Goal: Task Accomplishment & Management: Use online tool/utility

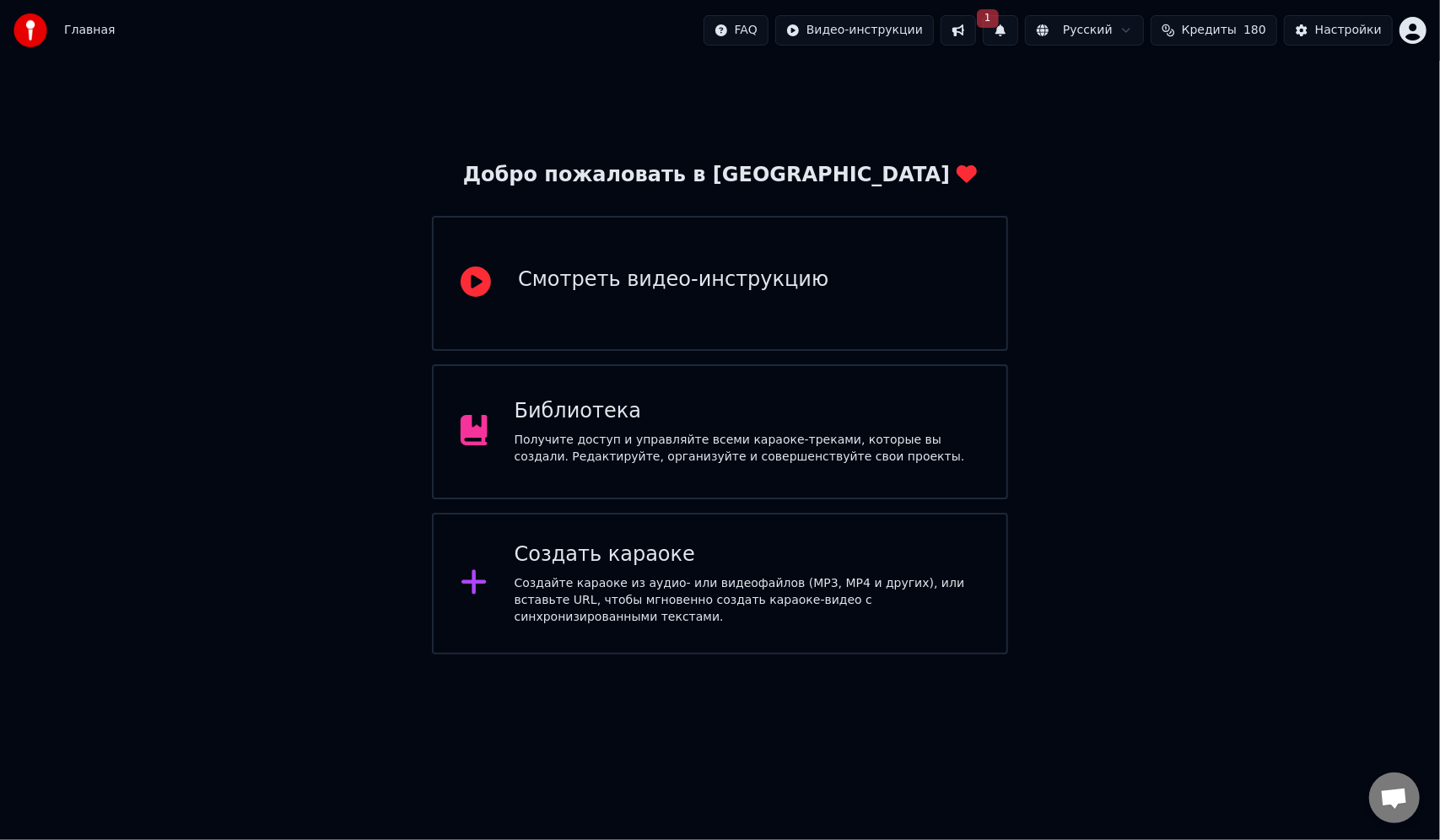
click at [693, 564] on div "Создать караоке" at bounding box center [747, 555] width 465 height 27
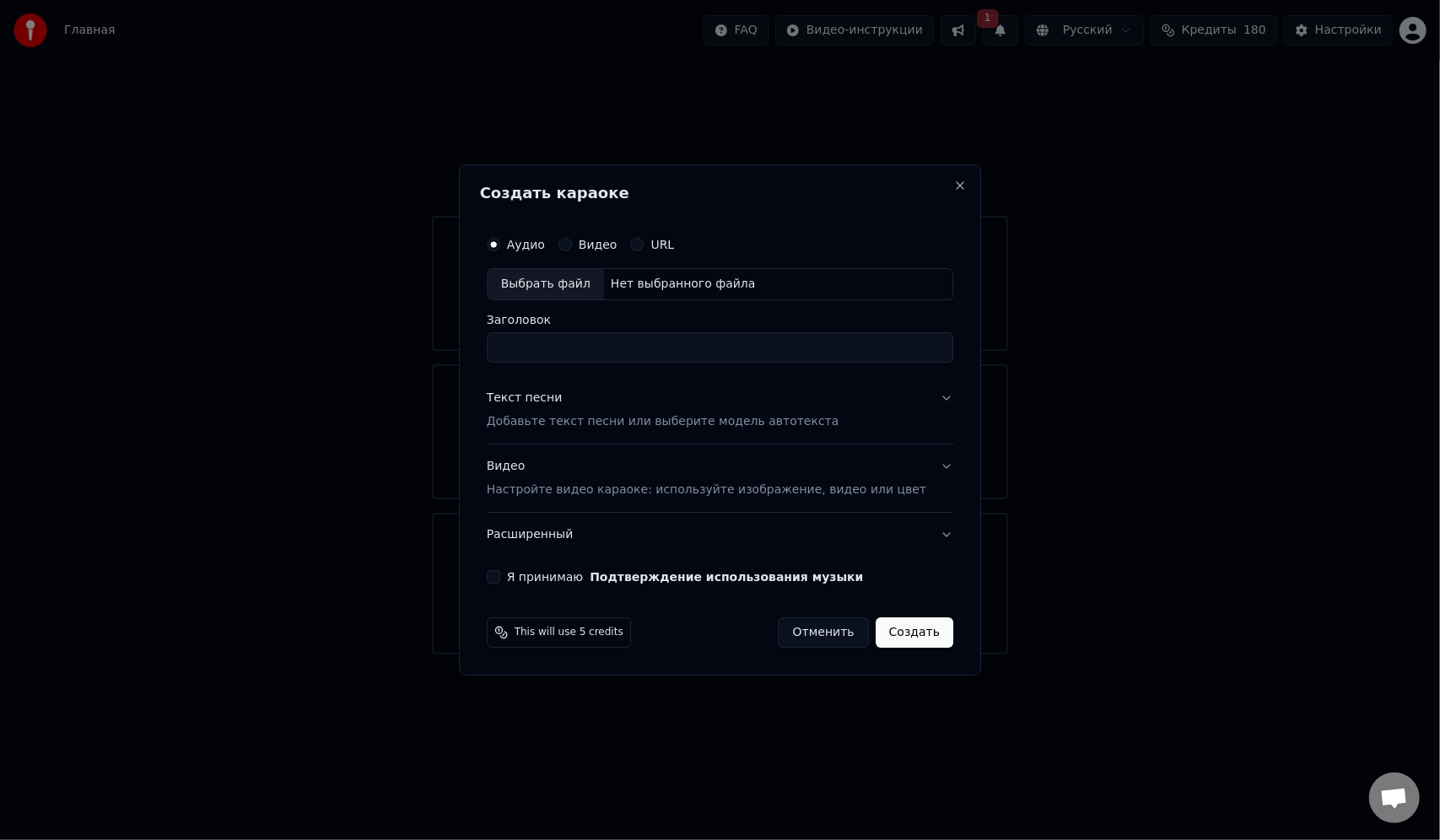
click at [577, 284] on div "Выбрать файл" at bounding box center [546, 284] width 116 height 30
drag, startPoint x: 616, startPoint y: 350, endPoint x: 437, endPoint y: 356, distance: 179.1
click at [437, 356] on body "**********" at bounding box center [720, 327] width 1440 height 654
type input "**********"
click at [720, 420] on p "Добавьте текст песни или выберите модель автотекста" at bounding box center [663, 421] width 352 height 17
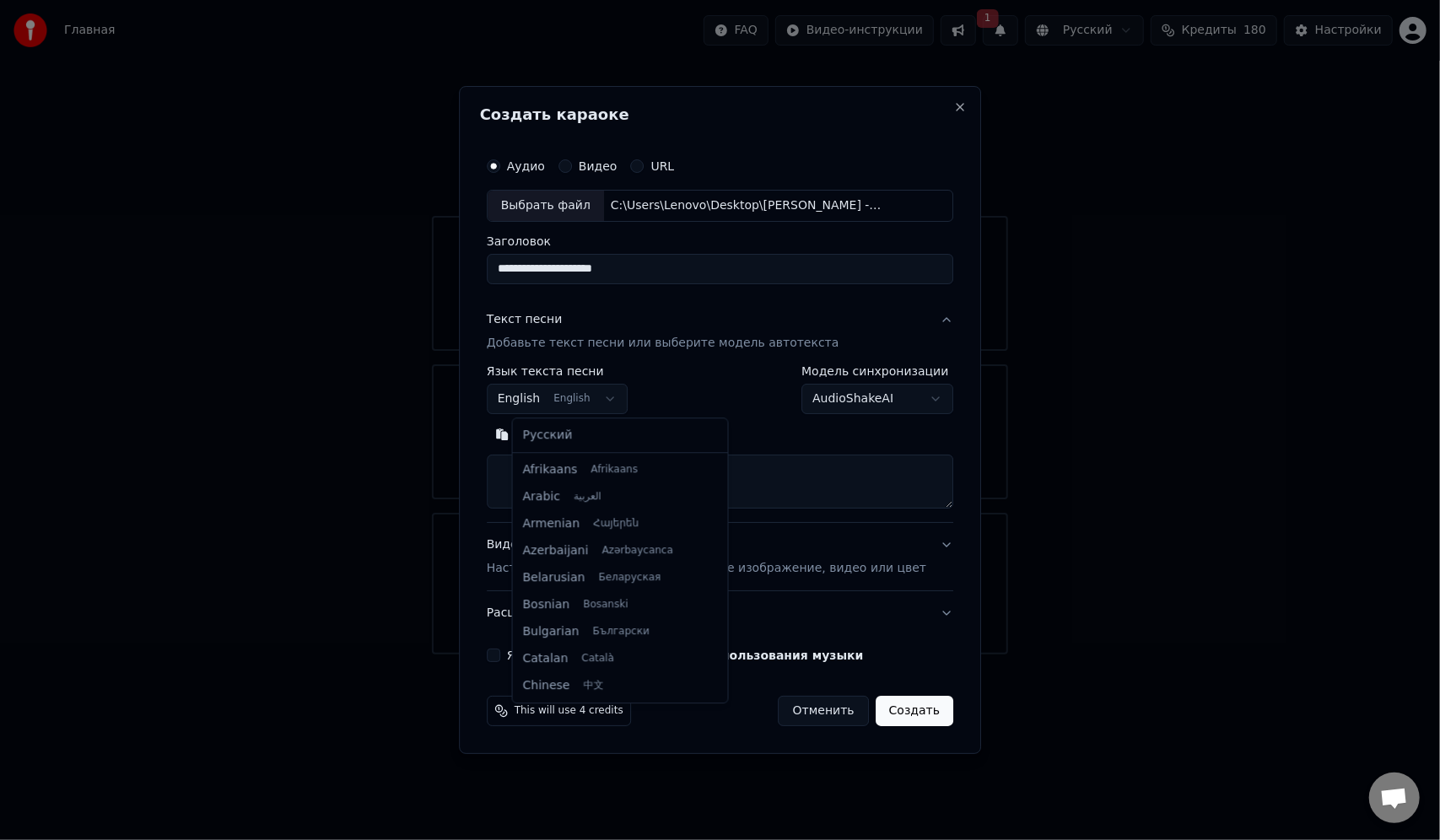
click at [624, 397] on body "**********" at bounding box center [720, 327] width 1440 height 654
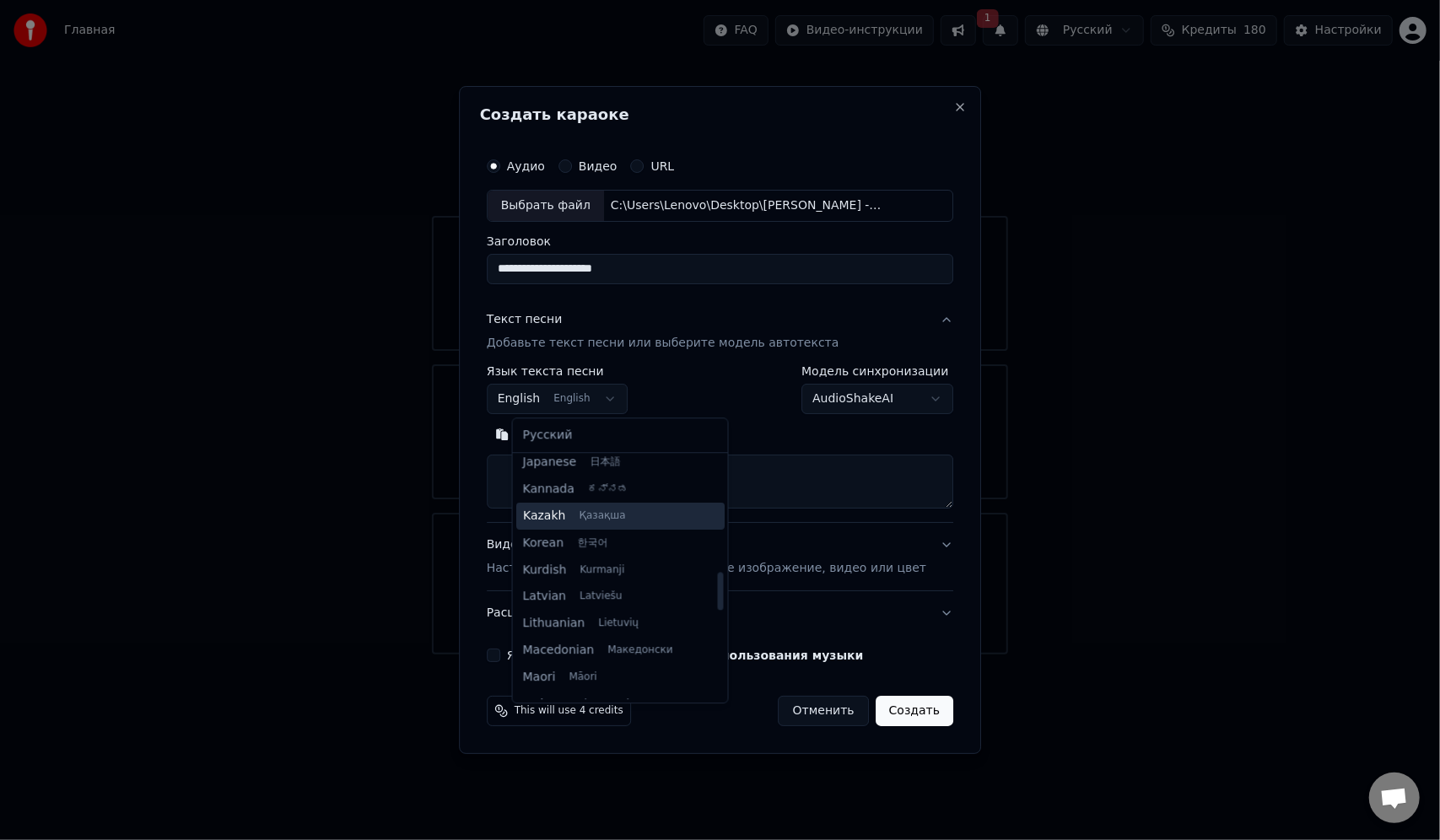
scroll to position [705, 0]
click at [700, 383] on body "**********" at bounding box center [720, 327] width 1440 height 654
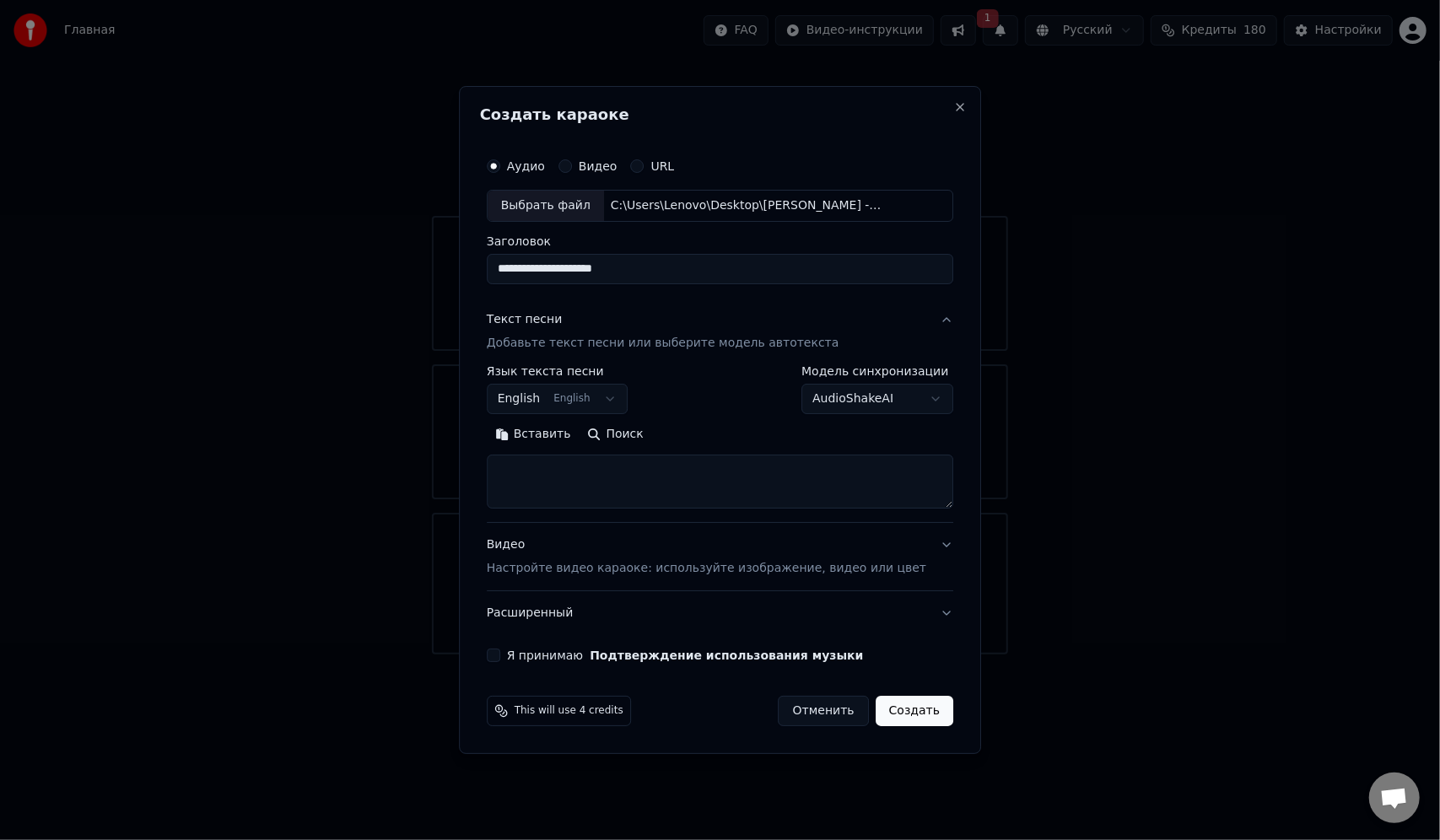
click at [636, 475] on textarea at bounding box center [720, 481] width 467 height 54
paste textarea "**********"
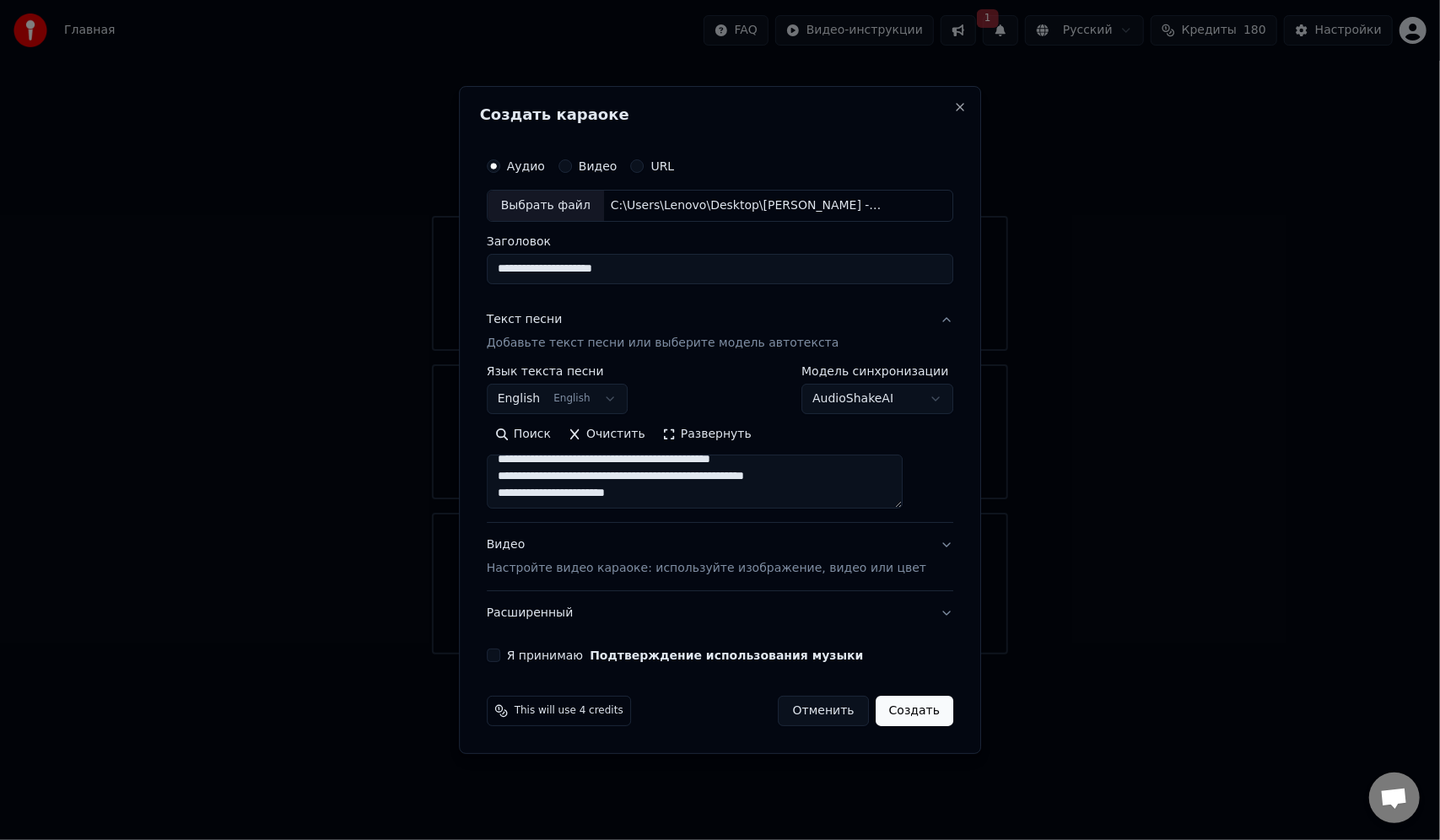
scroll to position [0, 0]
type textarea "**********"
click at [685, 377] on div "**********" at bounding box center [720, 390] width 467 height 49
click at [535, 398] on body "**********" at bounding box center [720, 327] width 1440 height 654
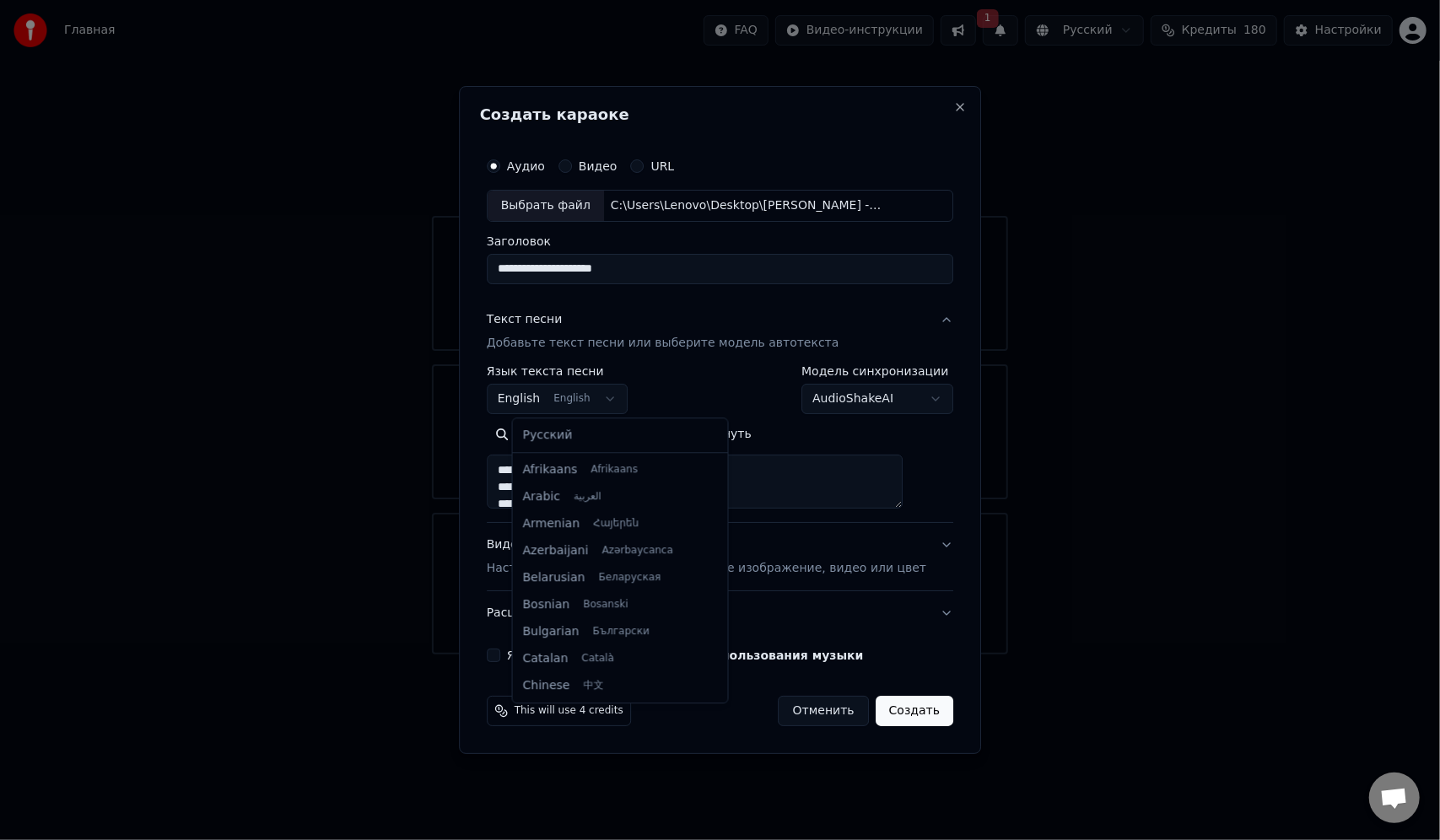
scroll to position [135, 0]
select select "**"
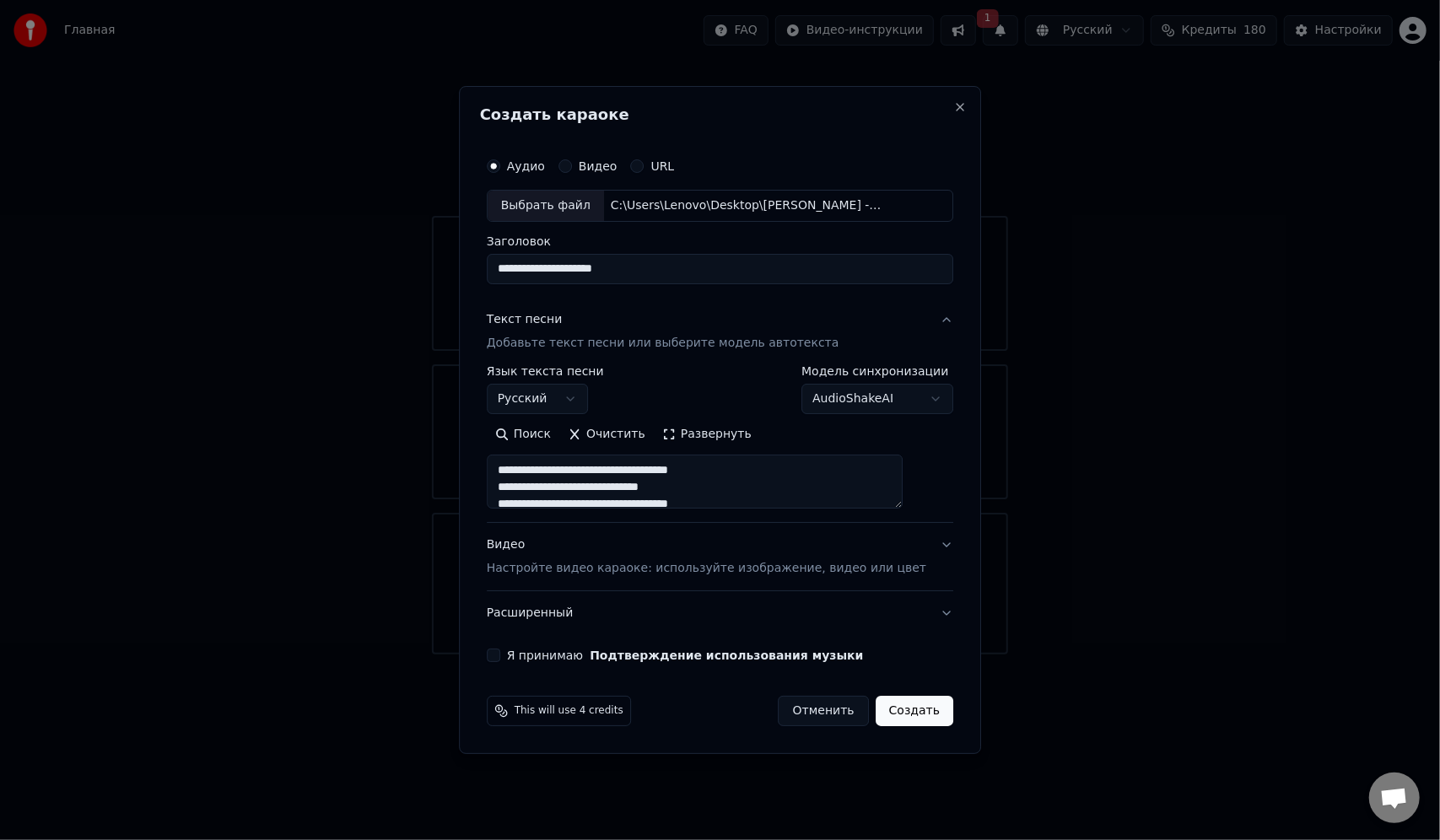
click at [631, 569] on p "Настройте видео караоке: используйте изображение, видео или цвет" at bounding box center [706, 568] width 439 height 17
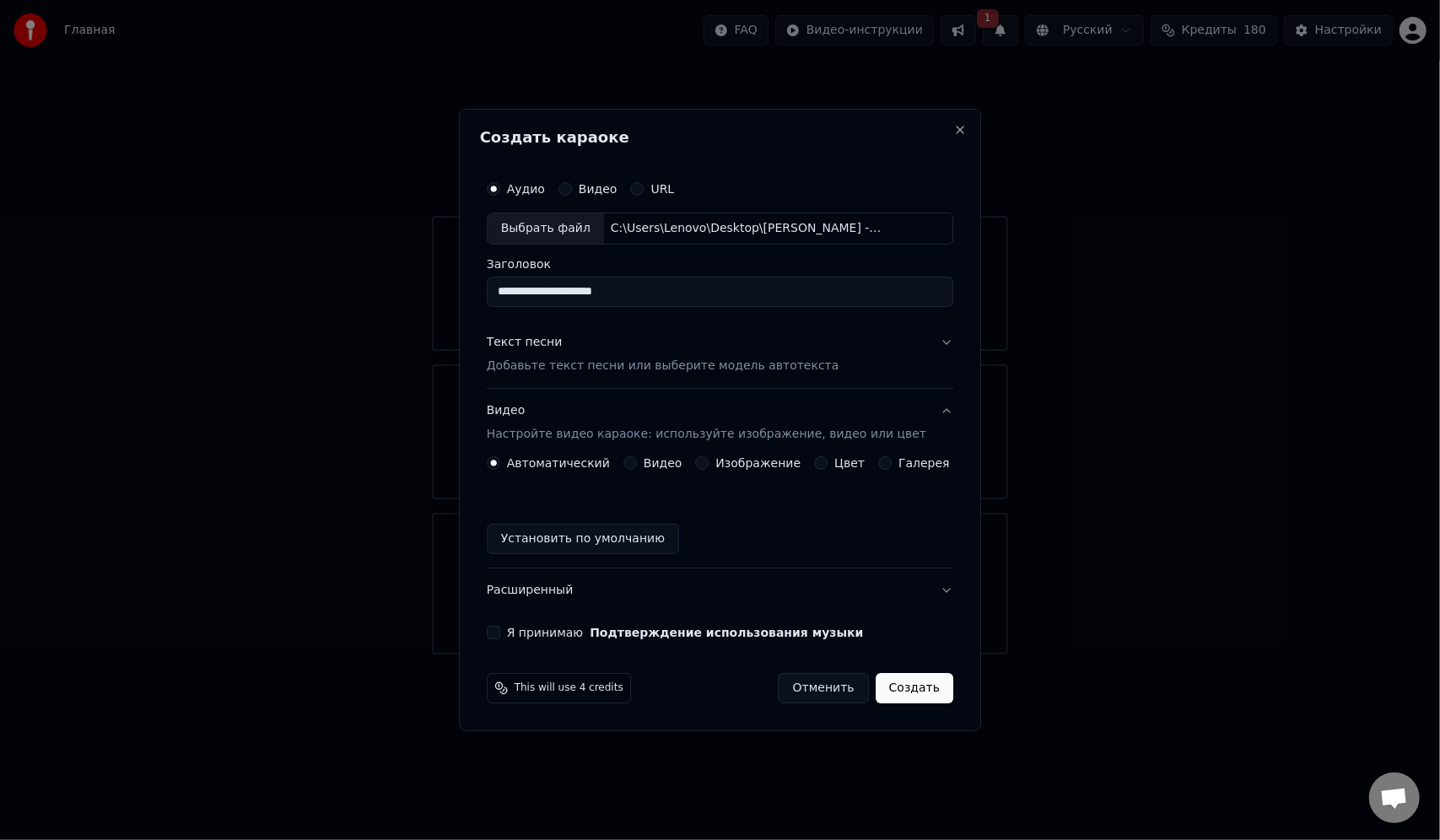
click at [752, 461] on label "Изображение" at bounding box center [758, 462] width 85 height 11
click at [709, 461] on button "Изображение" at bounding box center [702, 462] width 13 height 13
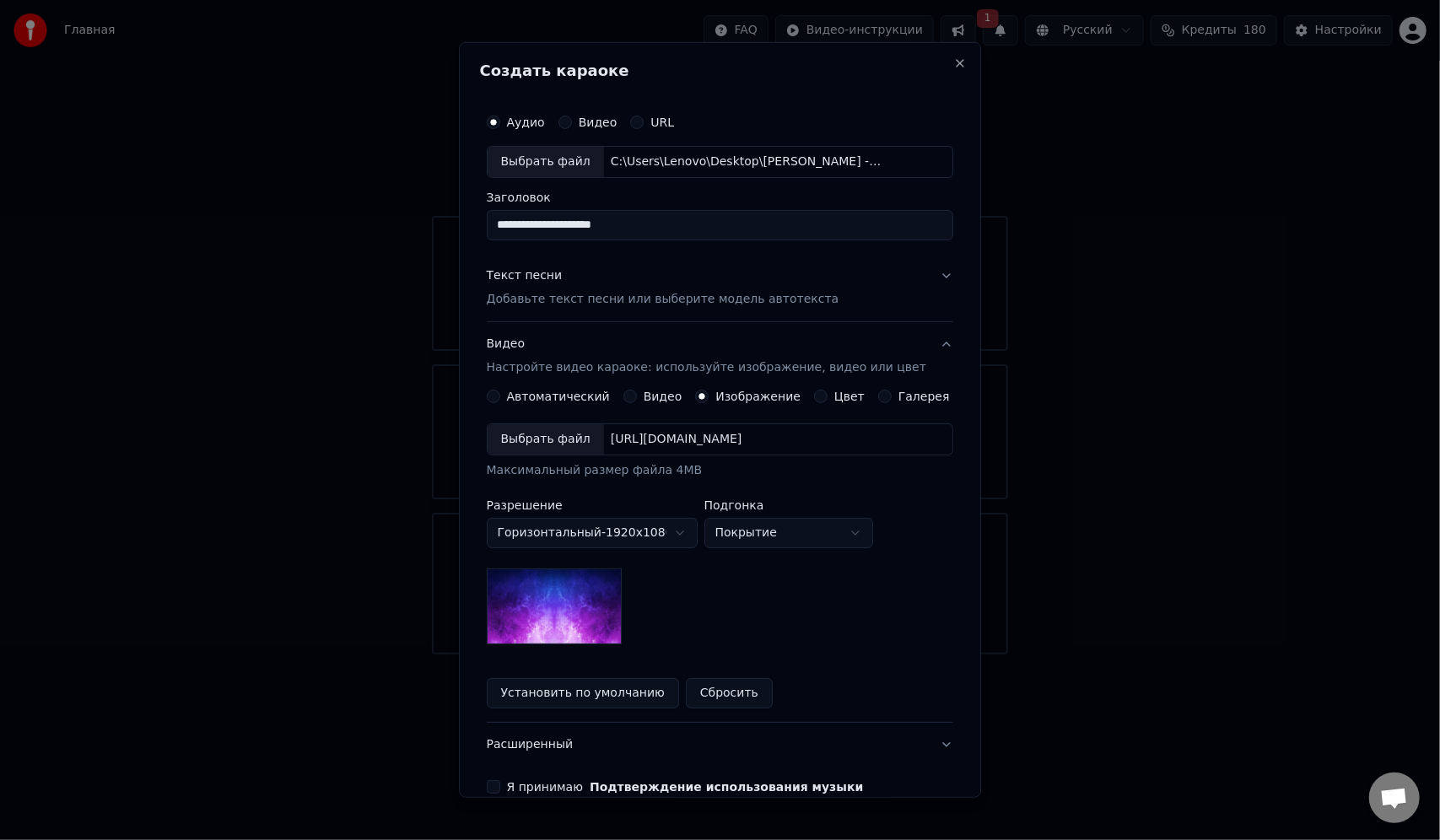
click at [822, 396] on div "Цвет" at bounding box center [838, 395] width 50 height 13
click at [816, 396] on button "Цвет" at bounding box center [820, 395] width 13 height 13
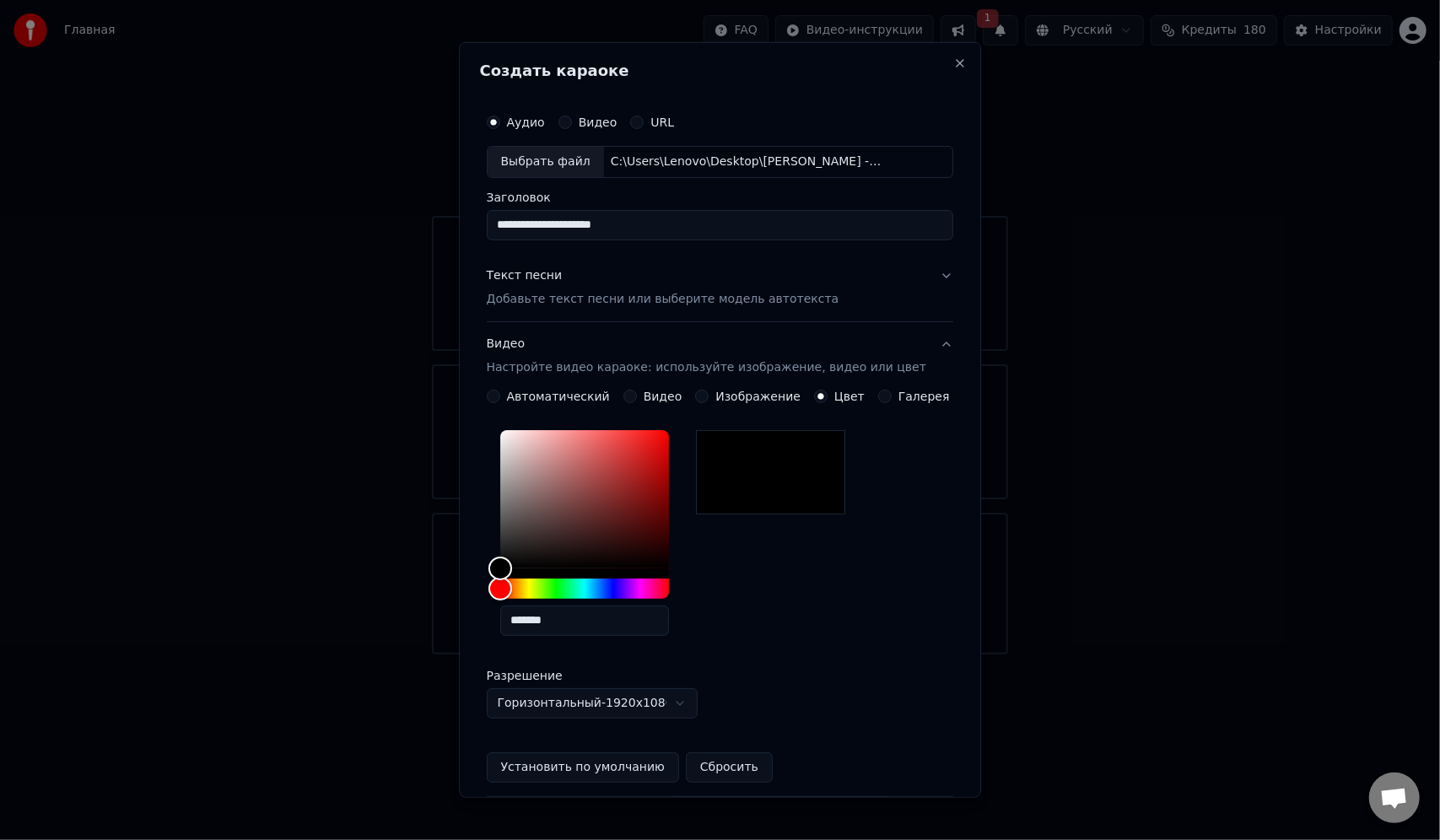
click at [879, 392] on div "Галерея" at bounding box center [913, 395] width 71 height 13
click at [898, 398] on label "Галерея" at bounding box center [924, 395] width 51 height 11
click at [891, 398] on button "Галерея" at bounding box center [884, 395] width 13 height 13
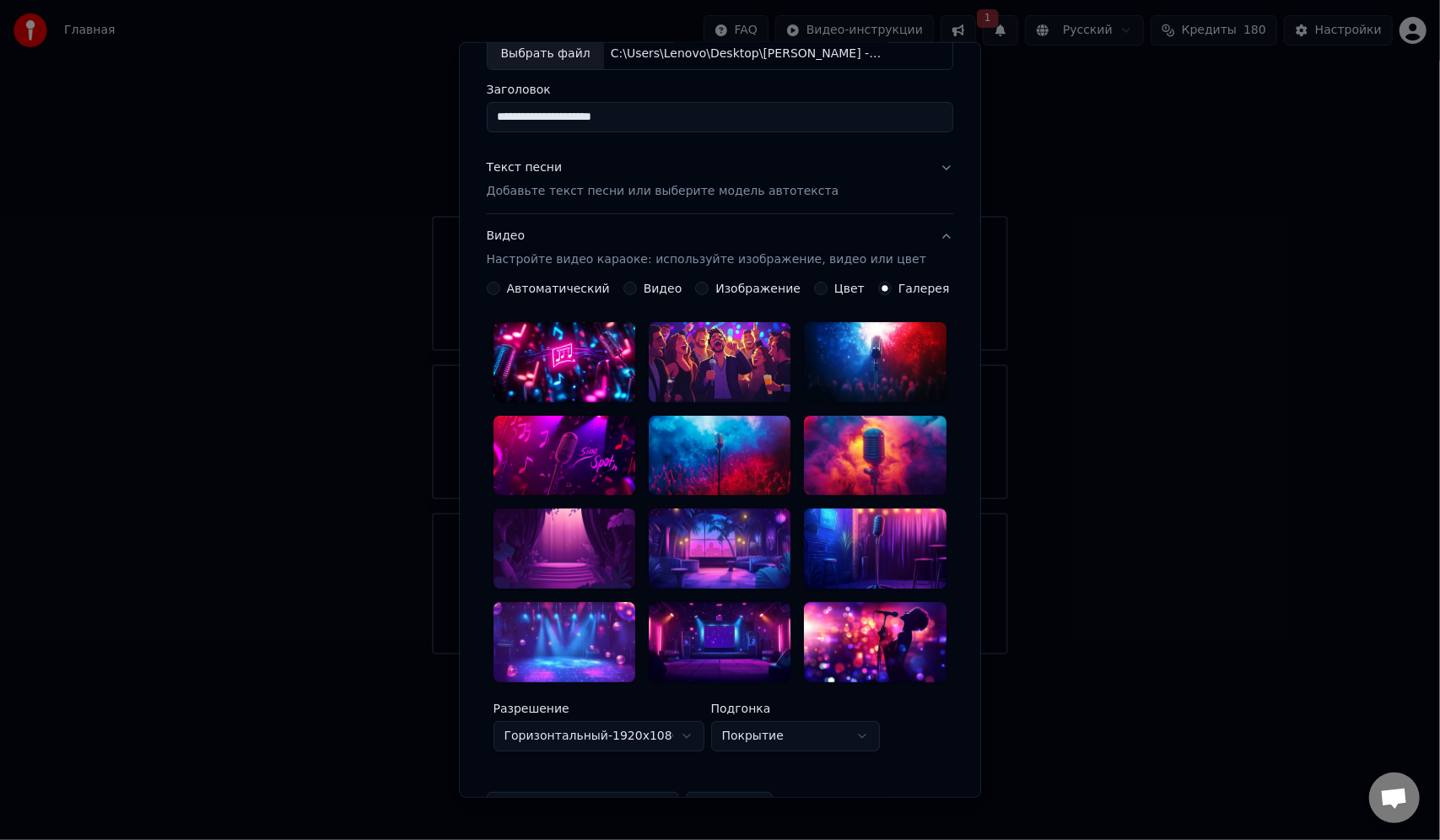
scroll to position [169, 0]
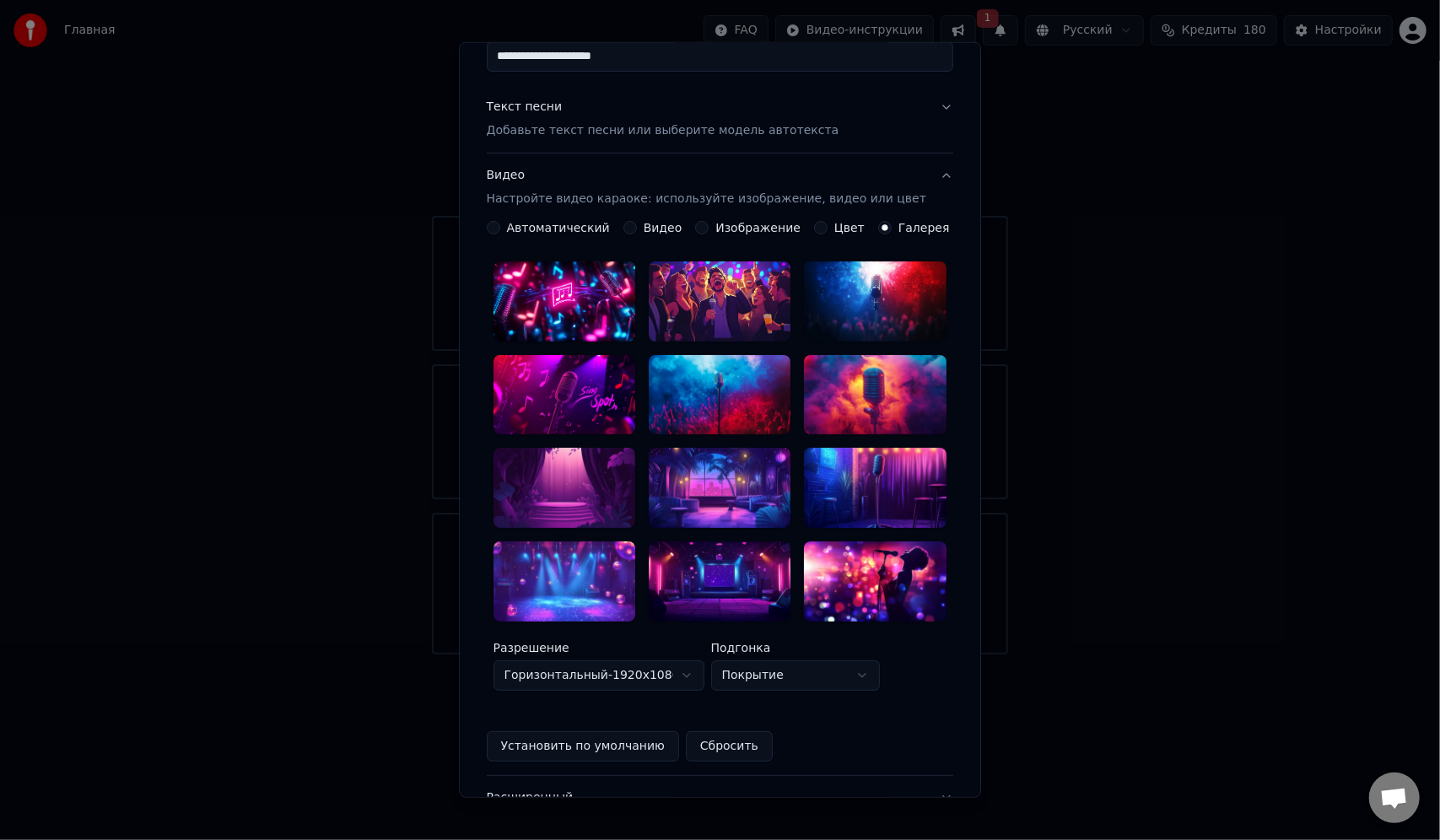
click at [646, 230] on label "Видео" at bounding box center [663, 227] width 39 height 11
click at [637, 230] on button "Видео" at bounding box center [630, 227] width 13 height 13
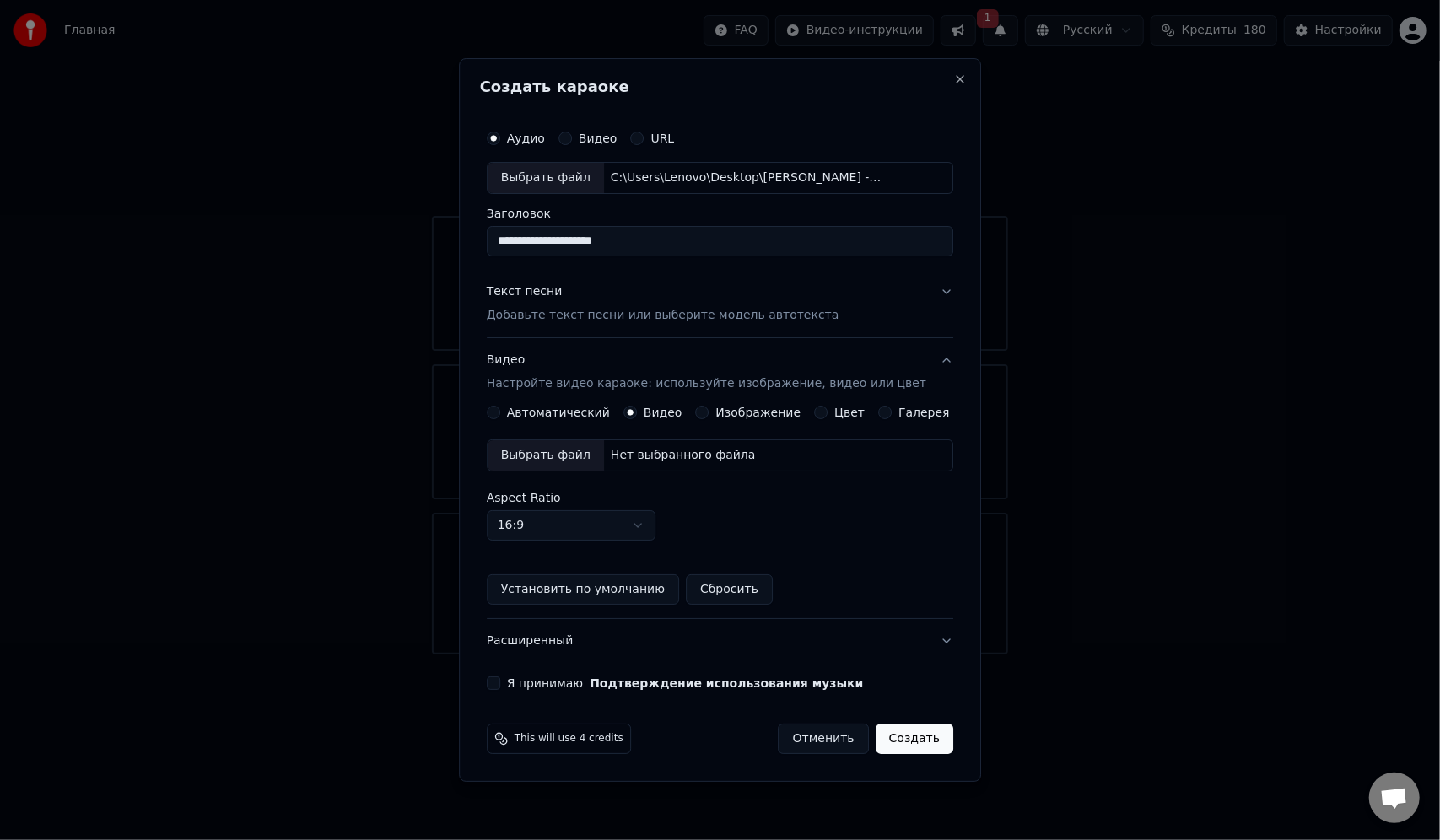
click at [888, 408] on div "Галерея" at bounding box center [913, 412] width 71 height 13
click at [898, 416] on label "Галерея" at bounding box center [924, 412] width 51 height 11
click at [891, 416] on button "Галерея" at bounding box center [884, 412] width 13 height 13
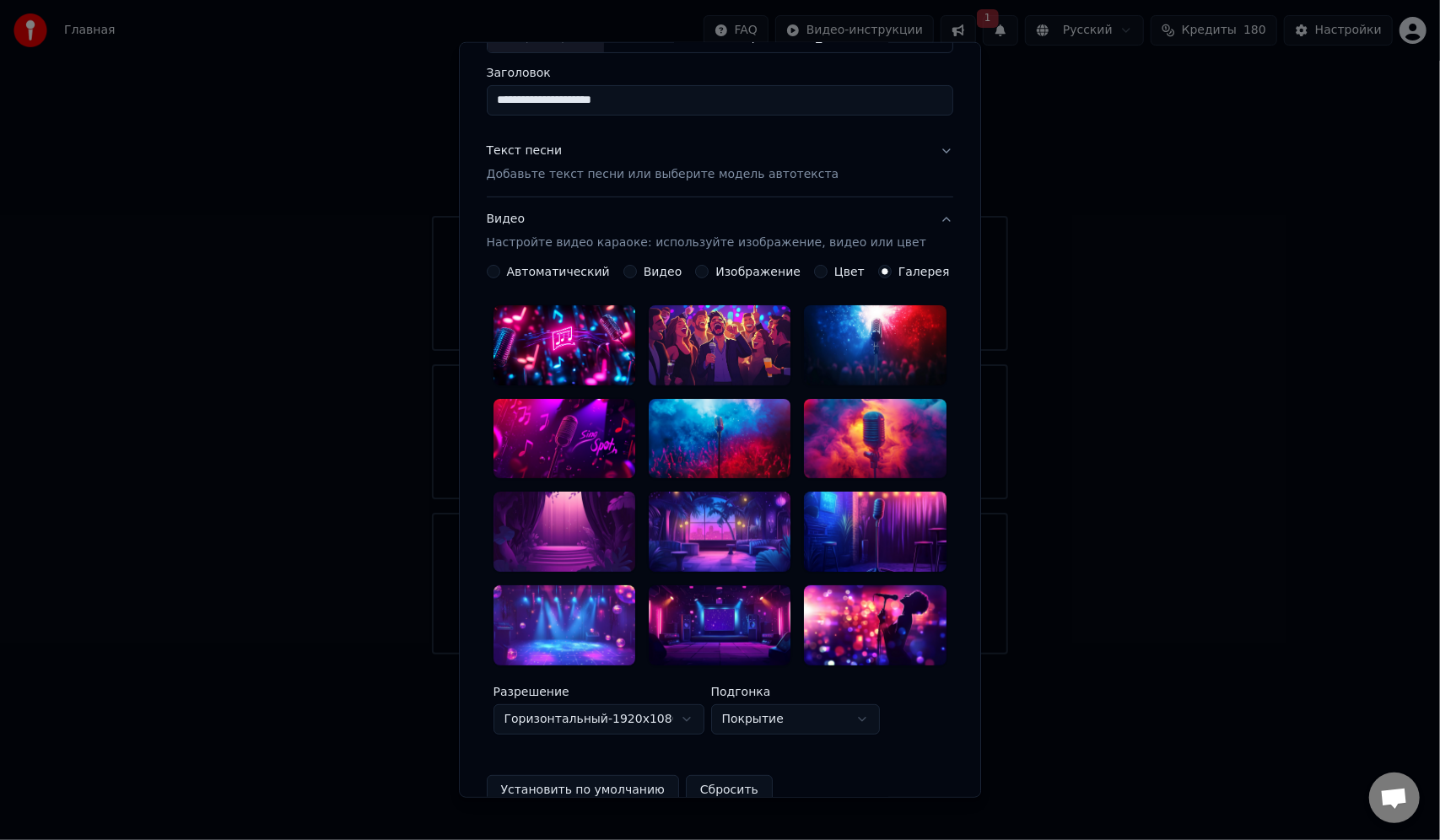
scroll to position [169, 0]
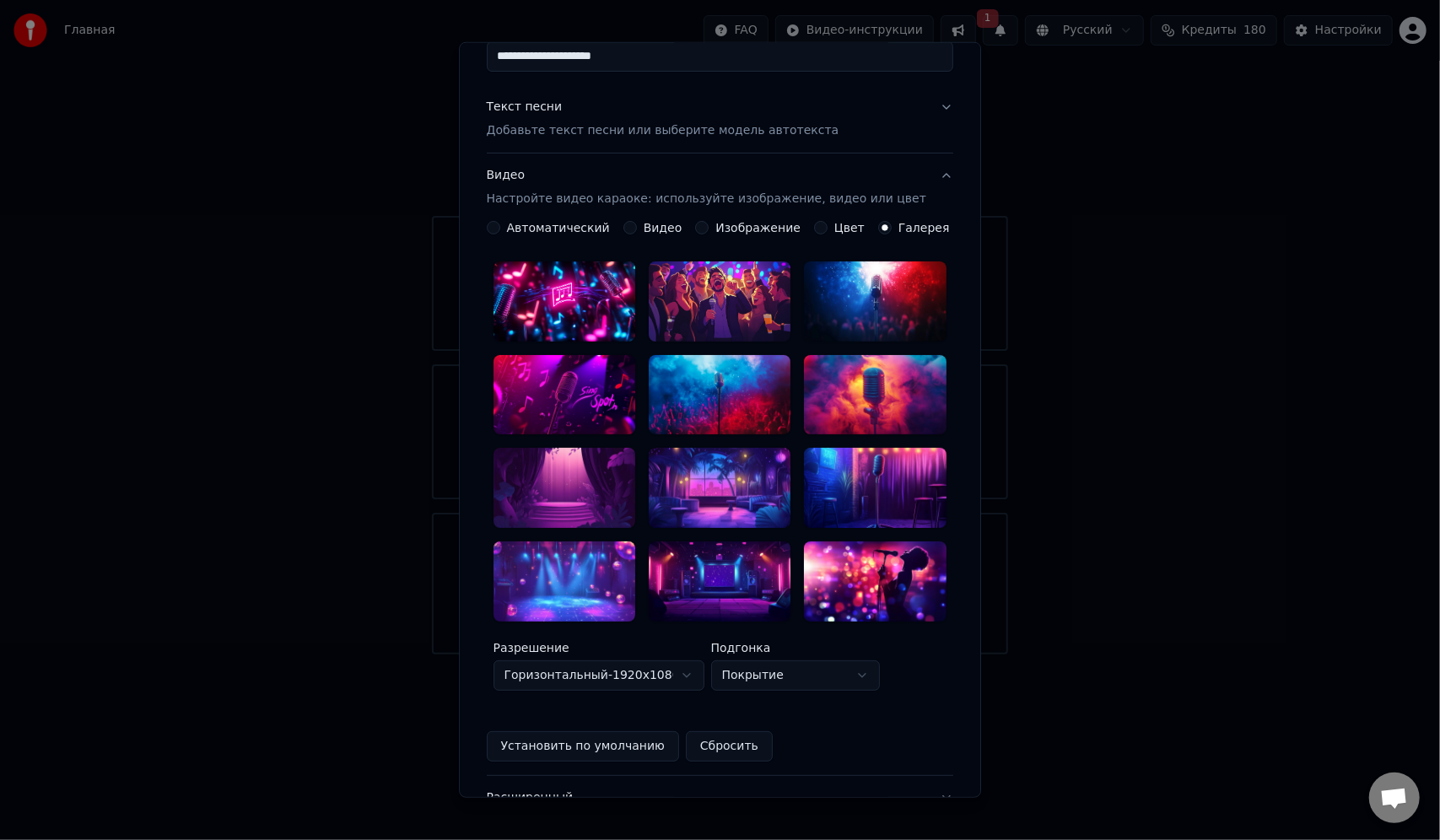
click at [834, 228] on label "Цвет" at bounding box center [849, 227] width 30 height 11
click at [828, 228] on button "Цвет" at bounding box center [820, 227] width 13 height 13
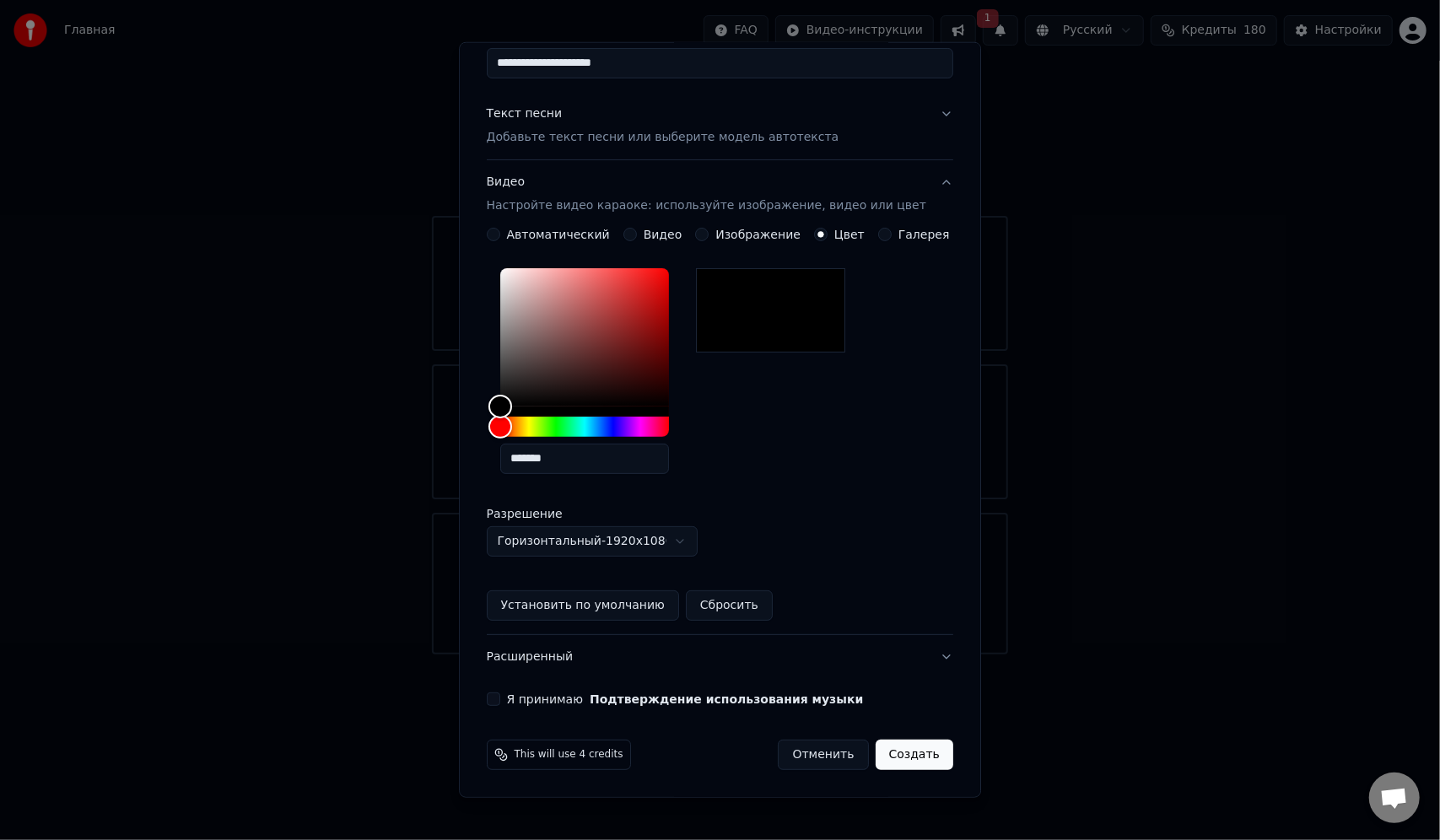
scroll to position [159, 0]
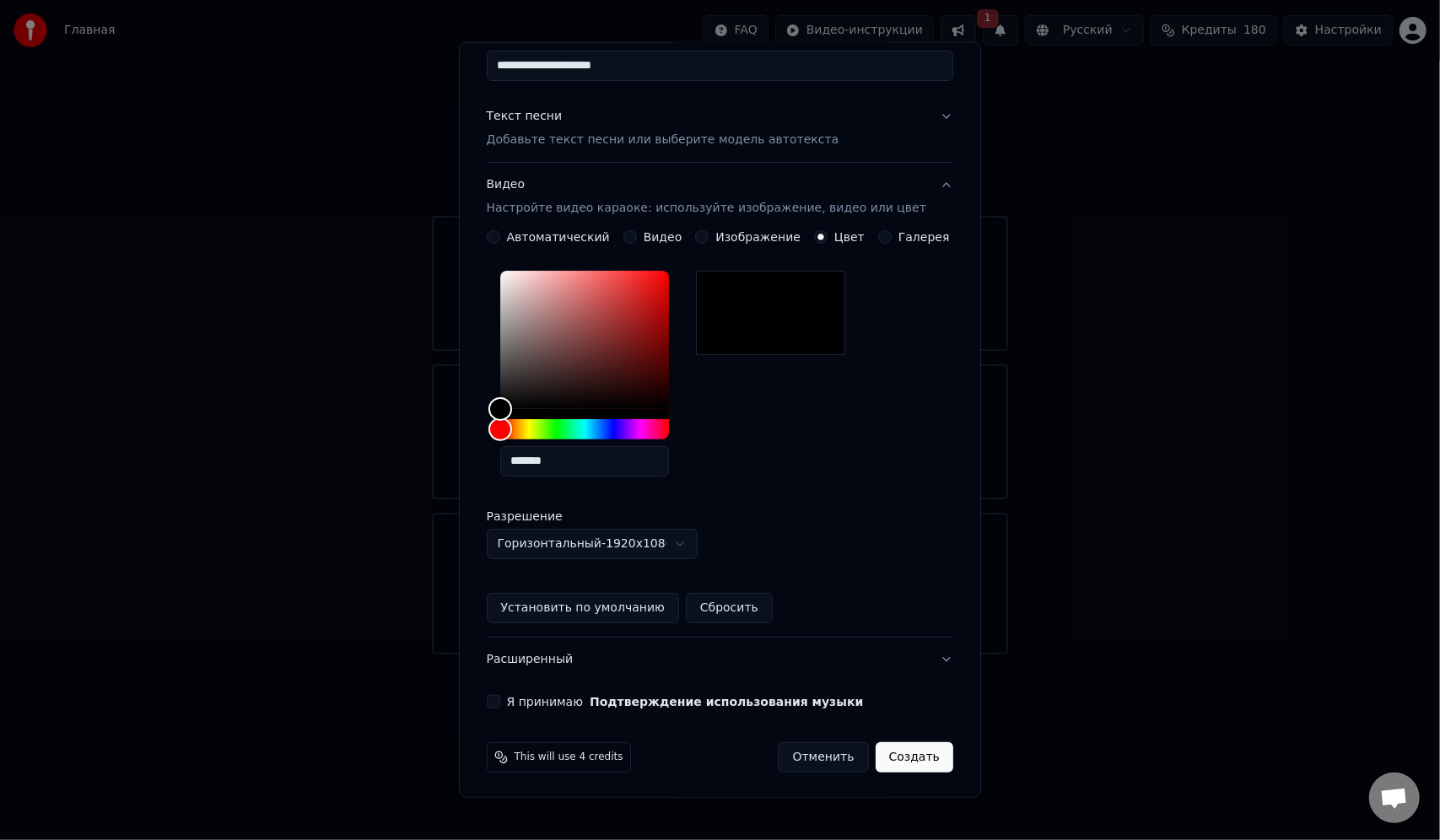
click at [749, 233] on label "Изображение" at bounding box center [758, 236] width 85 height 11
click at [709, 233] on button "Изображение" at bounding box center [702, 236] width 13 height 13
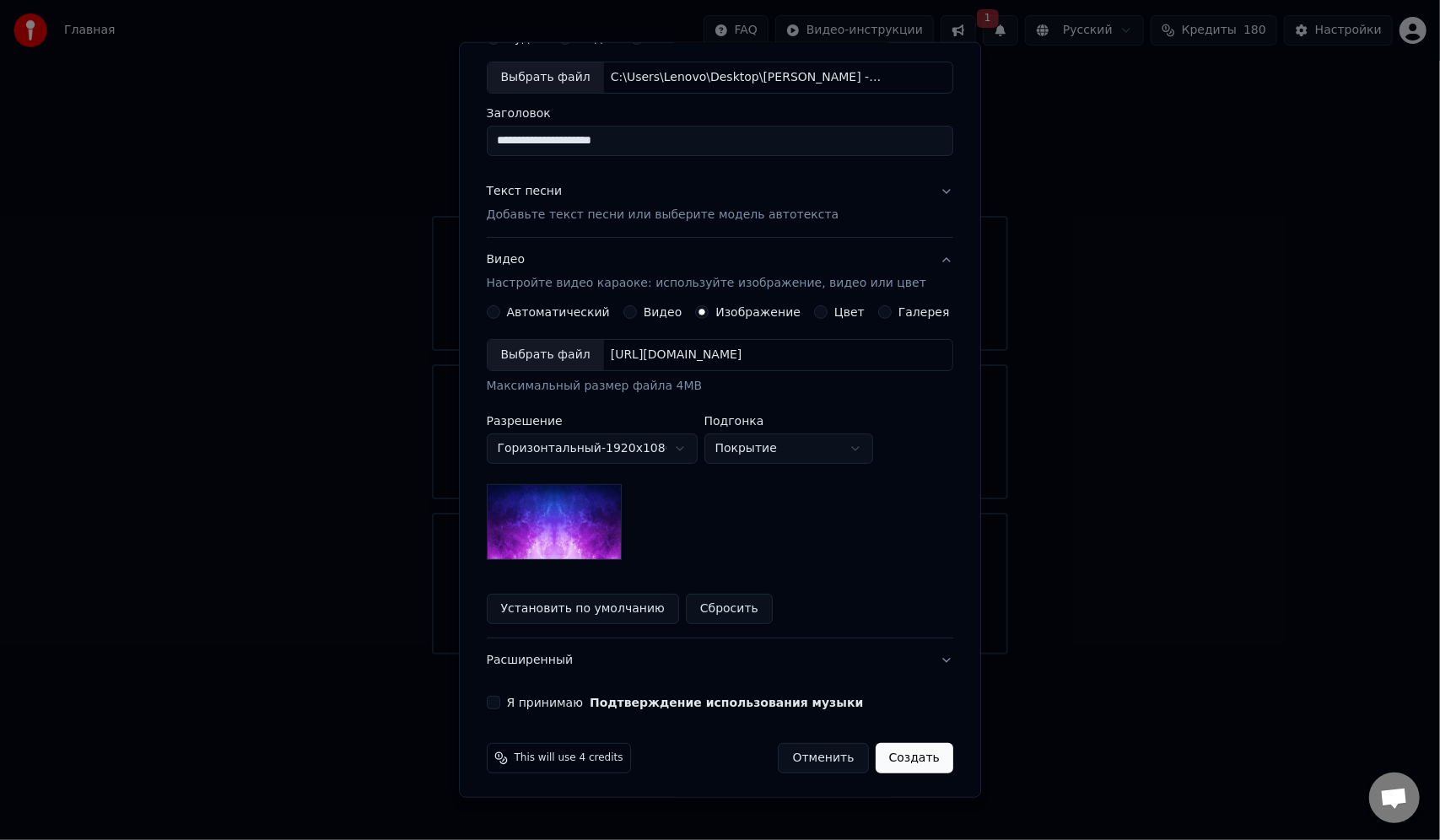
click at [570, 352] on div "Выбрать файл" at bounding box center [546, 355] width 116 height 30
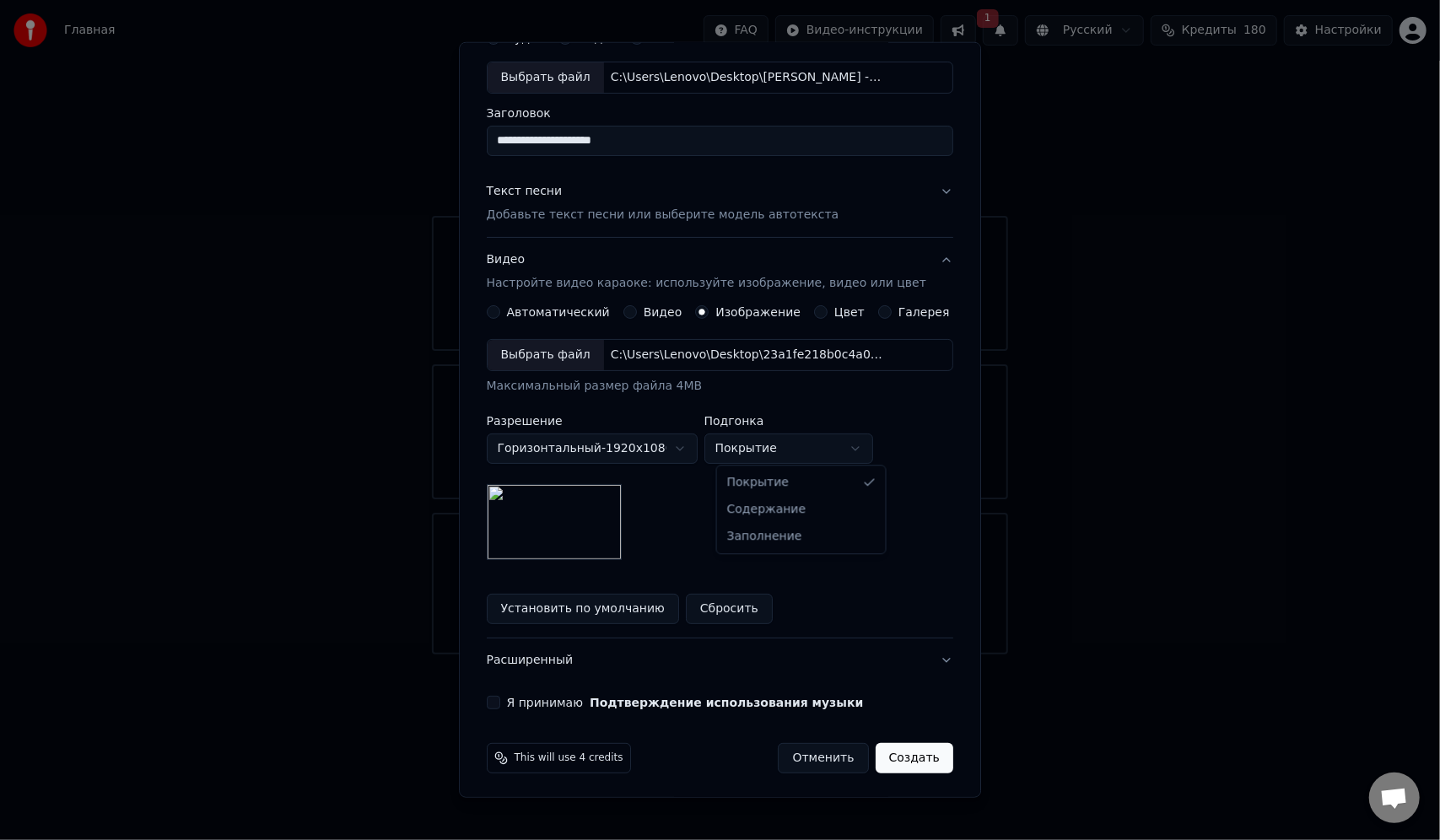
click at [868, 443] on body "**********" at bounding box center [720, 327] width 1440 height 654
click at [864, 454] on body "**********" at bounding box center [720, 327] width 1440 height 654
click at [860, 453] on body "**********" at bounding box center [720, 327] width 1440 height 654
select select "*****"
click at [848, 527] on div "**********" at bounding box center [720, 449] width 467 height 221
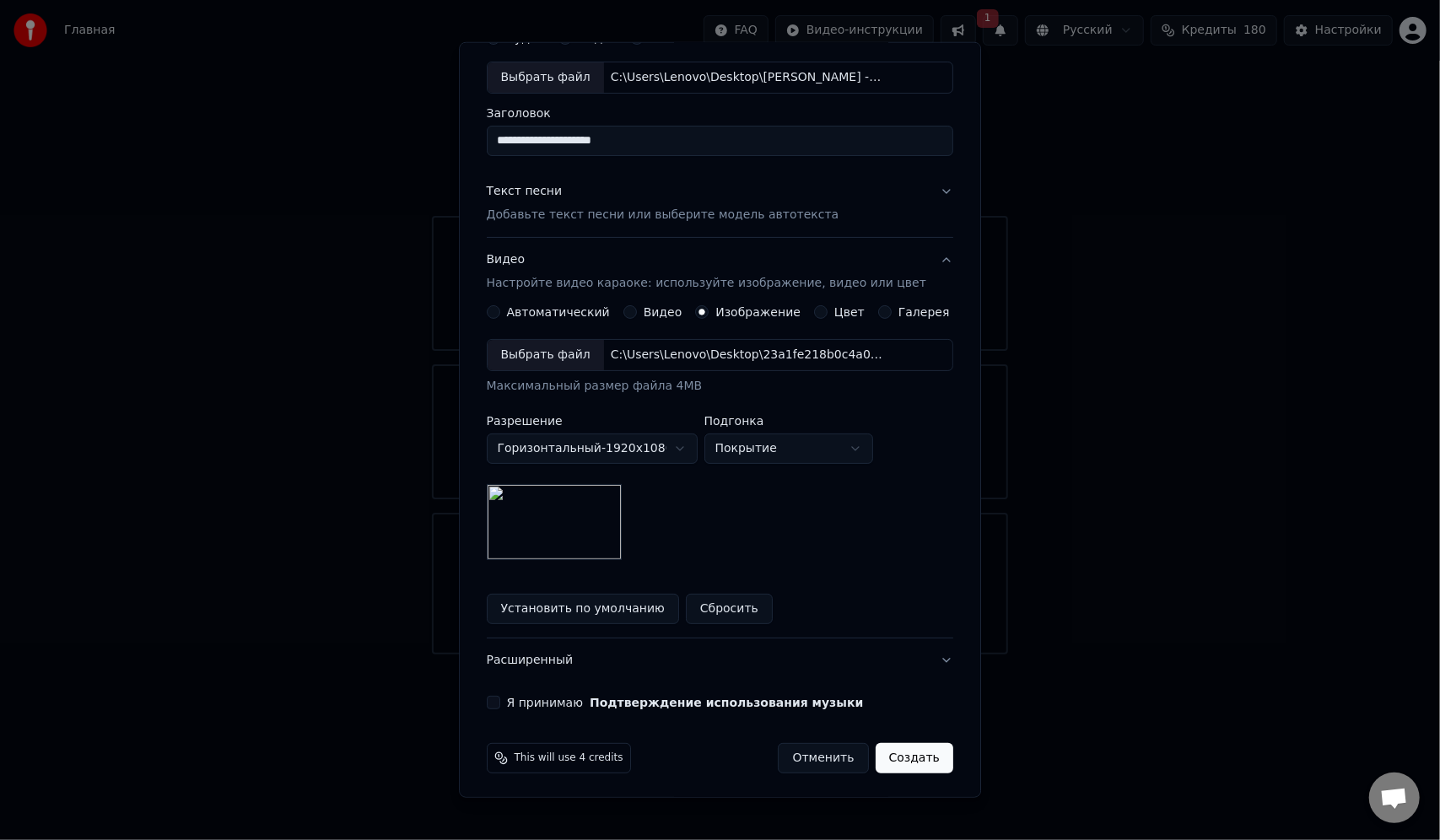
click at [500, 700] on button "Я принимаю Подтверждение использования музыки" at bounding box center [493, 702] width 13 height 13
click at [550, 150] on input "**********" at bounding box center [720, 141] width 467 height 30
drag, startPoint x: 554, startPoint y: 142, endPoint x: 466, endPoint y: 149, distance: 88.3
click at [466, 149] on body "**********" at bounding box center [720, 327] width 1440 height 654
type input "**********"
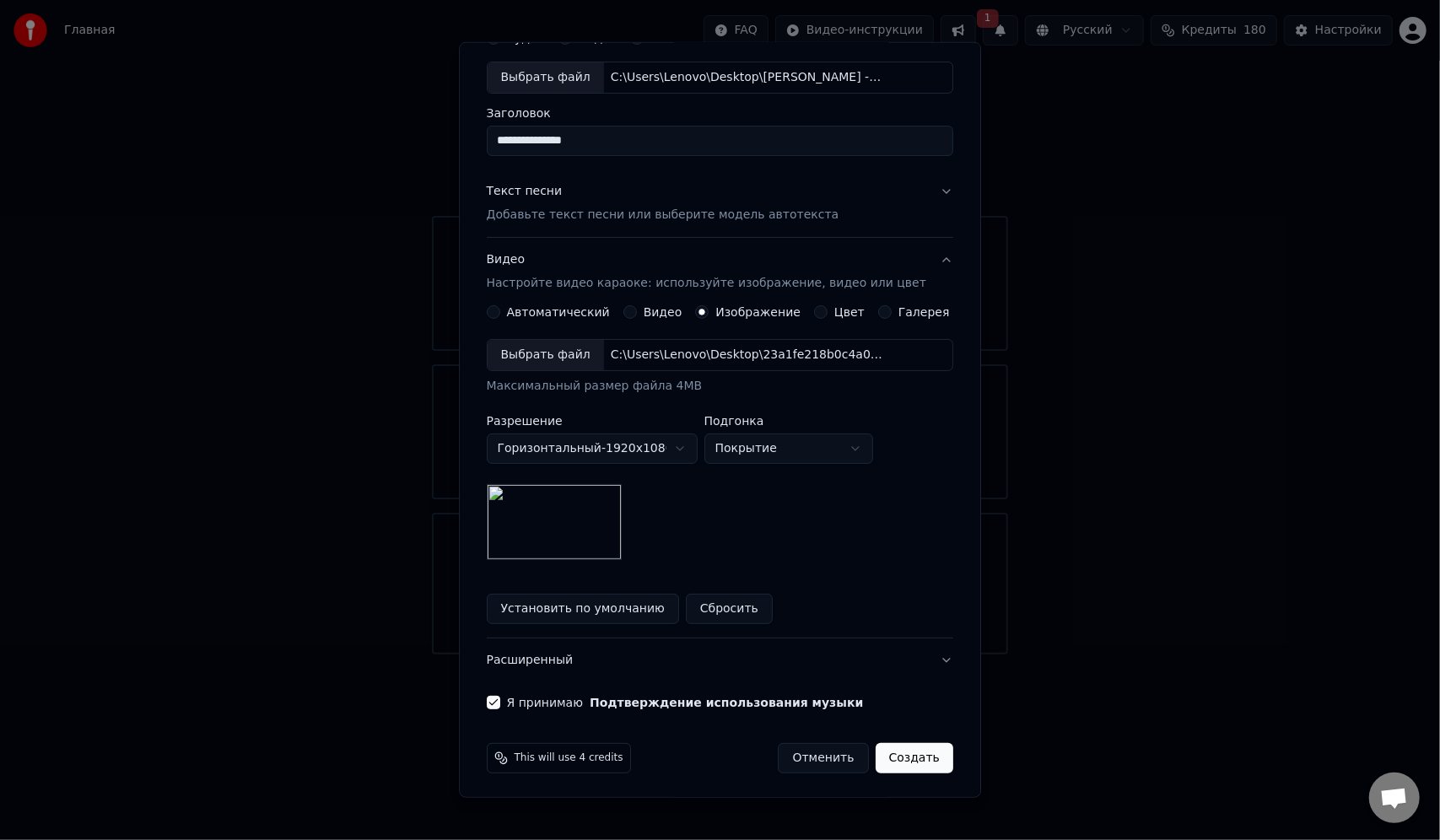
click at [905, 762] on button "Создать" at bounding box center [914, 758] width 78 height 30
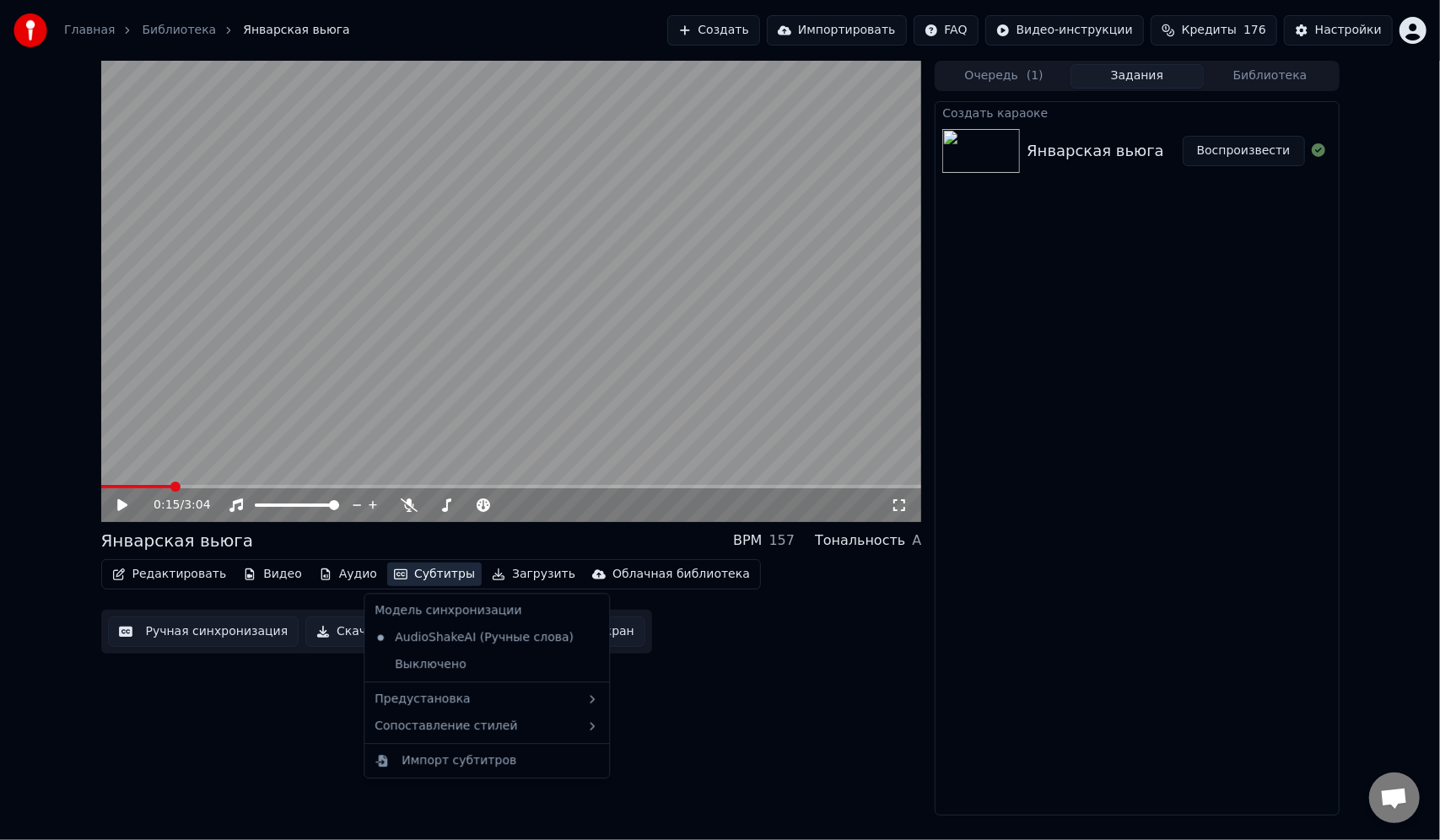
click at [389, 578] on button "Субтитры" at bounding box center [434, 574] width 94 height 24
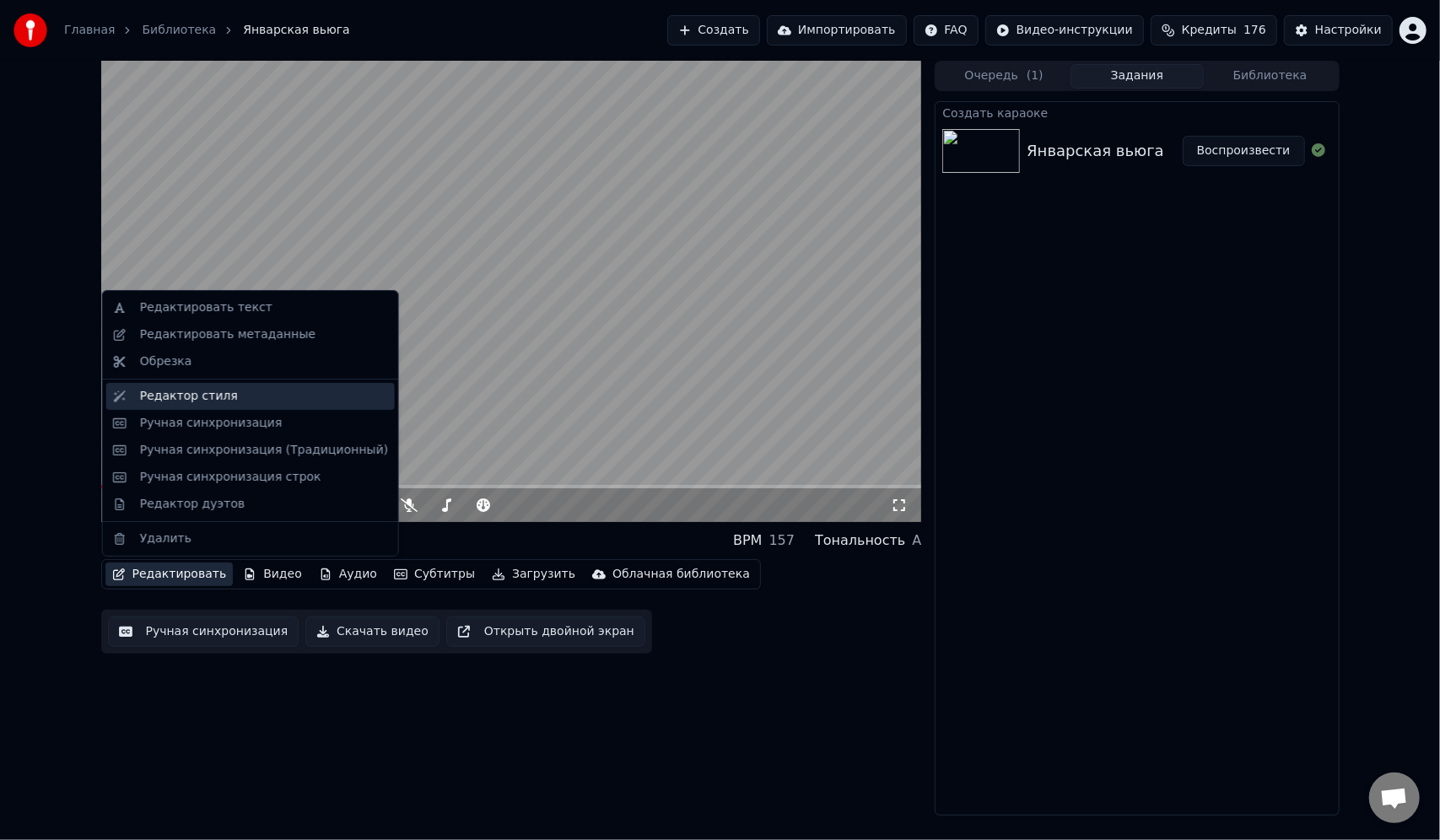
click at [226, 405] on div "Редактор стиля" at bounding box center [251, 396] width 289 height 27
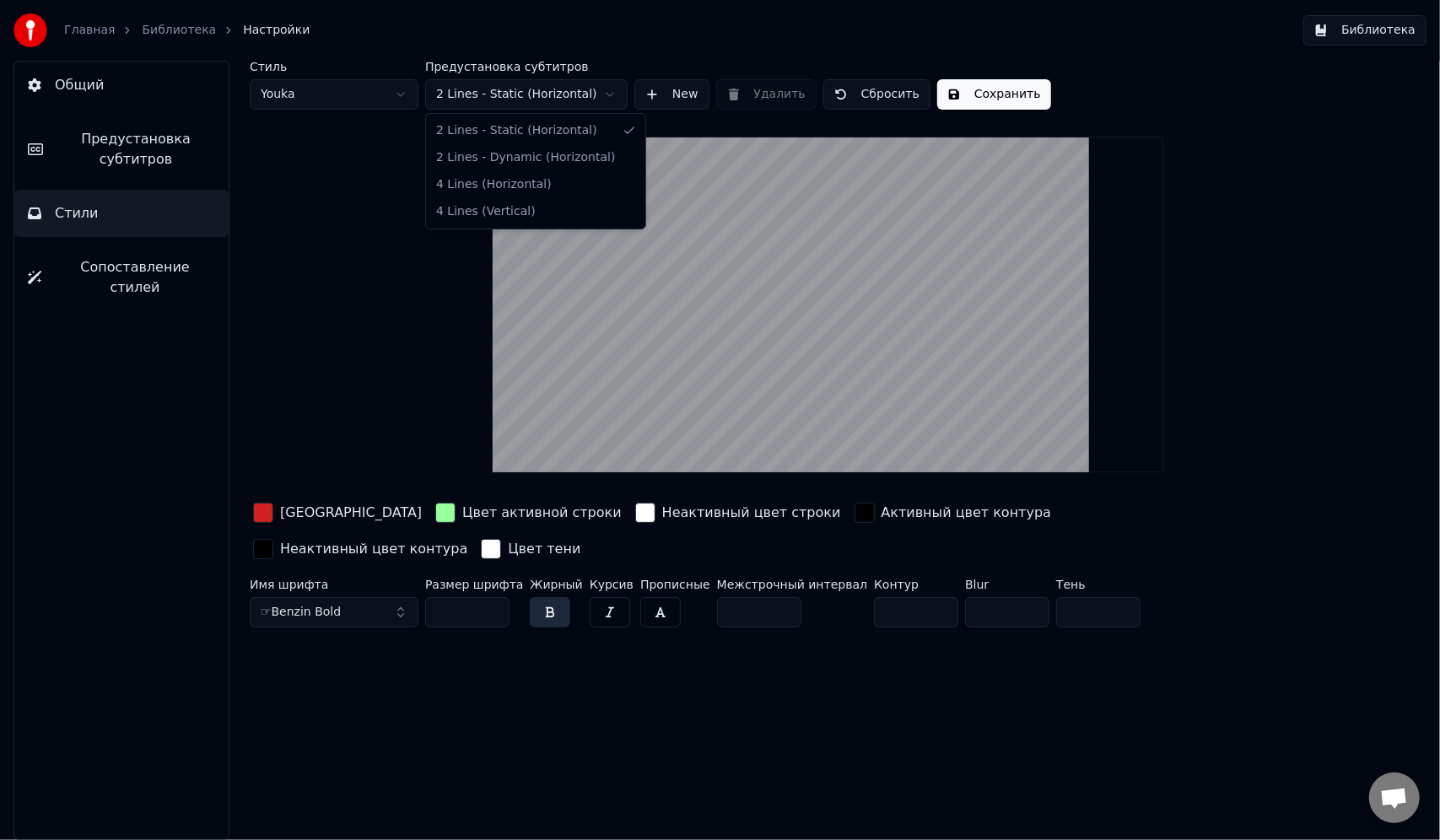
click at [514, 101] on html "Главная Библиотека Настройки Библиотека Общий Предустановка субтитров Стили Соп…" at bounding box center [720, 420] width 1440 height 840
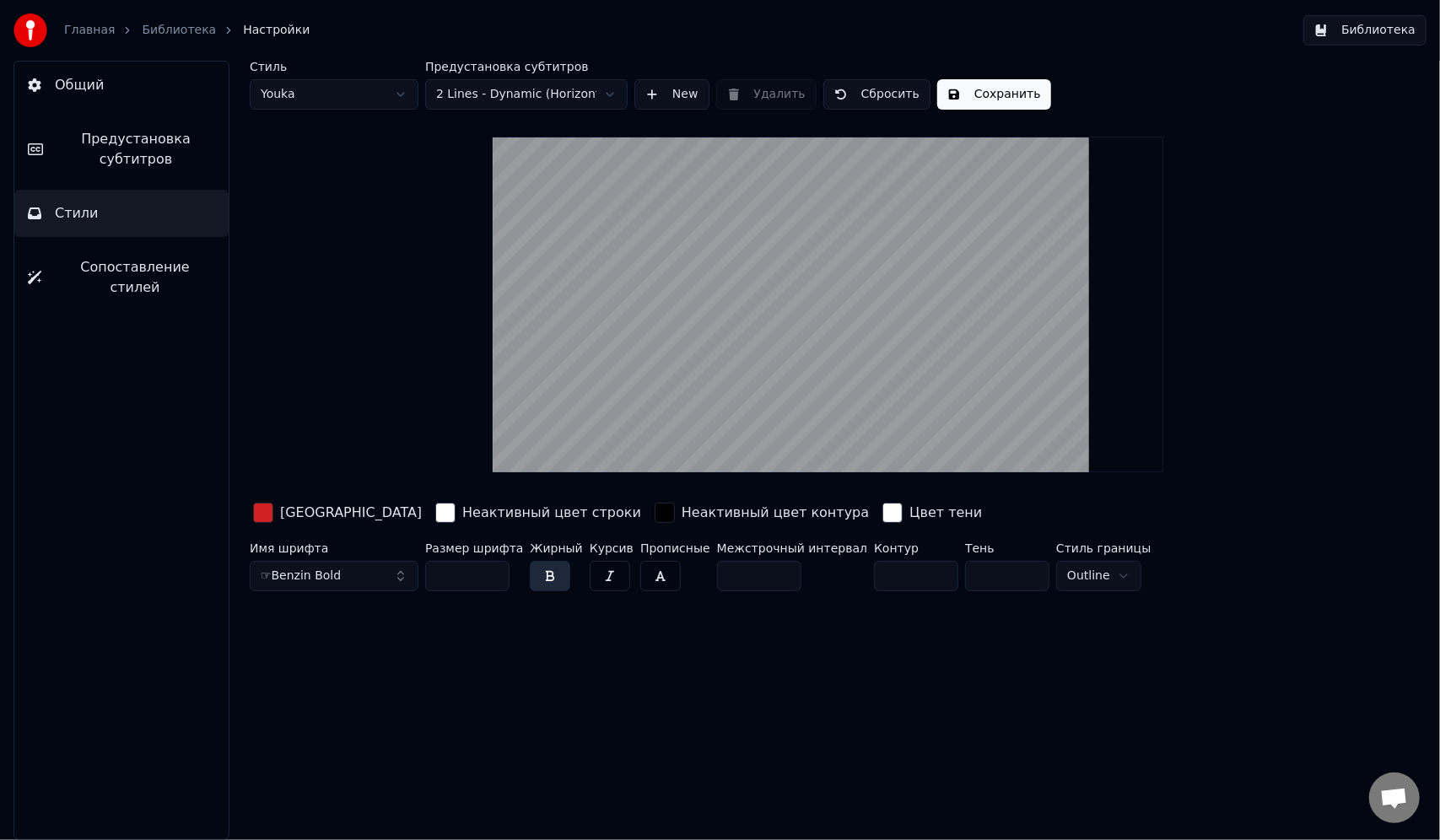
click at [995, 96] on button "Сохранить" at bounding box center [993, 94] width 114 height 30
click at [176, 26] on link "Библиотека" at bounding box center [179, 30] width 74 height 17
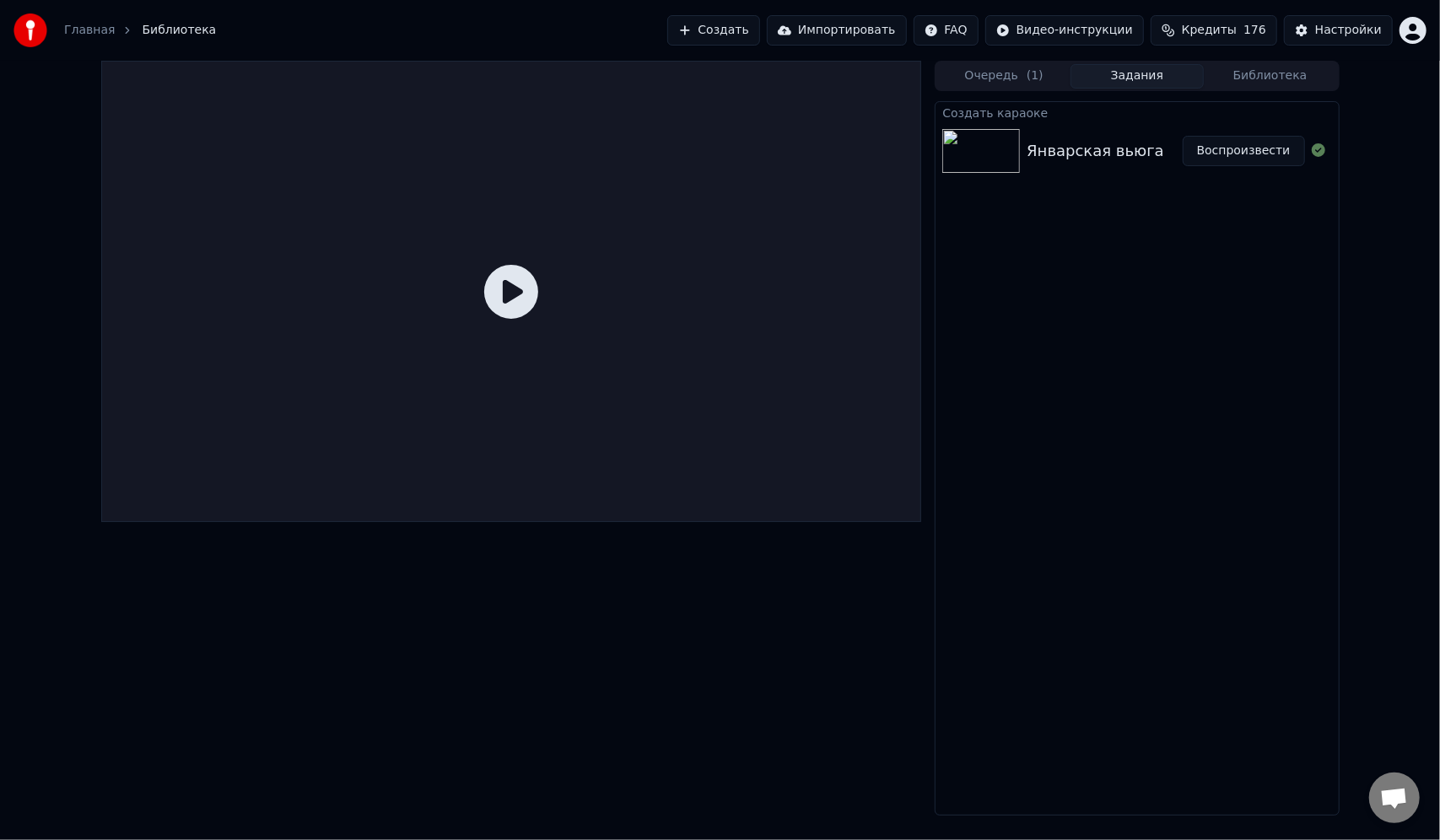
click at [494, 289] on icon at bounding box center [511, 291] width 54 height 54
click at [510, 295] on icon at bounding box center [511, 291] width 54 height 54
click at [1153, 148] on div "Январская вьюга" at bounding box center [1104, 151] width 155 height 24
click at [1216, 147] on button "Воспроизвести" at bounding box center [1244, 151] width 122 height 30
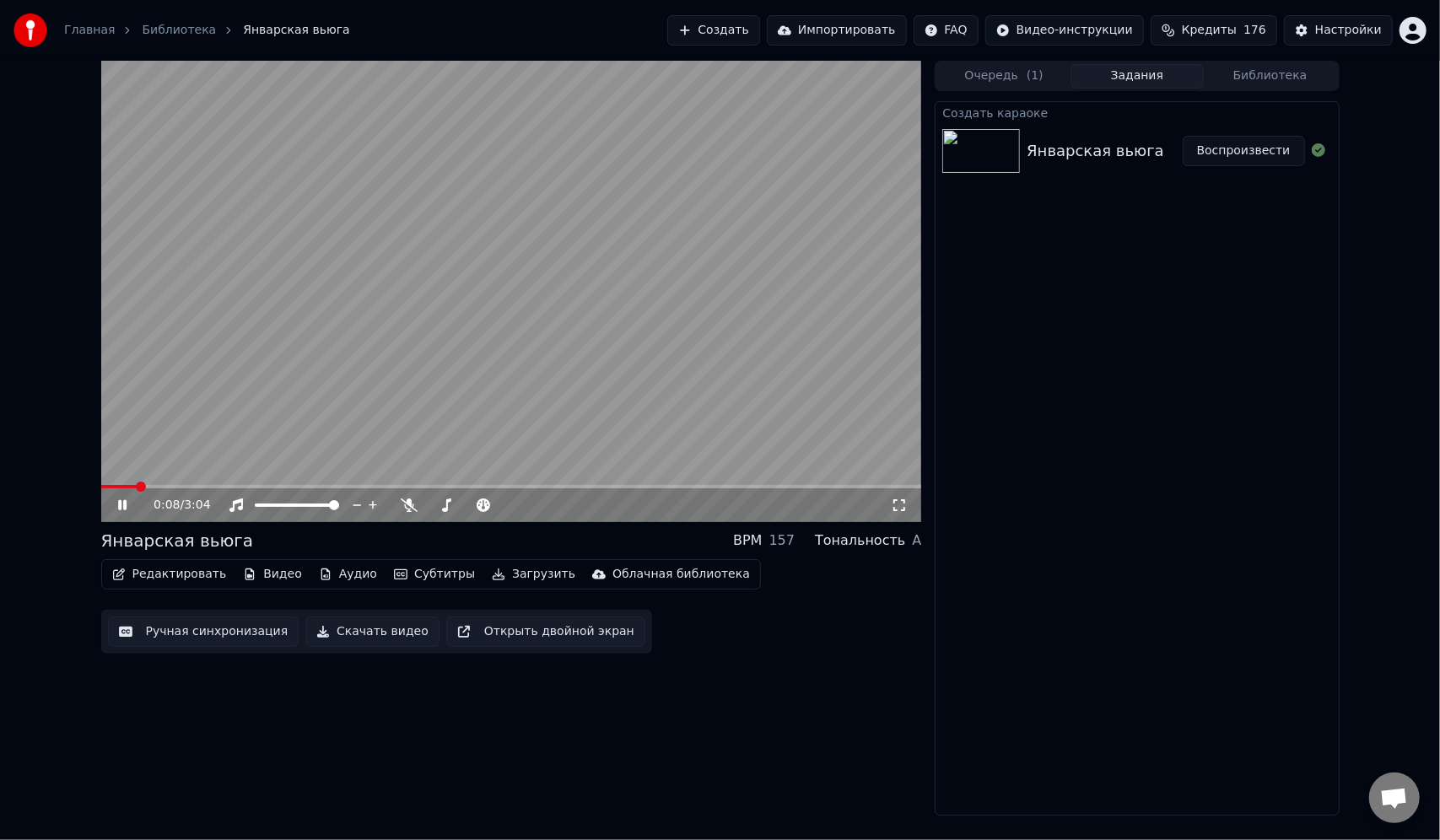
click at [135, 485] on span at bounding box center [512, 487] width 821 height 4
click at [188, 486] on span at bounding box center [512, 487] width 821 height 4
click at [118, 508] on icon at bounding box center [122, 505] width 9 height 10
click at [180, 576] on button "Редактировать" at bounding box center [170, 574] width 129 height 24
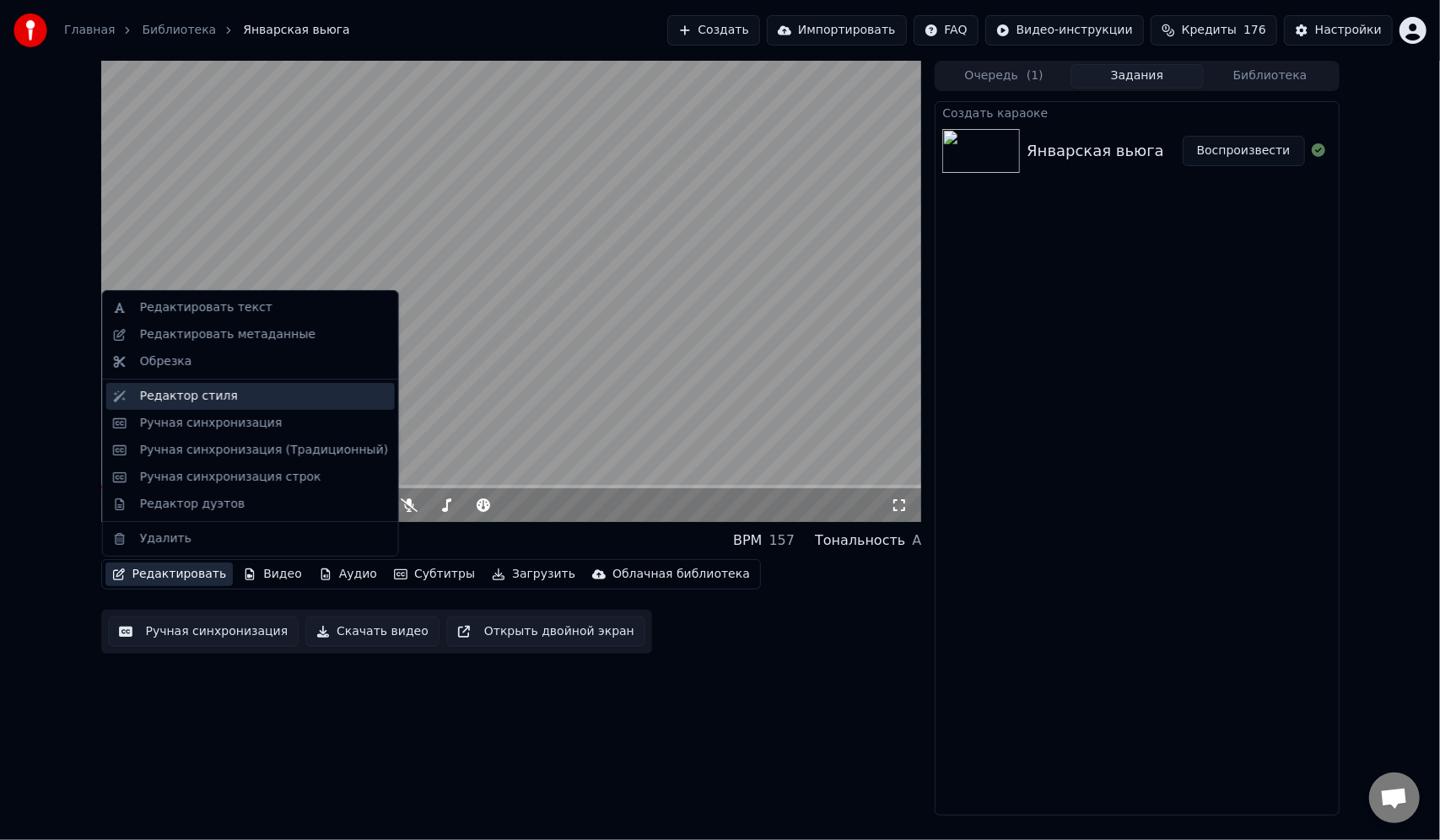
click at [195, 402] on div "Редактор стиля" at bounding box center [188, 396] width 98 height 17
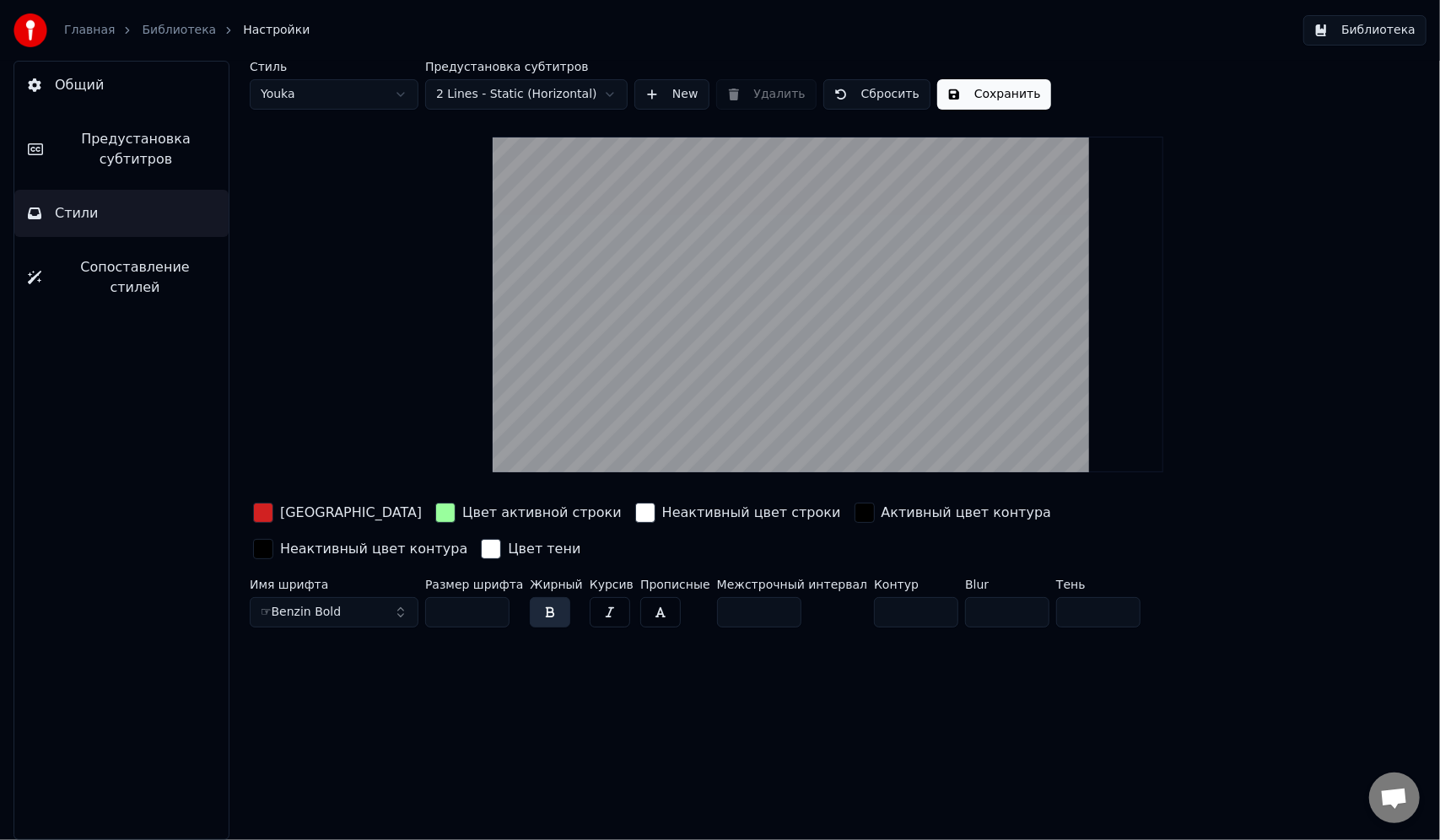
click at [547, 105] on html "Главная Библиотека Настройки Библиотека Общий Предустановка субтитров Стили Соп…" at bounding box center [720, 420] width 1440 height 840
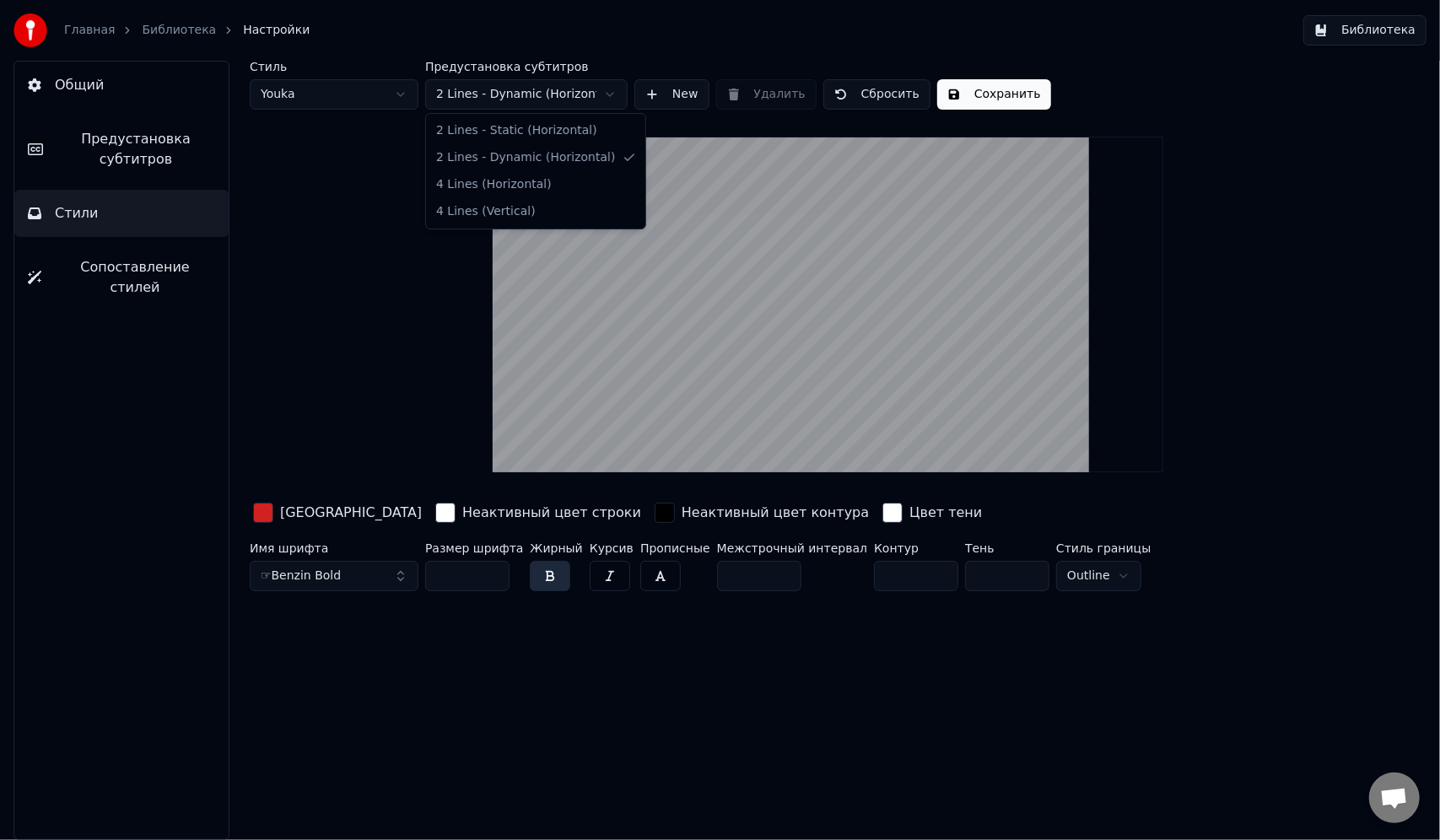
click at [539, 105] on html "Главная Библиотека Настройки Библиотека Общий Предустановка субтитров Стили Соп…" at bounding box center [720, 420] width 1440 height 840
click at [529, 96] on html "Главная Библиотека Настройки Библиотека Общий Предустановка субтитров Стили Соп…" at bounding box center [720, 420] width 1440 height 840
click at [579, 100] on html "Главная Библиотека Настройки Библиотека Общий Предустановка субтитров Стили Соп…" at bounding box center [720, 420] width 1440 height 840
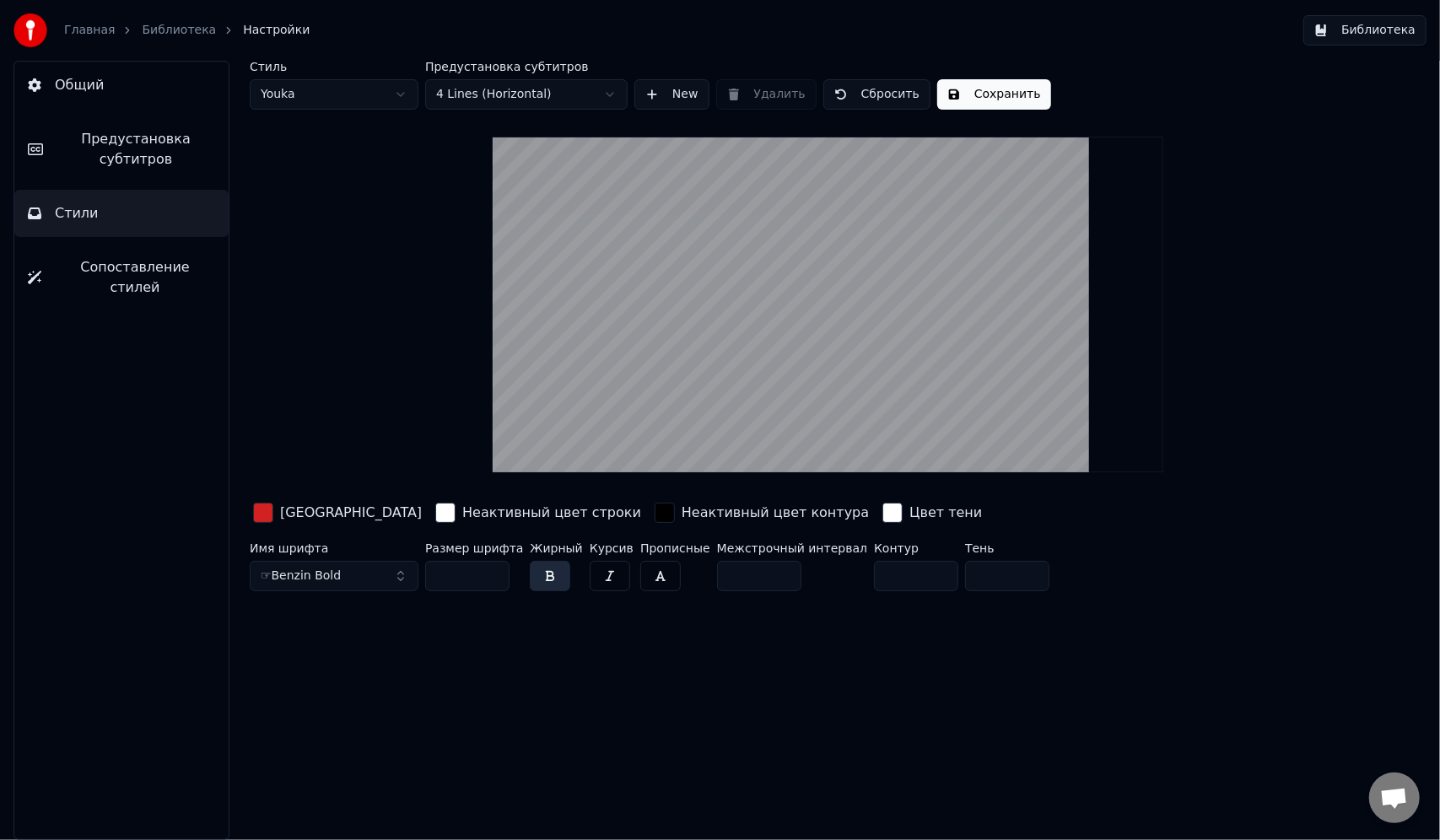
click at [106, 97] on button "Общий" at bounding box center [121, 85] width 214 height 48
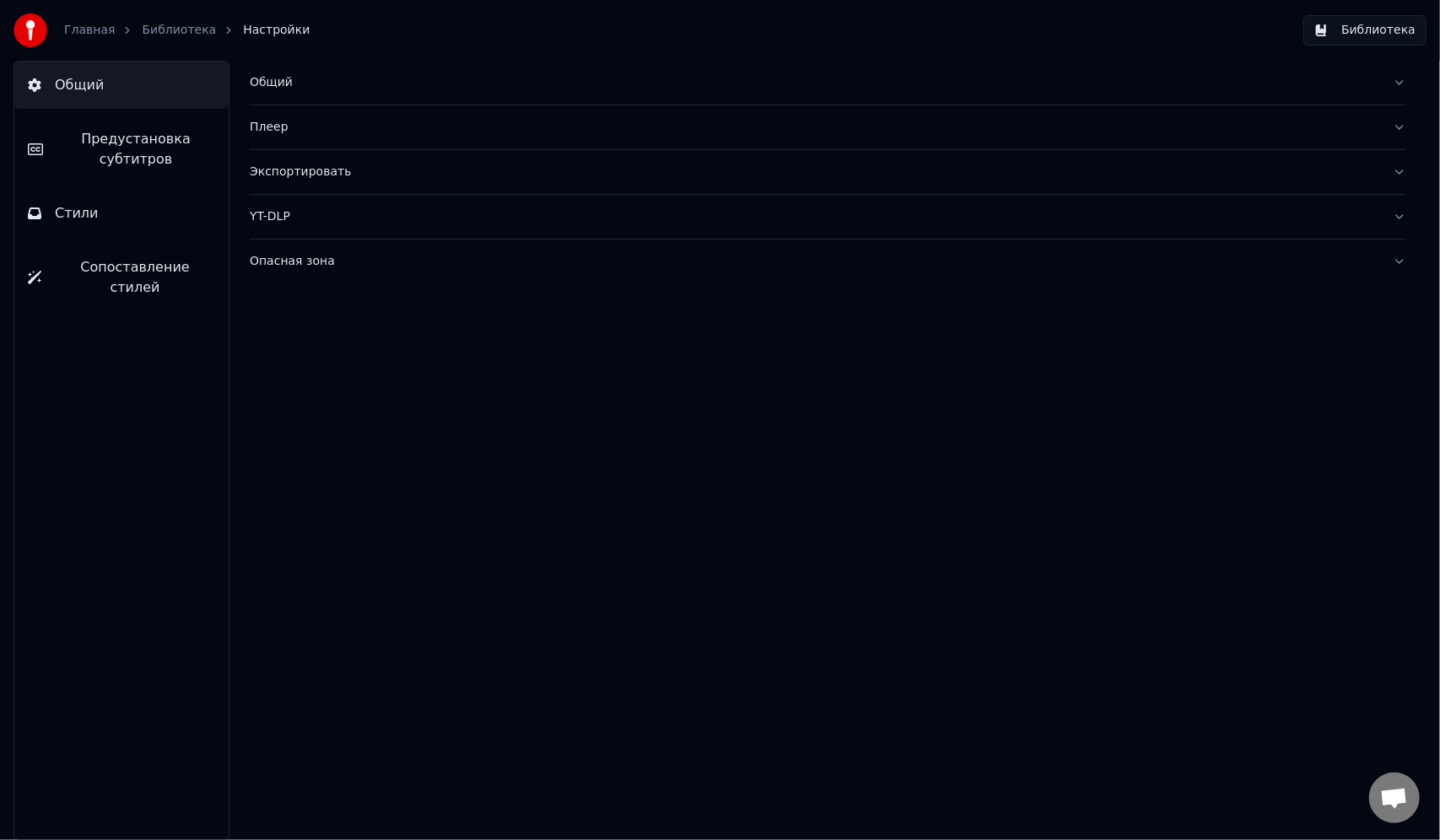
click at [359, 65] on button "Общий" at bounding box center [827, 83] width 1156 height 44
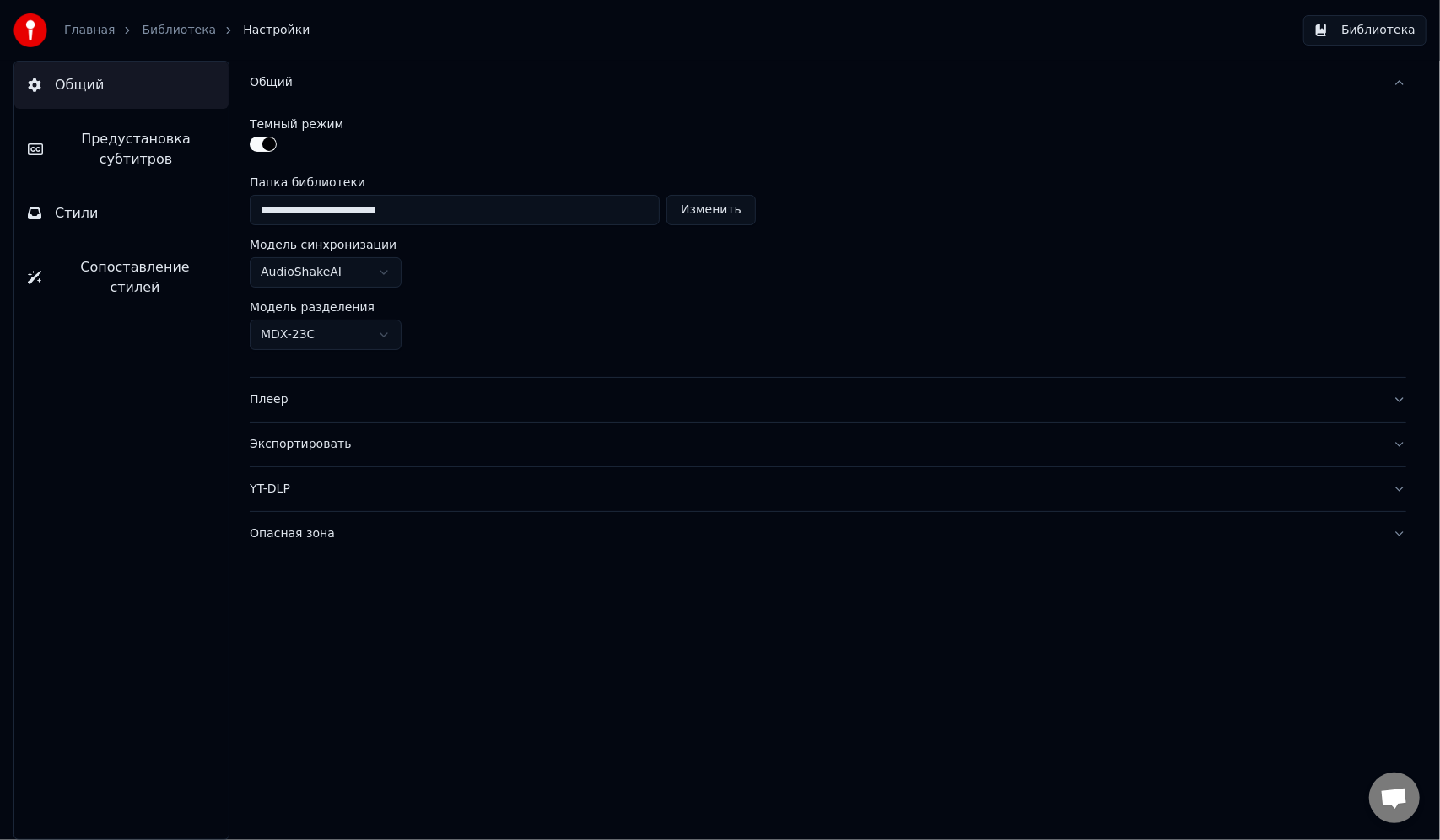
click at [310, 83] on div "Общий" at bounding box center [814, 82] width 1129 height 17
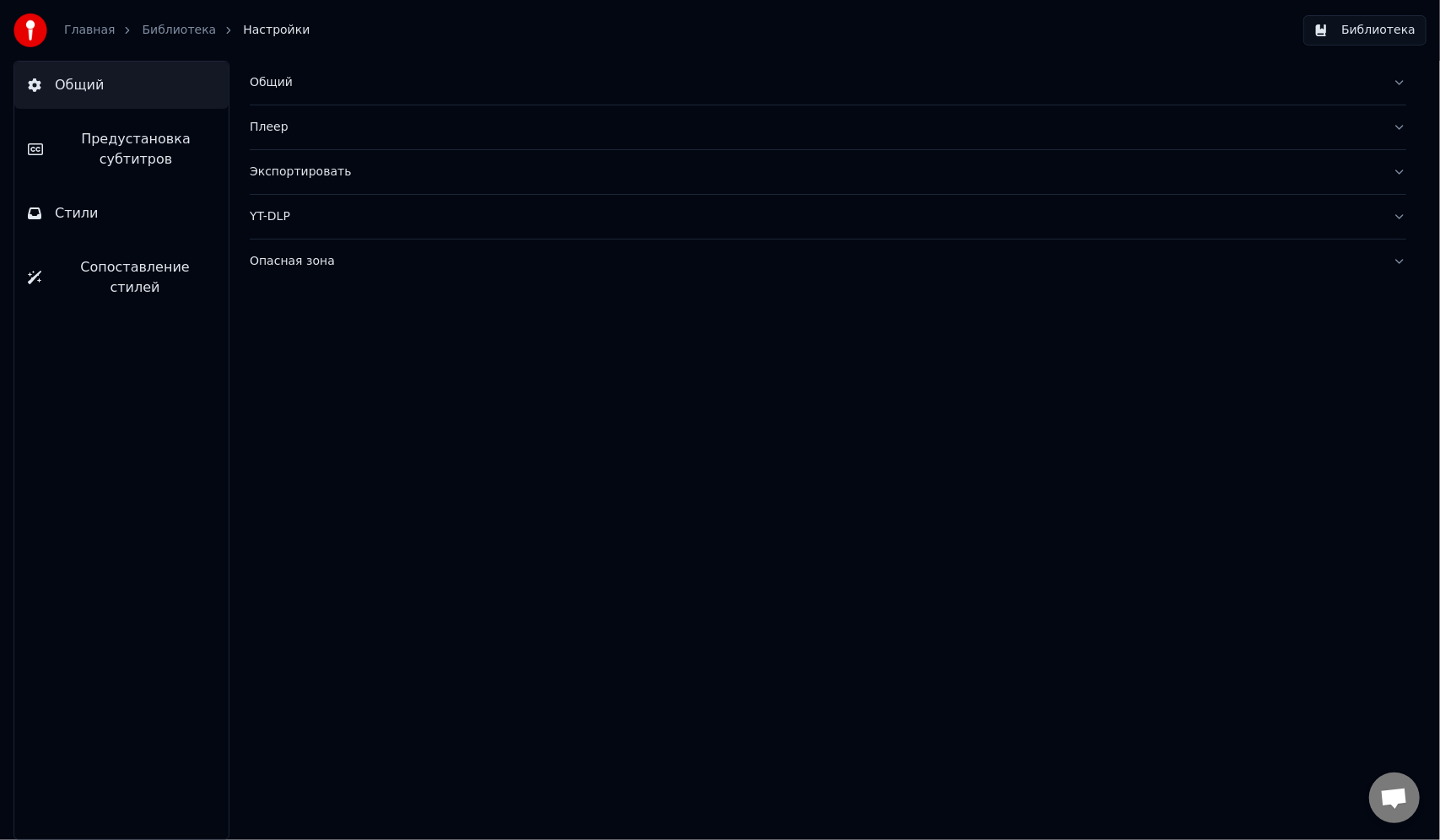
click at [307, 122] on div "Плеер" at bounding box center [814, 127] width 1129 height 17
click at [307, 124] on div "Плеер" at bounding box center [814, 127] width 1129 height 17
click at [307, 173] on div "Экспортировать" at bounding box center [814, 172] width 1129 height 17
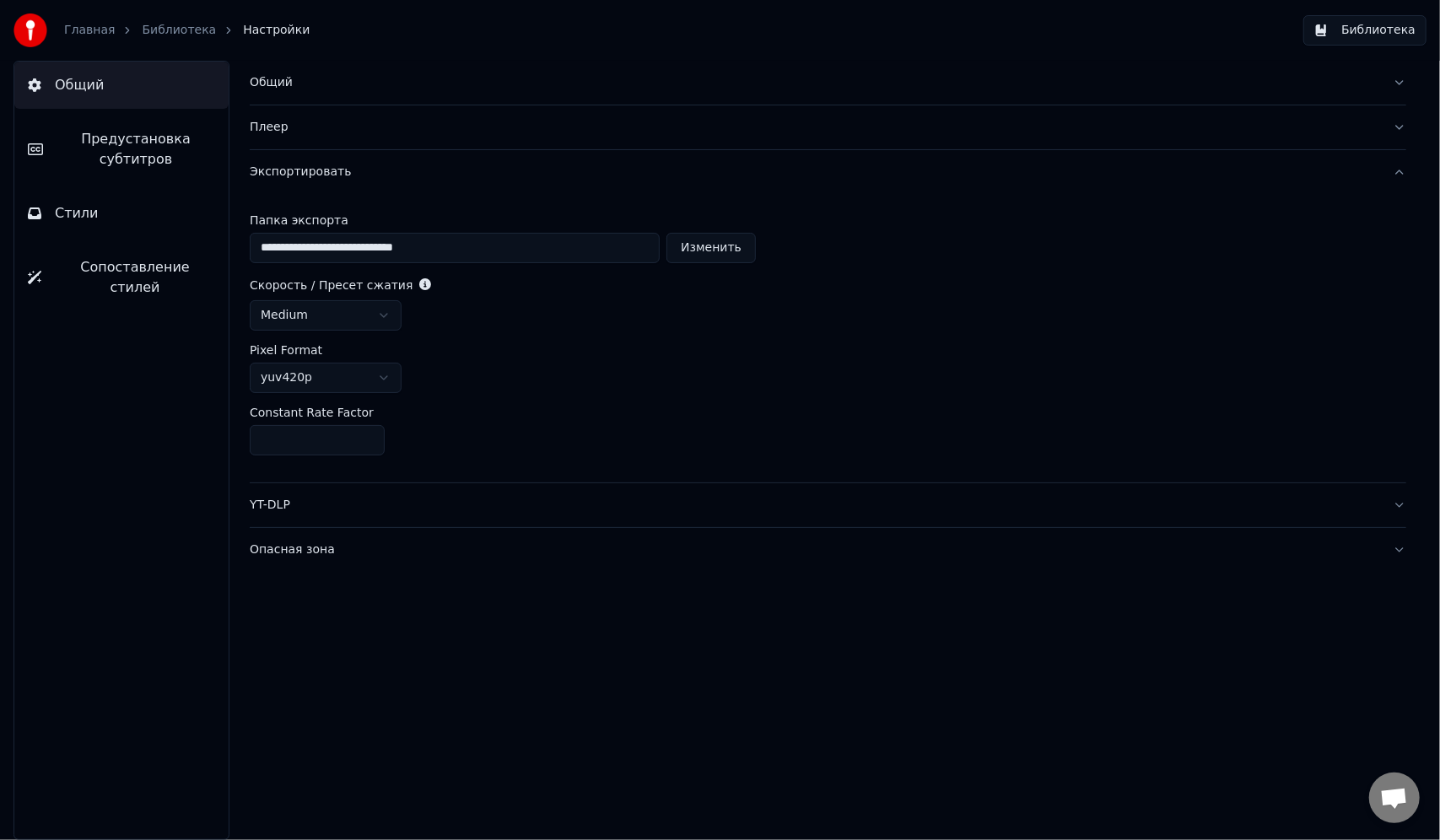
click at [307, 173] on div "Экспортировать" at bounding box center [814, 172] width 1129 height 17
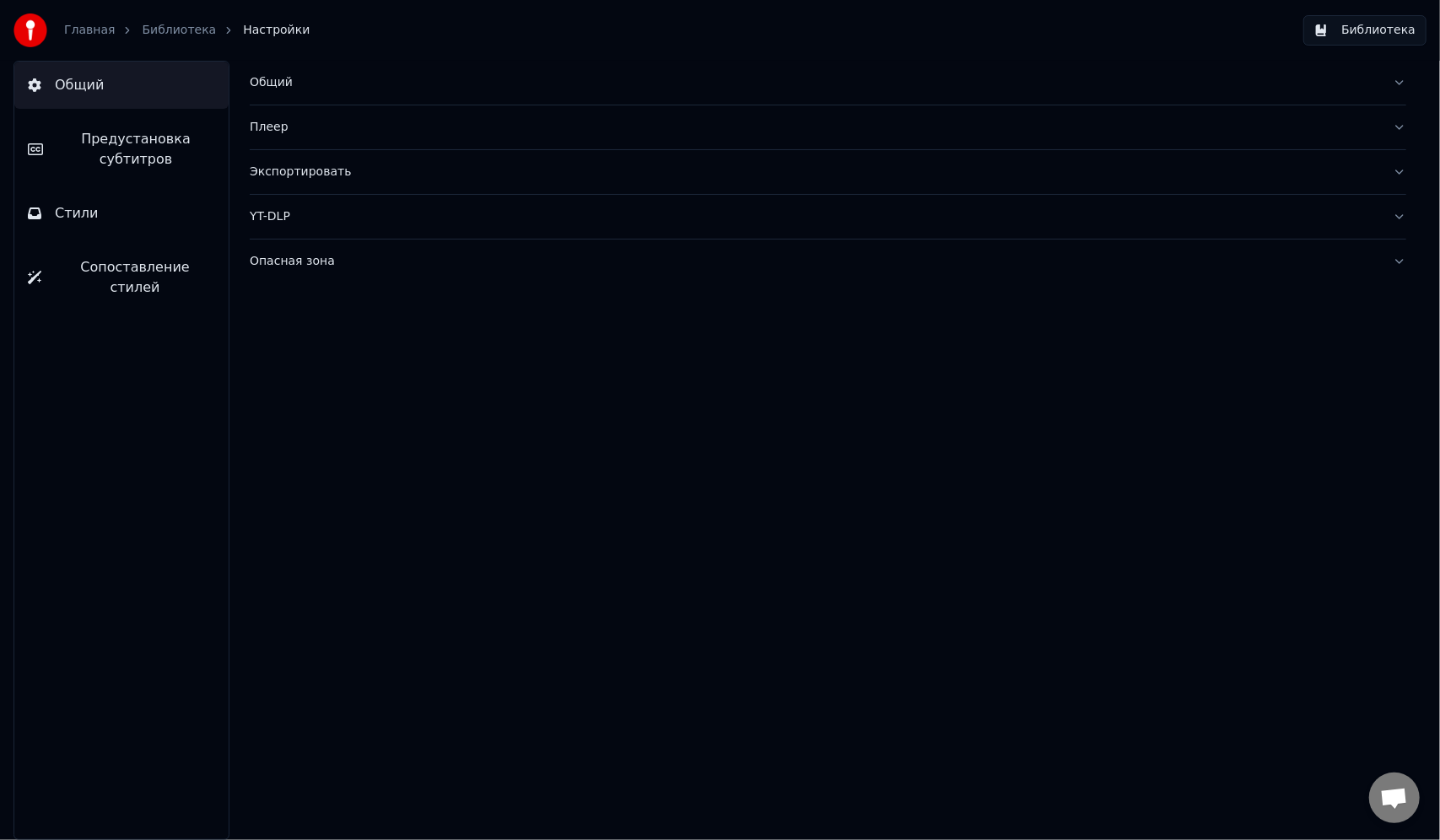
click at [313, 219] on div "YT-DLP" at bounding box center [814, 217] width 1129 height 17
click at [310, 258] on div "Опасная зона" at bounding box center [814, 261] width 1129 height 17
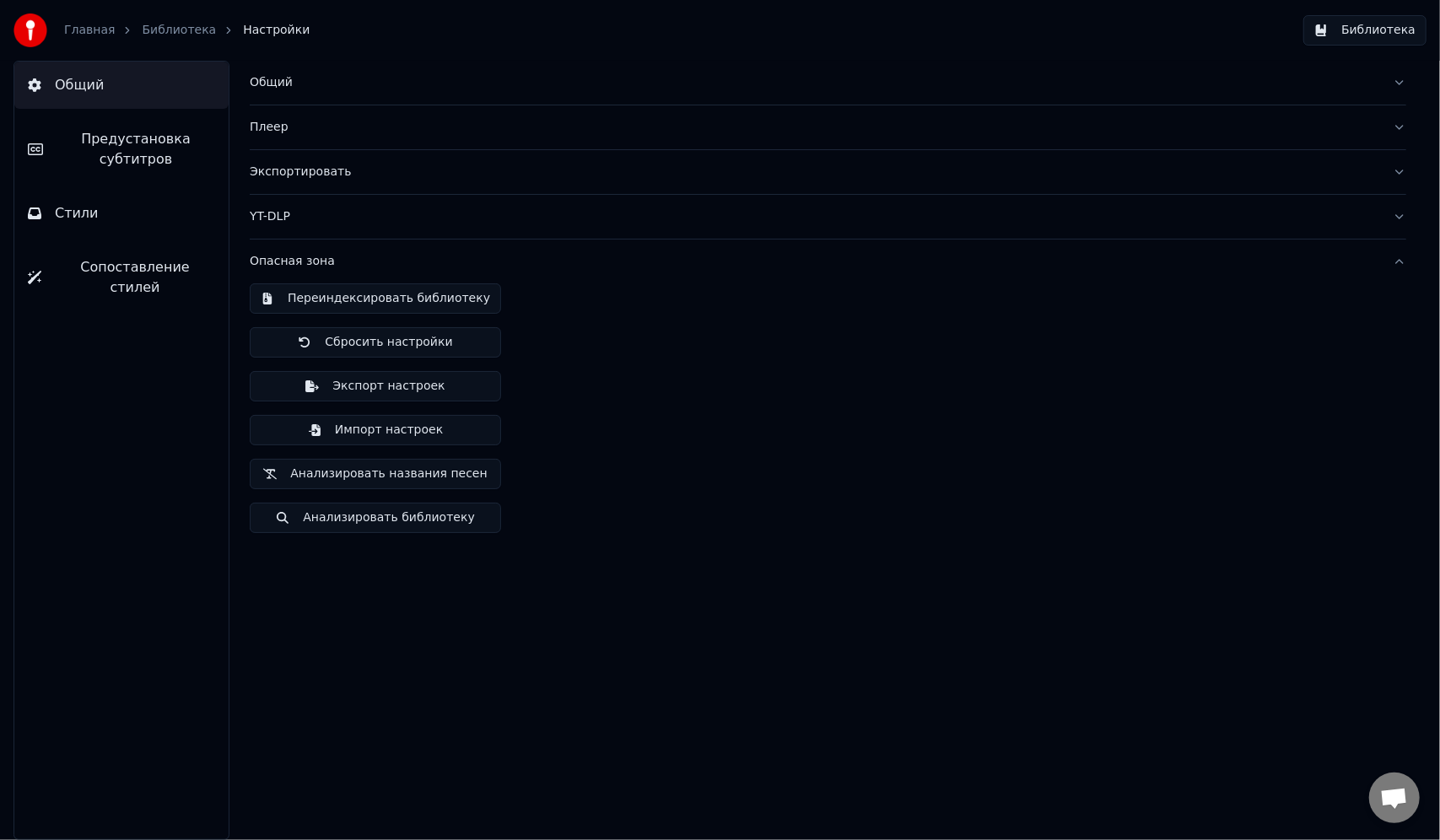
click at [310, 258] on div "Опасная зона" at bounding box center [814, 261] width 1129 height 17
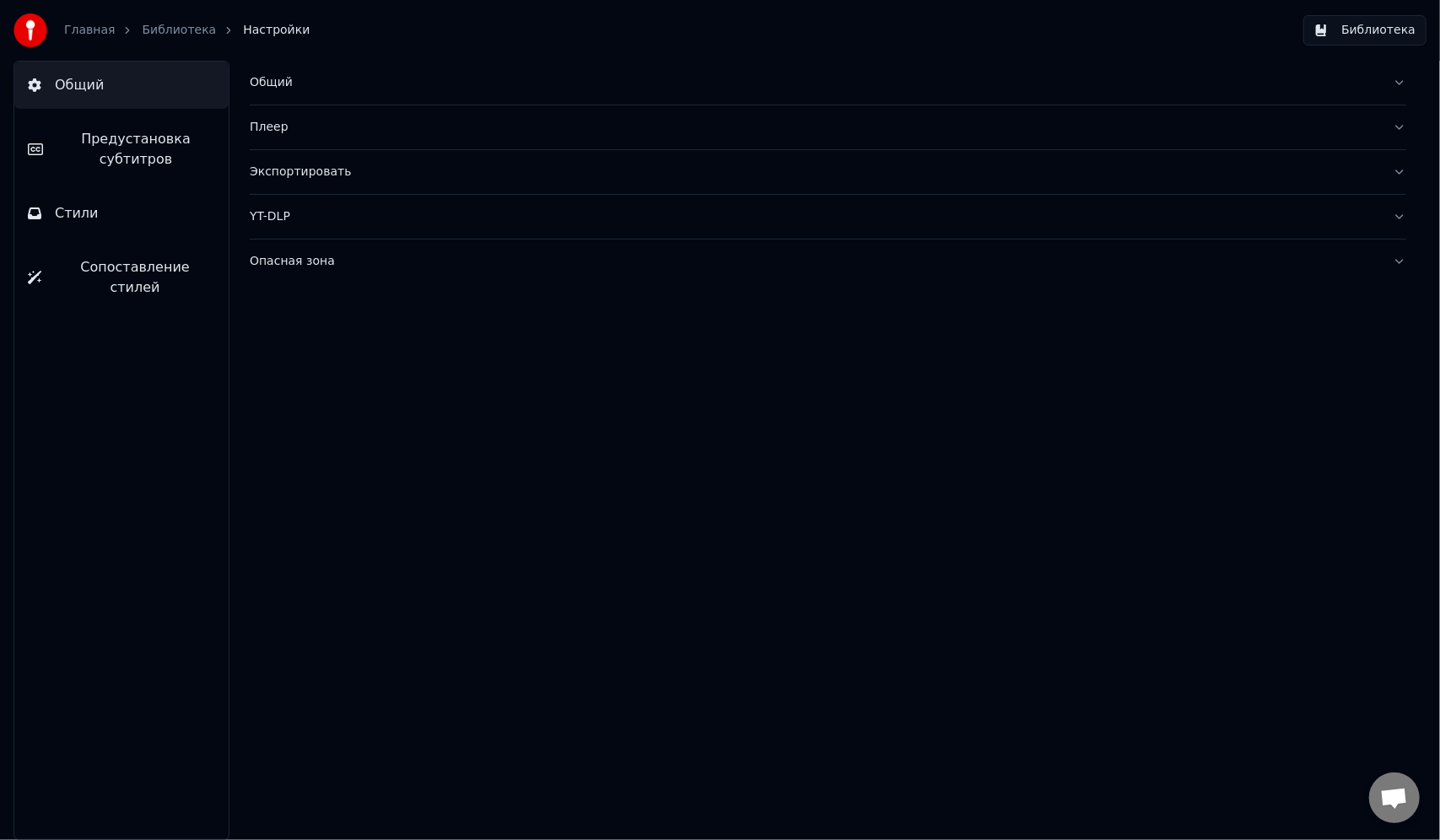
click at [182, 148] on span "Предустановка субтитров" at bounding box center [136, 150] width 159 height 41
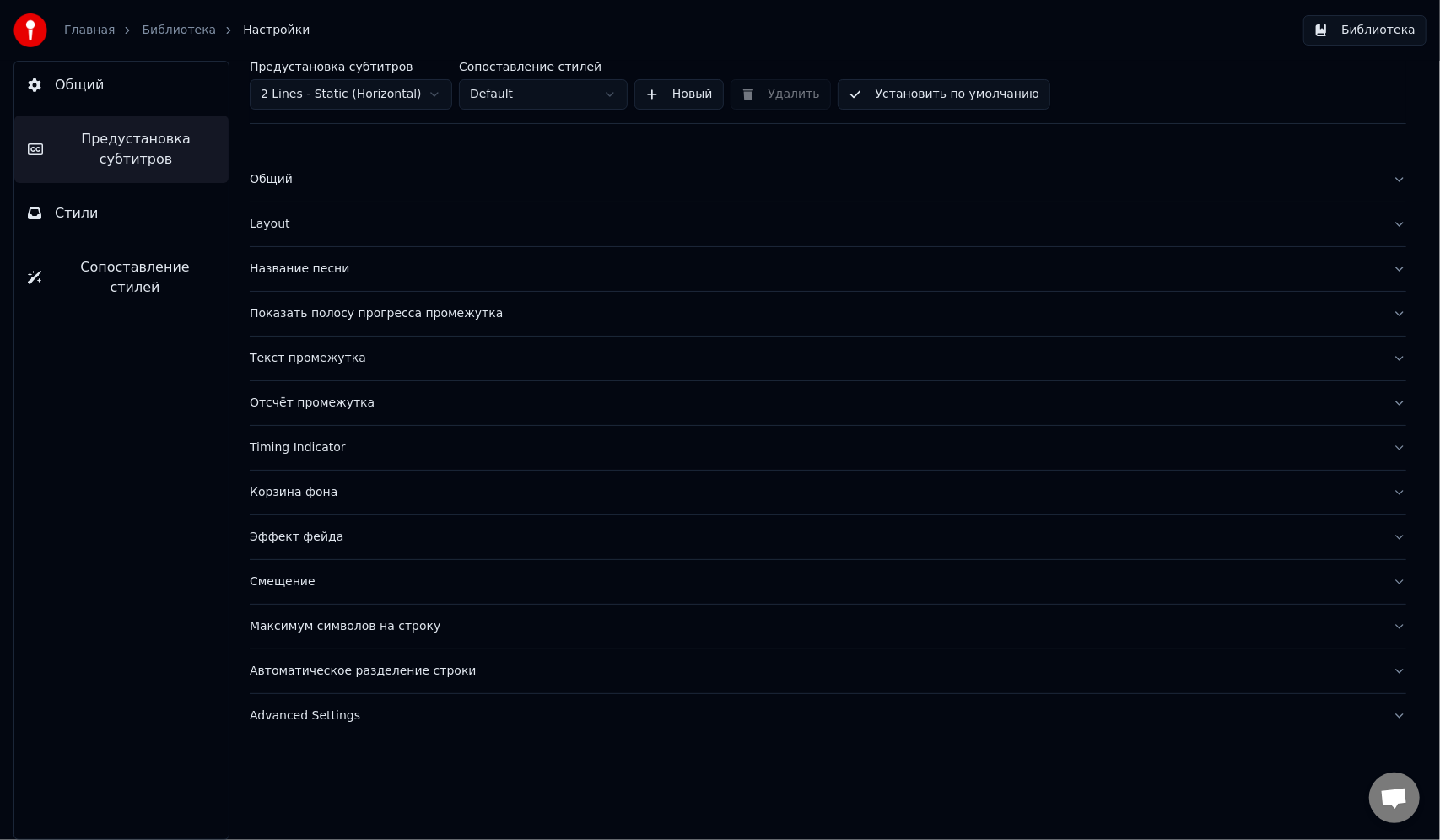
click at [433, 92] on html "Главная Библиотека Настройки Библиотека Общий Предустановка субтитров Стили Соп…" at bounding box center [720, 420] width 1440 height 840
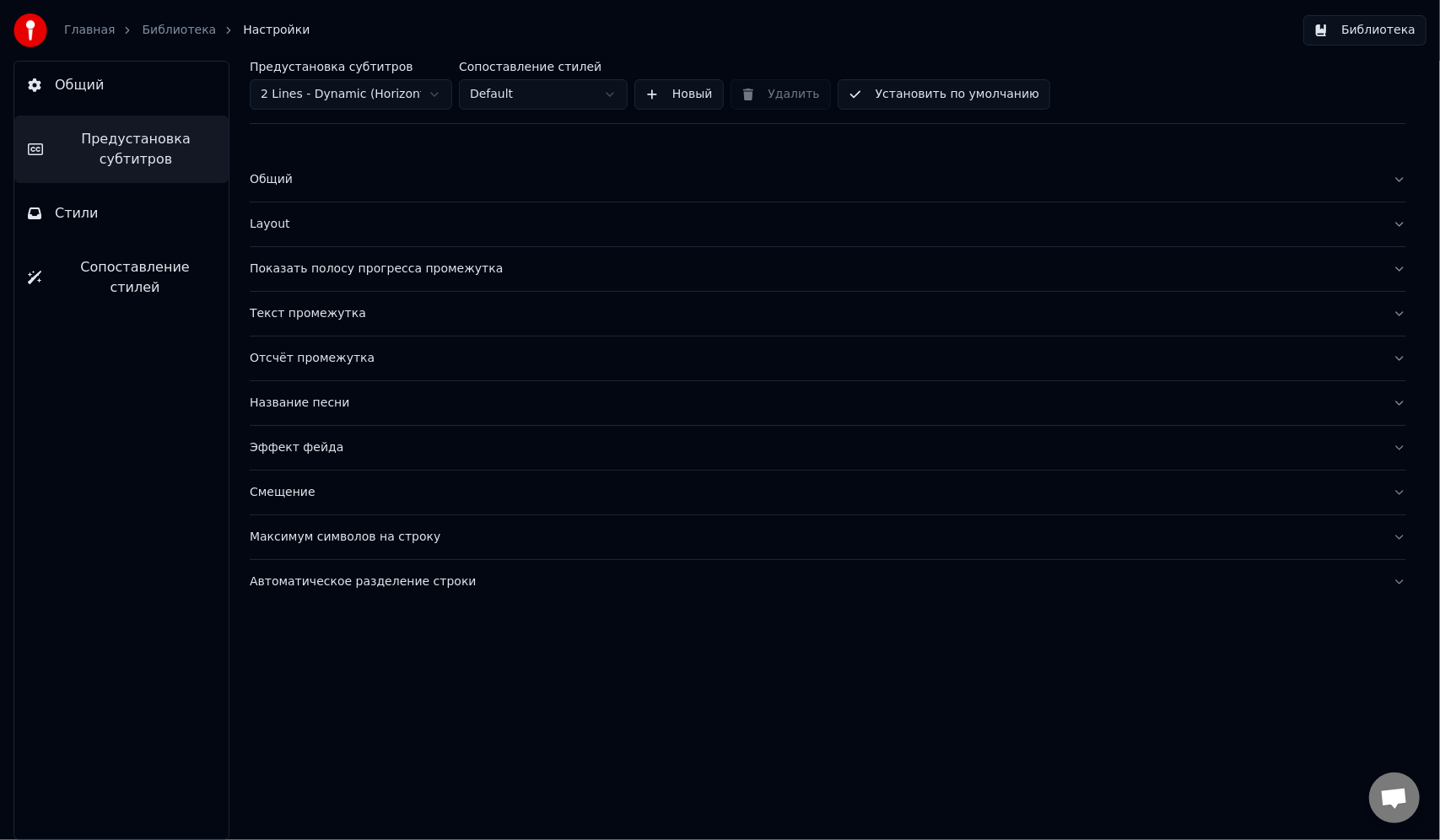
click at [293, 184] on div "Общий" at bounding box center [814, 179] width 1129 height 17
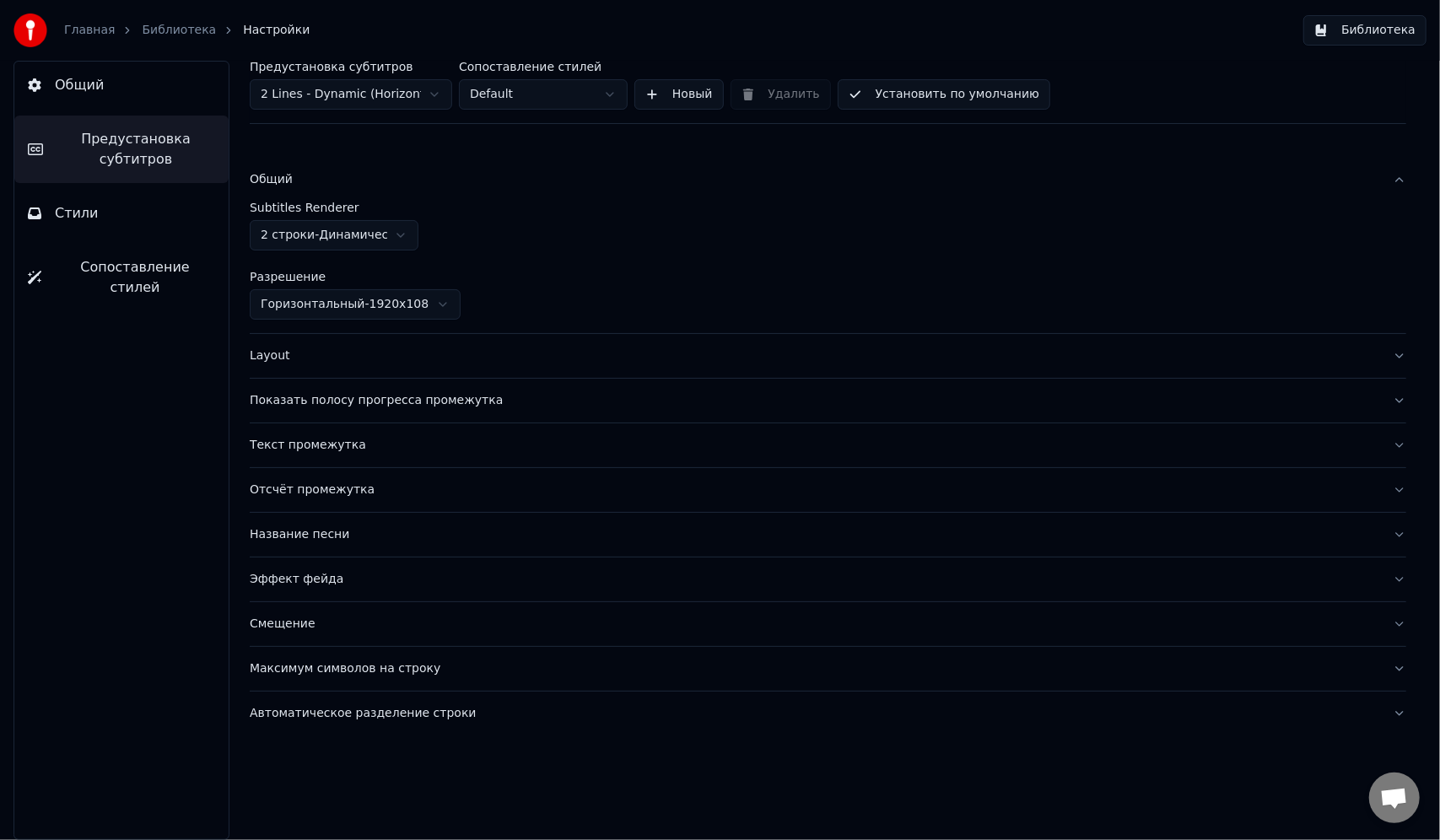
click at [310, 184] on div "Общий" at bounding box center [814, 179] width 1129 height 17
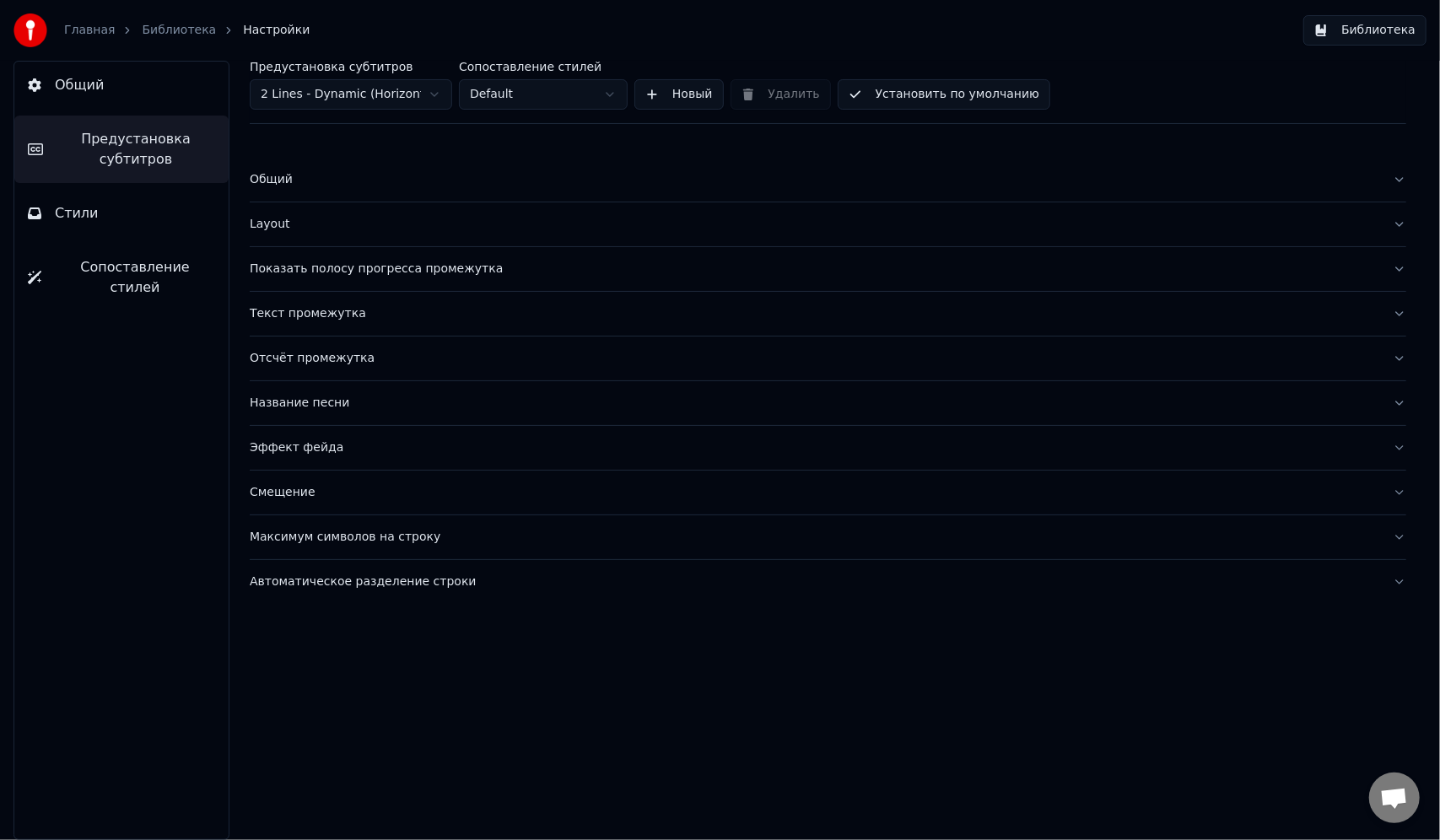
click at [300, 230] on div "Layout" at bounding box center [814, 224] width 1129 height 17
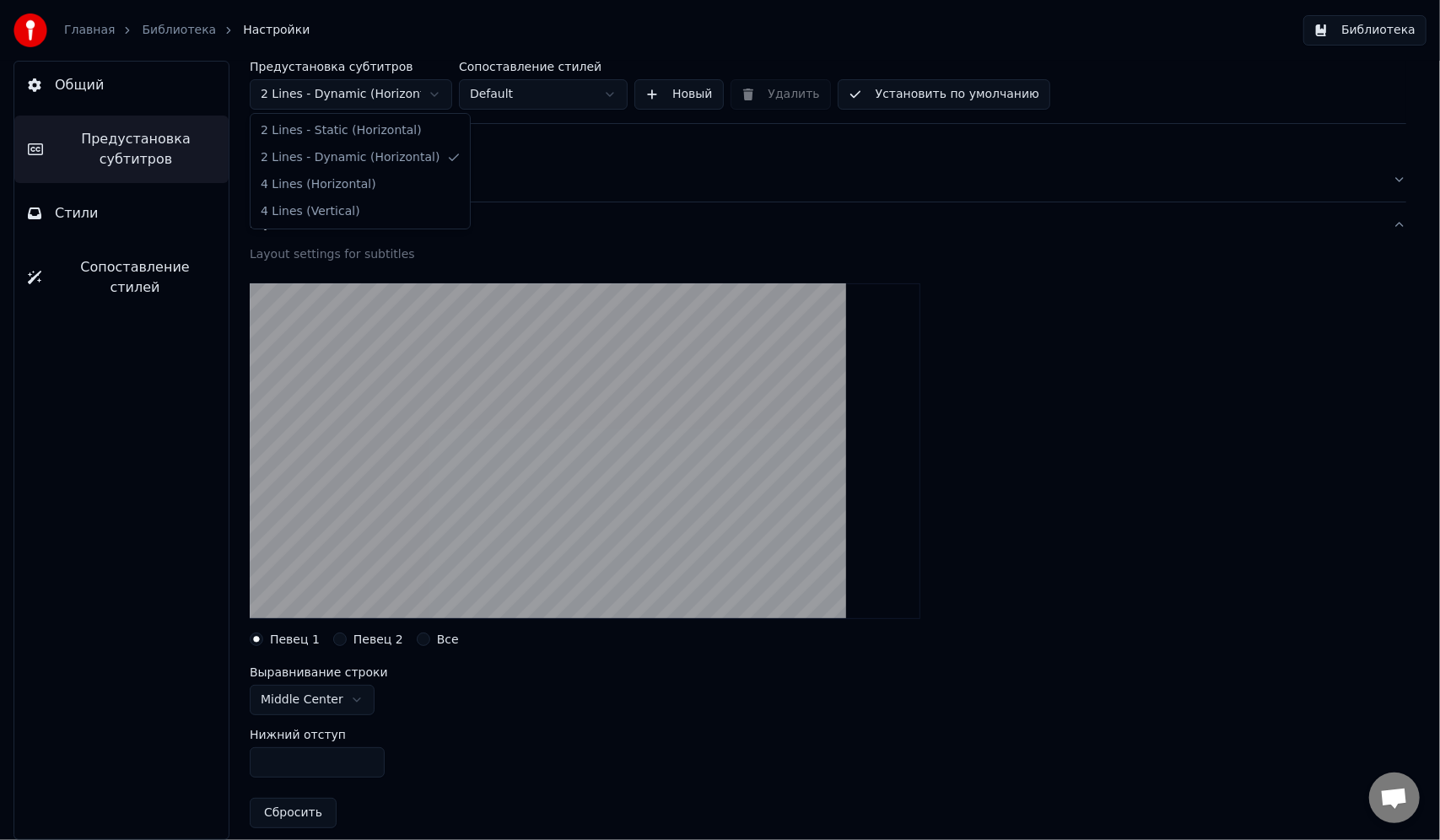
click at [403, 103] on html "Главная Библиотека Настройки Библиотека Общий Предустановка субтитров Стили Соп…" at bounding box center [720, 420] width 1440 height 840
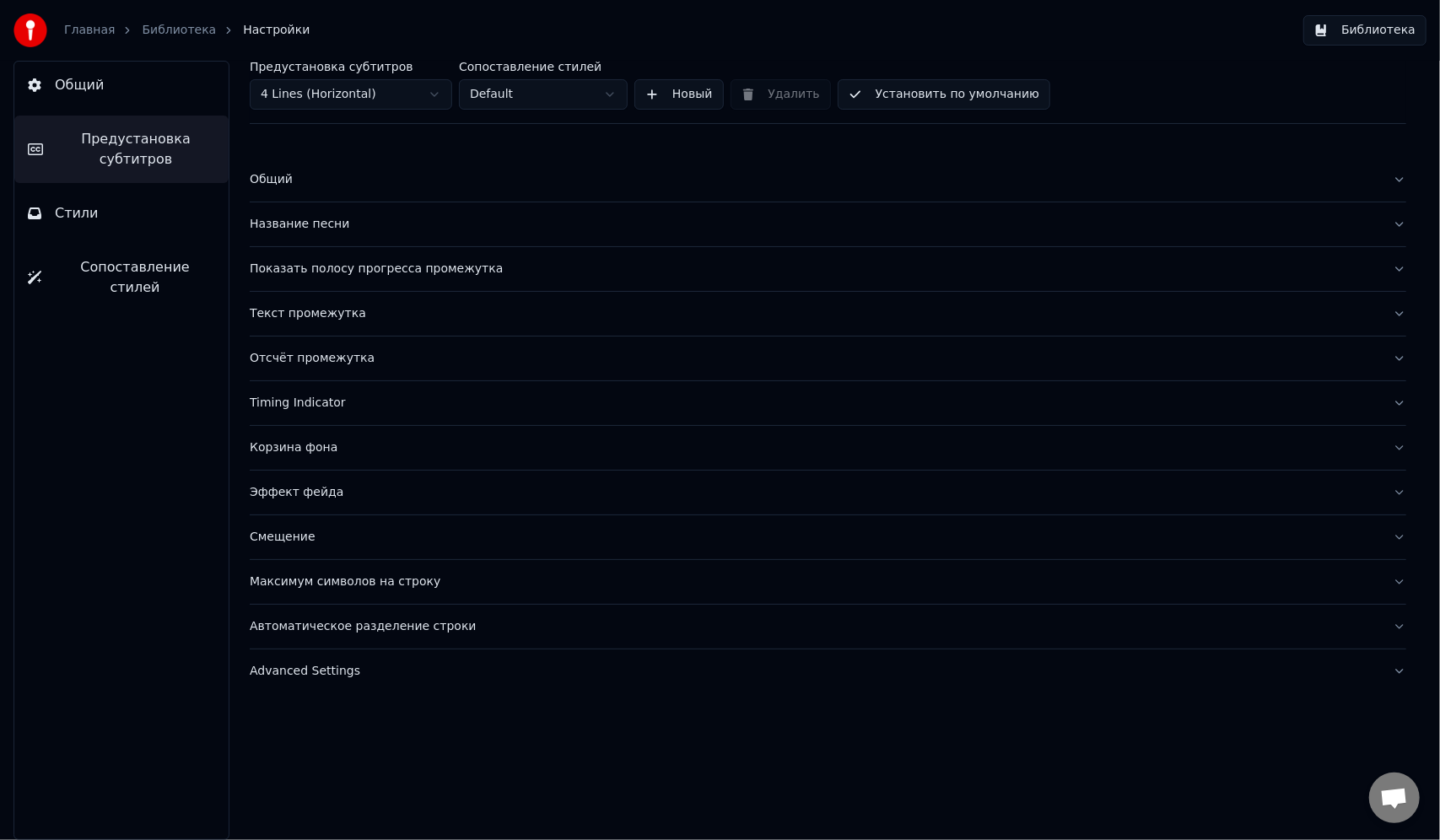
click at [279, 186] on div "Общий" at bounding box center [814, 179] width 1129 height 17
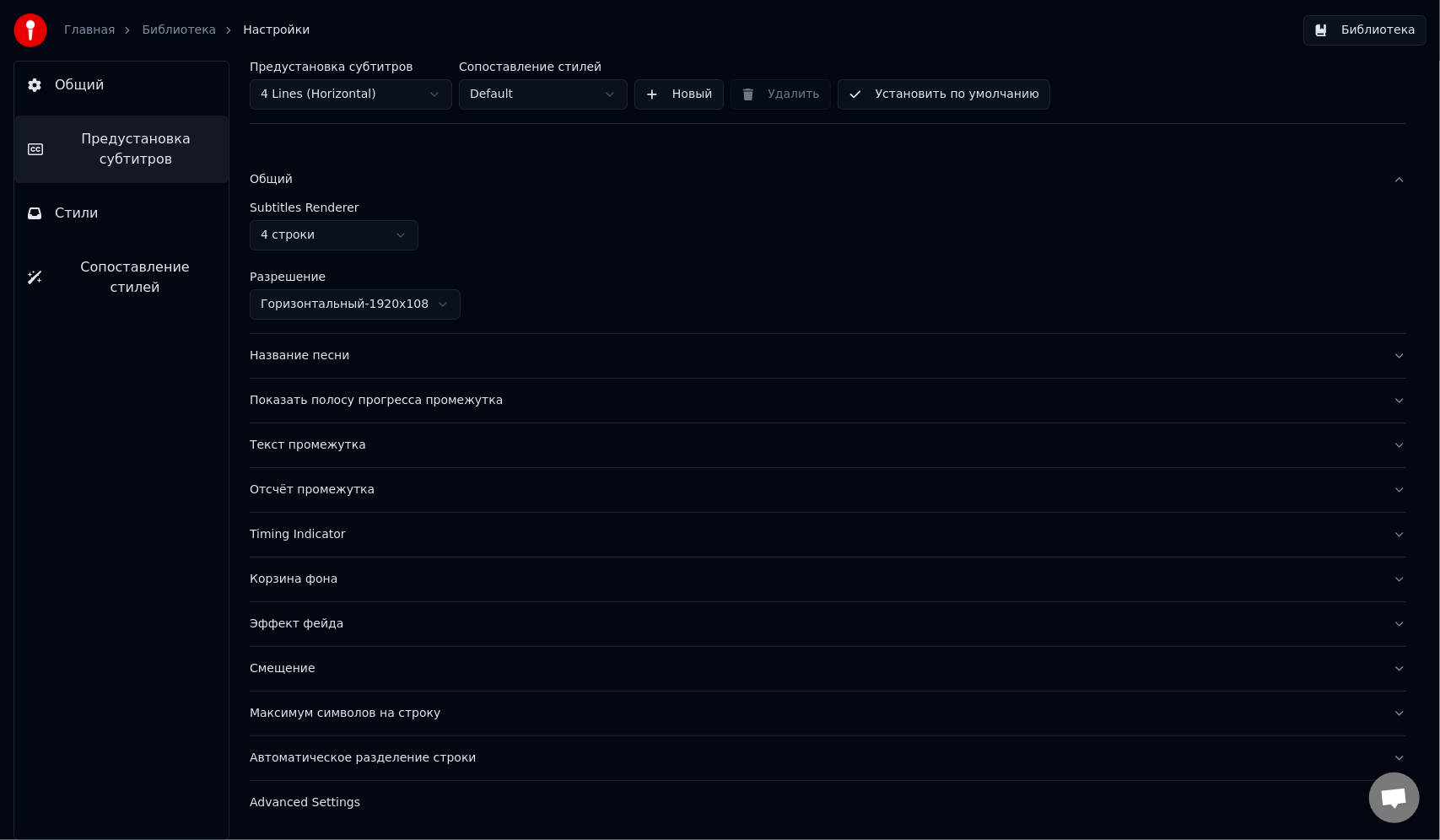
click at [279, 186] on div "Общий" at bounding box center [814, 179] width 1129 height 17
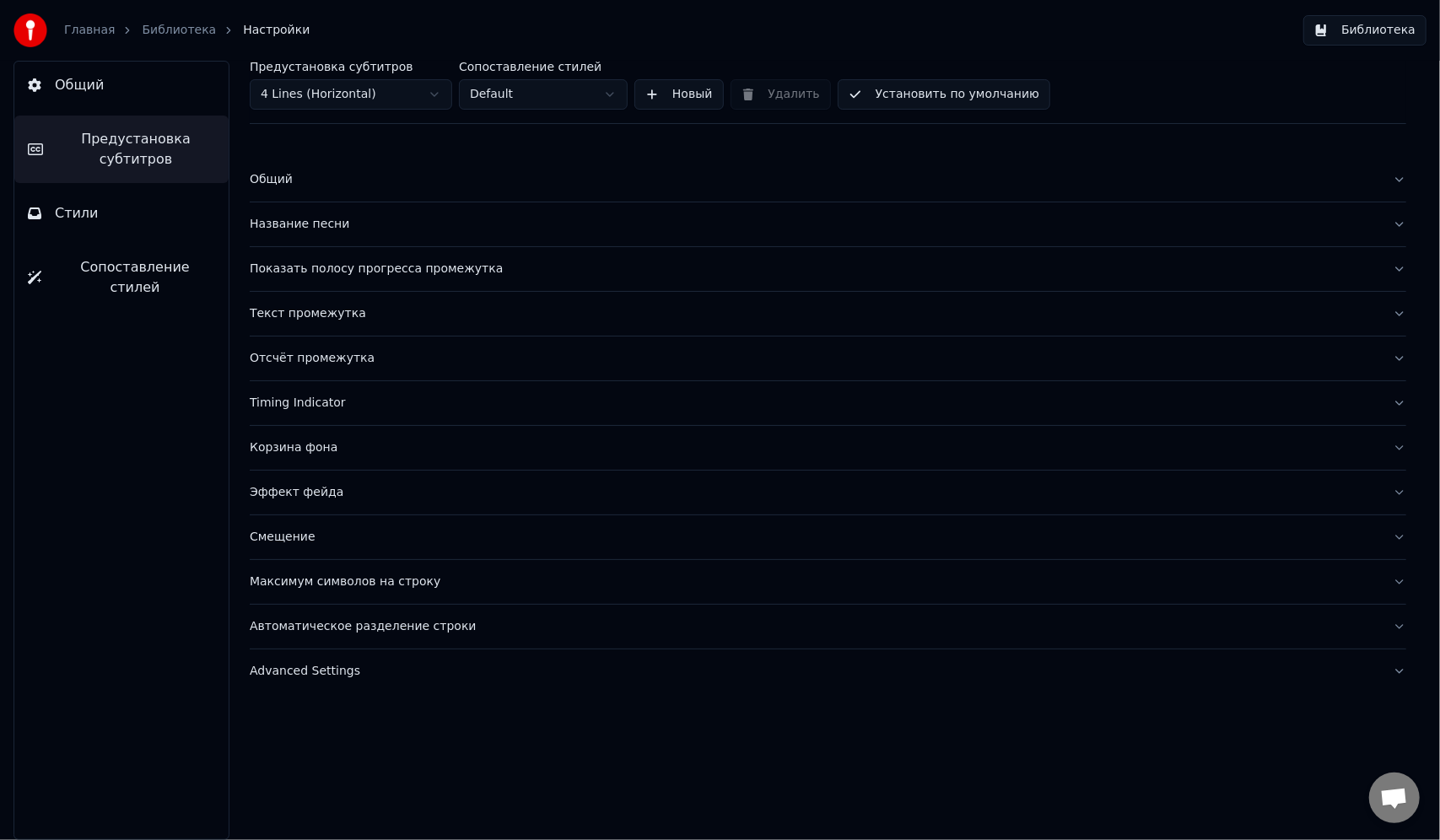
click at [287, 226] on div "Название песни" at bounding box center [814, 224] width 1129 height 17
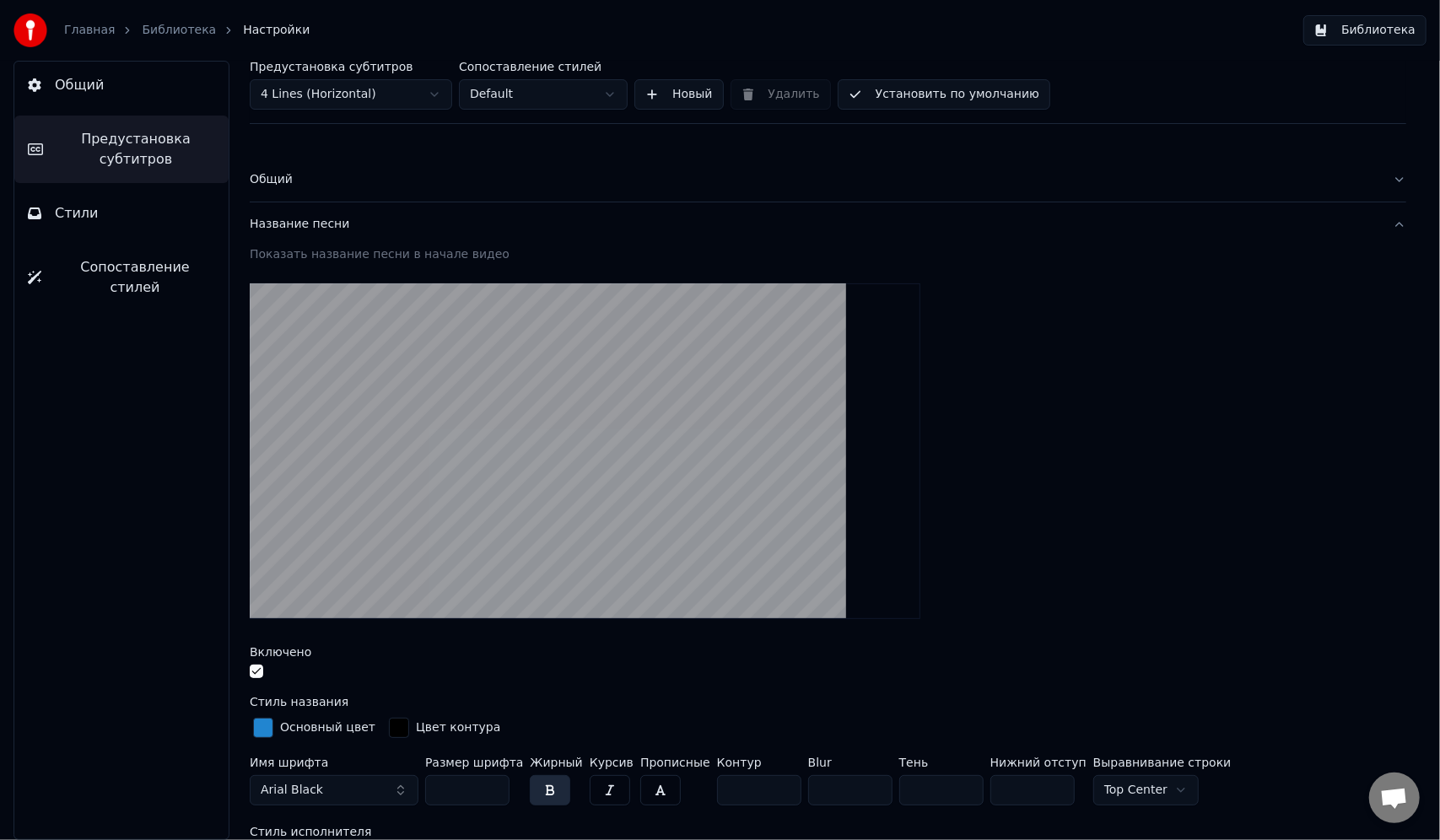
click at [287, 226] on div "Название песни" at bounding box center [814, 224] width 1129 height 17
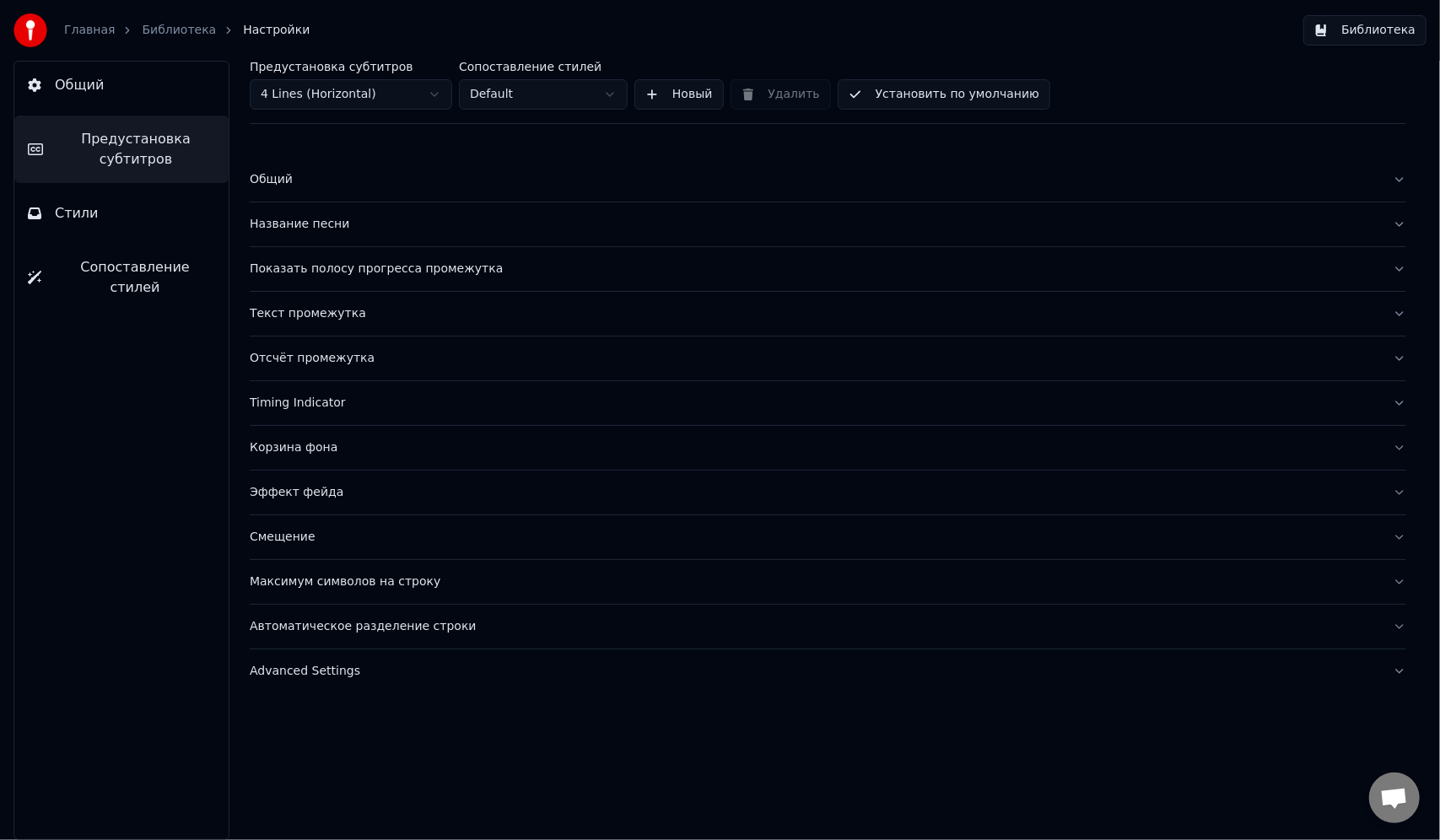
click at [291, 264] on div "Показать полосу прогресса промежутка" at bounding box center [814, 269] width 1129 height 17
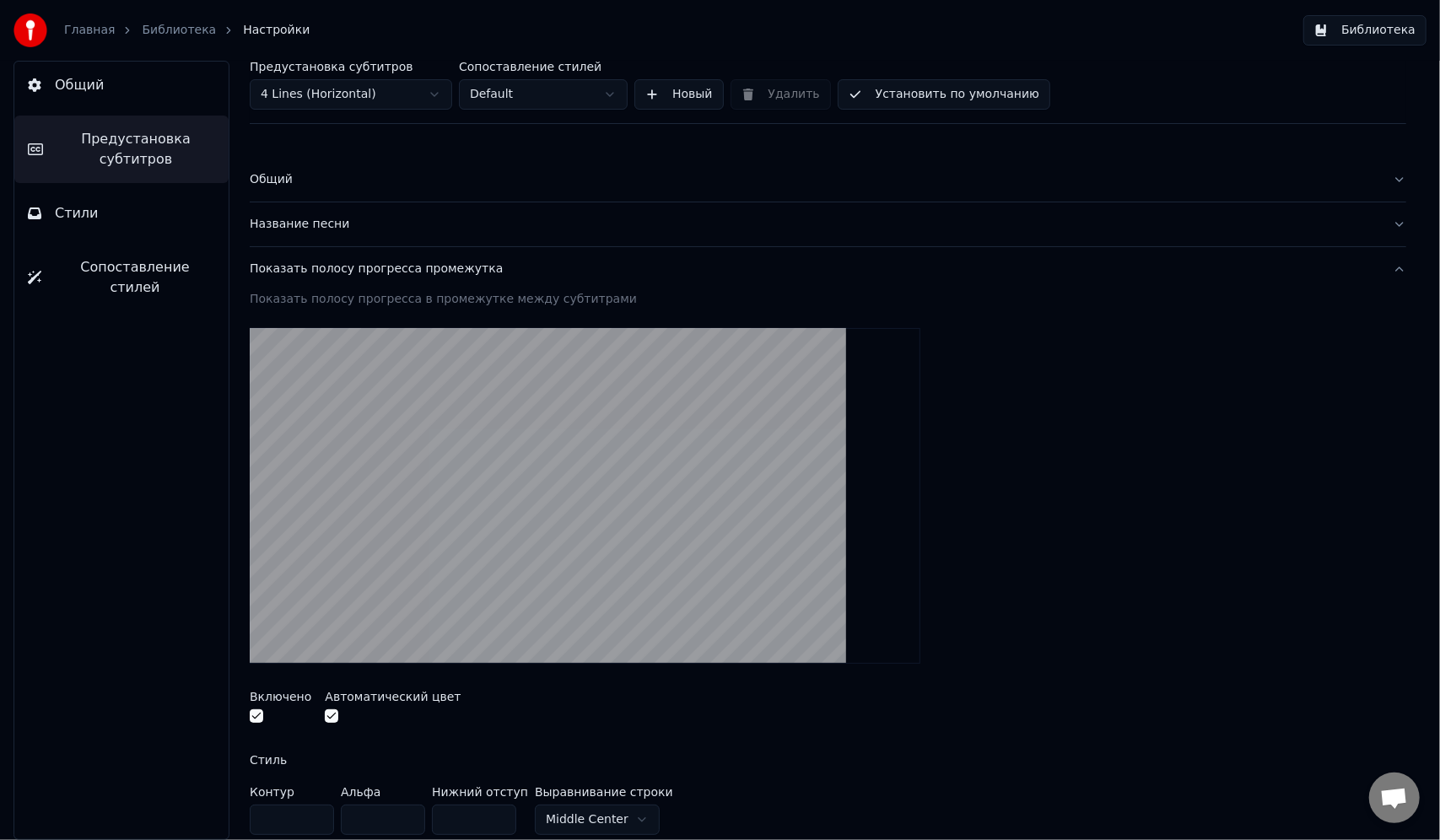
click at [293, 269] on div "Показать полосу прогресса промежутка" at bounding box center [814, 269] width 1129 height 17
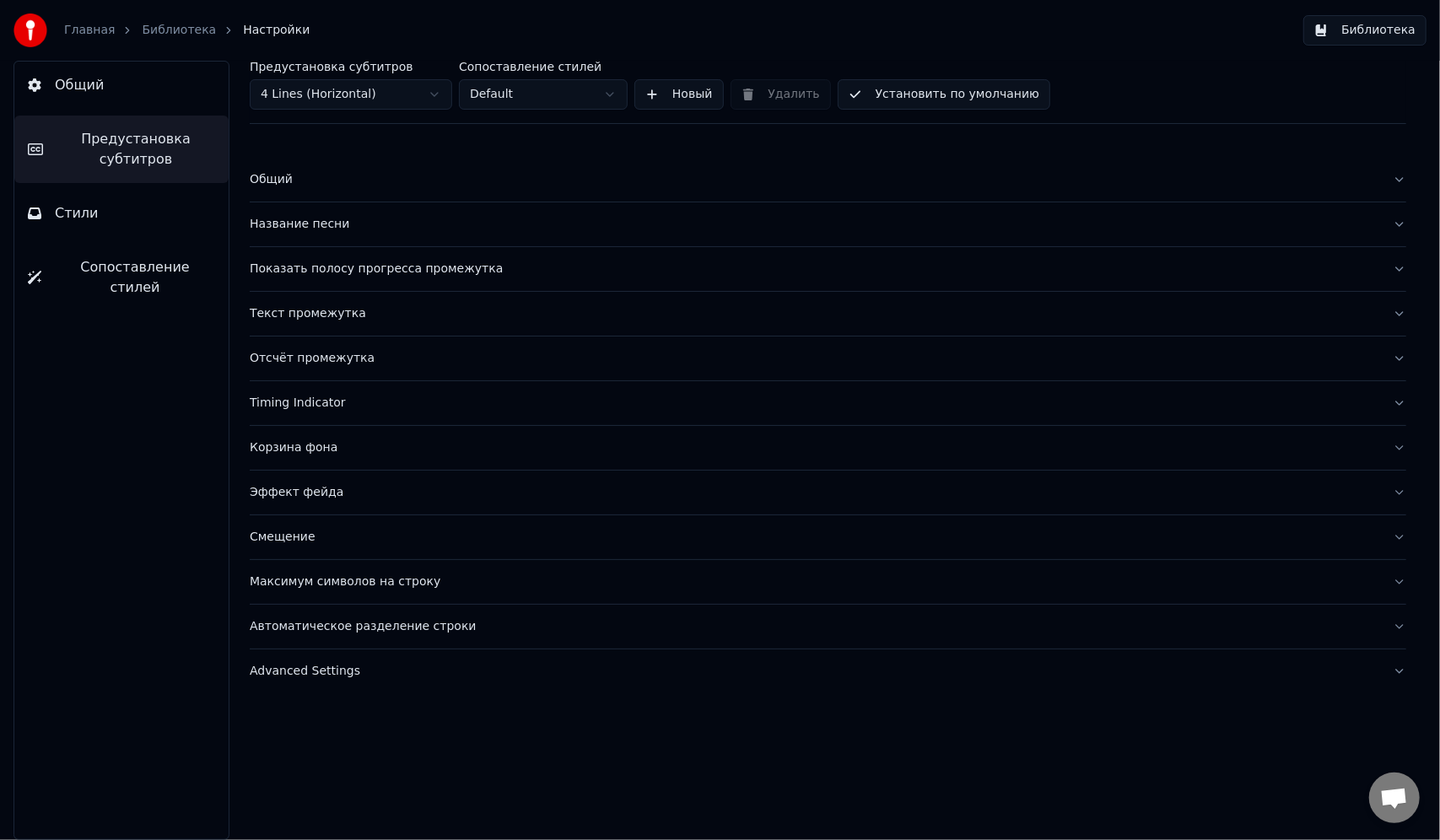
click at [302, 307] on div "Текст промежутка" at bounding box center [814, 313] width 1129 height 17
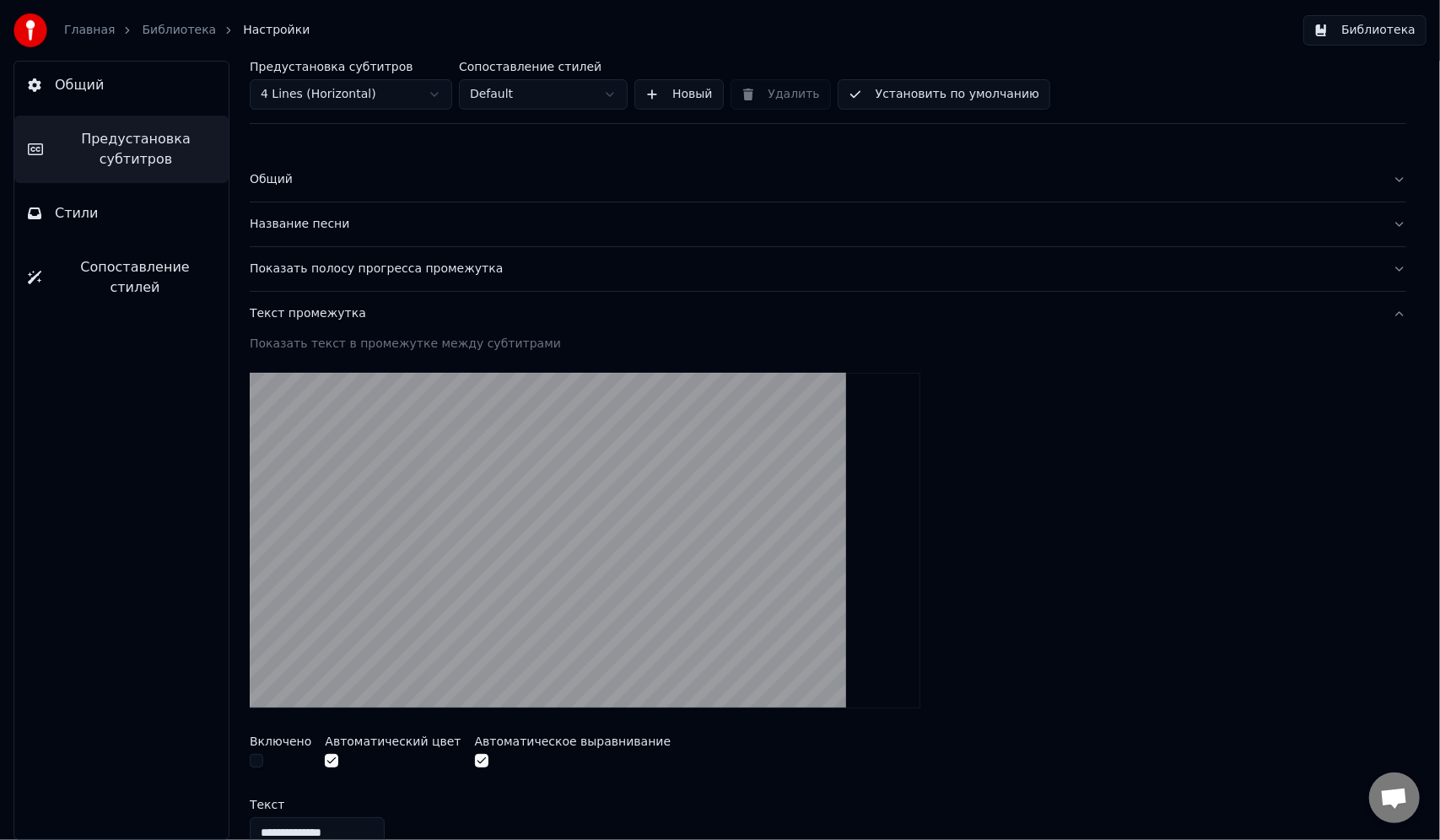
click at [302, 309] on div "Текст промежутка" at bounding box center [814, 313] width 1129 height 17
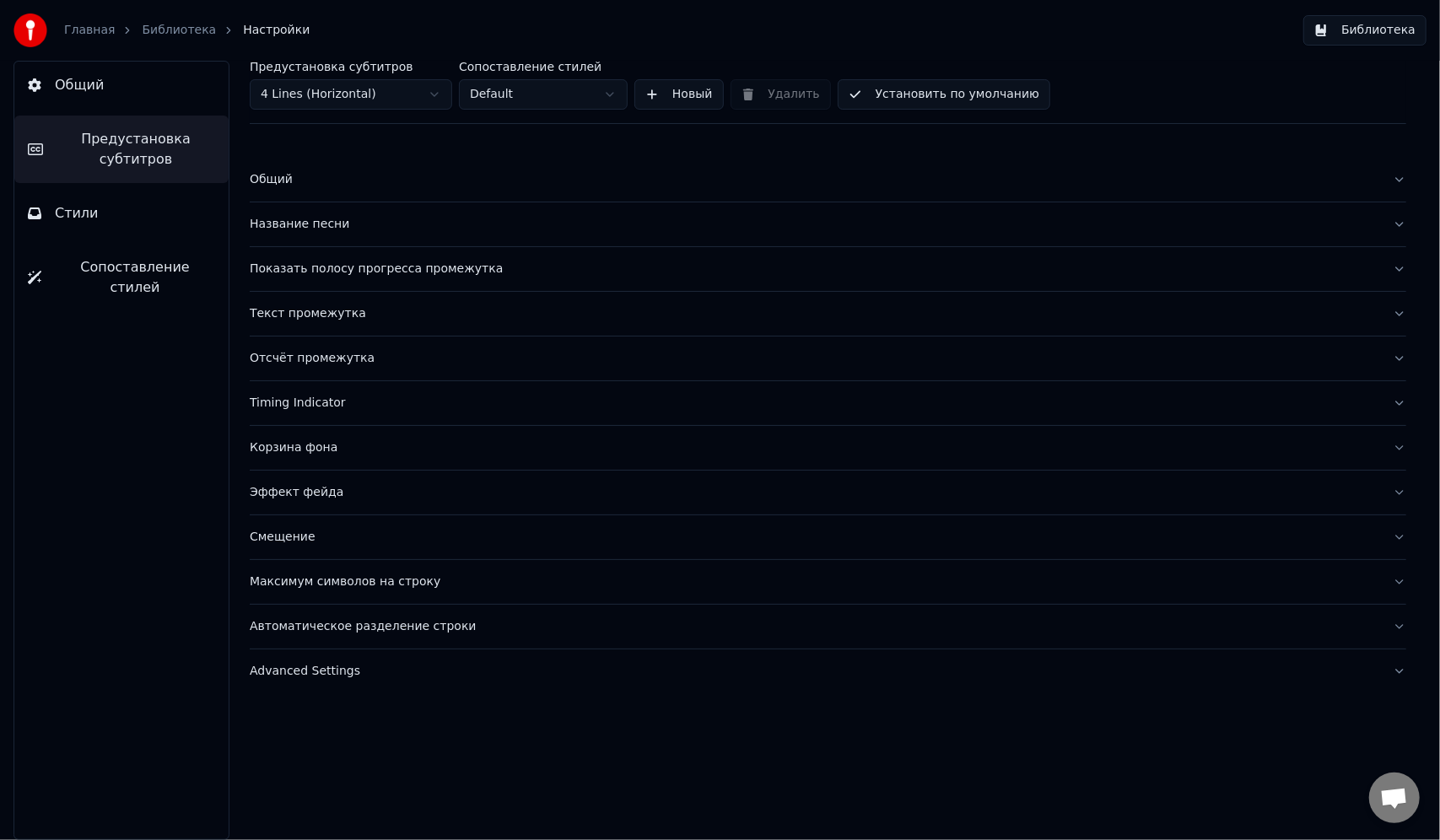
click at [314, 109] on body "Главная Библиотека Настройки Библиотека Общий Предустановка субтитров Стили Соп…" at bounding box center [720, 420] width 1440 height 840
click at [277, 227] on div "Layout" at bounding box center [814, 224] width 1129 height 17
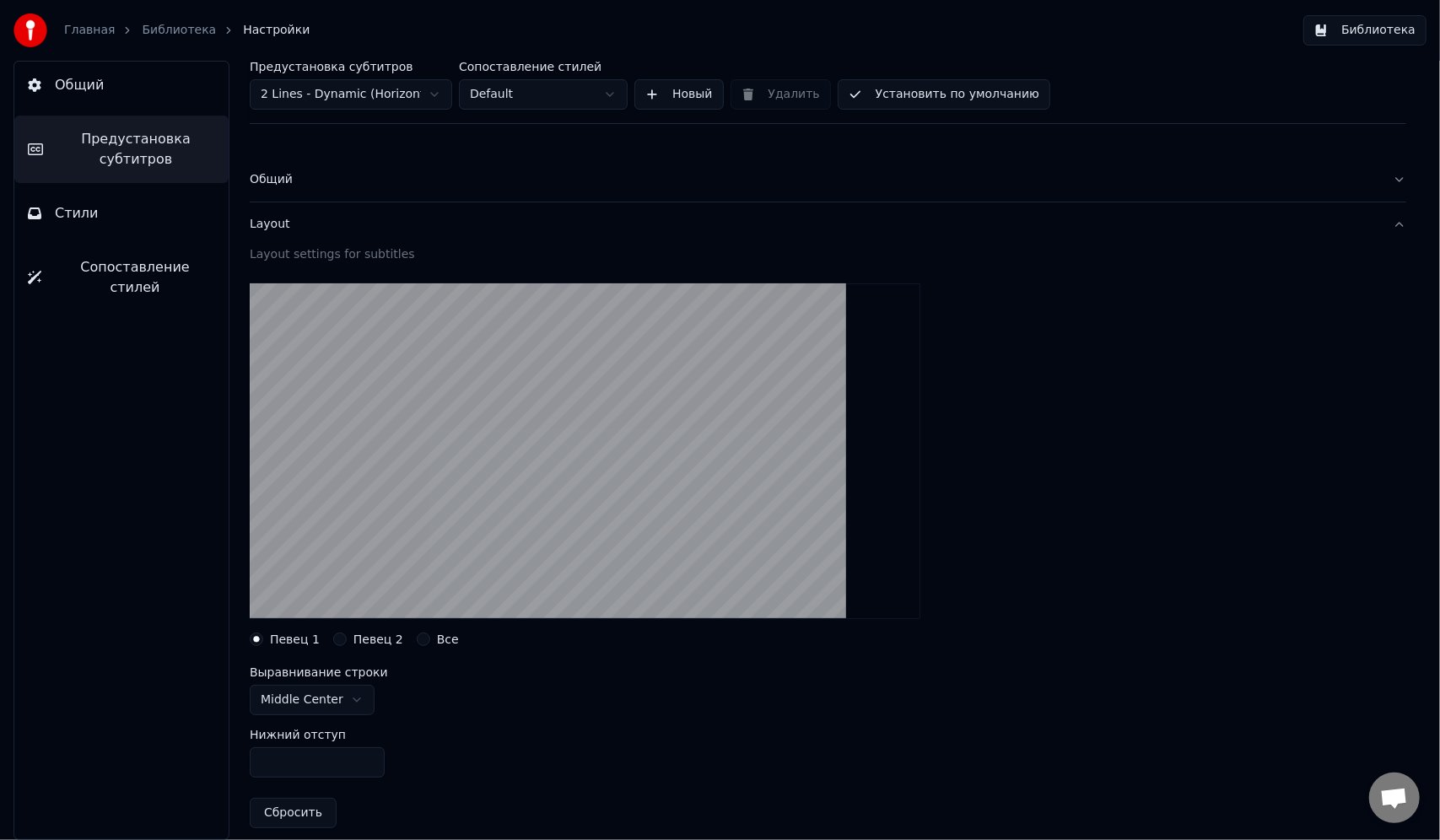
click at [277, 227] on div "Layout" at bounding box center [814, 224] width 1129 height 17
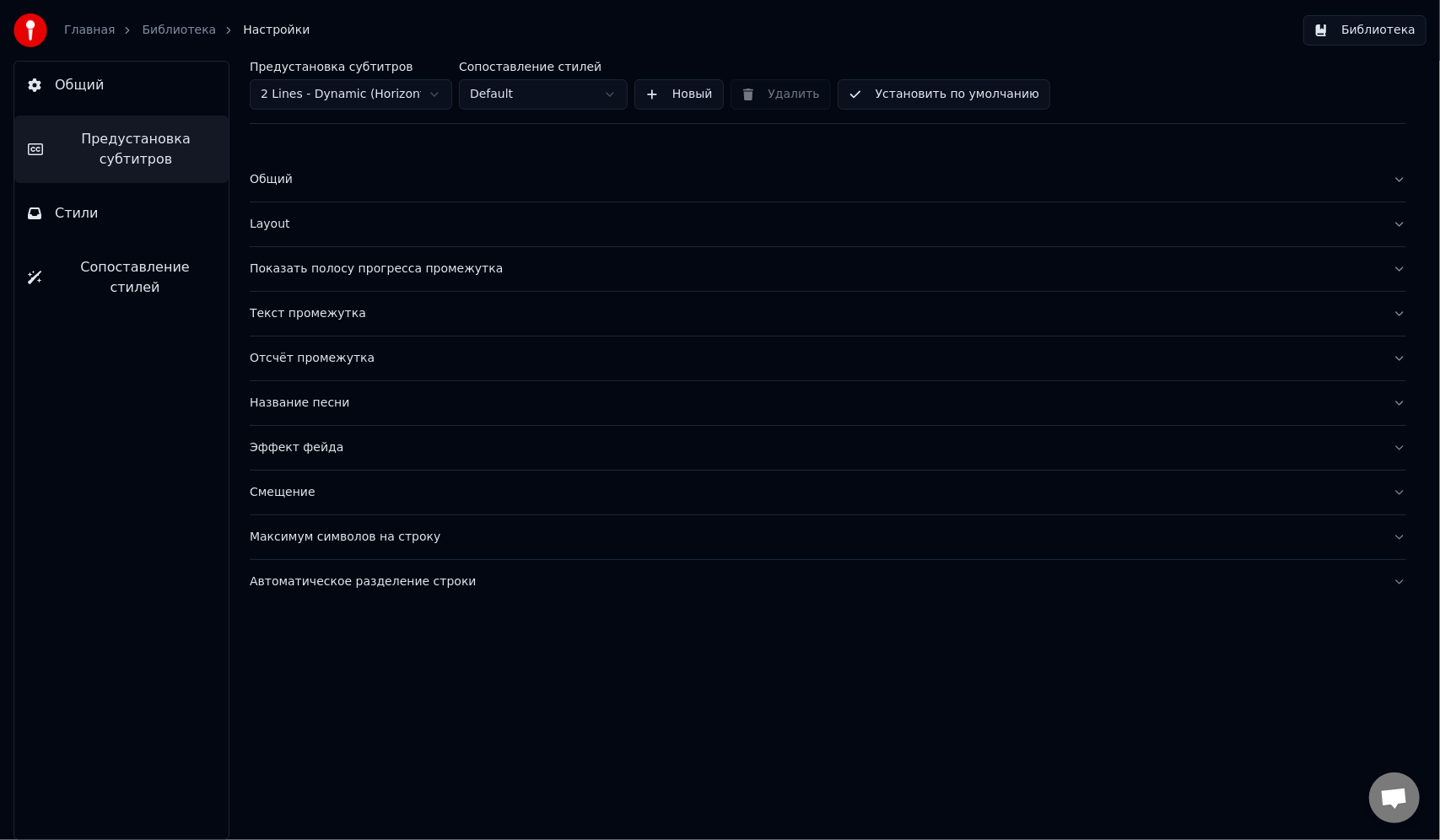
click at [293, 269] on div "Показать полосу прогресса промежутка" at bounding box center [814, 269] width 1129 height 17
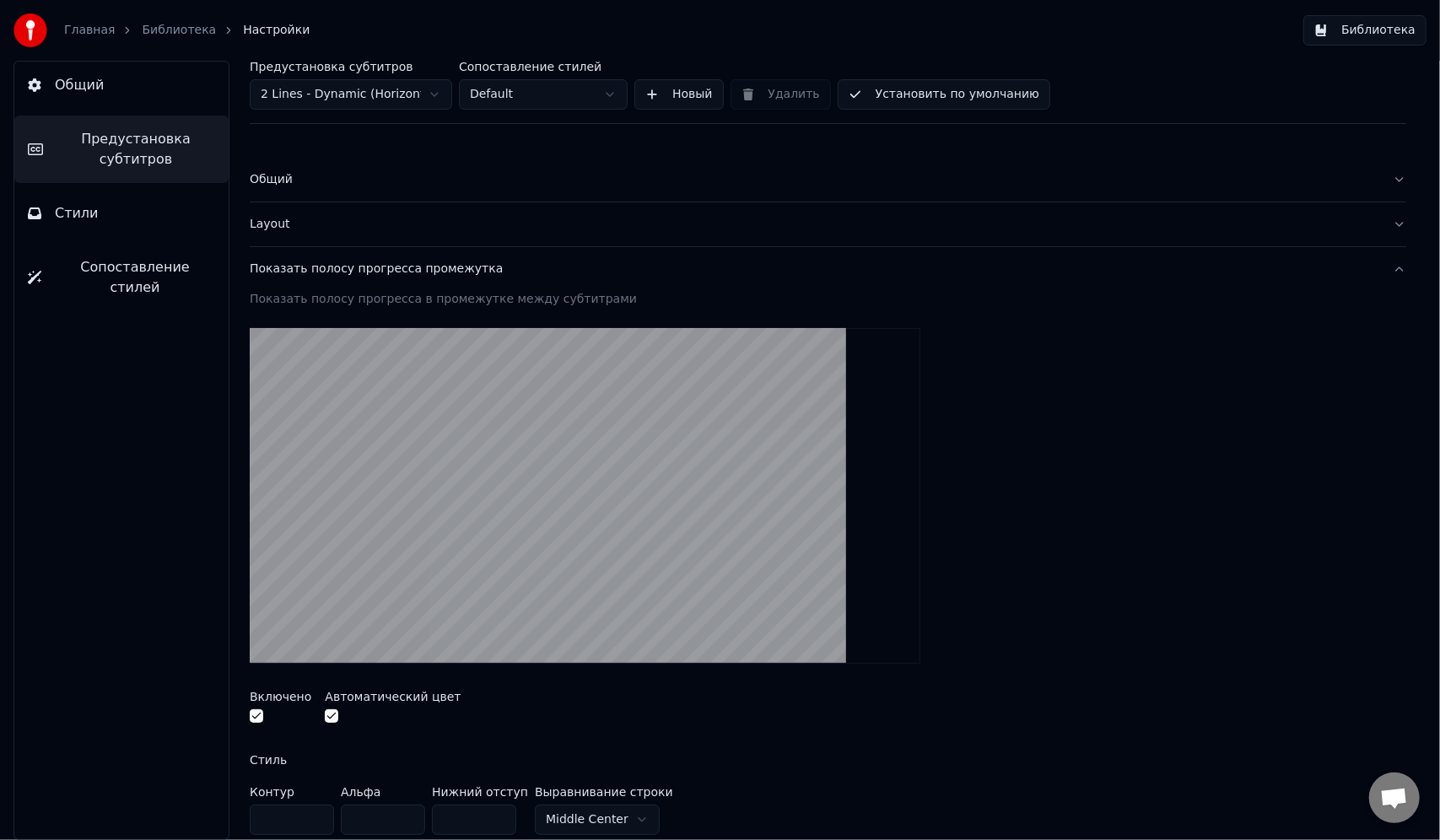
click at [293, 269] on div "Показать полосу прогресса промежутка" at bounding box center [814, 269] width 1129 height 17
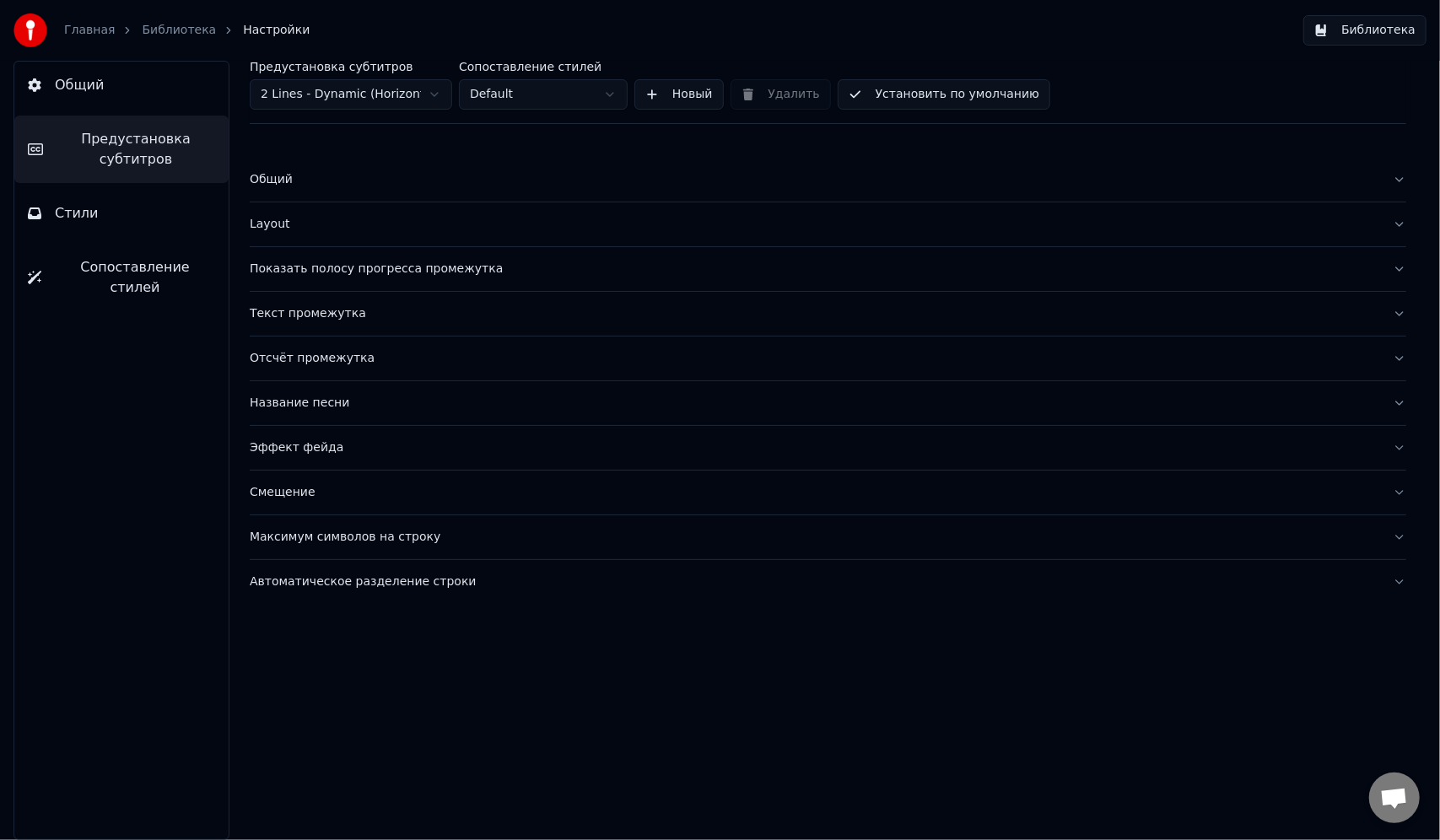
click at [291, 313] on div "Текст промежутка" at bounding box center [814, 313] width 1129 height 17
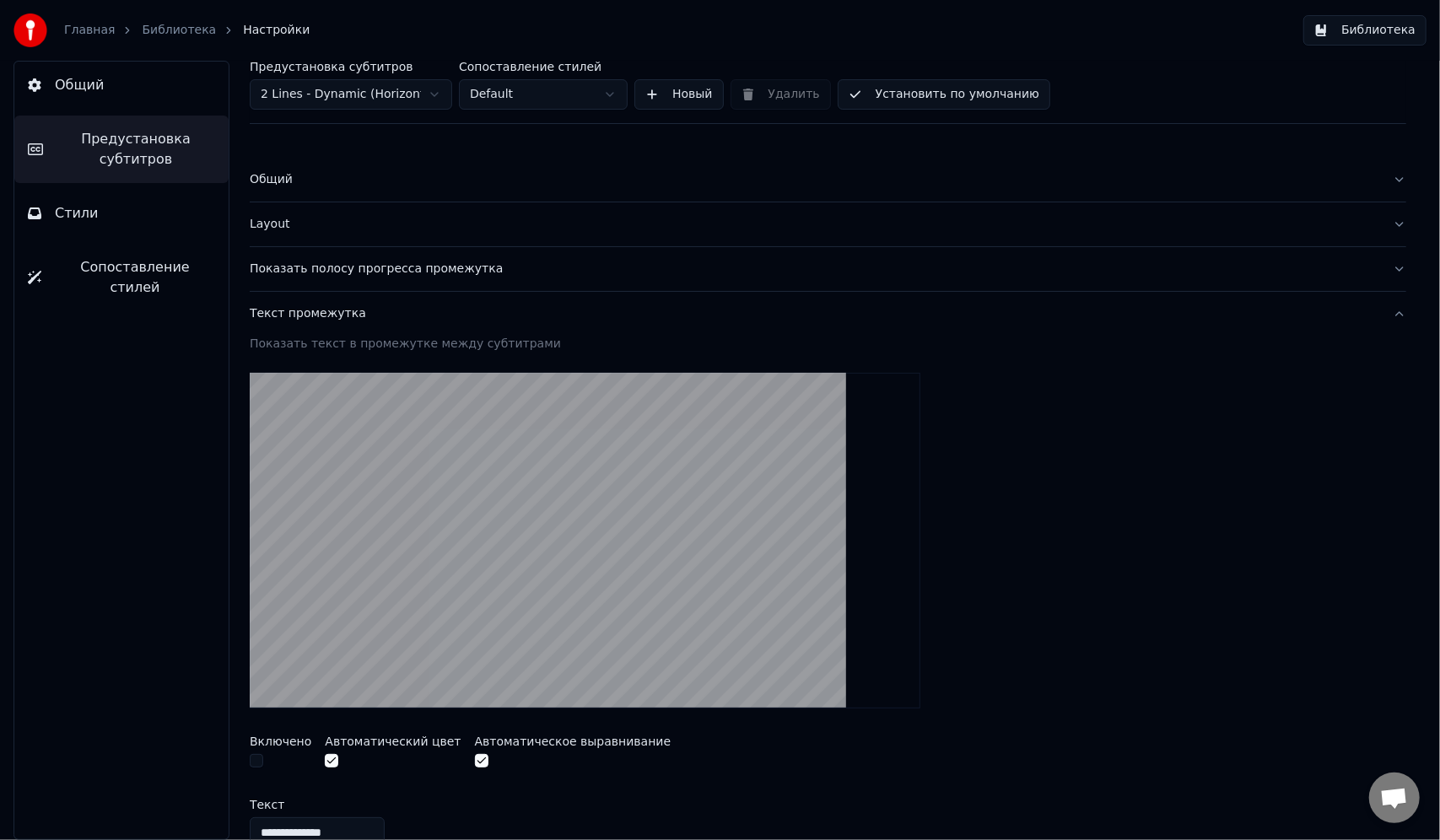
click at [291, 312] on div "Текст промежутка" at bounding box center [814, 313] width 1129 height 17
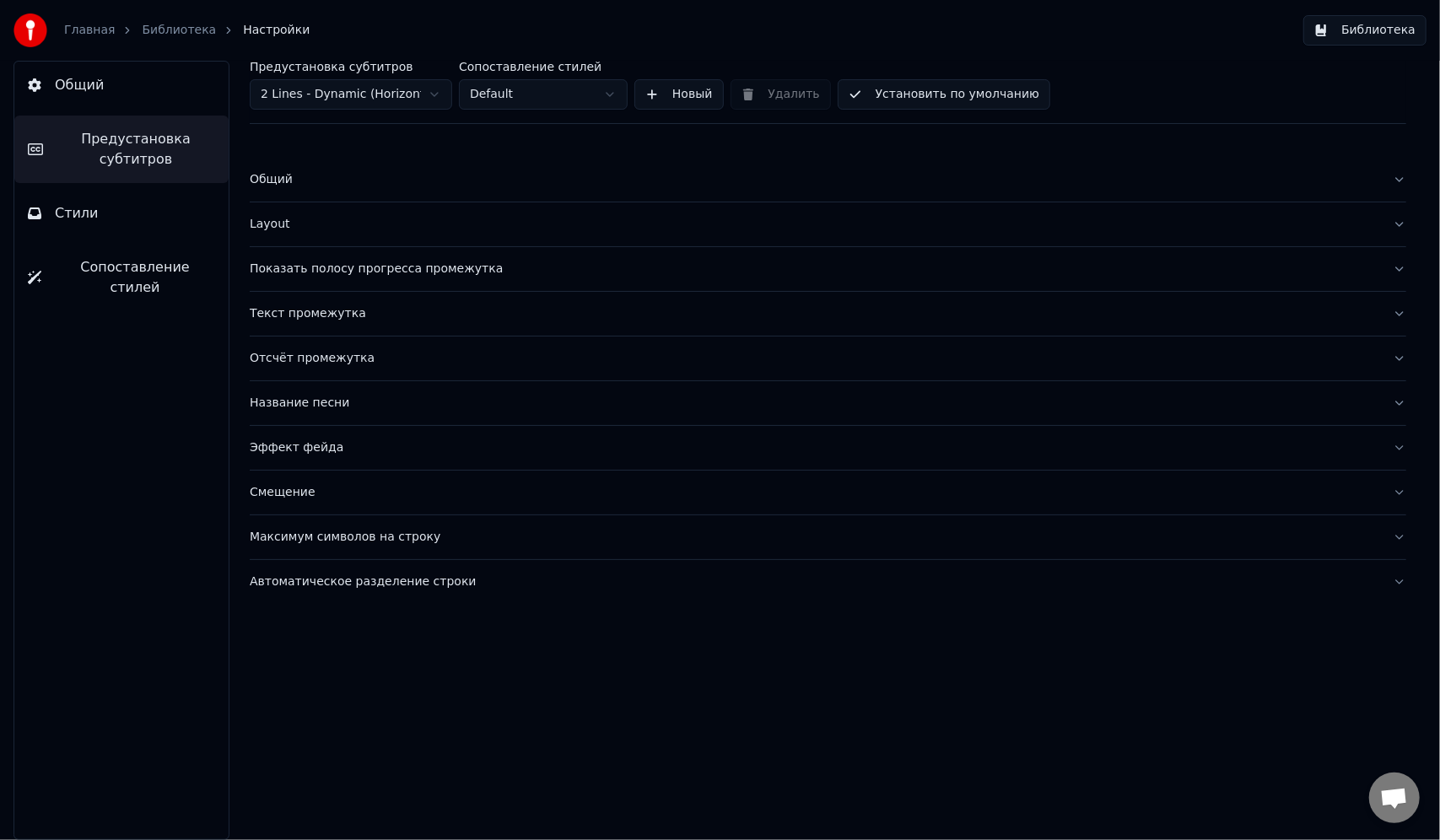
click at [289, 350] on div "Отсчёт промежутка" at bounding box center [814, 357] width 1129 height 17
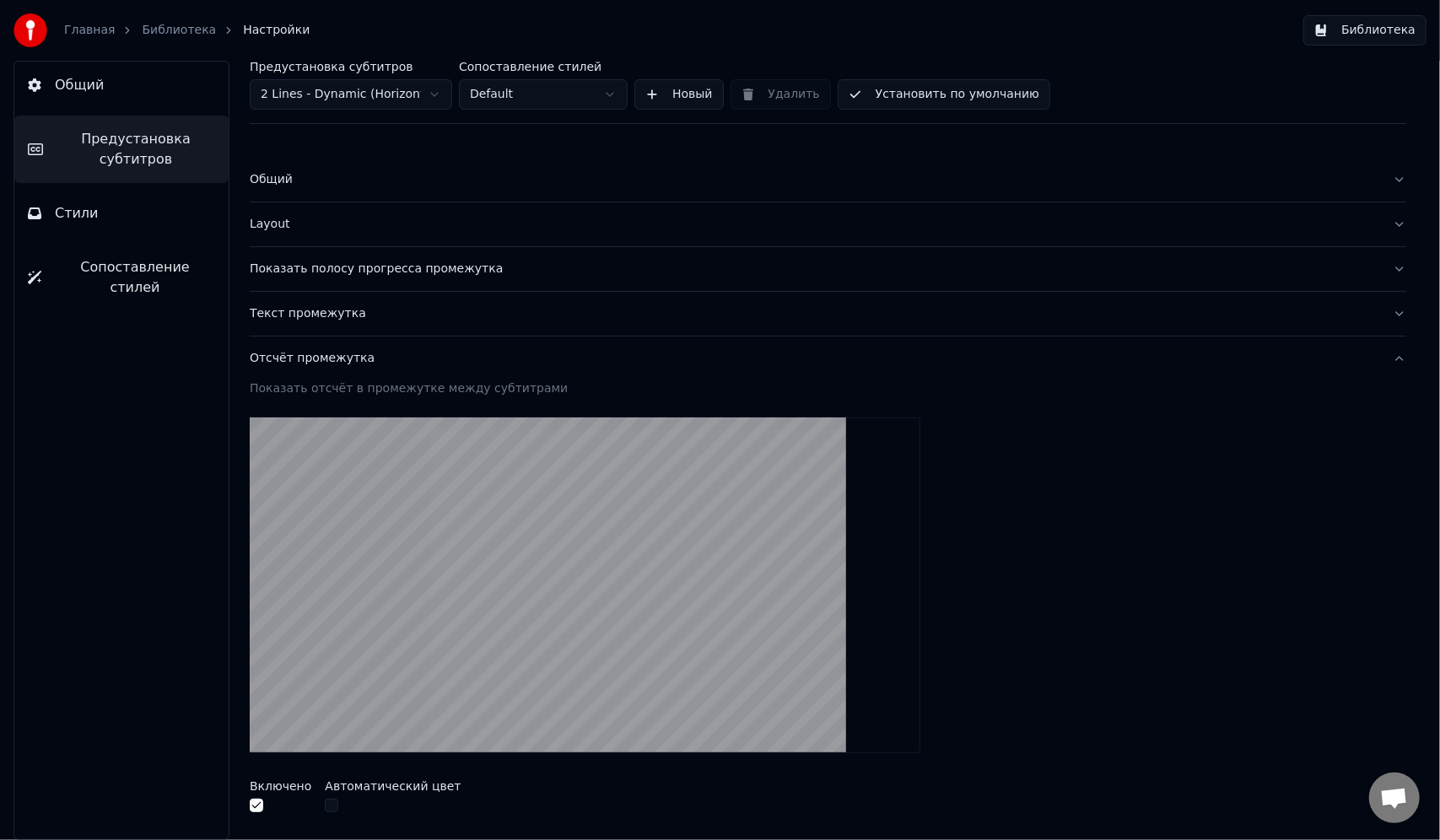
click at [289, 350] on div "Отсчёт промежутка" at bounding box center [814, 357] width 1129 height 17
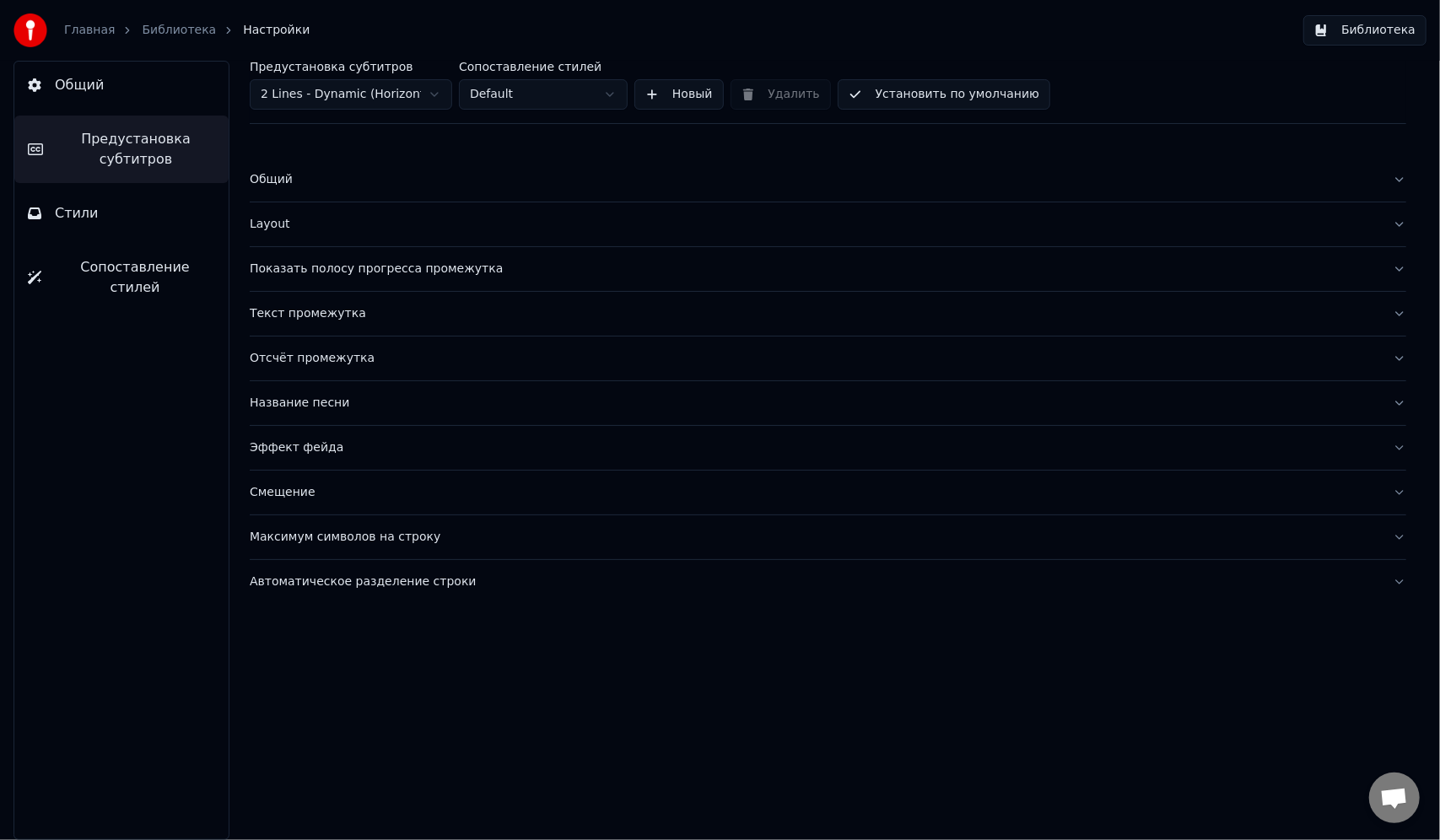
click at [289, 317] on div "Текст промежутка" at bounding box center [814, 313] width 1129 height 17
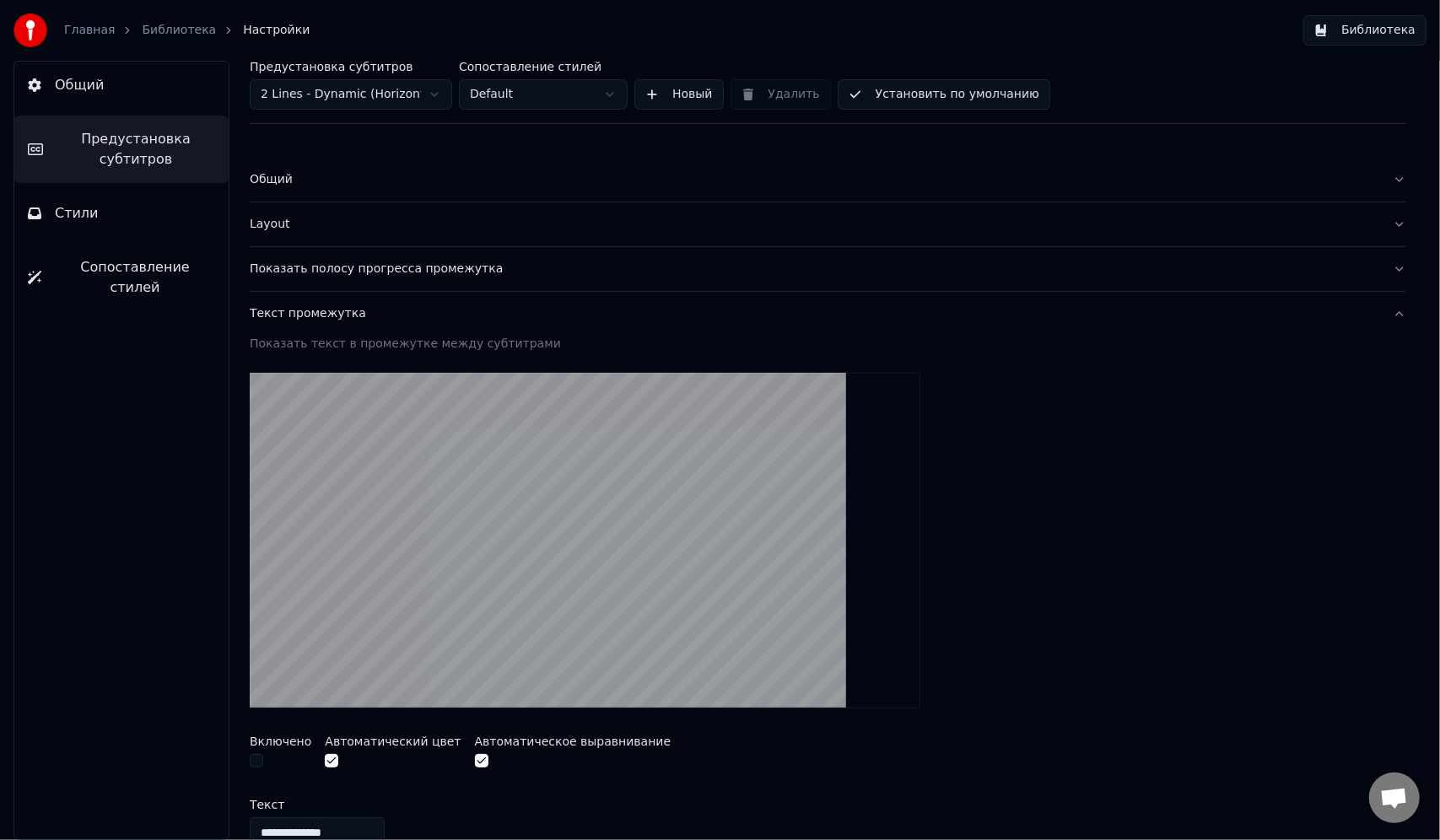
click at [258, 767] on div at bounding box center [280, 763] width 62 height 18
click at [258, 759] on button "button" at bounding box center [255, 760] width 13 height 13
click at [302, 319] on div "Текст промежутка" at bounding box center [814, 313] width 1129 height 17
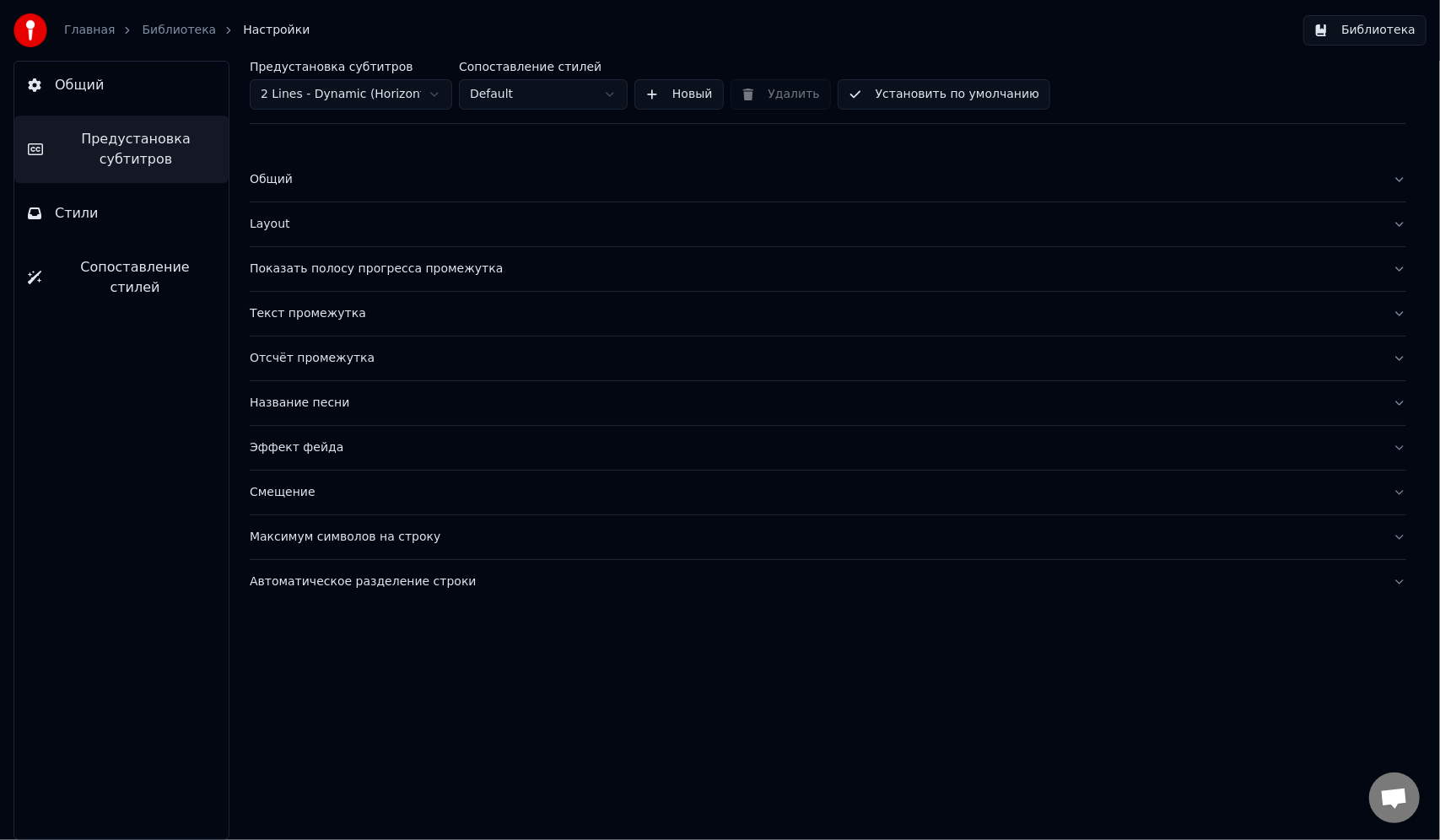
click at [322, 406] on div "Название песни" at bounding box center [814, 402] width 1129 height 17
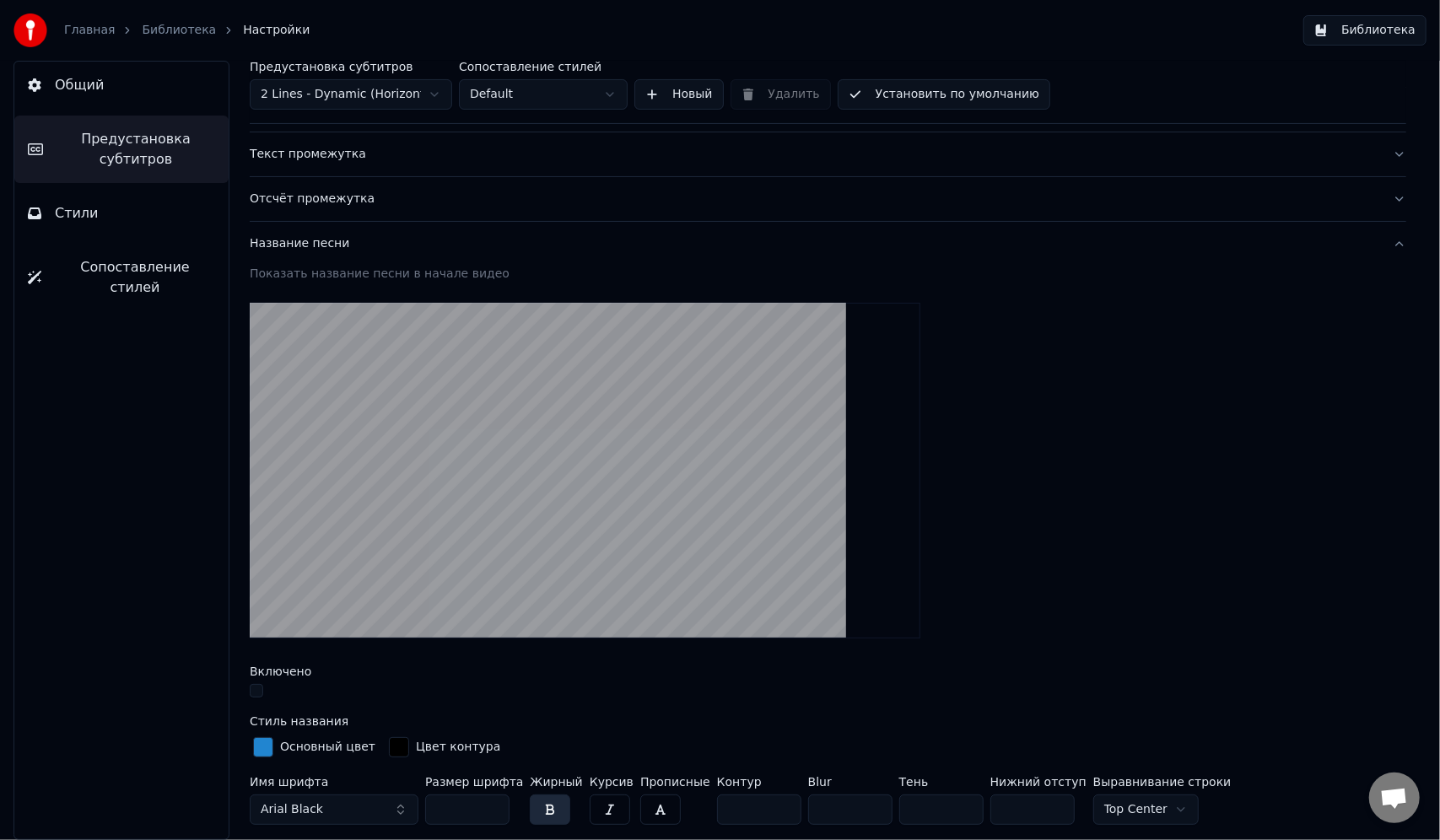
scroll to position [169, 0]
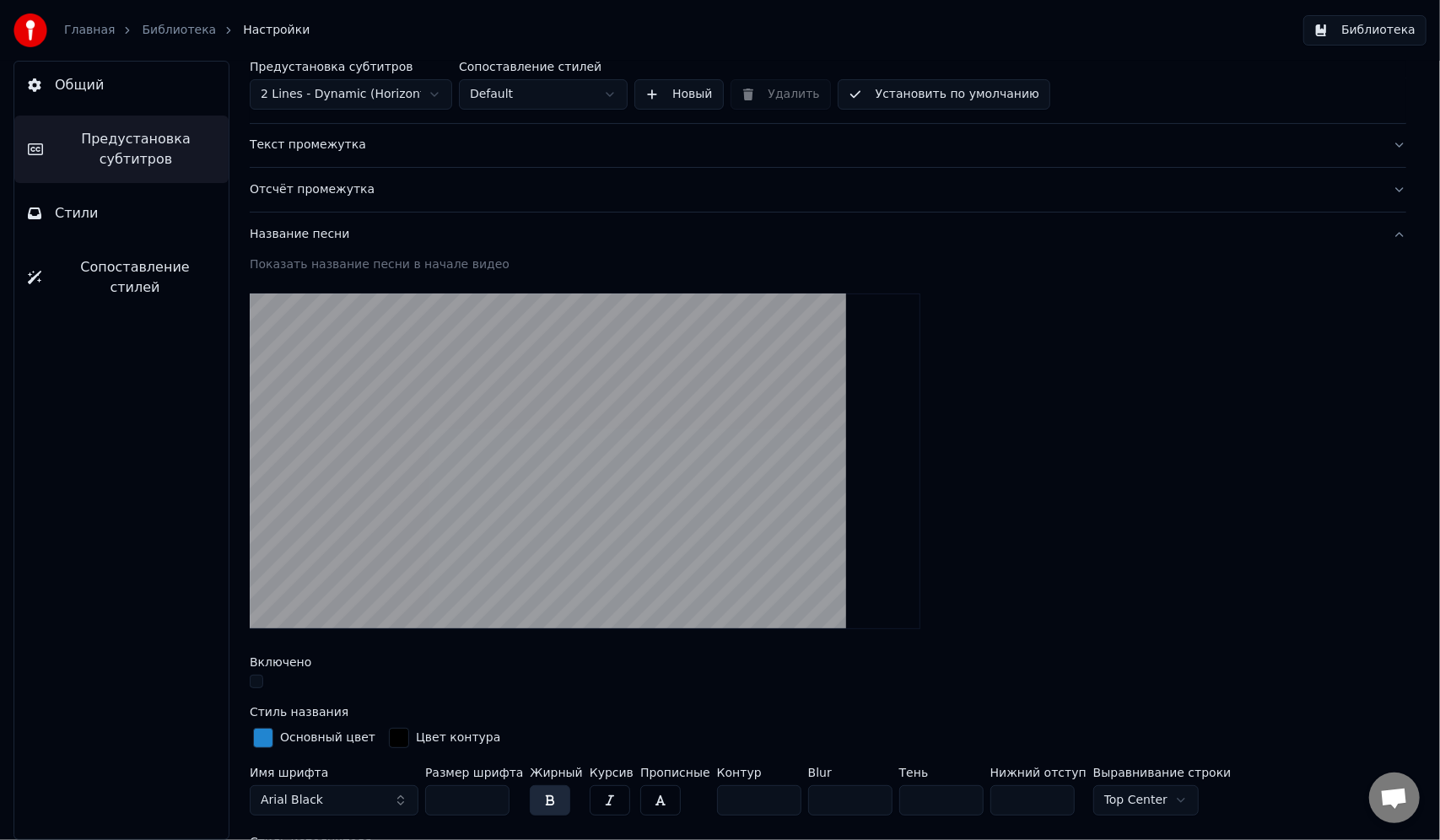
click at [255, 683] on button "button" at bounding box center [255, 681] width 13 height 13
click at [255, 682] on button "button" at bounding box center [255, 681] width 13 height 13
click at [299, 230] on div "Название песни" at bounding box center [814, 234] width 1129 height 17
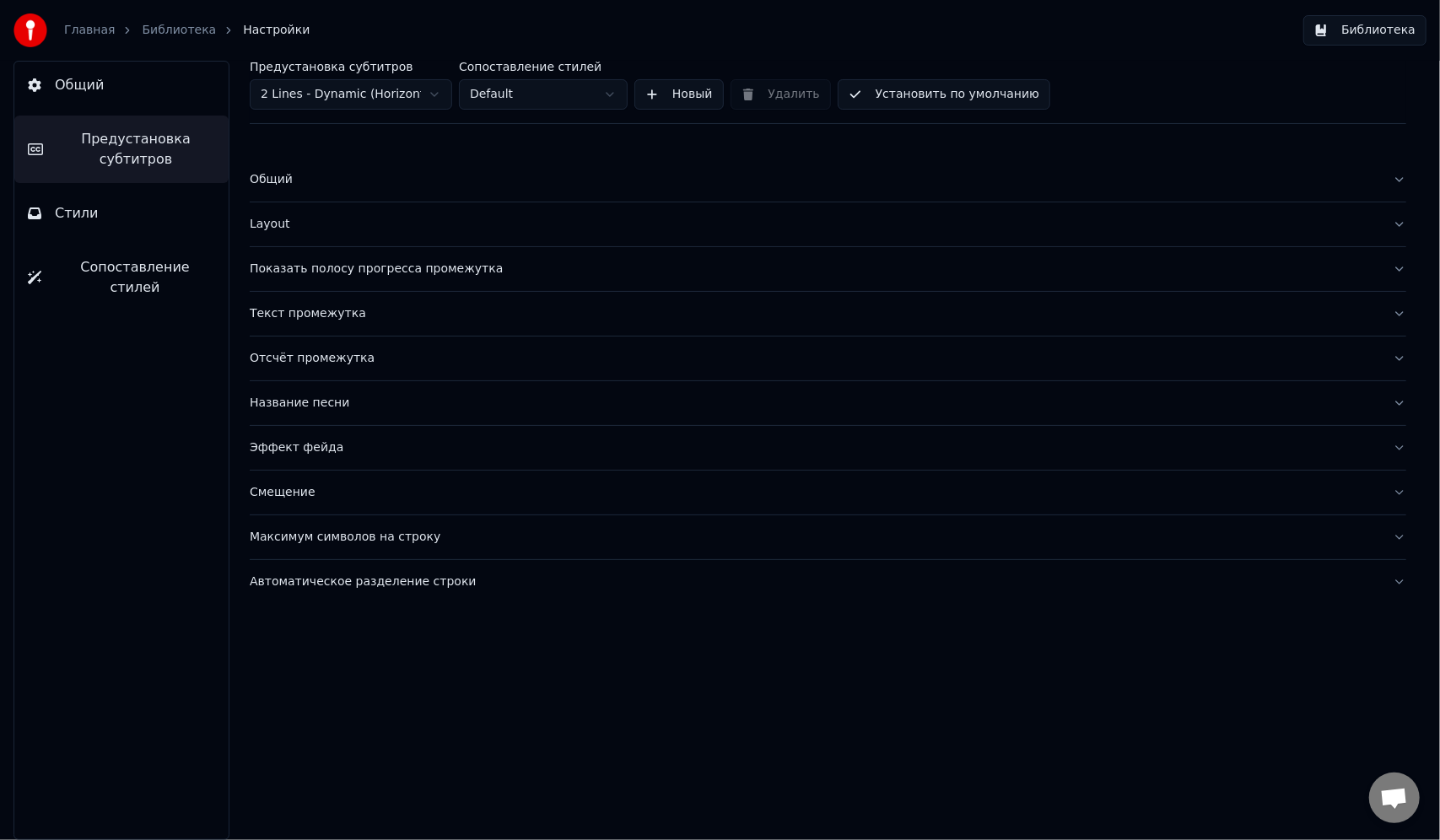
click at [314, 538] on div "Максимум символов на строку" at bounding box center [814, 537] width 1129 height 17
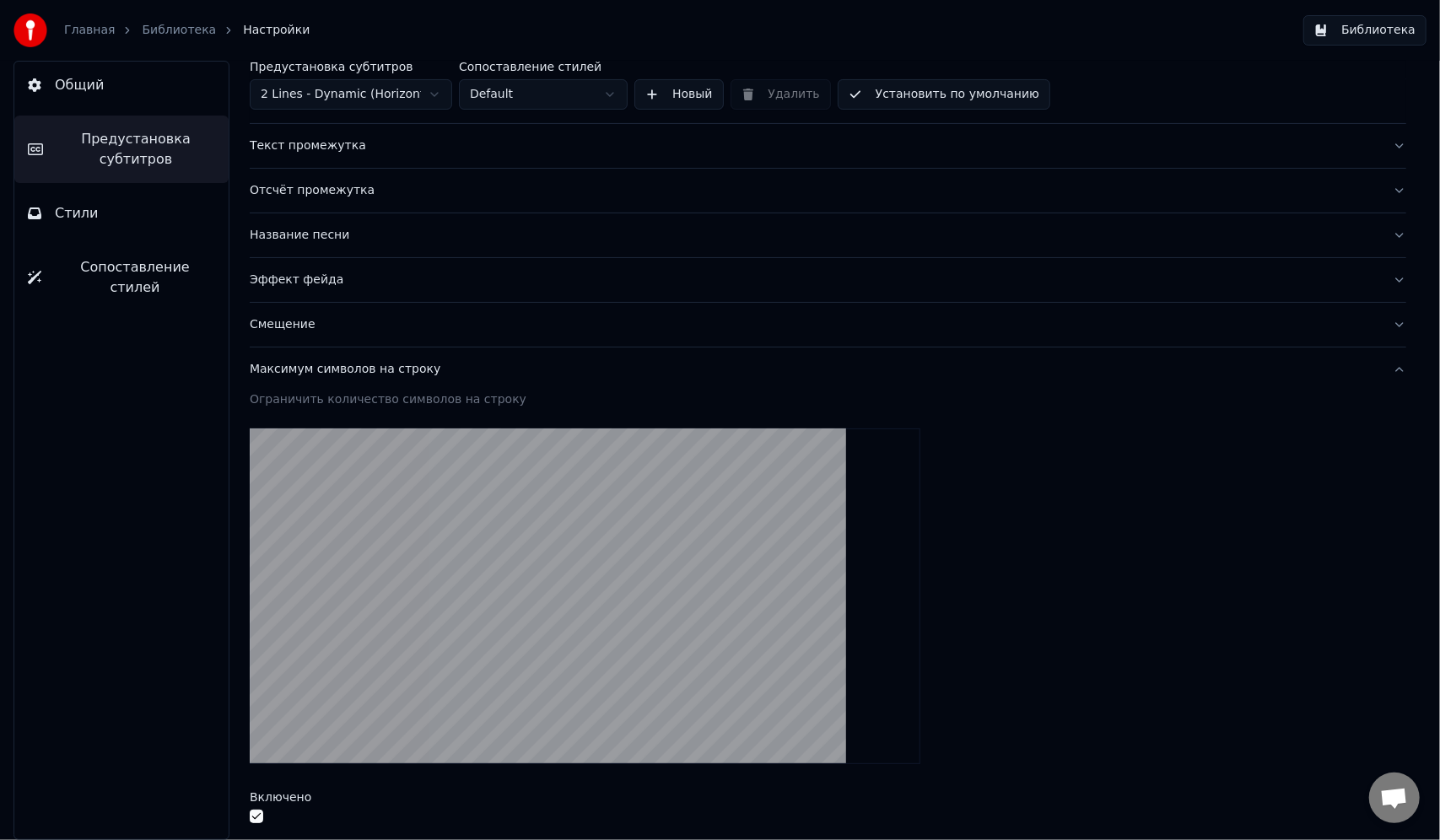
scroll to position [169, 0]
click at [306, 360] on div "Максимум символов на строку" at bounding box center [814, 368] width 1129 height 17
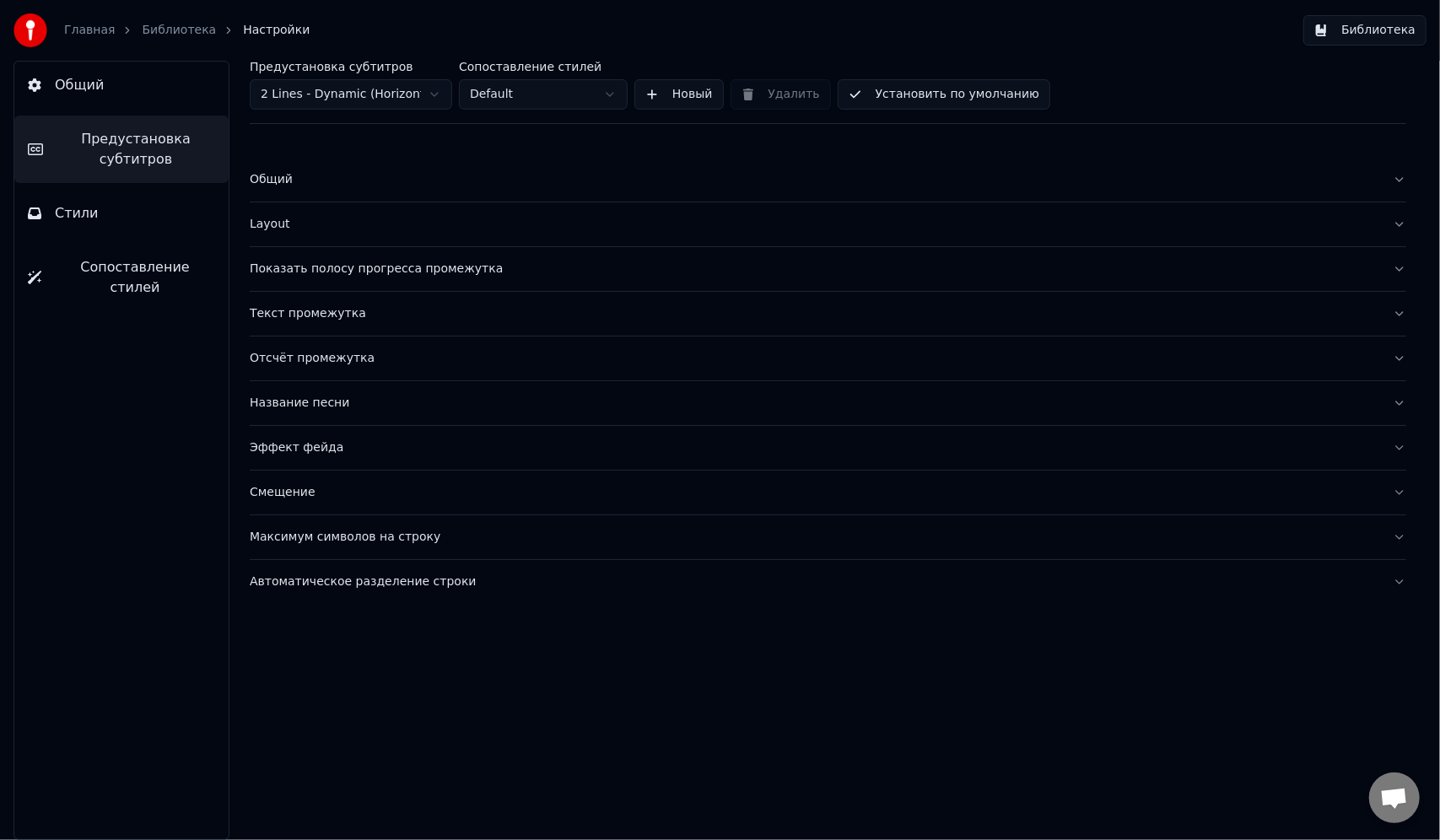
click at [285, 184] on div "Общий" at bounding box center [814, 179] width 1129 height 17
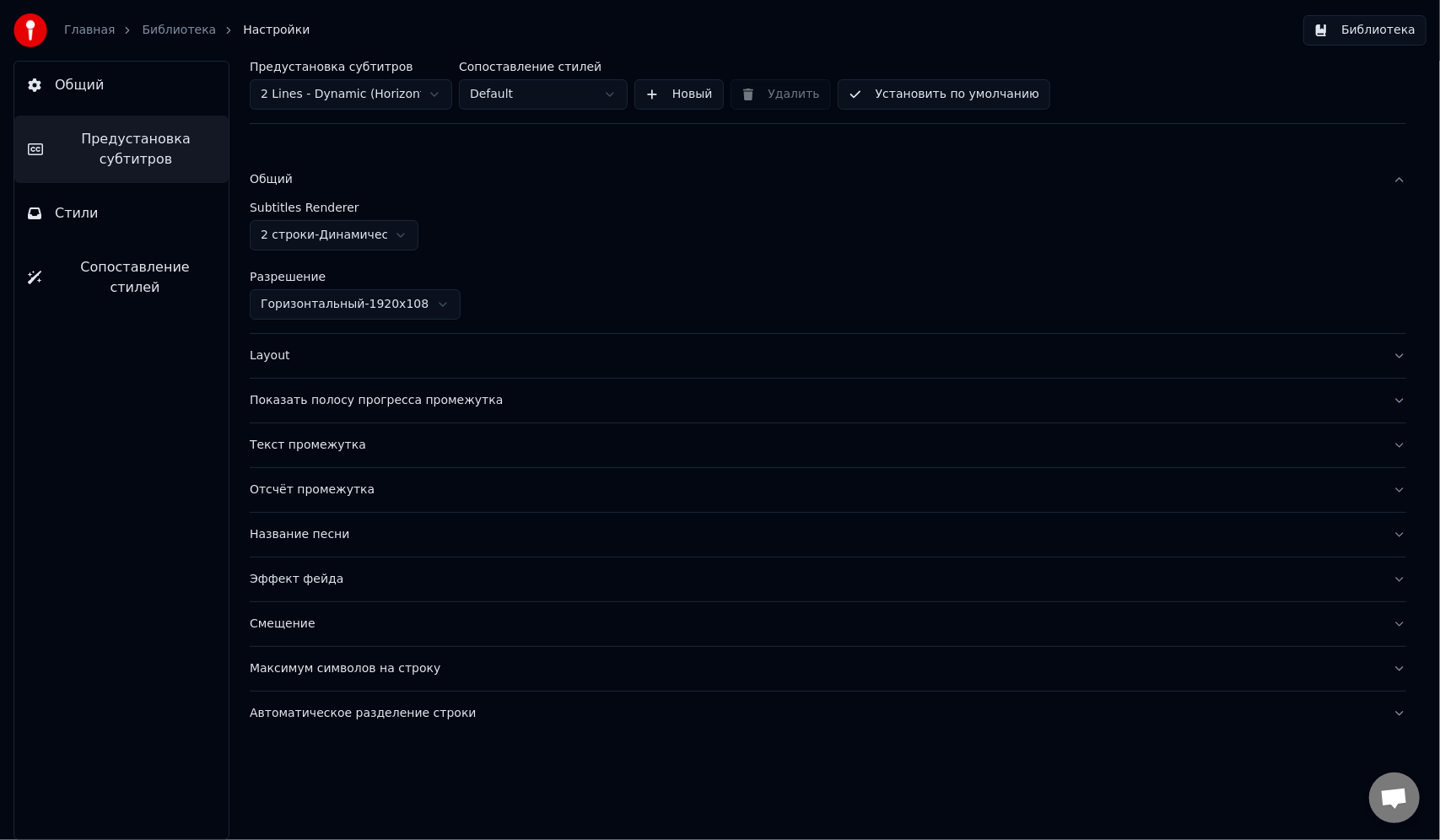
click at [285, 184] on div "Общий" at bounding box center [814, 179] width 1129 height 17
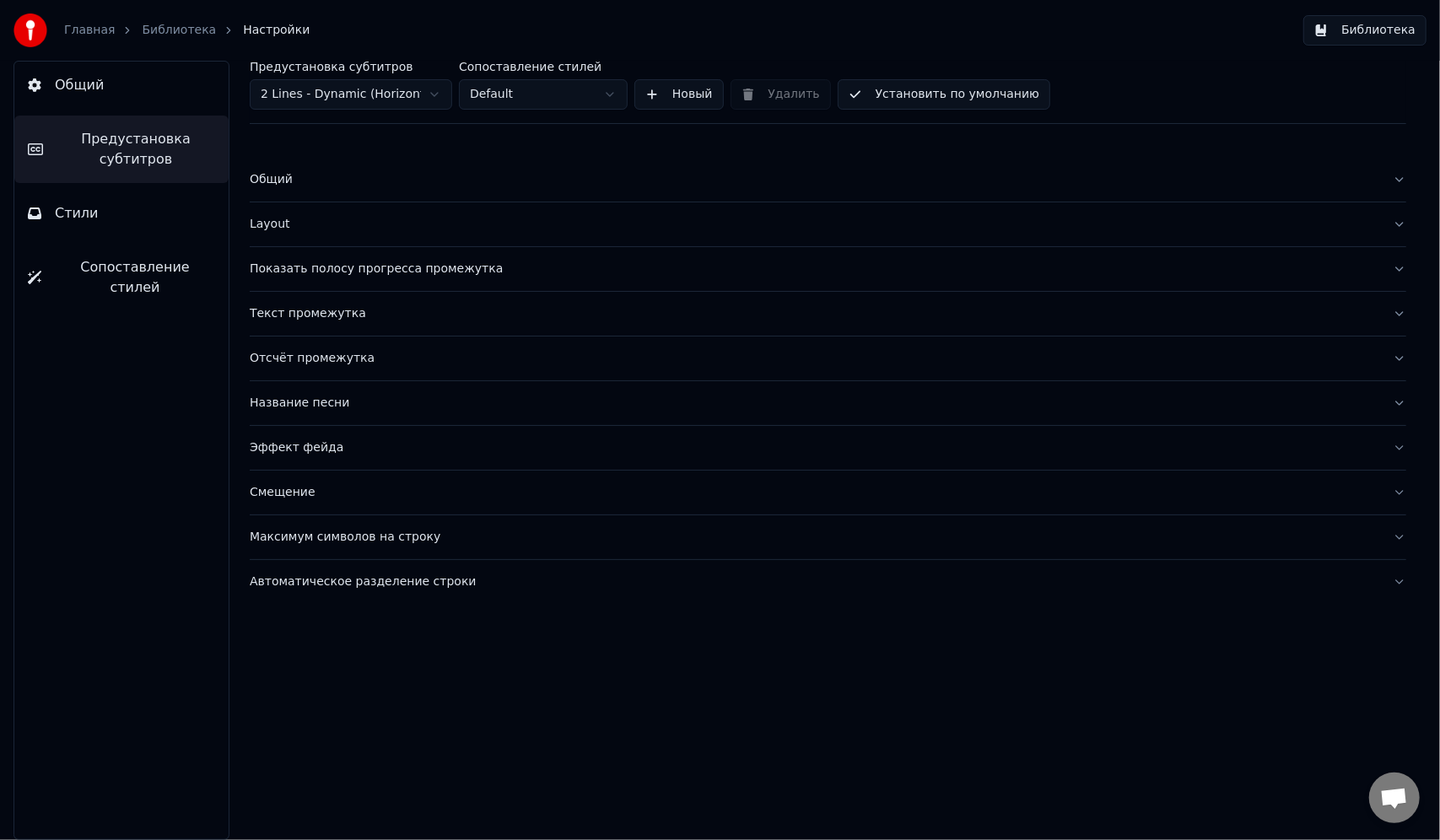
click at [280, 233] on button "Layout" at bounding box center [827, 225] width 1156 height 44
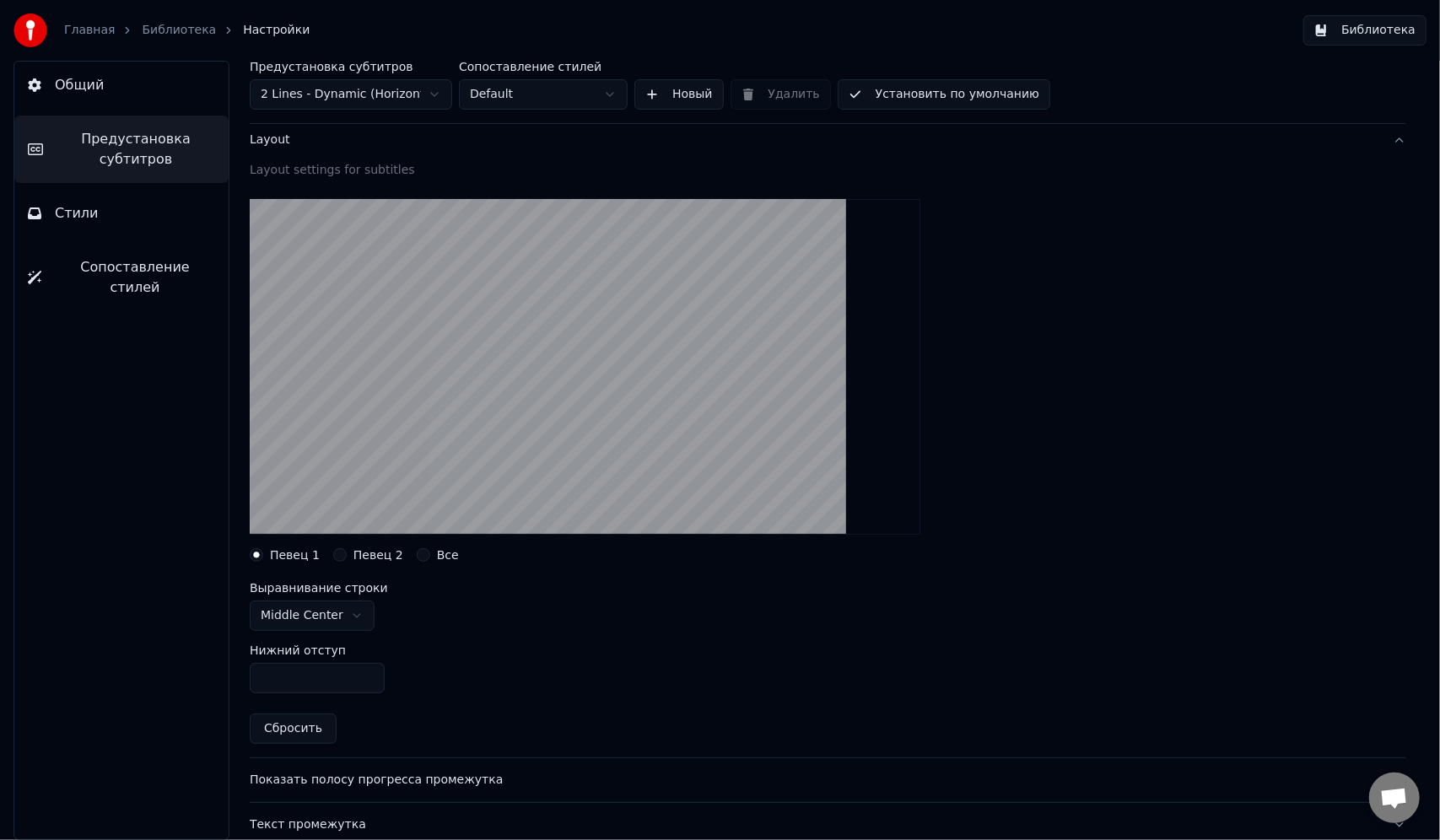
scroll to position [85, 0]
click at [349, 623] on html "Главная Библиотека Настройки Библиотека Общий Предустановка субтитров Стили Соп…" at bounding box center [720, 420] width 1440 height 840
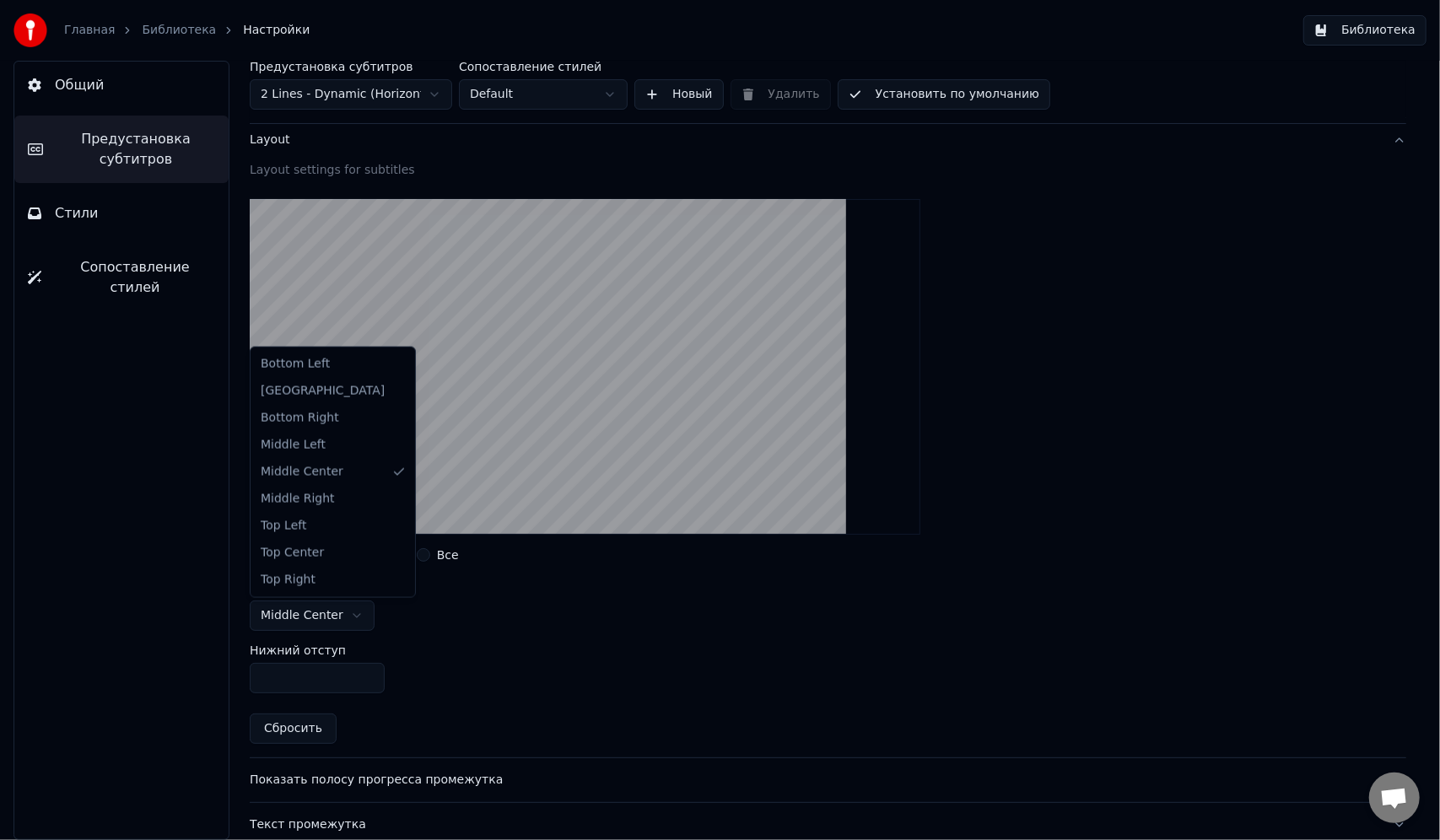
click at [349, 623] on html "Главная Библиотека Настройки Библиотека Общий Предустановка субтитров Стили Соп…" at bounding box center [720, 420] width 1440 height 840
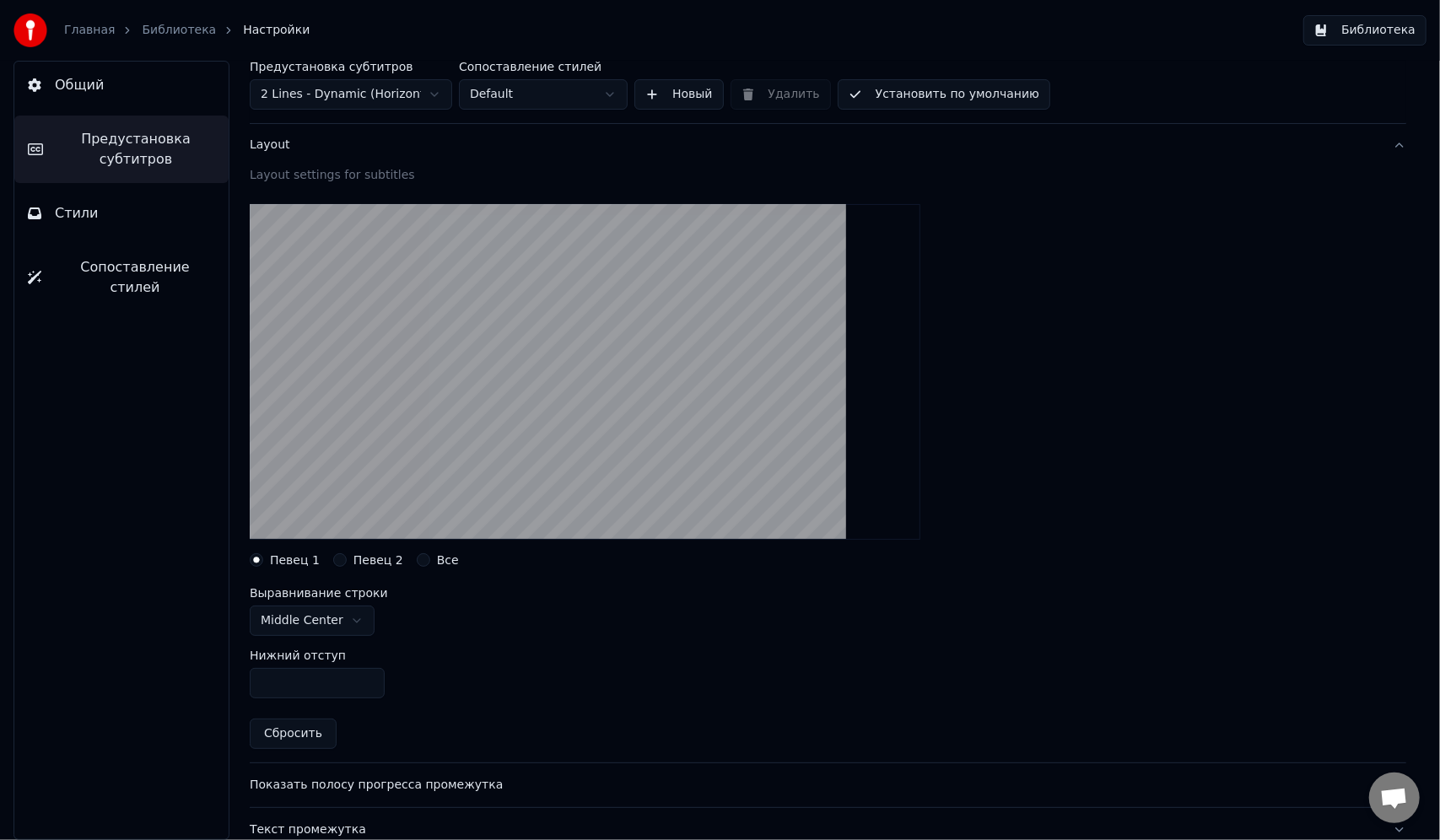
scroll to position [0, 0]
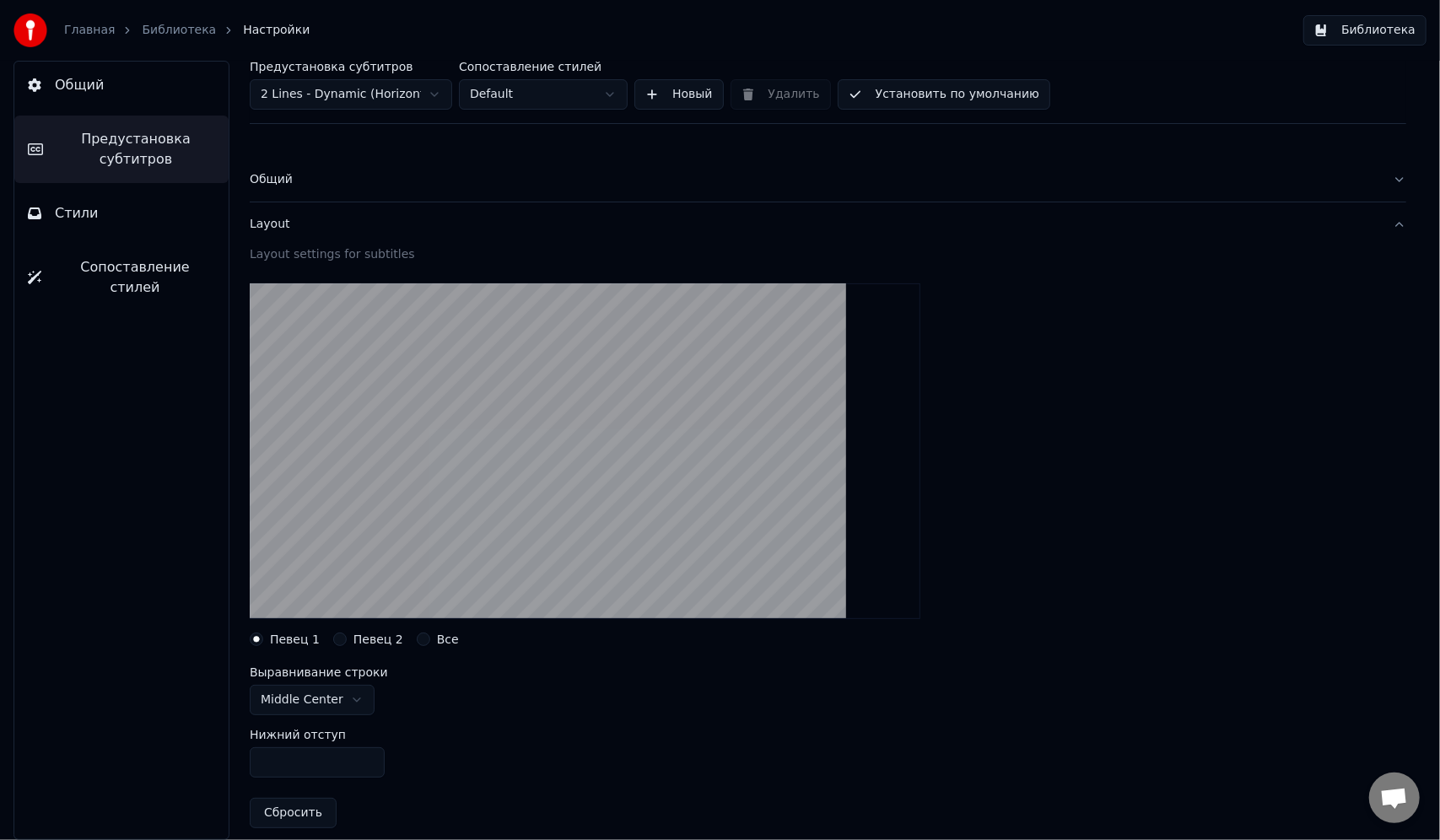
click at [299, 237] on button "Layout" at bounding box center [827, 225] width 1156 height 44
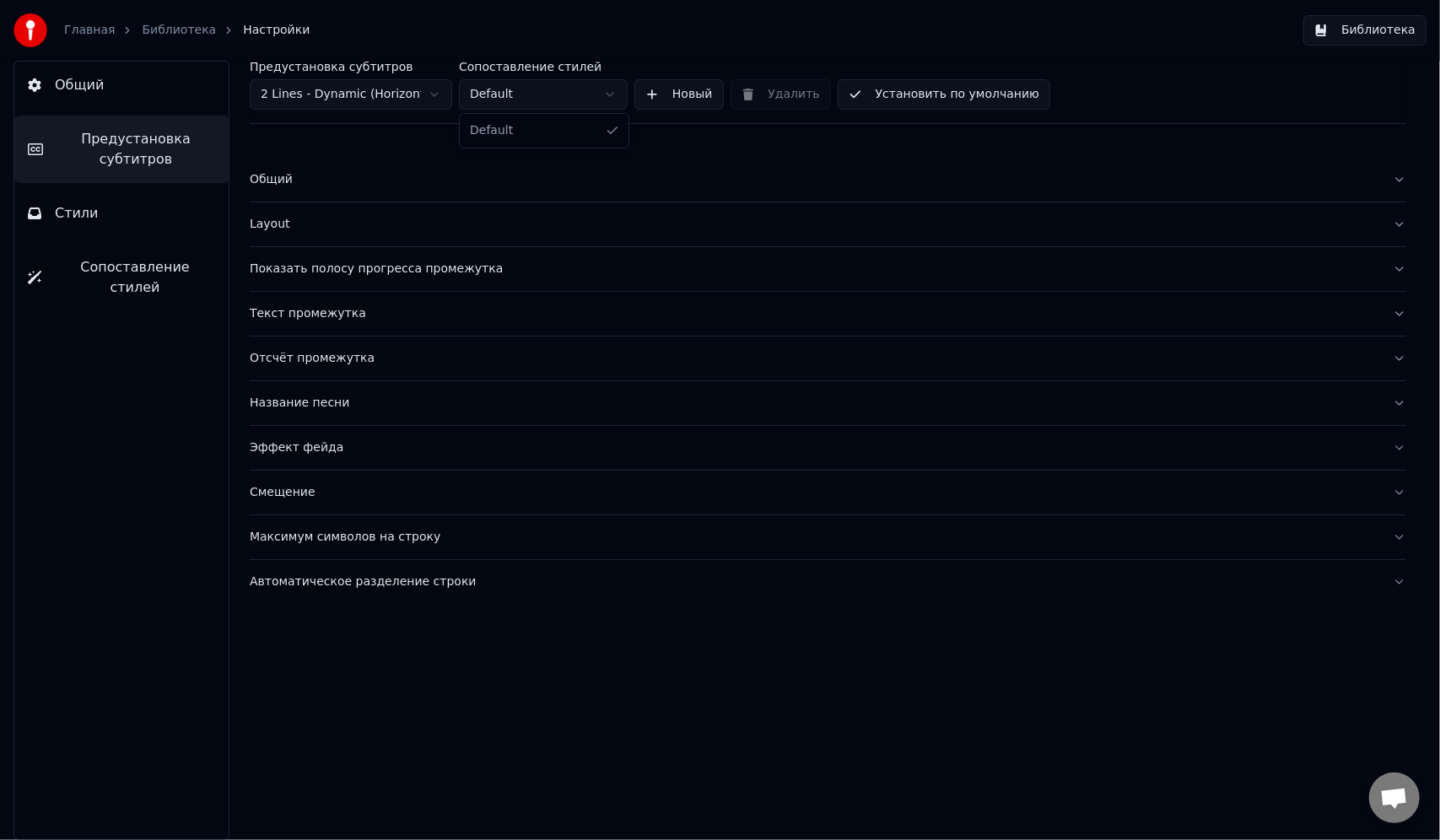
click at [559, 94] on html "Главная Библиотека Настройки Библиотека Общий Предустановка субтитров Стили Соп…" at bounding box center [720, 420] width 1440 height 840
click at [901, 98] on button "Установить по умолчанию" at bounding box center [943, 94] width 212 height 30
click at [118, 202] on button "Стили" at bounding box center [121, 213] width 214 height 48
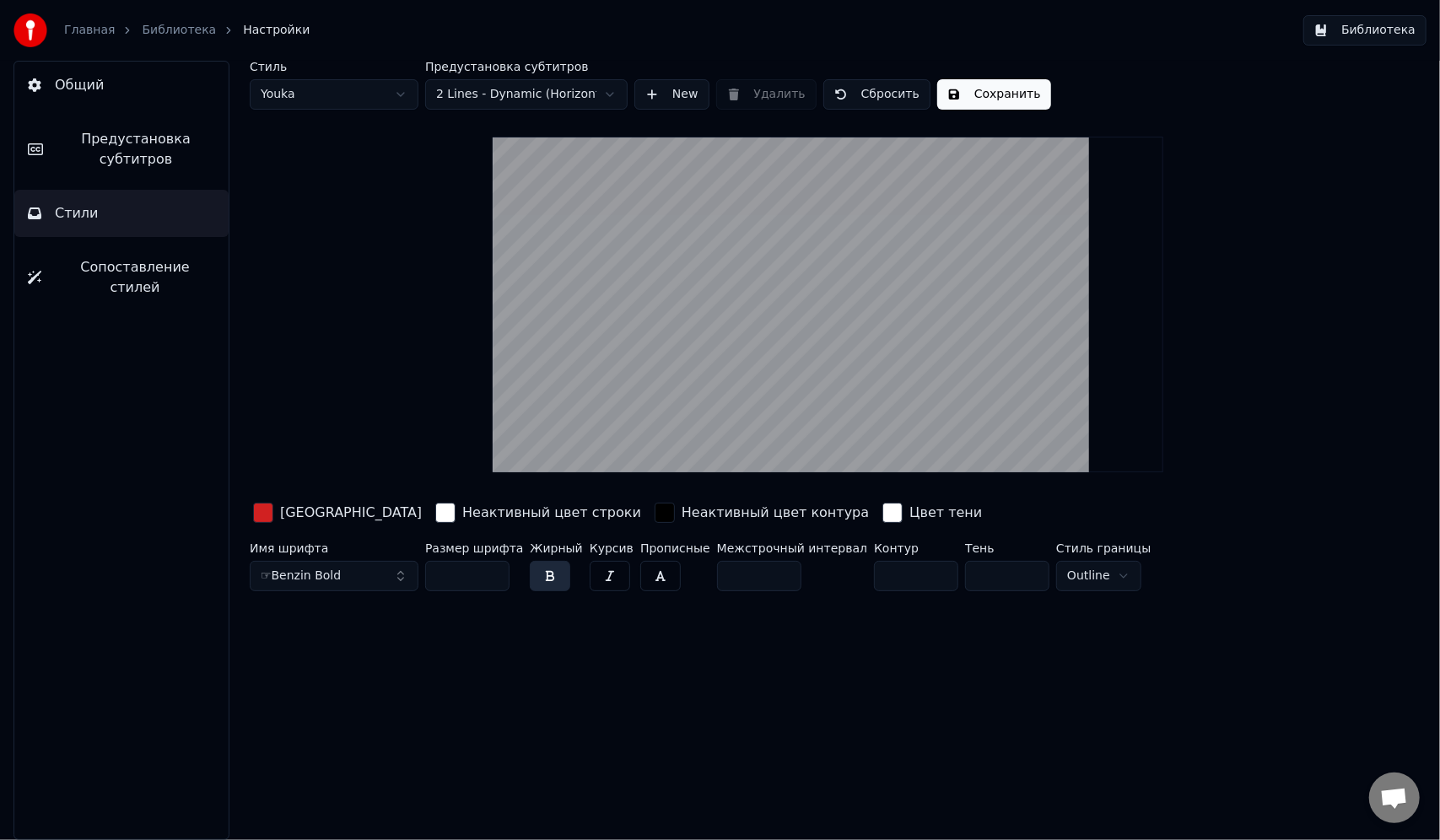
click at [268, 515] on div "button" at bounding box center [262, 512] width 20 height 20
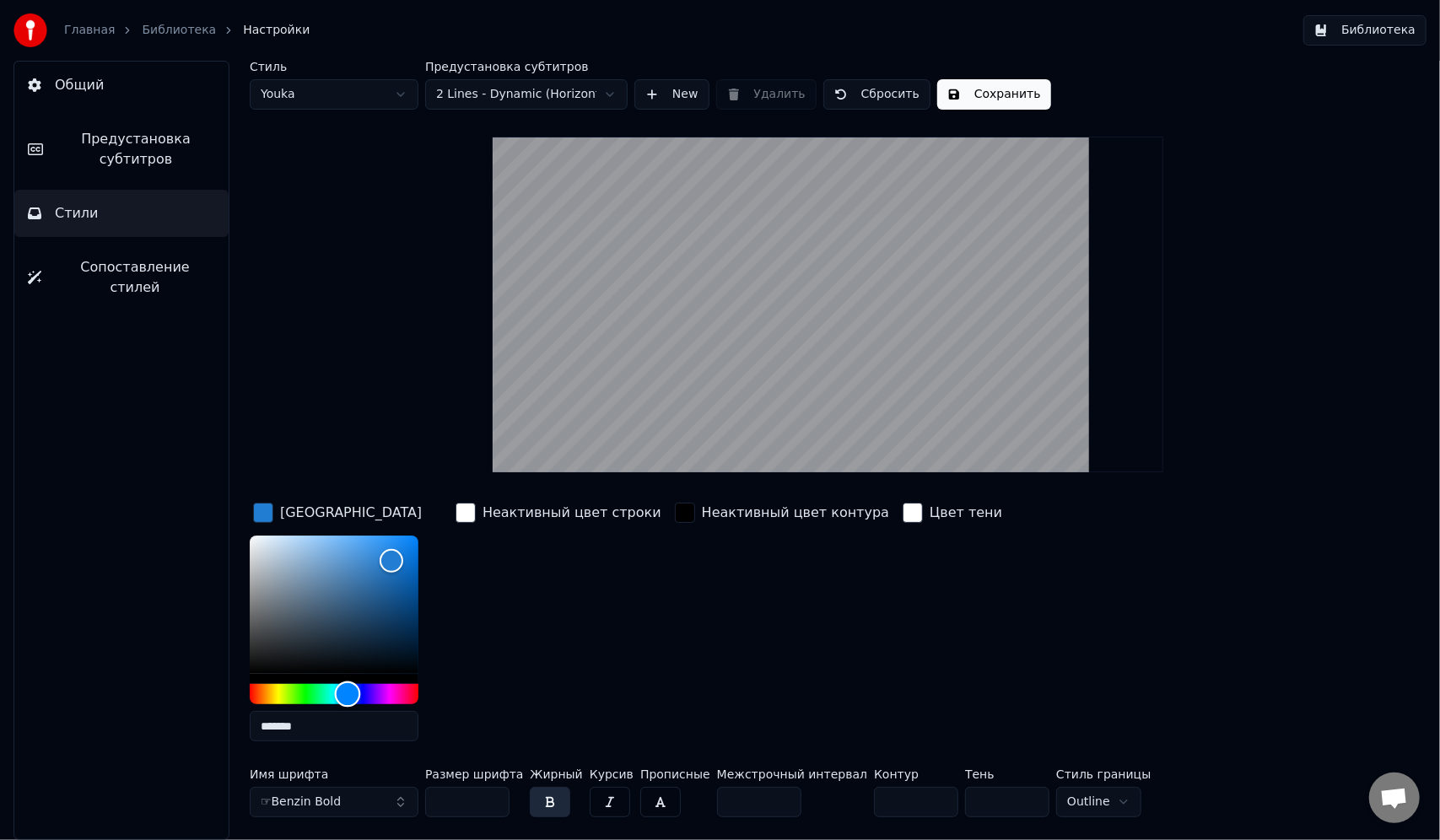
type input "*******"
drag, startPoint x: 355, startPoint y: 698, endPoint x: 346, endPoint y: 698, distance: 9.0
click at [346, 698] on div "Hue" at bounding box center [334, 694] width 169 height 20
click at [501, 647] on div "Неактивный цвет строки" at bounding box center [558, 627] width 212 height 255
click at [506, 609] on div "Неактивный цвет строки" at bounding box center [558, 627] width 212 height 255
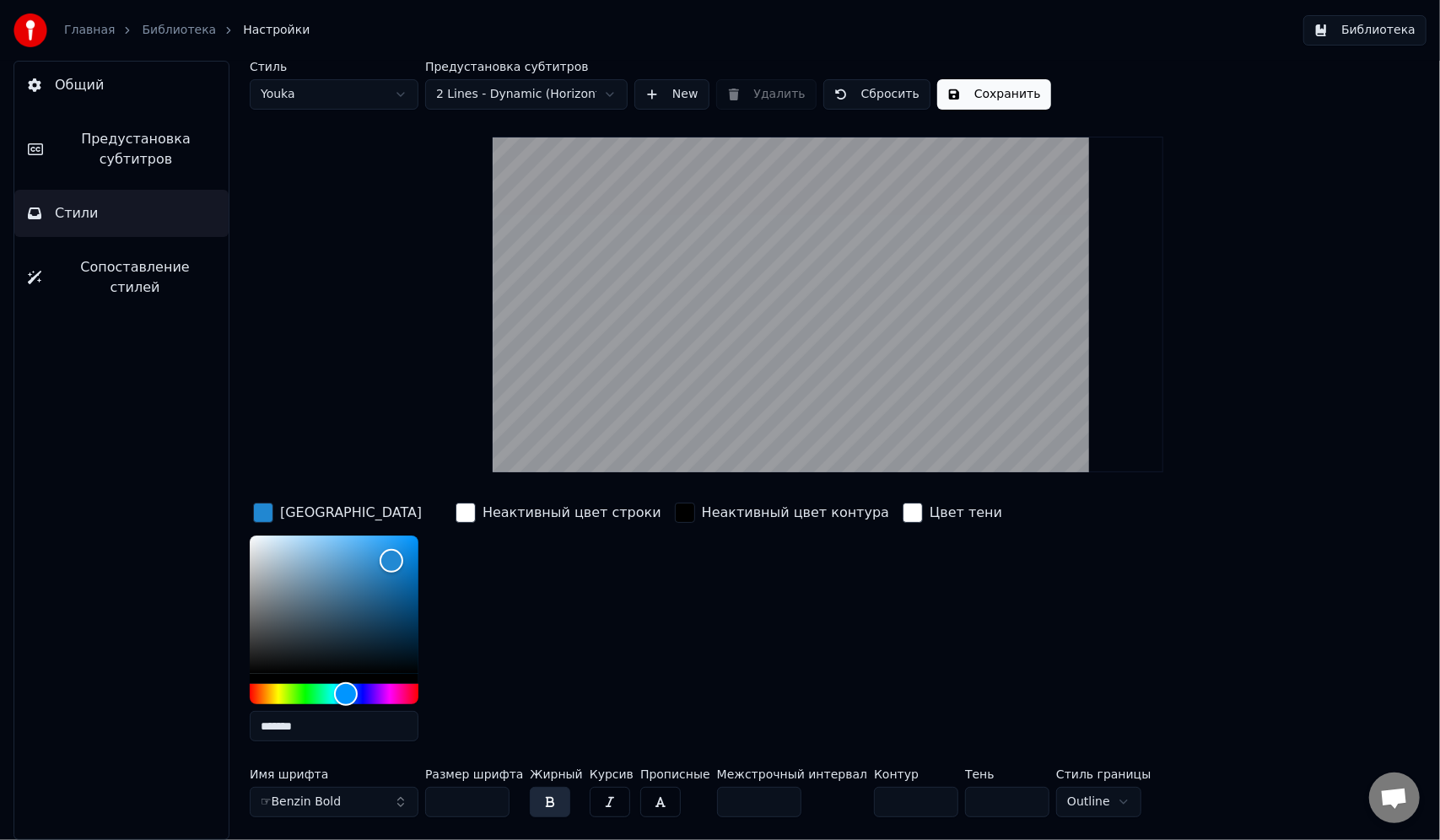
click at [469, 513] on div "button" at bounding box center [465, 512] width 20 height 20
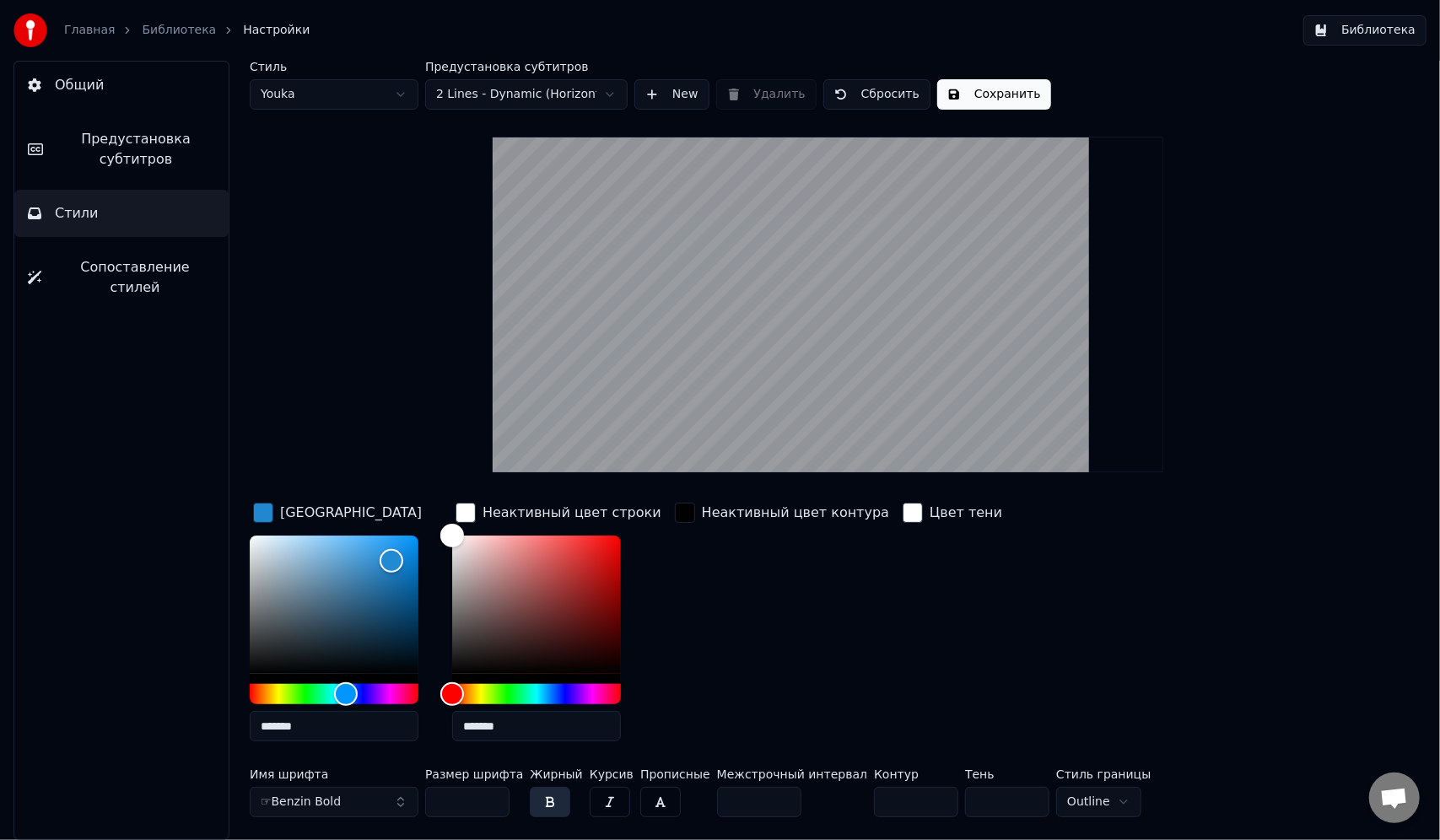
click at [469, 513] on div "button" at bounding box center [465, 512] width 20 height 20
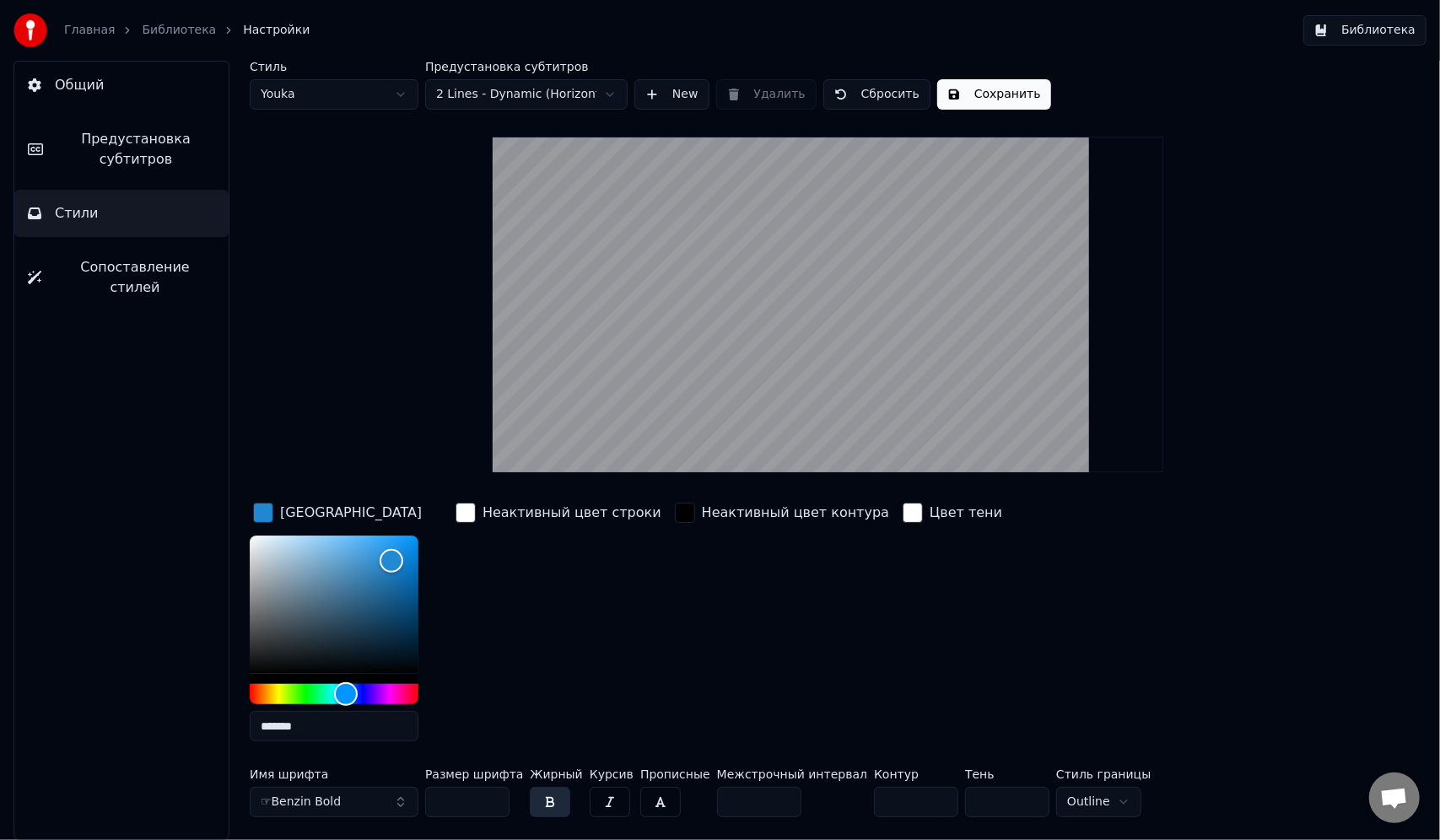
click at [262, 509] on div "button" at bounding box center [262, 512] width 20 height 20
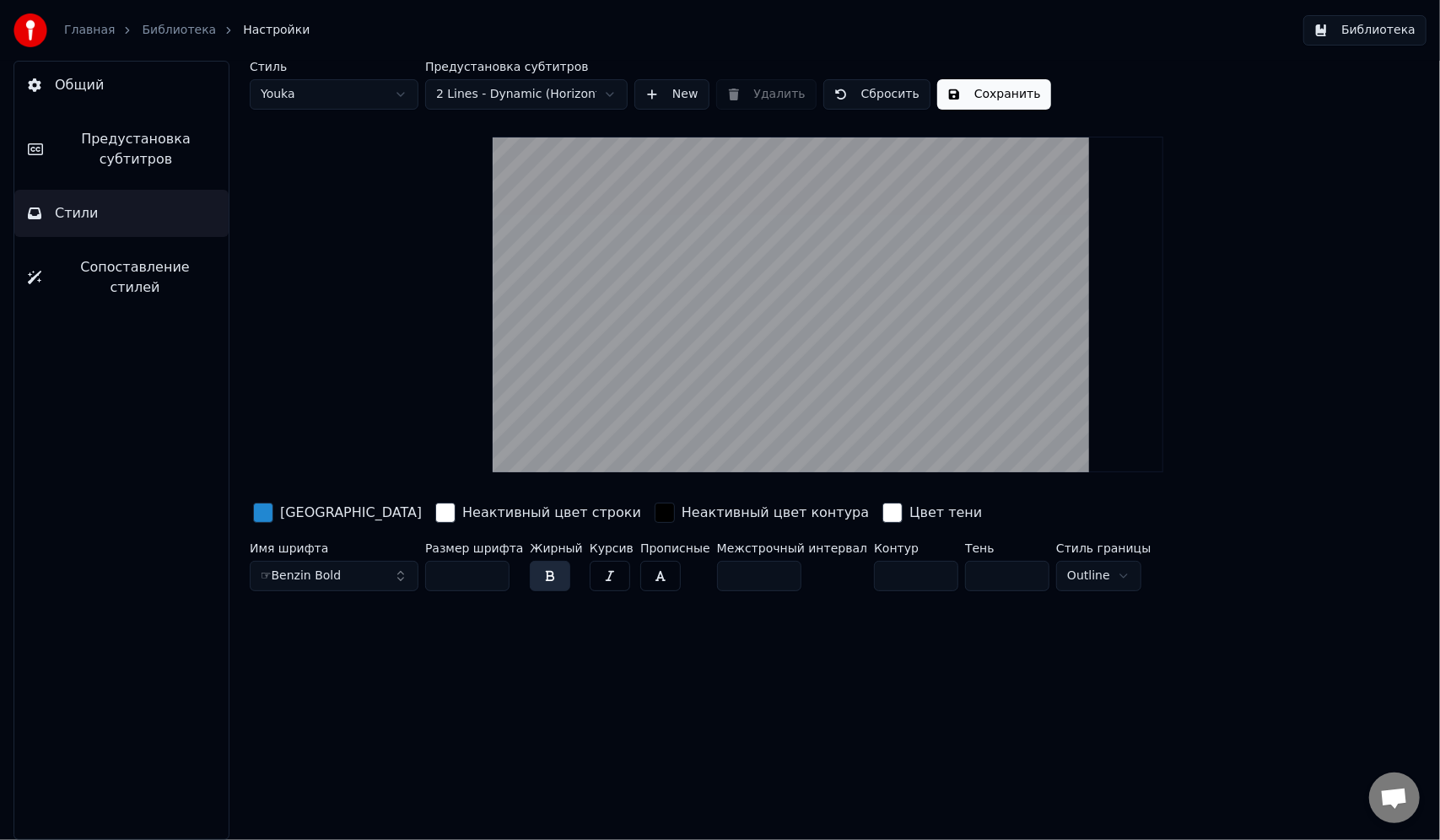
click at [654, 512] on div "button" at bounding box center [664, 512] width 20 height 20
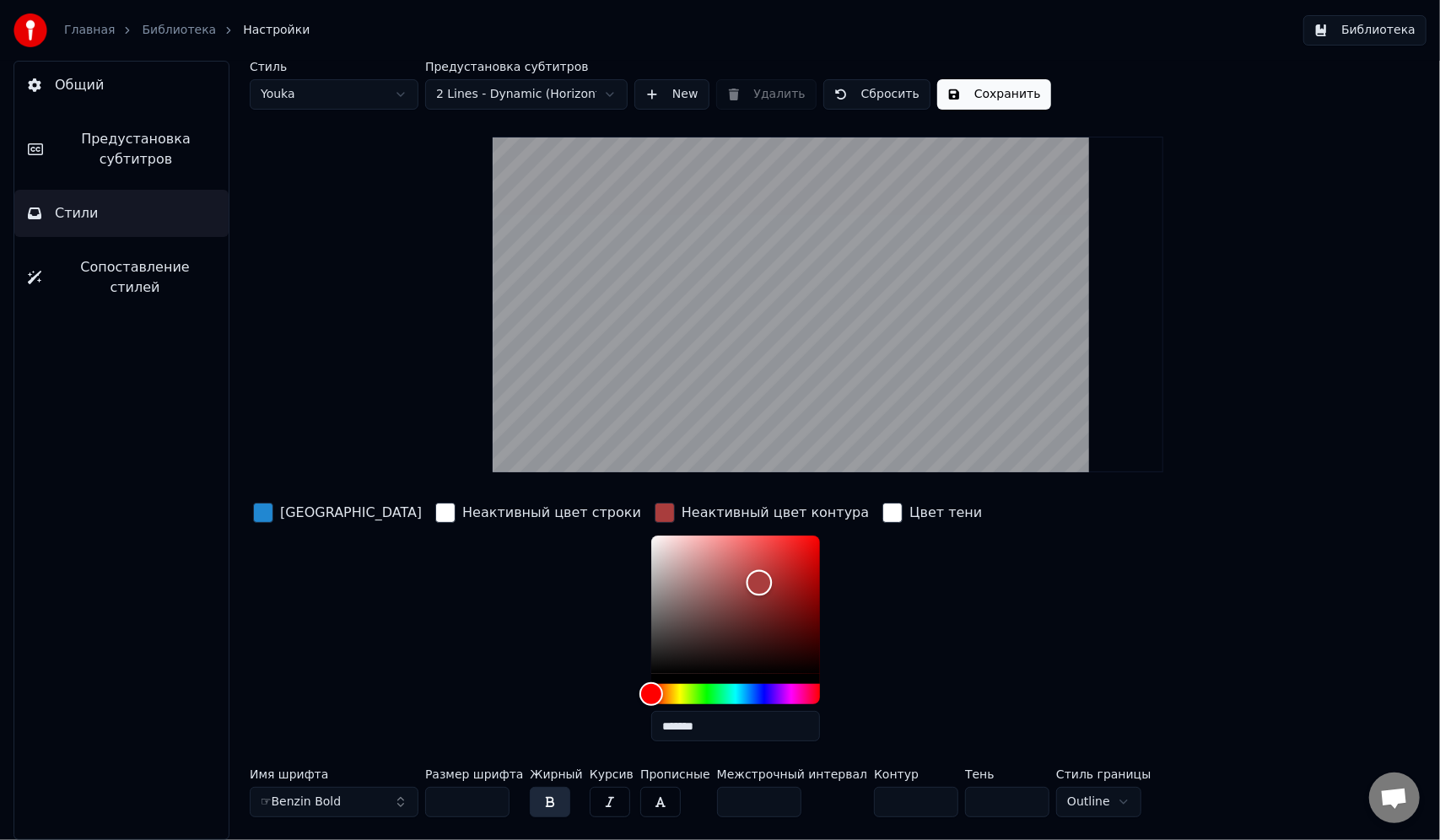
click at [675, 581] on div "Color" at bounding box center [735, 604] width 169 height 138
drag, startPoint x: 675, startPoint y: 581, endPoint x: 549, endPoint y: 527, distance: 137.1
click at [549, 527] on div "Цвет заливки Неактивный цвет строки Неактивный цвет контура ******* Цвет тени" at bounding box center [753, 627] width 1008 height 255
type input "*******"
drag, startPoint x: 596, startPoint y: 591, endPoint x: 533, endPoint y: 696, distance: 122.4
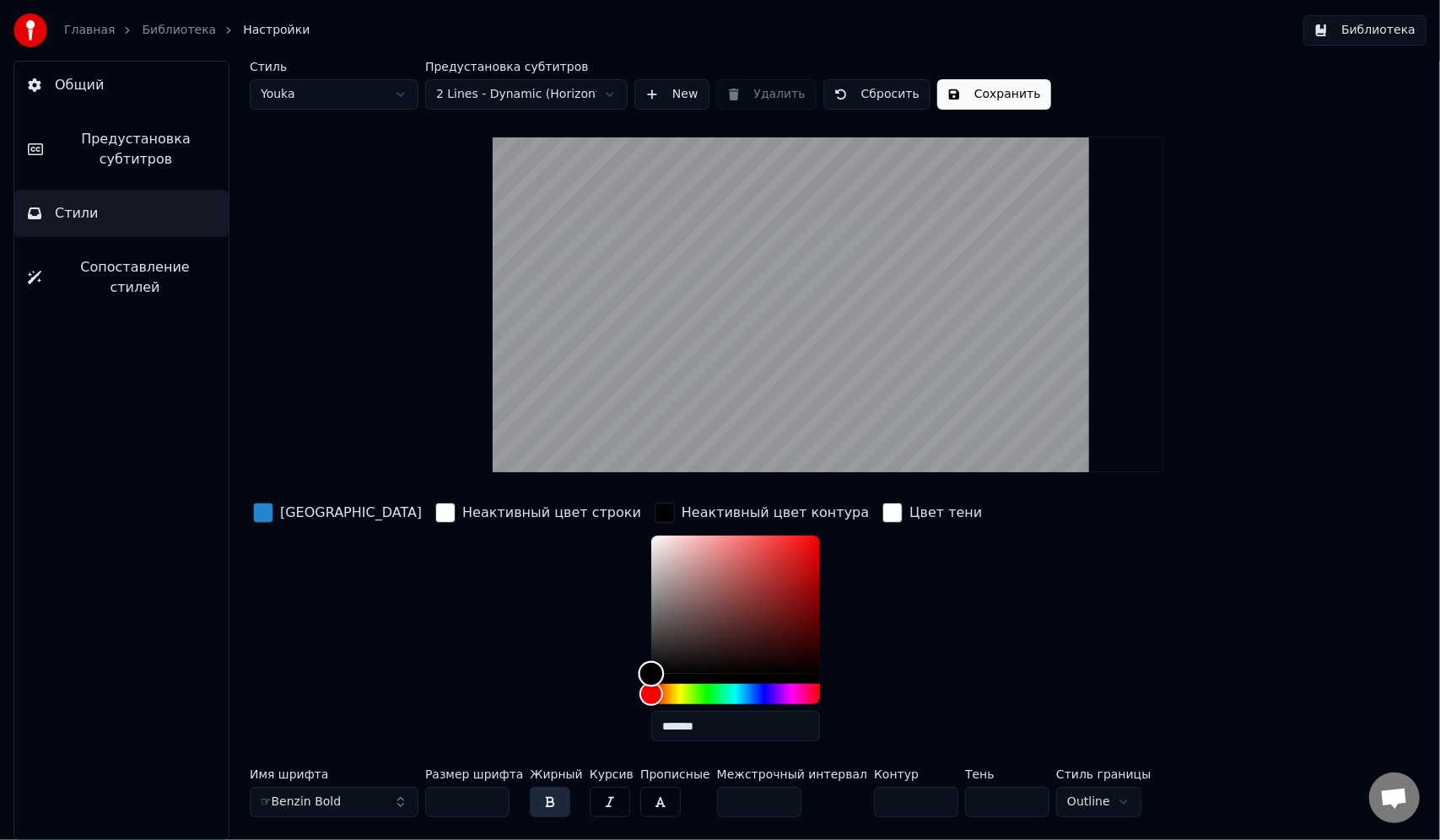
click at [535, 696] on div "Цвет заливки Неактивный цвет строки Неактивный цвет контура ******* Цвет тени" at bounding box center [753, 627] width 1008 height 255
click at [457, 667] on div "Неактивный цвет строки" at bounding box center [537, 627] width 212 height 255
click at [879, 592] on div "Цвет тени" at bounding box center [932, 627] width 107 height 255
click at [654, 520] on div "button" at bounding box center [664, 512] width 20 height 20
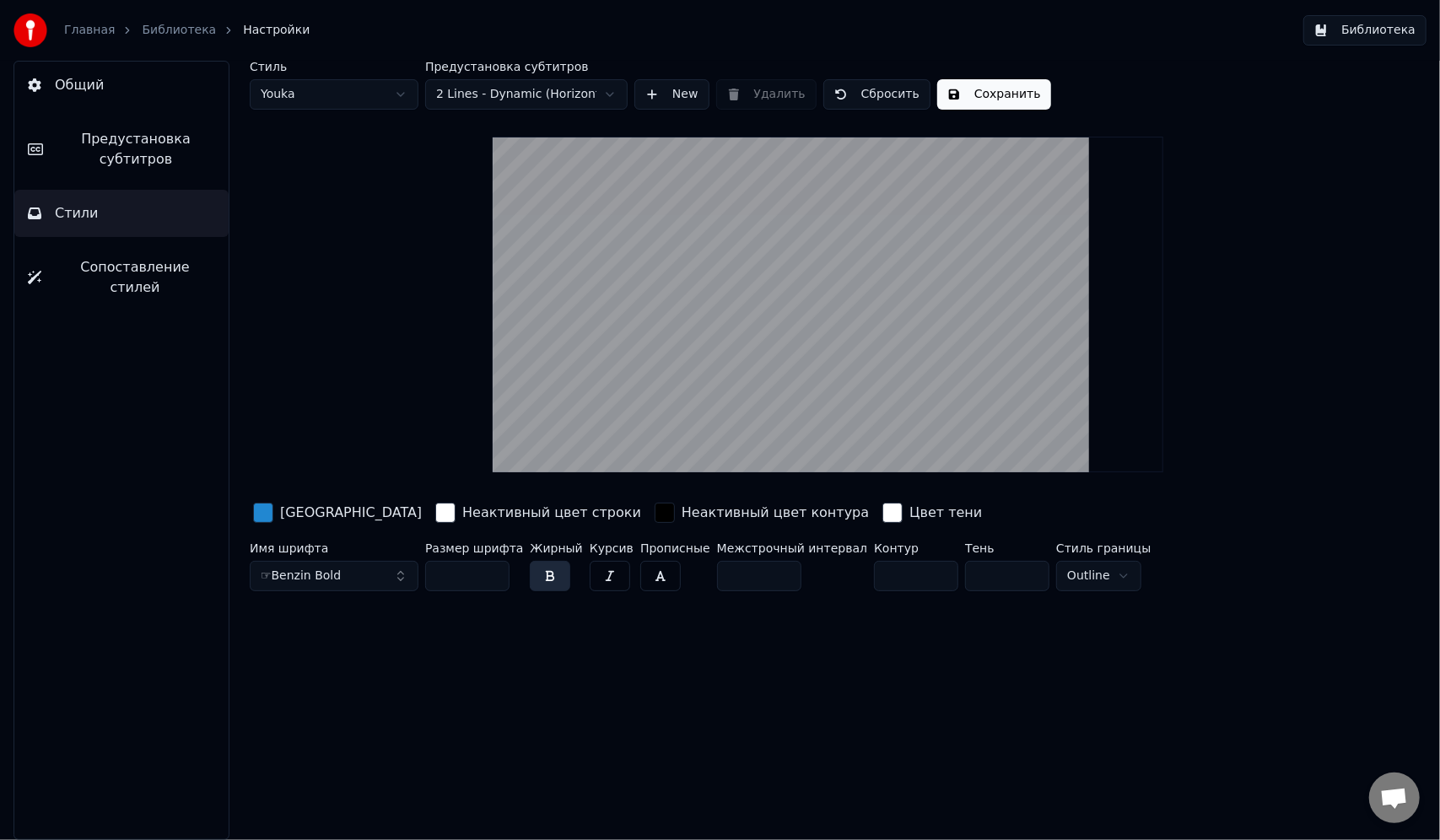
click at [882, 515] on div "button" at bounding box center [892, 512] width 20 height 20
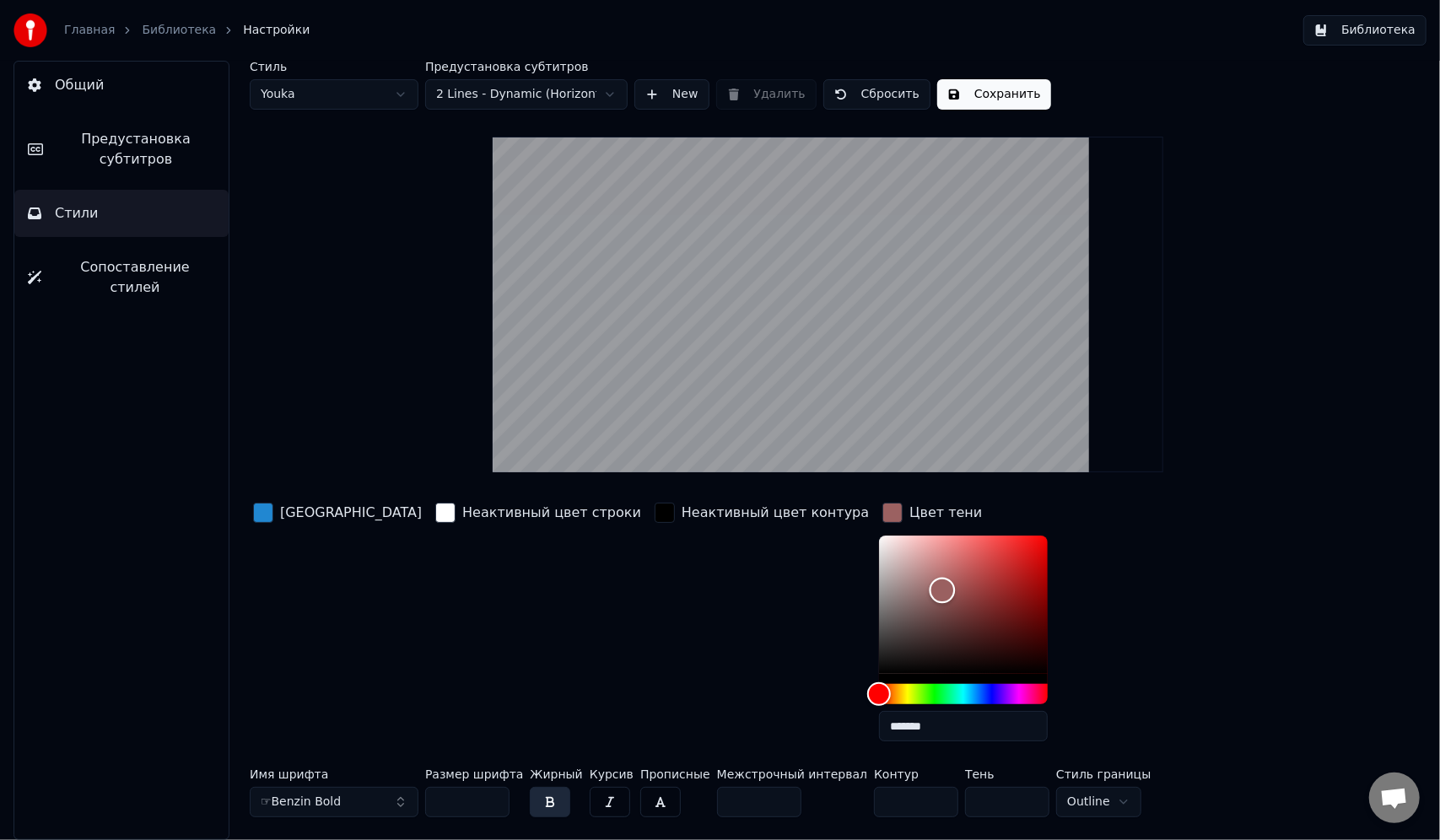
drag, startPoint x: 810, startPoint y: 589, endPoint x: 831, endPoint y: 589, distance: 21.0
click at [879, 589] on div "Color" at bounding box center [964, 604] width 169 height 138
type input "*******"
drag, startPoint x: 831, startPoint y: 589, endPoint x: 755, endPoint y: 540, distance: 90.4
click at [867, 540] on div "Color" at bounding box center [880, 542] width 26 height 26
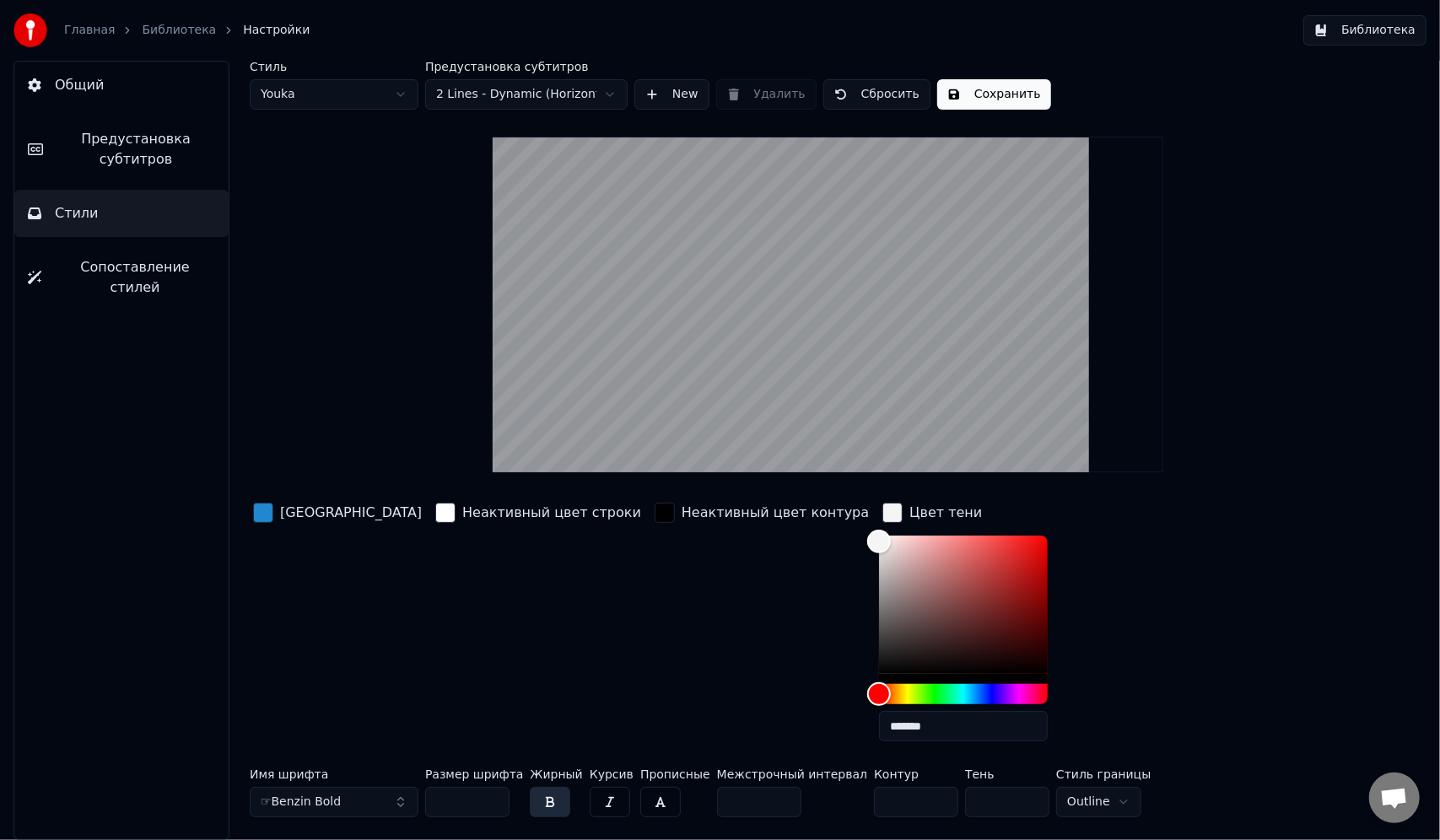
click at [675, 569] on div "Неактивный цвет контура" at bounding box center [761, 627] width 221 height 255
click at [895, 507] on div "Цвет тени *******" at bounding box center [977, 627] width 196 height 255
click at [882, 512] on div "button" at bounding box center [892, 512] width 20 height 20
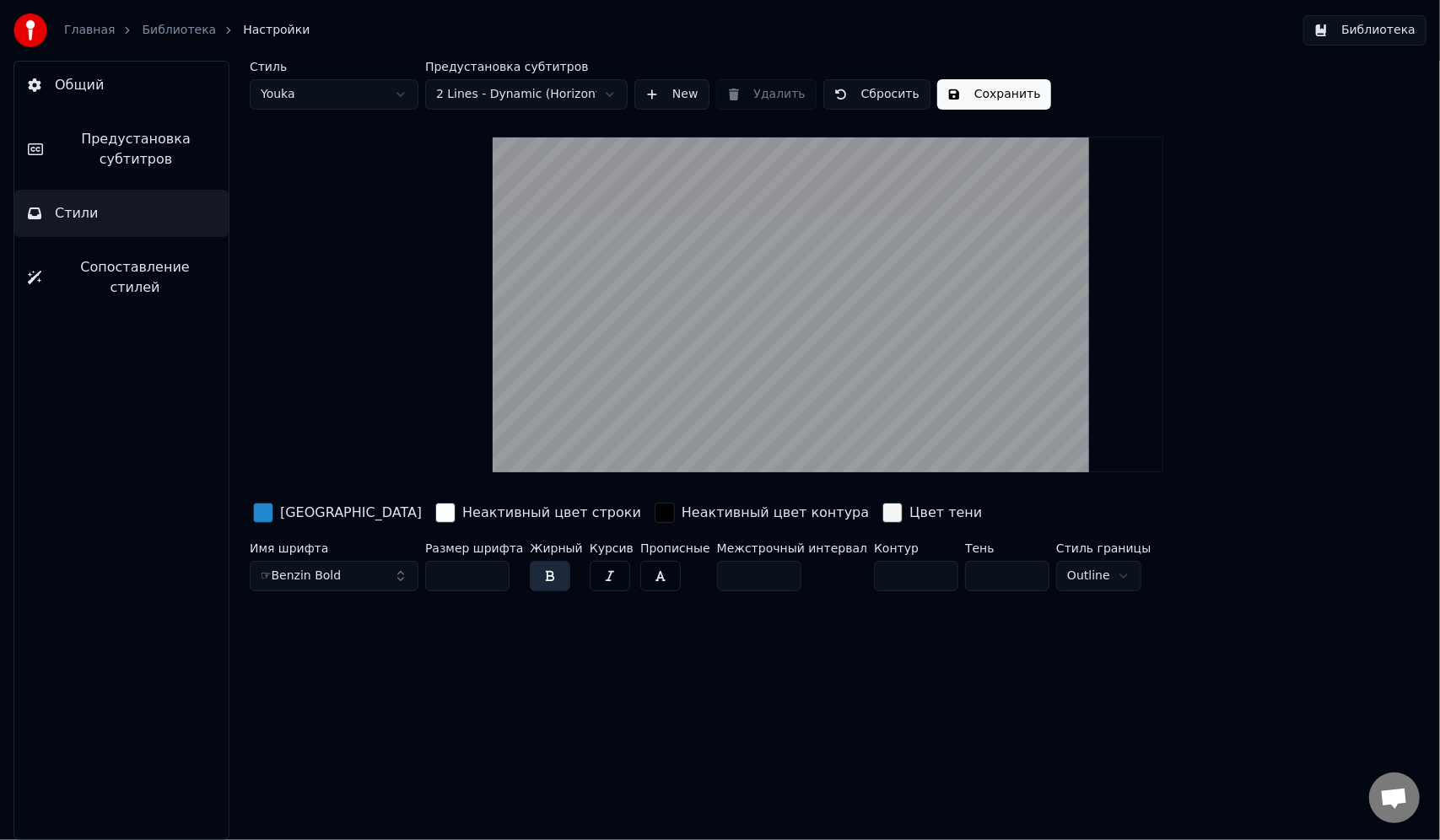
click at [601, 578] on button "button" at bounding box center [609, 576] width 41 height 30
click at [640, 580] on button "button" at bounding box center [661, 576] width 41 height 30
click at [537, 578] on button "button" at bounding box center [550, 576] width 41 height 30
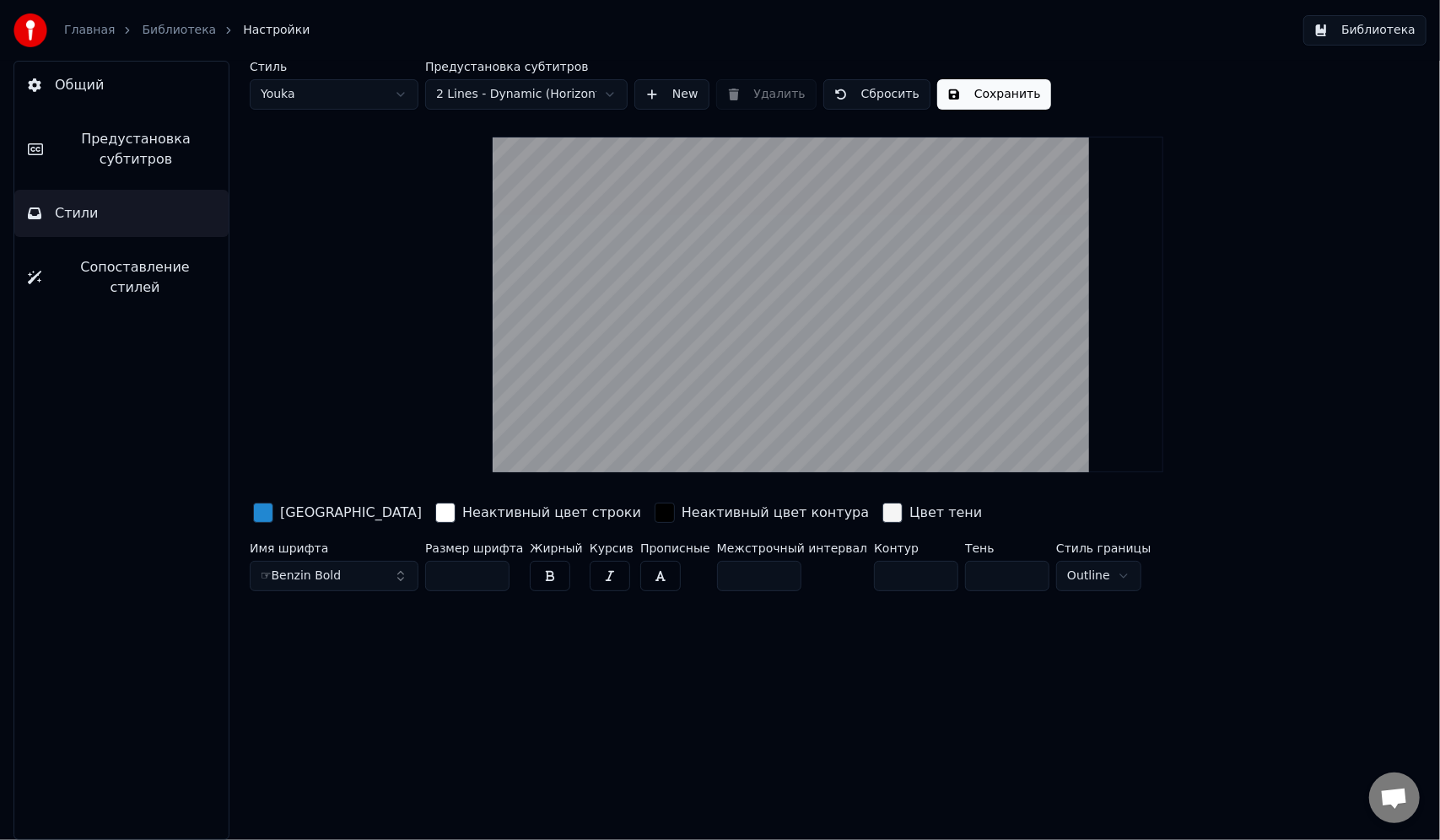
click at [537, 578] on button "button" at bounding box center [550, 576] width 41 height 30
click at [992, 99] on button "Сохранить" at bounding box center [993, 94] width 114 height 30
click at [954, 92] on button "Сохранить" at bounding box center [993, 94] width 114 height 30
click at [1361, 35] on button "Библиотека" at bounding box center [1365, 30] width 123 height 30
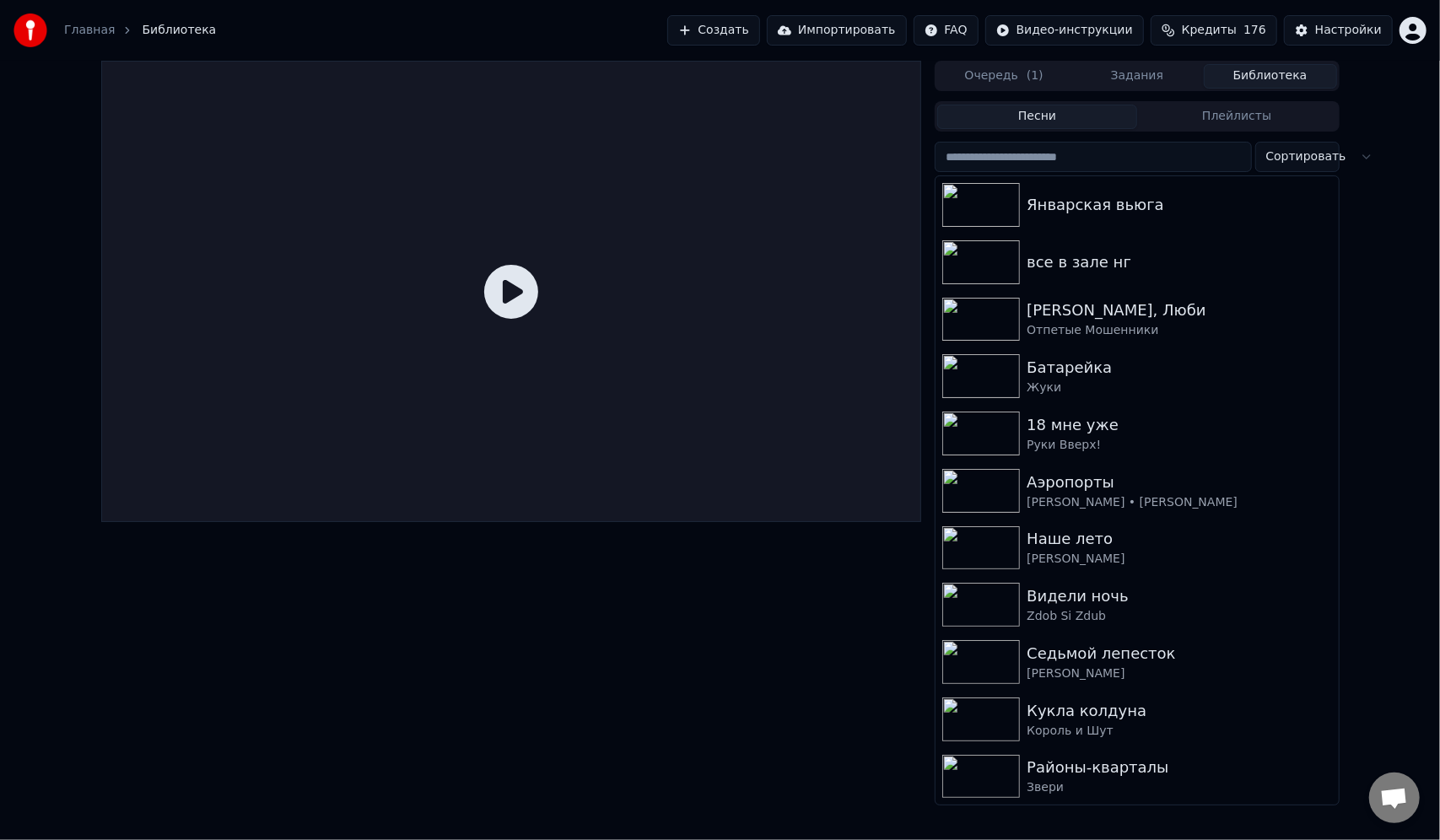
click at [1004, 78] on button "Очередь ( 1 )" at bounding box center [1003, 77] width 133 height 25
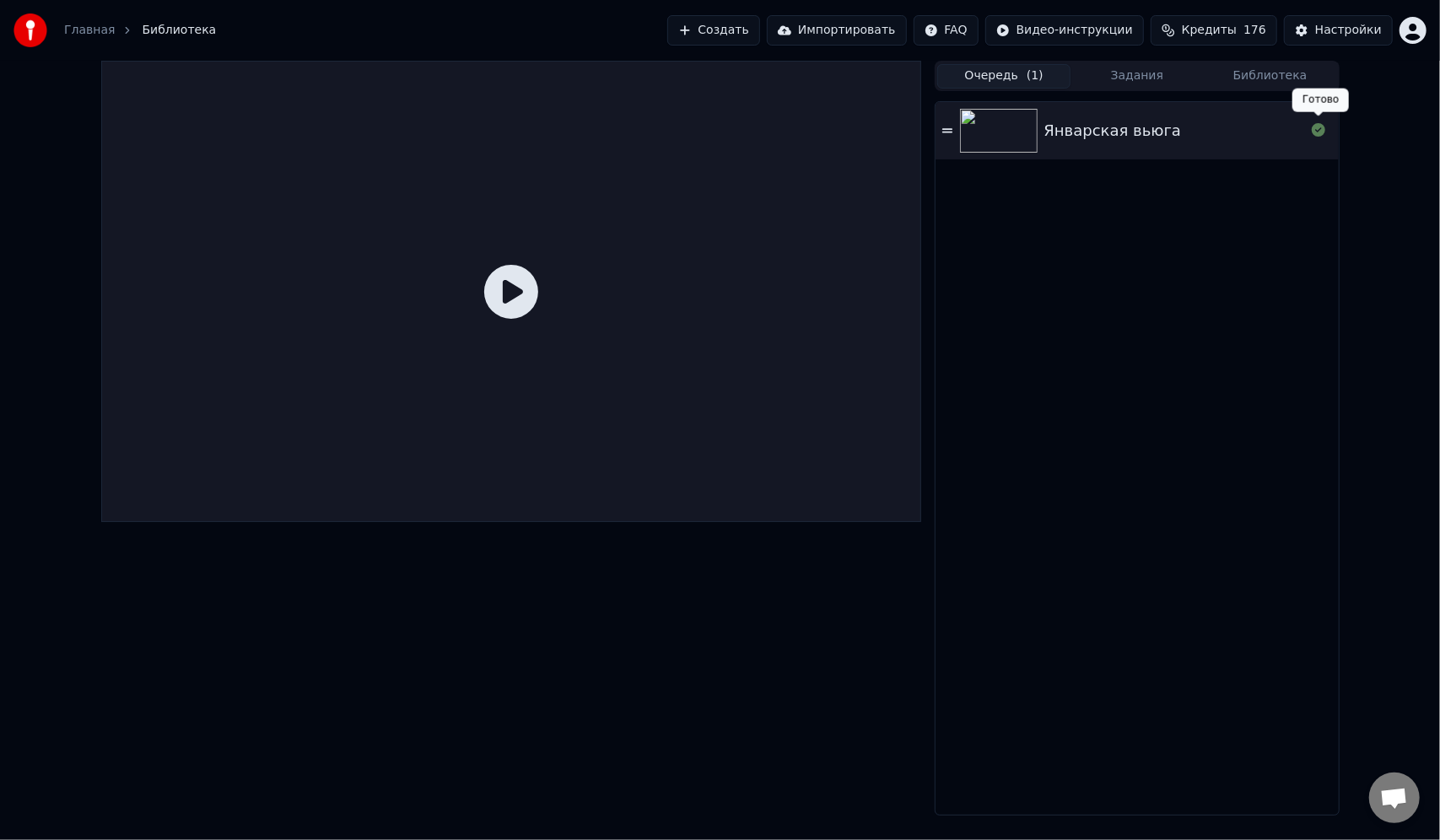
click at [1318, 135] on icon at bounding box center [1318, 129] width 13 height 13
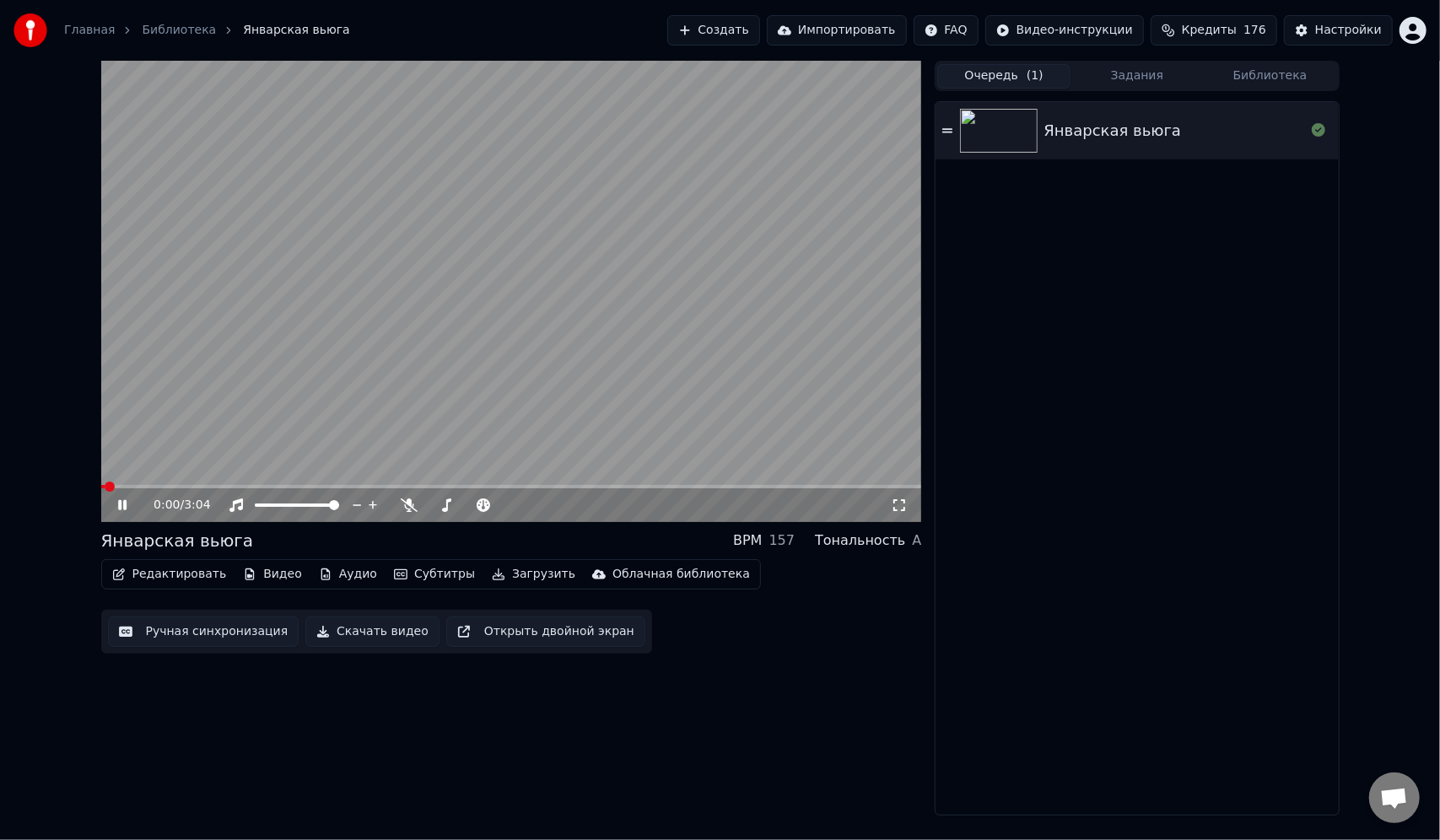
click at [245, 486] on span at bounding box center [512, 487] width 821 height 4
click at [272, 488] on span at bounding box center [512, 487] width 821 height 4
click at [219, 486] on span at bounding box center [161, 487] width 120 height 4
drag, startPoint x: 157, startPoint y: 488, endPoint x: 138, endPoint y: 488, distance: 19.0
click at [138, 488] on div "0:40 / 3:04" at bounding box center [512, 291] width 821 height 461
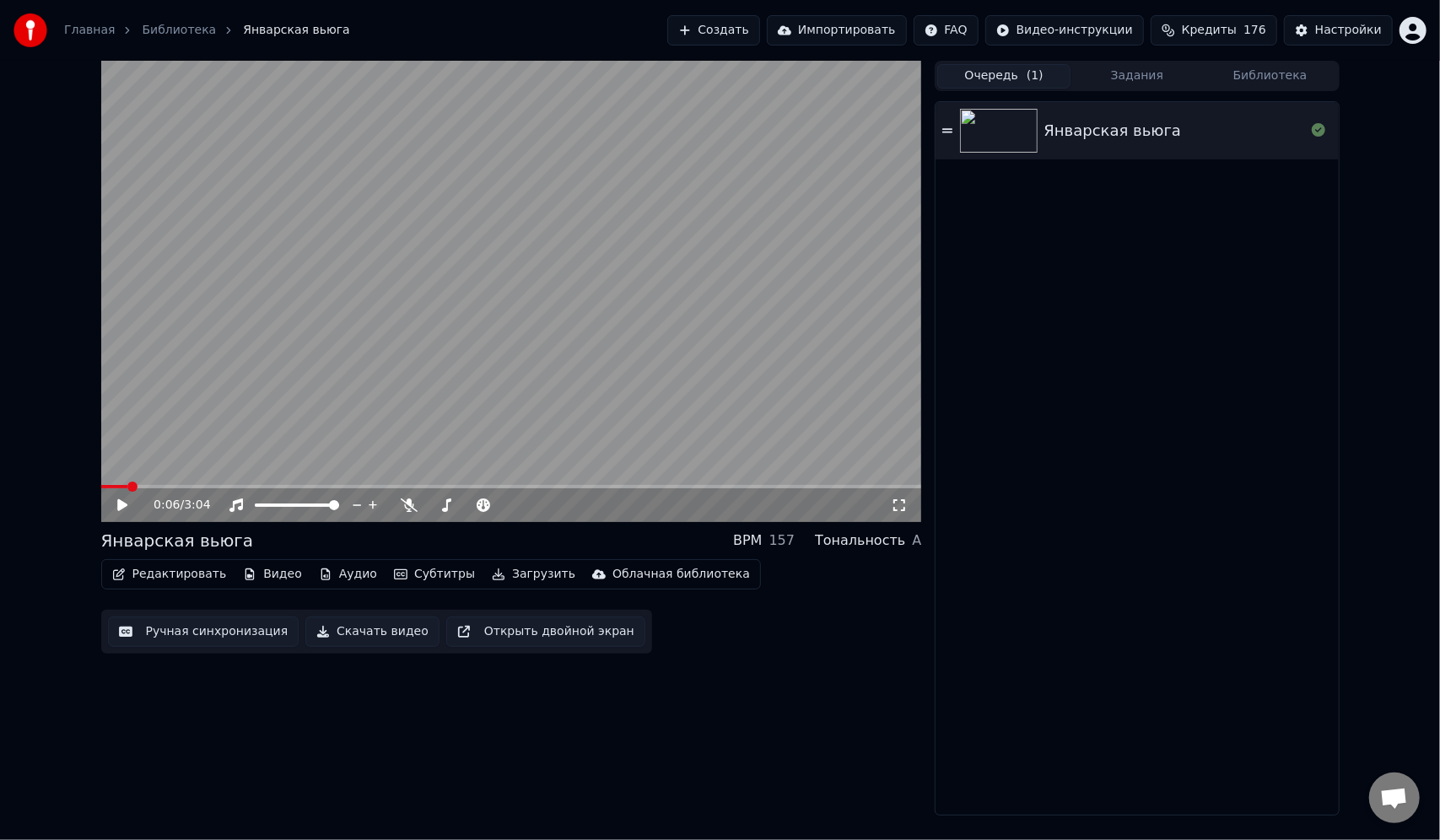
click at [129, 486] on span at bounding box center [114, 487] width 27 height 4
click at [125, 505] on icon at bounding box center [122, 505] width 10 height 11
click at [456, 506] on span at bounding box center [455, 505] width 10 height 10
click at [488, 505] on span at bounding box center [485, 505] width 10 height 10
click at [439, 506] on span at bounding box center [442, 505] width 10 height 10
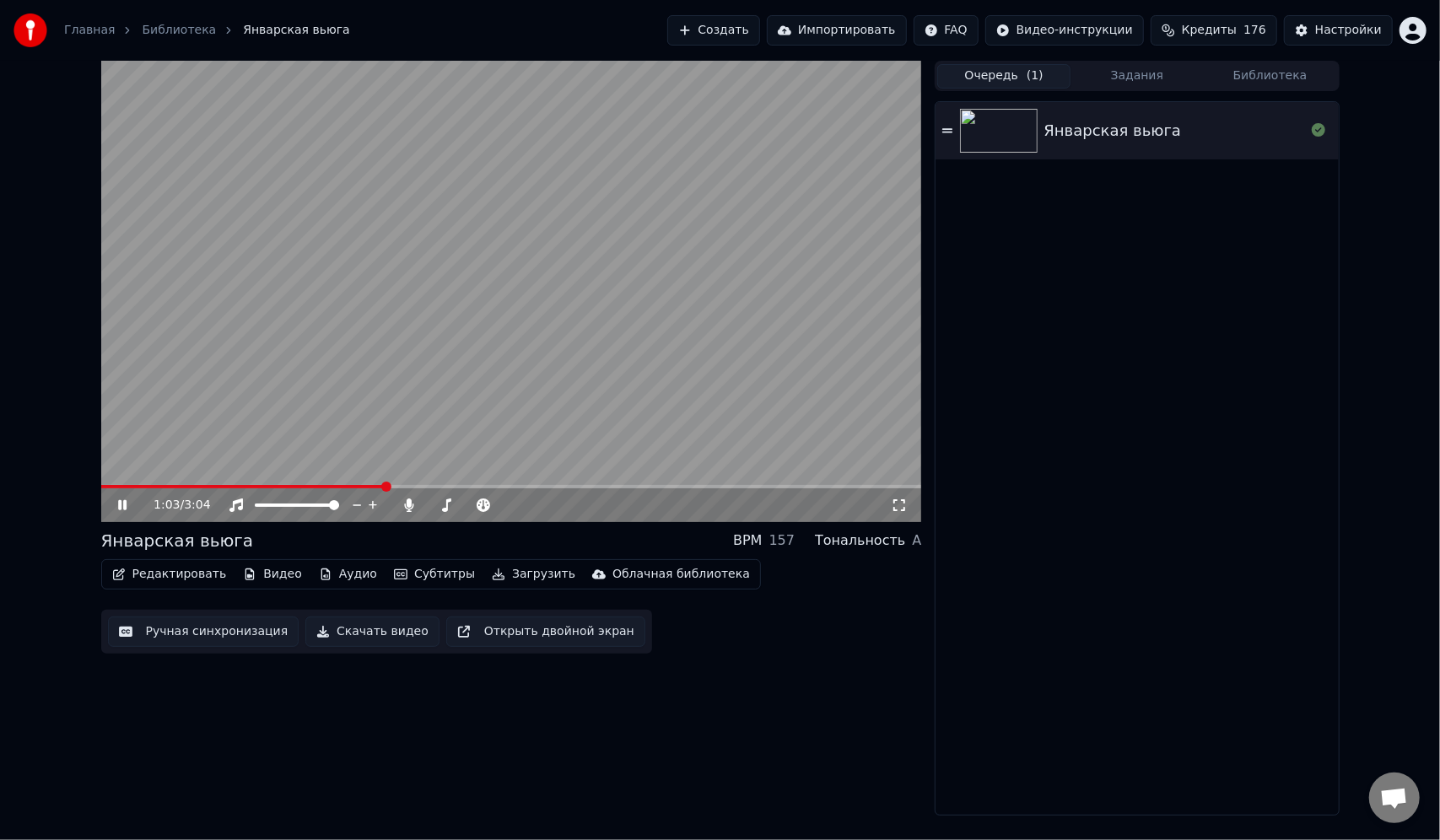
click at [123, 498] on icon at bounding box center [134, 505] width 40 height 13
click at [185, 574] on button "Редактировать" at bounding box center [170, 574] width 129 height 24
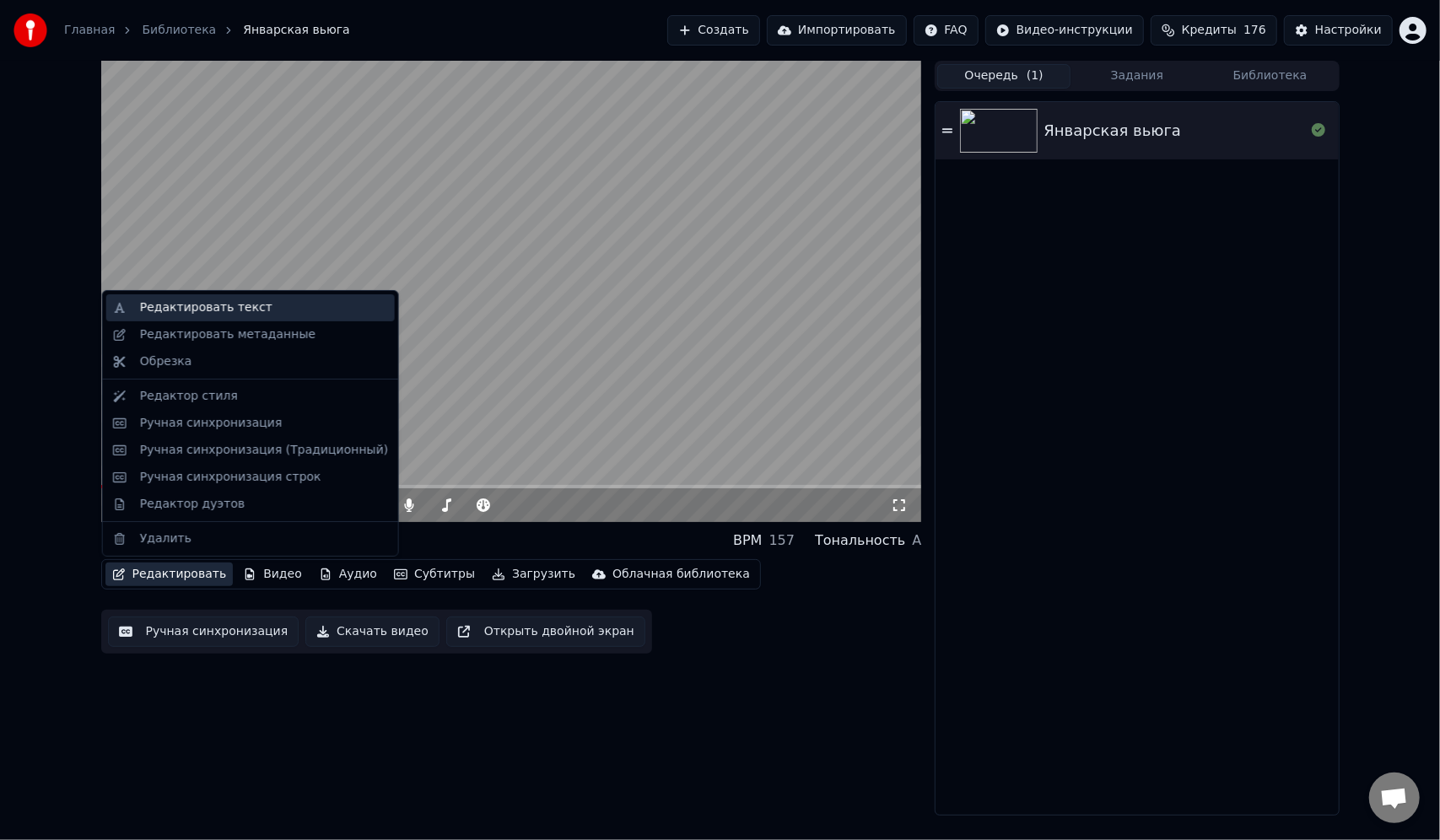
click at [219, 309] on div "Редактировать текст" at bounding box center [206, 307] width 132 height 17
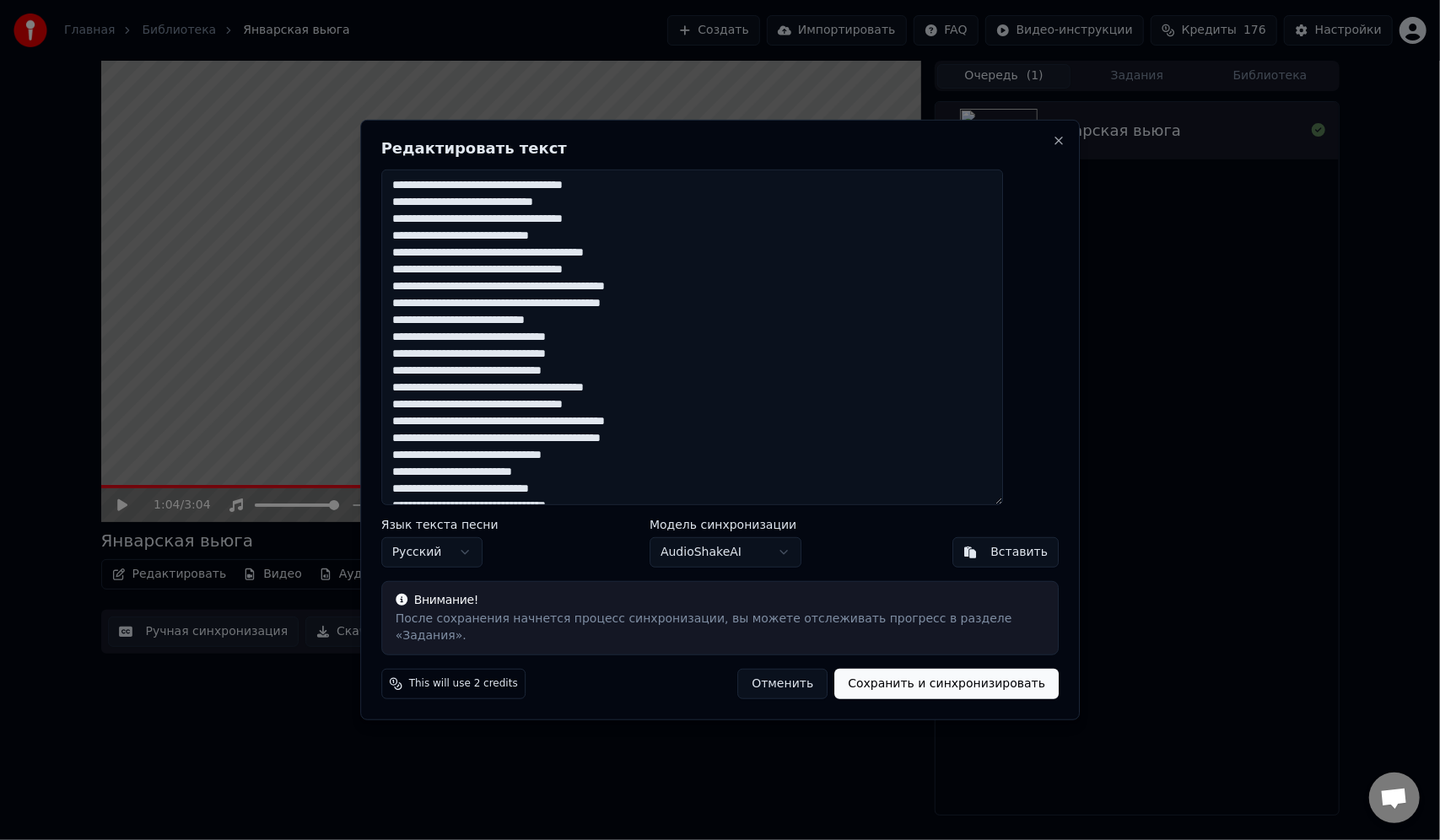
click at [569, 195] on textarea at bounding box center [692, 337] width 623 height 335
click at [1052, 147] on button "Close" at bounding box center [1058, 140] width 13 height 13
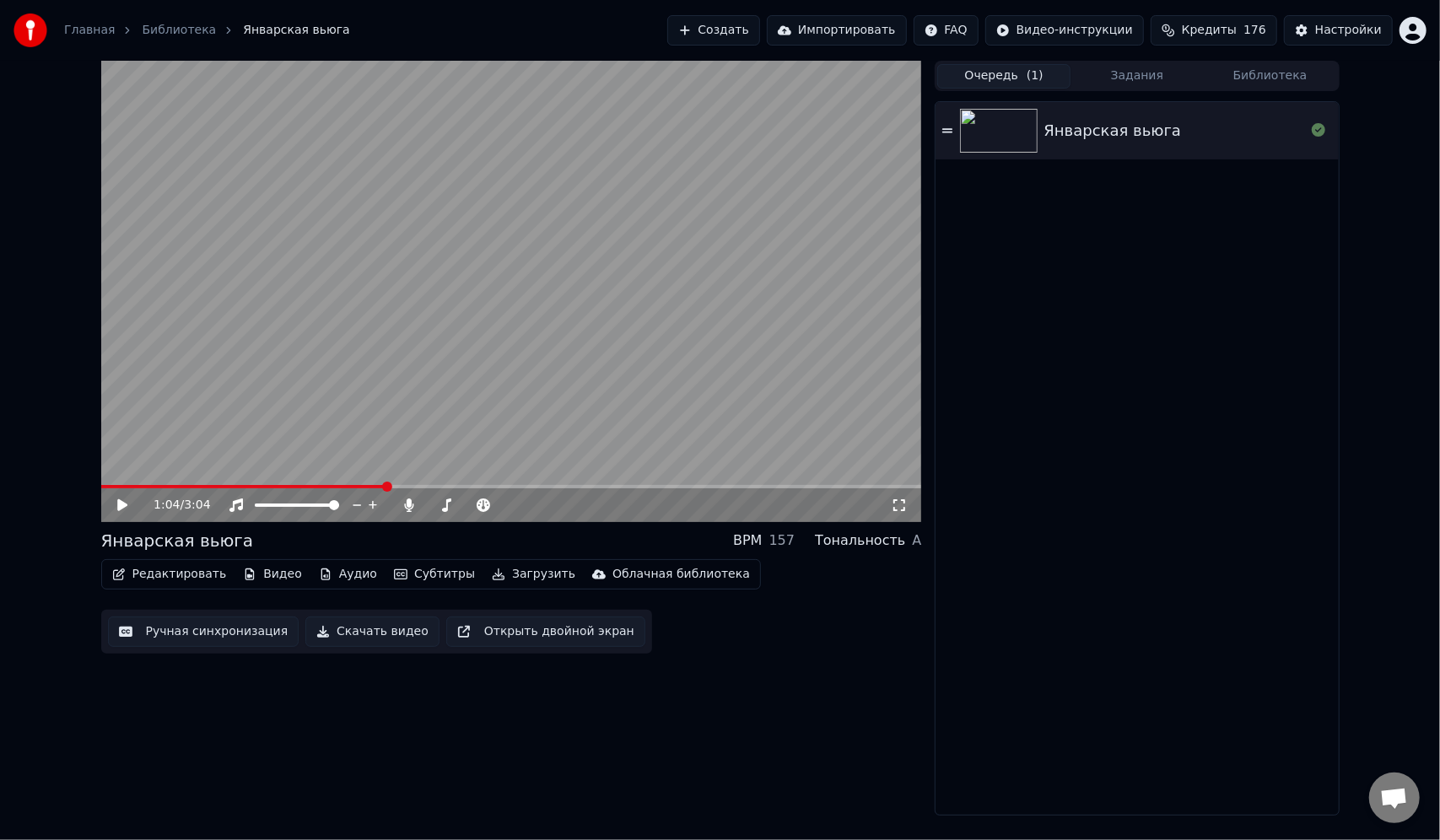
click at [159, 577] on button "Редактировать" at bounding box center [170, 574] width 129 height 24
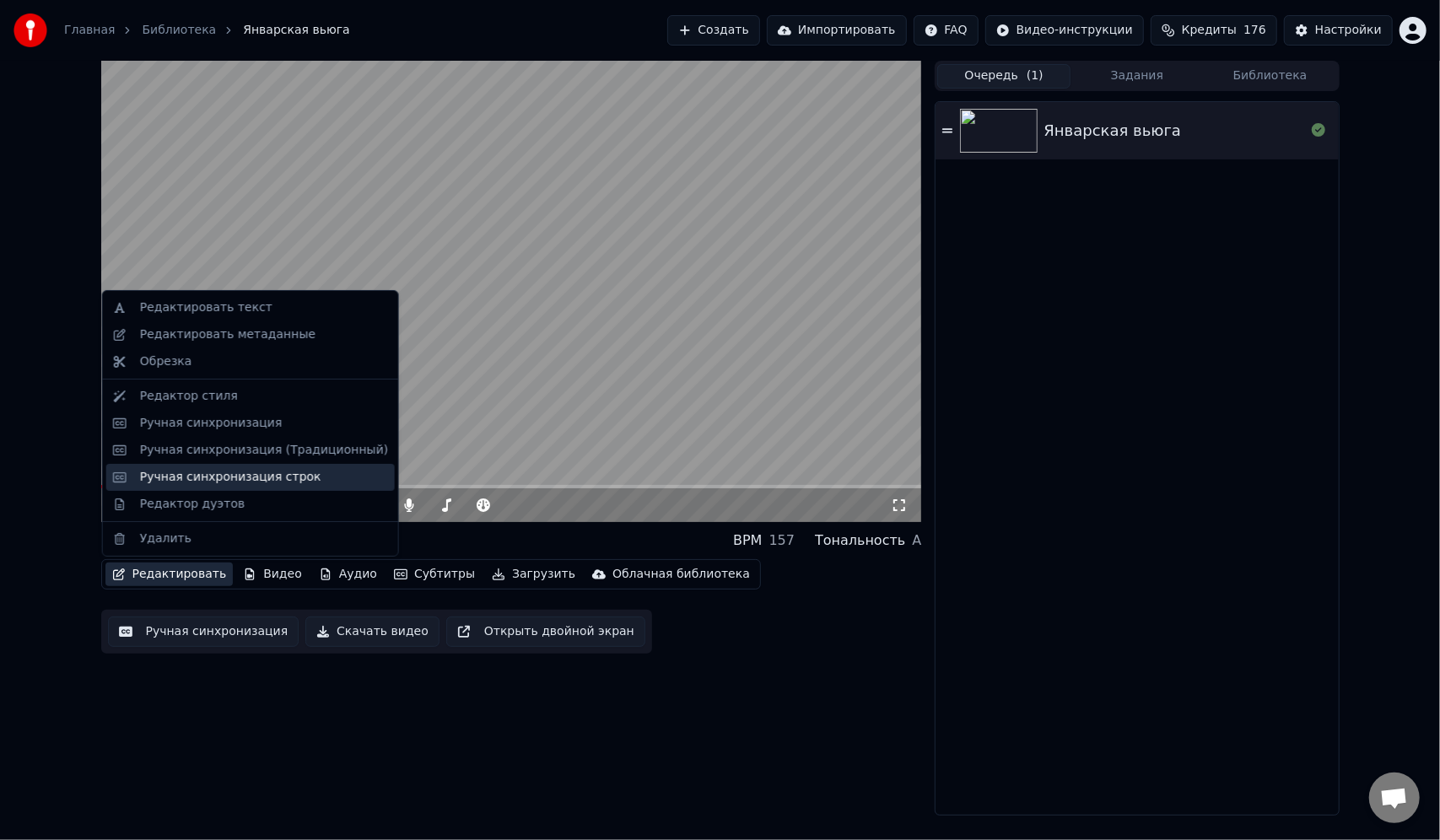
click at [237, 474] on div "Ручная синхронизация строк" at bounding box center [231, 477] width 181 height 17
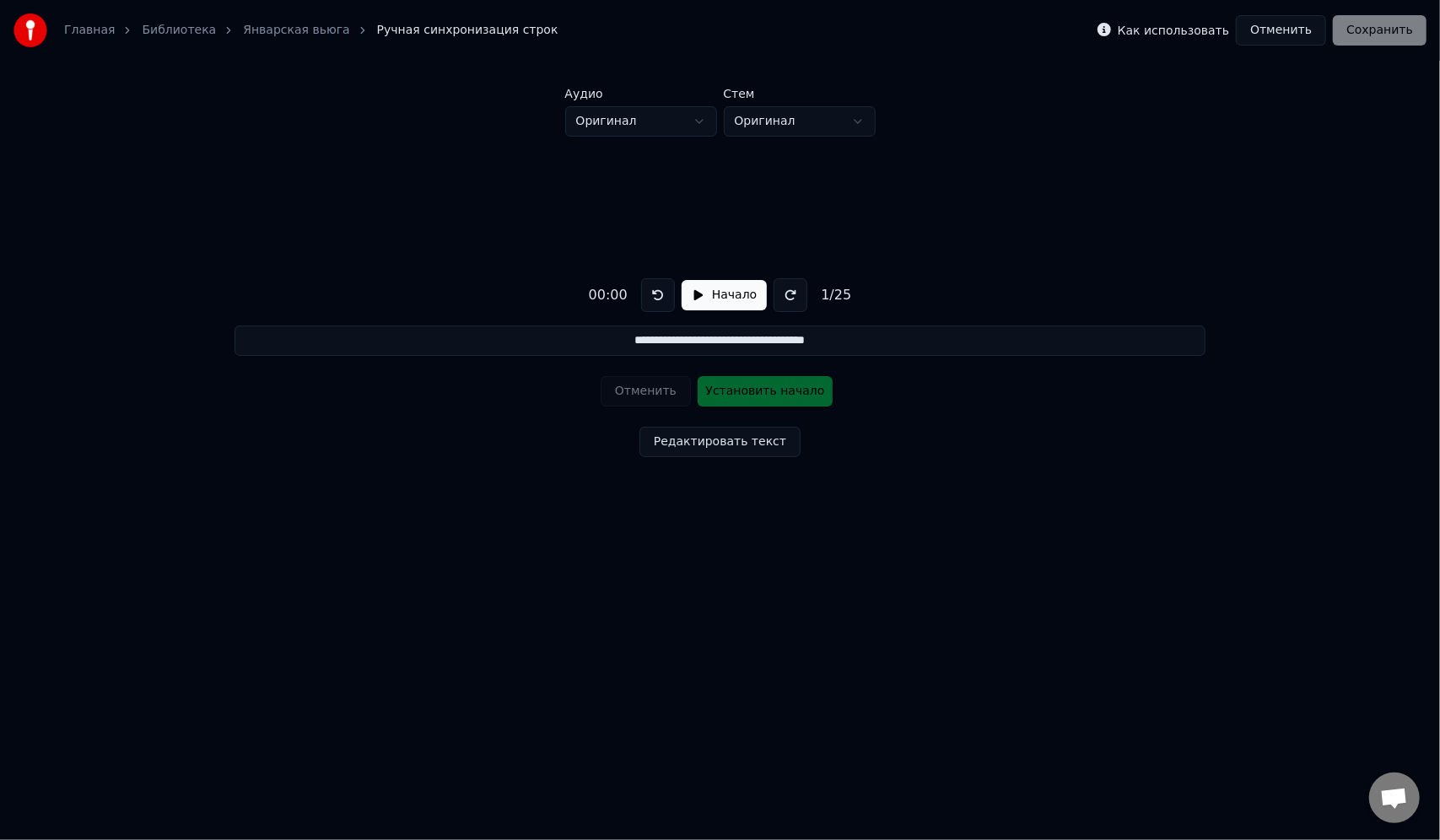
click at [709, 442] on button "Редактировать текст" at bounding box center [720, 442] width 161 height 30
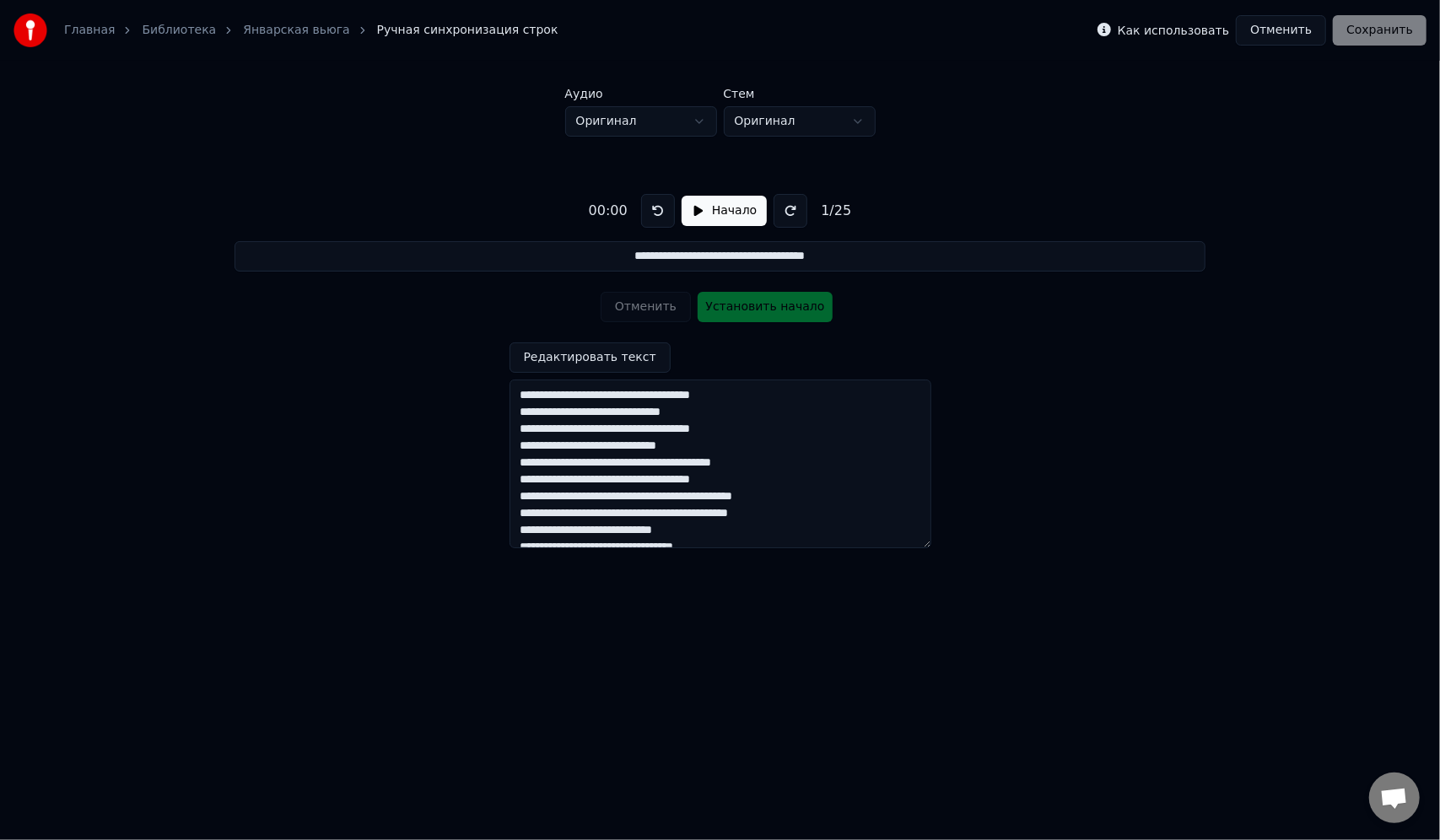
click at [1041, 330] on div "**********" at bounding box center [720, 364] width 1386 height 455
click at [1318, 22] on button "Отменить" at bounding box center [1281, 30] width 90 height 30
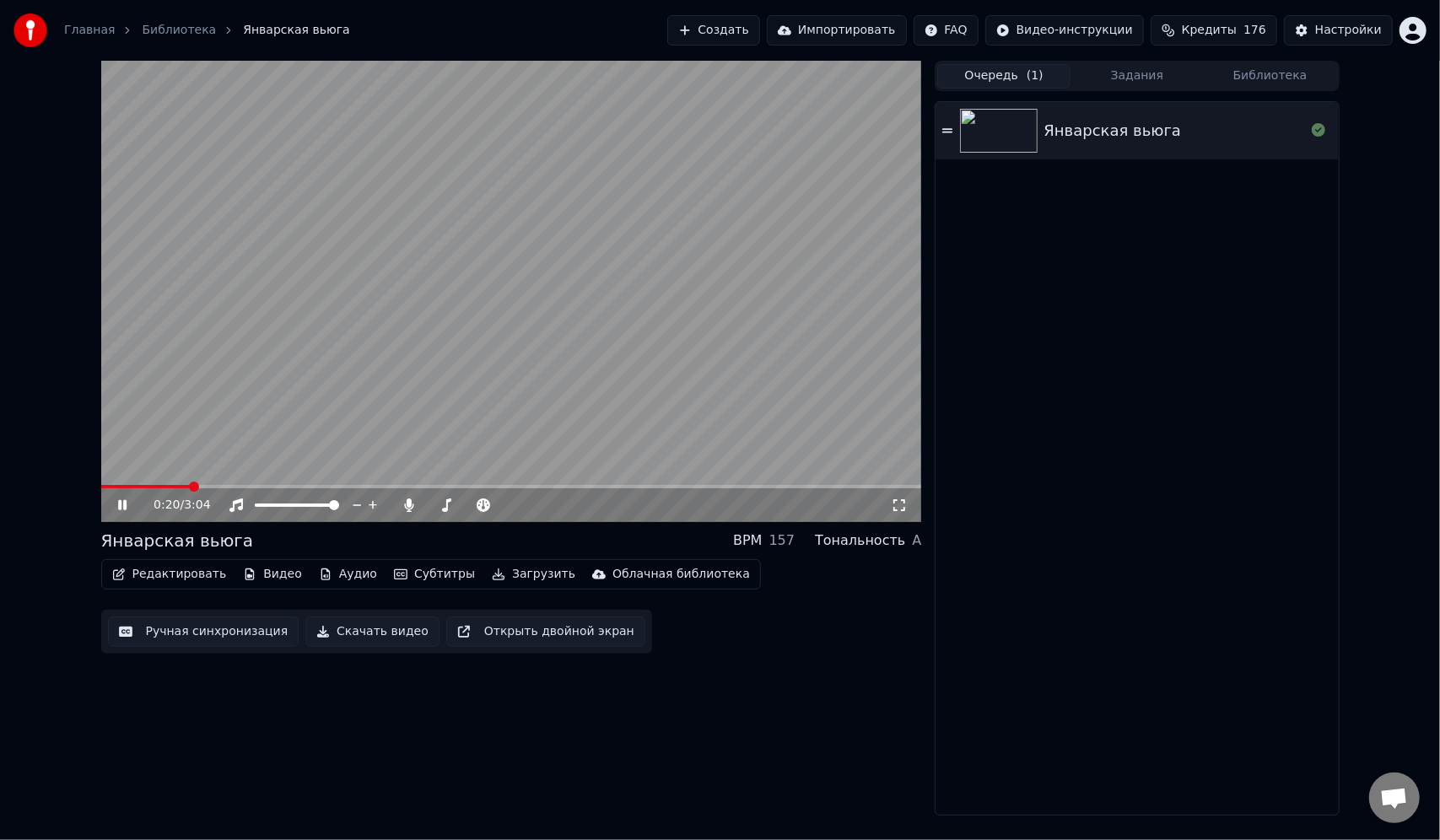
click at [203, 485] on span at bounding box center [512, 487] width 821 height 4
click at [233, 484] on video at bounding box center [512, 291] width 821 height 461
click at [123, 506] on icon at bounding box center [122, 505] width 10 height 11
click at [121, 508] on icon at bounding box center [122, 505] width 9 height 10
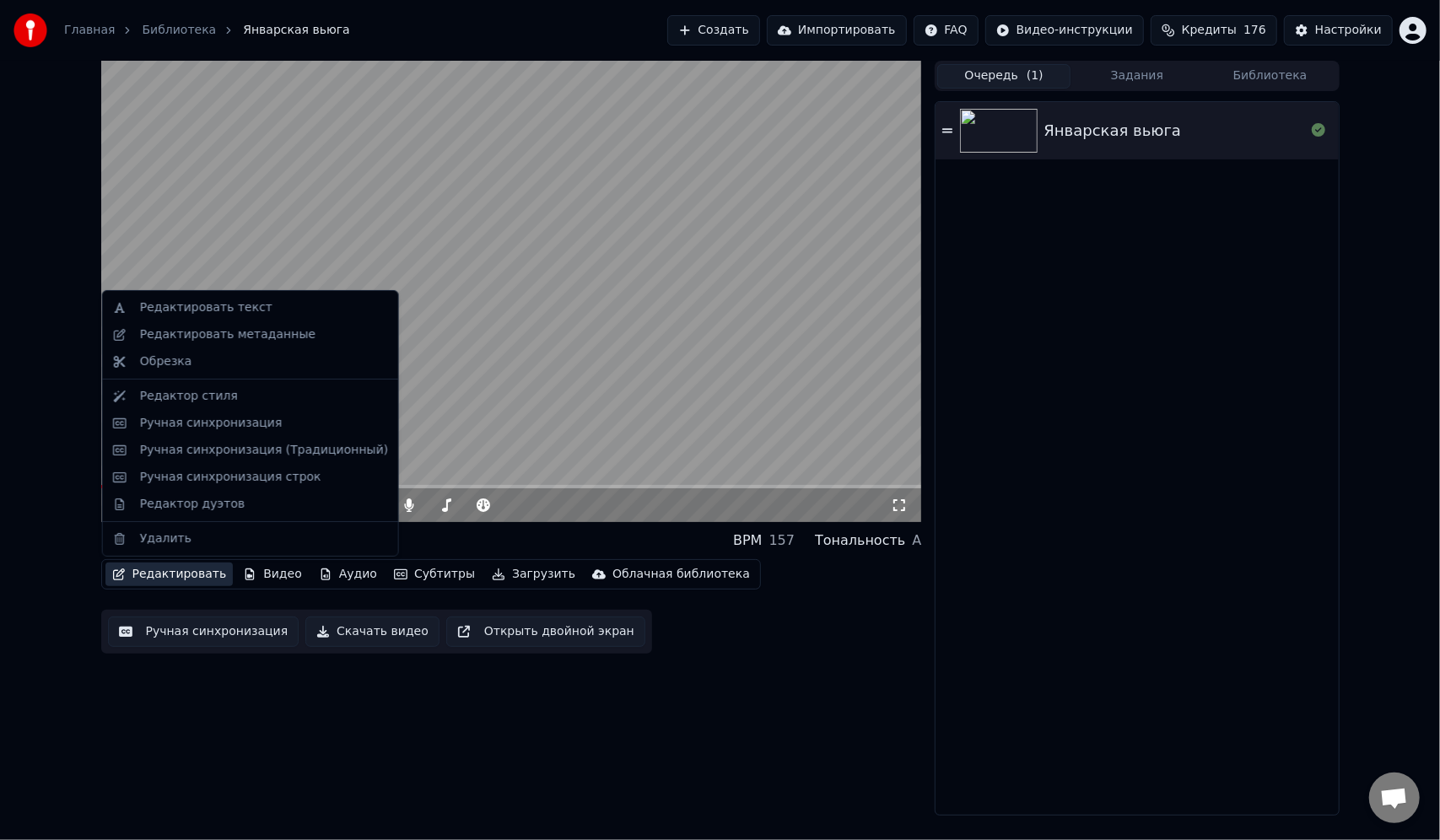
click at [162, 571] on button "Редактировать" at bounding box center [170, 574] width 129 height 24
click at [231, 454] on div "Ручная синхронизация (Традиционный)" at bounding box center [264, 450] width 248 height 17
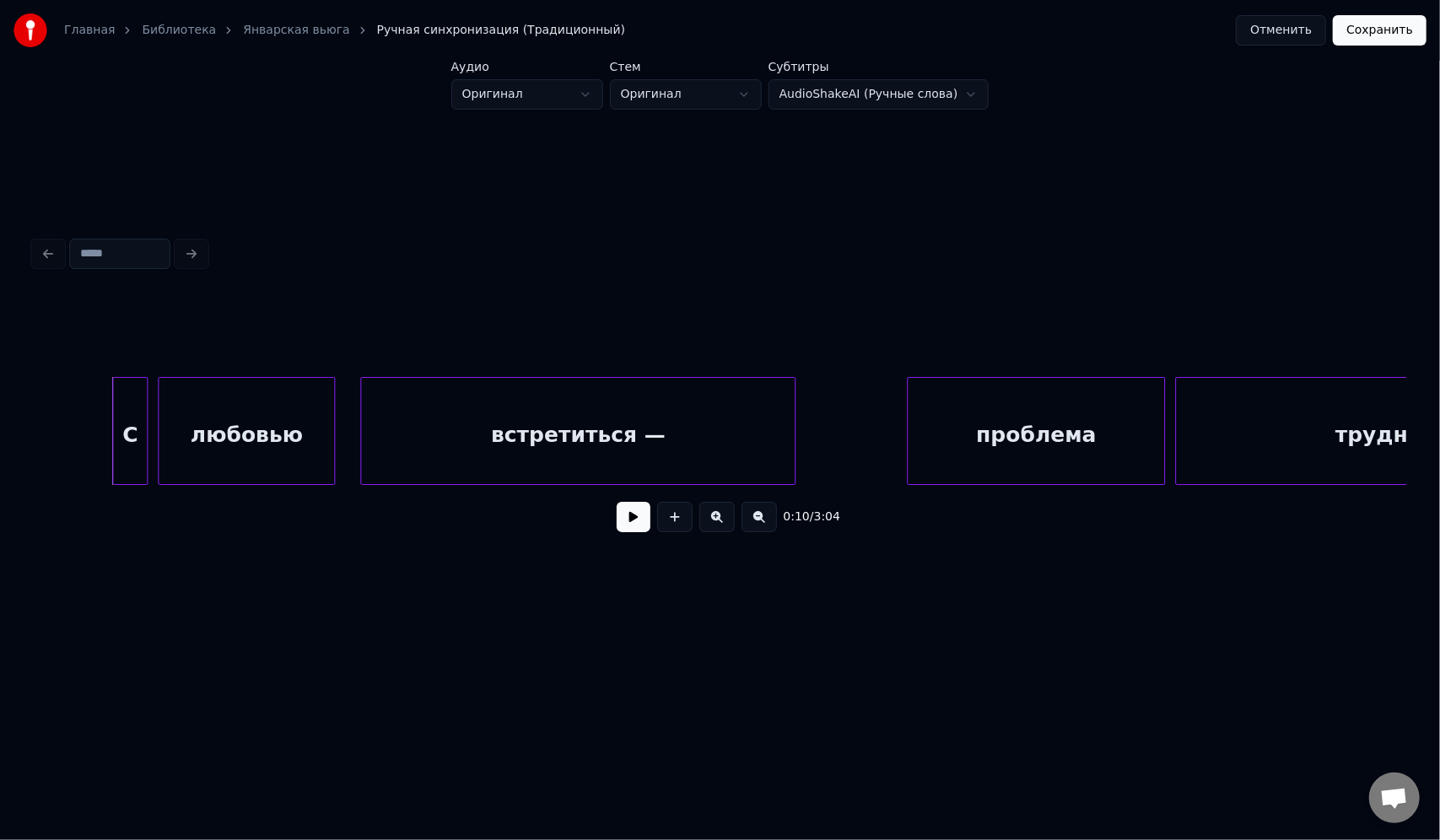
scroll to position [0, 2366]
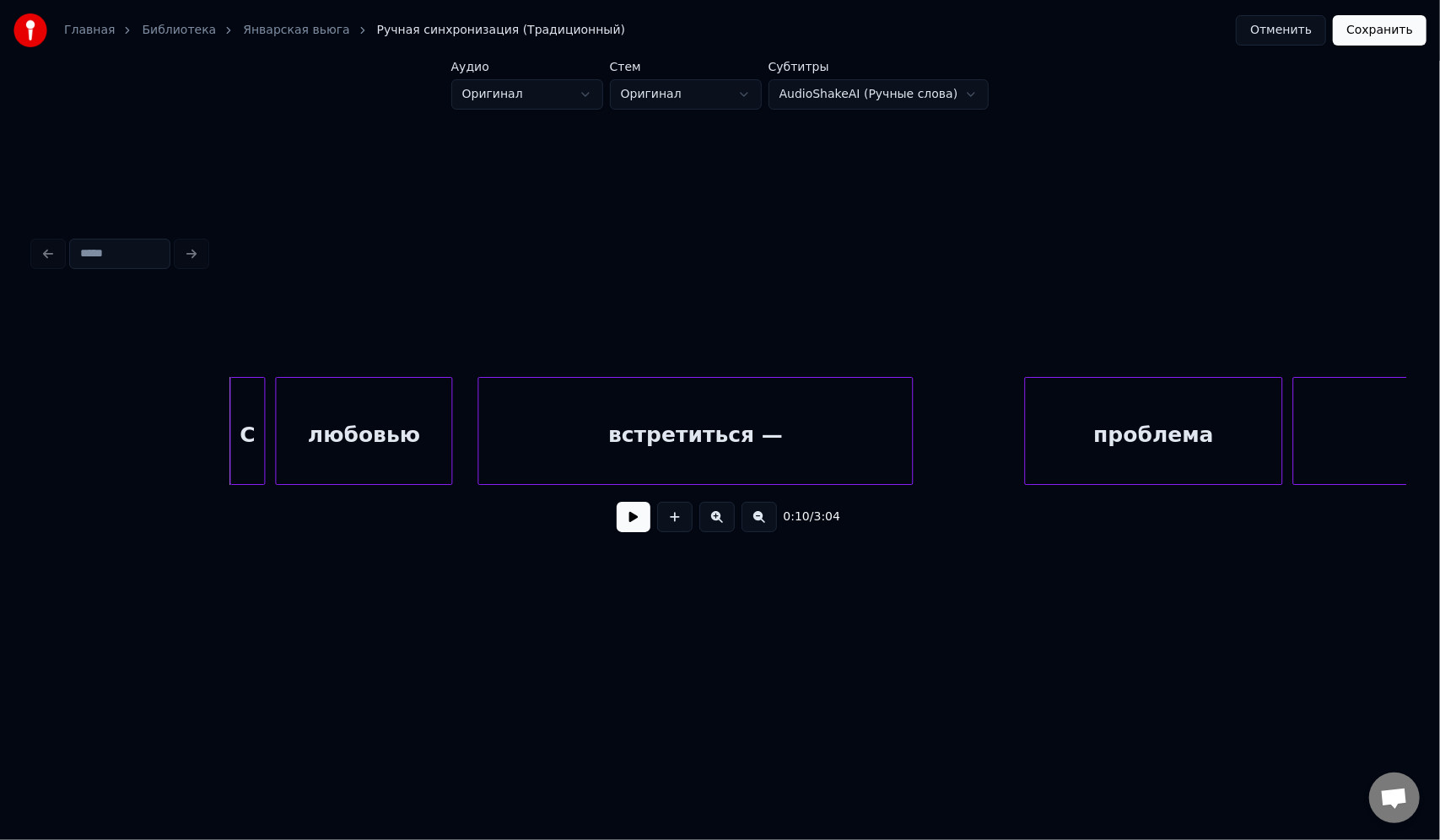
click at [248, 431] on div "С" at bounding box center [247, 435] width 33 height 114
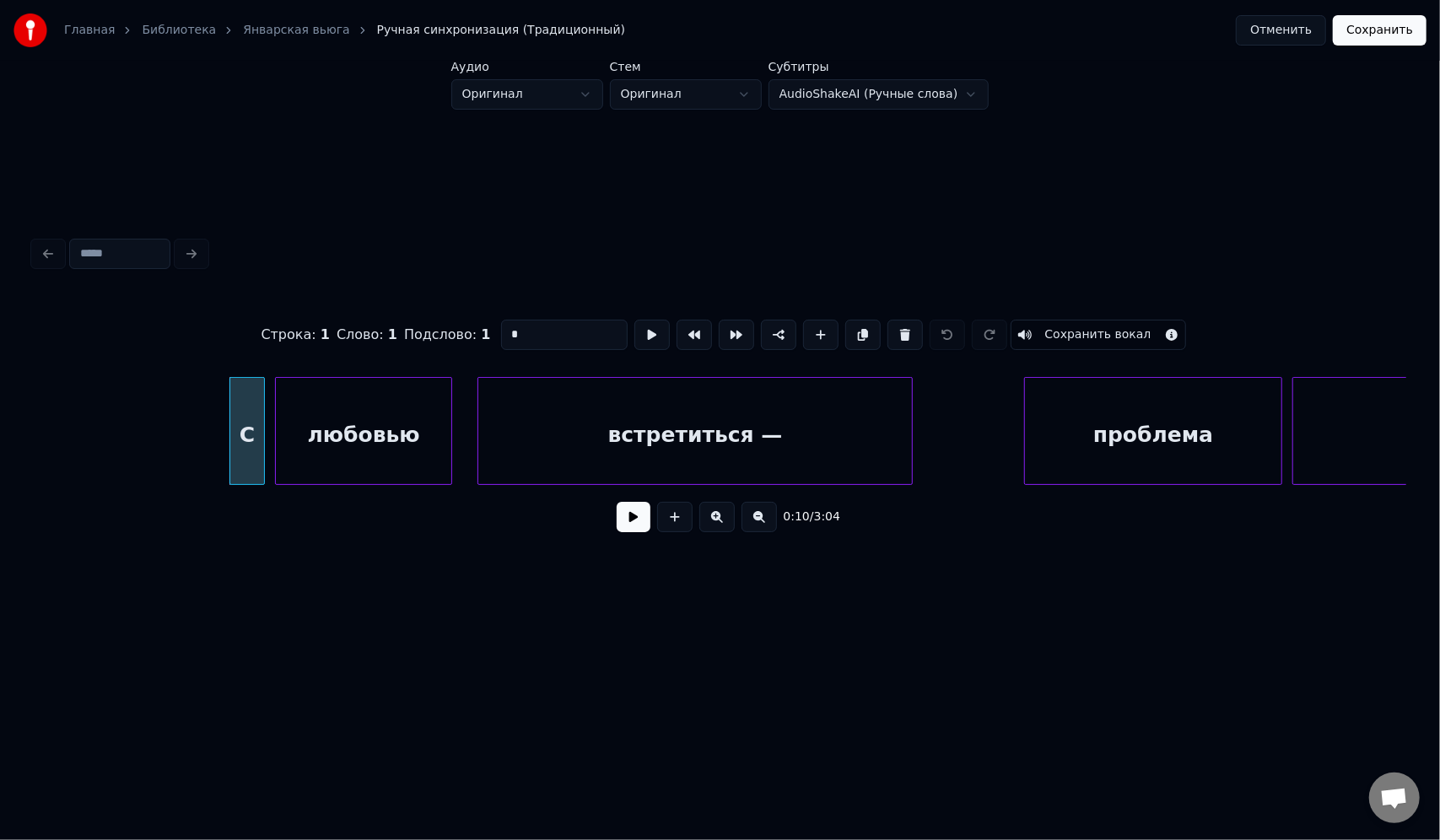
click at [410, 433] on div "любовью" at bounding box center [363, 435] width 175 height 114
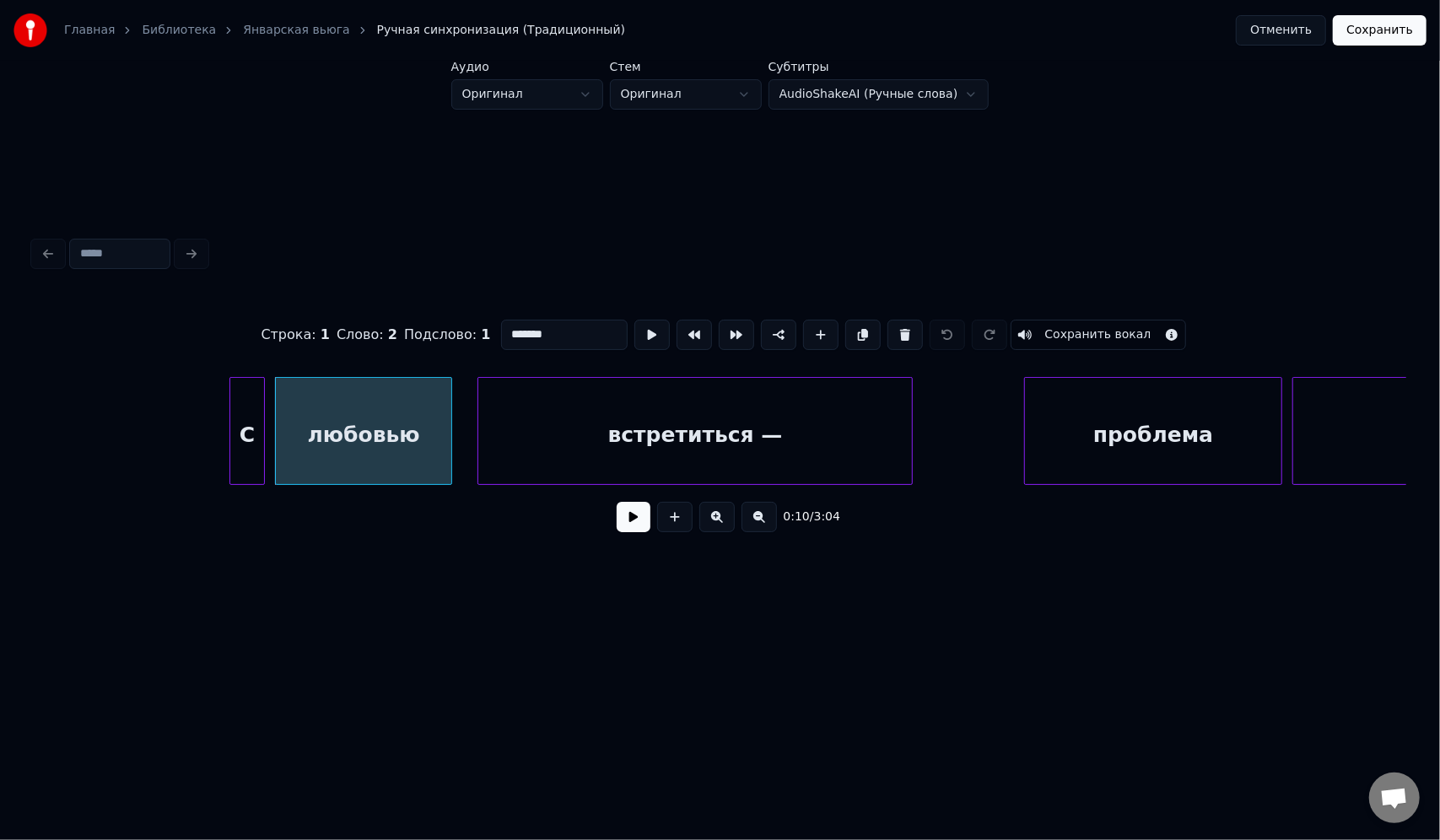
drag, startPoint x: 566, startPoint y: 329, endPoint x: 501, endPoint y: 329, distance: 65.0
click at [501, 329] on input "*******" at bounding box center [565, 335] width 127 height 30
paste input "*"
click at [631, 422] on div "встретиться —" at bounding box center [695, 435] width 433 height 114
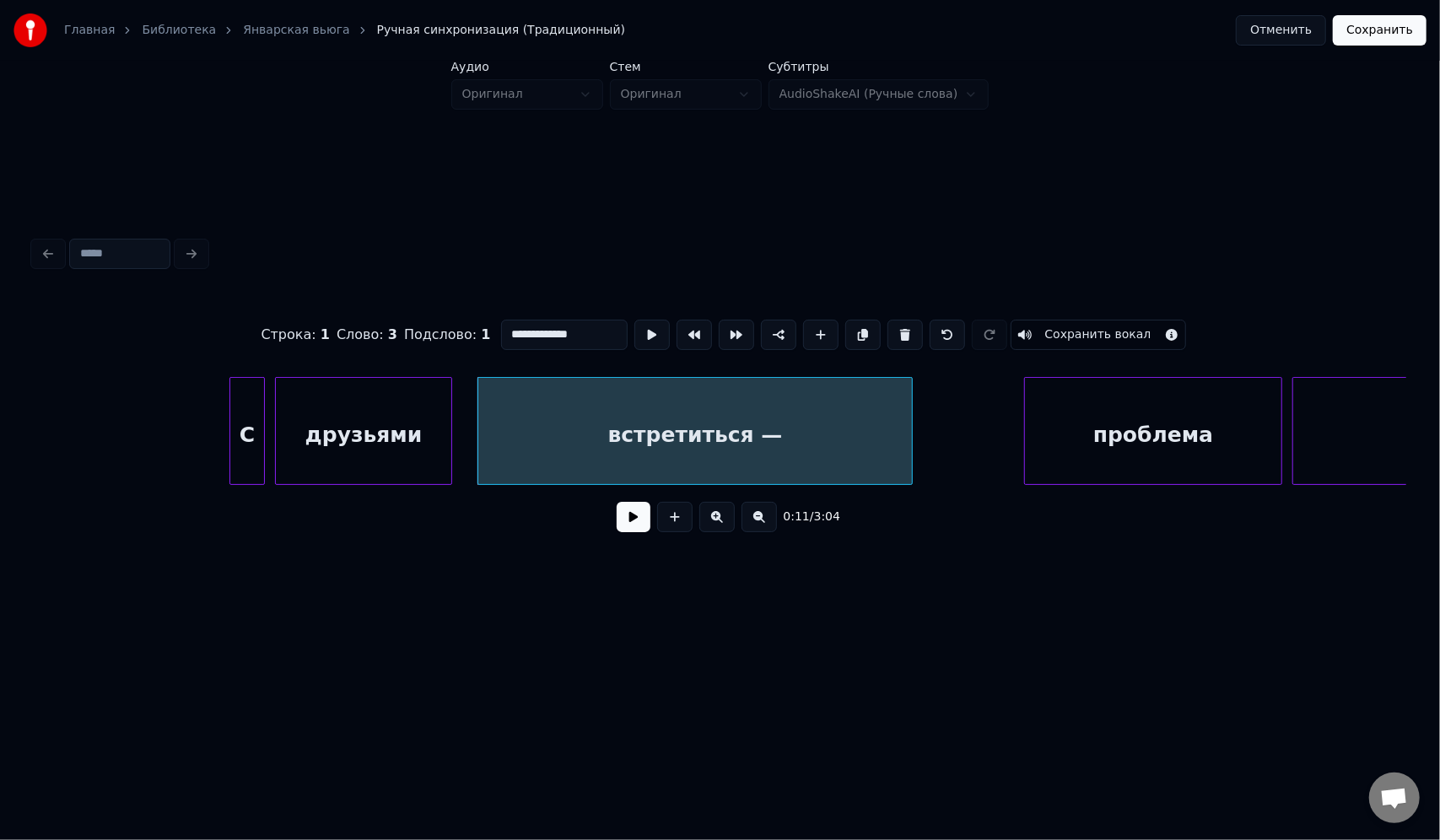
drag, startPoint x: 569, startPoint y: 328, endPoint x: 484, endPoint y: 340, distance: 85.8
click at [484, 340] on div "**********" at bounding box center [720, 335] width 1372 height 85
paste input
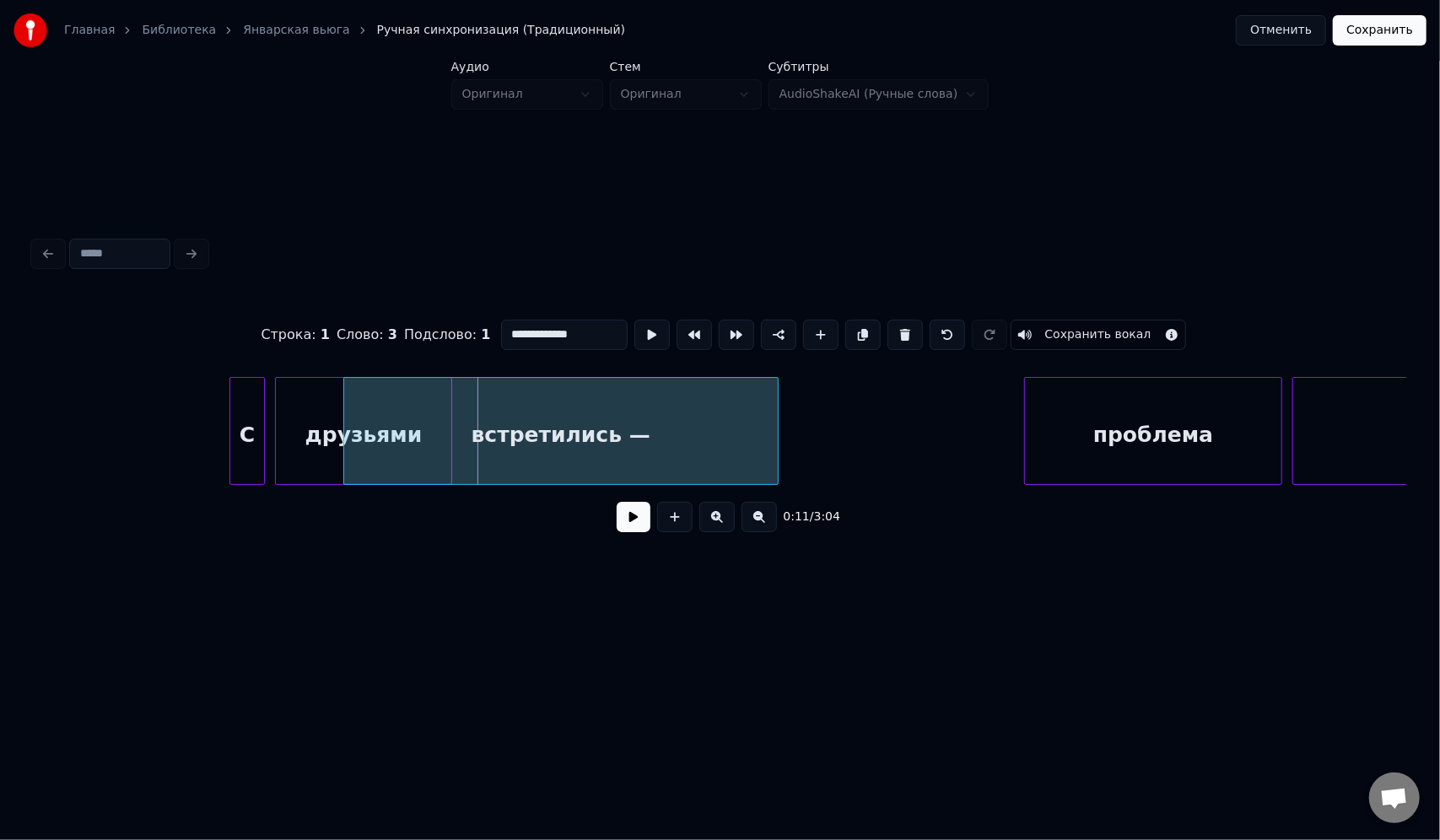
click at [752, 432] on div "встретились —" at bounding box center [561, 435] width 433 height 114
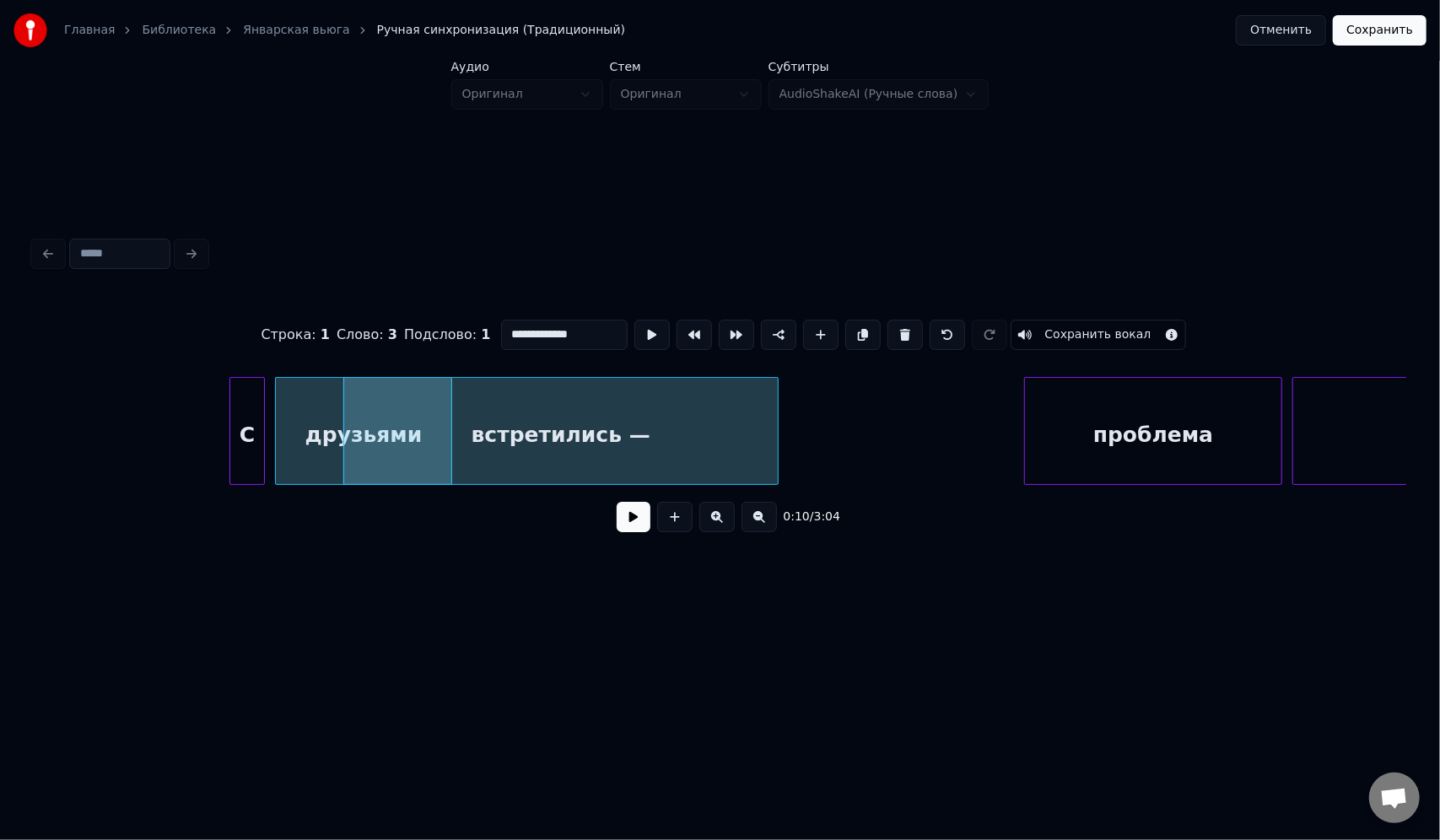
type input "**********"
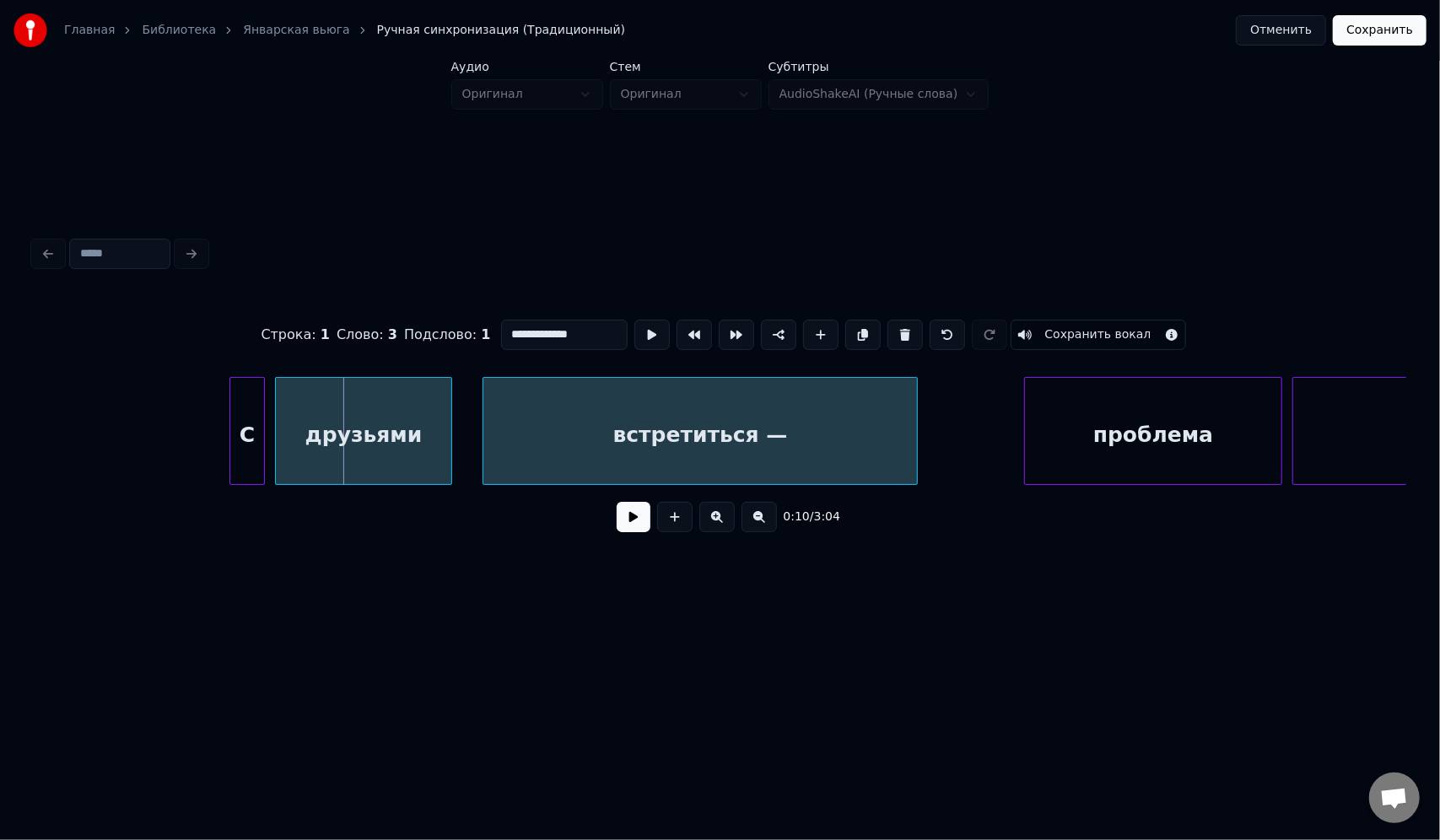
click at [798, 435] on div "встретиться —" at bounding box center [700, 435] width 433 height 114
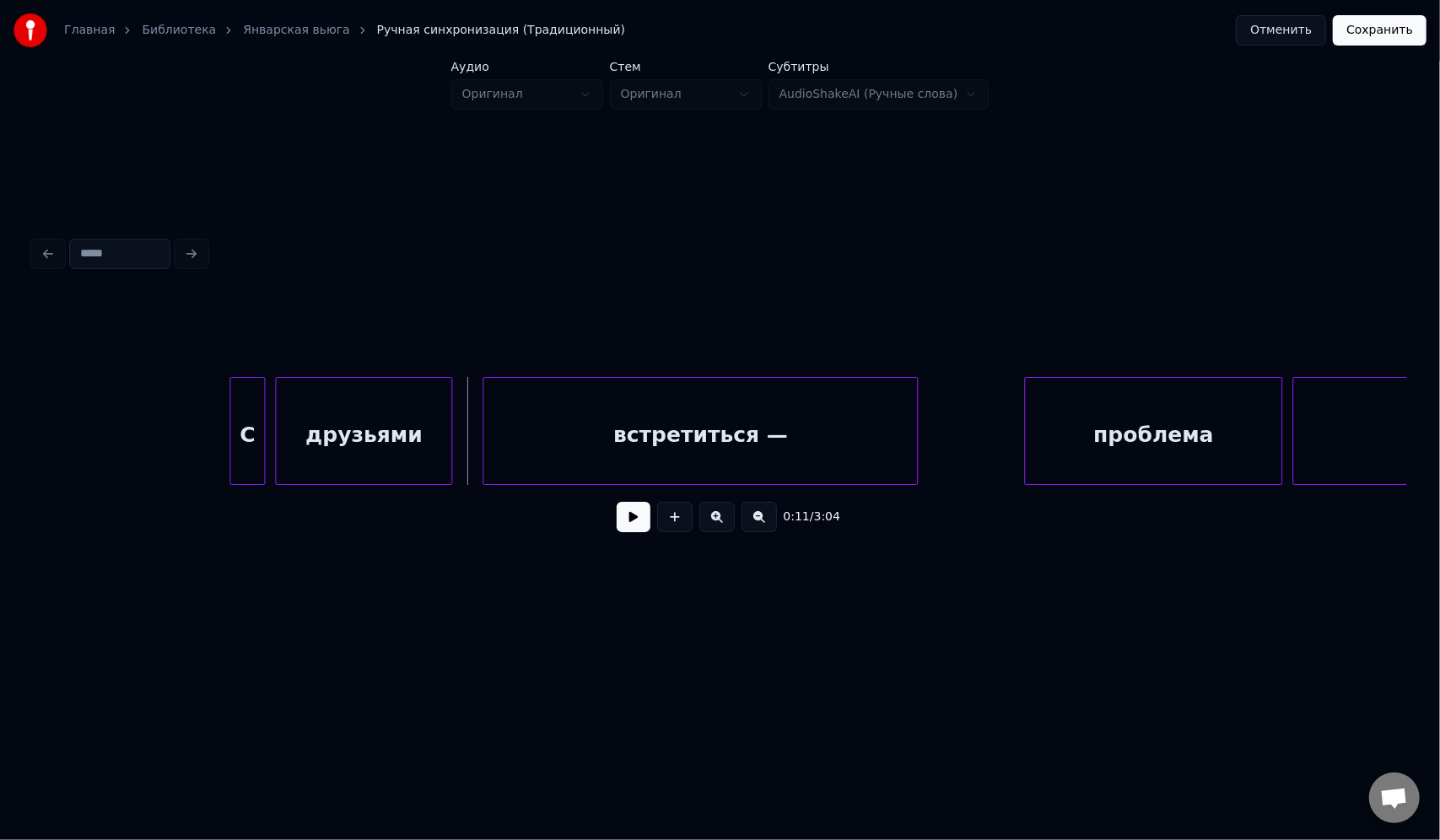
click at [631, 529] on button at bounding box center [633, 517] width 33 height 30
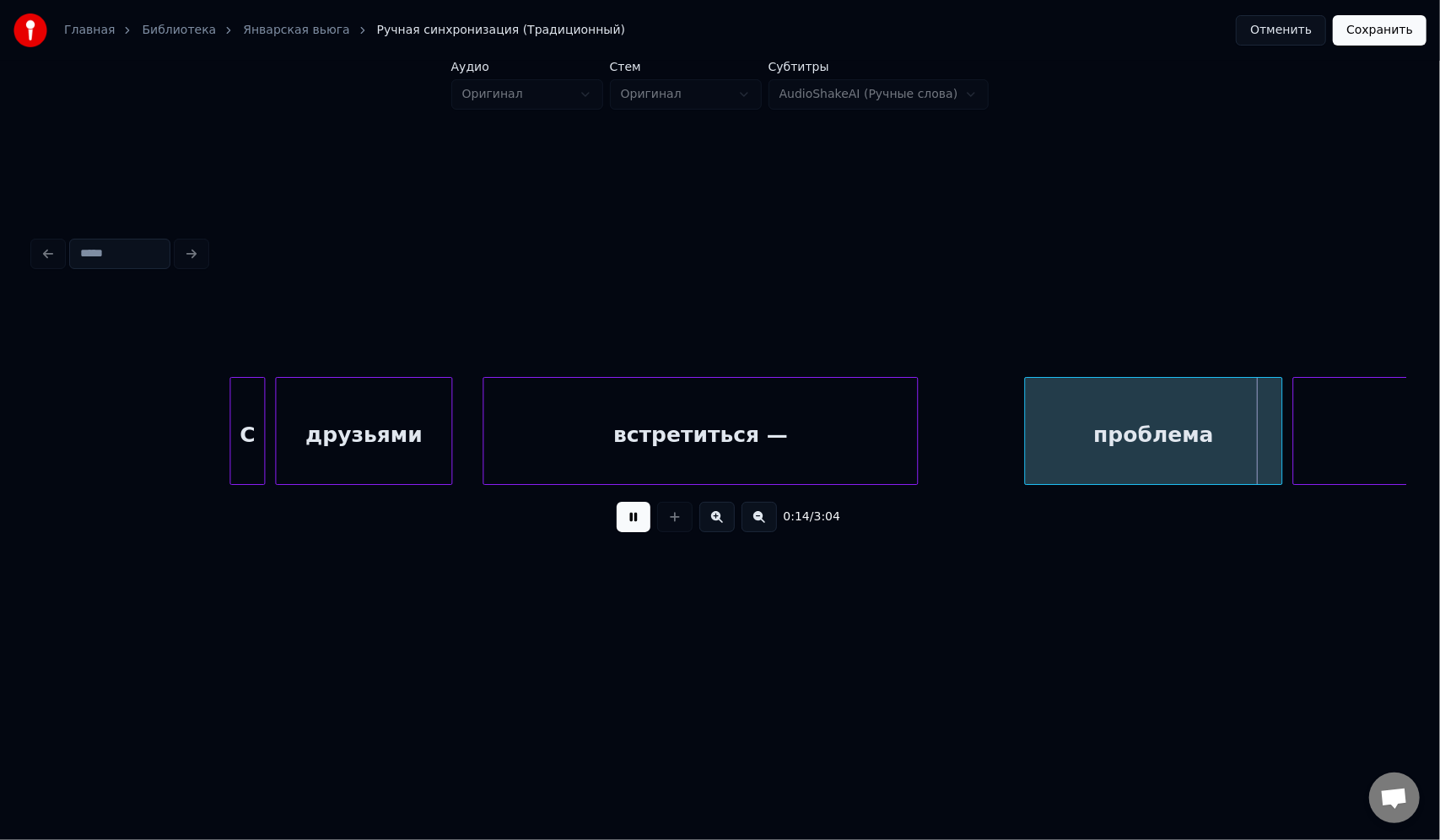
click at [617, 502] on button at bounding box center [633, 517] width 33 height 30
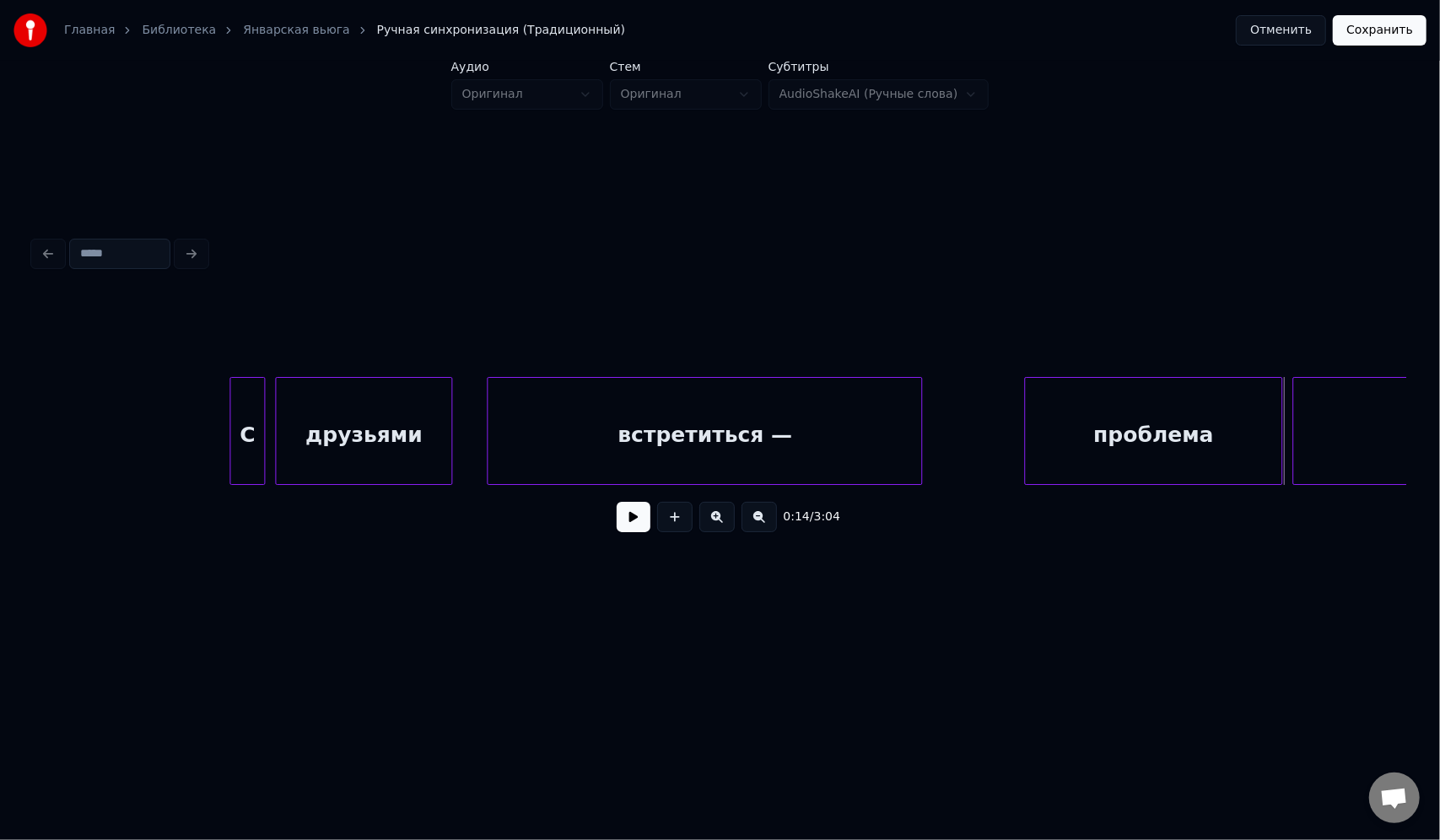
click at [660, 403] on div "встретиться —" at bounding box center [705, 435] width 433 height 114
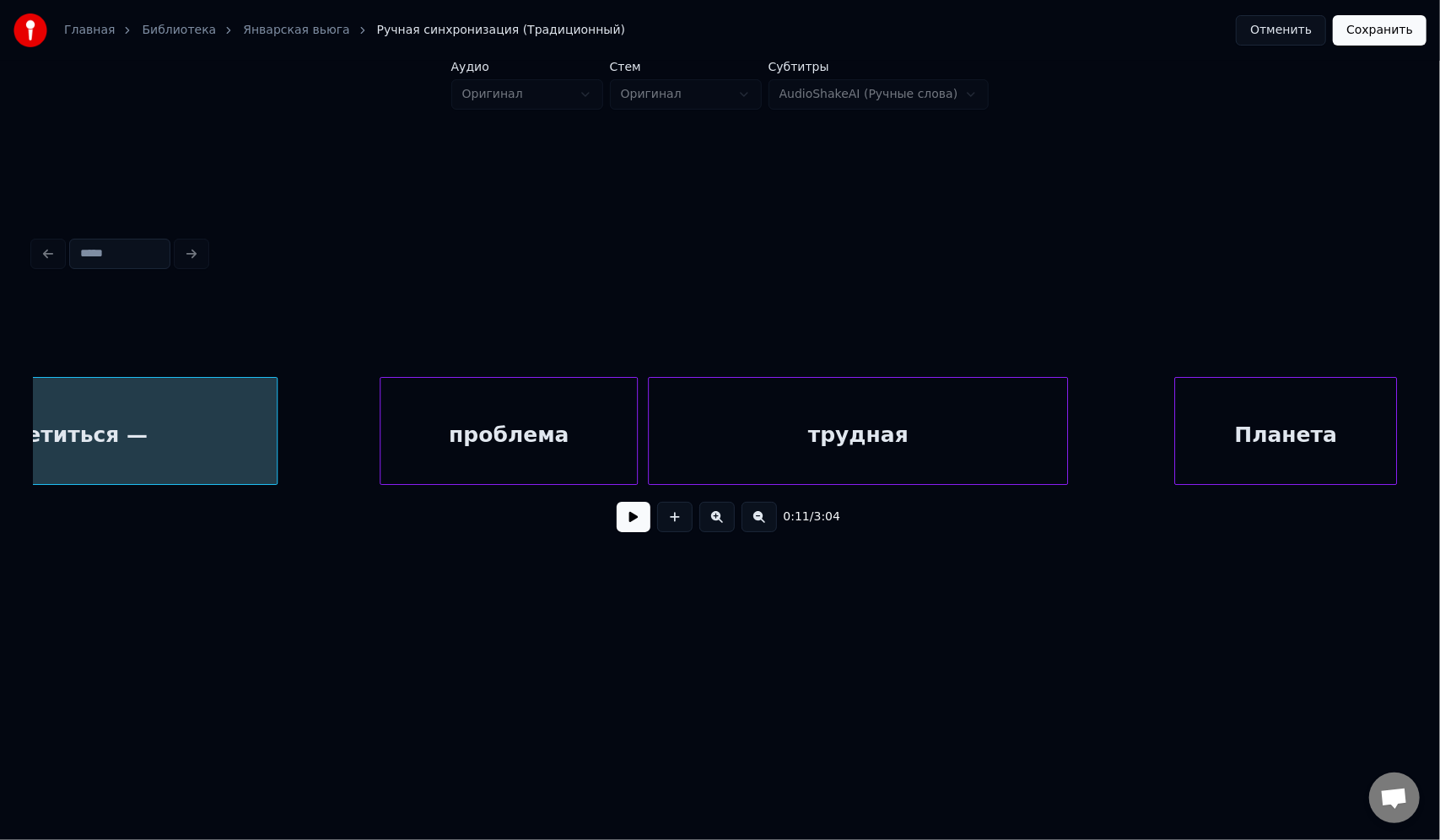
scroll to position [0, 3048]
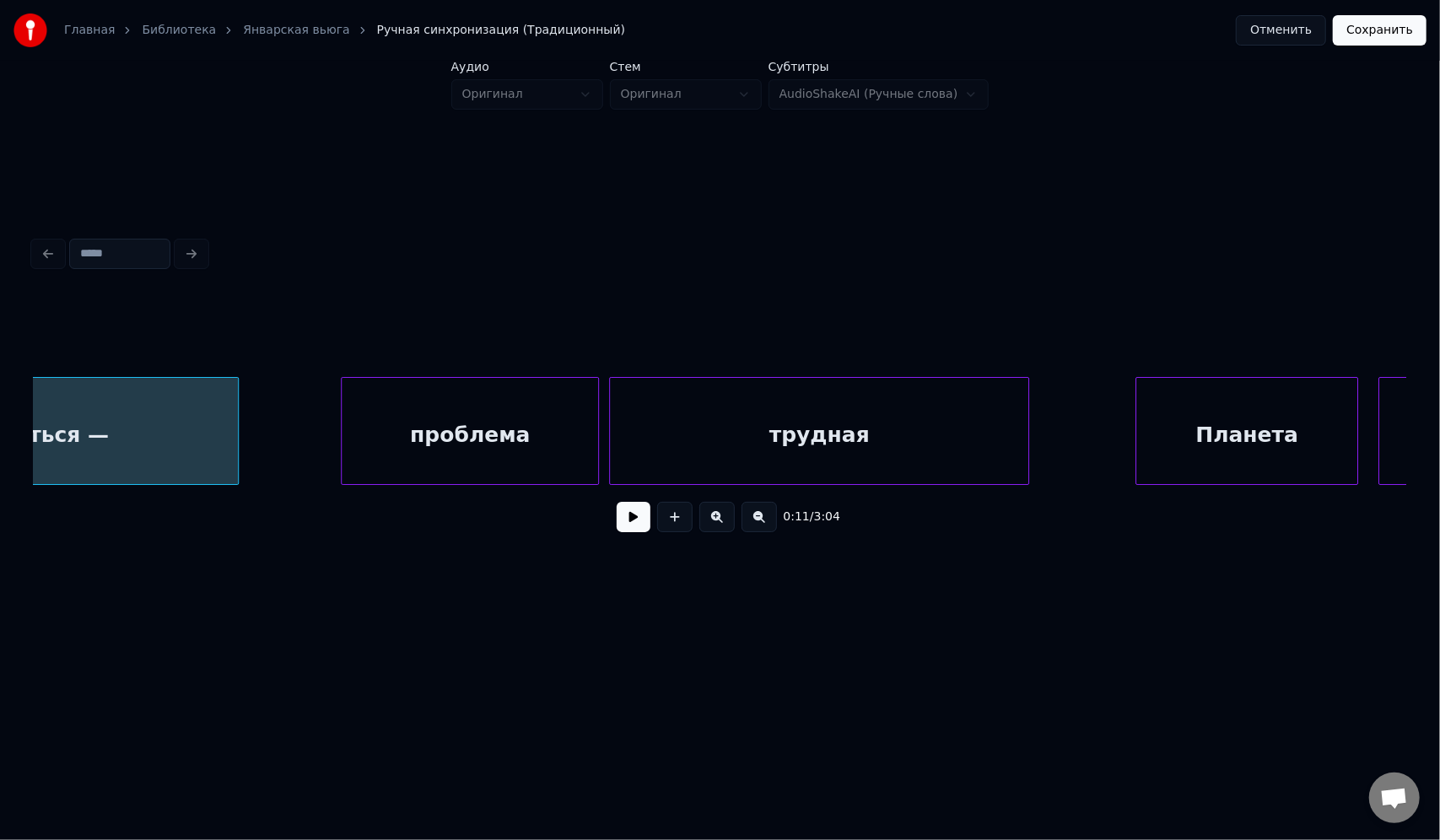
click at [477, 441] on div "проблема" at bounding box center [469, 435] width 256 height 114
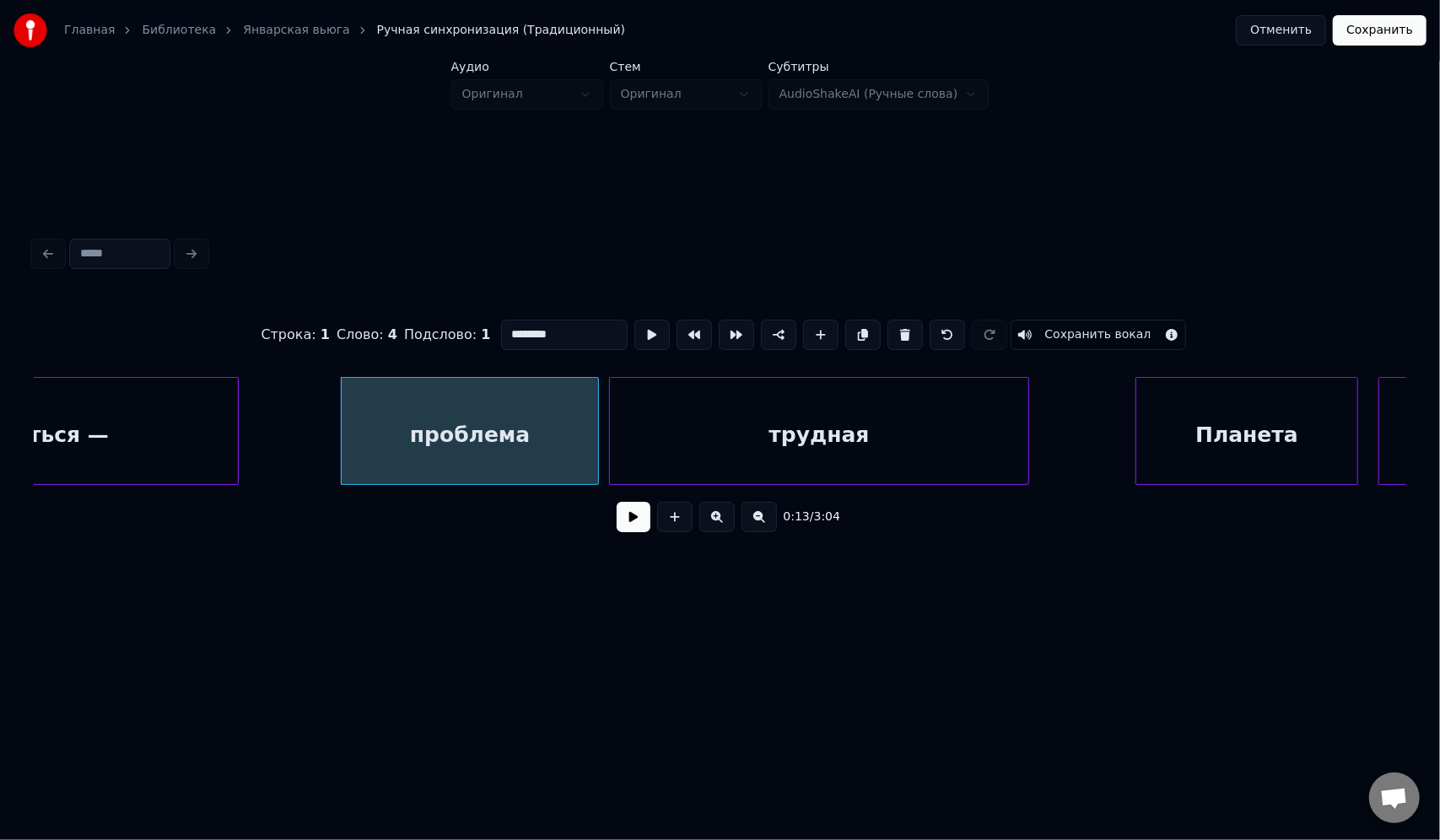
drag, startPoint x: 562, startPoint y: 329, endPoint x: 501, endPoint y: 332, distance: 61.1
click at [501, 332] on input "********" at bounding box center [565, 335] width 127 height 30
paste input "****"
click at [506, 327] on input "**********" at bounding box center [565, 335] width 127 height 30
click at [673, 401] on div "трудная" at bounding box center [818, 435] width 418 height 114
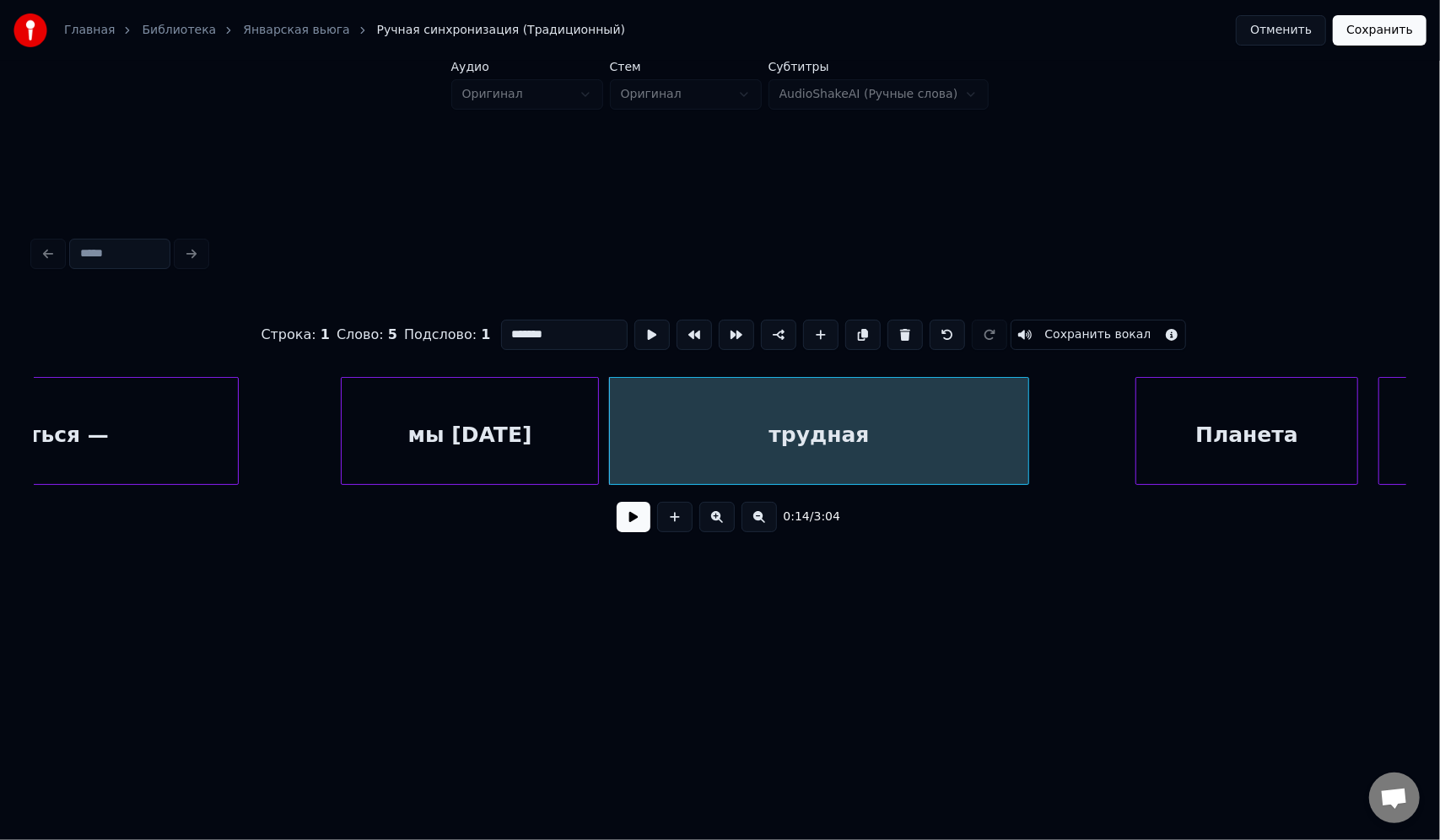
drag, startPoint x: 573, startPoint y: 329, endPoint x: 481, endPoint y: 332, distance: 92.0
click at [481, 332] on div "Строка : 1 Слово : 5 Подслово : 1 ******* Сохранить вокал" at bounding box center [720, 335] width 1372 height 85
paste input "**"
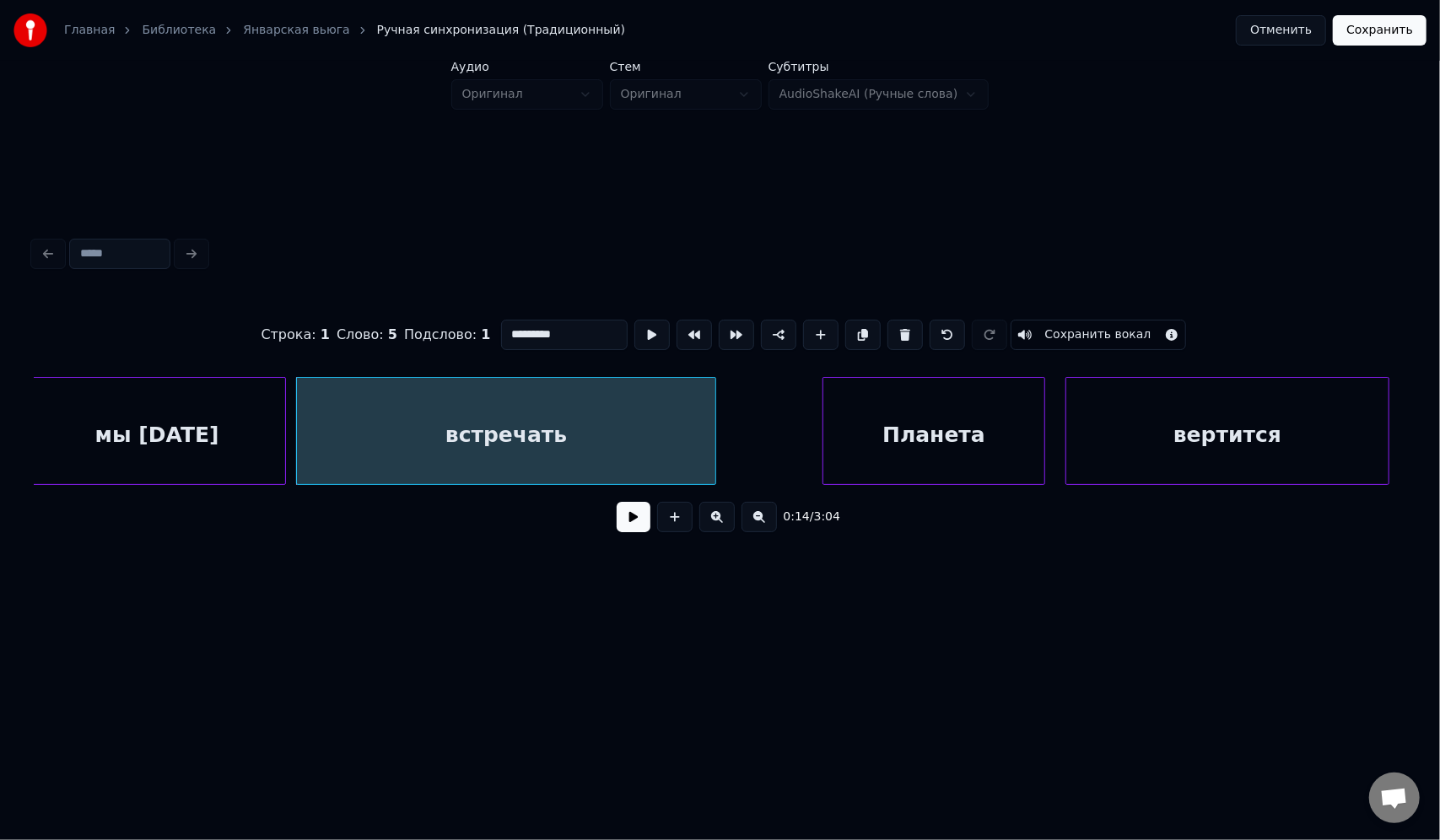
scroll to position [0, 3283]
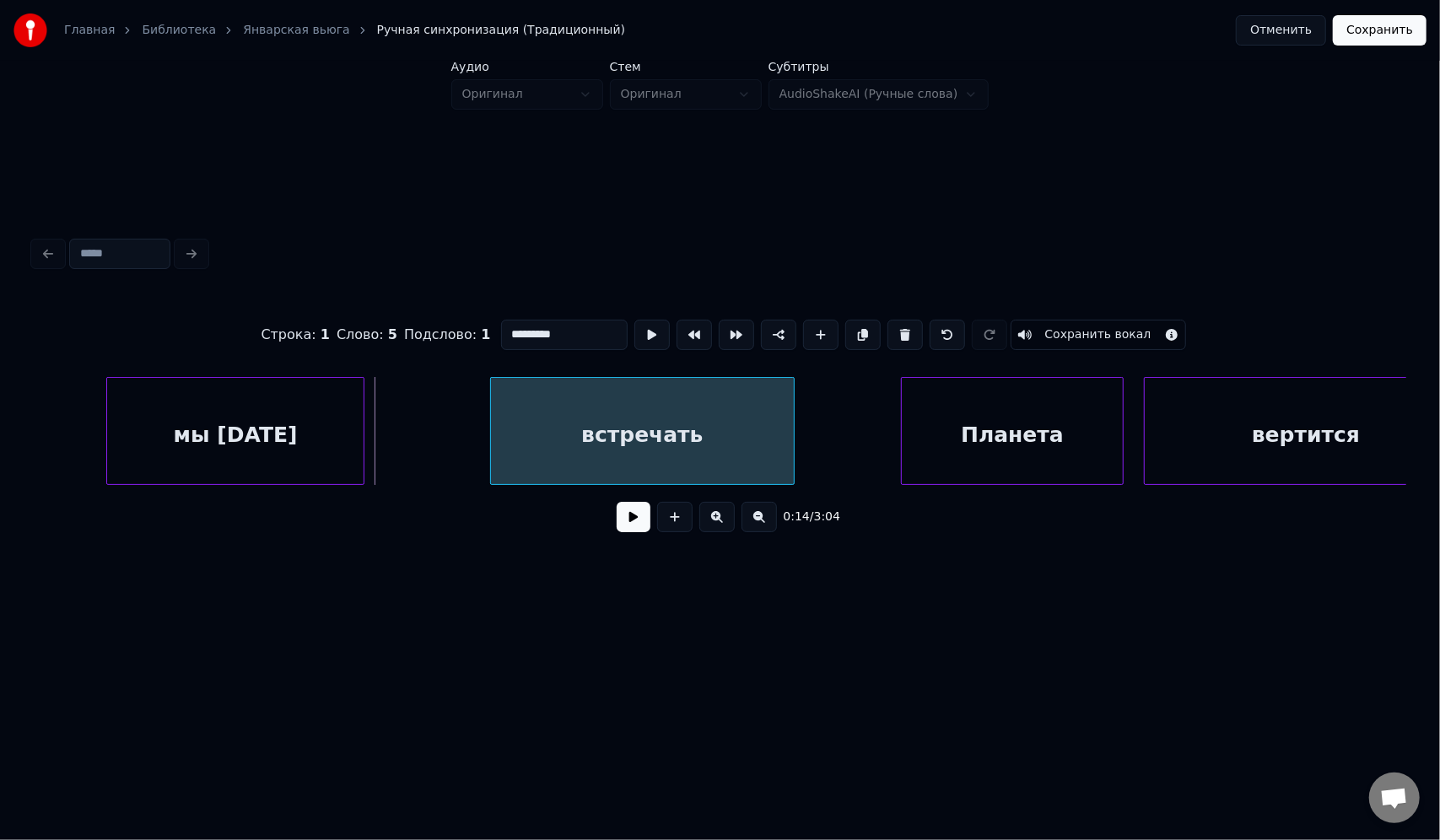
click at [491, 413] on div at bounding box center [493, 431] width 5 height 107
click at [481, 416] on div at bounding box center [478, 431] width 5 height 107
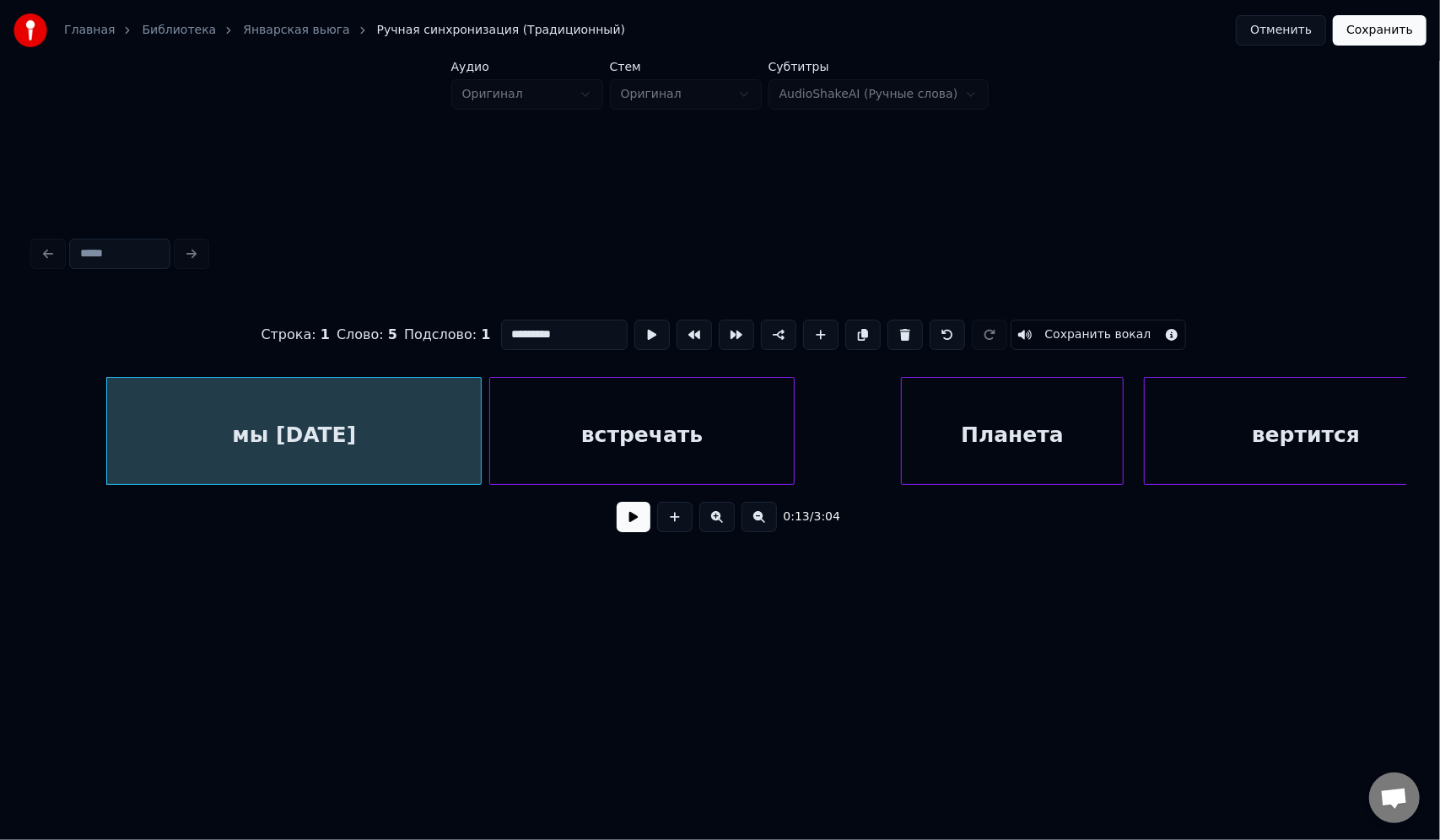
type input "*********"
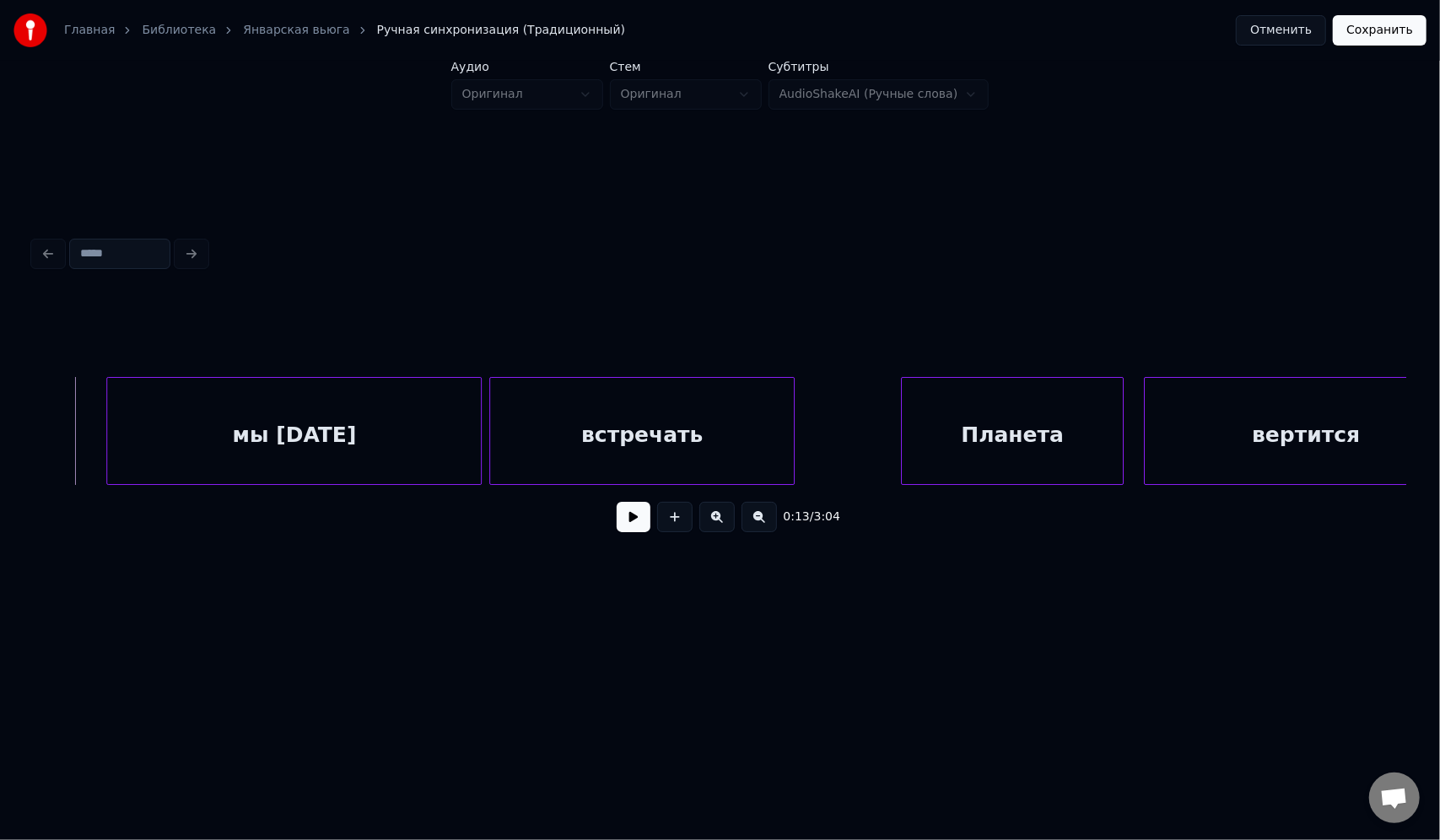
click at [639, 519] on button at bounding box center [633, 517] width 33 height 30
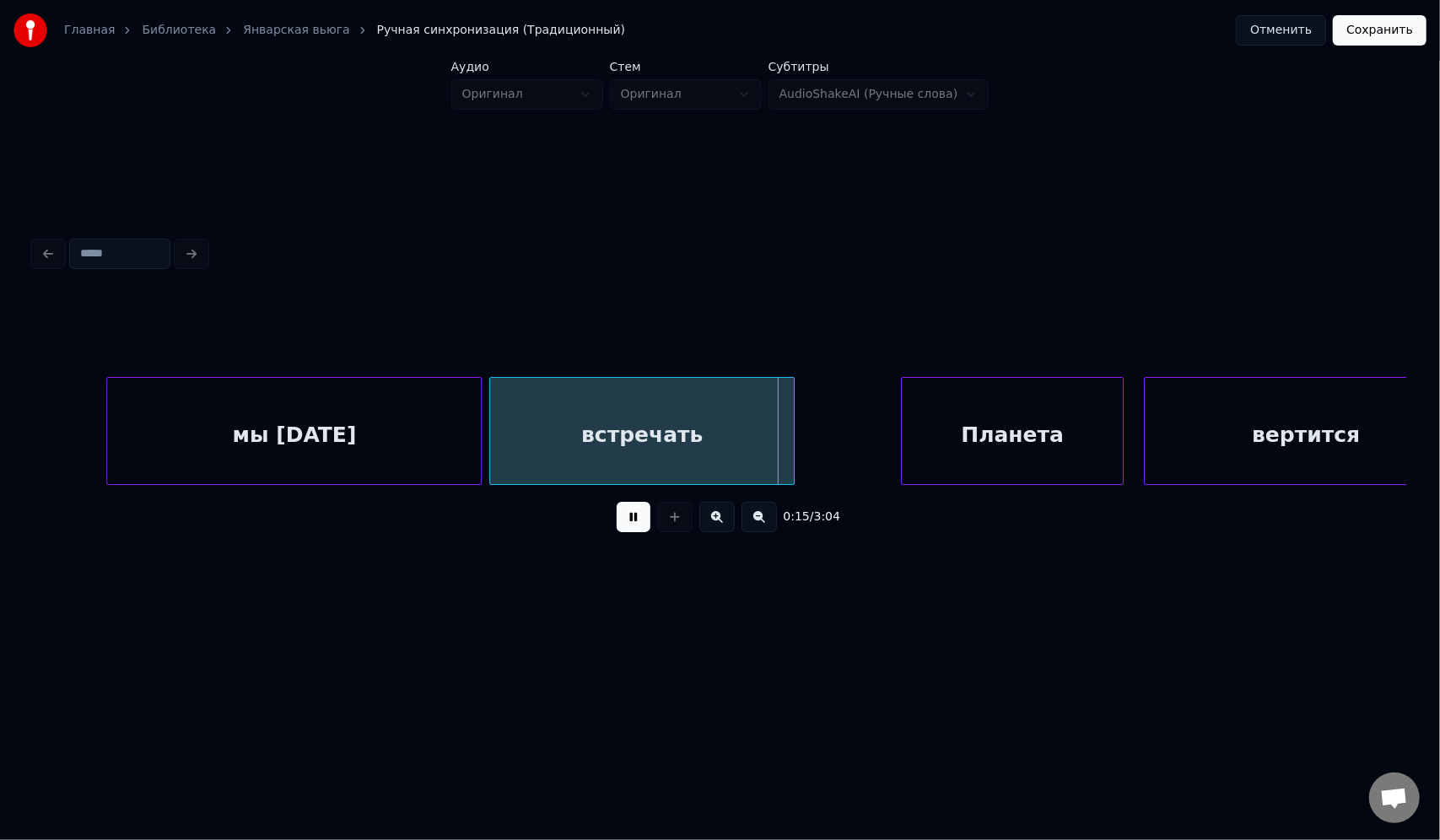
click at [617, 502] on button at bounding box center [633, 517] width 33 height 30
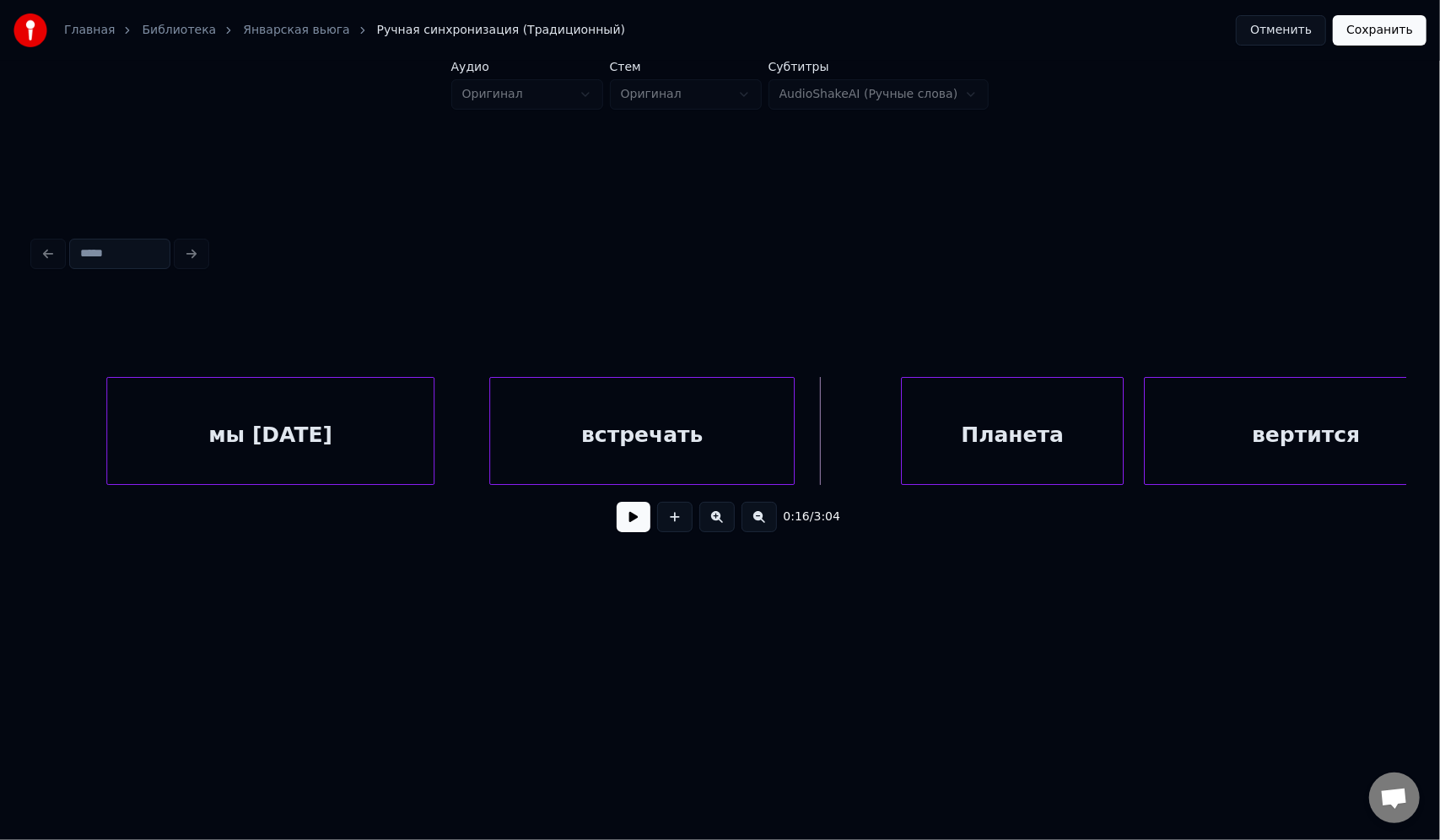
click at [432, 403] on div at bounding box center [432, 431] width 5 height 107
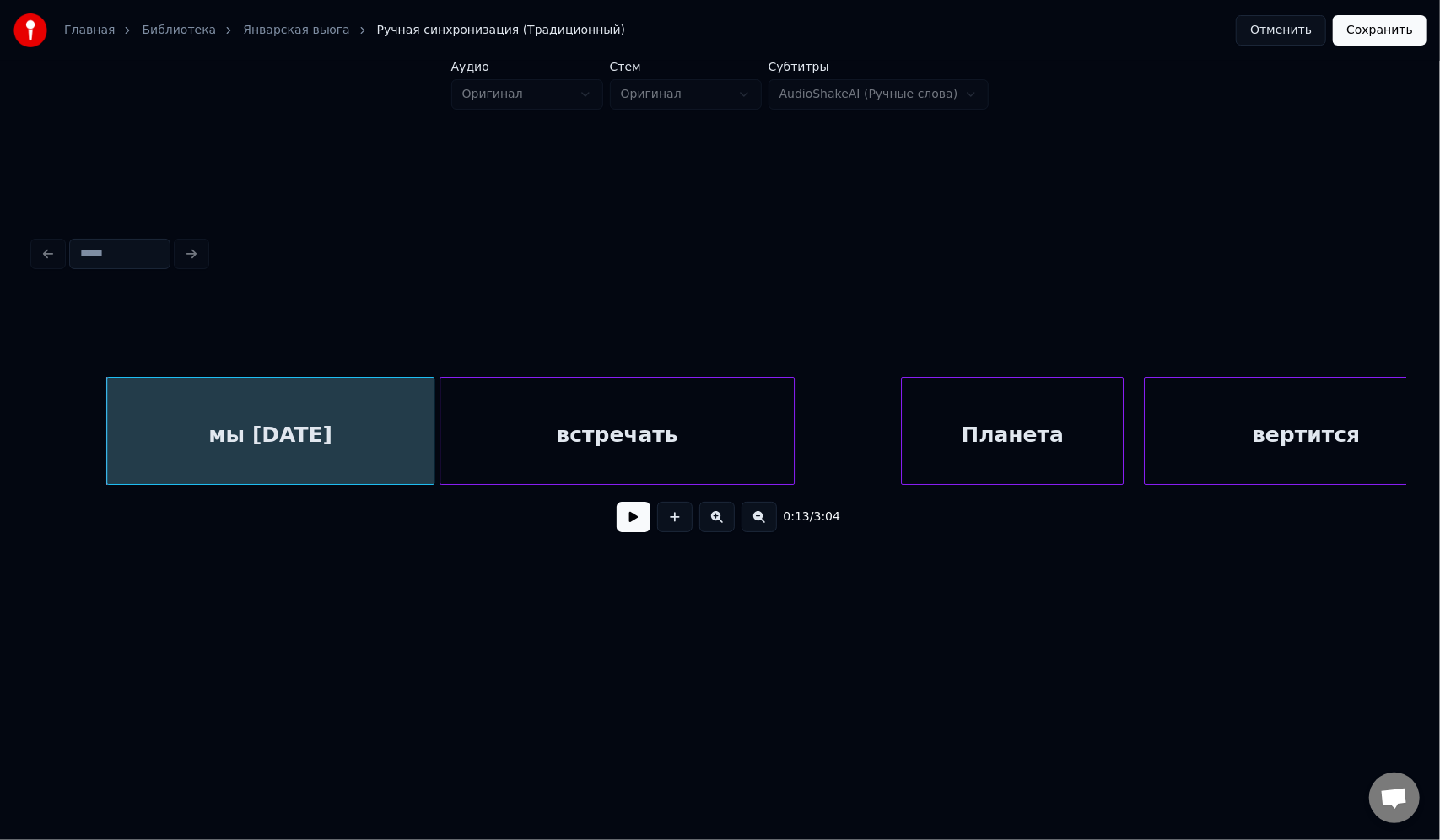
click at [442, 394] on div at bounding box center [443, 431] width 5 height 107
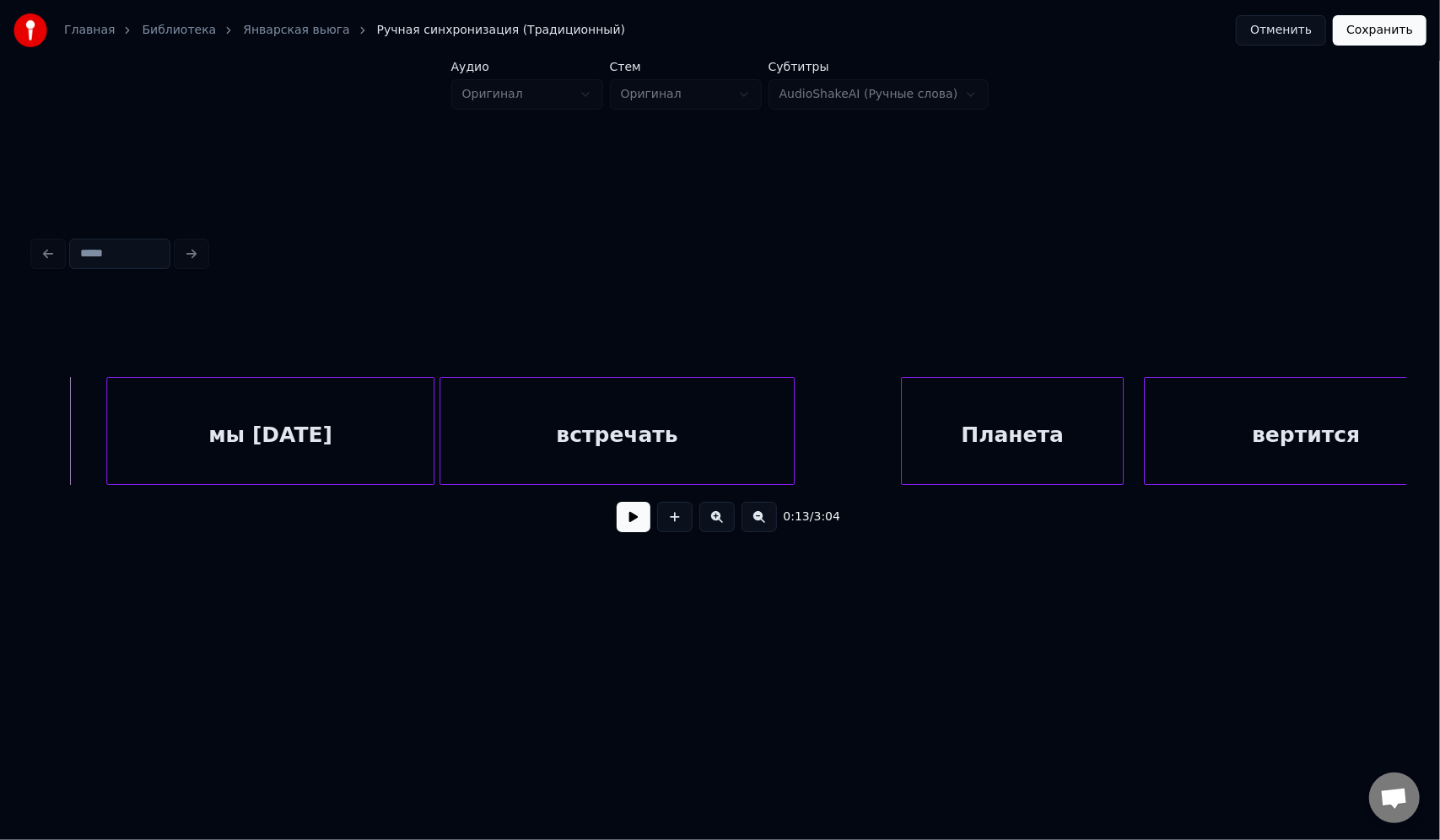
click at [627, 517] on button at bounding box center [633, 517] width 33 height 30
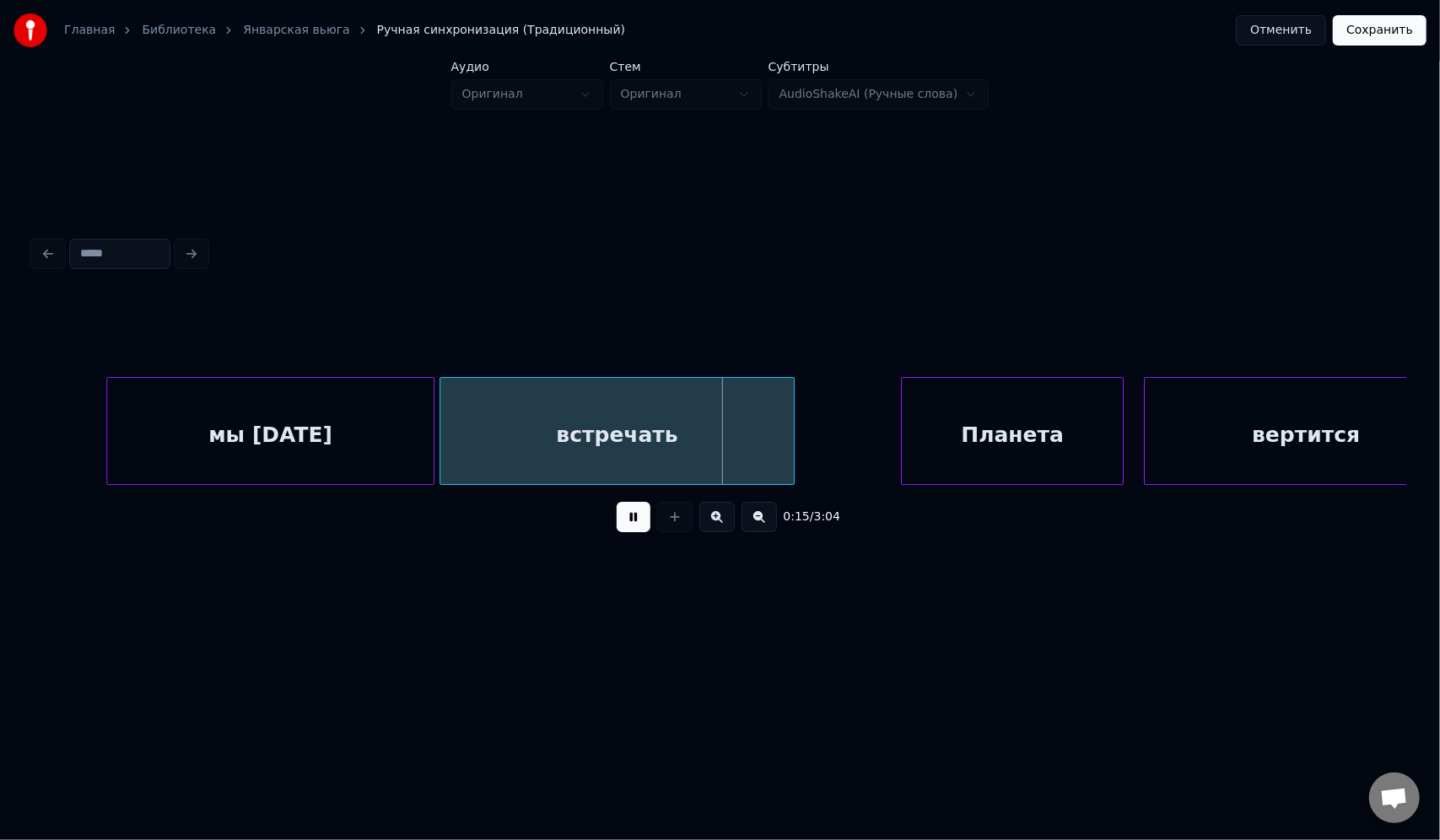
click at [617, 502] on button at bounding box center [633, 517] width 33 height 30
click at [456, 409] on div at bounding box center [457, 431] width 5 height 107
click at [445, 403] on div at bounding box center [446, 431] width 5 height 107
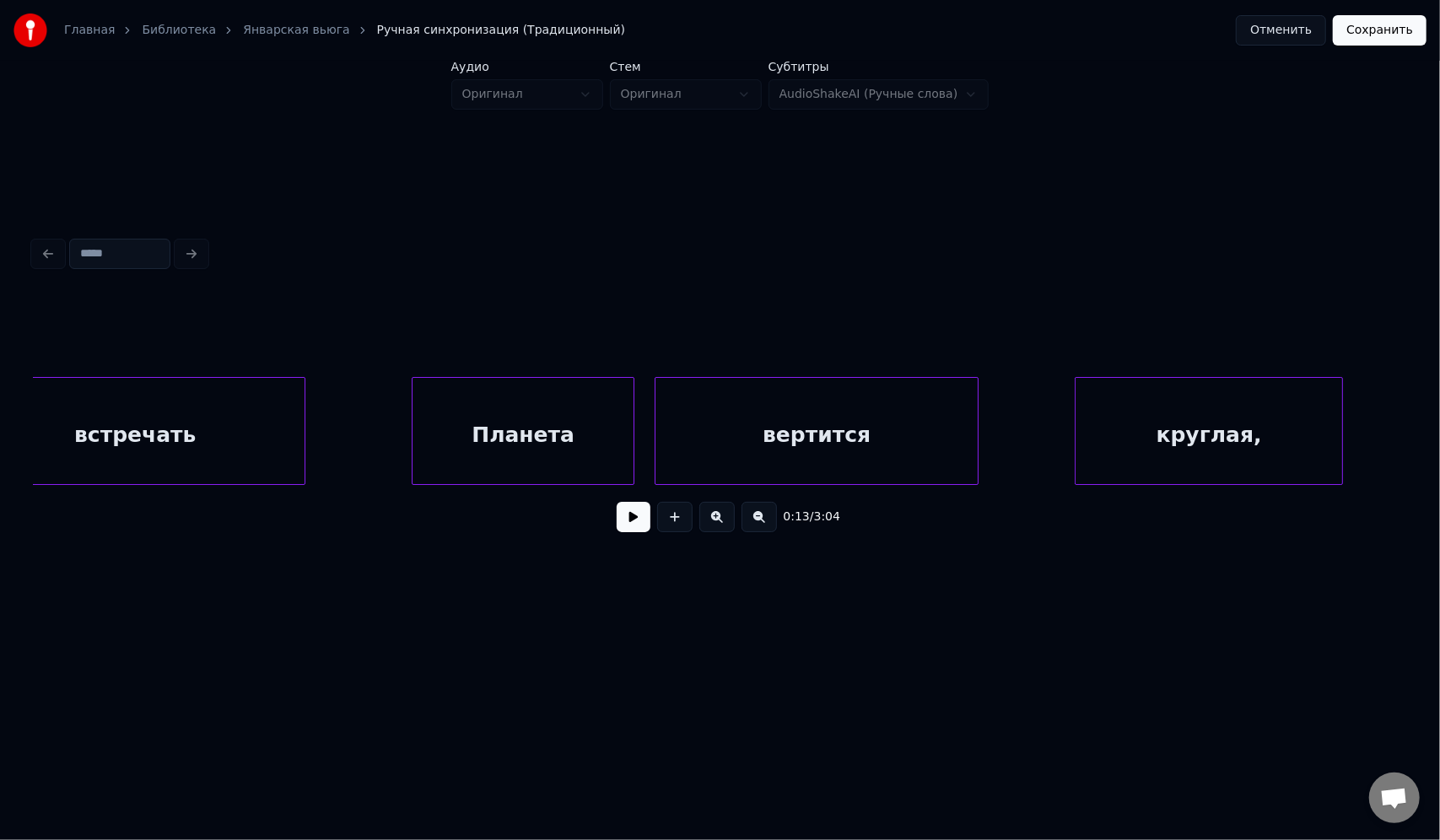
scroll to position [0, 3752]
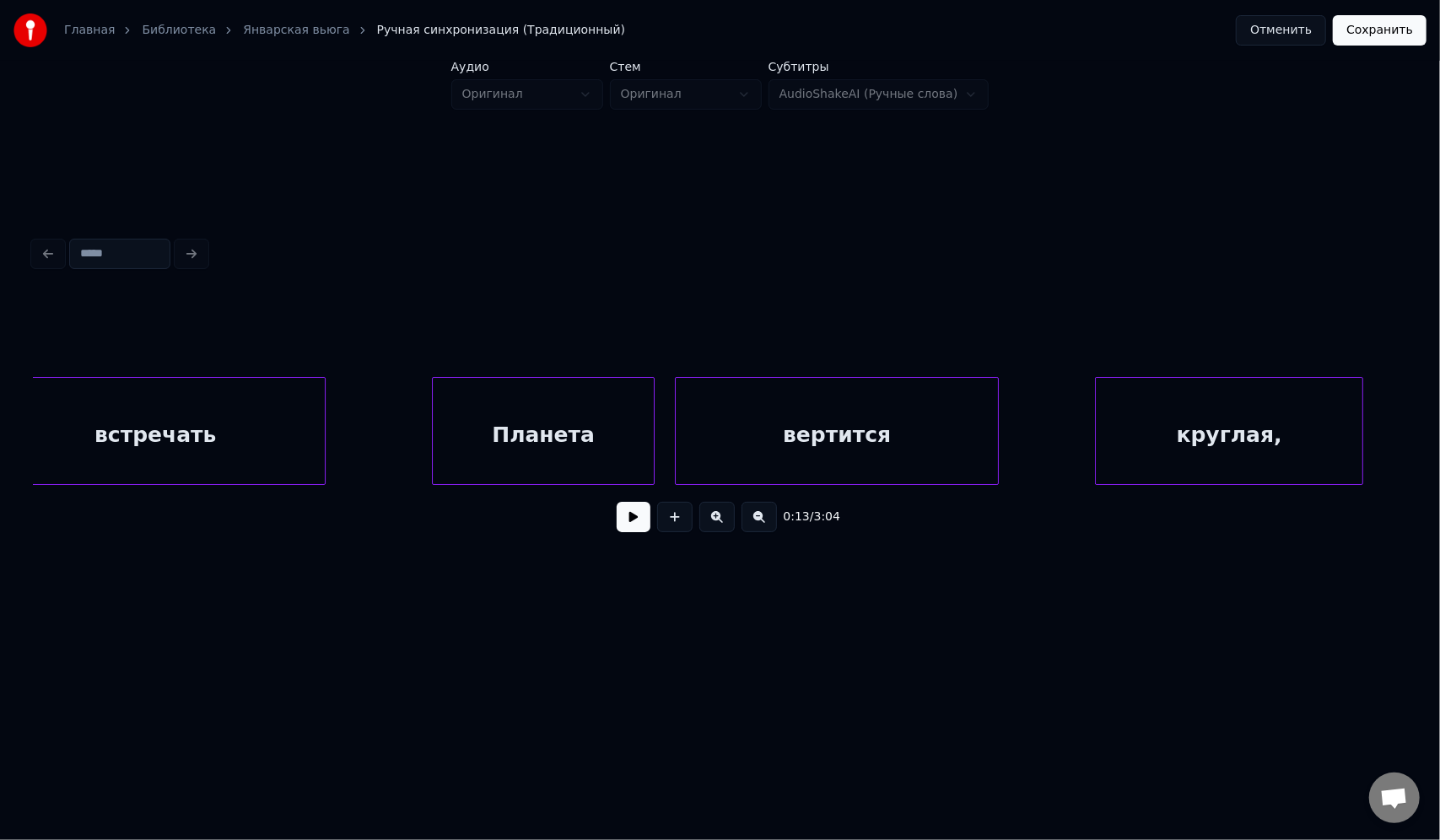
click at [535, 444] on div "Планета" at bounding box center [543, 435] width 221 height 114
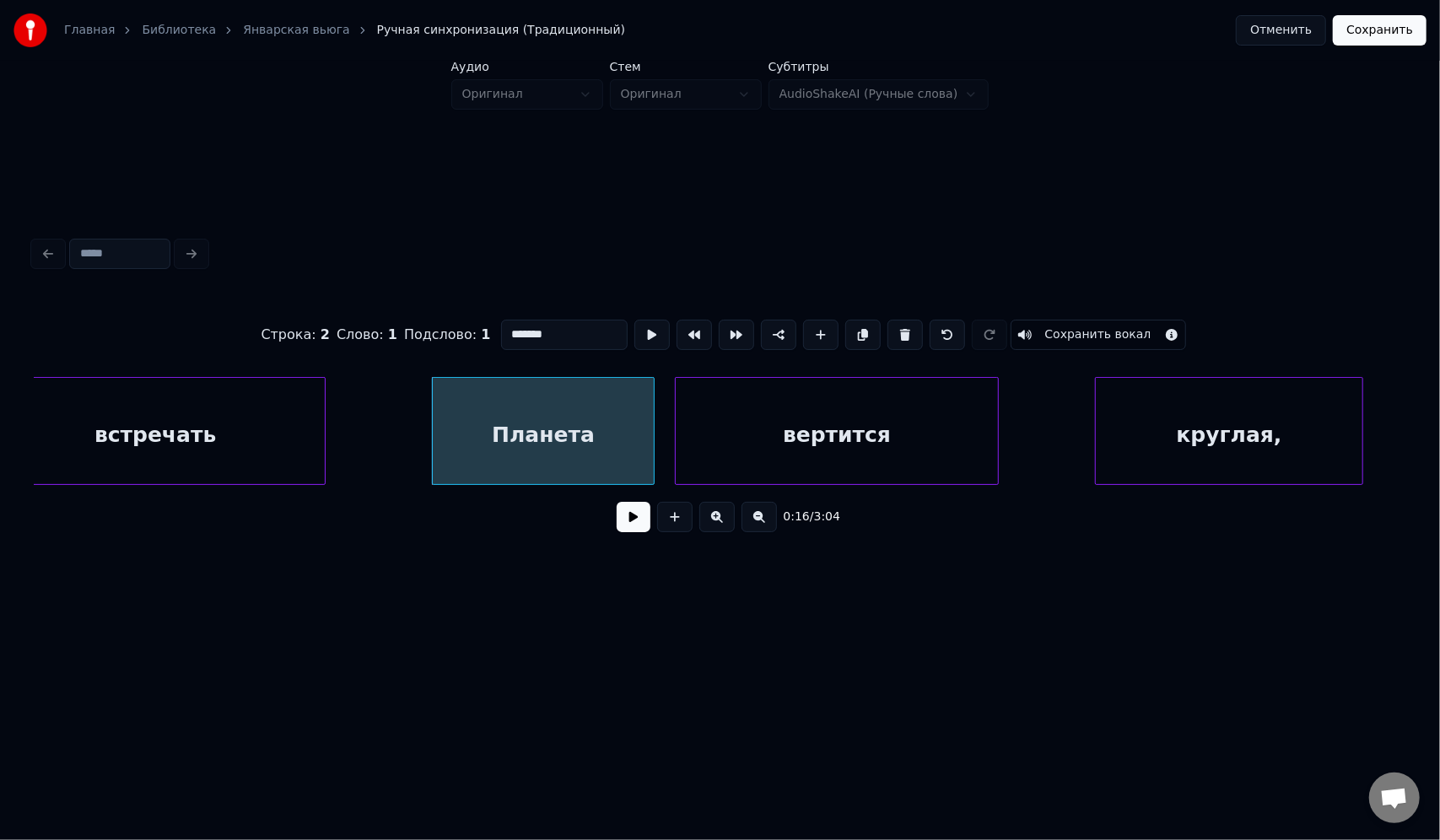
drag, startPoint x: 570, startPoint y: 328, endPoint x: 488, endPoint y: 332, distance: 82.1
click at [488, 332] on div "Строка : 2 Слово : 1 Подслово : 1 ******* Сохранить вокал" at bounding box center [720, 335] width 1372 height 85
paste input "*"
click at [796, 432] on div "вертится" at bounding box center [837, 435] width 322 height 114
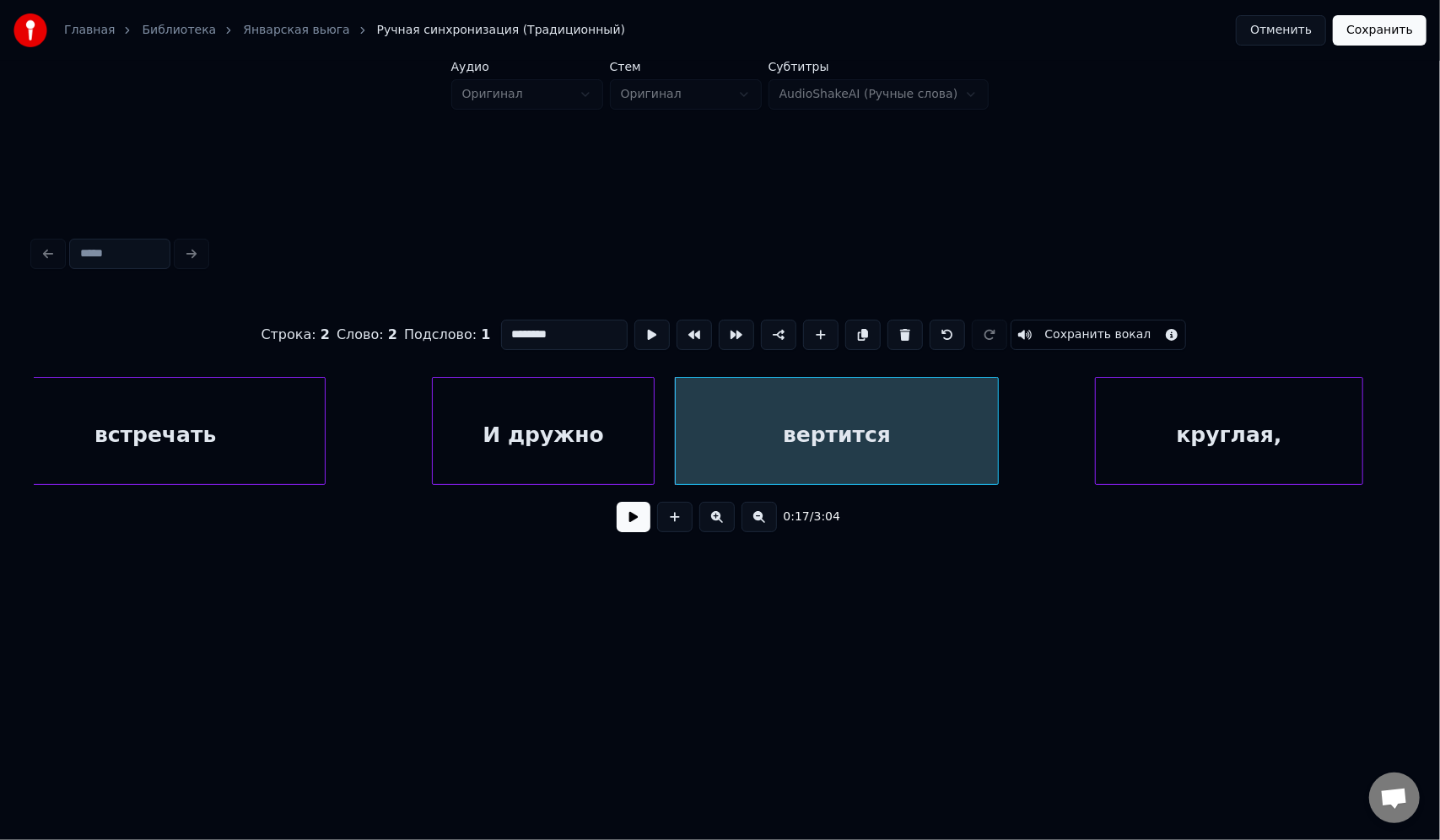
drag, startPoint x: 579, startPoint y: 329, endPoint x: 491, endPoint y: 332, distance: 88.1
click at [491, 332] on div "Строка : 2 Слово : 2 Подслово : 1 ******** Сохранить вокал" at bounding box center [720, 335] width 1372 height 85
paste input "***"
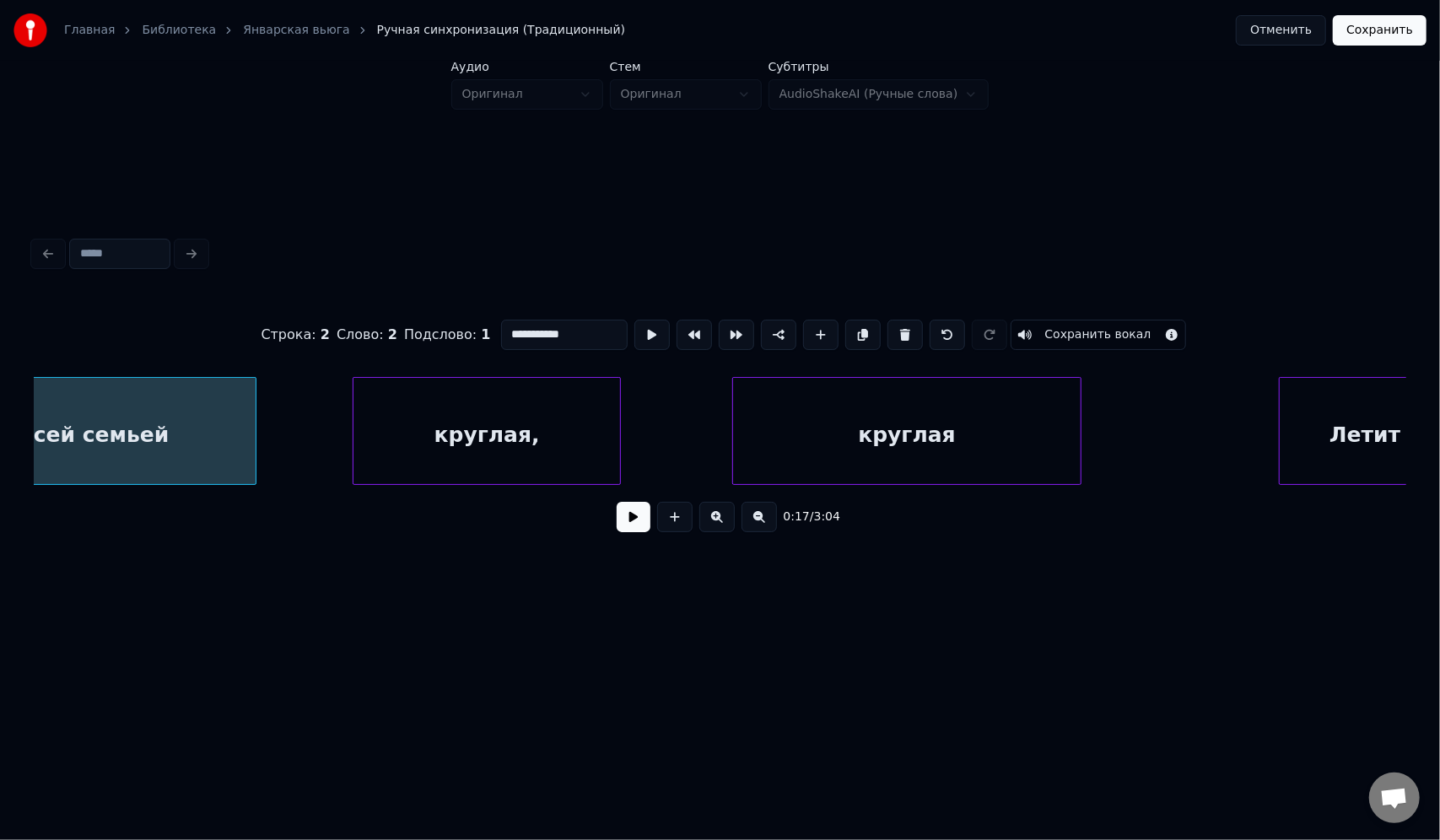
scroll to position [0, 4456]
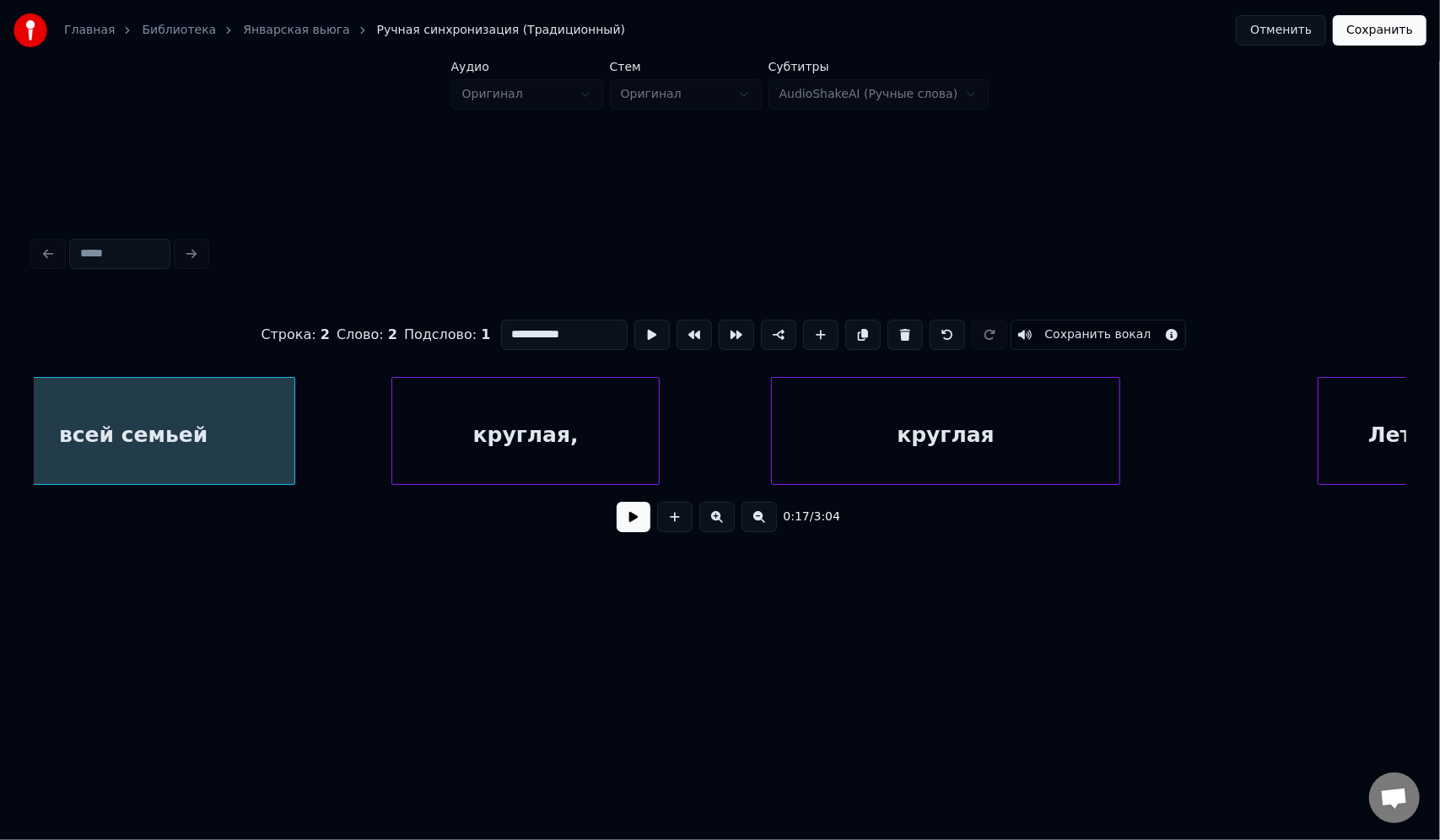
click at [536, 419] on div "круглая," at bounding box center [525, 435] width 267 height 114
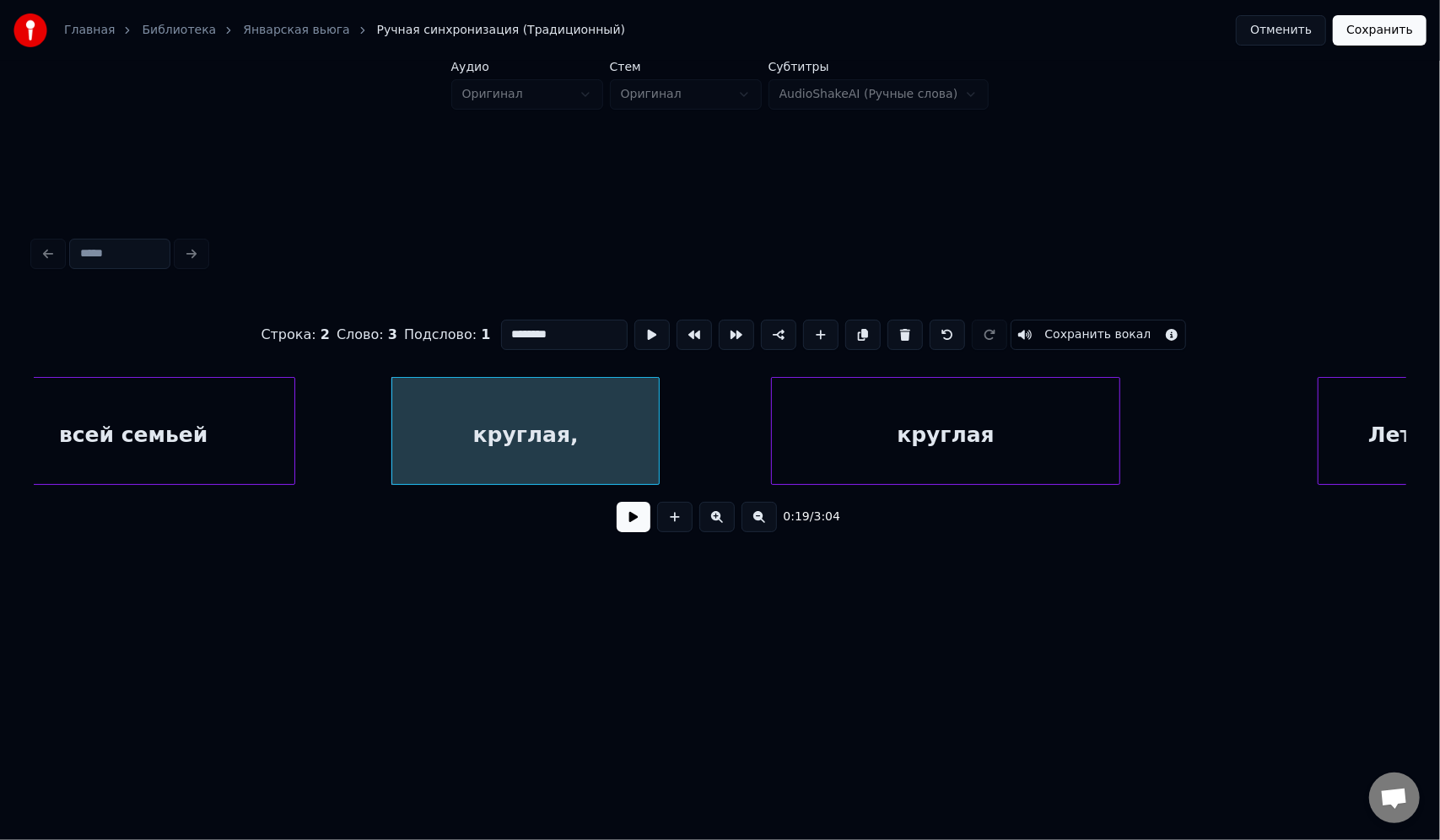
drag, startPoint x: 558, startPoint y: 325, endPoint x: 493, endPoint y: 329, distance: 65.1
click at [493, 329] on div "Строка : 2 Слово : 3 Подслово : 1 ******** Сохранить вокал" at bounding box center [720, 335] width 1372 height 85
paste input "*"
click at [908, 438] on div "круглая" at bounding box center [945, 435] width 348 height 114
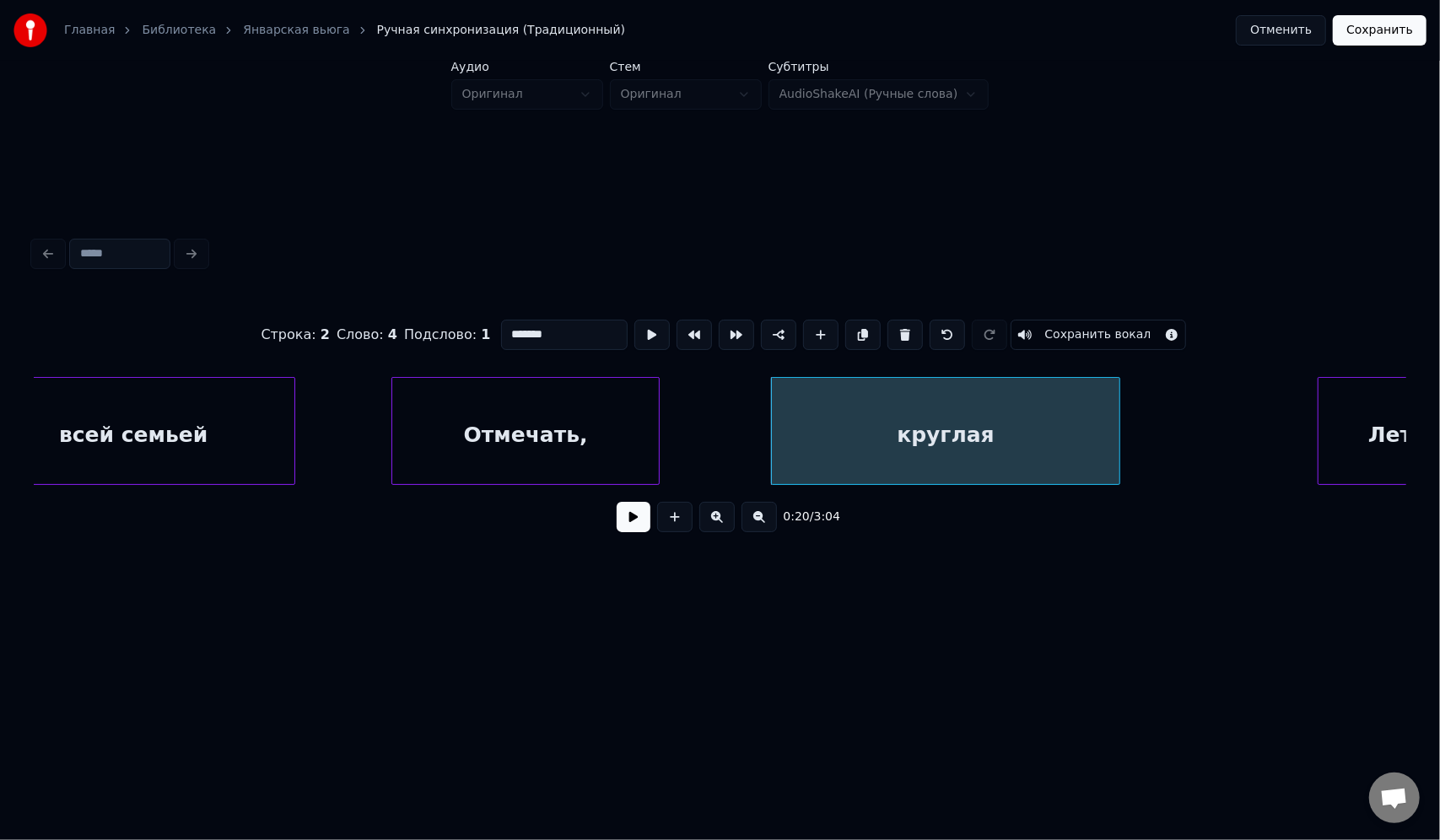
drag, startPoint x: 554, startPoint y: 330, endPoint x: 498, endPoint y: 329, distance: 56.0
click at [501, 329] on input "*******" at bounding box center [565, 335] width 127 height 30
paste input "*"
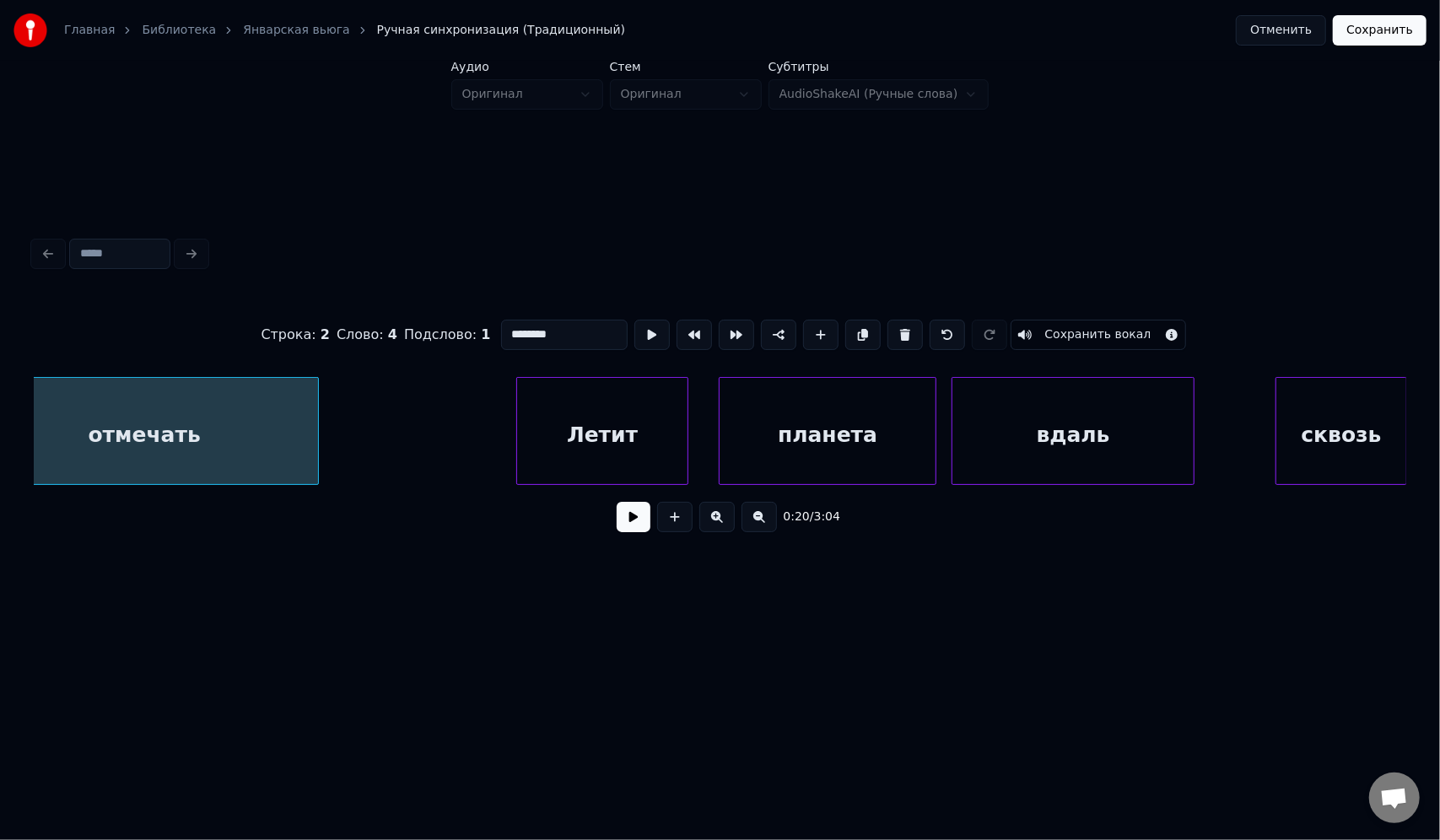
scroll to position [0, 5296]
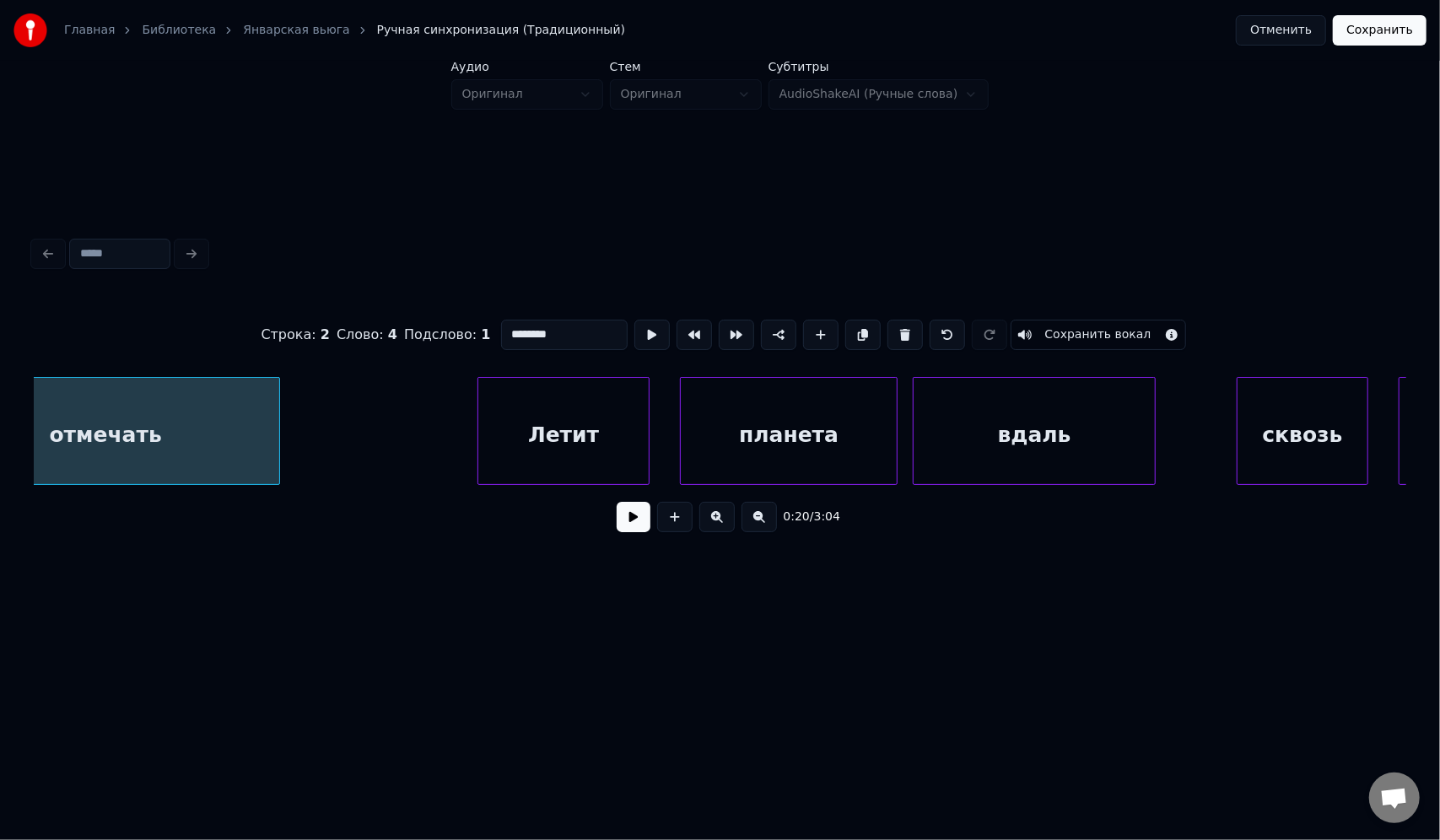
click at [540, 265] on div at bounding box center [720, 254] width 1386 height 37
click at [554, 427] on div "Летит" at bounding box center [563, 435] width 170 height 114
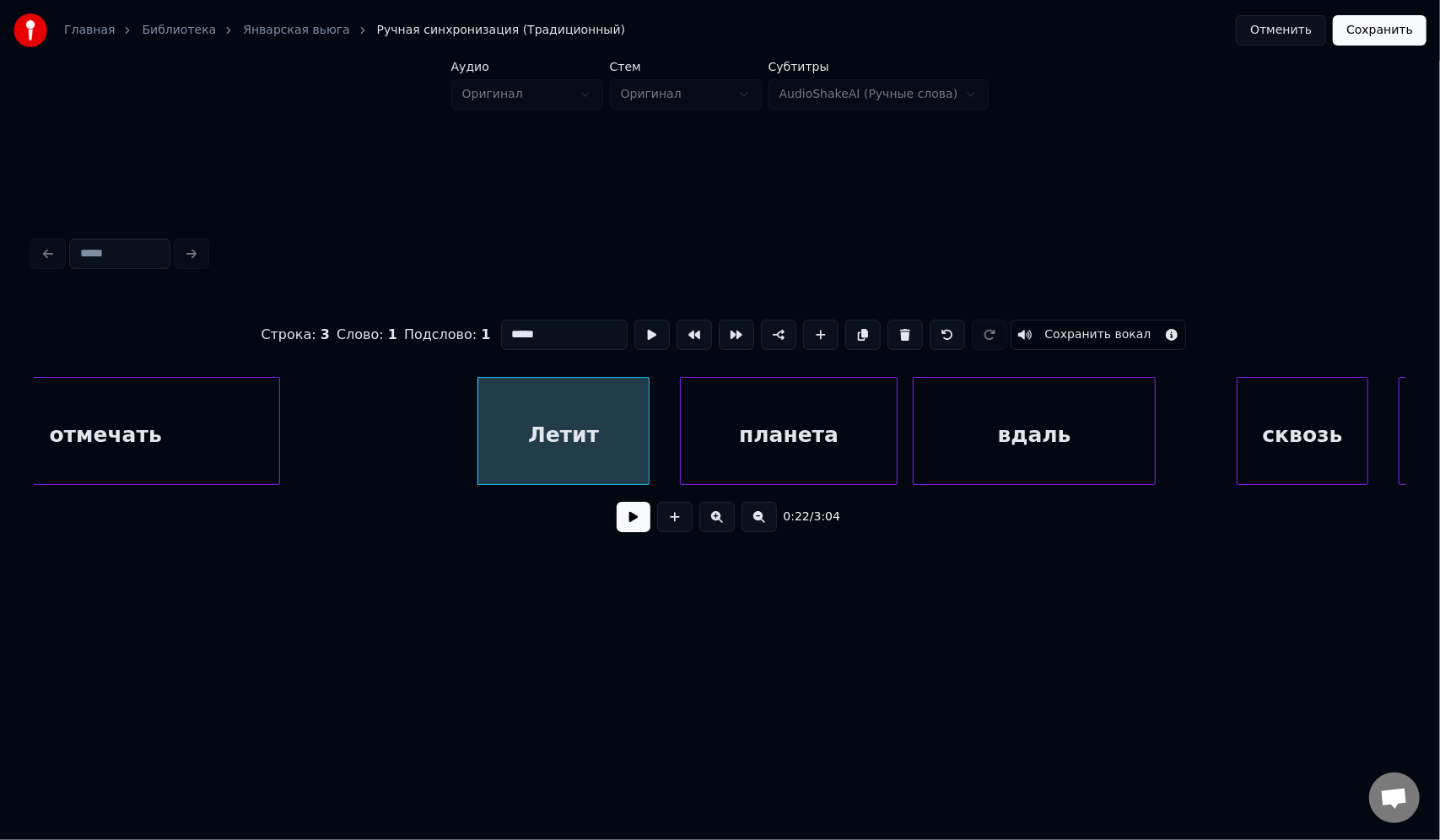
drag, startPoint x: 551, startPoint y: 329, endPoint x: 494, endPoint y: 329, distance: 57.0
click at [501, 329] on input "*****" at bounding box center [565, 335] width 127 height 30
paste input "**"
click at [994, 437] on div "вдаль" at bounding box center [1034, 435] width 241 height 114
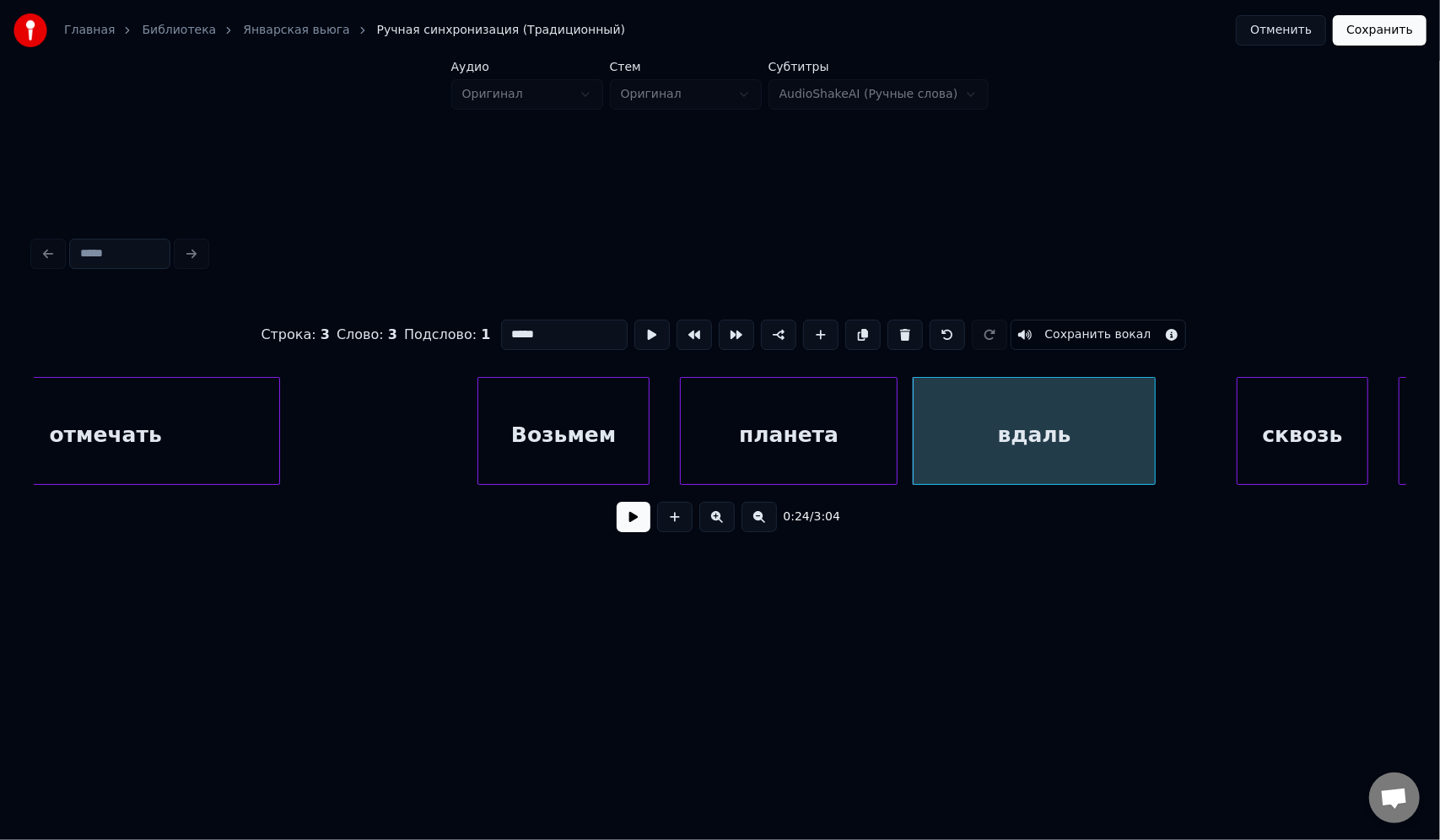
click at [965, 409] on div "вдаль" at bounding box center [1034, 435] width 241 height 114
click at [905, 328] on button at bounding box center [905, 335] width 35 height 30
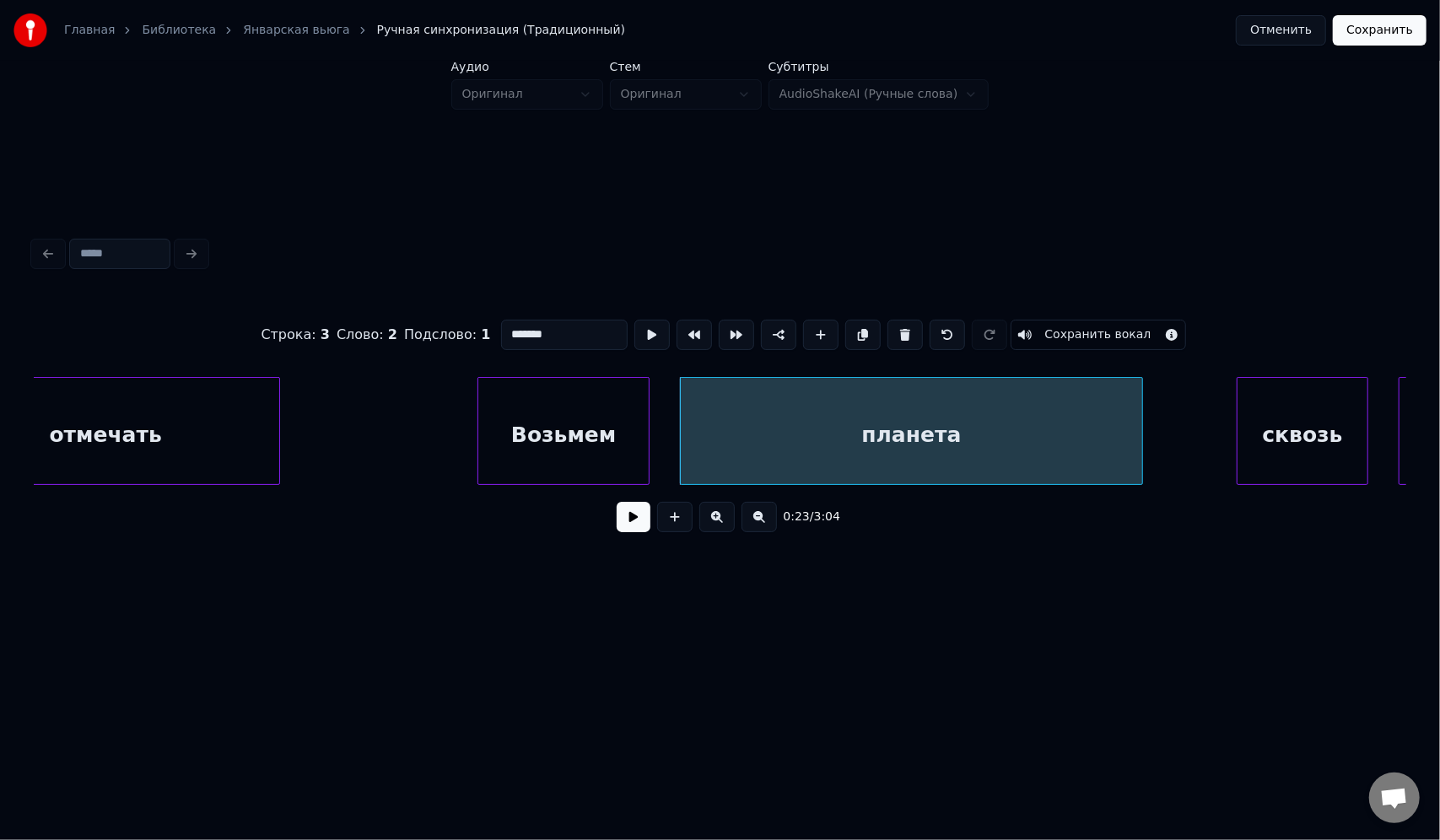
click at [1141, 423] on div at bounding box center [1140, 431] width 5 height 107
drag, startPoint x: 557, startPoint y: 324, endPoint x: 491, endPoint y: 330, distance: 66.3
click at [491, 330] on div "Строка : 3 Слово : 2 Подслово : 1 ******* Сохранить вокал" at bounding box center [720, 335] width 1372 height 85
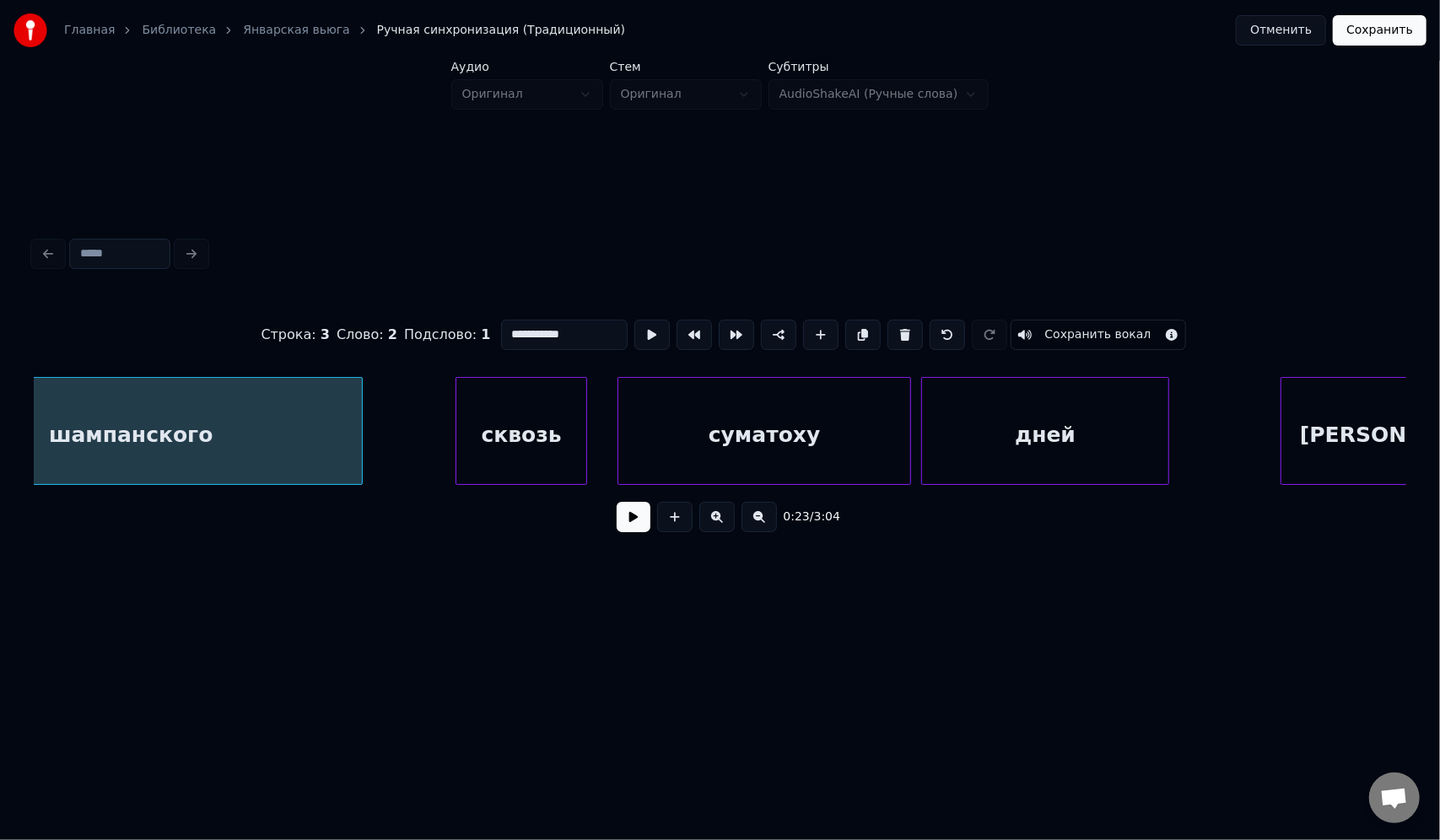
scroll to position [0, 6096]
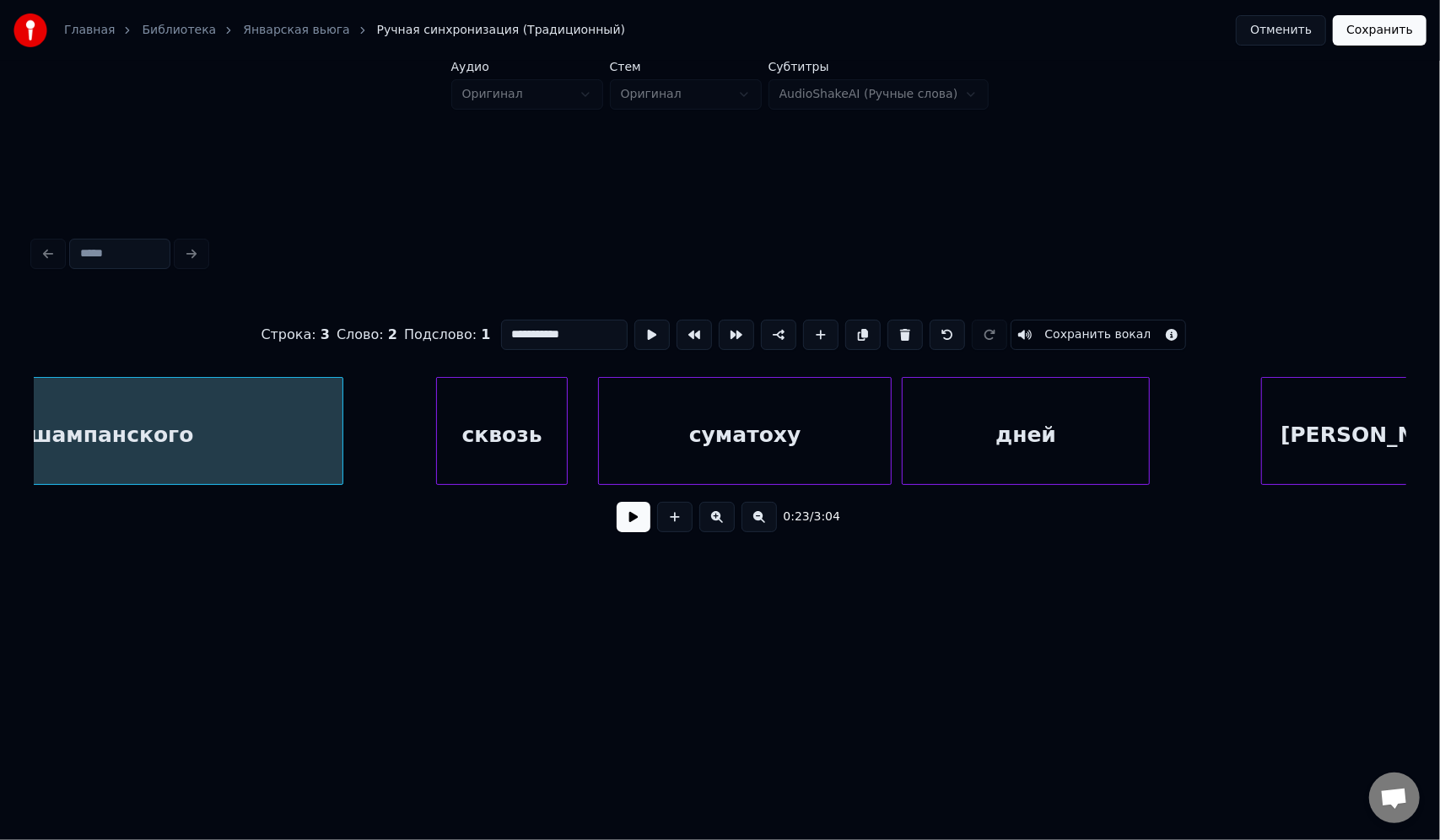
click at [499, 430] on div "сквозь" at bounding box center [501, 435] width 129 height 114
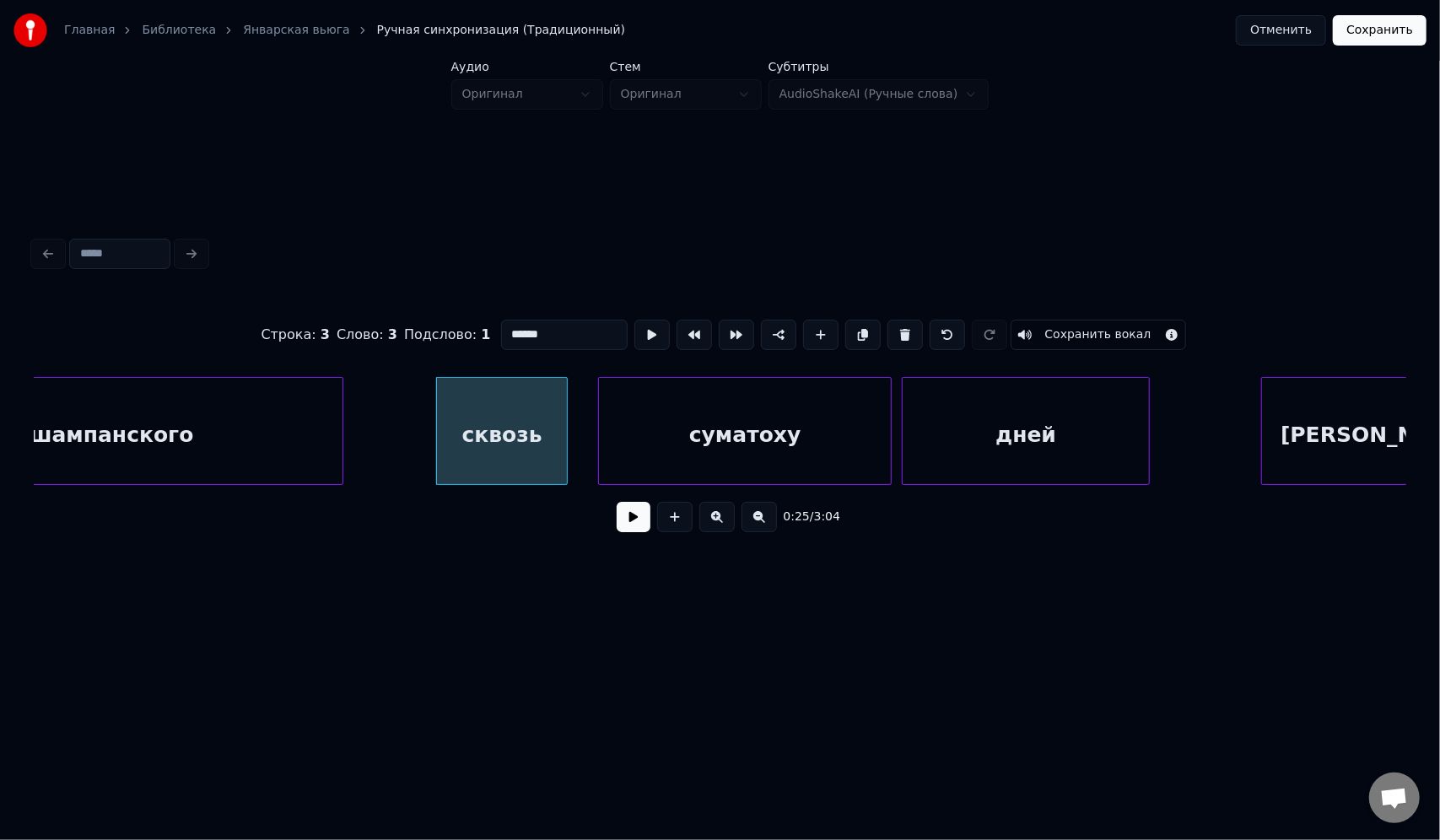
drag, startPoint x: 544, startPoint y: 327, endPoint x: 497, endPoint y: 325, distance: 47.0
click at [501, 325] on input "******" at bounding box center [565, 335] width 127 height 30
click at [704, 437] on div "суматоху" at bounding box center [744, 435] width 292 height 114
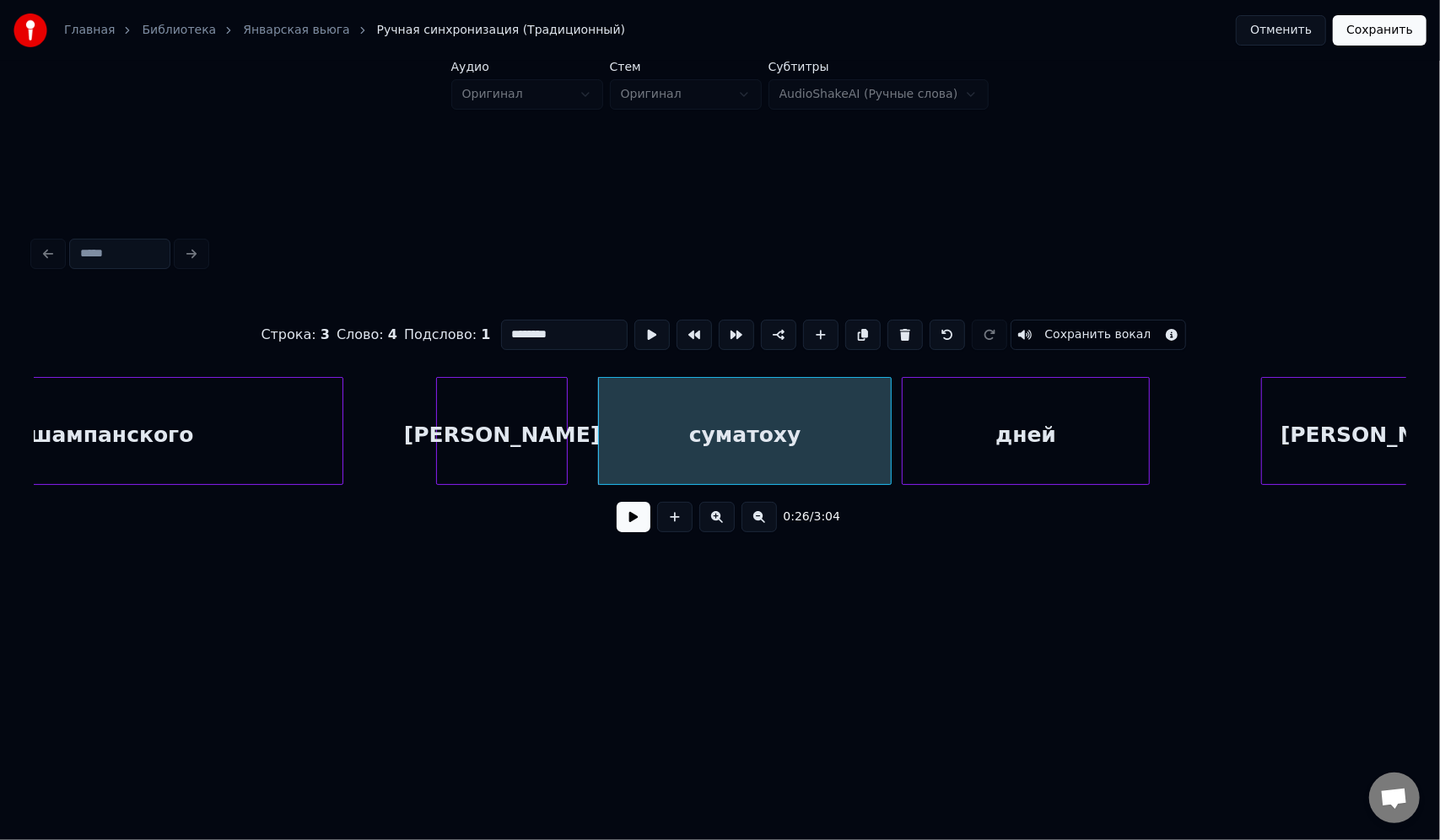
drag, startPoint x: 563, startPoint y: 330, endPoint x: 492, endPoint y: 330, distance: 71.0
click at [492, 330] on div "Строка : 3 Слово : 4 Подслово : 1 ******** Сохранить вокал" at bounding box center [720, 335] width 1372 height 85
paste input "**********"
drag, startPoint x: 542, startPoint y: 328, endPoint x: 621, endPoint y: 338, distance: 79.6
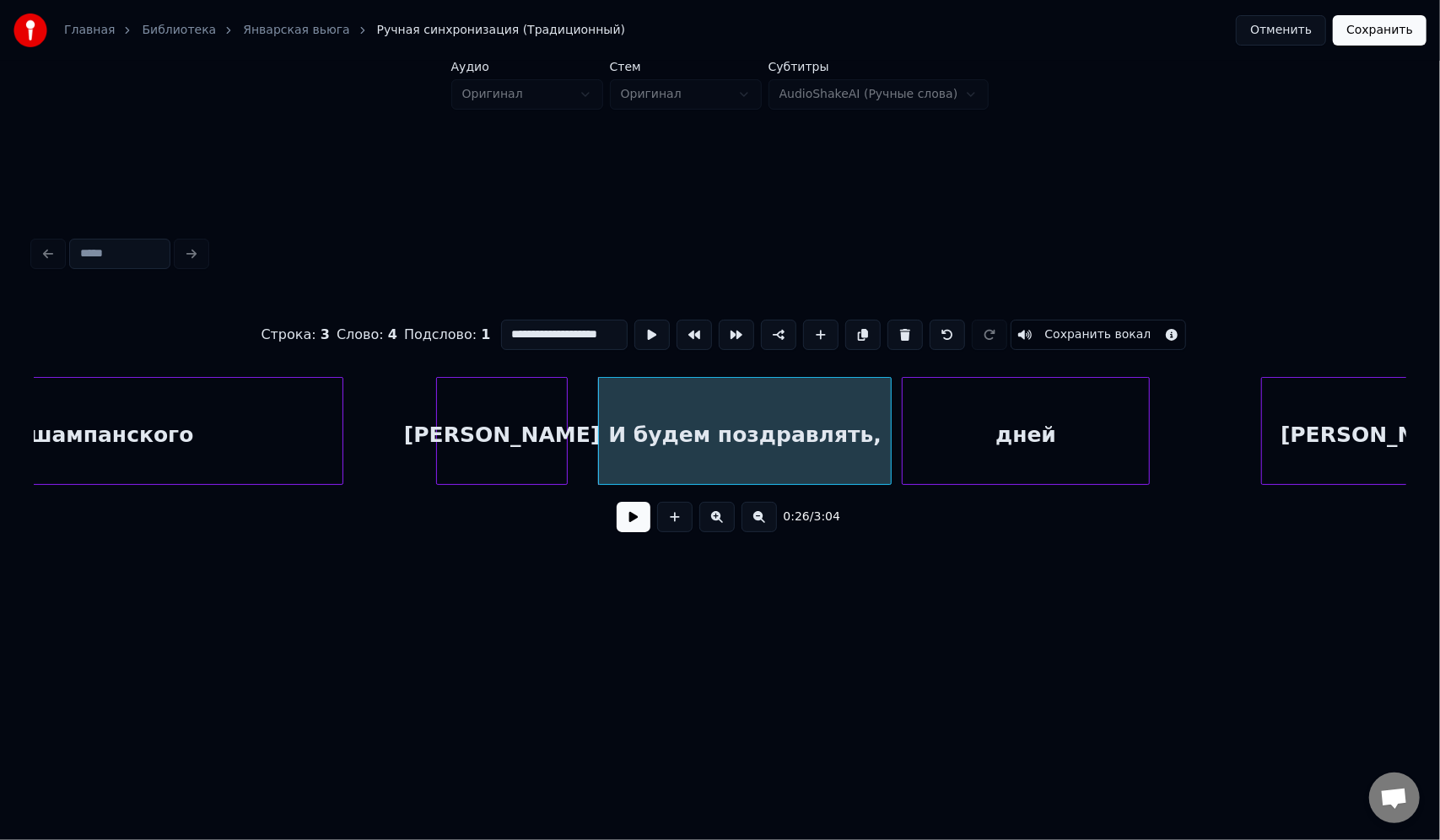
click at [621, 338] on div "**********" at bounding box center [720, 335] width 1372 height 85
click at [520, 329] on input "*******" at bounding box center [565, 335] width 127 height 30
click at [1046, 433] on div "дней" at bounding box center [1026, 435] width 247 height 114
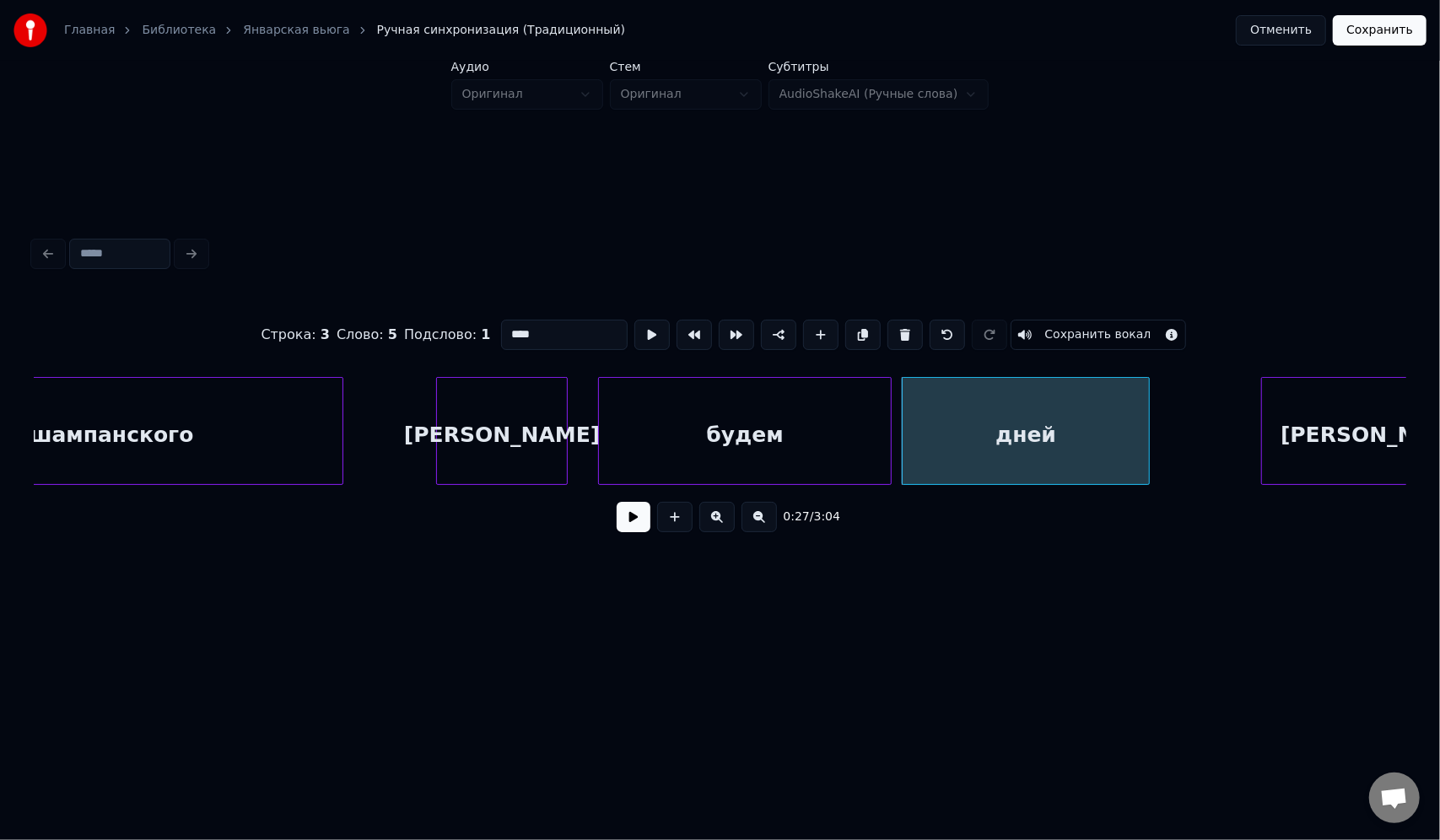
type input "****"
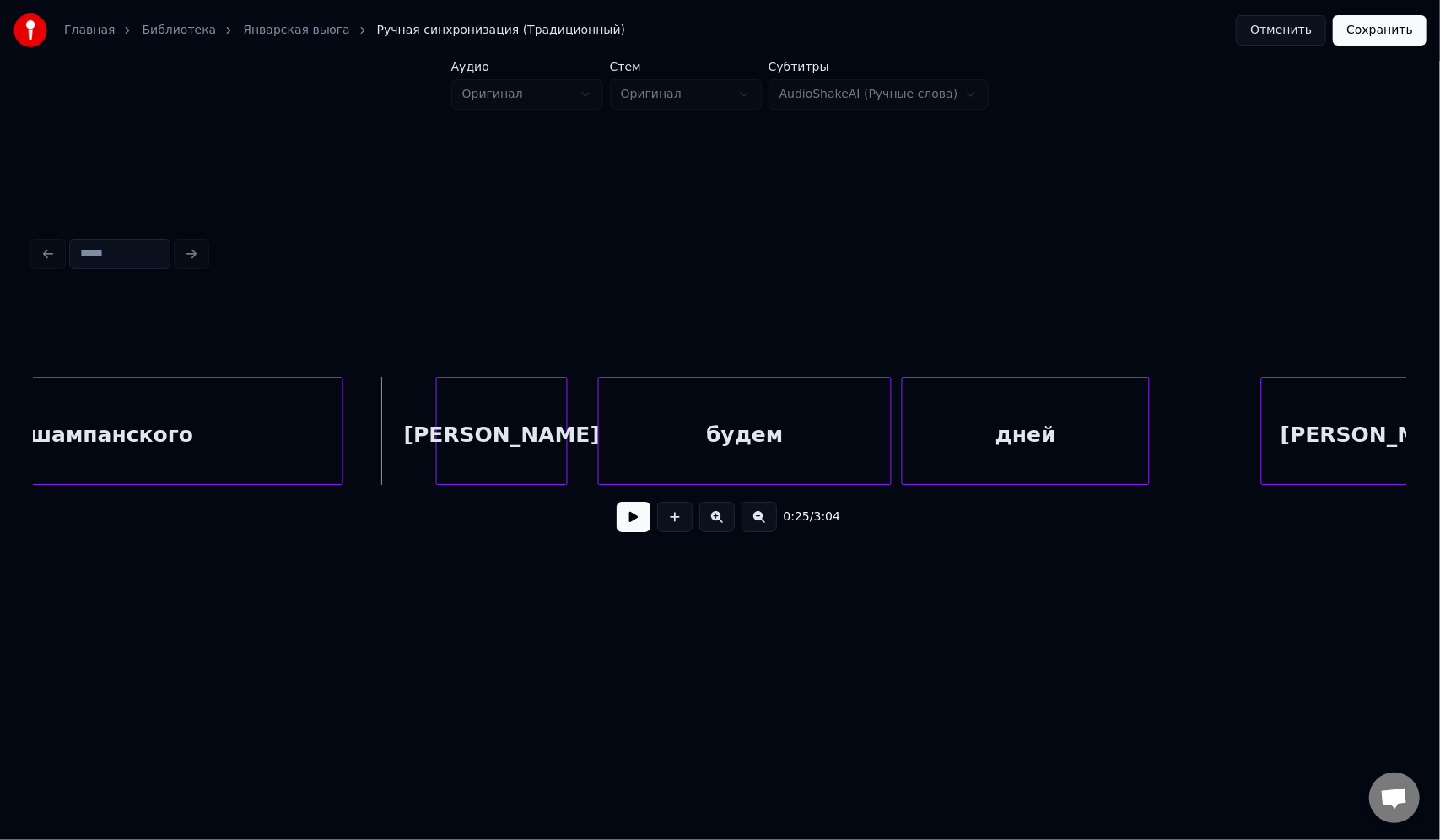
click at [632, 529] on button at bounding box center [633, 517] width 33 height 30
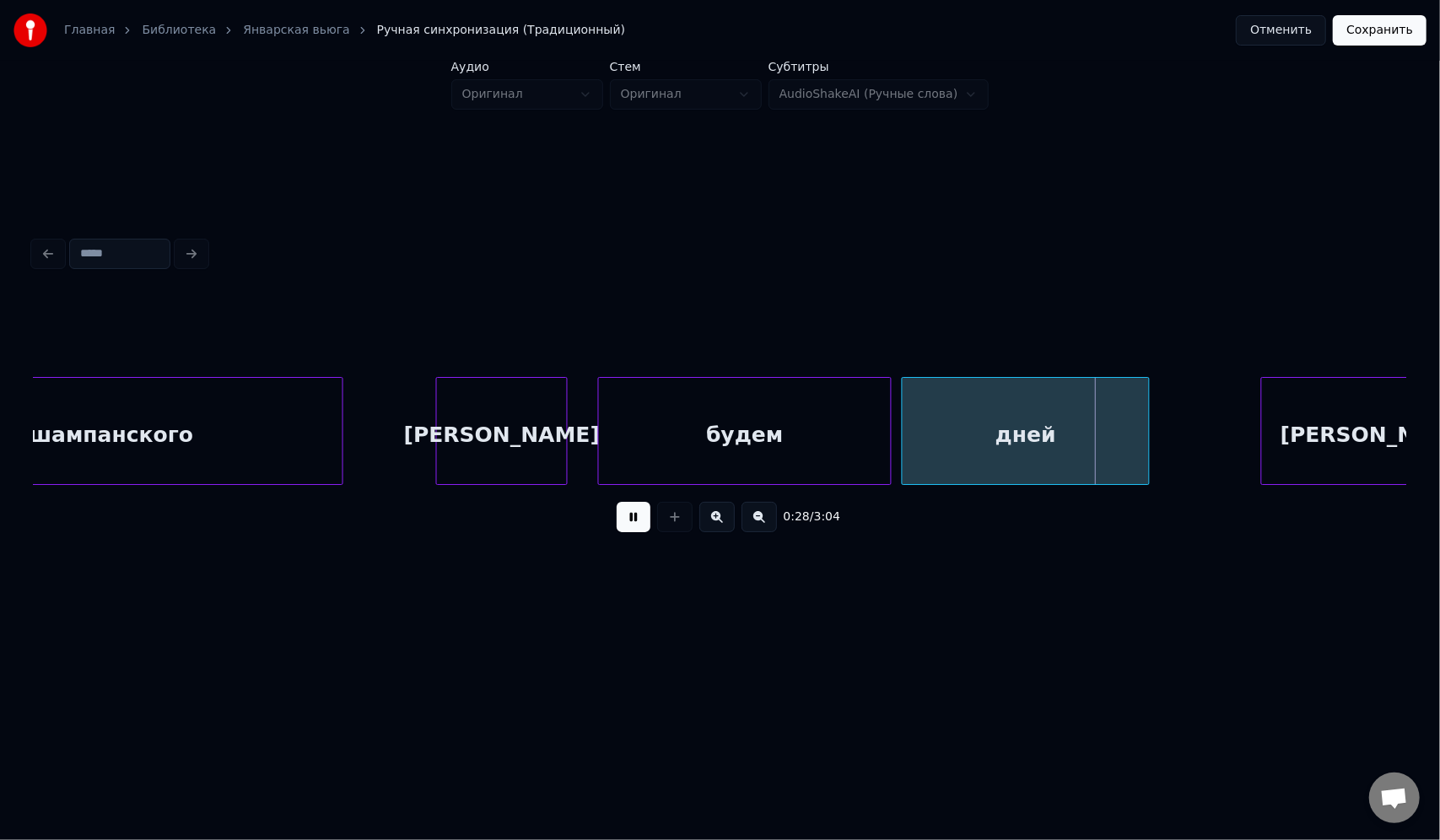
click at [617, 502] on button at bounding box center [633, 517] width 33 height 30
click at [617, 407] on div "будем" at bounding box center [716, 435] width 292 height 114
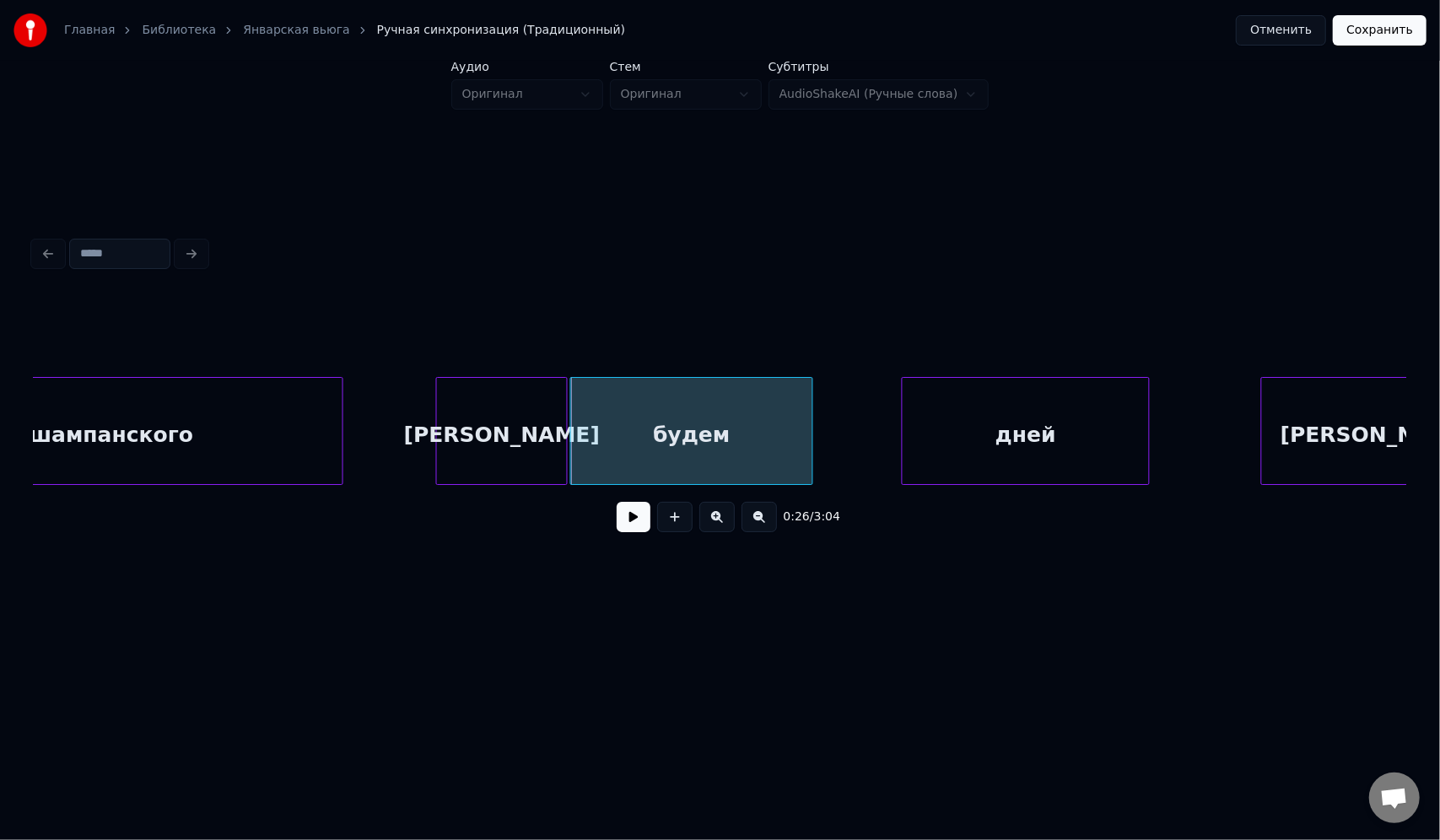
click at [809, 402] on div at bounding box center [810, 431] width 5 height 107
click at [903, 390] on div at bounding box center [905, 431] width 5 height 107
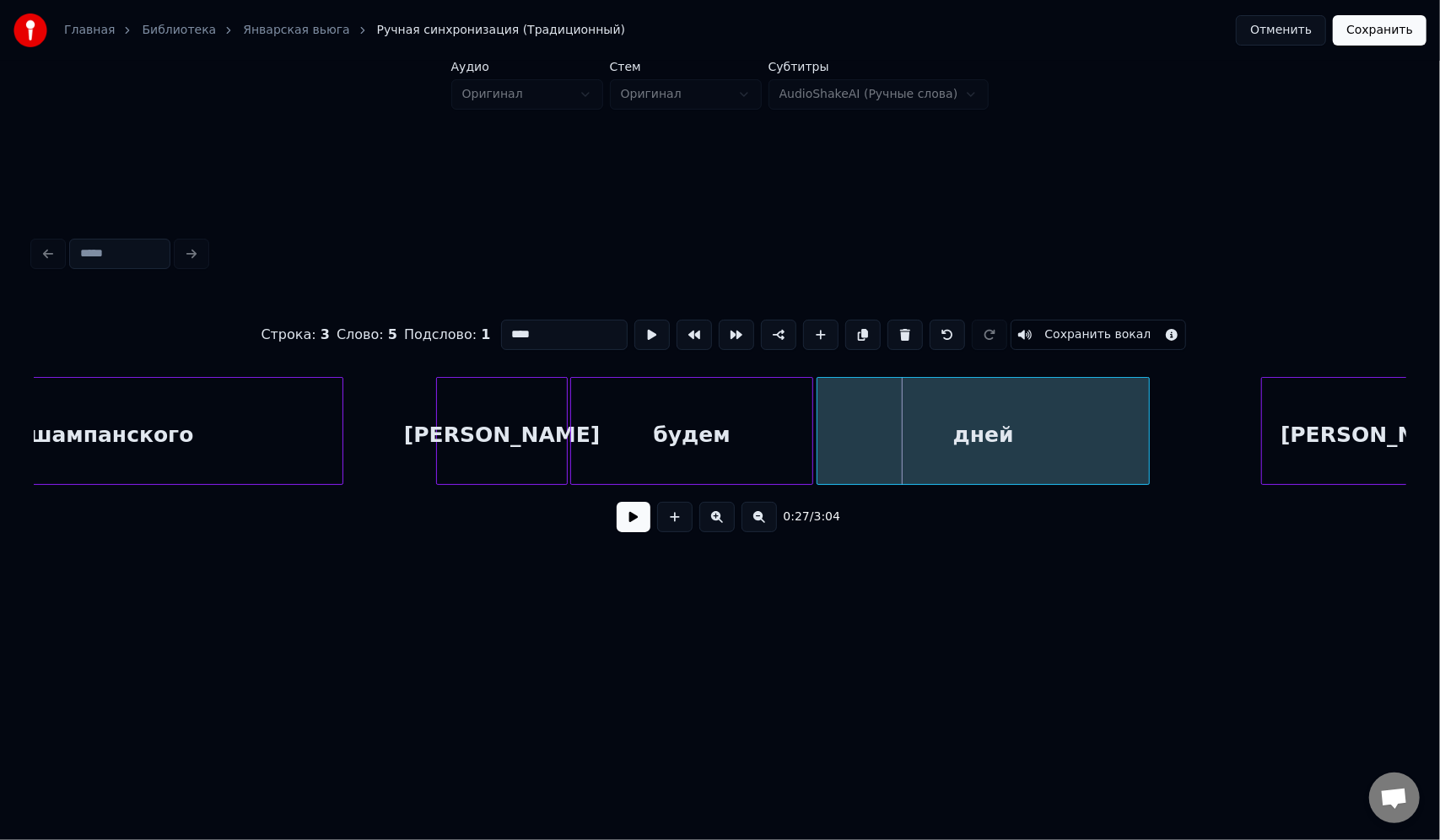
click at [818, 391] on div at bounding box center [820, 431] width 5 height 107
click at [934, 426] on div "дней" at bounding box center [983, 435] width 331 height 114
drag, startPoint x: 542, startPoint y: 330, endPoint x: 484, endPoint y: 327, distance: 58.1
click at [484, 327] on div "Строка : 3 Слово : 5 Подслово : 1 **** Сохранить вокал" at bounding box center [720, 335] width 1372 height 85
paste input "**********"
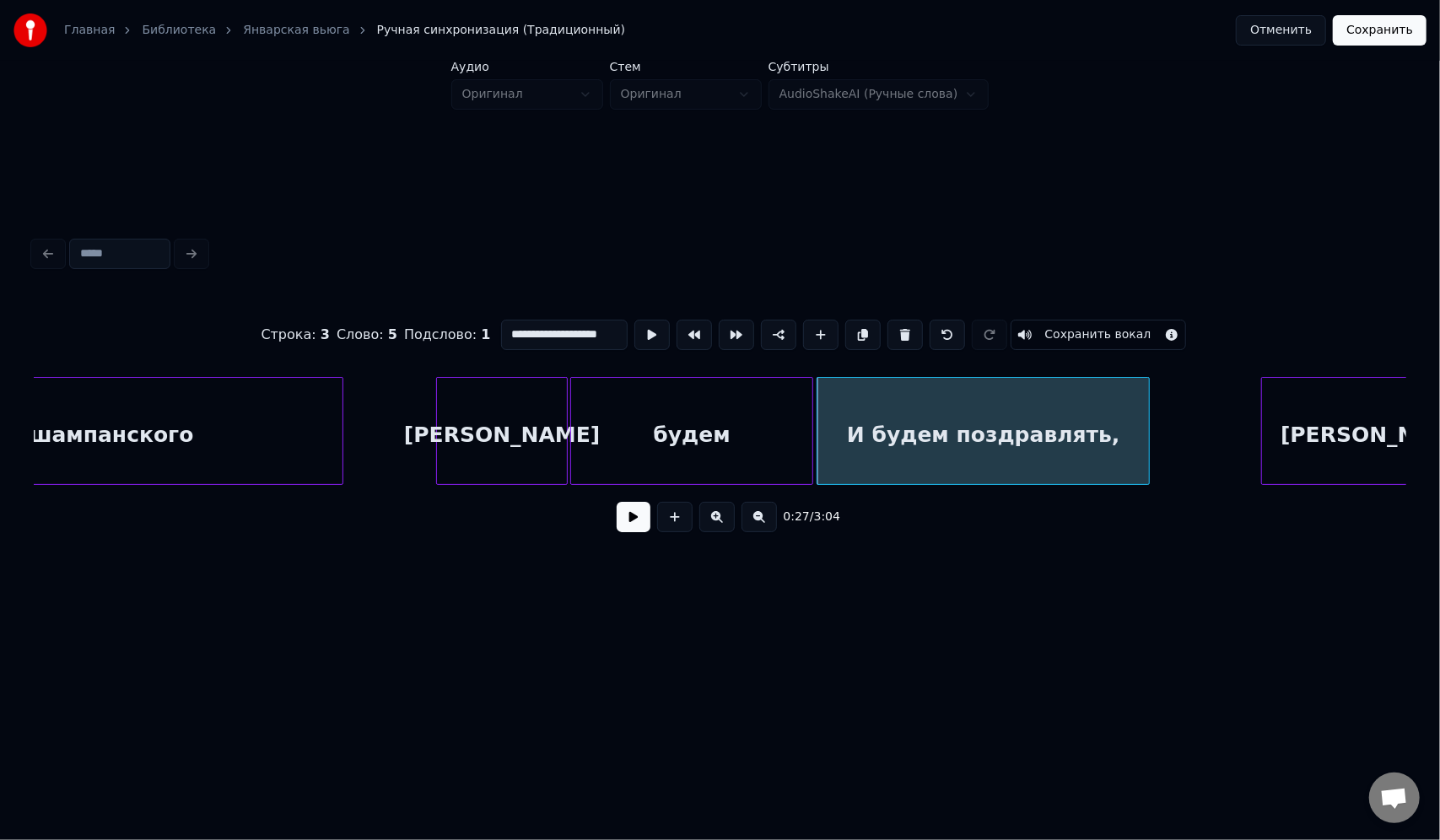
drag, startPoint x: 540, startPoint y: 330, endPoint x: 358, endPoint y: 334, distance: 182.0
click at [359, 334] on div "**********" at bounding box center [720, 335] width 1372 height 85
type input "**********"
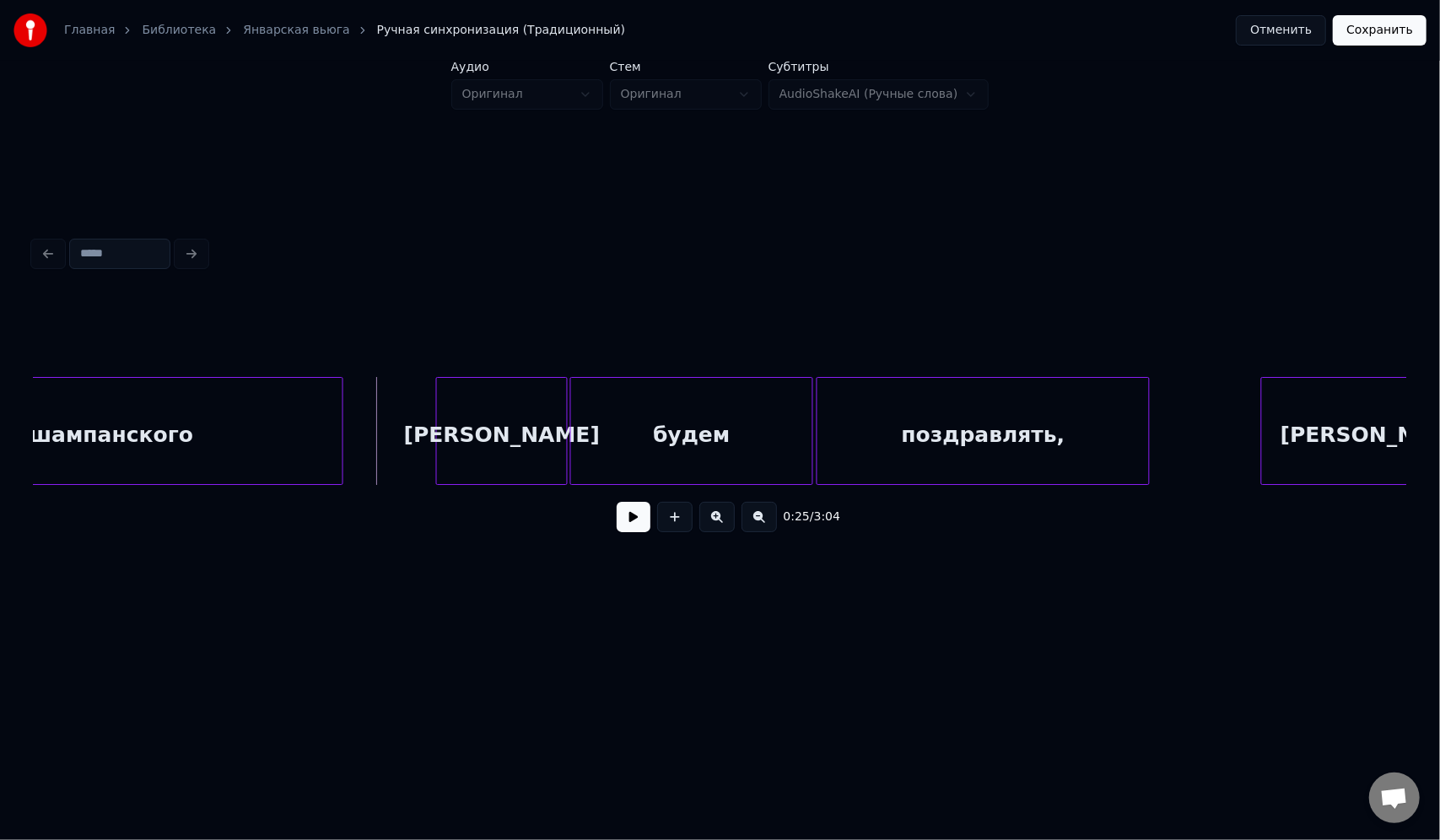
click at [632, 525] on button at bounding box center [633, 517] width 33 height 30
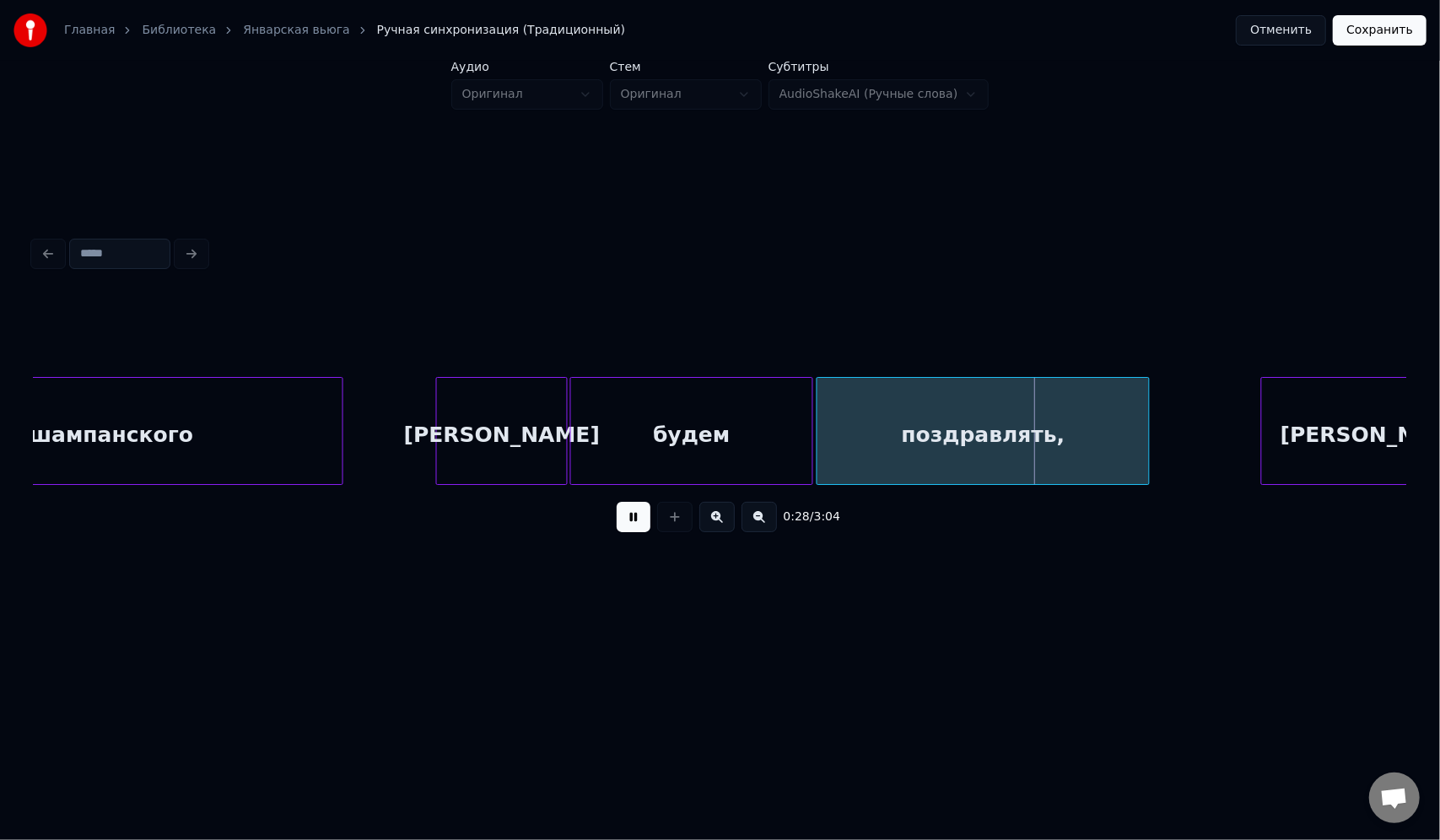
click at [617, 502] on button at bounding box center [633, 517] width 33 height 30
click at [766, 402] on div at bounding box center [766, 431] width 5 height 107
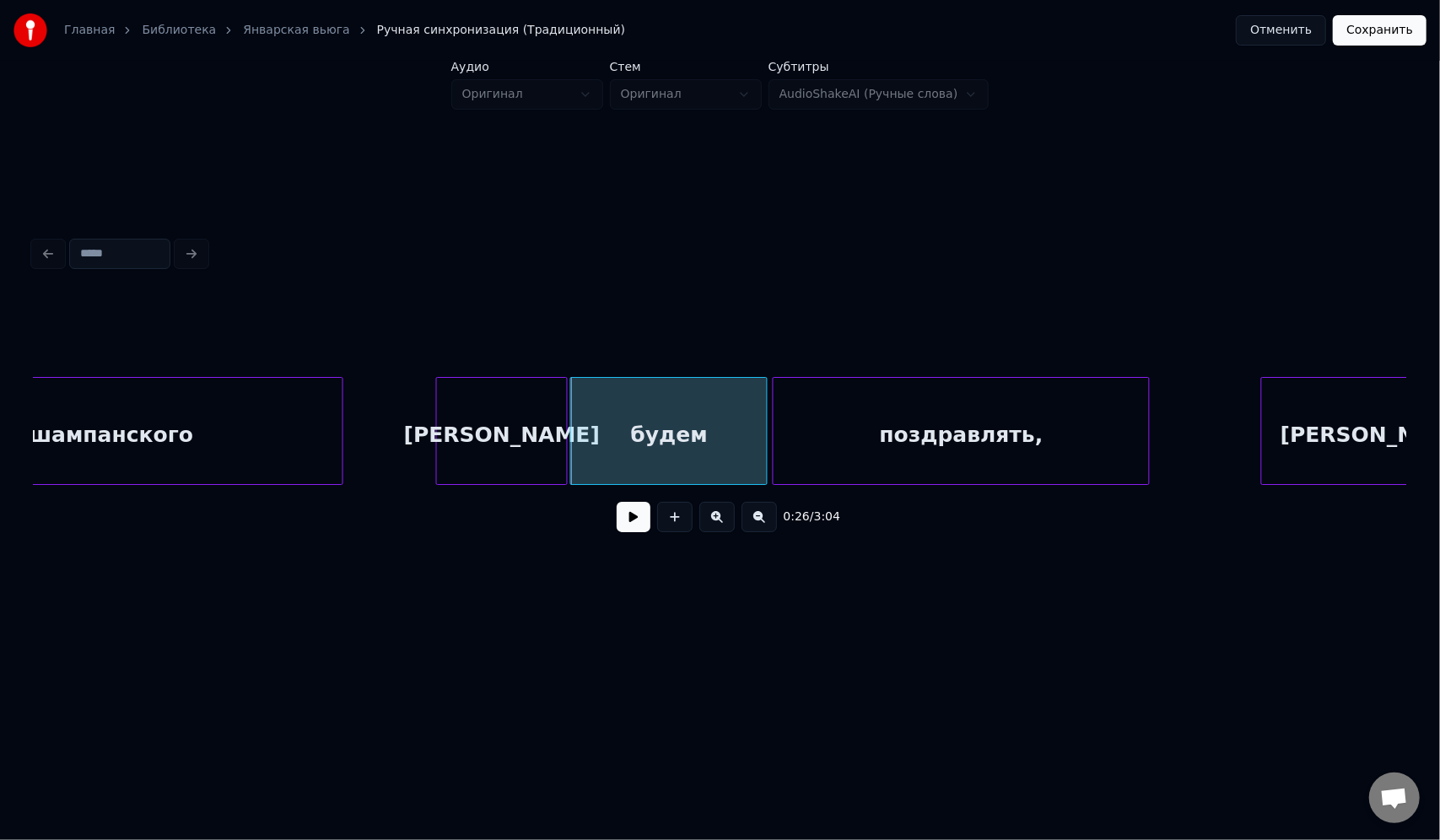
click at [778, 389] on div at bounding box center [776, 431] width 5 height 107
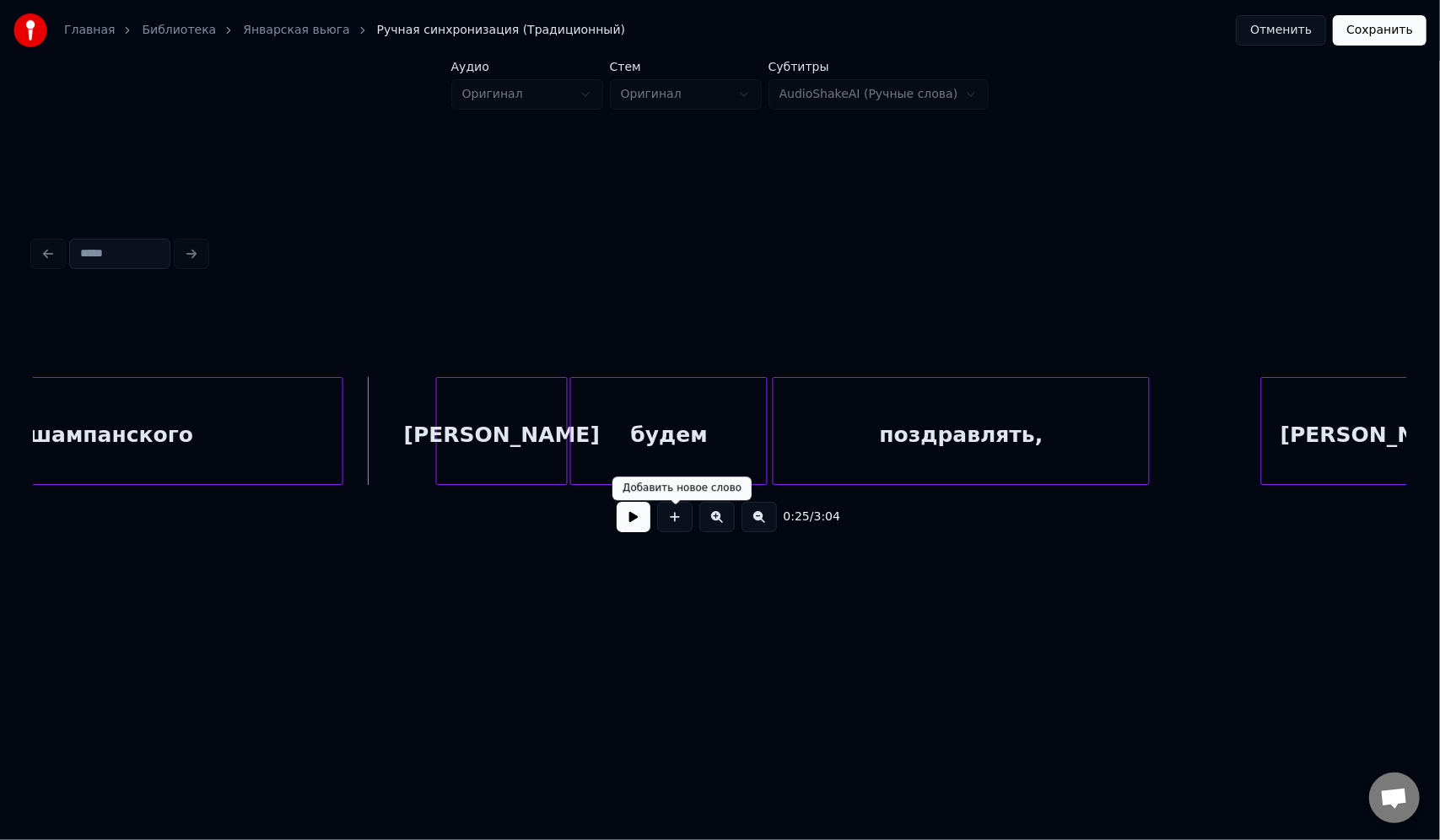
click at [626, 519] on button at bounding box center [633, 517] width 33 height 30
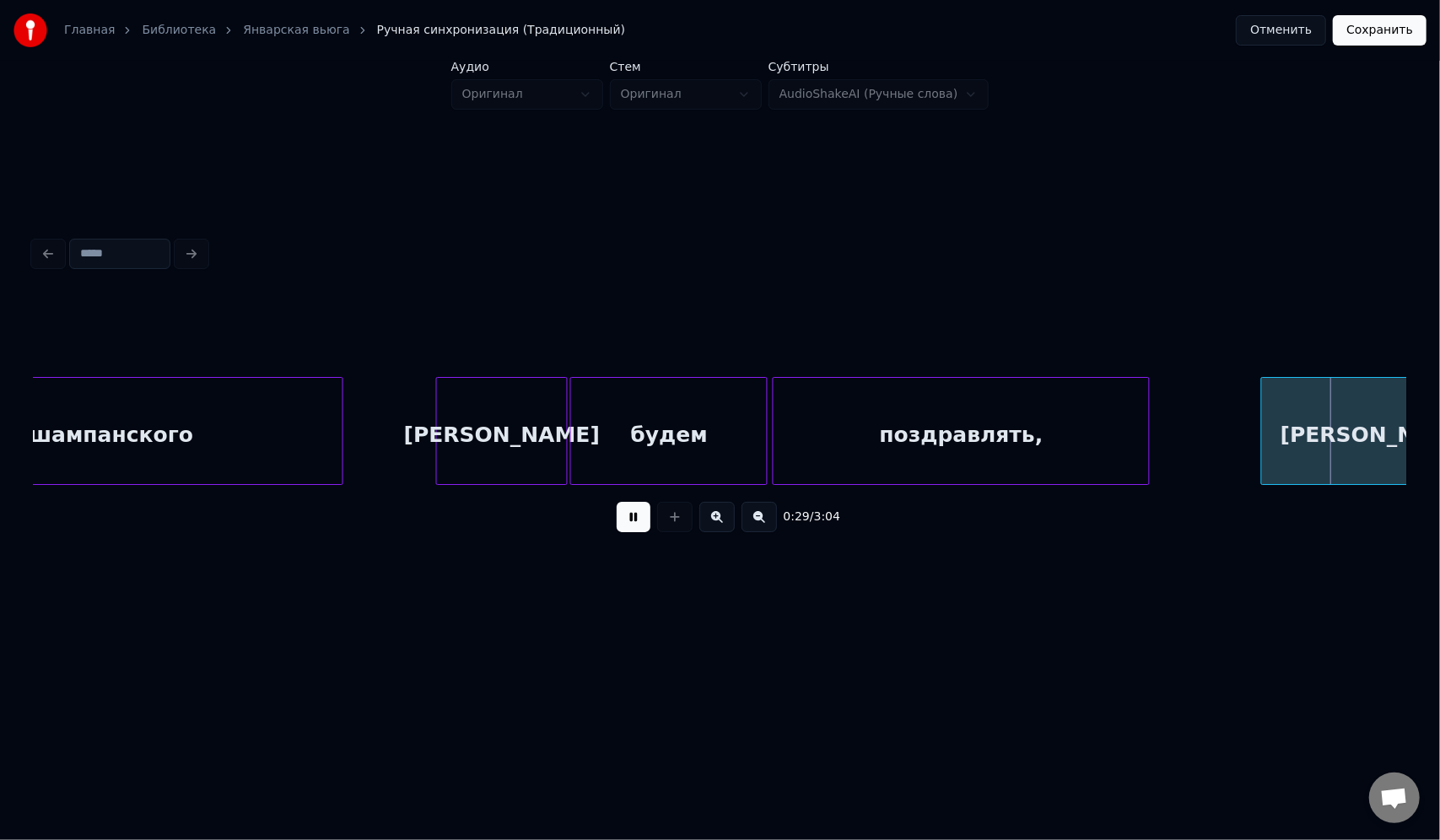
click at [628, 525] on button at bounding box center [633, 517] width 33 height 30
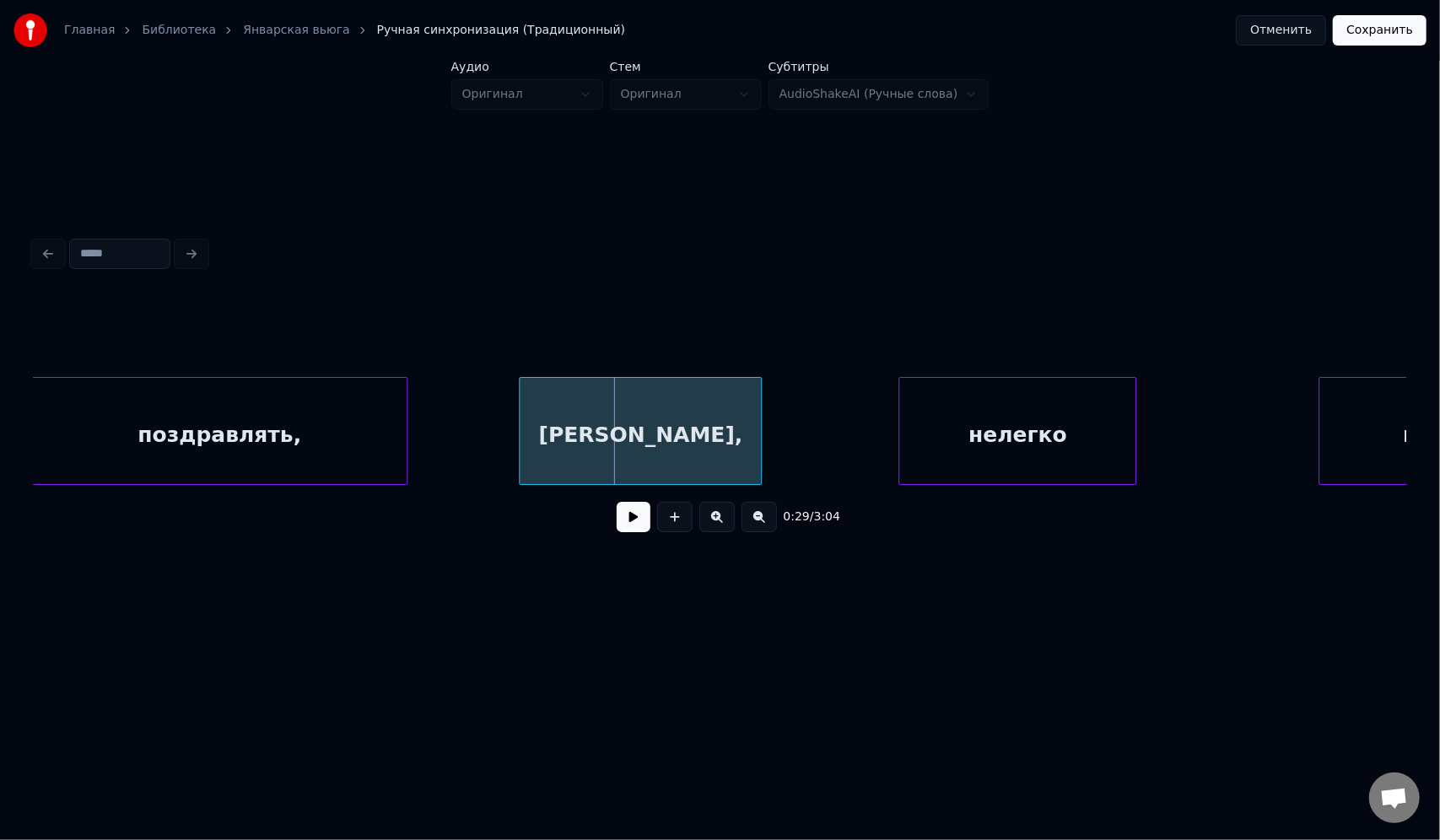
scroll to position [0, 6916]
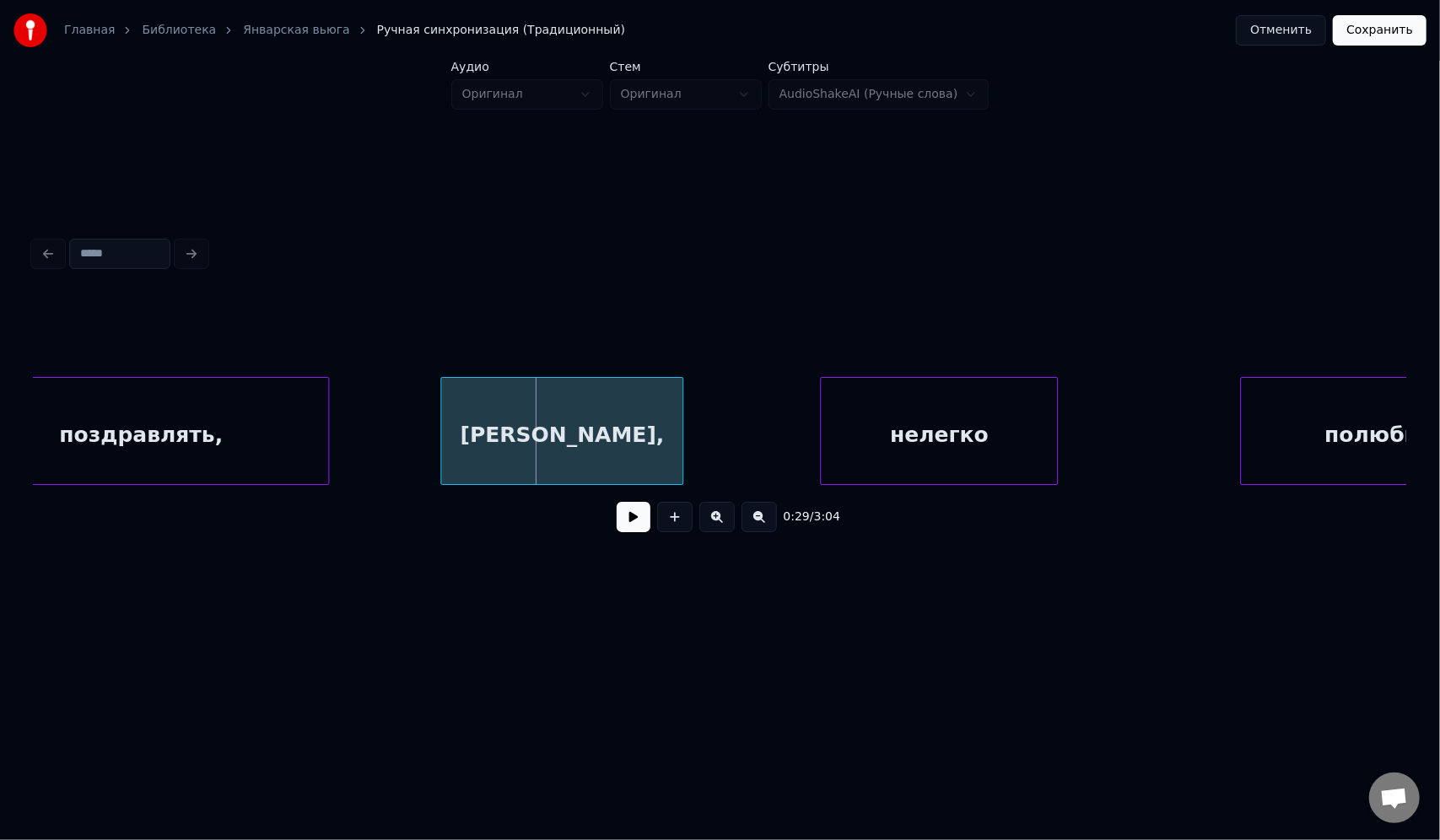
click at [609, 418] on div "[PERSON_NAME]," at bounding box center [562, 435] width 241 height 114
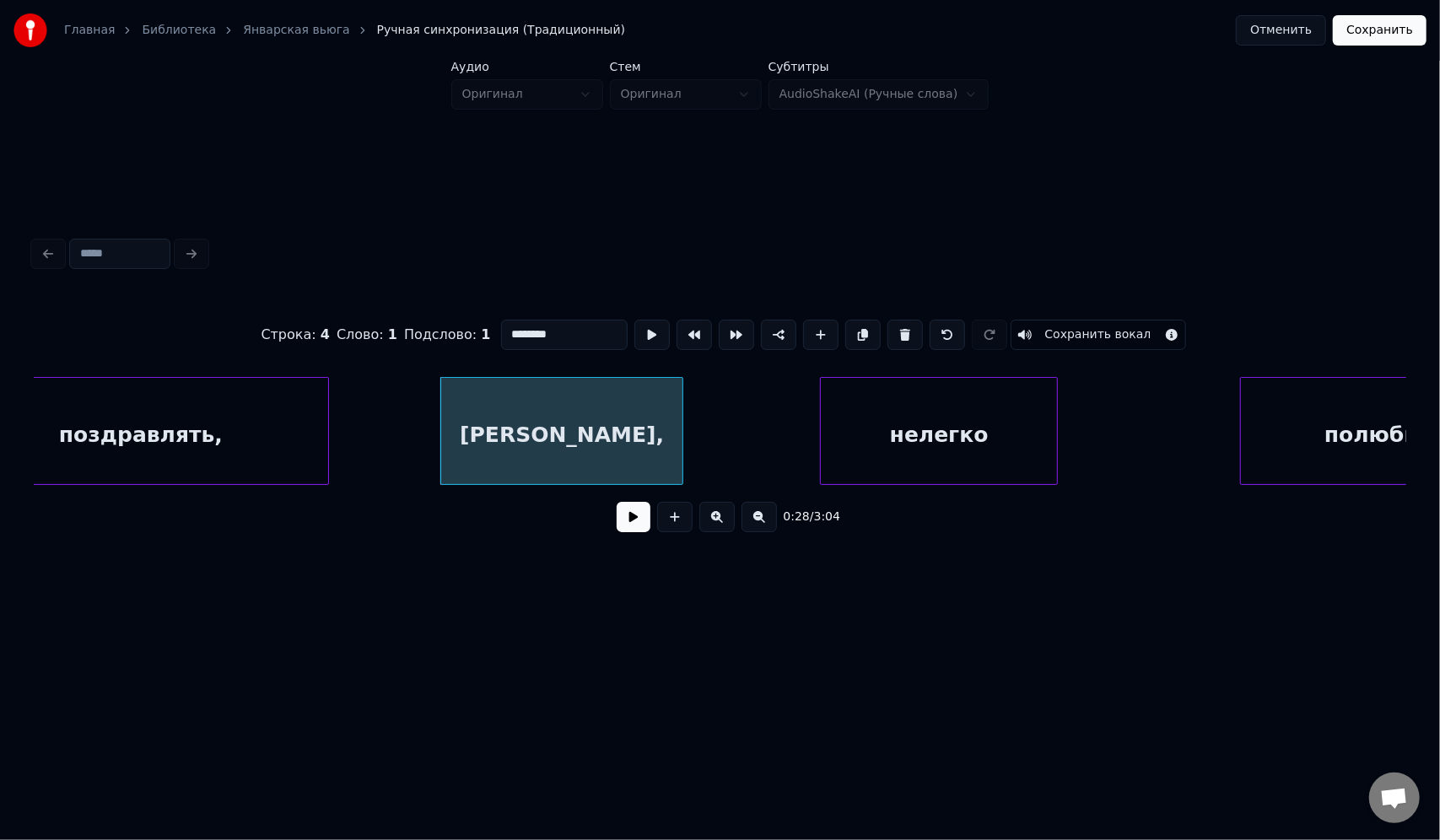
drag, startPoint x: 566, startPoint y: 323, endPoint x: 460, endPoint y: 328, distance: 106.1
click at [460, 328] on div "Строка : 4 Слово : 1 Подслово : 1 ******** Сохранить вокал" at bounding box center [720, 335] width 1372 height 85
paste input "***"
click at [907, 430] on div "нелегко" at bounding box center [939, 435] width 236 height 114
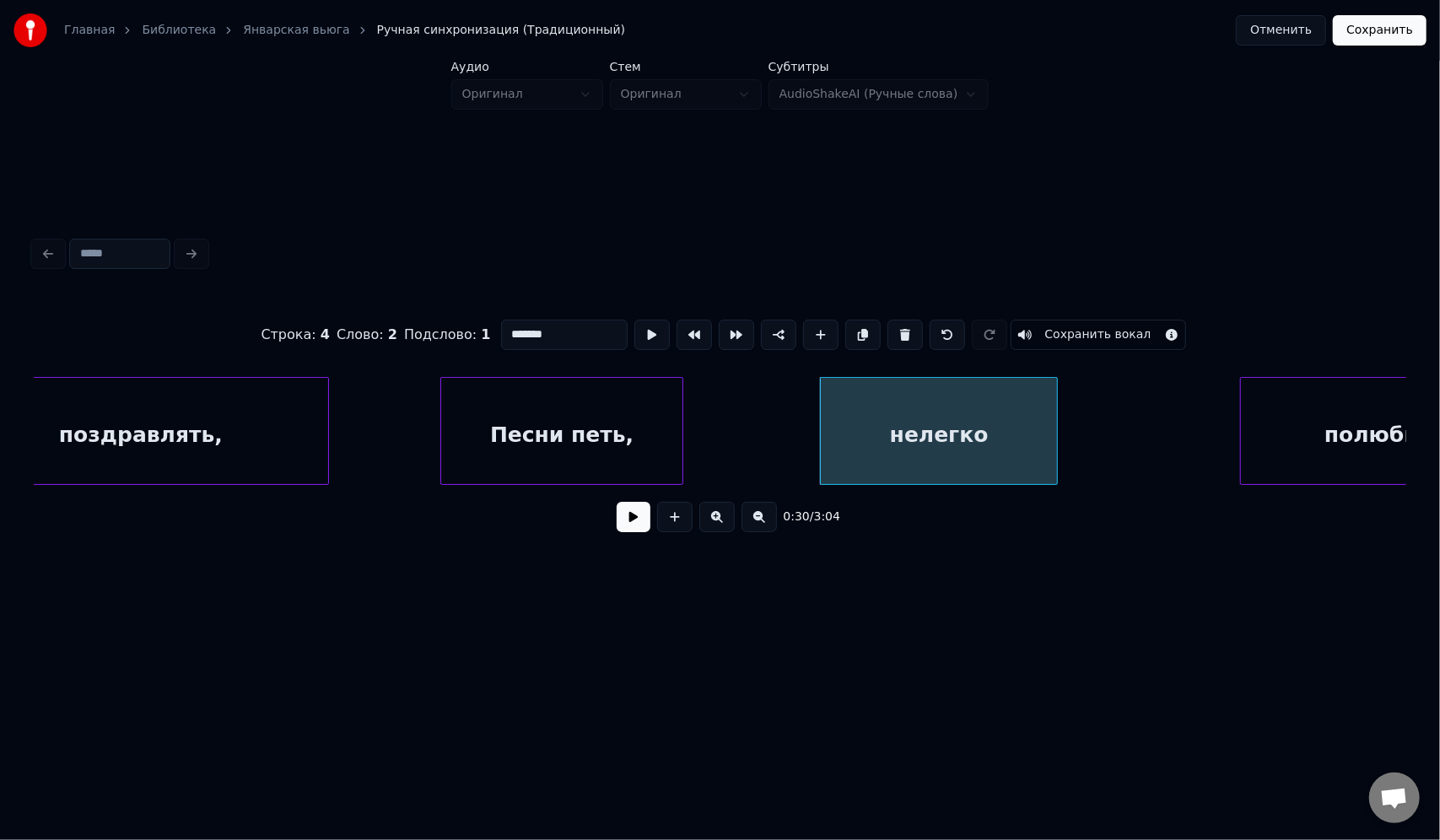
drag, startPoint x: 549, startPoint y: 329, endPoint x: 488, endPoint y: 329, distance: 61.0
click at [488, 329] on div "Строка : 4 Слово : 2 Подслово : 1 ******* Сохранить вокал" at bounding box center [720, 335] width 1372 height 85
paste input "**"
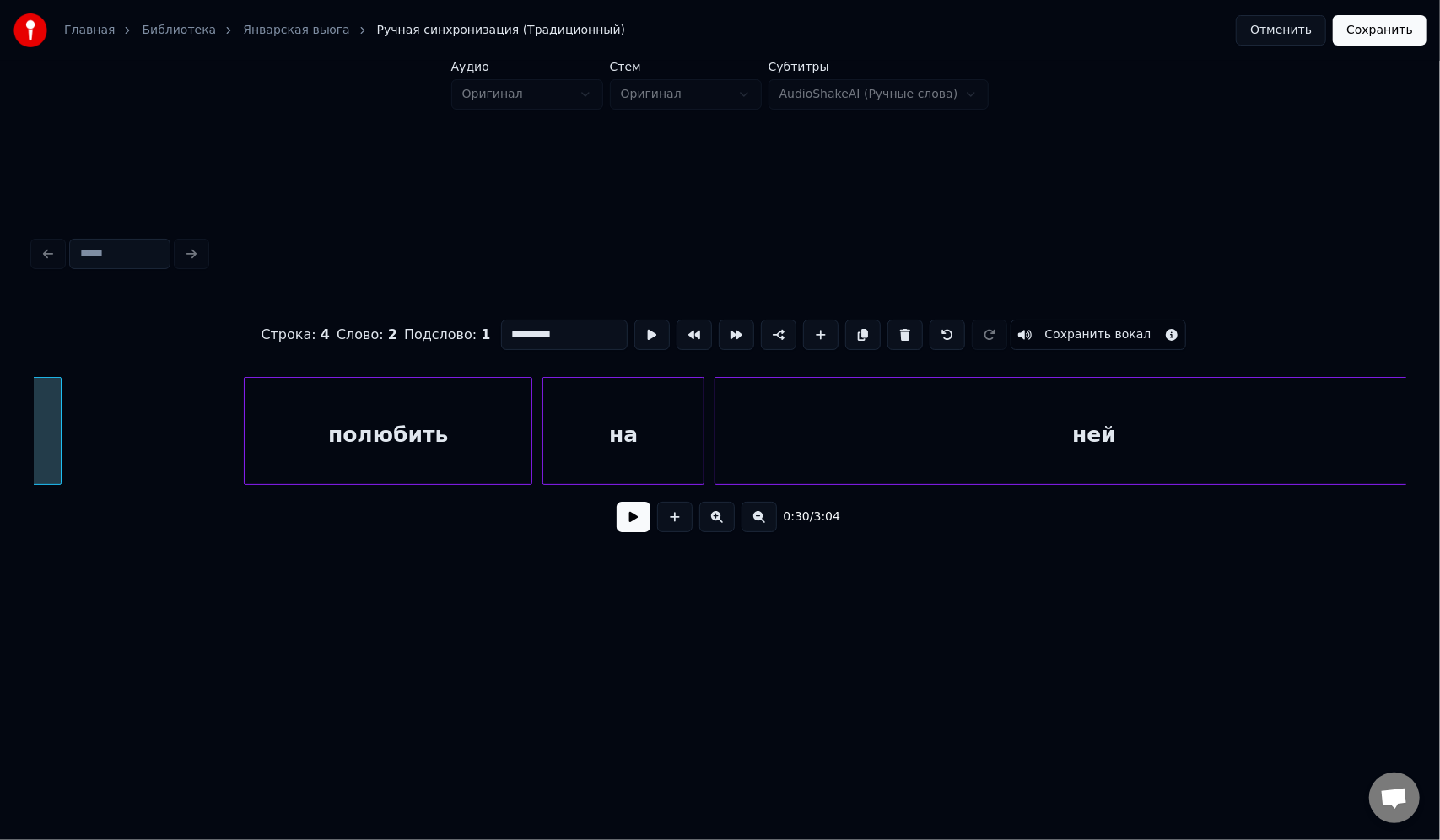
scroll to position [0, 7972]
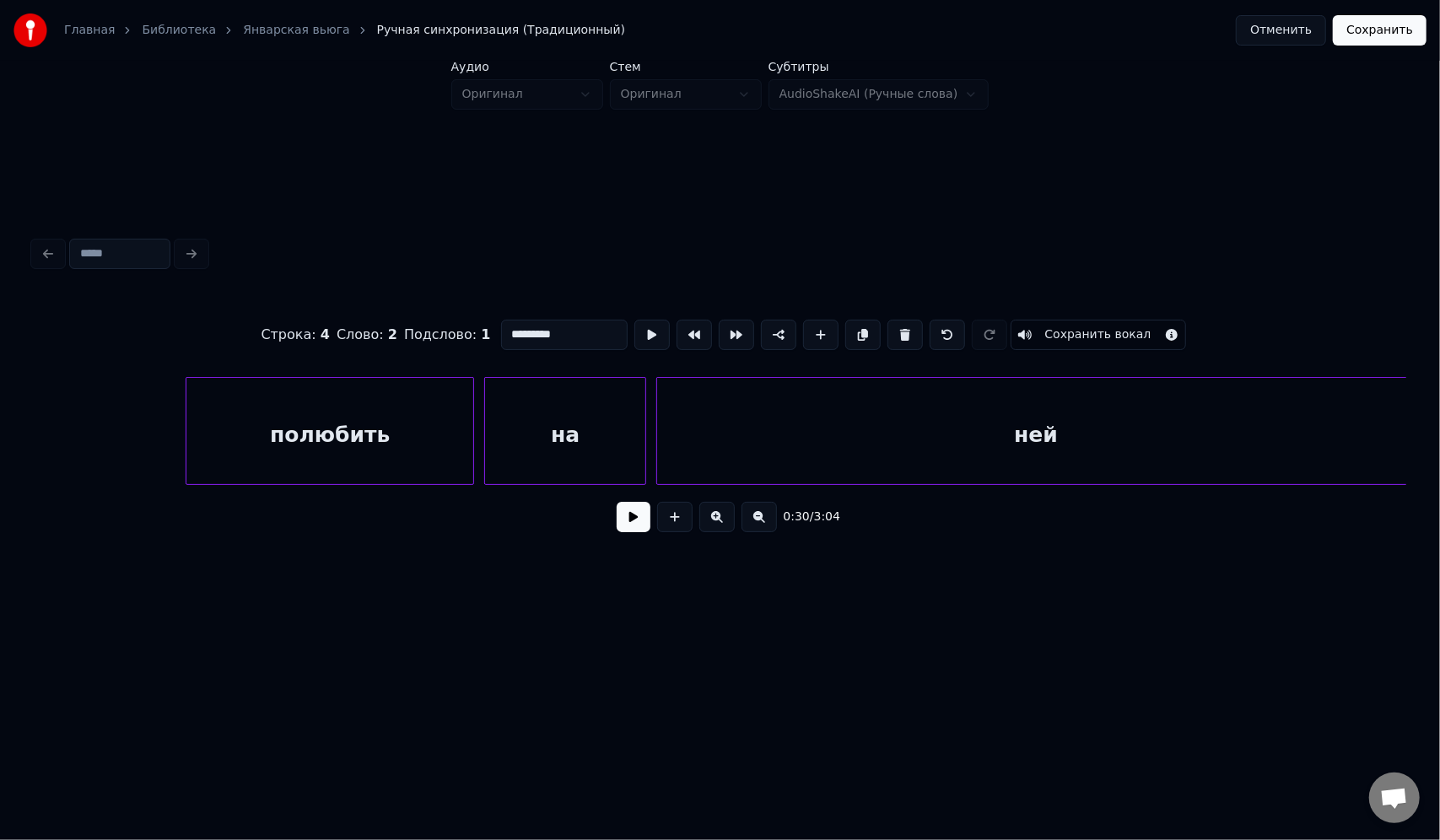
click at [298, 433] on div "полюбить" at bounding box center [330, 435] width 287 height 114
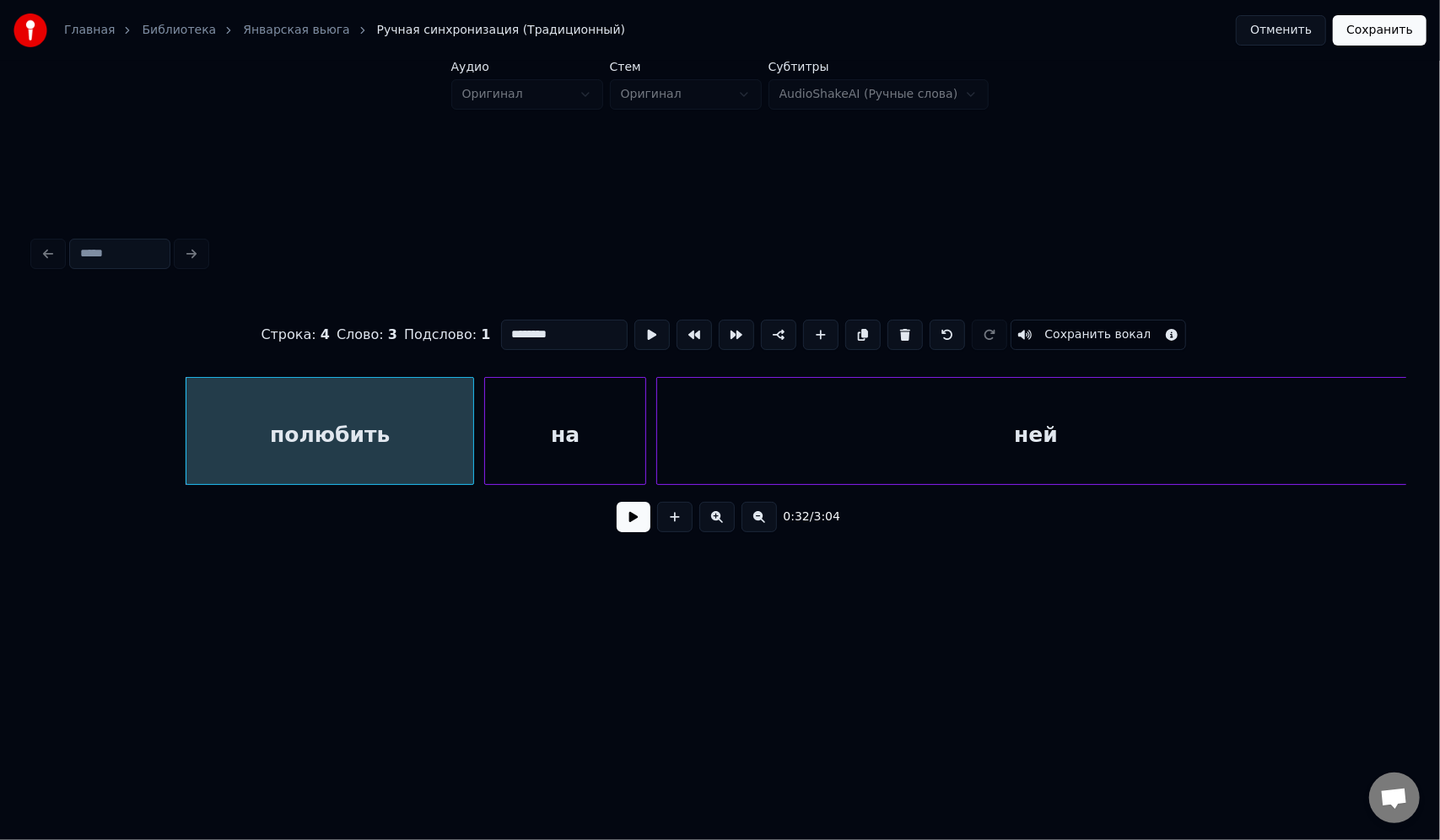
drag, startPoint x: 564, startPoint y: 330, endPoint x: 491, endPoint y: 330, distance: 73.0
click at [491, 330] on div "Строка : 4 Слово : 3 Подслово : 1 ******** Сохранить вокал" at bounding box center [720, 335] width 1372 height 85
paste input
click at [608, 424] on div "на" at bounding box center [565, 435] width 160 height 114
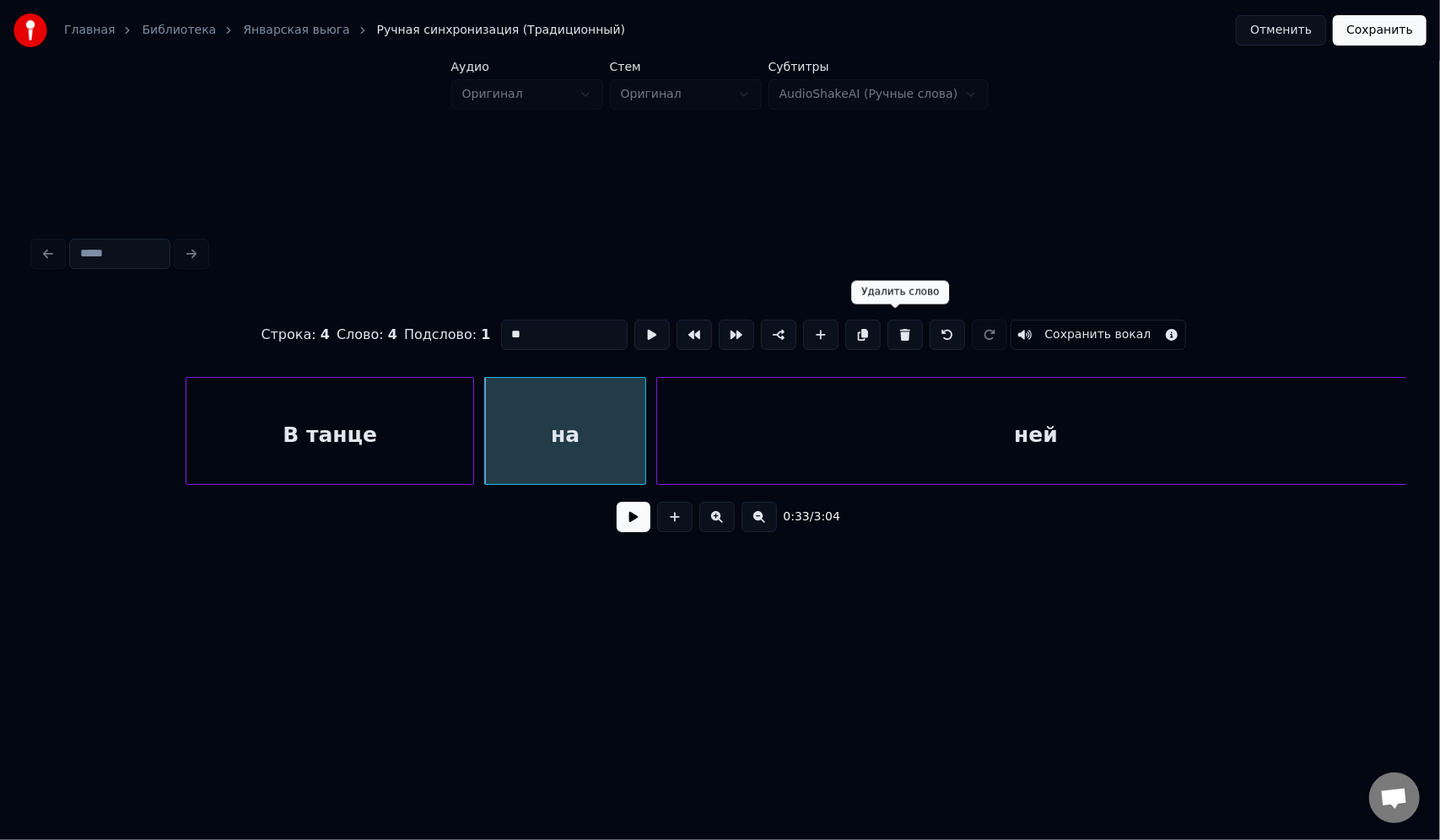
click at [901, 331] on button at bounding box center [905, 335] width 35 height 30
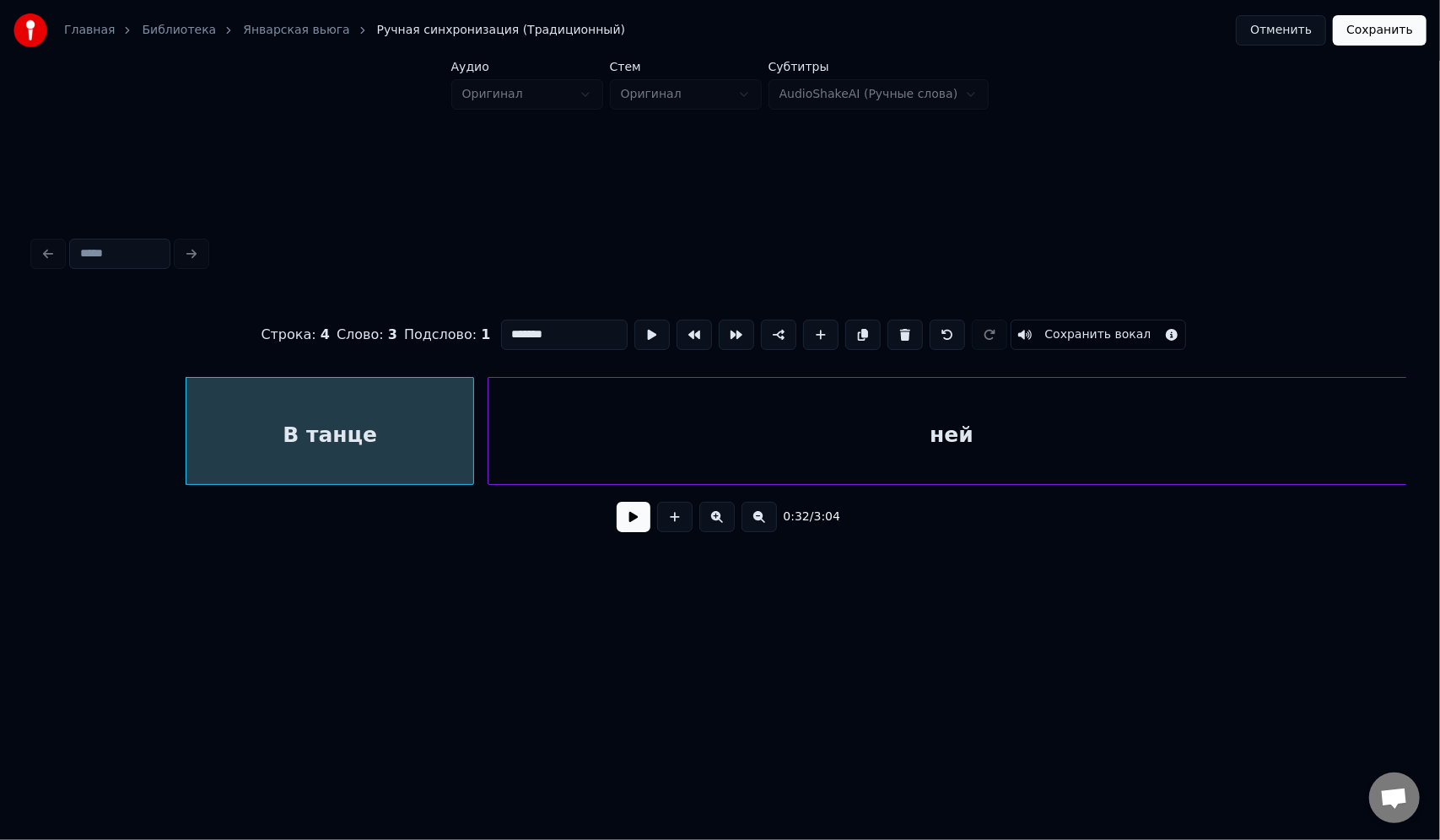
click at [490, 386] on div at bounding box center [491, 431] width 5 height 107
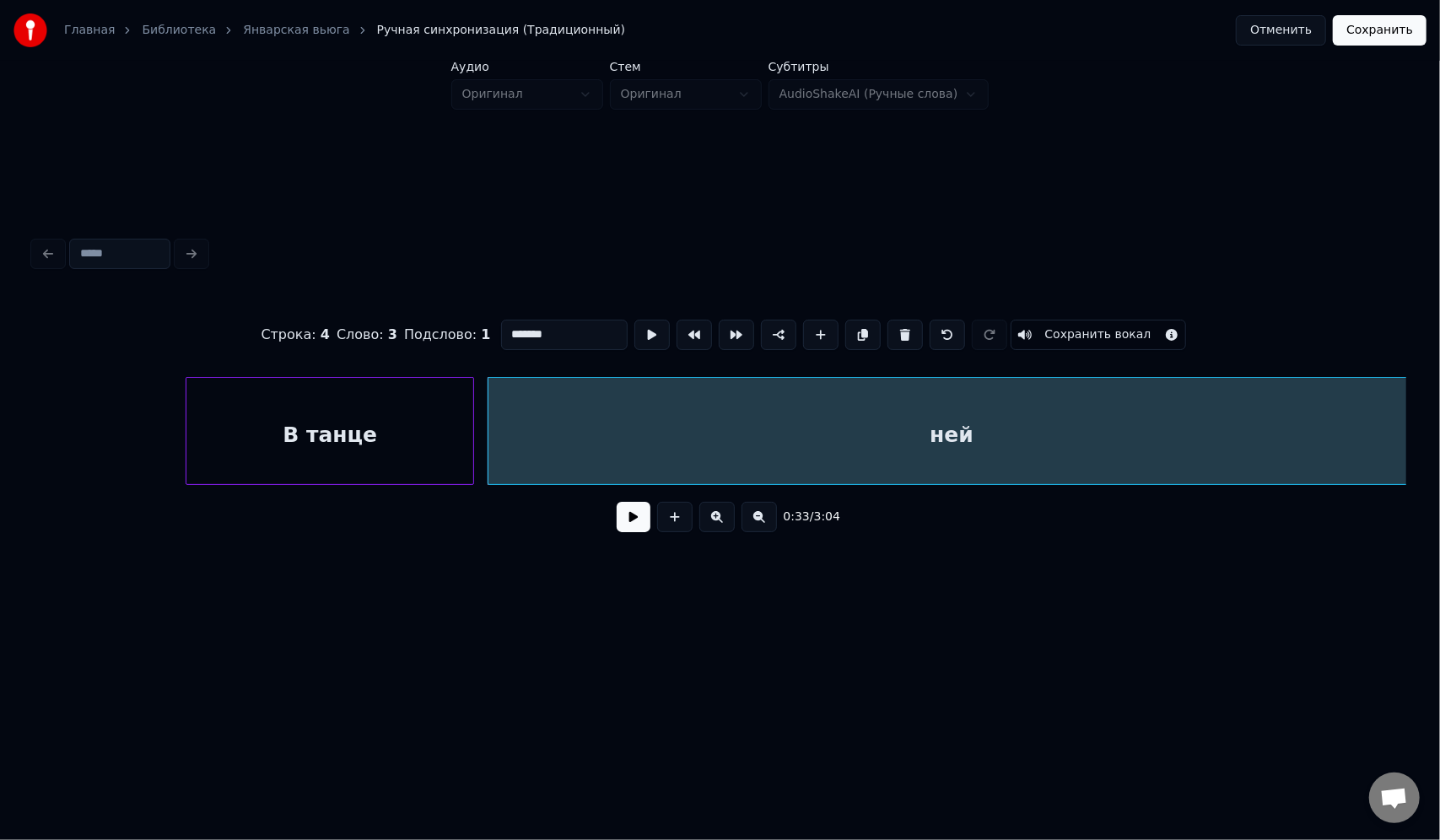
click at [928, 430] on div "ней" at bounding box center [952, 435] width 927 height 114
drag, startPoint x: 540, startPoint y: 335, endPoint x: 462, endPoint y: 337, distance: 78.0
click at [462, 337] on div "Строка : 4 Слово : 4 Подслово : 1 *** Сохранить вокал" at bounding box center [720, 335] width 1372 height 85
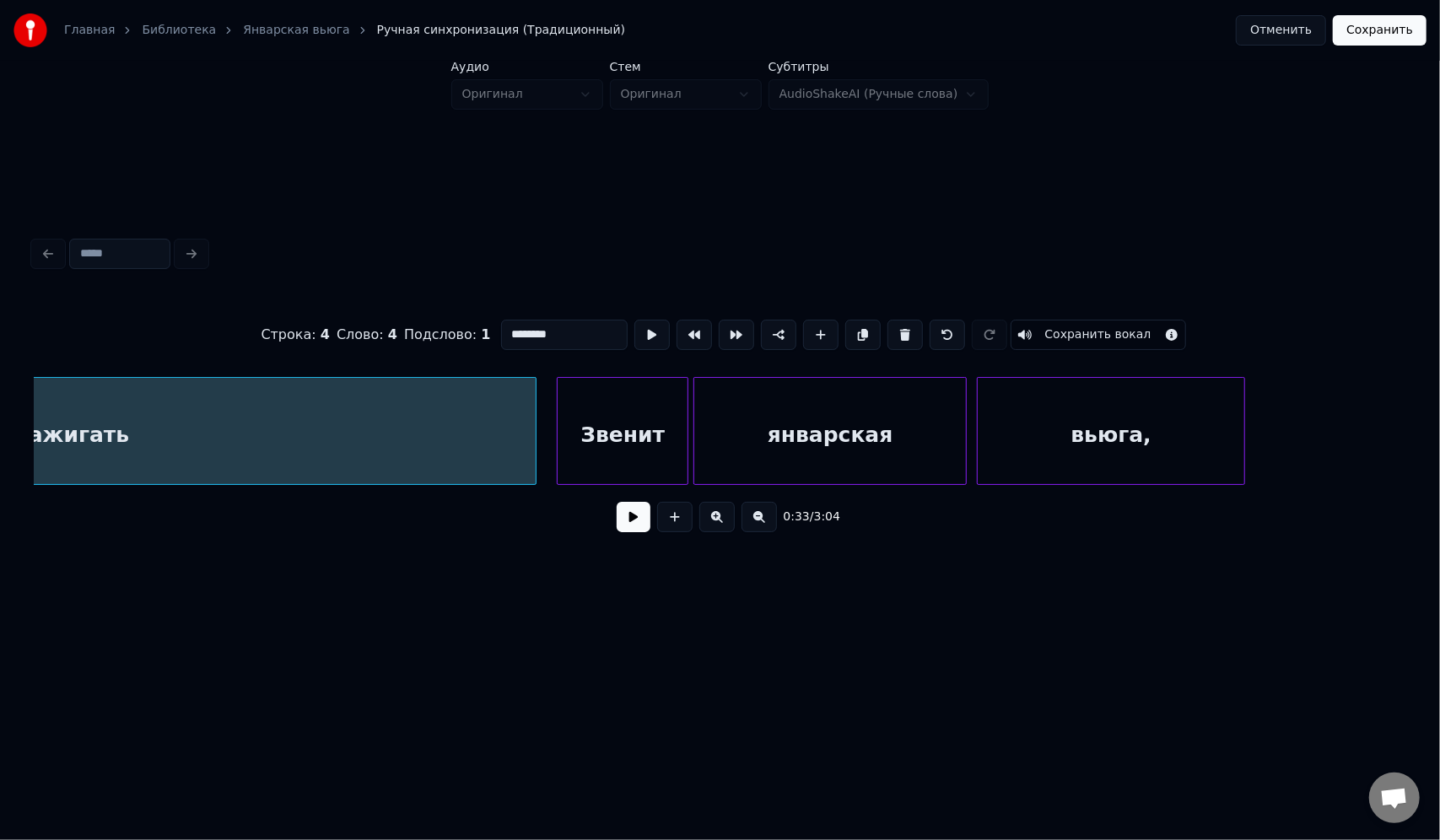
scroll to position [0, 8871]
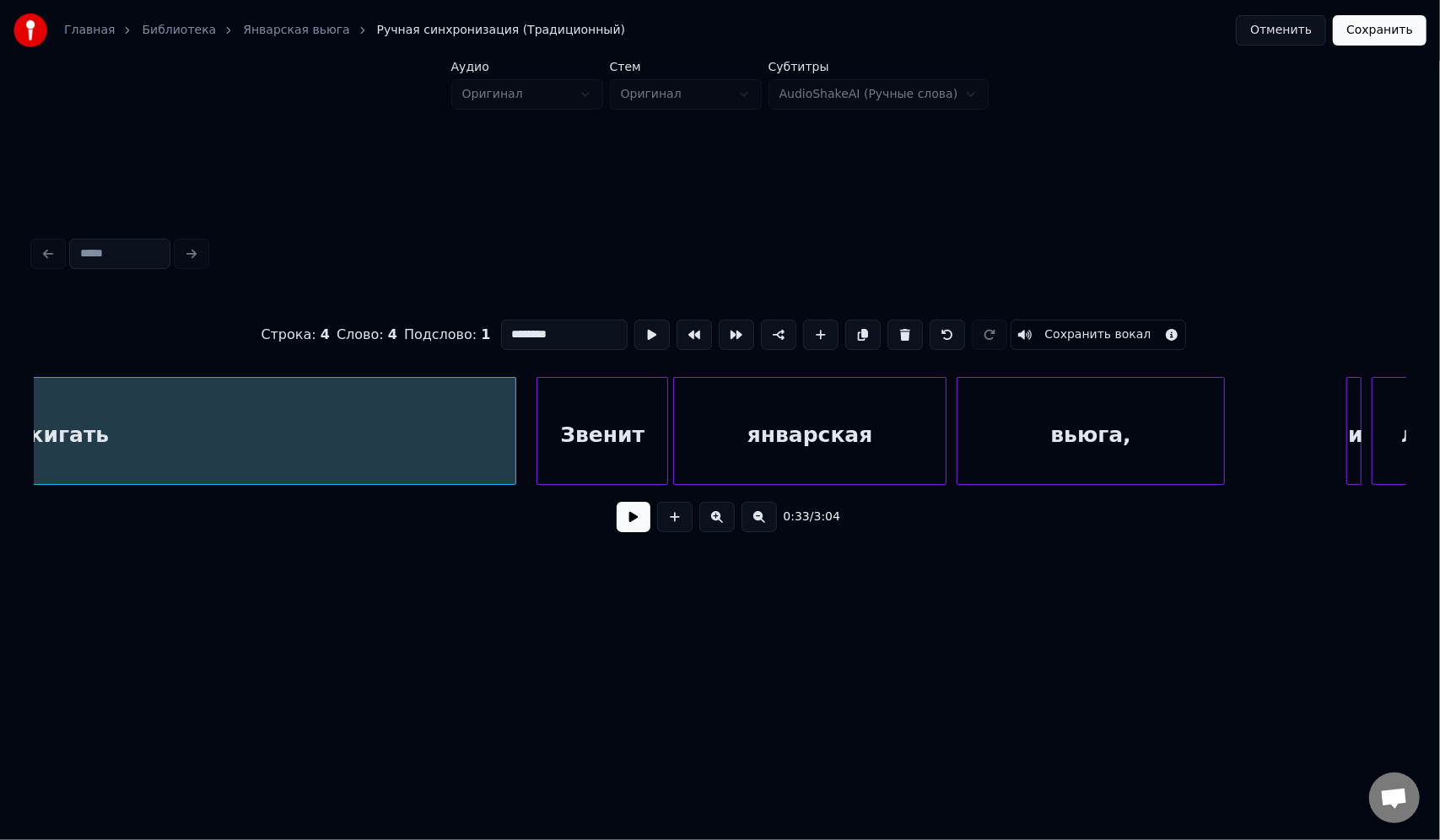
click at [621, 430] on div "Звенит" at bounding box center [602, 435] width 129 height 114
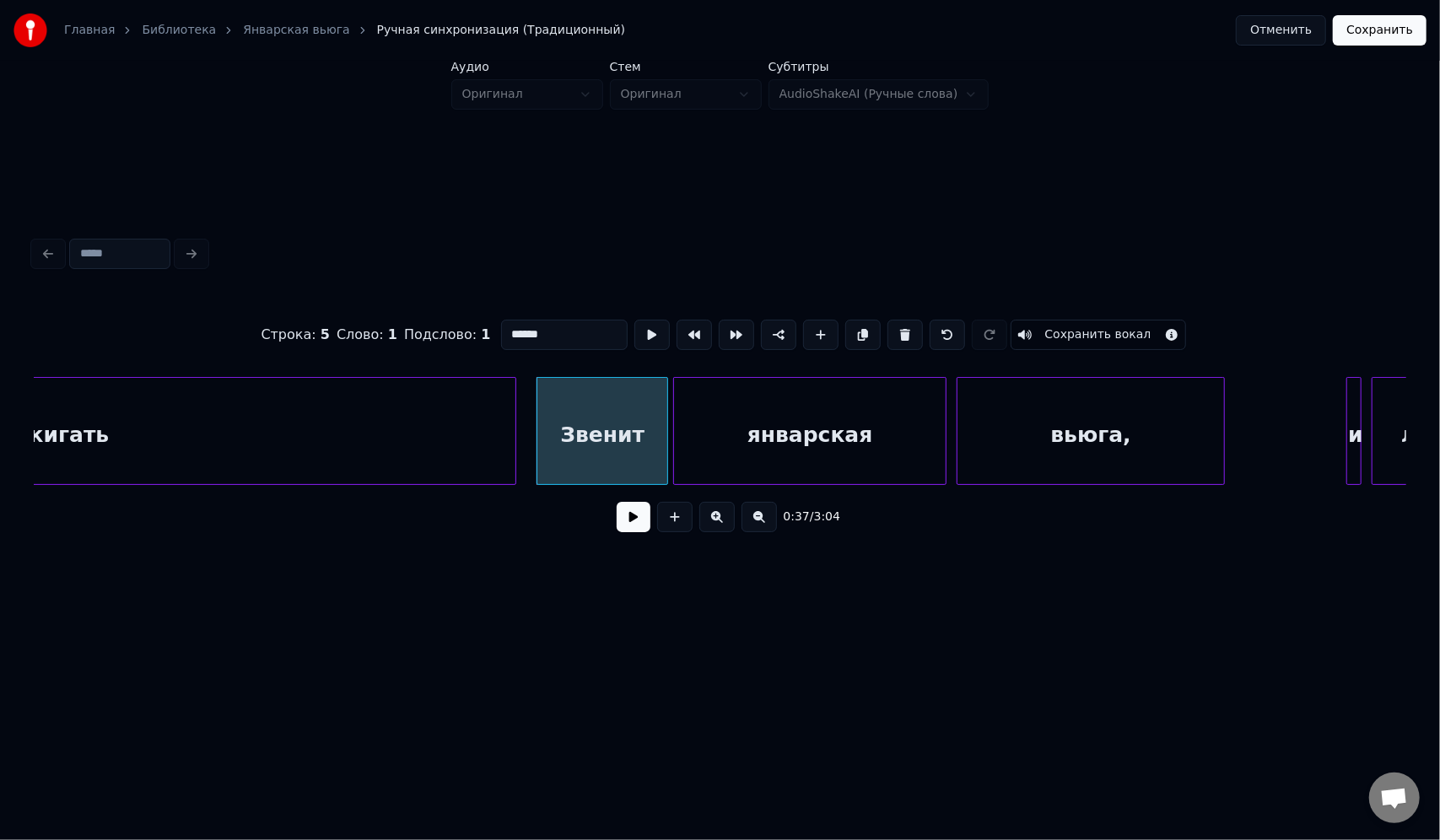
drag, startPoint x: 566, startPoint y: 327, endPoint x: 462, endPoint y: 333, distance: 104.2
click at [462, 333] on div "Строка : 5 Слово : 1 Подслово : 1 ****** Сохранить вокал" at bounding box center [720, 335] width 1372 height 85
paste input "****"
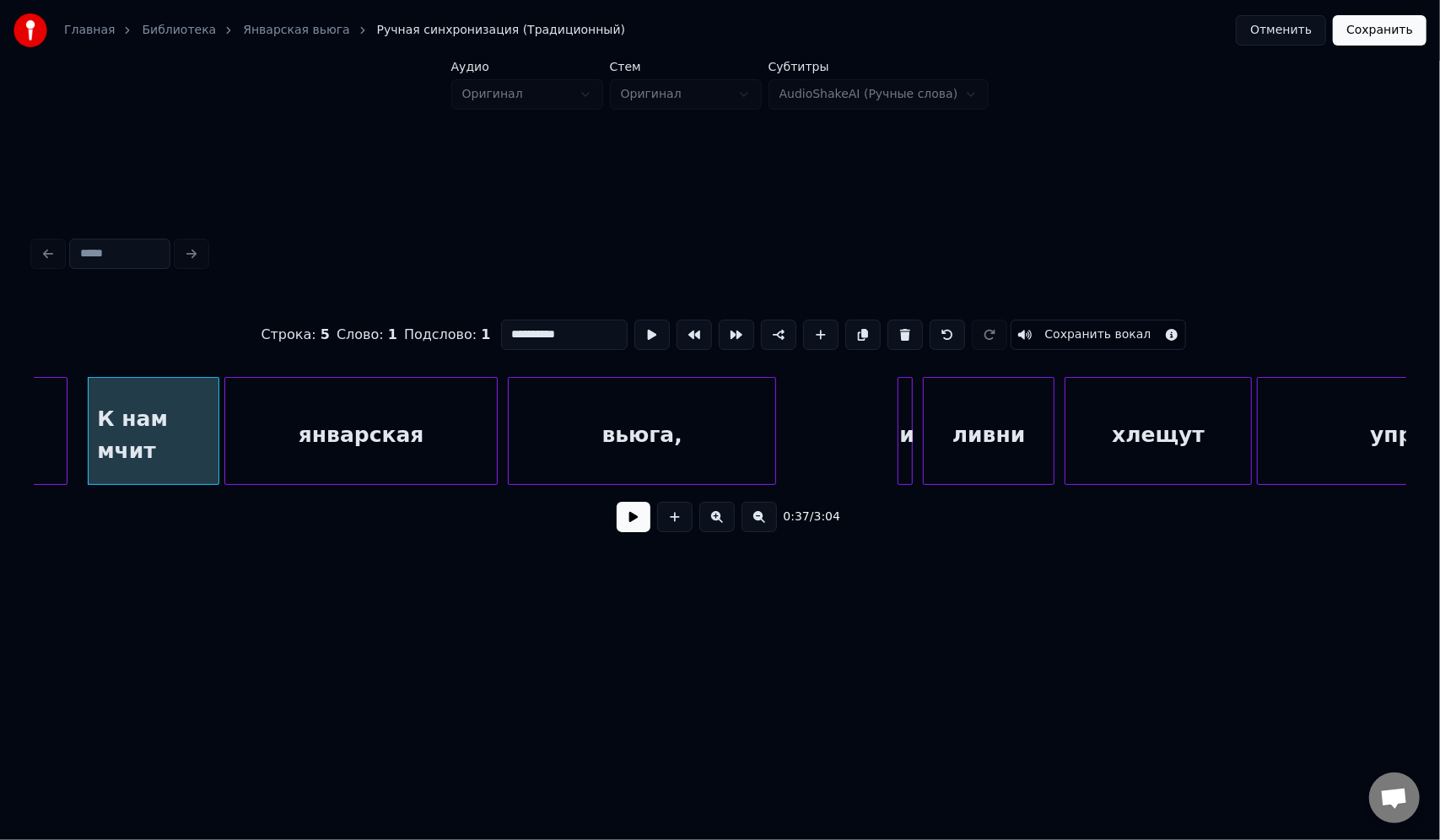
scroll to position [0, 9750]
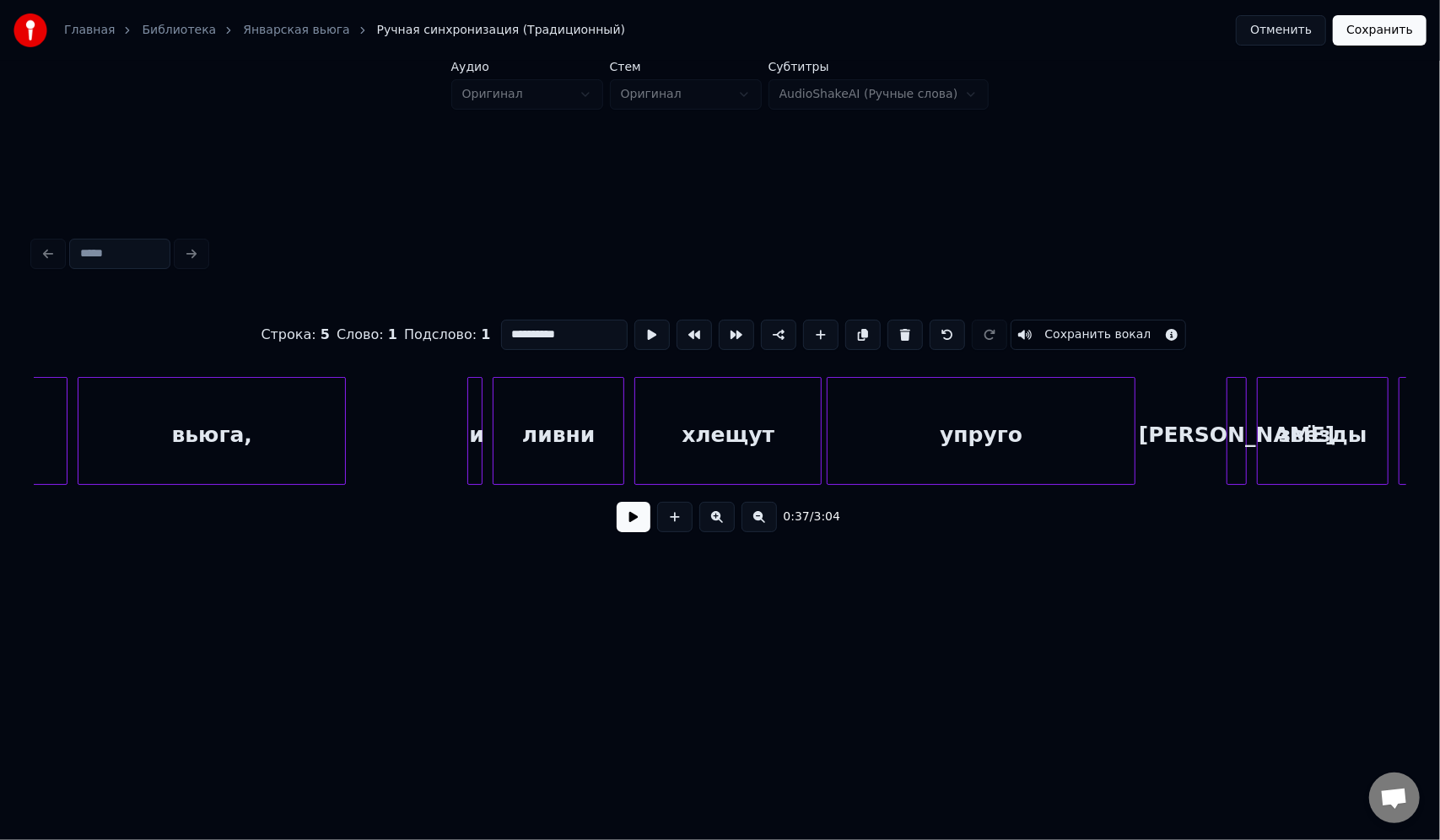
click at [612, 447] on div "ливни" at bounding box center [558, 435] width 129 height 114
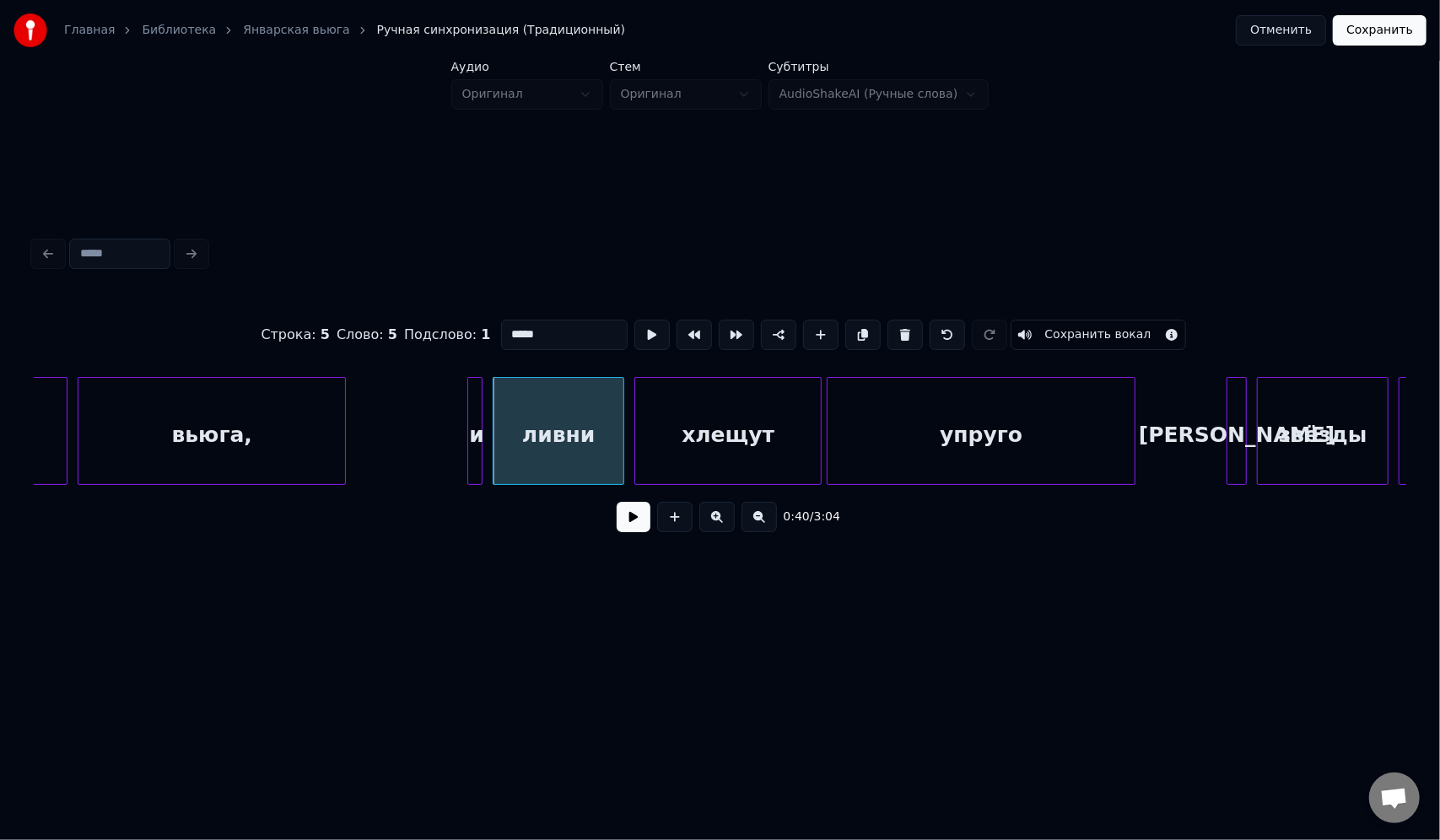
click at [481, 403] on div at bounding box center [479, 431] width 5 height 107
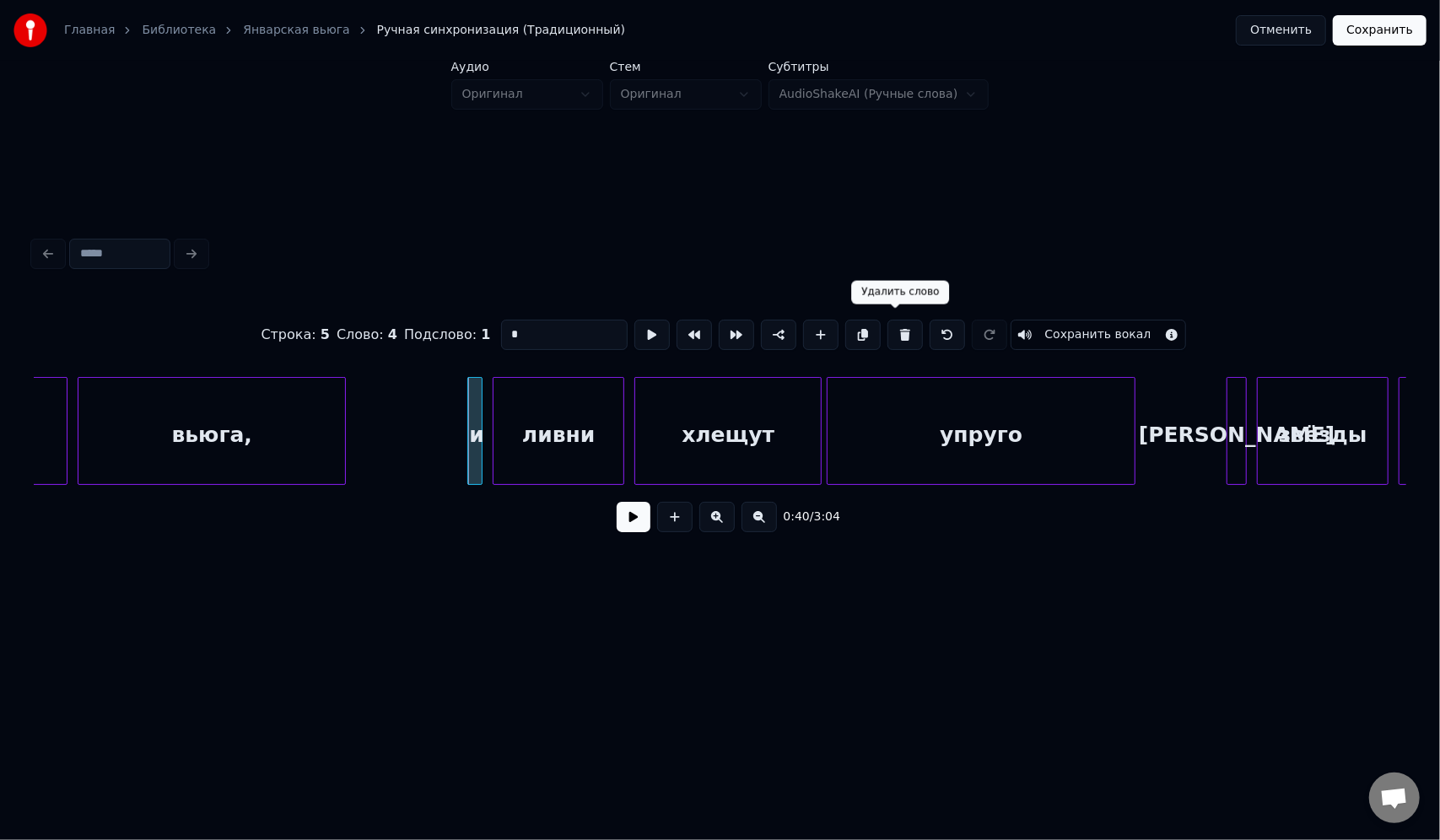
click at [894, 328] on button at bounding box center [905, 335] width 35 height 30
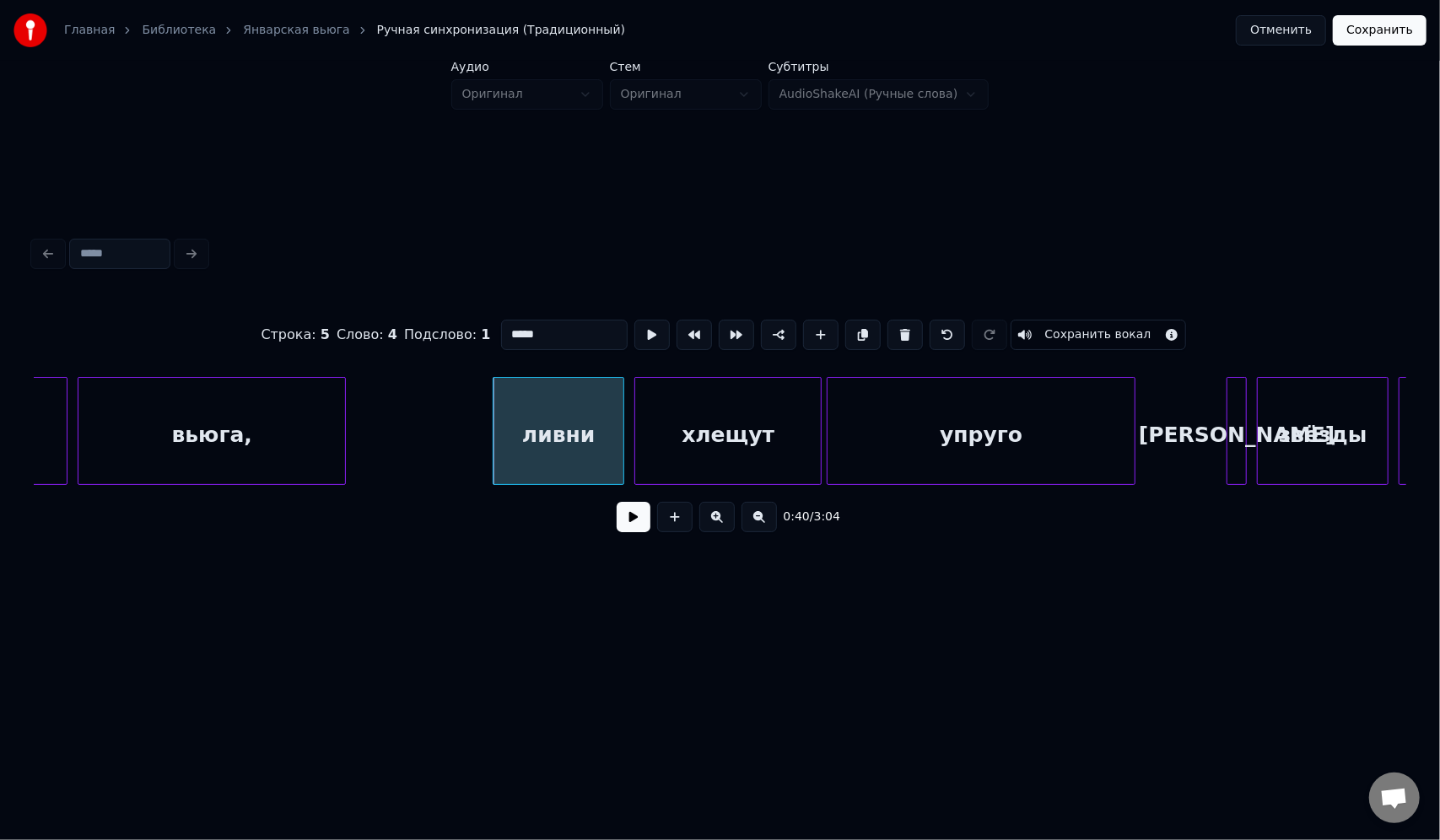
click at [519, 415] on div "ливни" at bounding box center [558, 435] width 129 height 114
click at [465, 410] on div at bounding box center [468, 431] width 5 height 107
drag, startPoint x: 550, startPoint y: 327, endPoint x: 468, endPoint y: 328, distance: 82.0
click at [468, 328] on div "Строка : 5 Слово : 4 Подслово : 1 ***** Сохранить вокал" at bounding box center [720, 335] width 1372 height 85
click at [723, 455] on div "хлещут" at bounding box center [727, 435] width 186 height 114
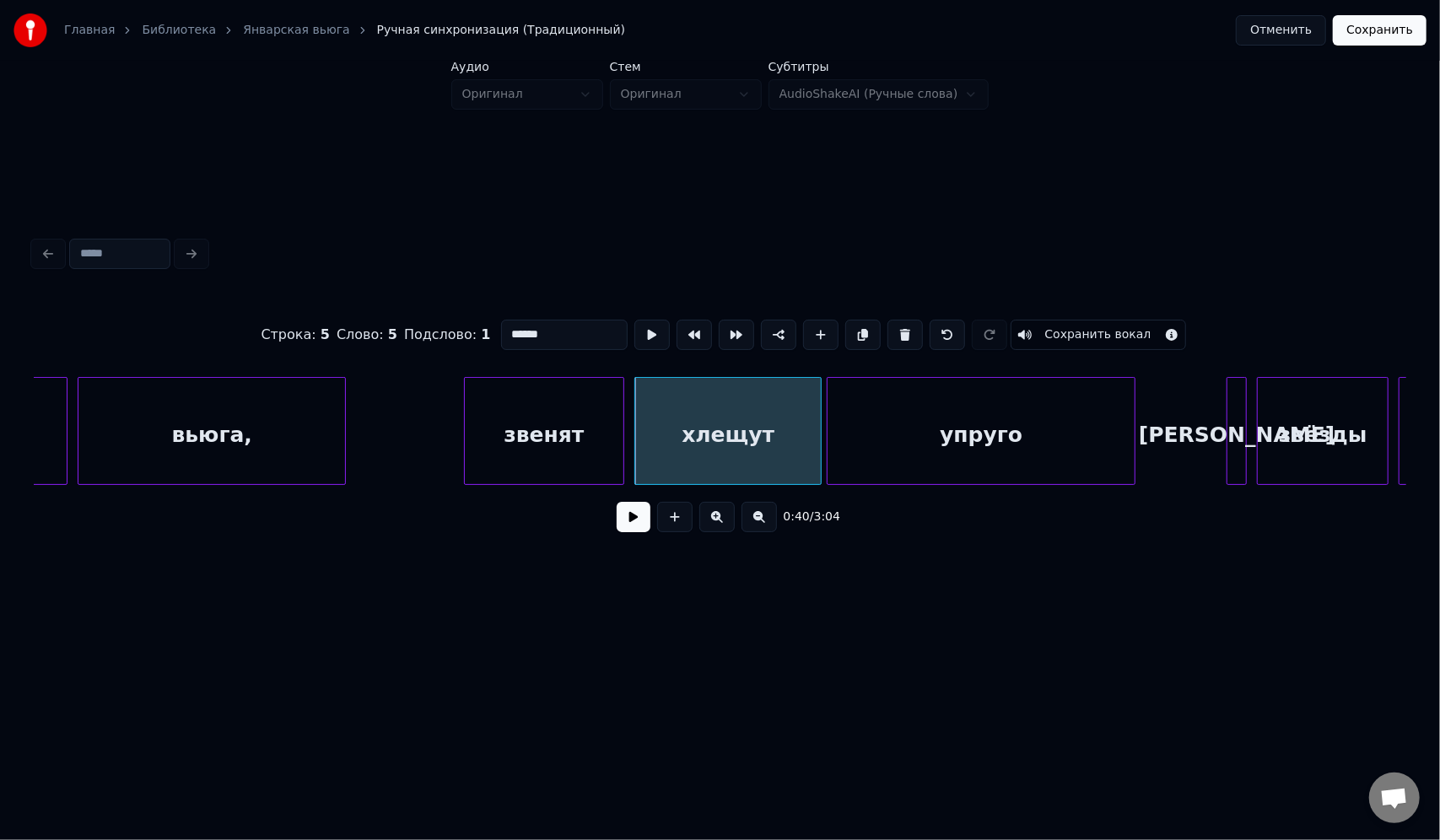
drag, startPoint x: 553, startPoint y: 337, endPoint x: 496, endPoint y: 331, distance: 57.3
click at [501, 331] on input "******" at bounding box center [565, 335] width 127 height 30
click at [948, 435] on div "упруго" at bounding box center [981, 435] width 307 height 114
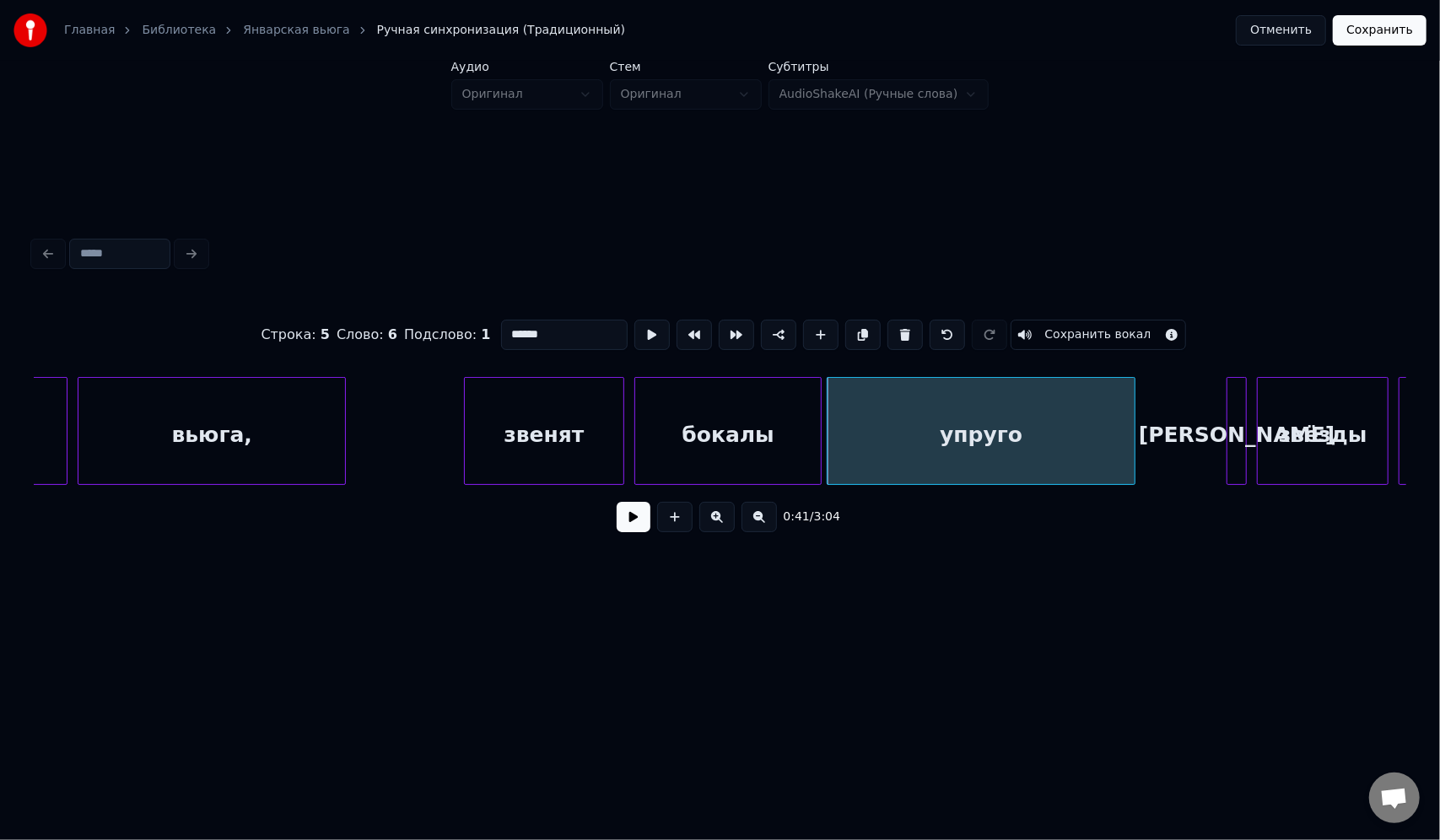
drag, startPoint x: 560, startPoint y: 328, endPoint x: 469, endPoint y: 327, distance: 91.0
click at [469, 327] on div "Строка : 5 Слово : 6 Подслово : 1 ****** Сохранить вокал" at bounding box center [720, 335] width 1372 height 85
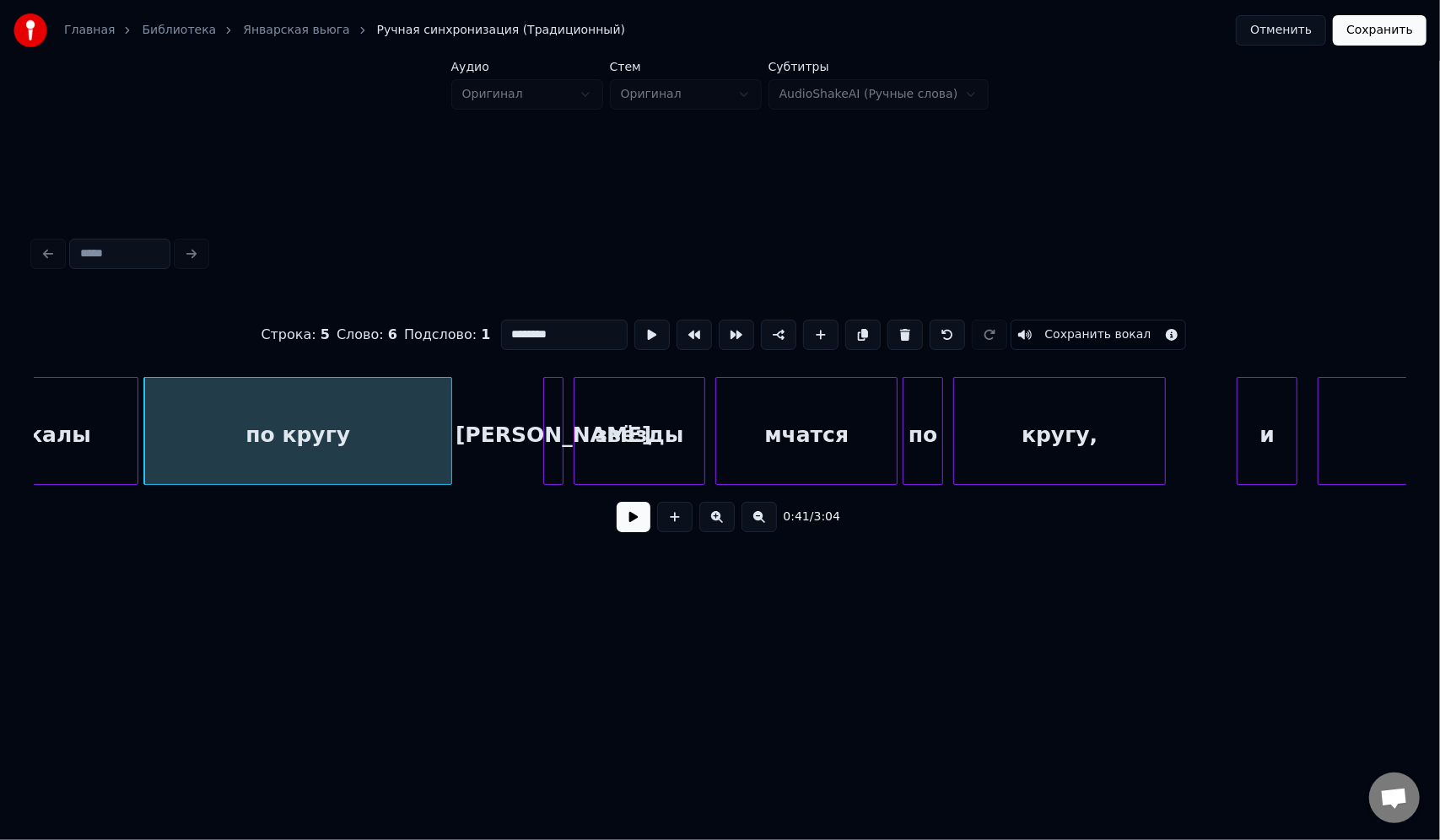
scroll to position [0, 10198]
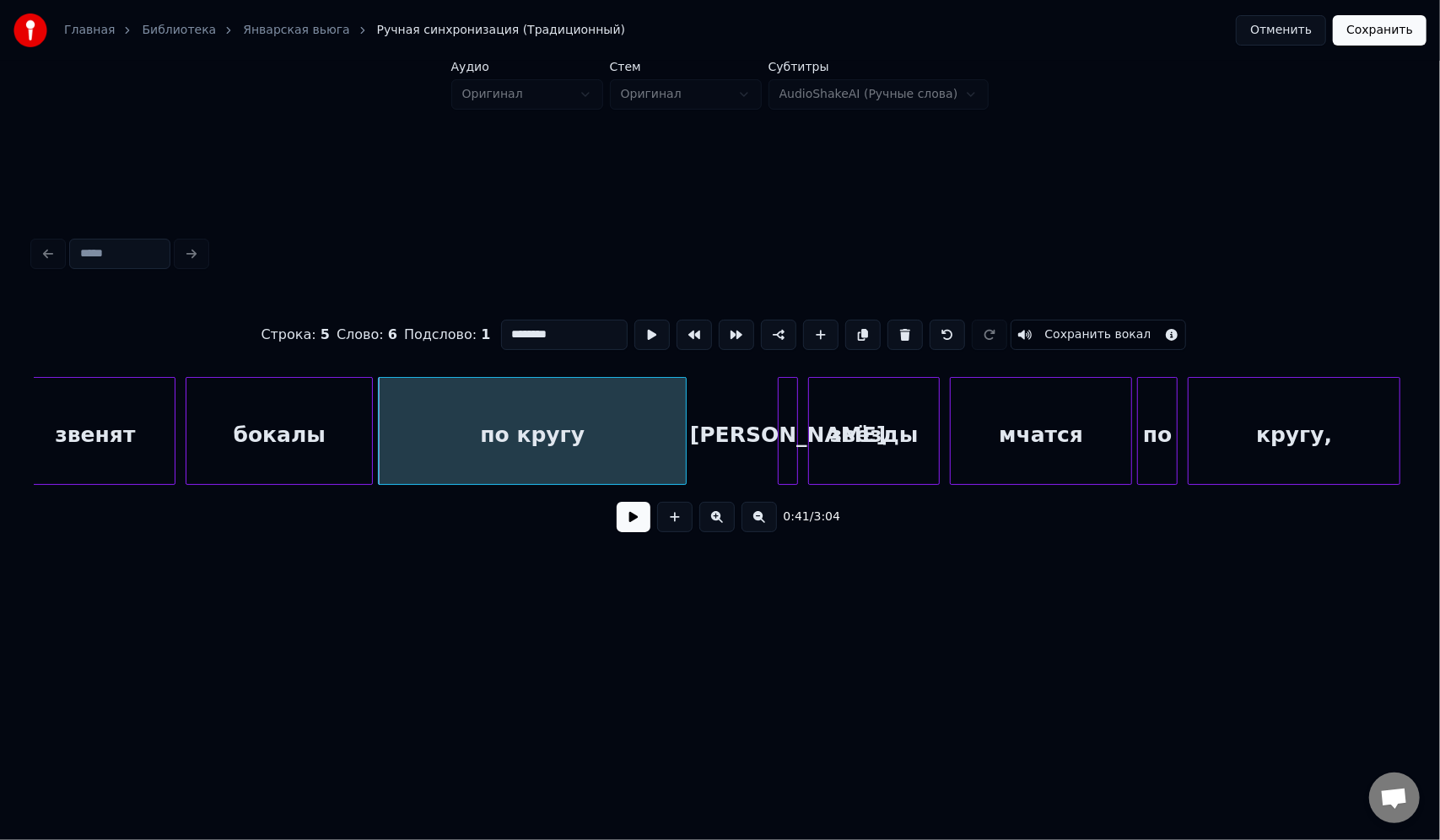
drag, startPoint x: 546, startPoint y: 329, endPoint x: 520, endPoint y: 329, distance: 26.0
click at [520, 329] on input "********" at bounding box center [565, 335] width 127 height 30
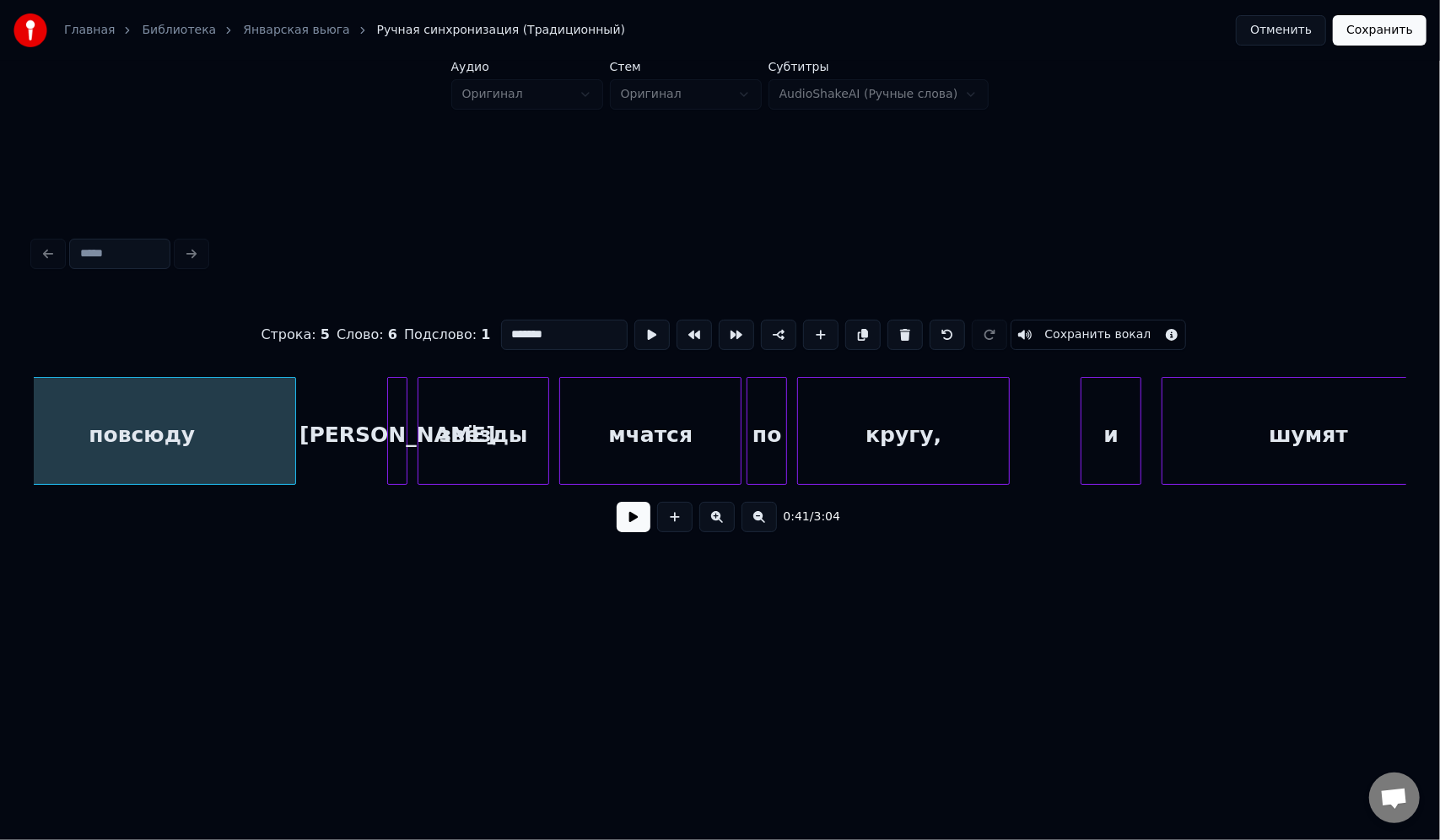
scroll to position [0, 10569]
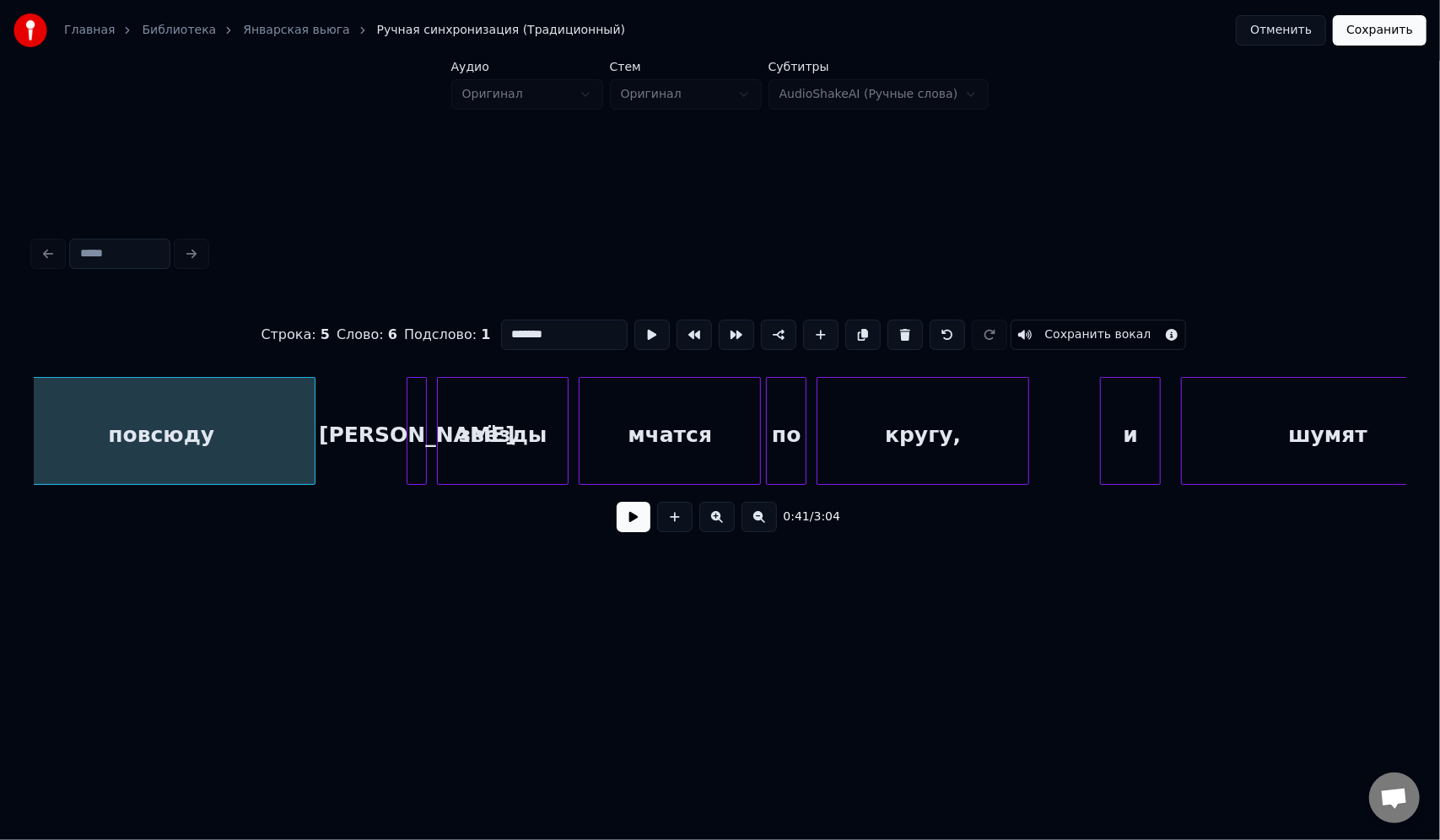
click at [483, 440] on div "звёзды" at bounding box center [502, 435] width 129 height 114
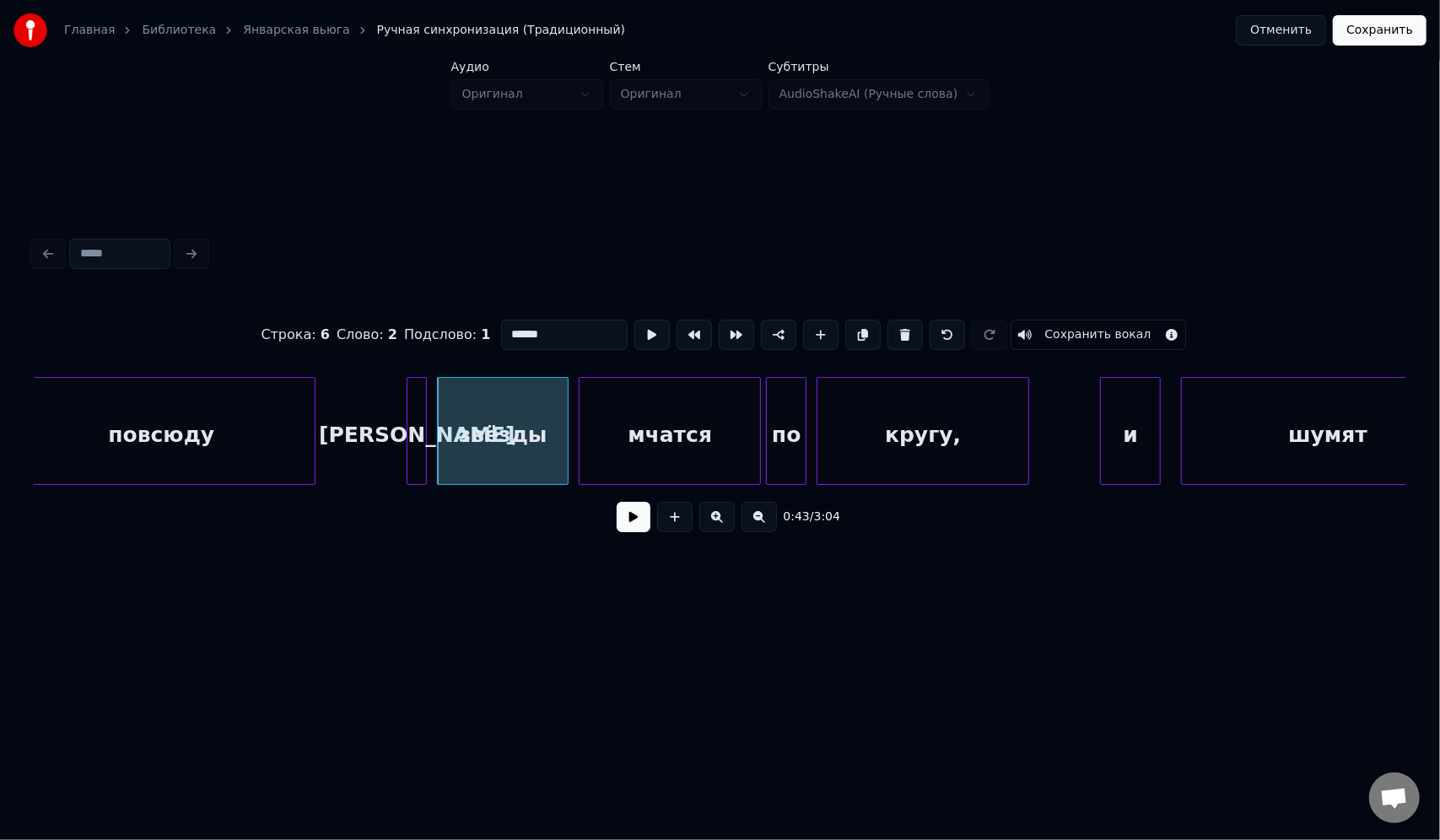
click at [418, 409] on div "[PERSON_NAME]" at bounding box center [417, 435] width 18 height 114
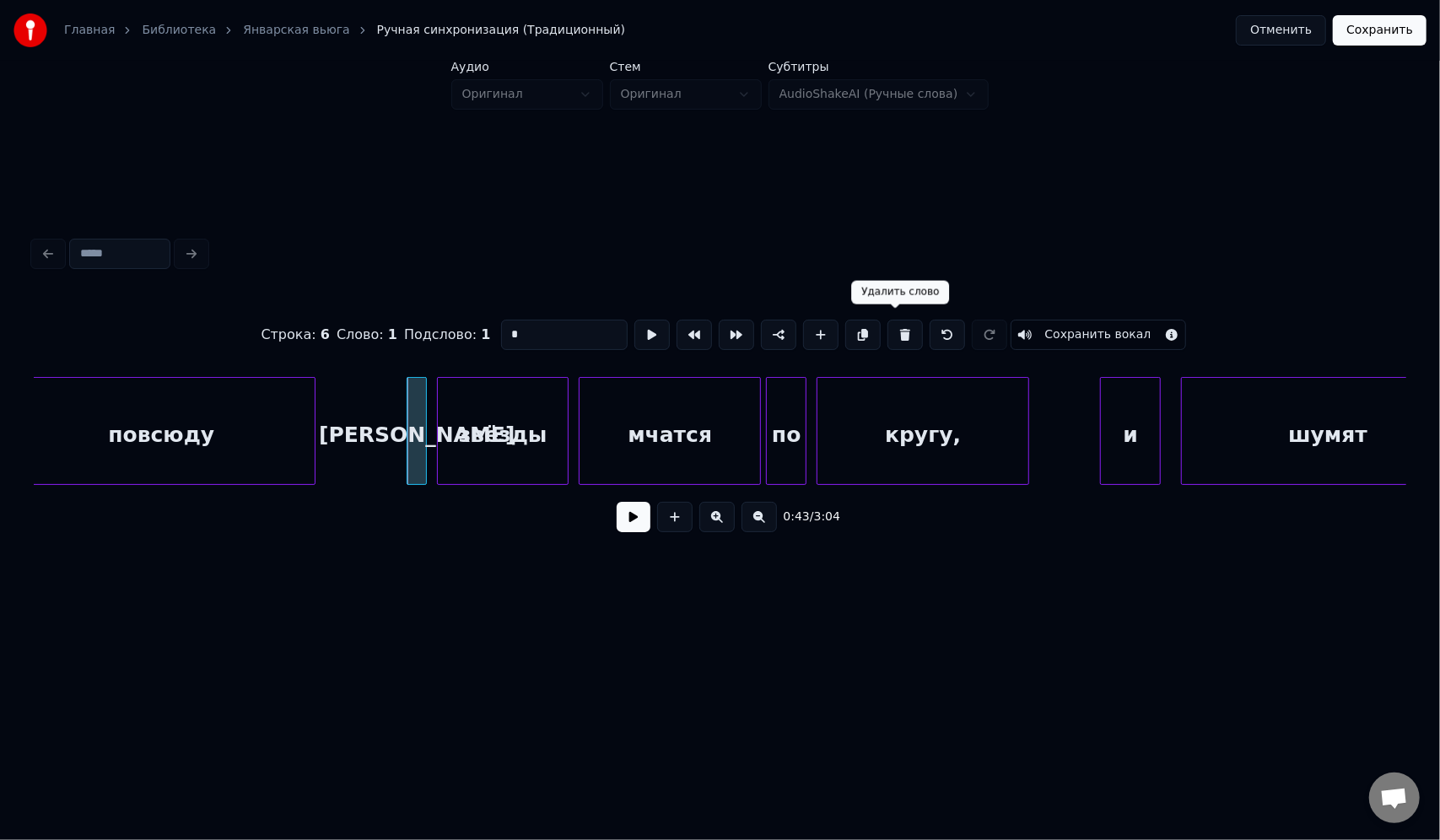
click at [897, 328] on button at bounding box center [905, 335] width 35 height 30
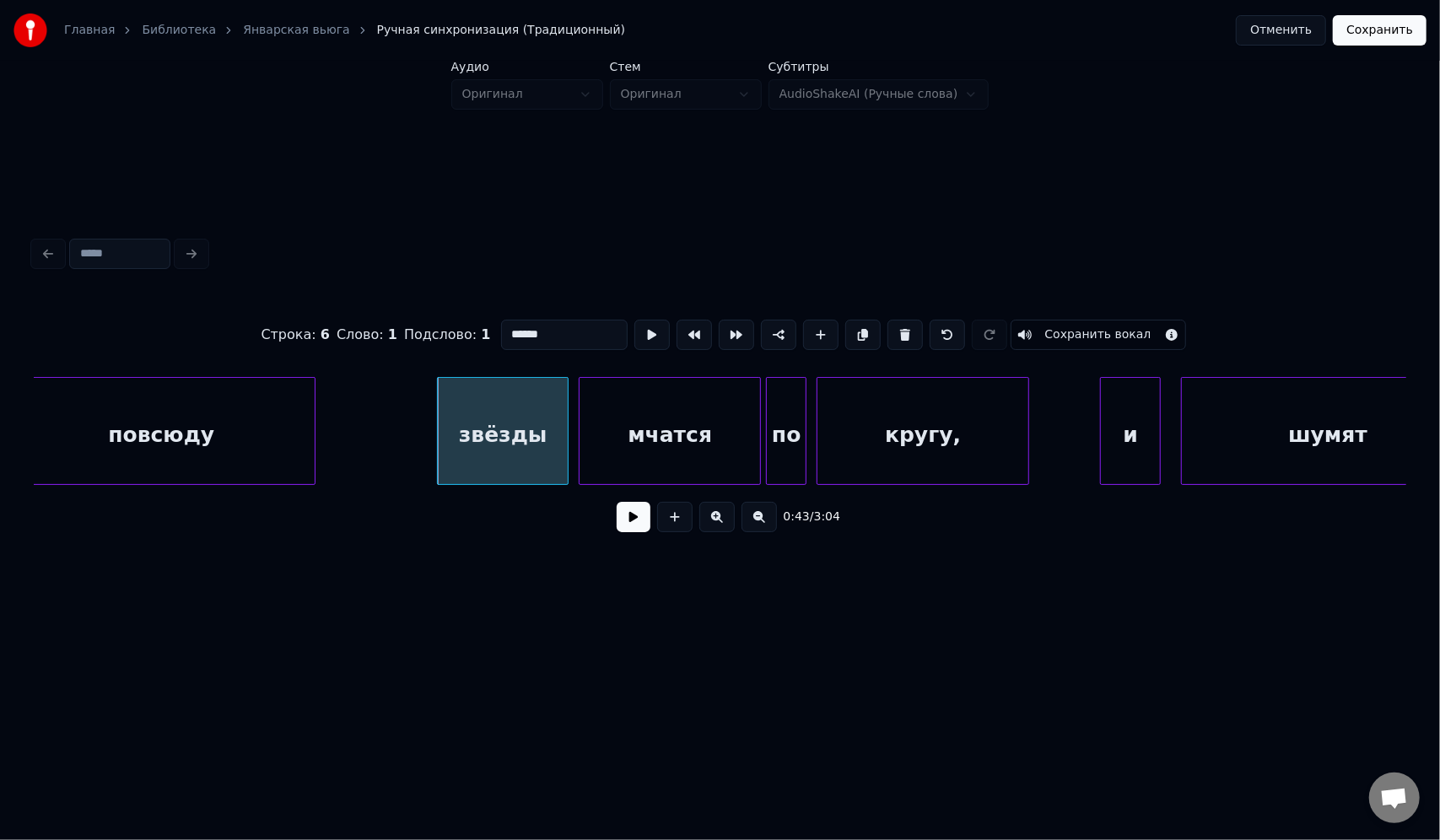
click at [460, 390] on div "звёзды" at bounding box center [502, 435] width 129 height 114
click at [402, 392] on div at bounding box center [403, 431] width 5 height 107
drag, startPoint x: 549, startPoint y: 330, endPoint x: 484, endPoint y: 331, distance: 65.0
click at [484, 331] on div "Строка : 6 Слово : 1 Подслово : 1 ****** Сохранить вокал" at bounding box center [720, 335] width 1372 height 85
click at [649, 429] on div "мчатся" at bounding box center [669, 435] width 181 height 114
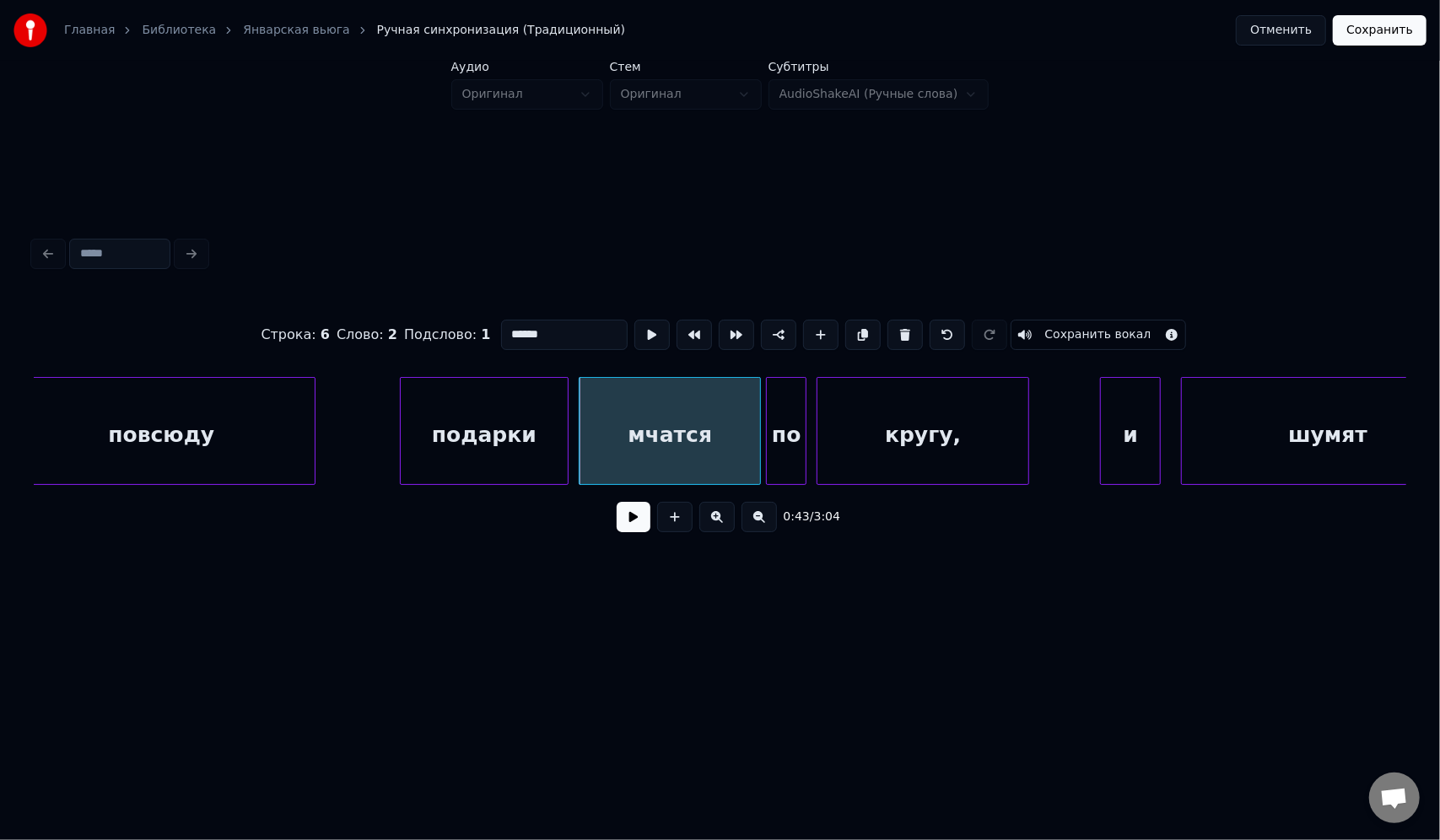
drag, startPoint x: 551, startPoint y: 321, endPoint x: 492, endPoint y: 332, distance: 60.0
click at [492, 332] on div "Строка : 6 Слово : 2 Подслово : 1 ****** Сохранить вокал" at bounding box center [720, 335] width 1372 height 85
click at [779, 413] on div "по" at bounding box center [786, 435] width 39 height 114
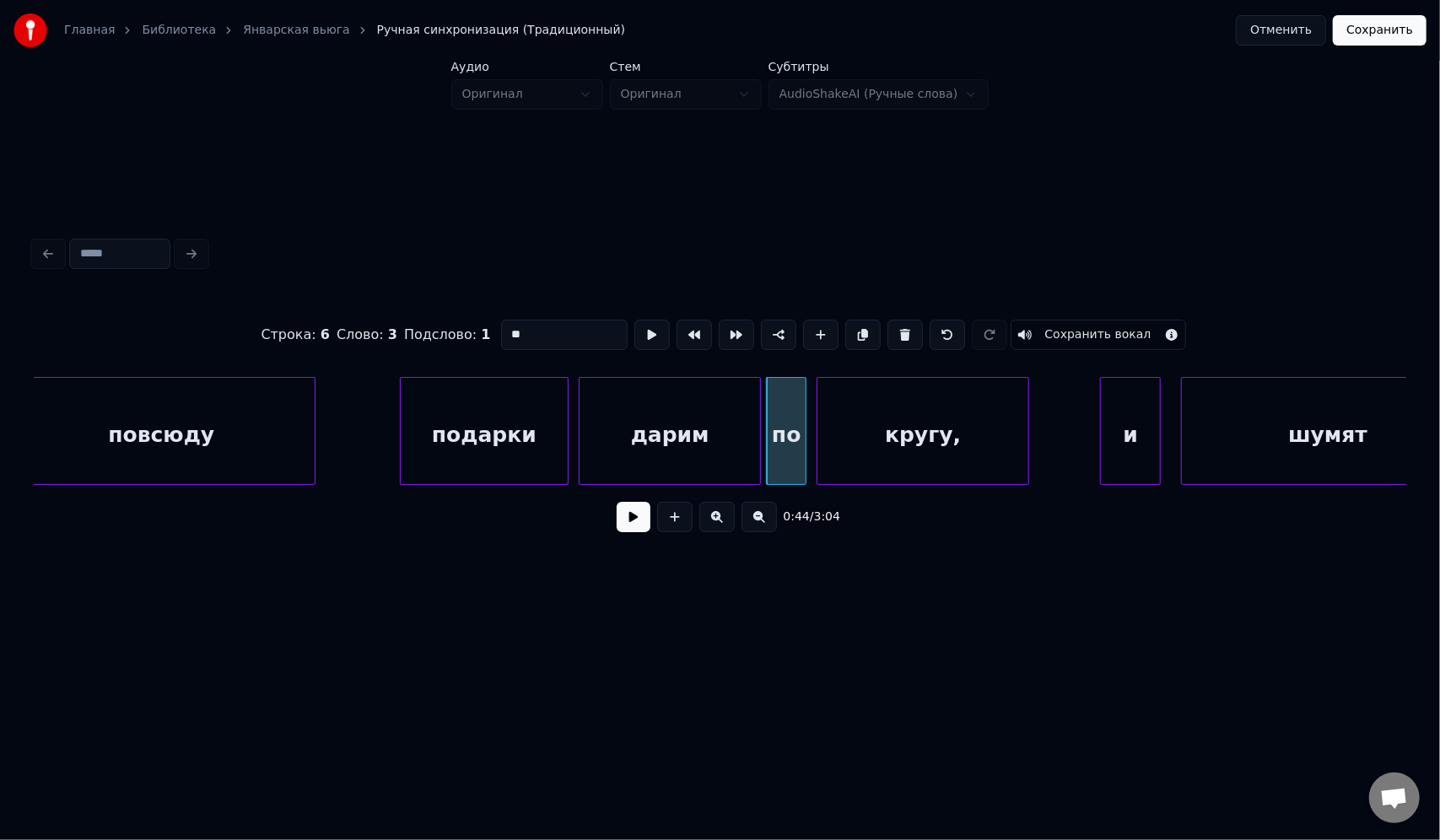
drag, startPoint x: 549, startPoint y: 329, endPoint x: 474, endPoint y: 329, distance: 75.0
click at [474, 329] on div "Строка : 6 Слово : 3 Подслово : 1 ** Сохранить вокал" at bounding box center [720, 335] width 1372 height 85
click at [912, 440] on div "кругу," at bounding box center [922, 435] width 210 height 114
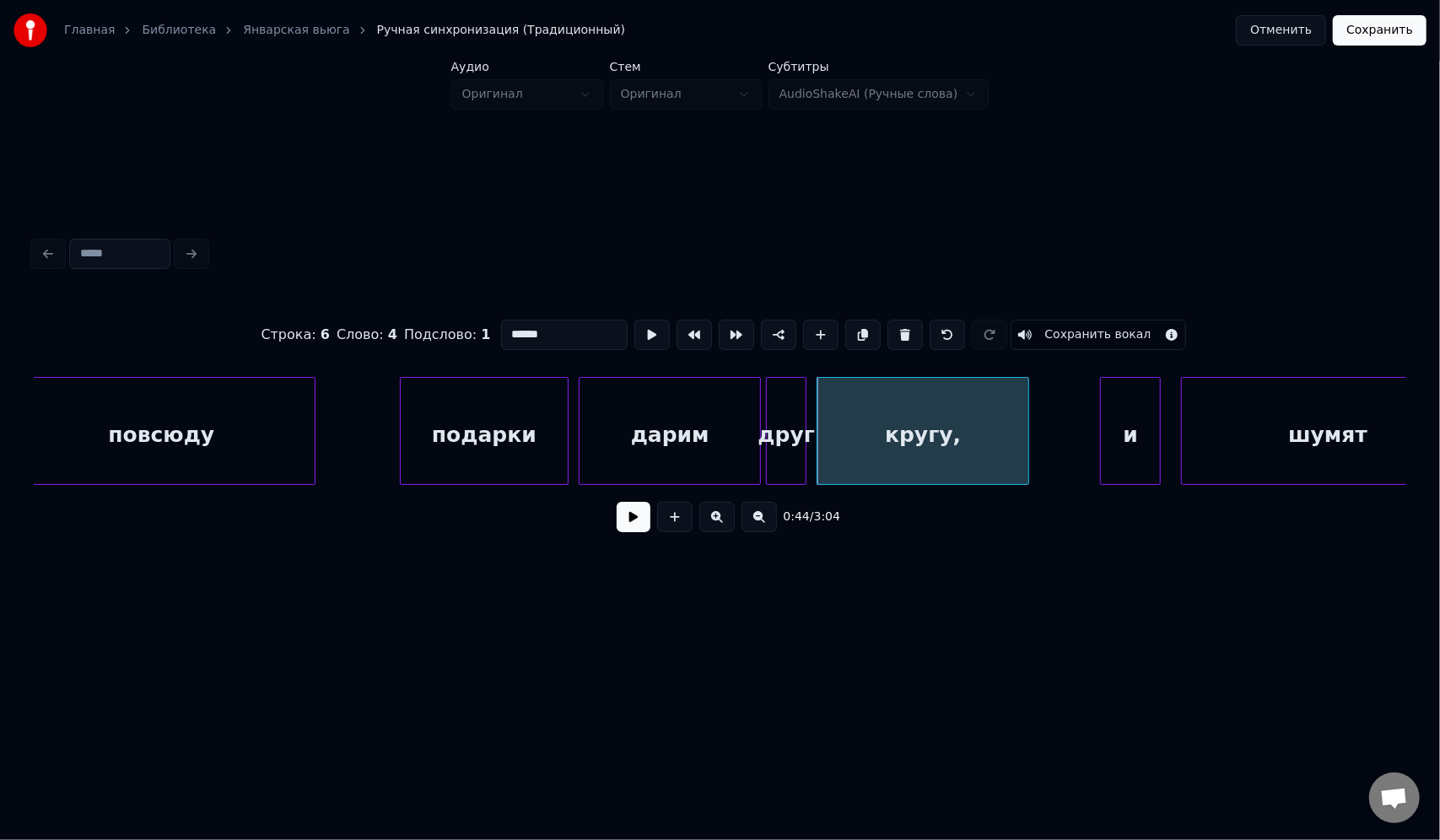
drag, startPoint x: 551, startPoint y: 326, endPoint x: 493, endPoint y: 321, distance: 58.2
click at [493, 321] on div "Строка : 6 Слово : 4 Подслово : 1 ****** Сохранить вокал" at bounding box center [720, 335] width 1372 height 85
click at [516, 322] on input "******" at bounding box center [565, 335] width 127 height 30
drag, startPoint x: 534, startPoint y: 328, endPoint x: 483, endPoint y: 334, distance: 51.4
click at [483, 334] on div "Строка : 6 Слово : 4 Подслово : 1 ****** Сохранить вокал" at bounding box center [720, 335] width 1372 height 85
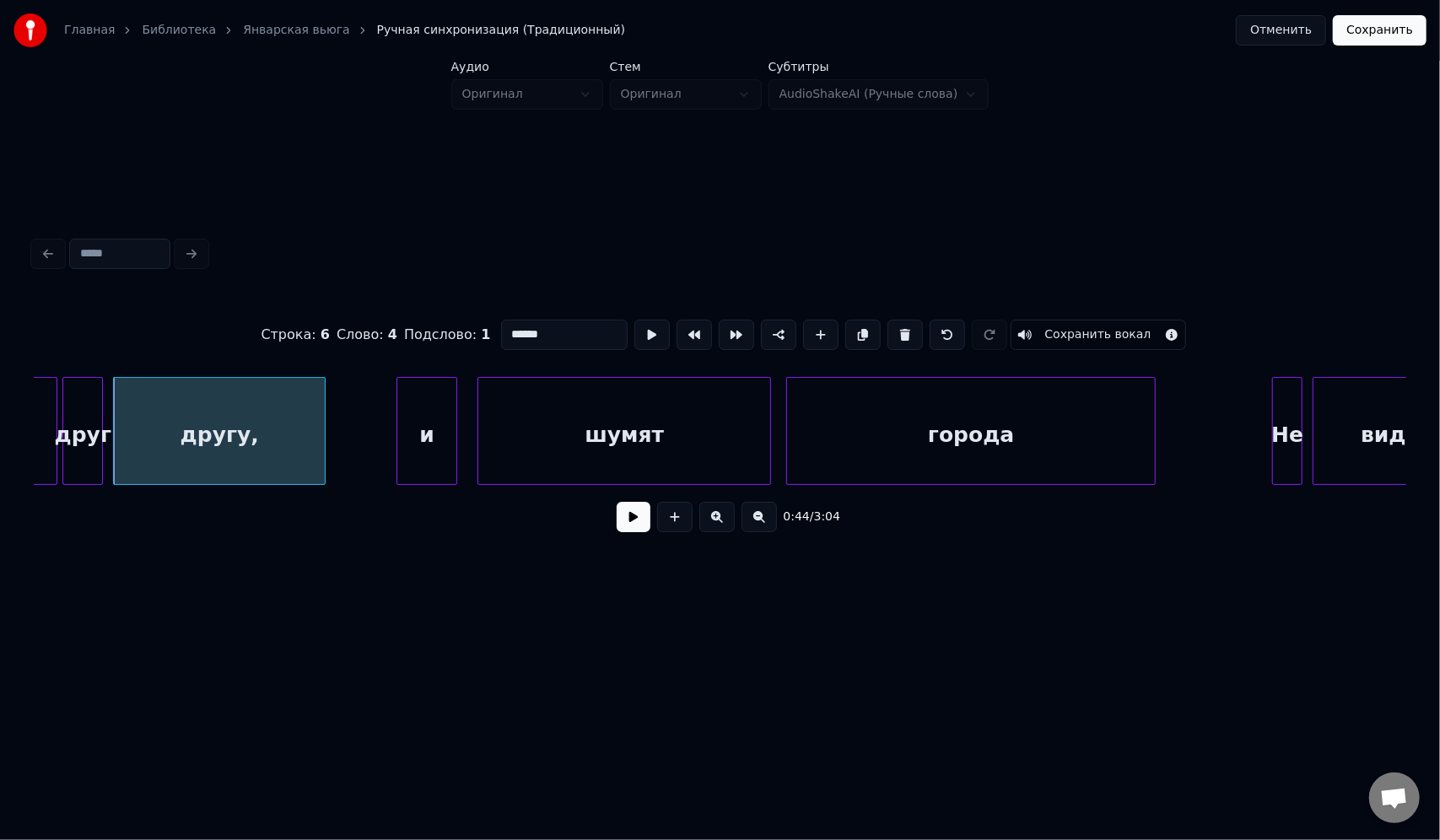
scroll to position [0, 11311]
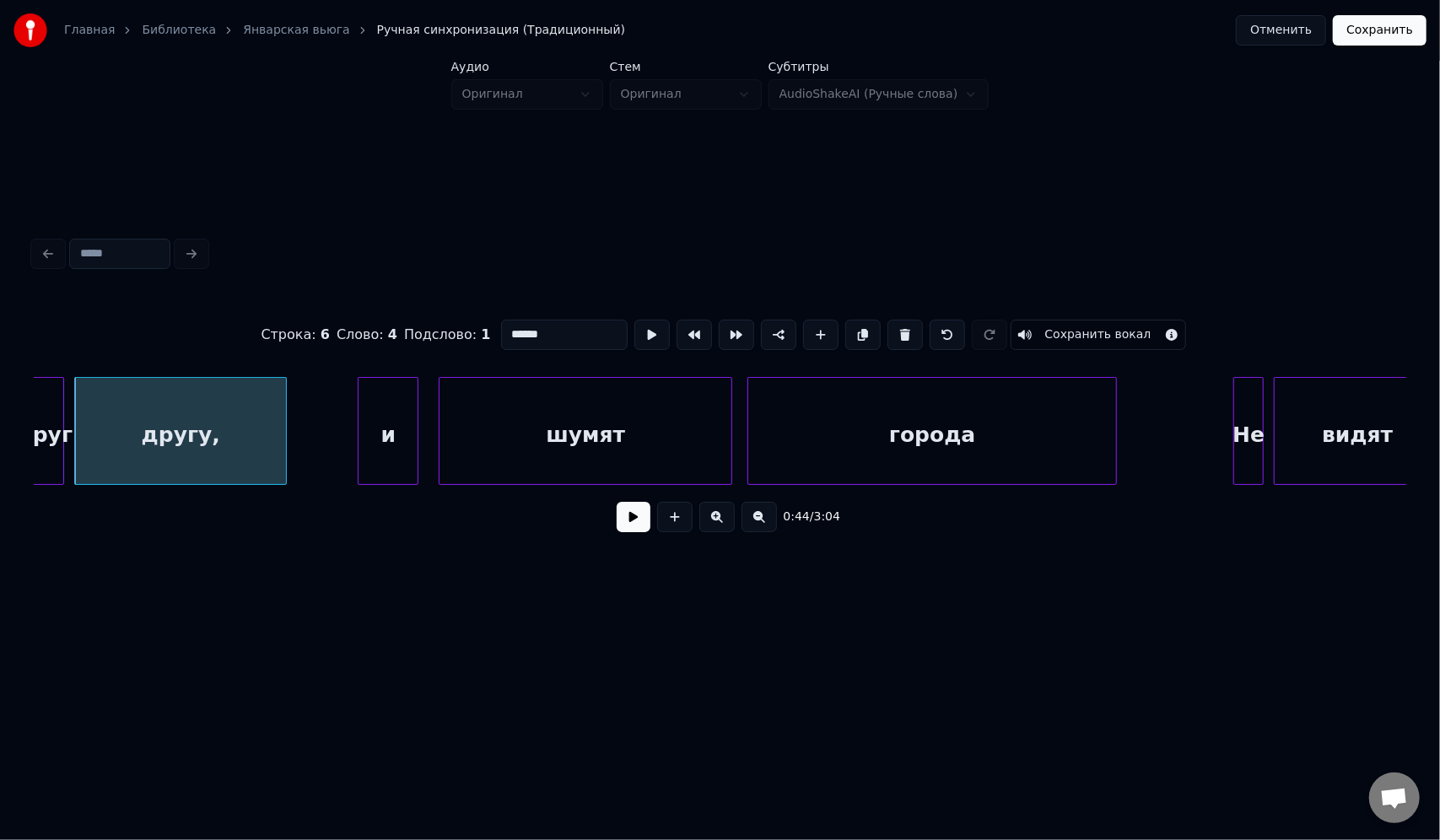
click at [405, 427] on div "и" at bounding box center [388, 435] width 59 height 114
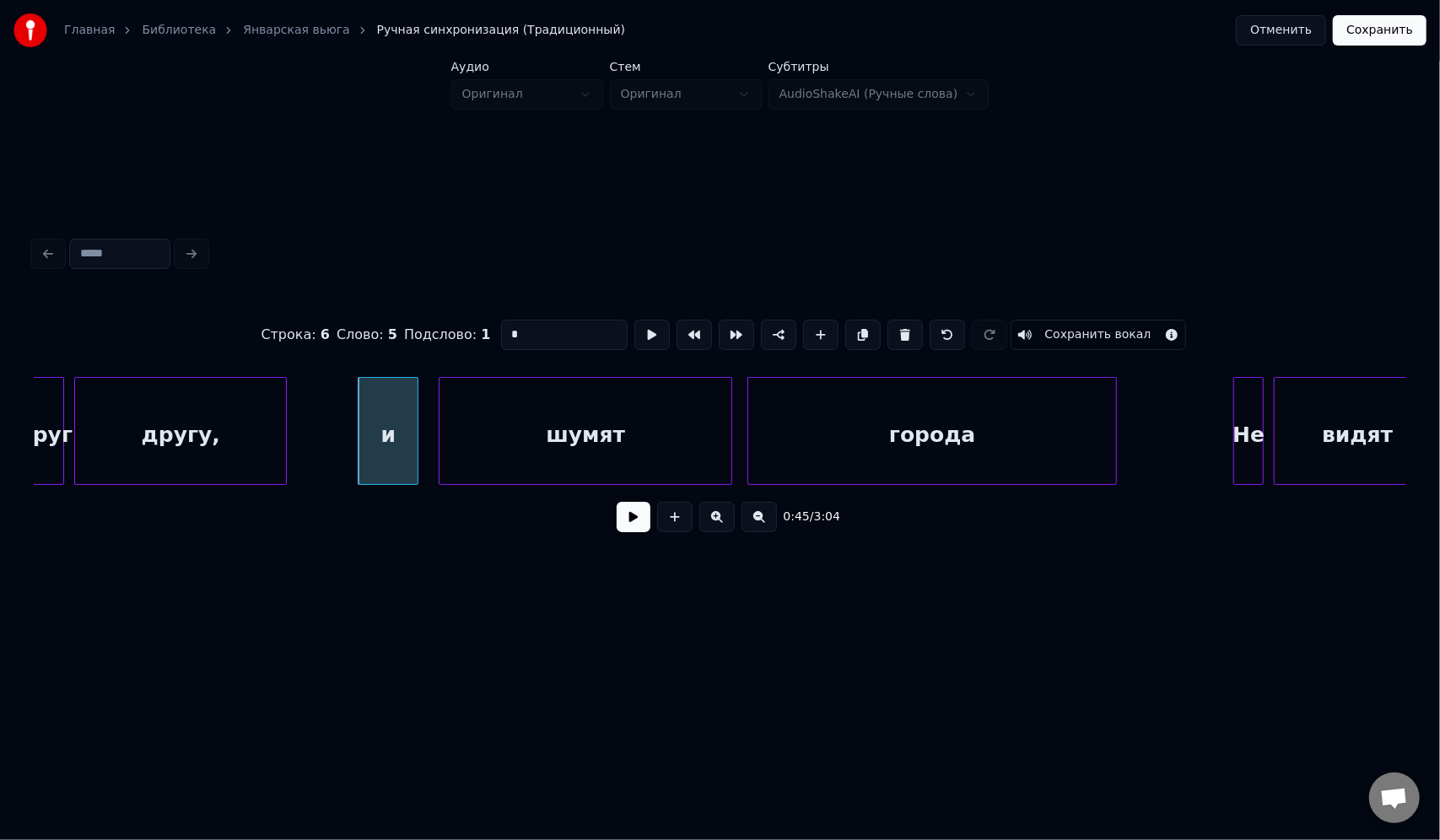
click at [524, 329] on input "*" at bounding box center [565, 335] width 127 height 30
drag, startPoint x: 525, startPoint y: 329, endPoint x: 468, endPoint y: 334, distance: 57.2
click at [468, 334] on div "Строка : 6 Слово : 5 Подслово : 1 * Сохранить вокал" at bounding box center [720, 335] width 1372 height 85
click at [560, 421] on div "шумят" at bounding box center [585, 435] width 292 height 114
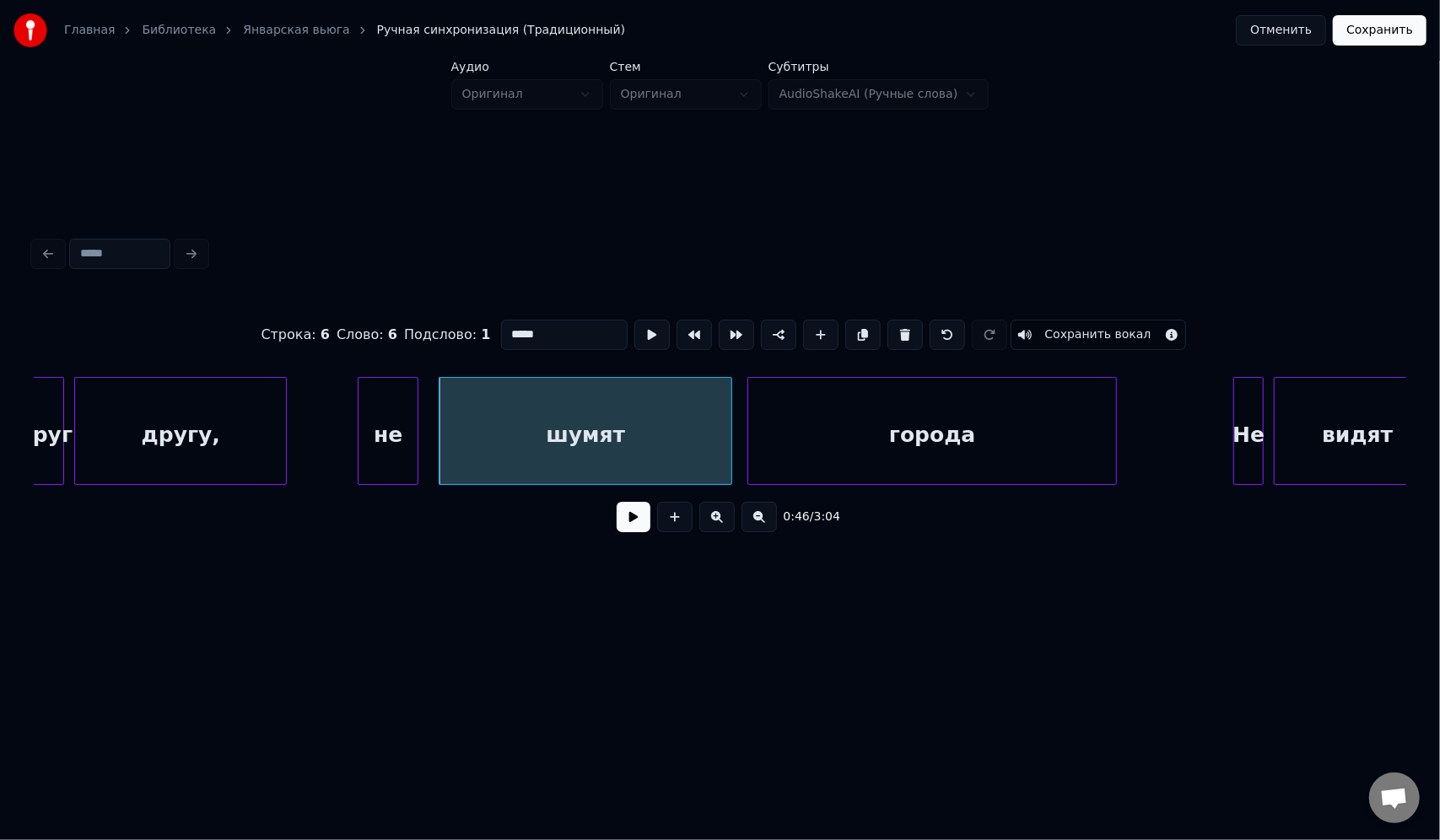
drag, startPoint x: 567, startPoint y: 330, endPoint x: 447, endPoint y: 339, distance: 120.3
click at [447, 339] on div "Строка : 6 Слово : 6 Подслово : 1 ***** Сохранить вокал" at bounding box center [720, 335] width 1372 height 85
click at [934, 459] on div "города" at bounding box center [933, 435] width 368 height 114
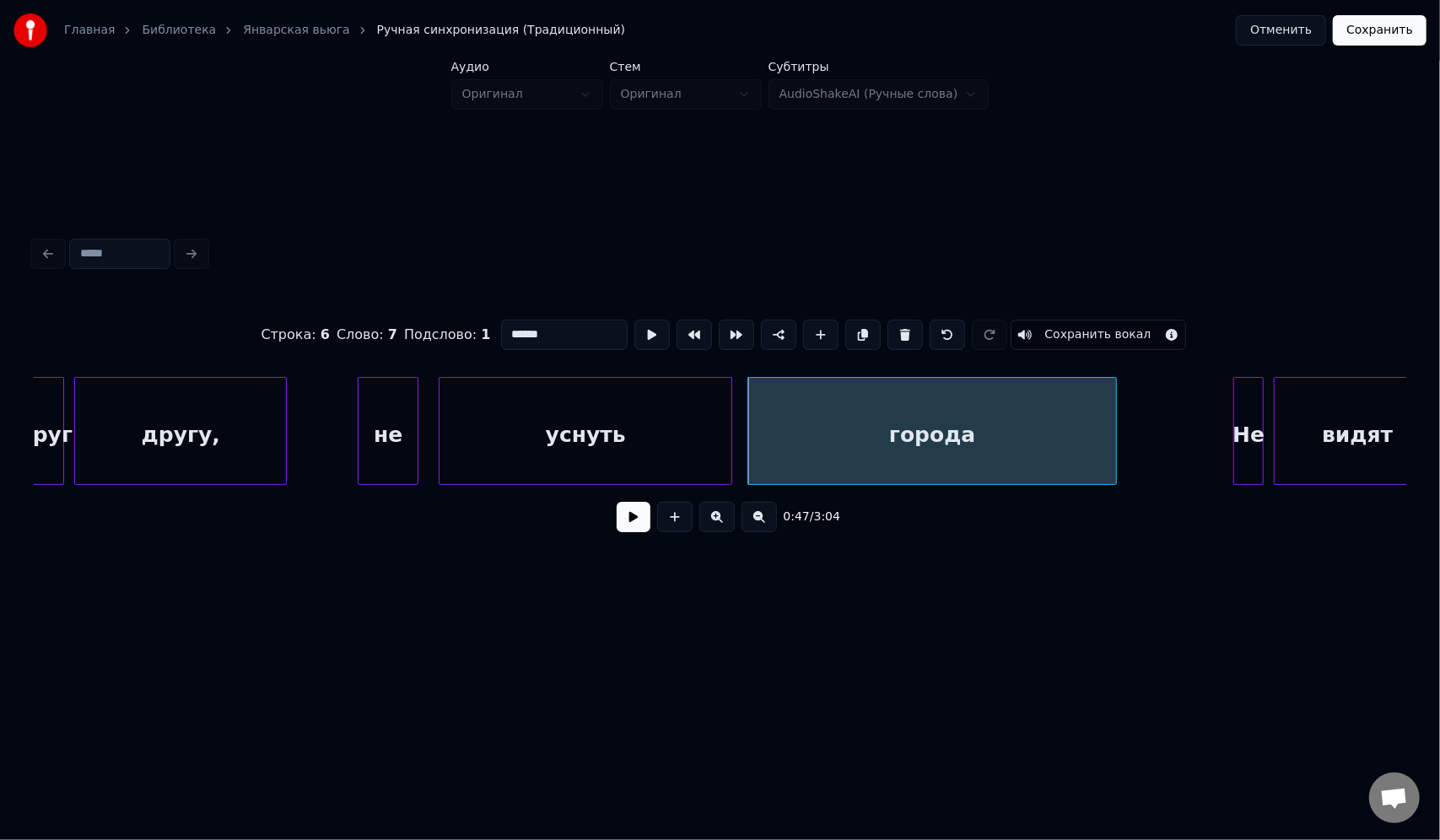
click at [557, 320] on input "******" at bounding box center [565, 335] width 127 height 30
drag, startPoint x: 557, startPoint y: 326, endPoint x: 464, endPoint y: 332, distance: 93.2
click at [464, 332] on div "Строка : 6 Слово : 7 Подслово : 1 ****** Сохранить вокал" at bounding box center [720, 335] width 1372 height 85
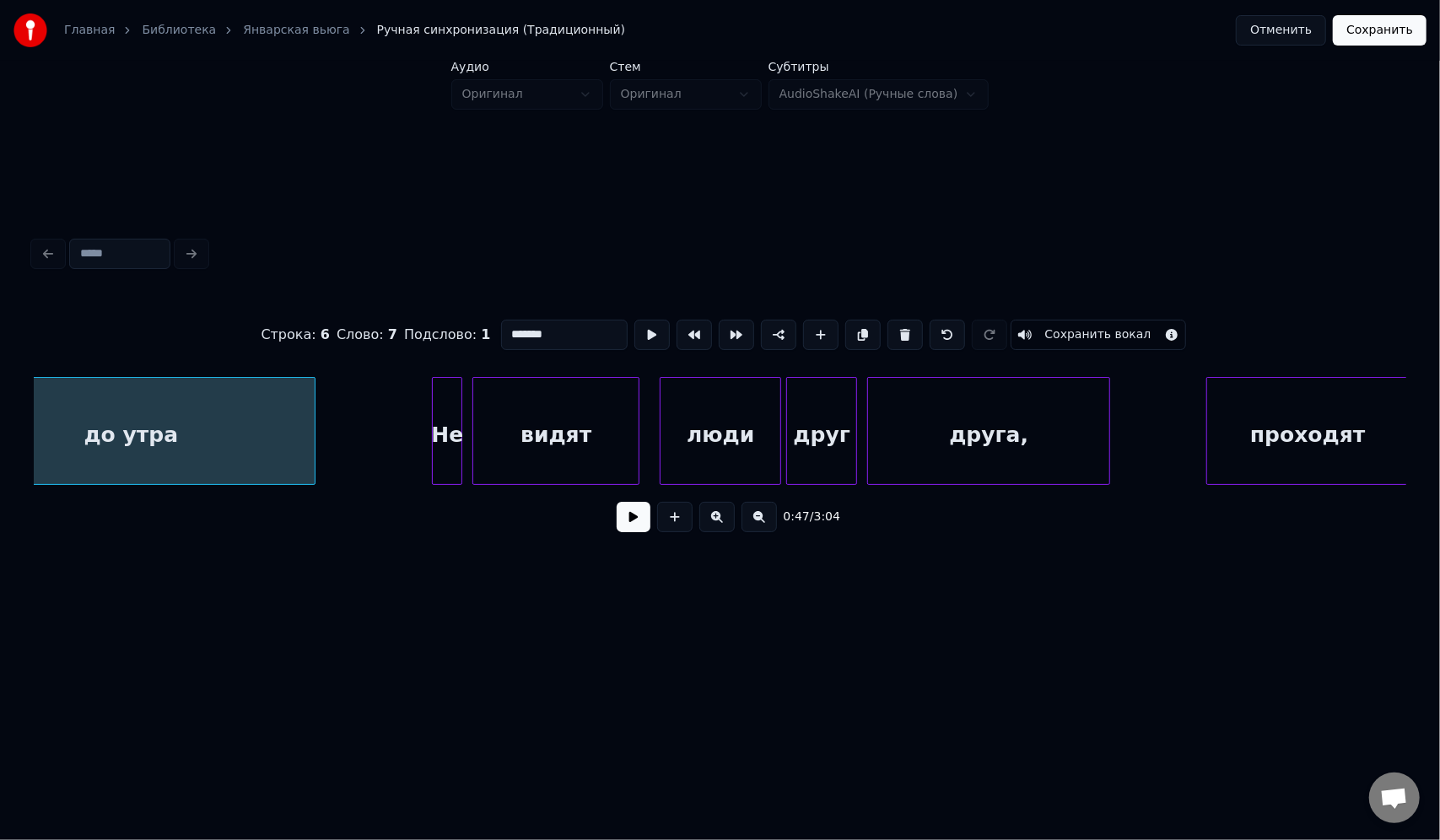
scroll to position [0, 12151]
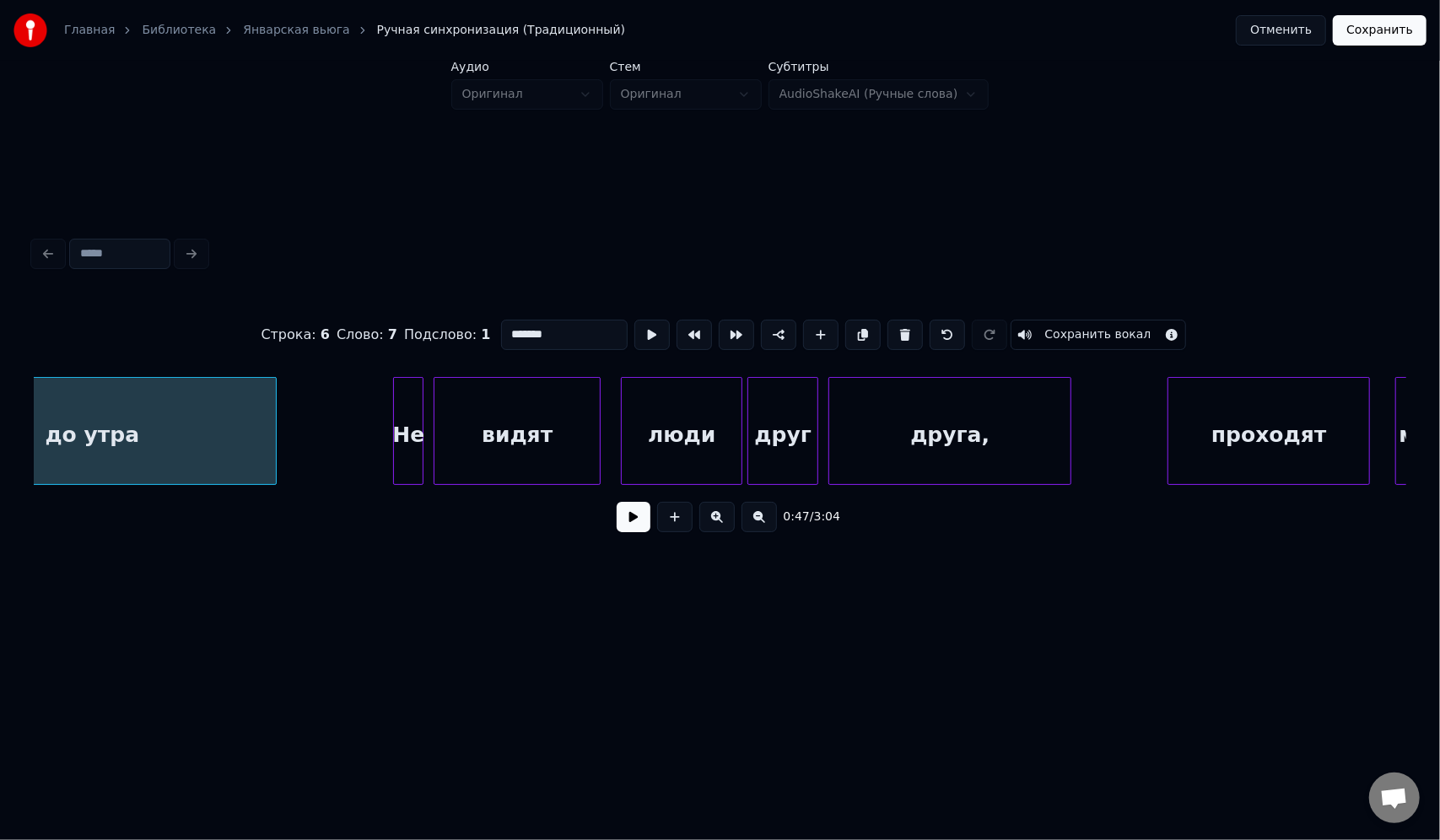
click at [406, 431] on div "Не" at bounding box center [408, 435] width 29 height 114
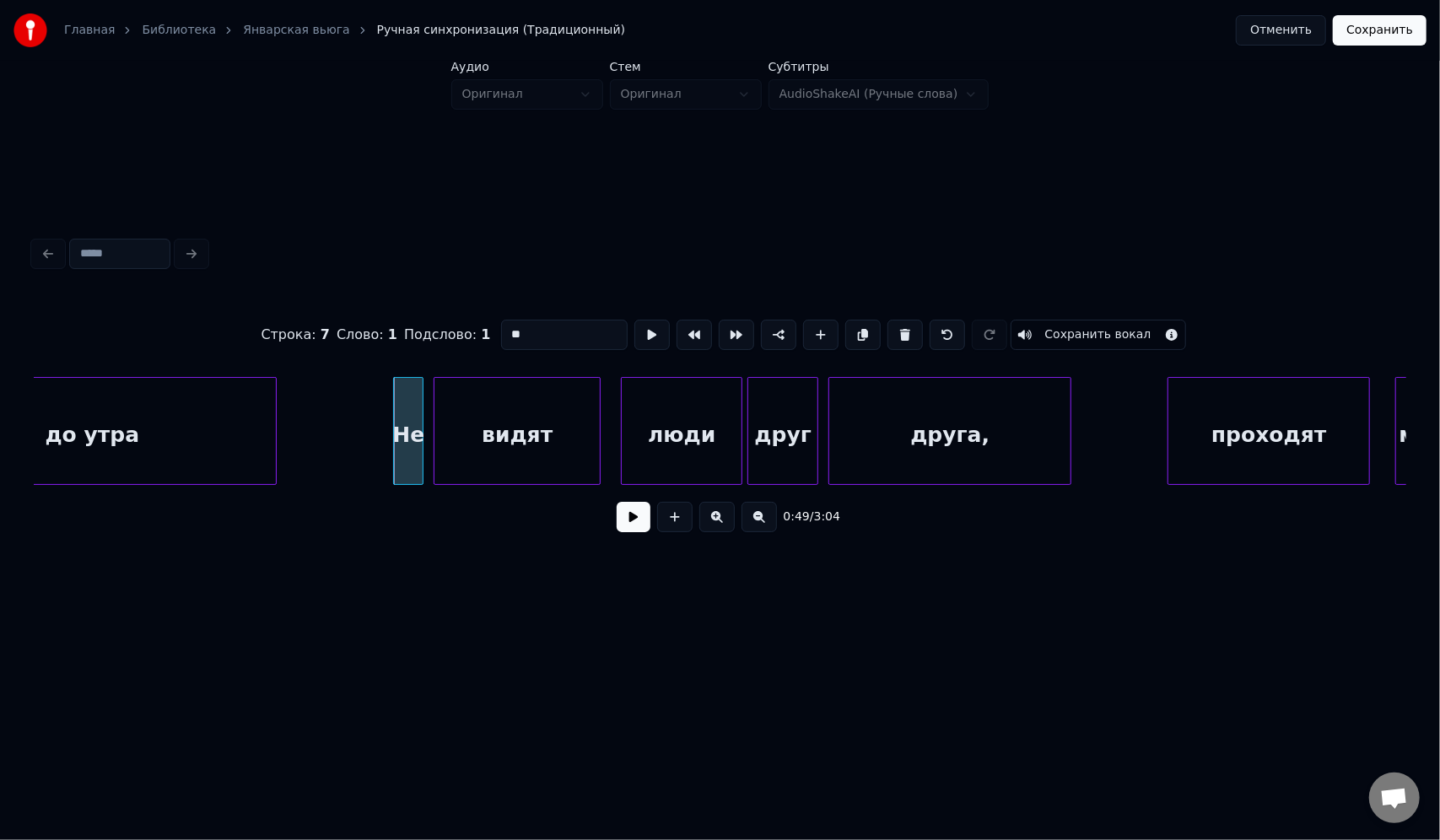
drag, startPoint x: 543, startPoint y: 328, endPoint x: 486, endPoint y: 326, distance: 57.0
click at [486, 326] on div "Строка : 7 Слово : 1 Подслово : 1 ** Сохранить вокал" at bounding box center [720, 335] width 1372 height 85
click at [539, 432] on div "видят" at bounding box center [517, 435] width 166 height 114
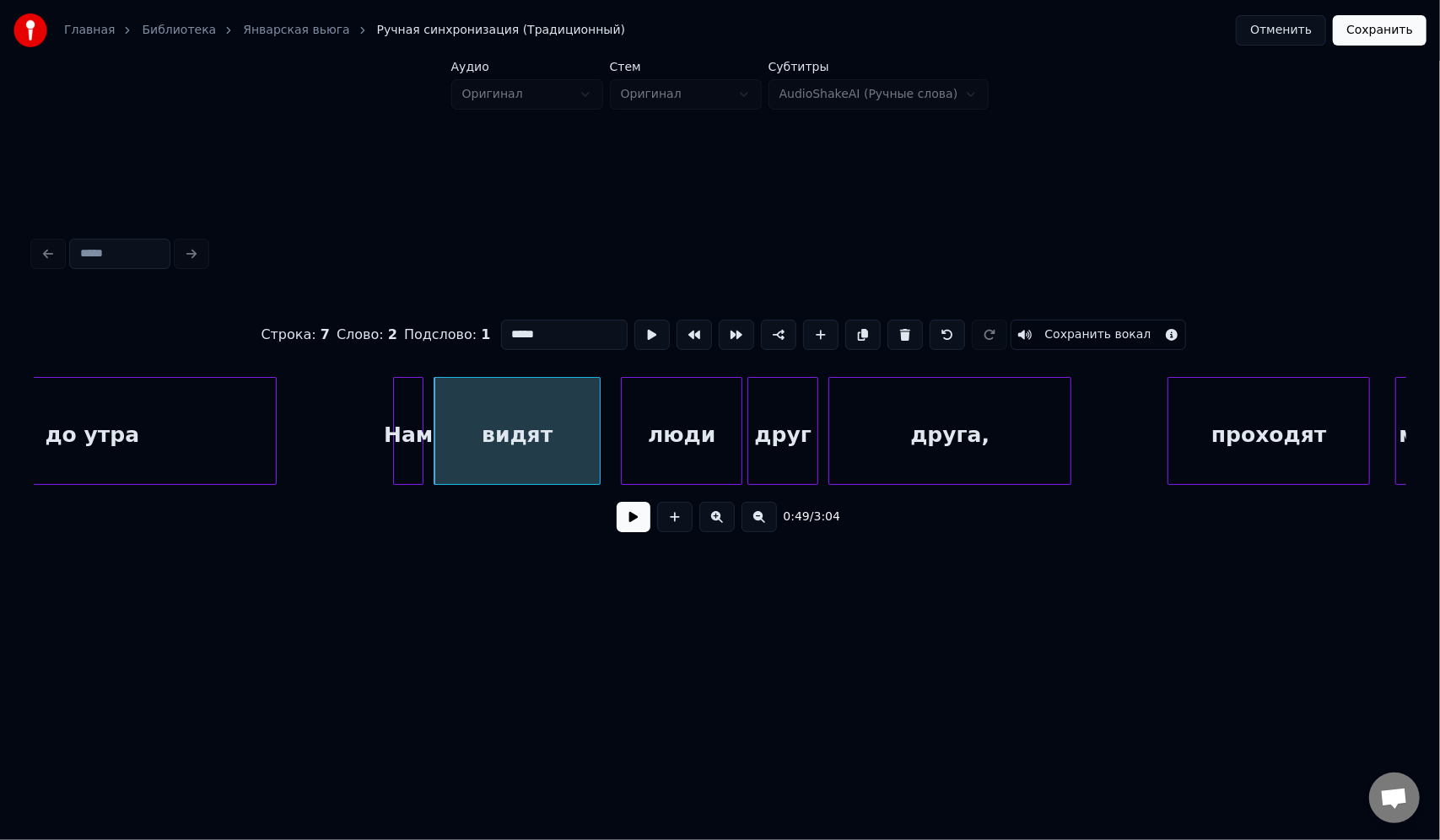
drag, startPoint x: 531, startPoint y: 326, endPoint x: 461, endPoint y: 329, distance: 70.1
click at [461, 329] on div "Строка : 7 Слово : 2 Подслово : 1 ***** Сохранить вокал" at bounding box center [720, 335] width 1372 height 85
click at [706, 404] on div "люди" at bounding box center [682, 435] width 120 height 114
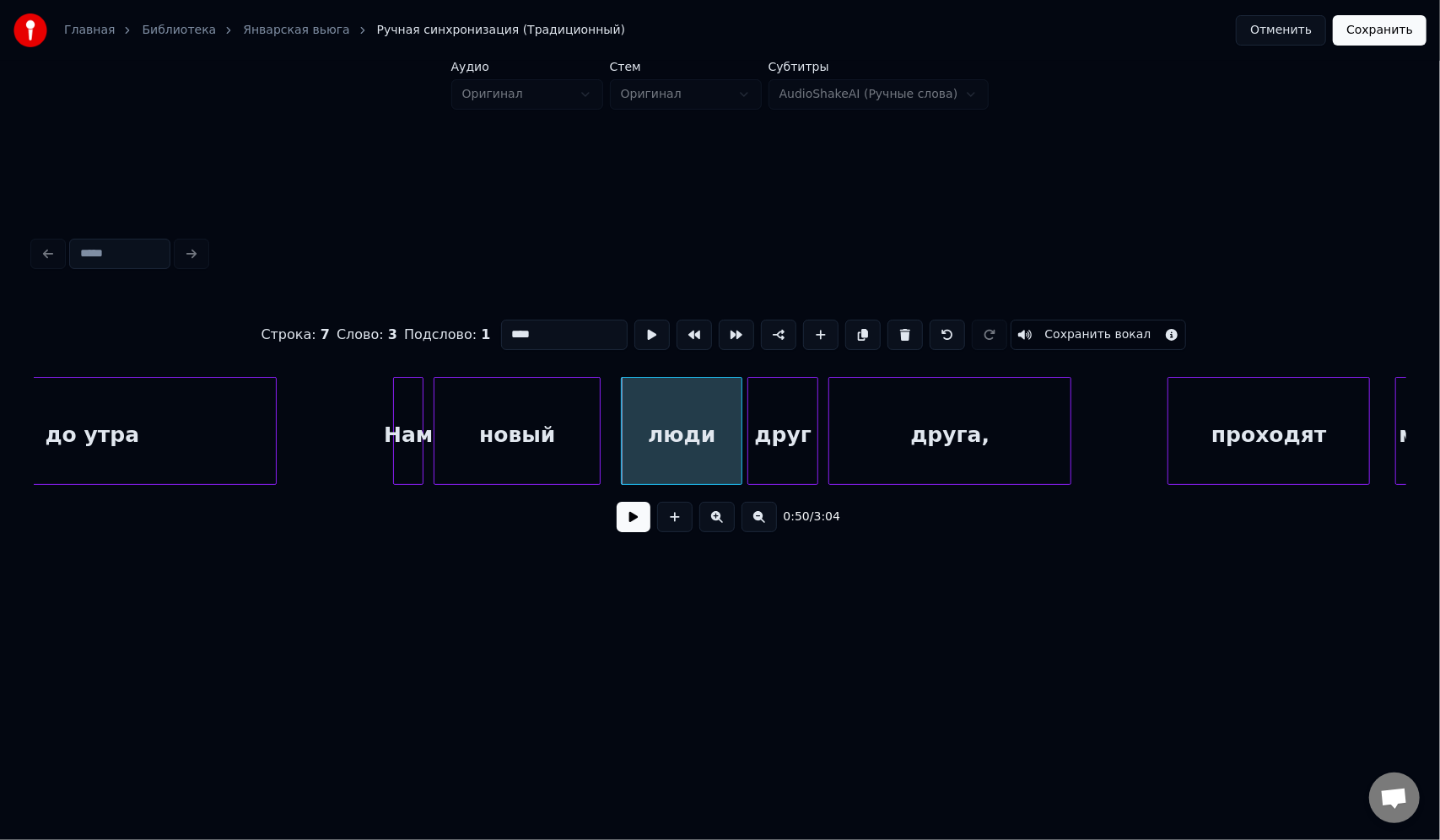
drag, startPoint x: 555, startPoint y: 328, endPoint x: 489, endPoint y: 334, distance: 66.3
click at [489, 334] on div "Строка : 7 Слово : 3 Подслово : 1 **** Сохранить вокал" at bounding box center [720, 335] width 1372 height 85
click at [801, 413] on div "друг" at bounding box center [783, 435] width 70 height 114
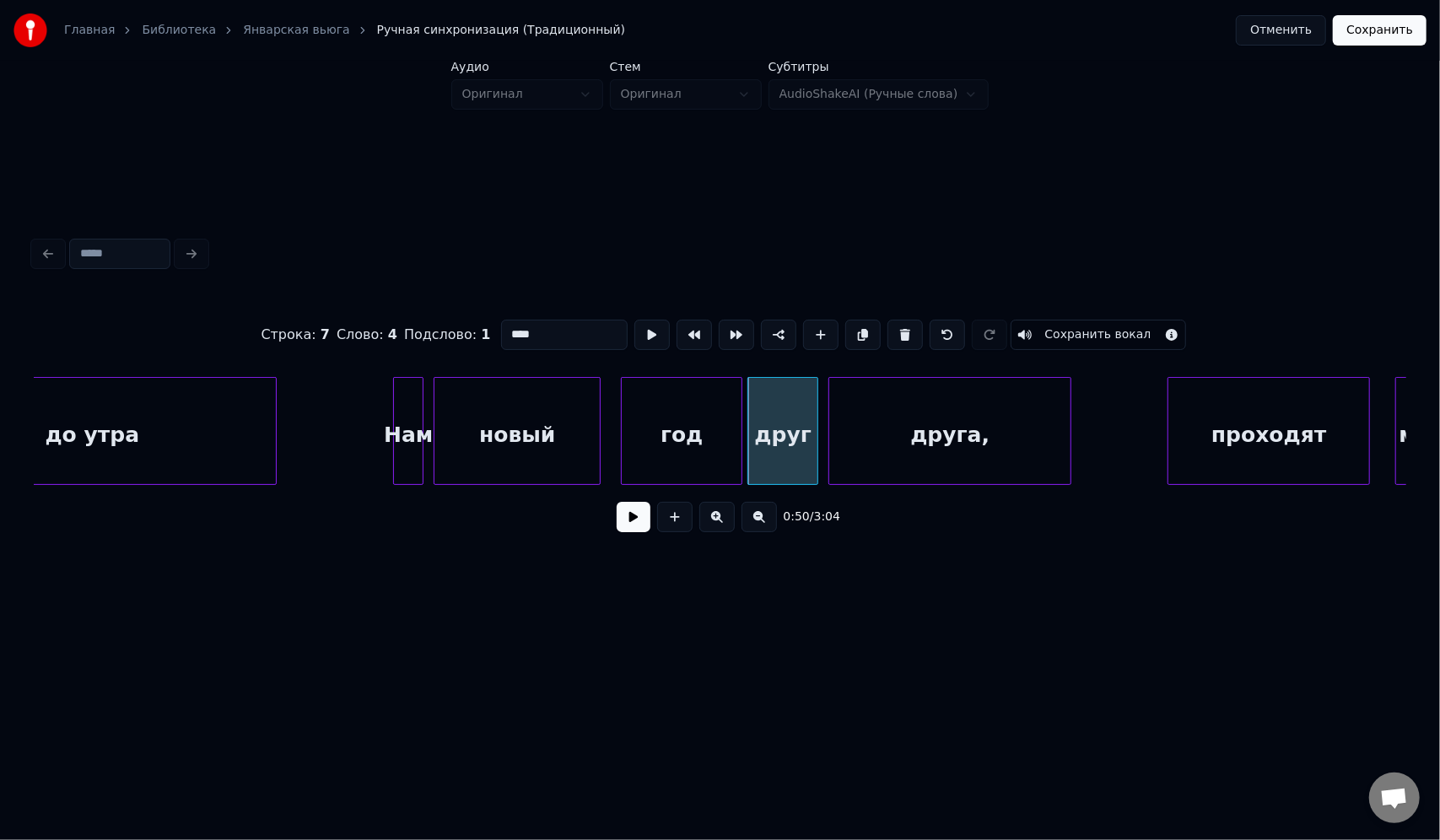
drag, startPoint x: 547, startPoint y: 322, endPoint x: 483, endPoint y: 323, distance: 64.0
click at [483, 323] on div "Строка : 7 Слово : 4 Подслово : 1 **** Сохранить вокал" at bounding box center [720, 335] width 1372 height 85
click at [875, 435] on div "друга," at bounding box center [949, 435] width 241 height 114
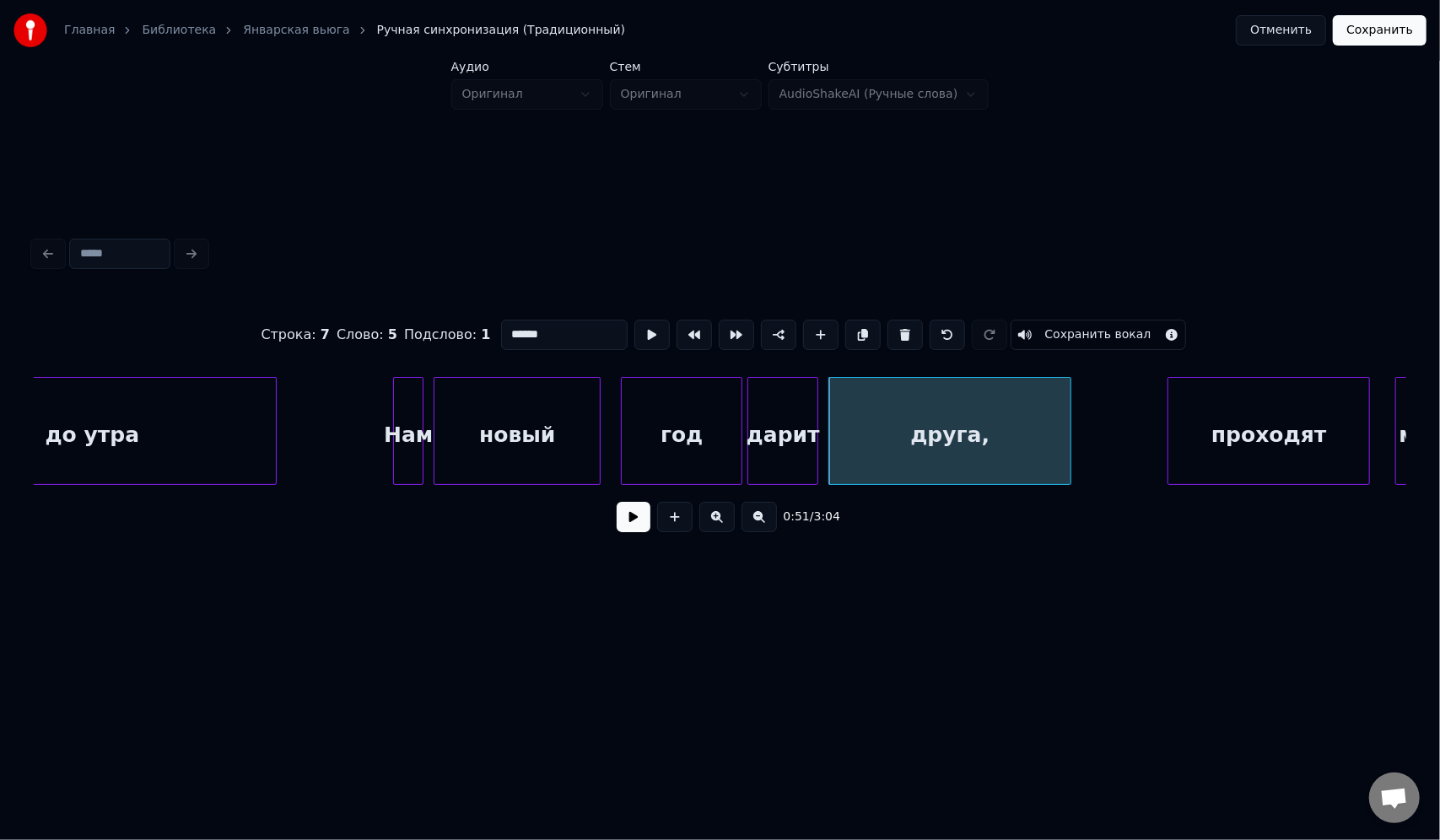
drag, startPoint x: 557, startPoint y: 334, endPoint x: 478, endPoint y: 326, distance: 79.4
click at [478, 326] on div "Строка : 7 Слово : 5 Подслово : 1 ****** Сохранить вокал" at bounding box center [720, 335] width 1372 height 85
click at [513, 336] on input "******" at bounding box center [565, 335] width 127 height 30
drag, startPoint x: 533, startPoint y: 330, endPoint x: 479, endPoint y: 331, distance: 54.0
click at [473, 332] on div "Строка : 7 Слово : 5 Подслово : 1 ****** Сохранить вокал" at bounding box center [720, 335] width 1372 height 85
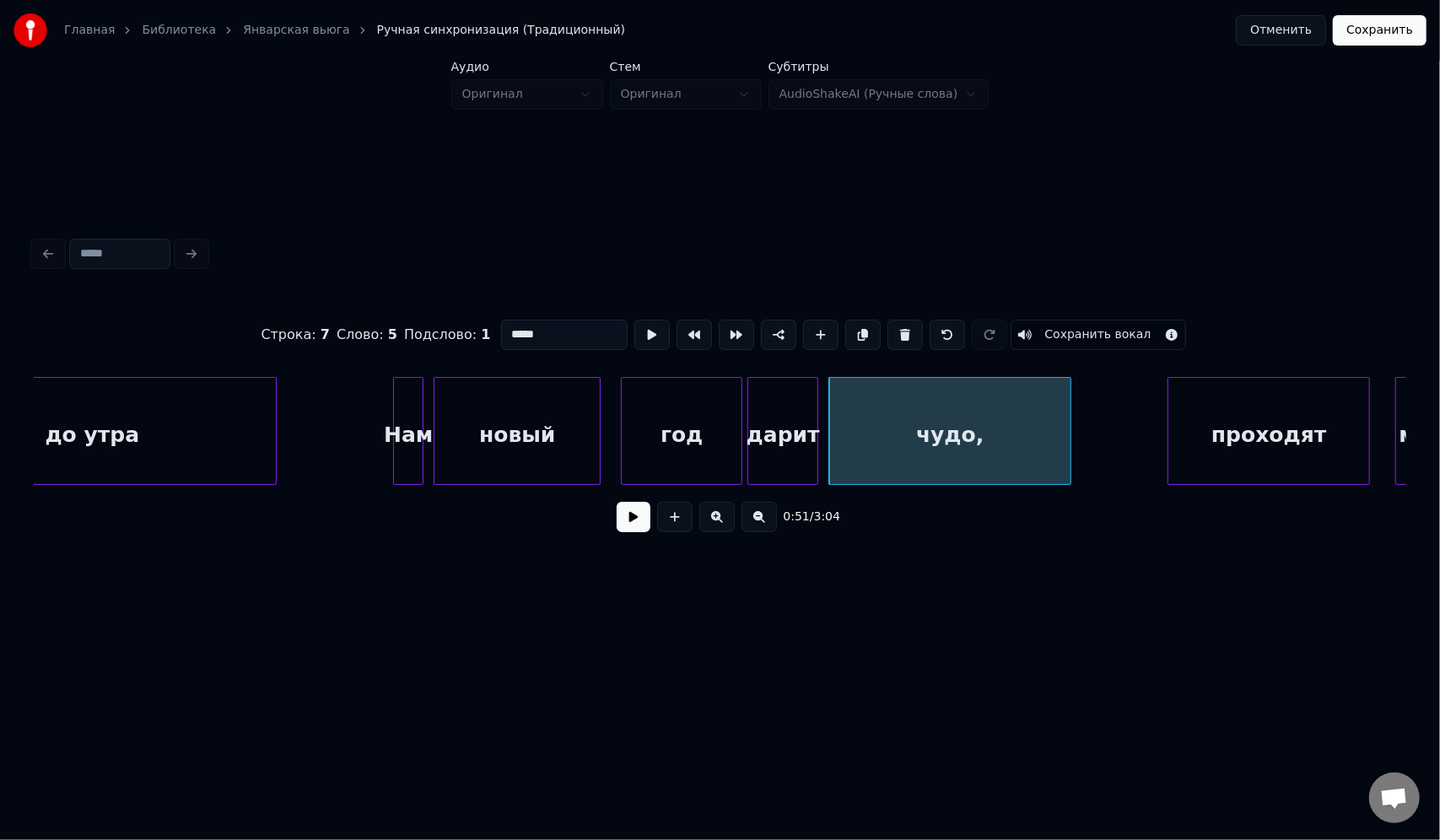
type input "*****"
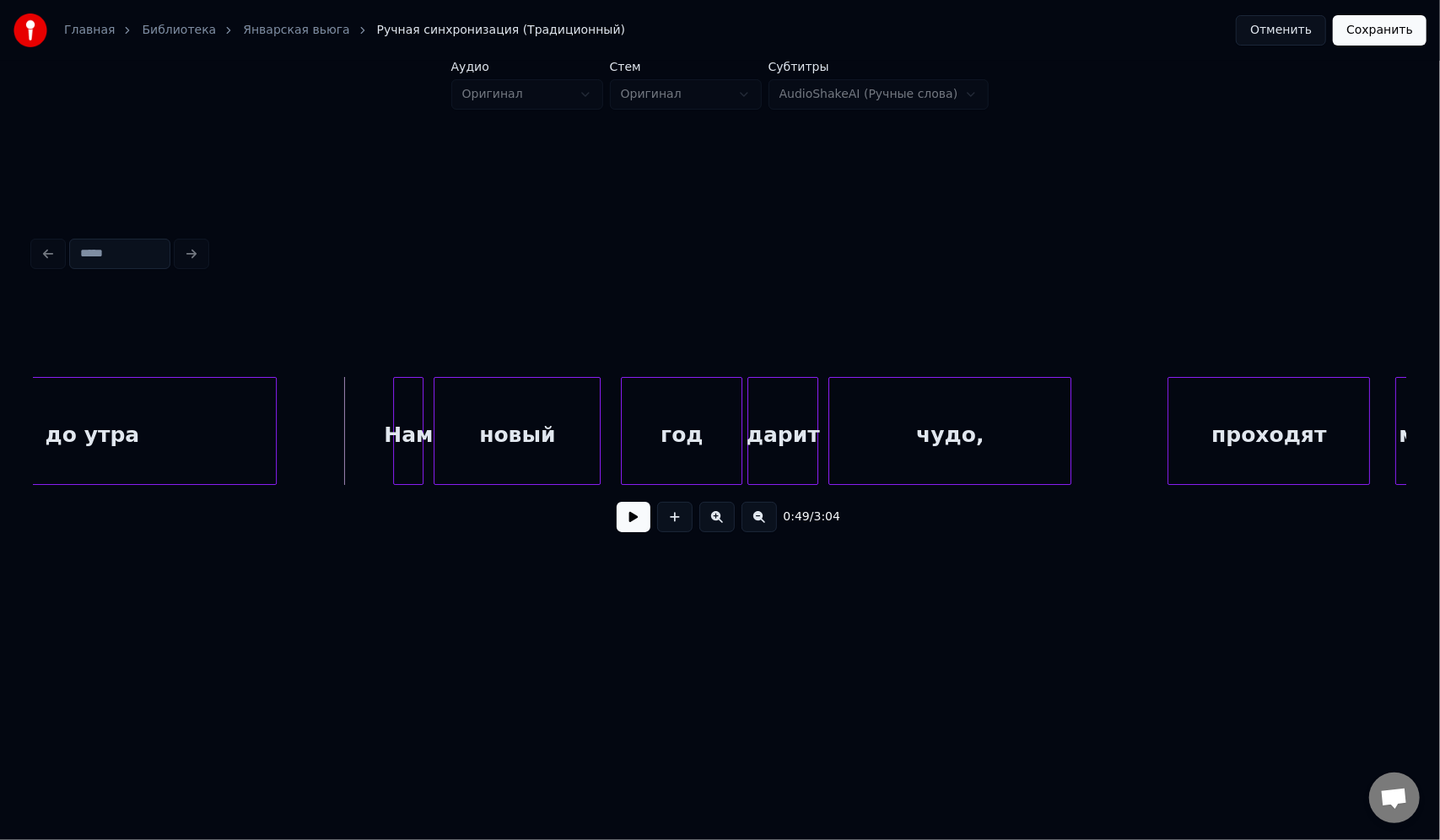
click at [631, 528] on button at bounding box center [633, 517] width 33 height 30
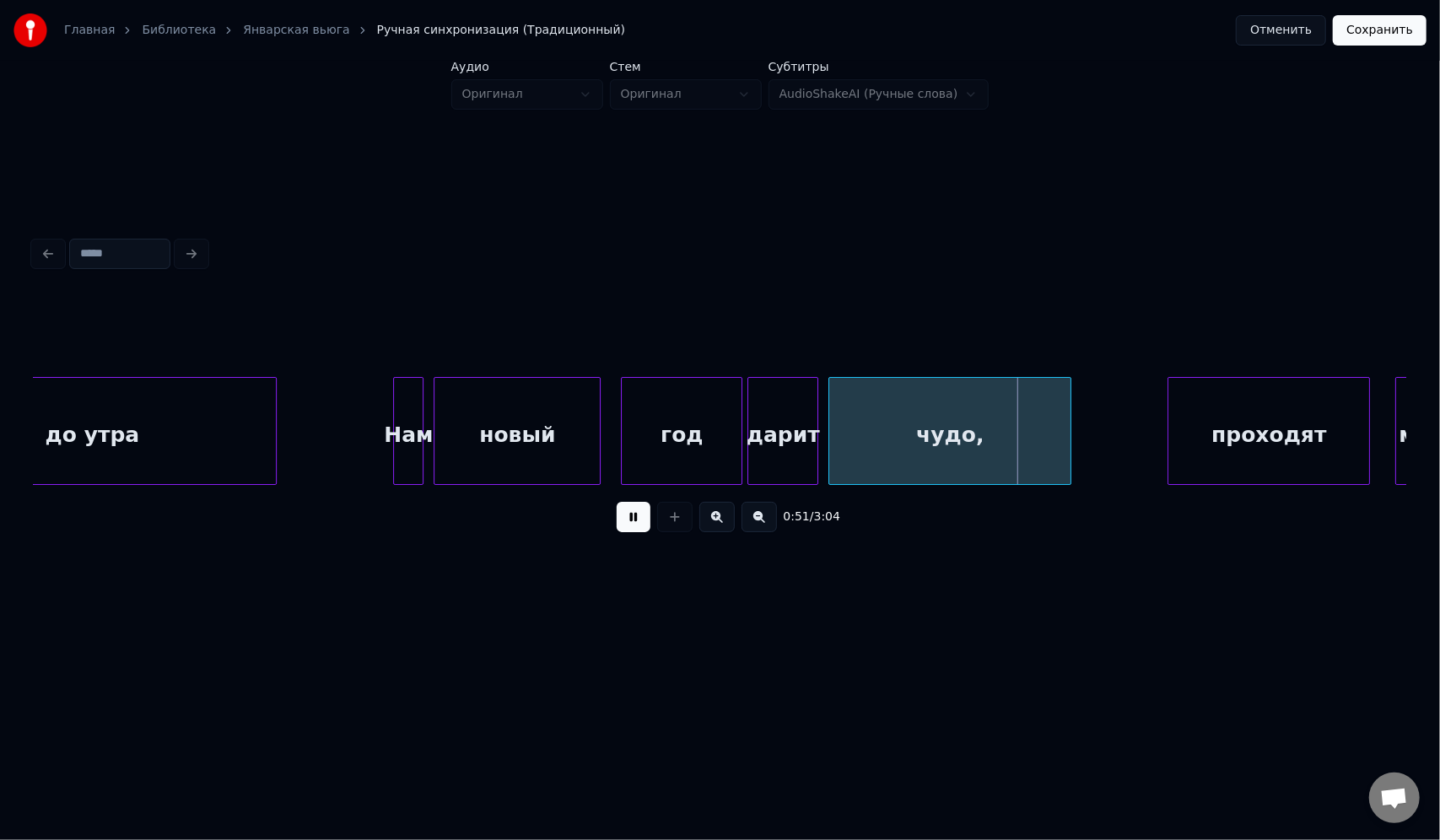
click at [631, 528] on button at bounding box center [633, 517] width 33 height 30
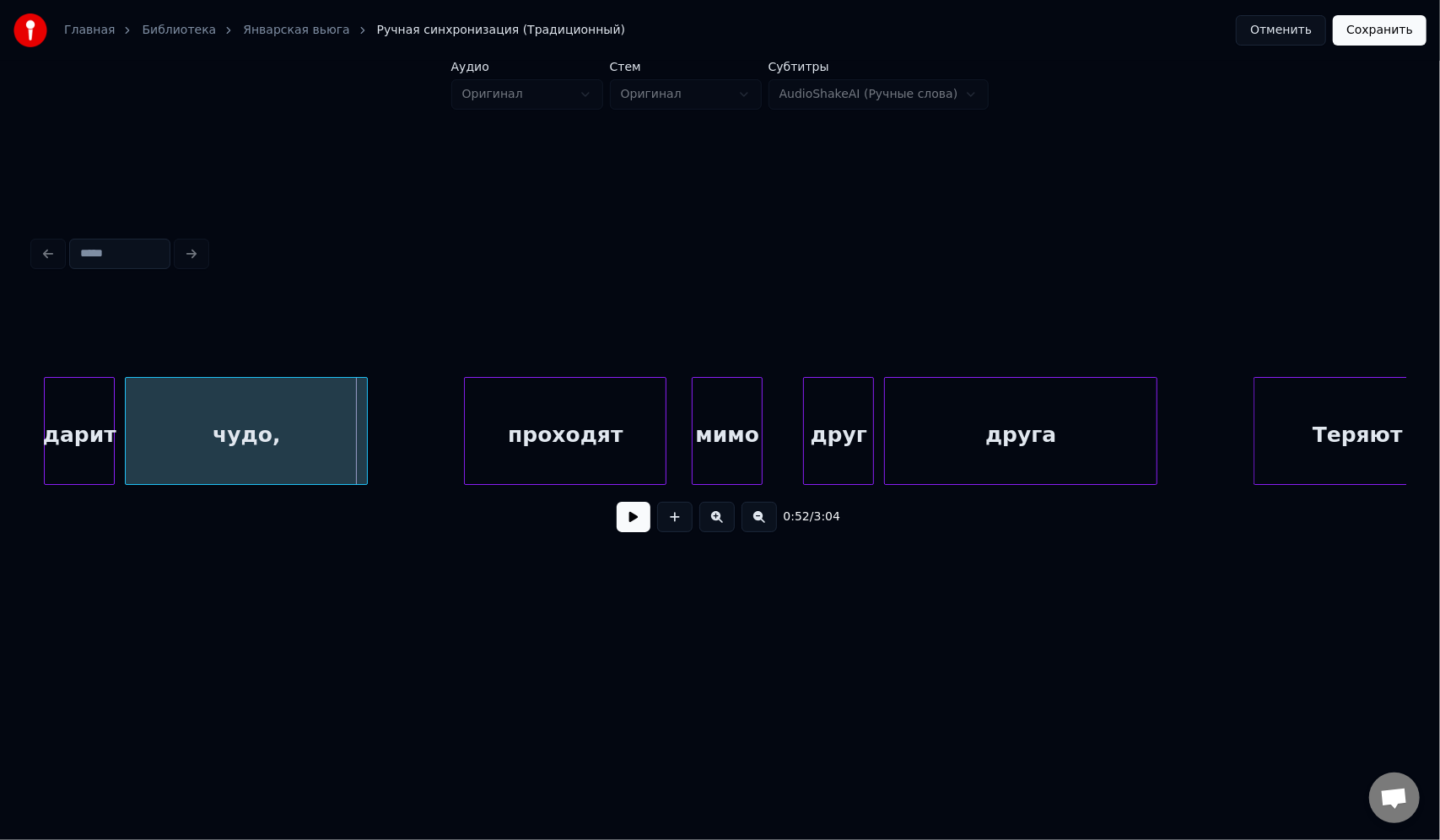
scroll to position [0, 12933]
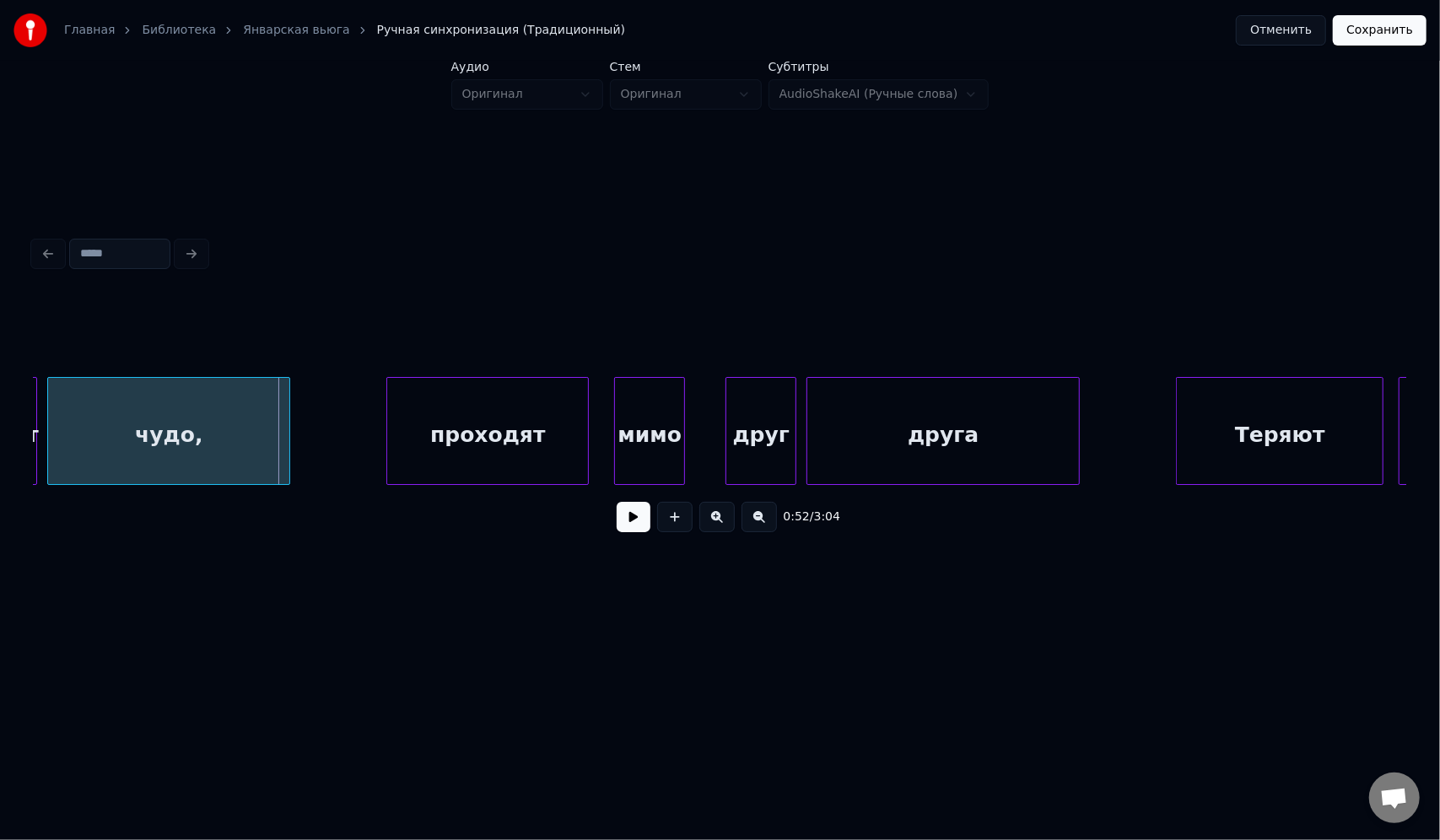
click at [633, 328] on div at bounding box center [720, 335] width 1372 height 85
click at [543, 438] on div "проходят" at bounding box center [488, 435] width 201 height 114
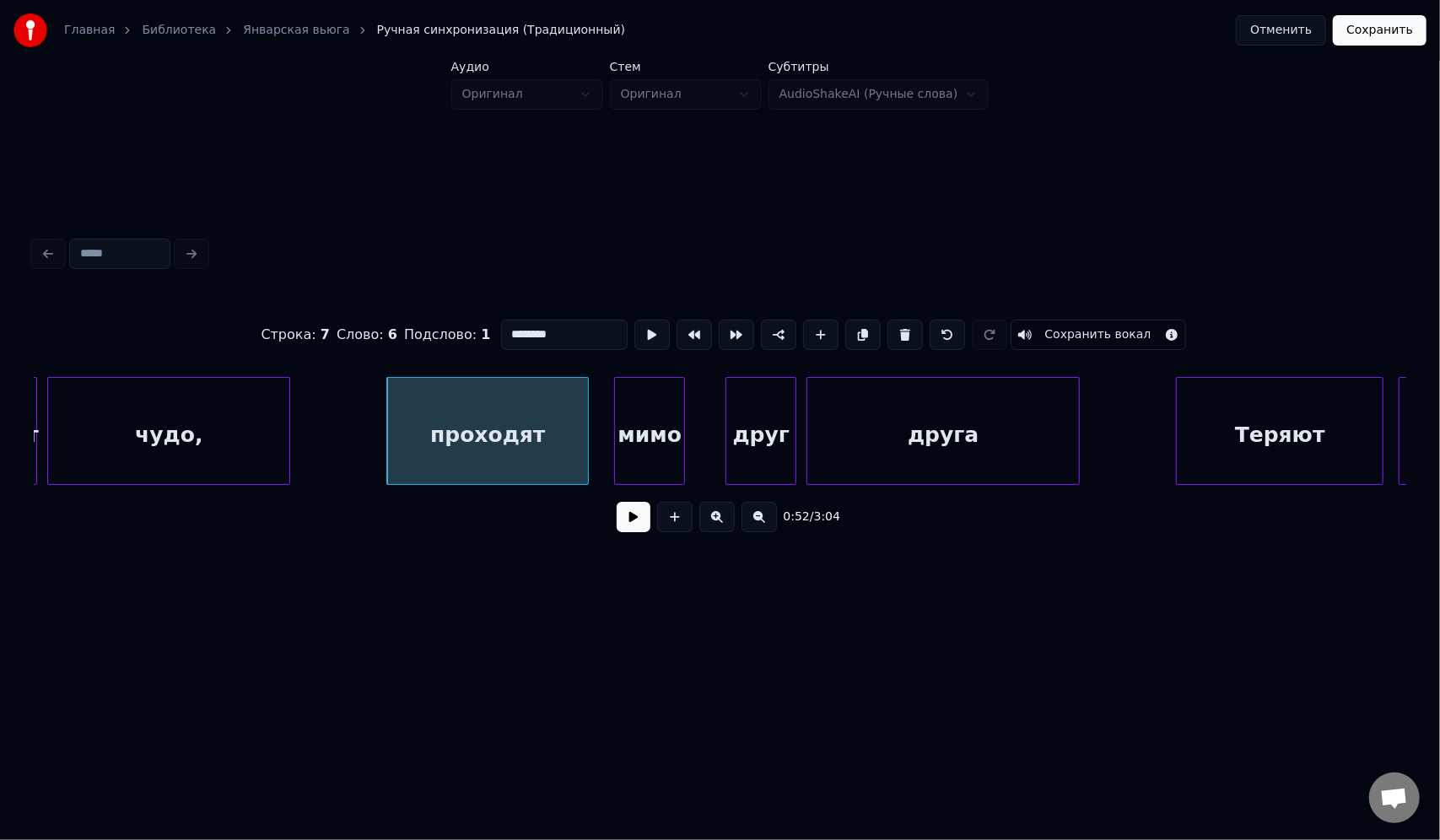
drag, startPoint x: 566, startPoint y: 329, endPoint x: 425, endPoint y: 328, distance: 141.0
click at [425, 328] on div "Строка : 7 Слово : 6 Подслово : 1 ******** Сохранить вокал" at bounding box center [720, 335] width 1372 height 85
click at [639, 420] on div "мимо" at bounding box center [649, 435] width 70 height 114
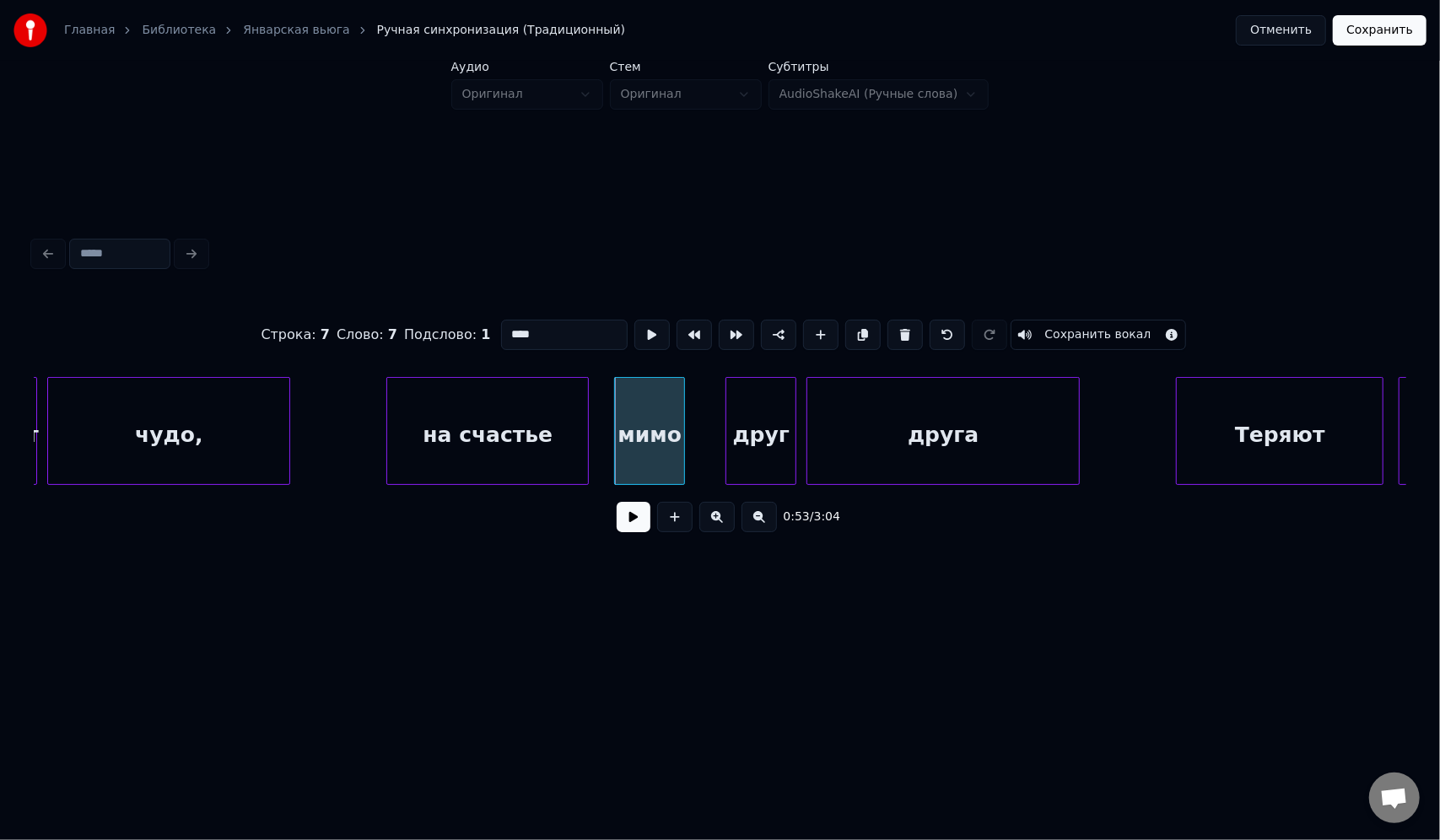
drag, startPoint x: 565, startPoint y: 331, endPoint x: 422, endPoint y: 331, distance: 143.0
click at [422, 331] on div "Строка : 7 Слово : 7 Подслово : 1 **** Сохранить вокал" at bounding box center [720, 335] width 1372 height 85
click at [788, 410] on div "друг" at bounding box center [761, 435] width 70 height 114
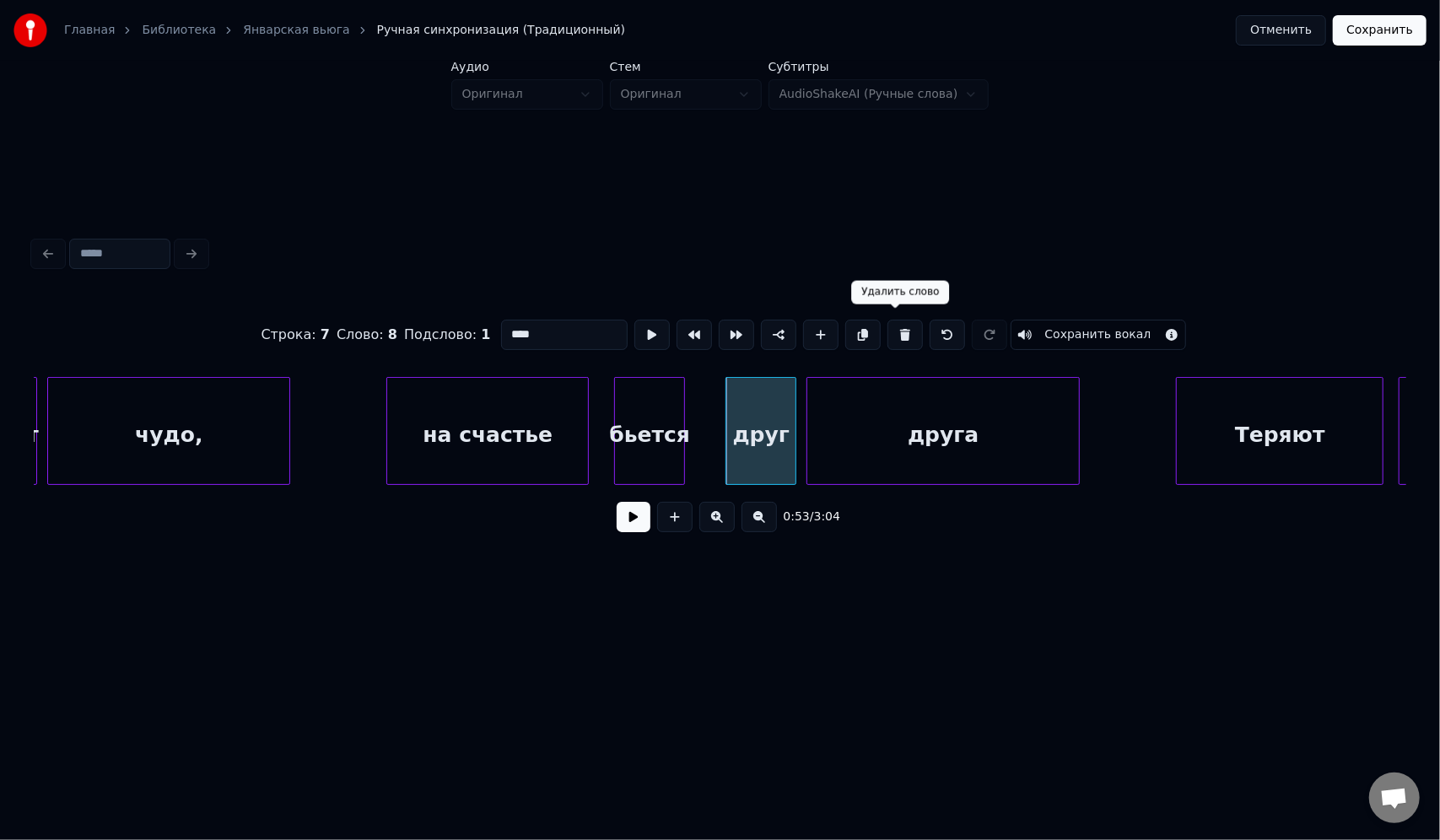
click at [895, 332] on button at bounding box center [905, 335] width 35 height 30
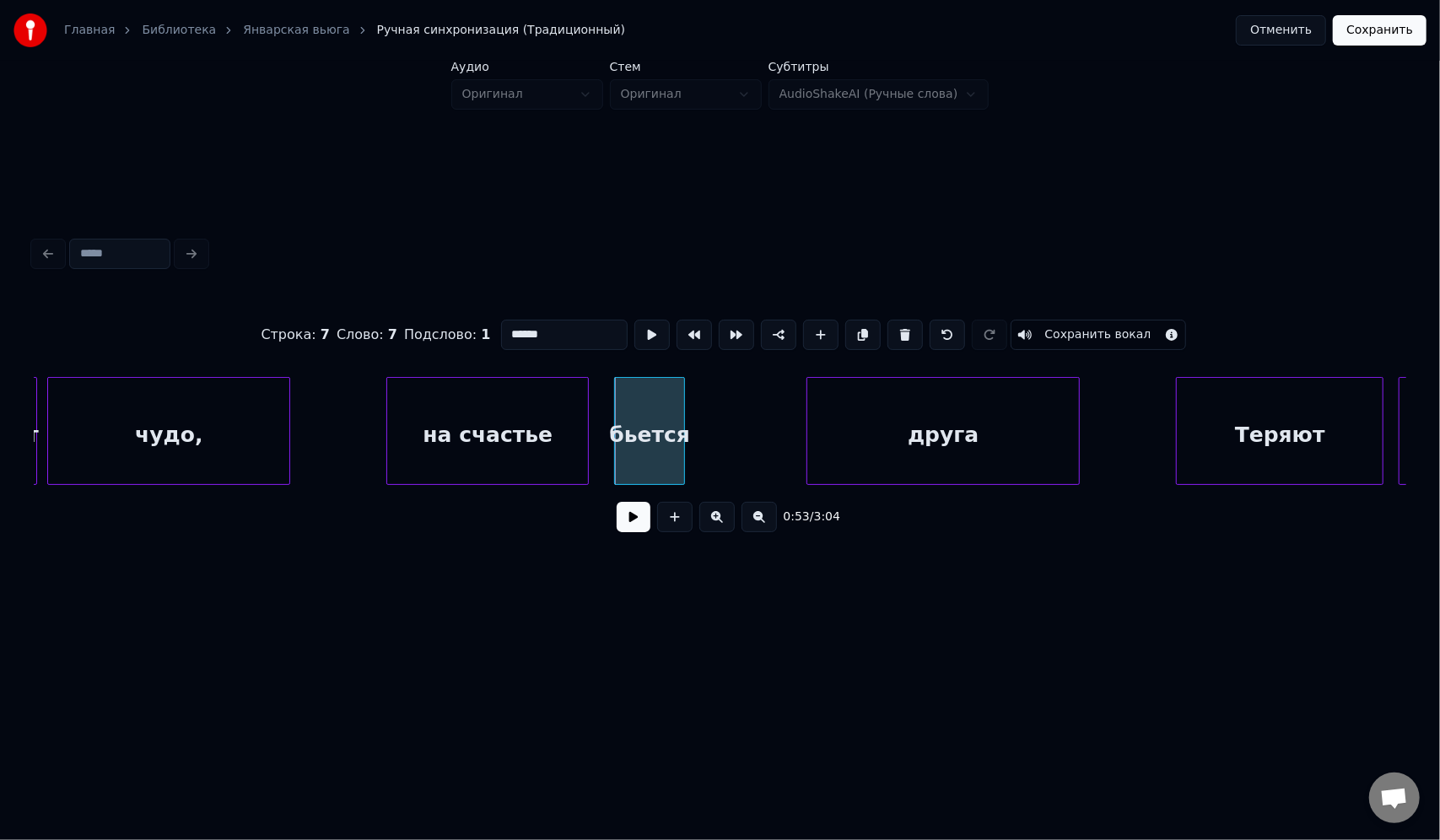
click at [854, 387] on div "друга" at bounding box center [943, 435] width 271 height 114
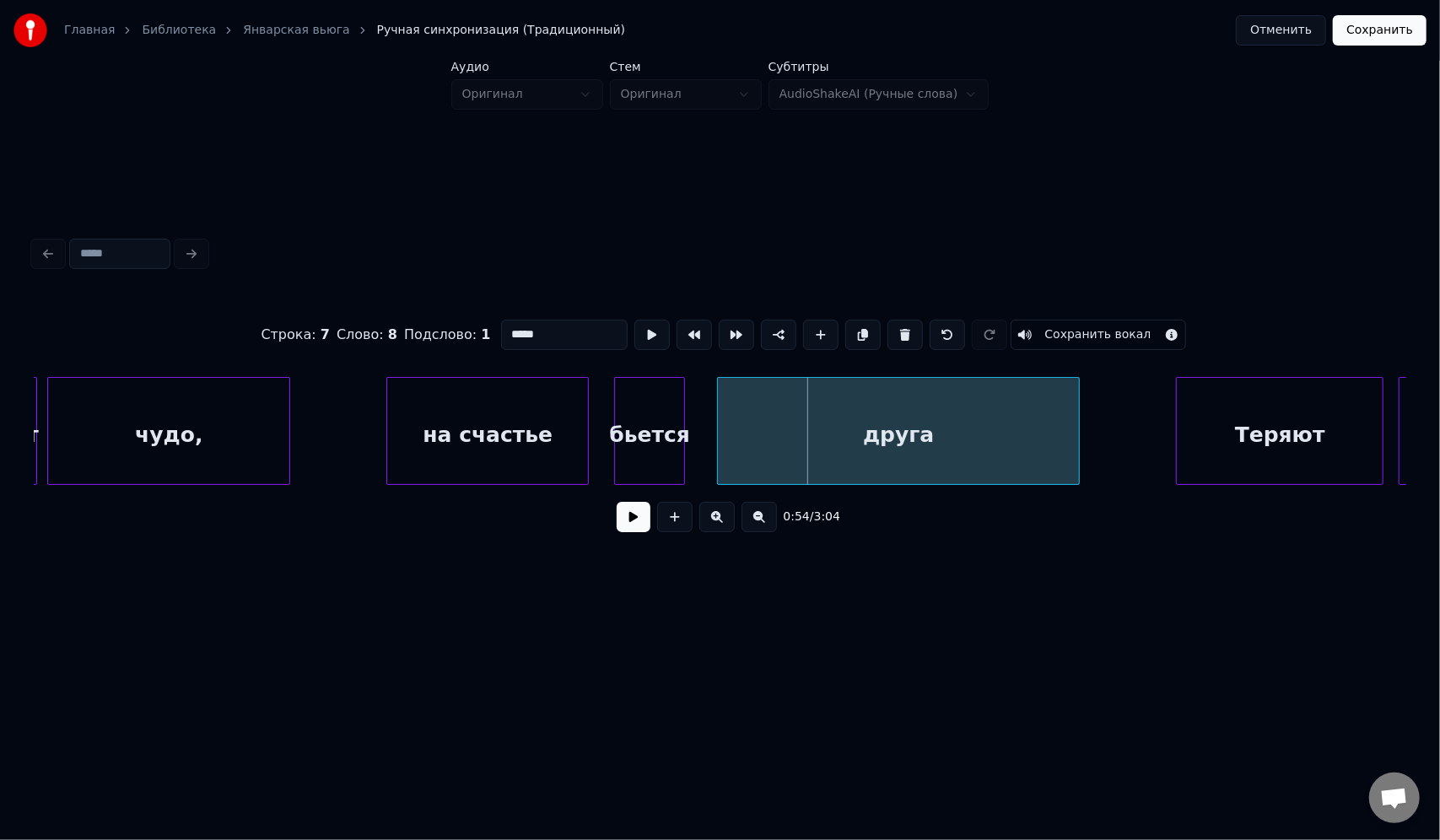
click at [718, 392] on div at bounding box center [720, 431] width 5 height 107
drag, startPoint x: 544, startPoint y: 320, endPoint x: 496, endPoint y: 324, distance: 48.2
click at [501, 324] on input "*****" at bounding box center [565, 335] width 127 height 30
type input "******"
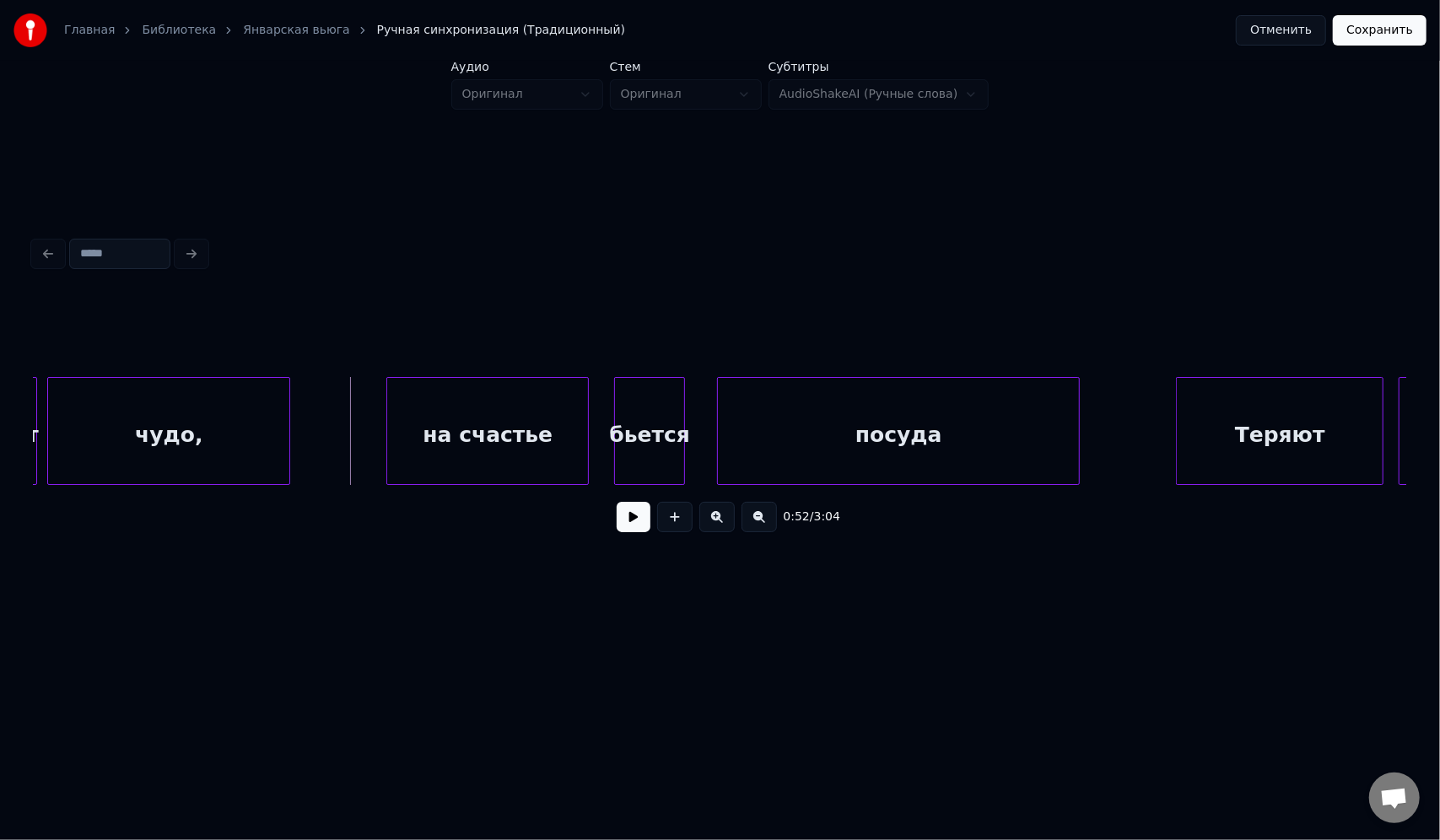
click at [636, 529] on button at bounding box center [633, 517] width 33 height 30
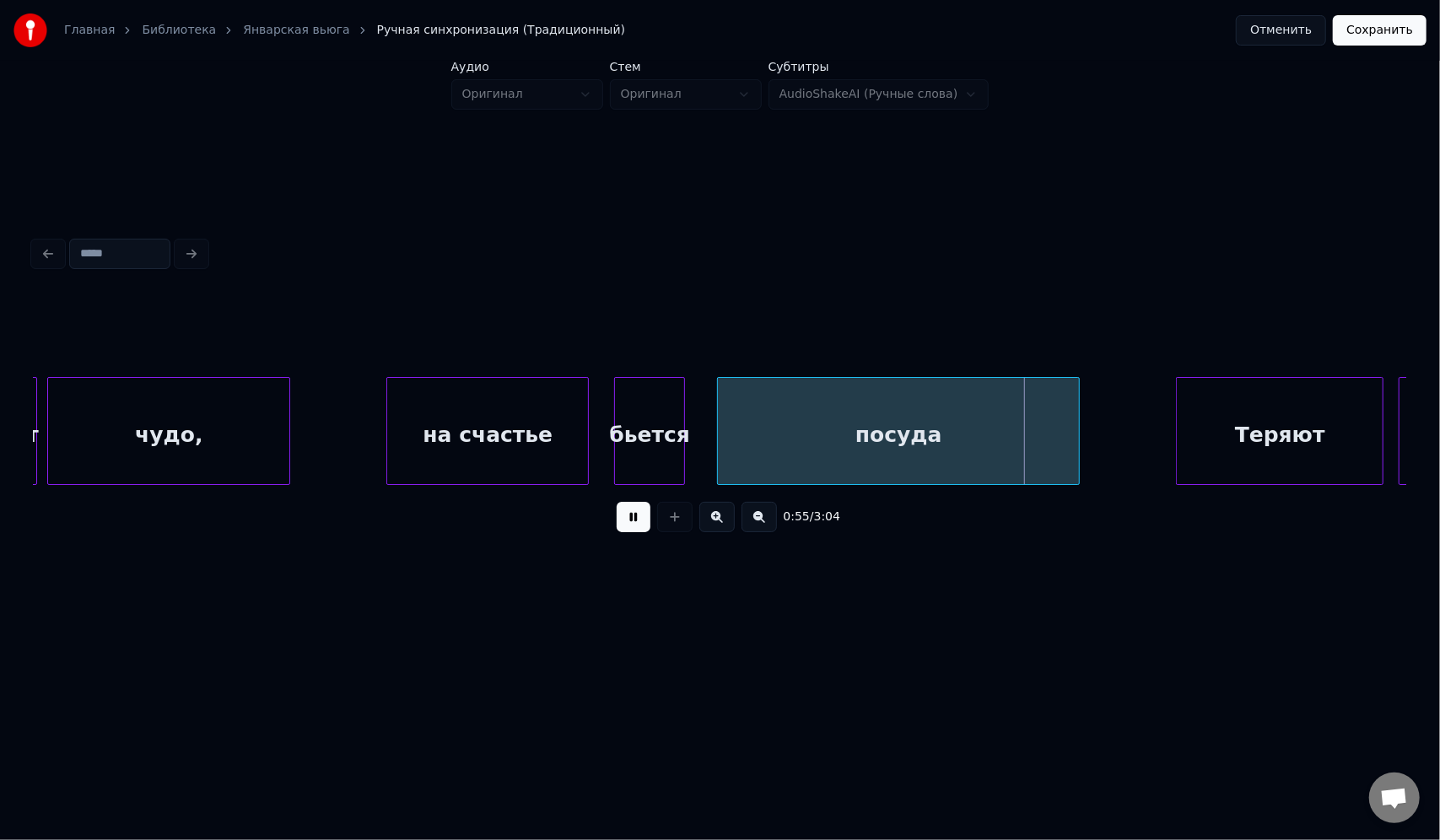
click at [617, 502] on button at bounding box center [633, 517] width 33 height 30
click at [659, 390] on div "бьется" at bounding box center [649, 435] width 70 height 114
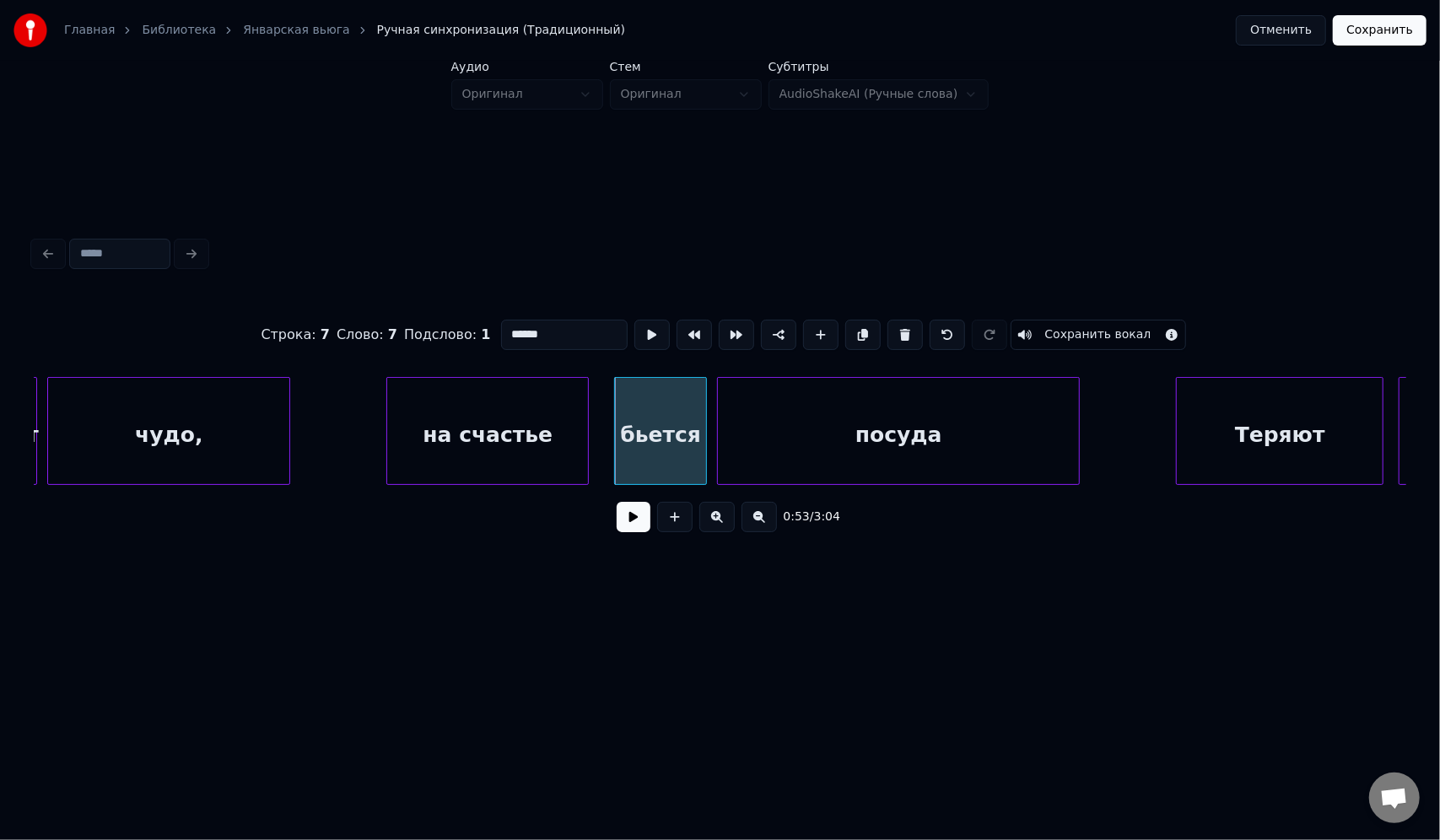
click at [703, 399] on div at bounding box center [704, 431] width 5 height 107
click at [609, 403] on div at bounding box center [611, 431] width 5 height 107
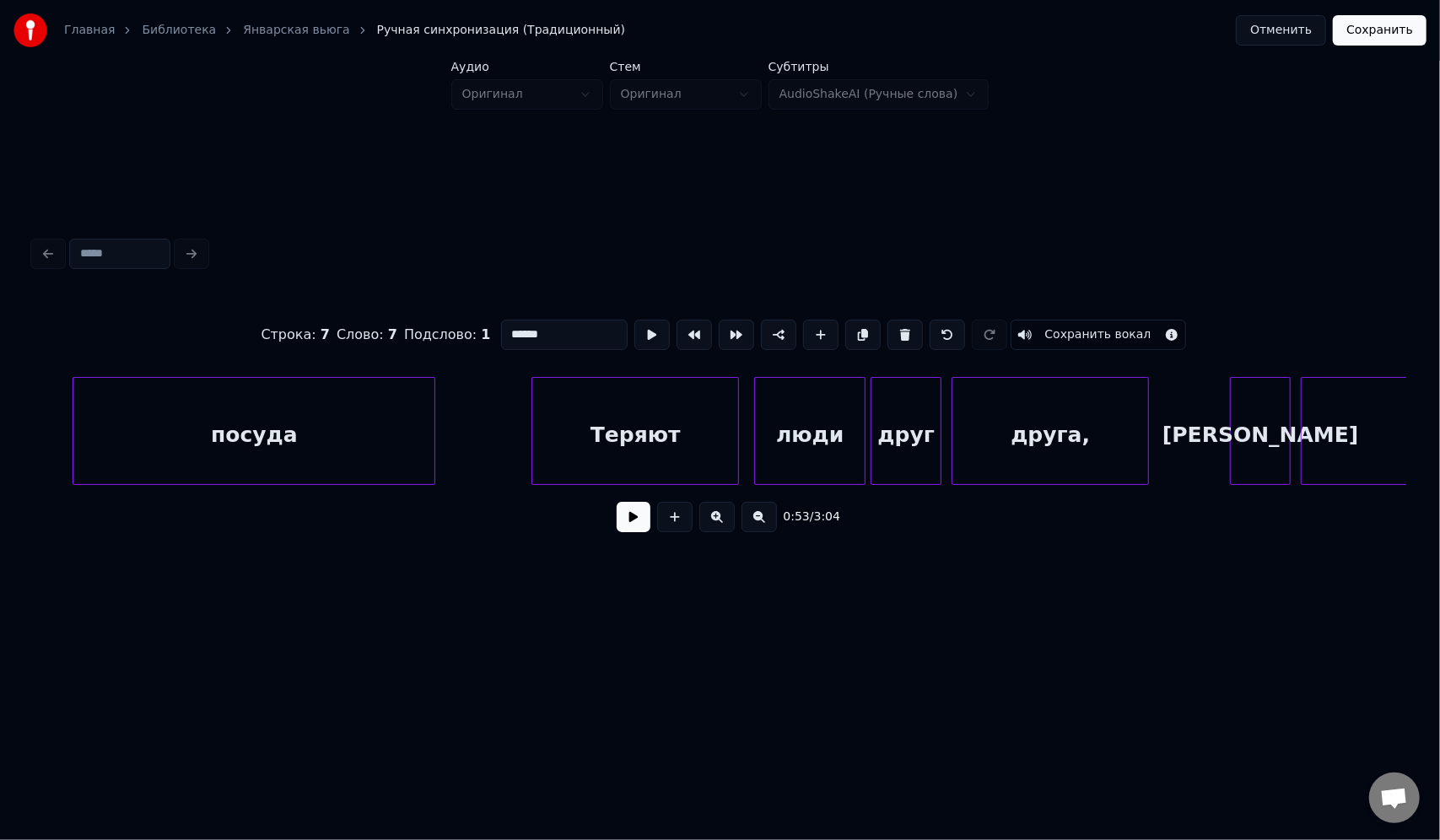
scroll to position [0, 13636]
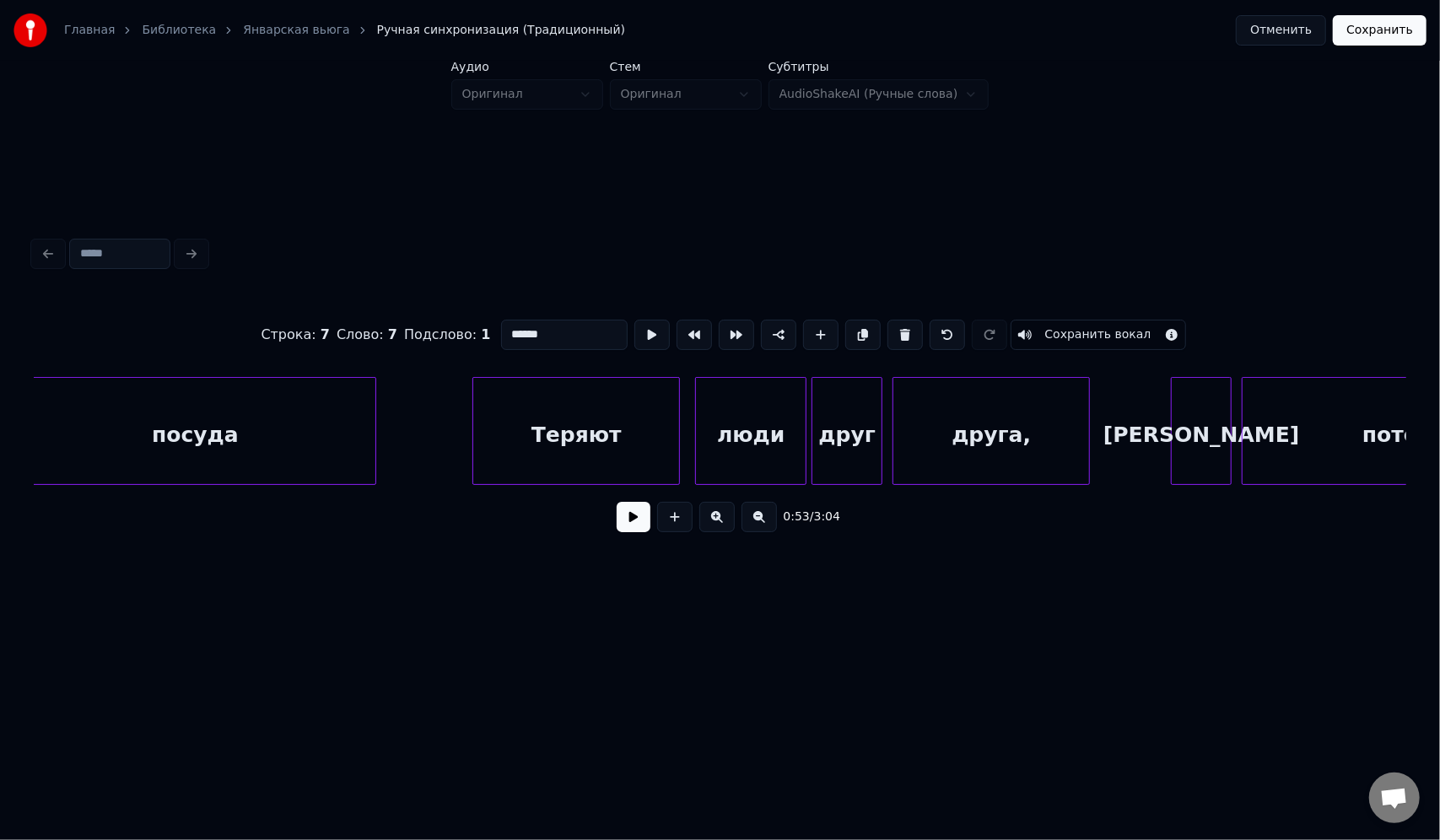
click at [669, 238] on div at bounding box center [720, 254] width 1386 height 37
click at [588, 433] on div "Теряют" at bounding box center [576, 435] width 206 height 114
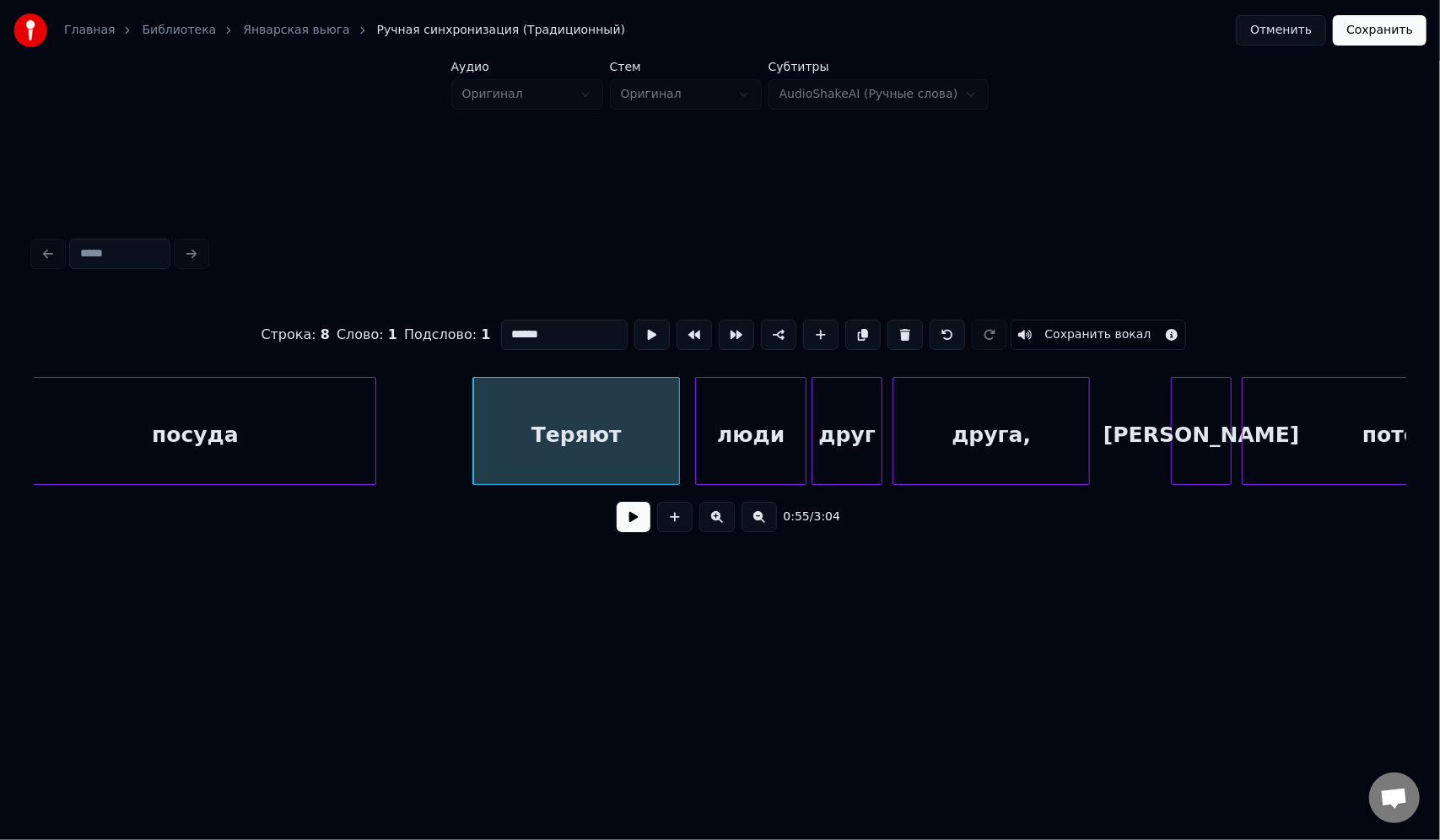
drag, startPoint x: 560, startPoint y: 329, endPoint x: 506, endPoint y: 329, distance: 54.0
click at [506, 329] on input "******" at bounding box center [565, 335] width 127 height 30
click at [729, 429] on div "люди" at bounding box center [750, 435] width 110 height 114
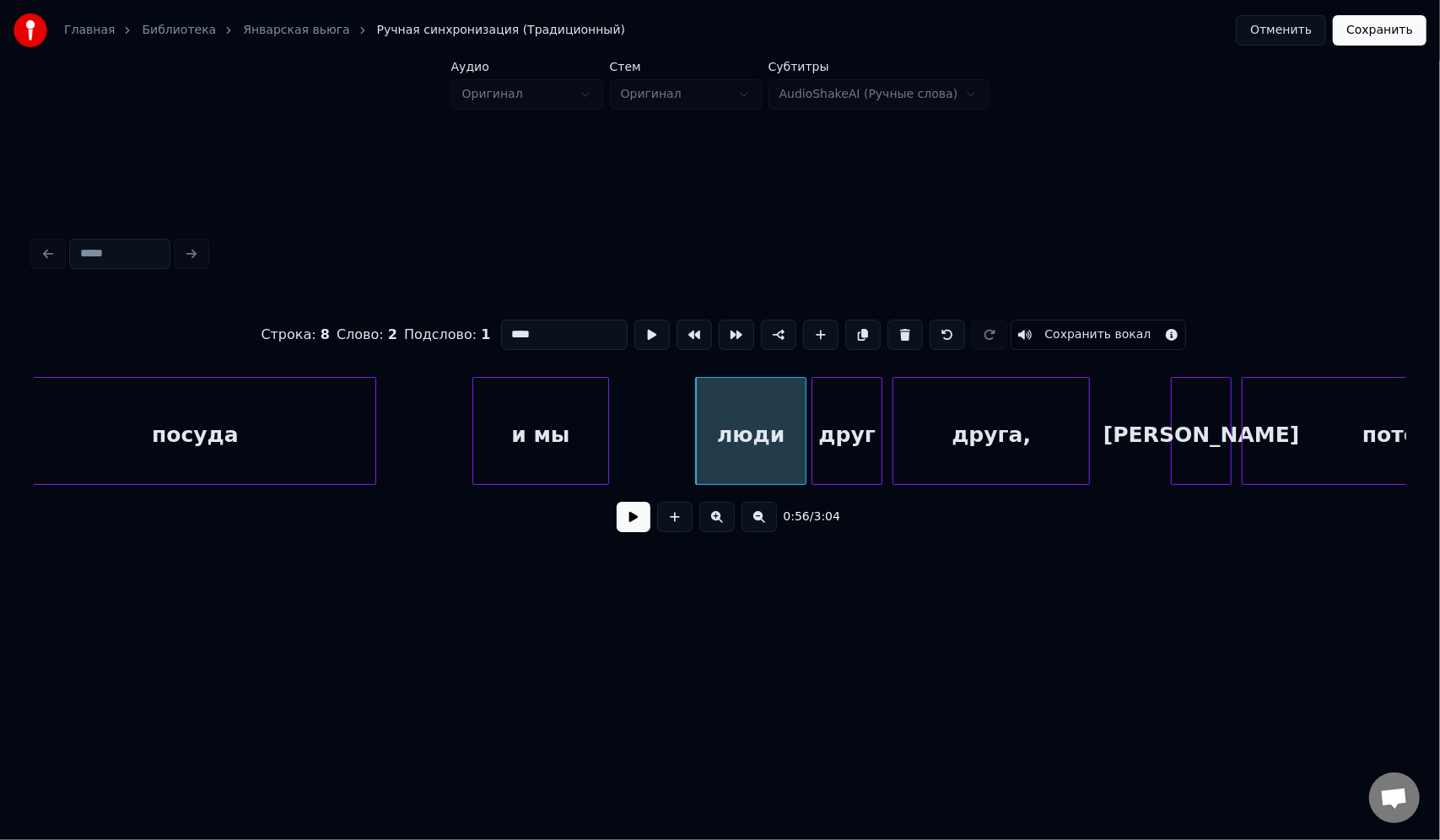
click at [606, 415] on div at bounding box center [606, 431] width 5 height 107
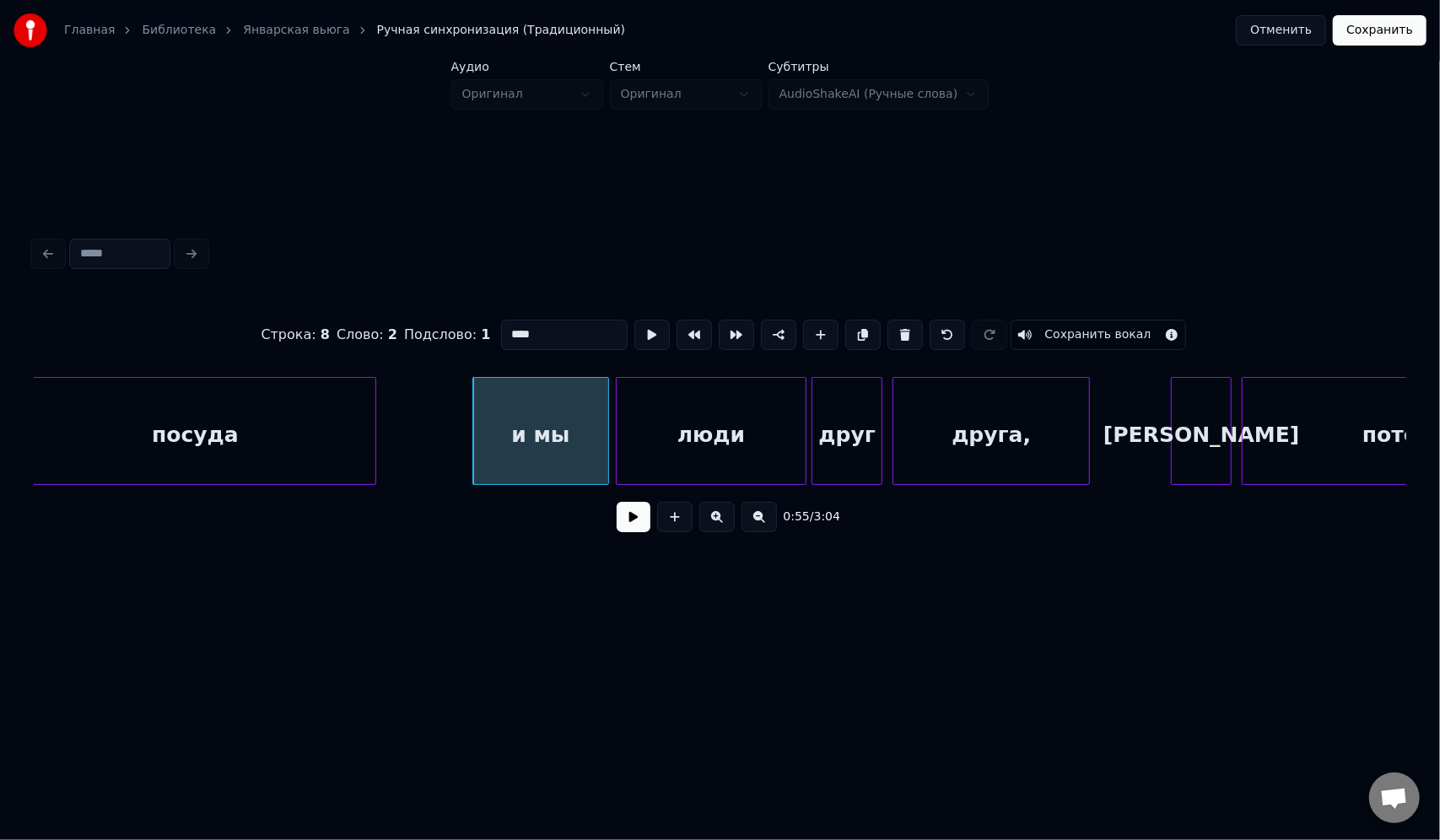
click at [617, 396] on div at bounding box center [619, 431] width 5 height 107
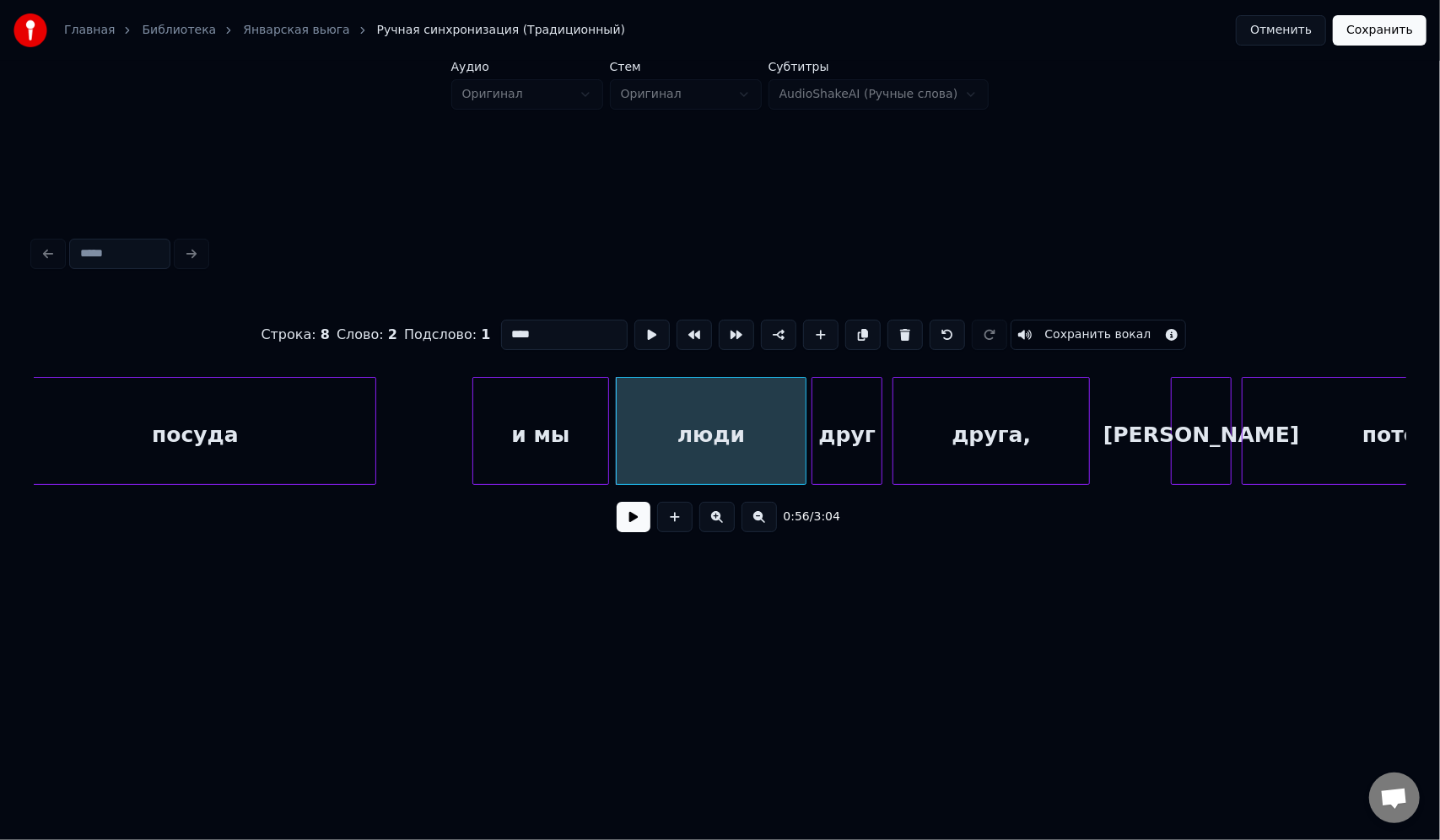
drag, startPoint x: 553, startPoint y: 325, endPoint x: 467, endPoint y: 325, distance: 86.0
click at [467, 325] on div "Строка : 8 Слово : 2 Подслово : 1 **** Сохранить вокал" at bounding box center [720, 335] width 1372 height 85
click at [956, 415] on div "друга," at bounding box center [991, 435] width 196 height 114
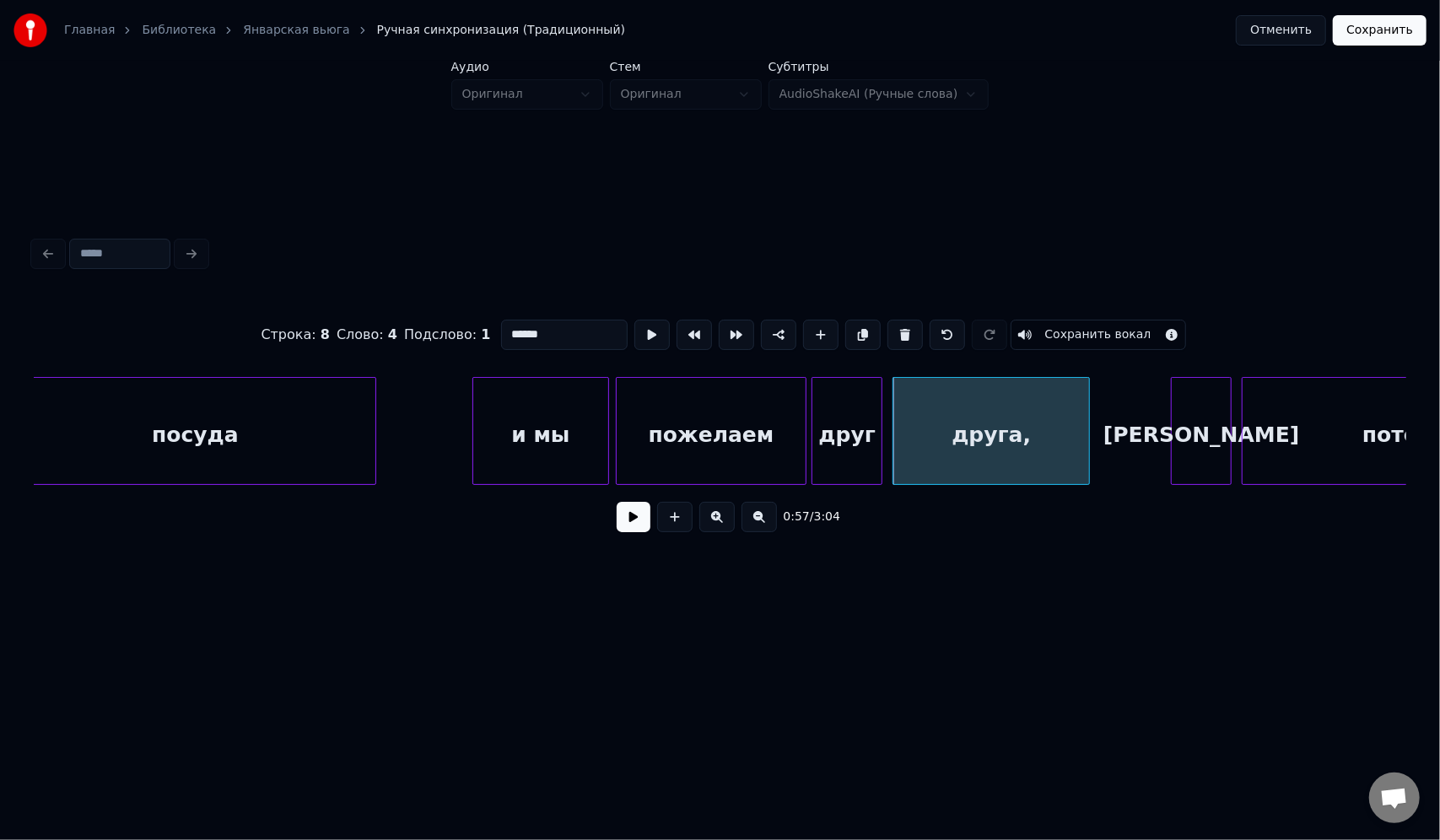
click at [531, 331] on input "******" at bounding box center [565, 335] width 127 height 30
click at [563, 329] on input "******" at bounding box center [565, 335] width 127 height 30
type input "*****"
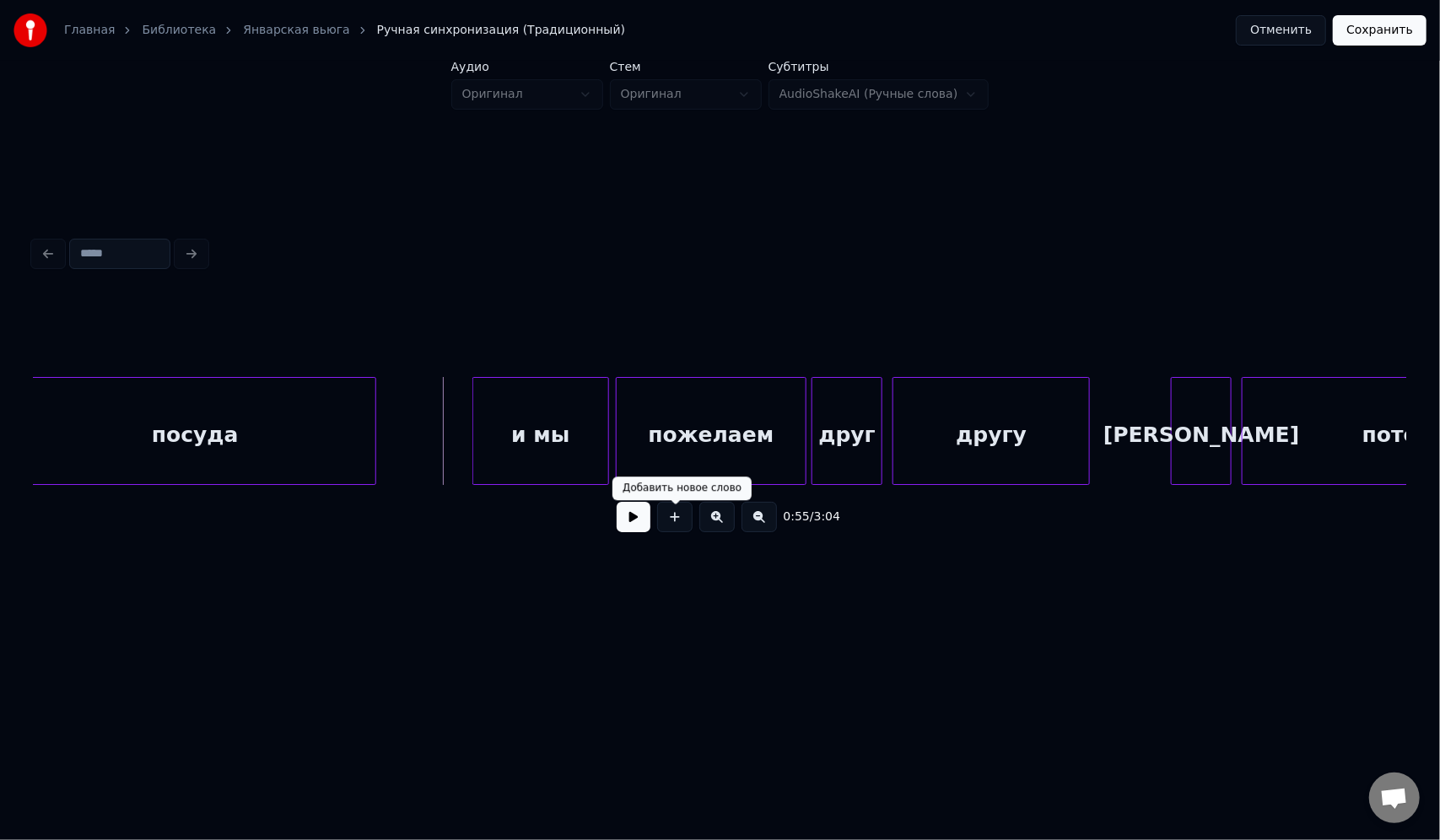
click at [627, 519] on button at bounding box center [633, 517] width 33 height 30
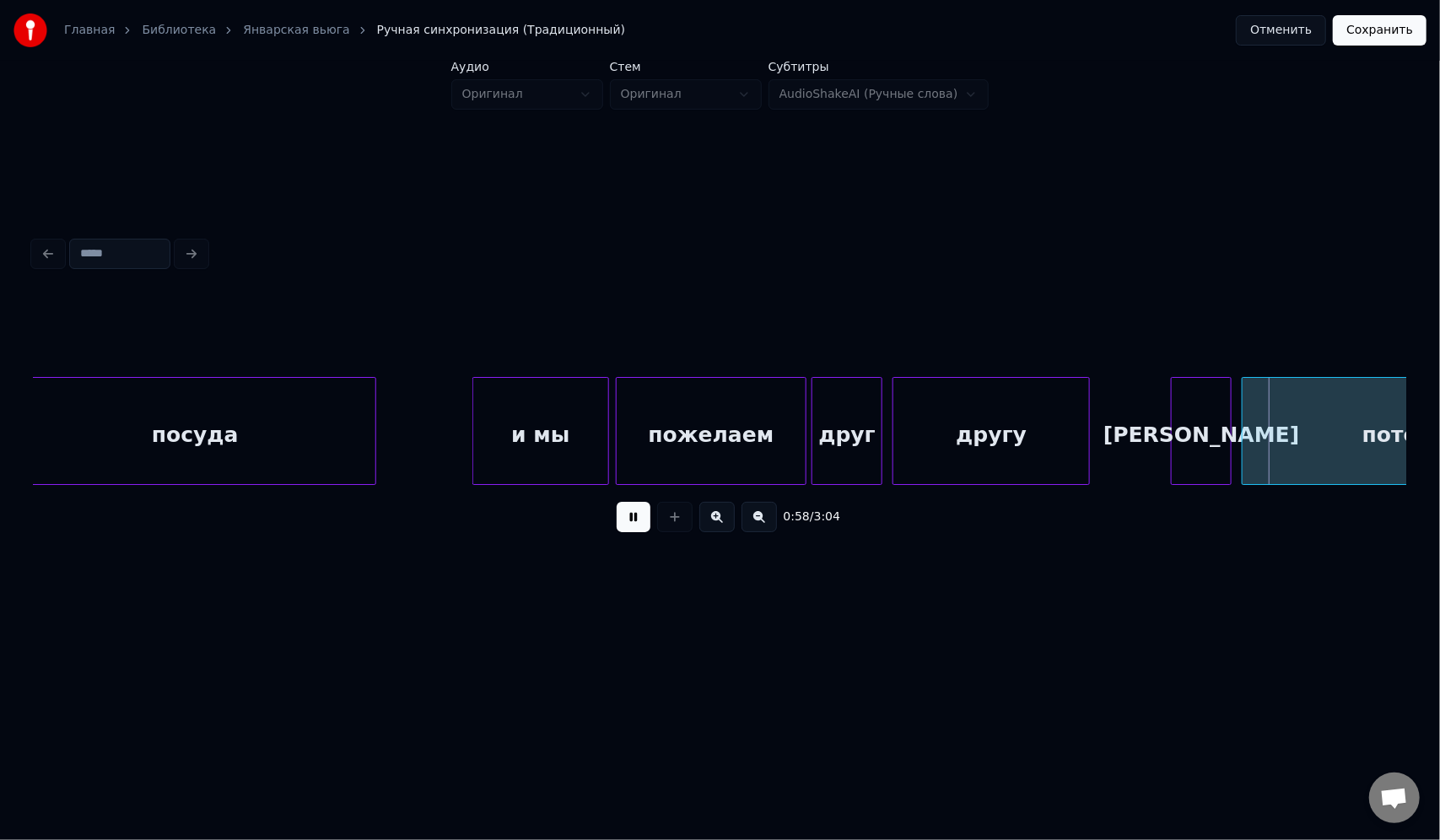
click at [629, 521] on button at bounding box center [633, 517] width 33 height 30
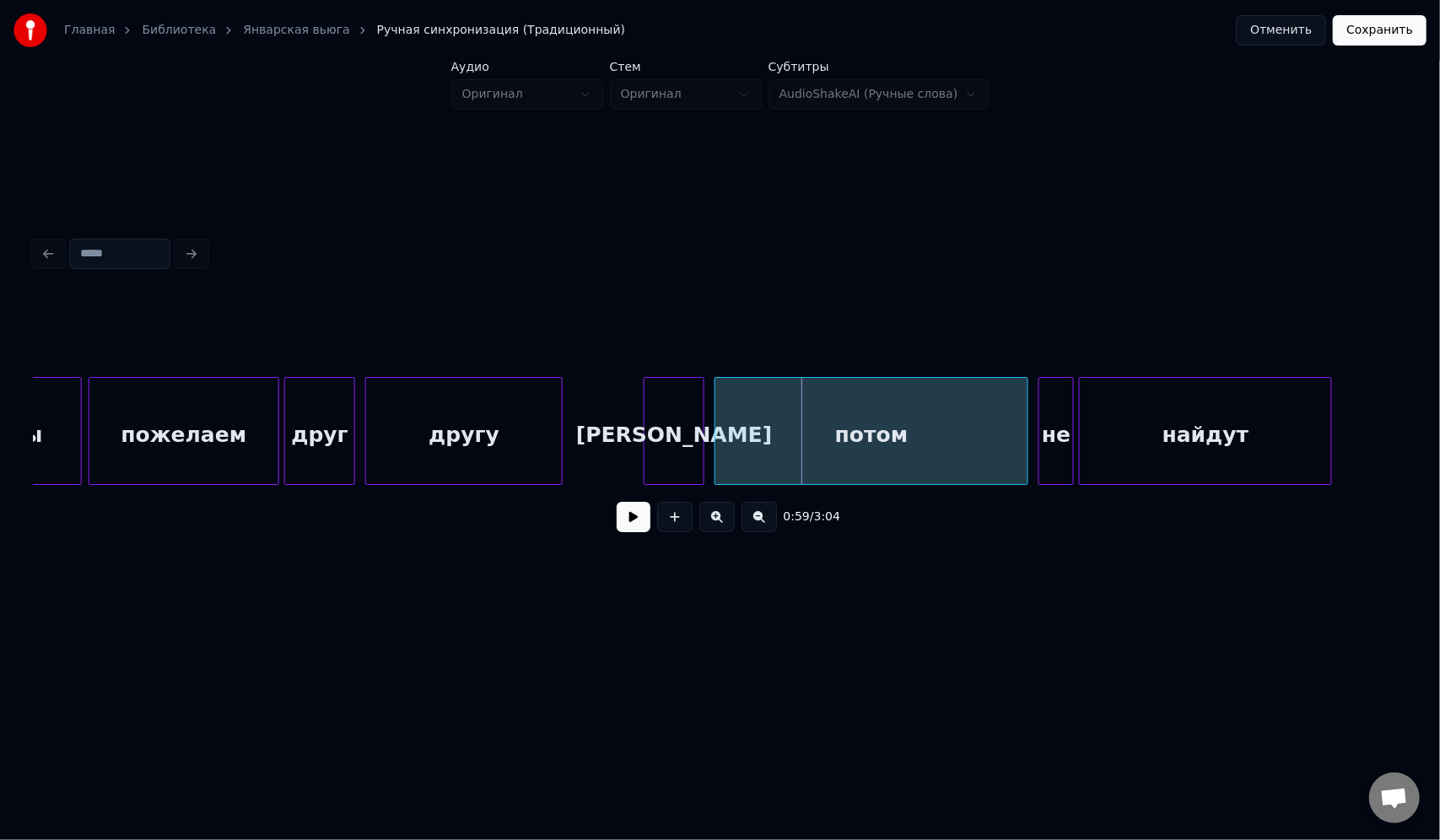
scroll to position [0, 14281]
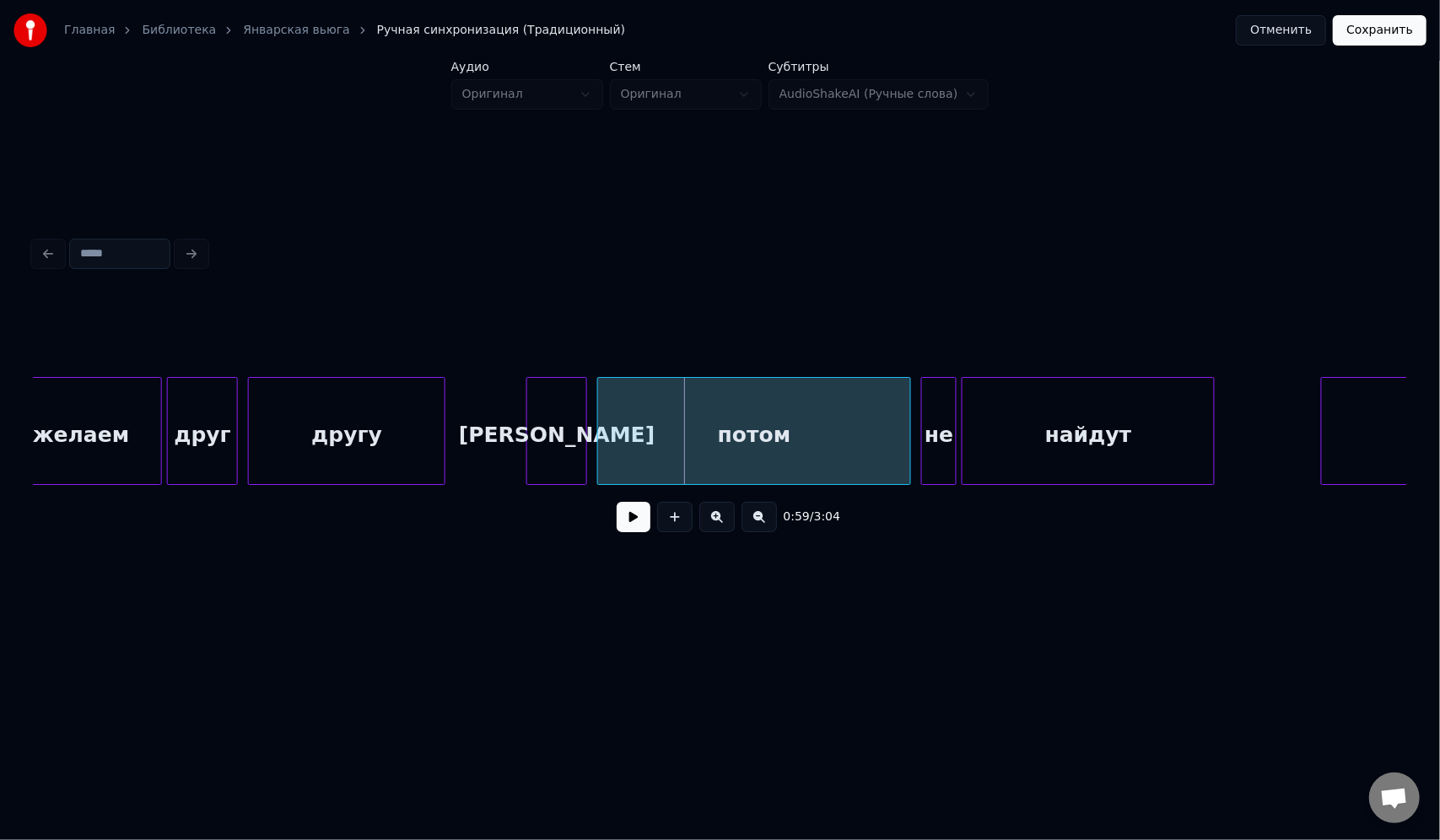
click at [650, 350] on div at bounding box center [720, 335] width 1372 height 85
click at [569, 433] on div "[PERSON_NAME]" at bounding box center [557, 435] width 59 height 114
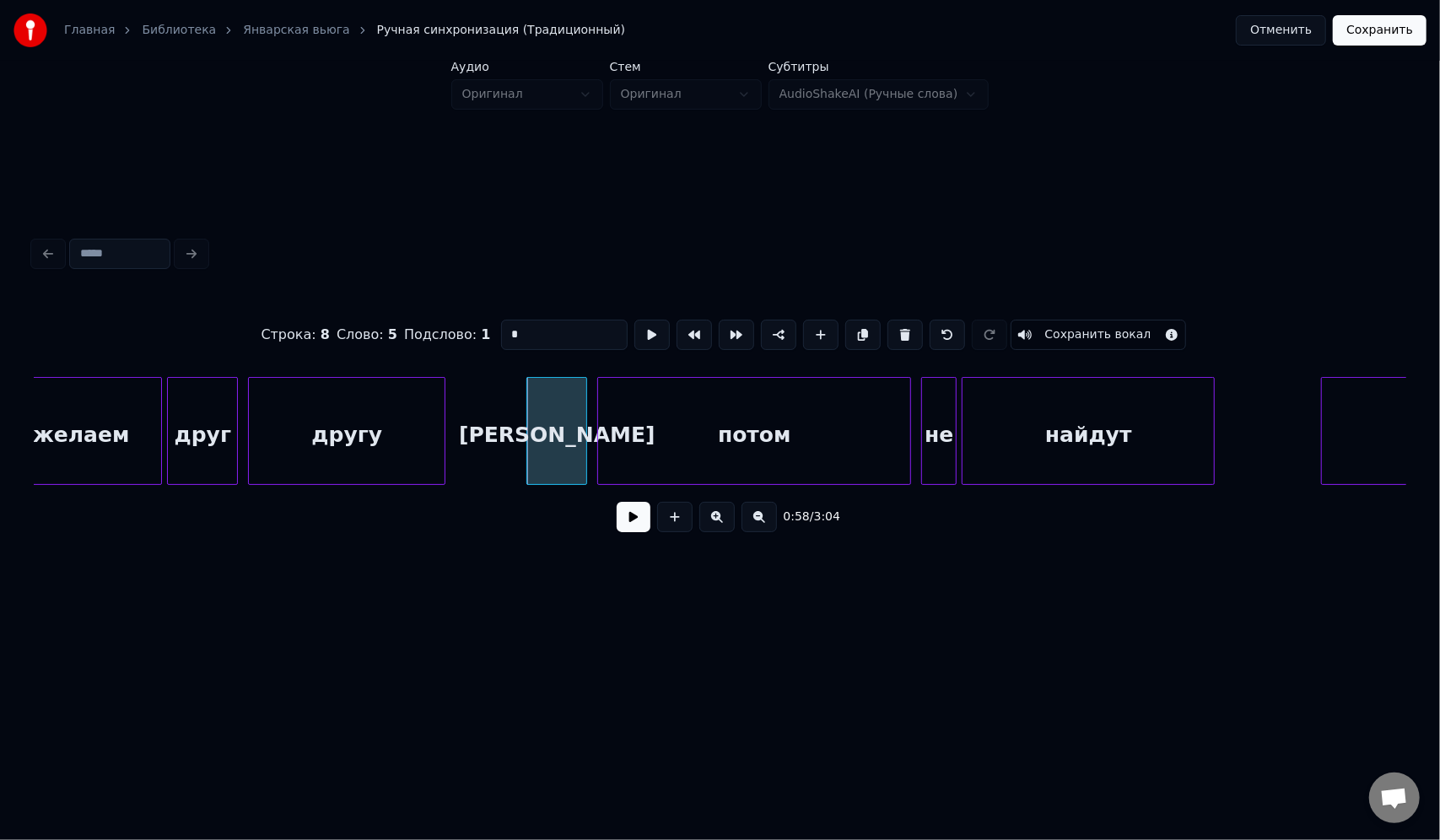
drag, startPoint x: 531, startPoint y: 335, endPoint x: 489, endPoint y: 333, distance: 42.0
click at [489, 333] on div "Строка : 8 Слово : 5 Подслово : 1 * Сохранить вокал" at bounding box center [720, 335] width 1372 height 85
click at [744, 446] on div "потом" at bounding box center [754, 435] width 312 height 114
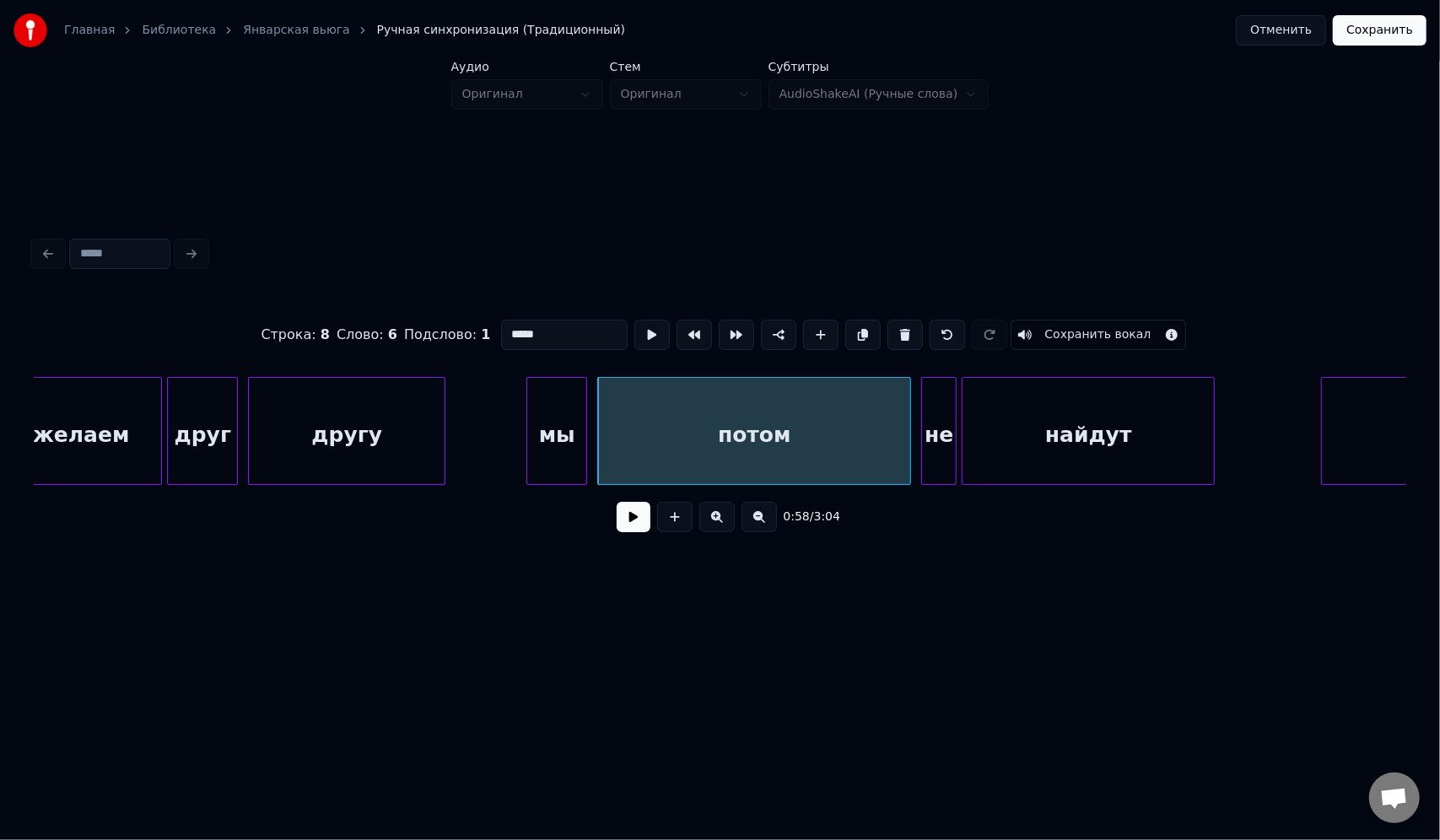
drag, startPoint x: 552, startPoint y: 337, endPoint x: 464, endPoint y: 337, distance: 88.0
click at [464, 337] on div "Строка : 8 Слово : 6 Подслово : 1 ***** Сохранить вокал" at bounding box center [720, 335] width 1372 height 85
click at [934, 391] on div "не" at bounding box center [939, 435] width 33 height 114
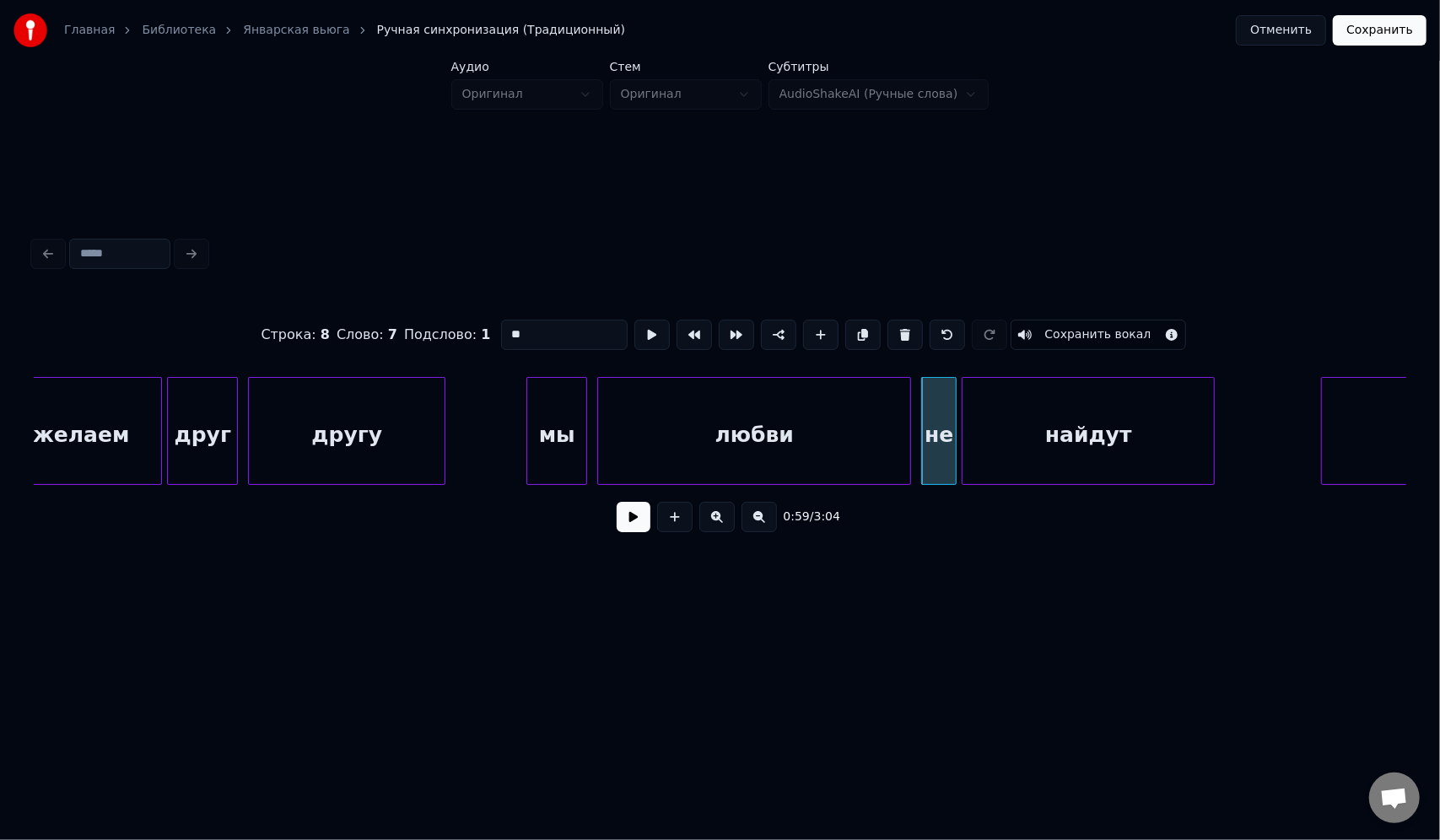
drag, startPoint x: 565, startPoint y: 328, endPoint x: 450, endPoint y: 319, distance: 115.4
click at [450, 319] on div "Строка : 8 Слово : 7 Подслово : 1 ** Сохранить вокал" at bounding box center [720, 335] width 1372 height 85
click at [999, 404] on div "найдут" at bounding box center [1088, 435] width 251 height 114
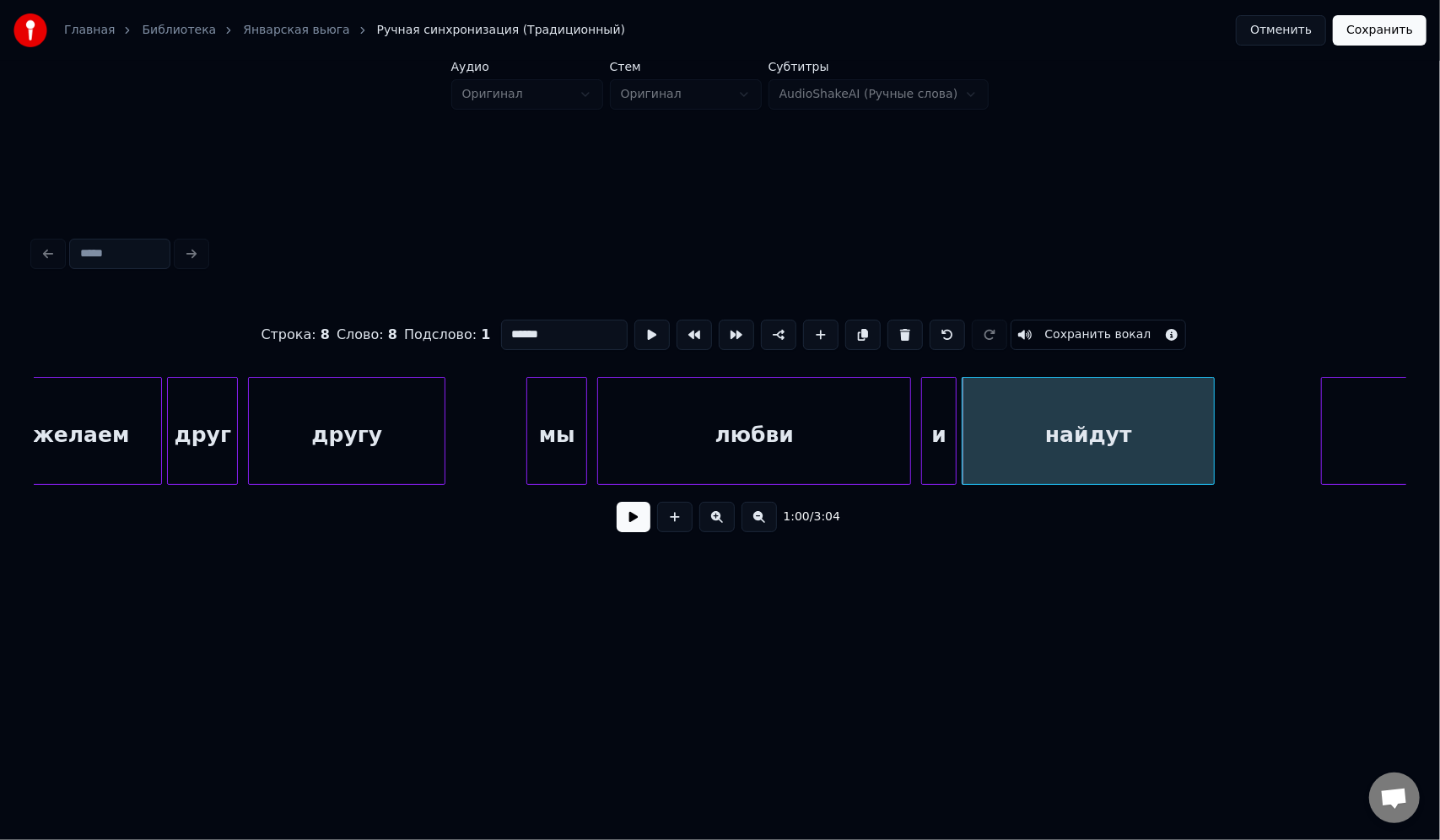
drag, startPoint x: 563, startPoint y: 328, endPoint x: 441, endPoint y: 329, distance: 122.0
click at [441, 329] on div "Строка : 8 Слово : 8 Подслово : 1 ****** Сохранить вокал" at bounding box center [720, 335] width 1372 height 85
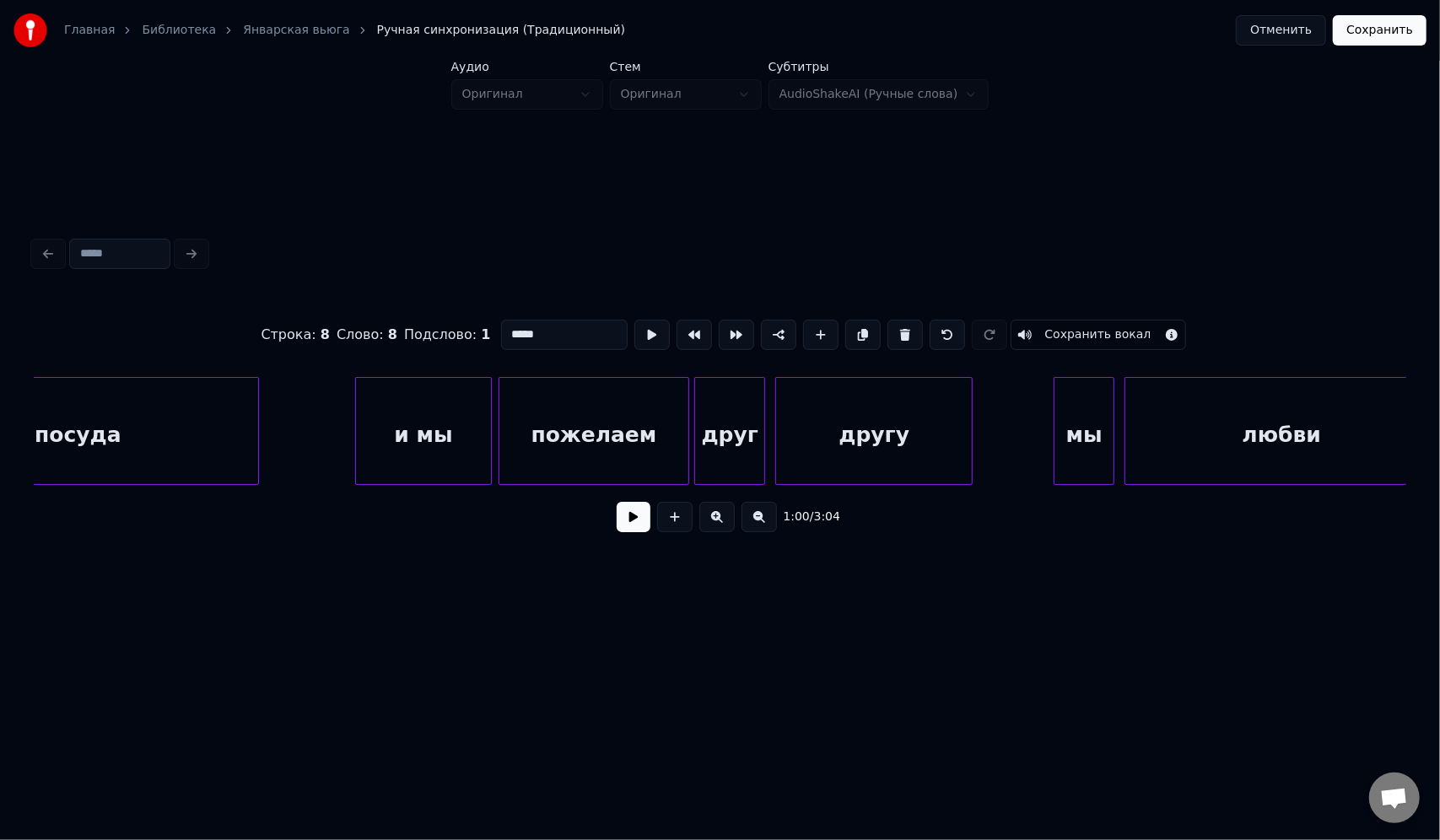
scroll to position [0, 13714]
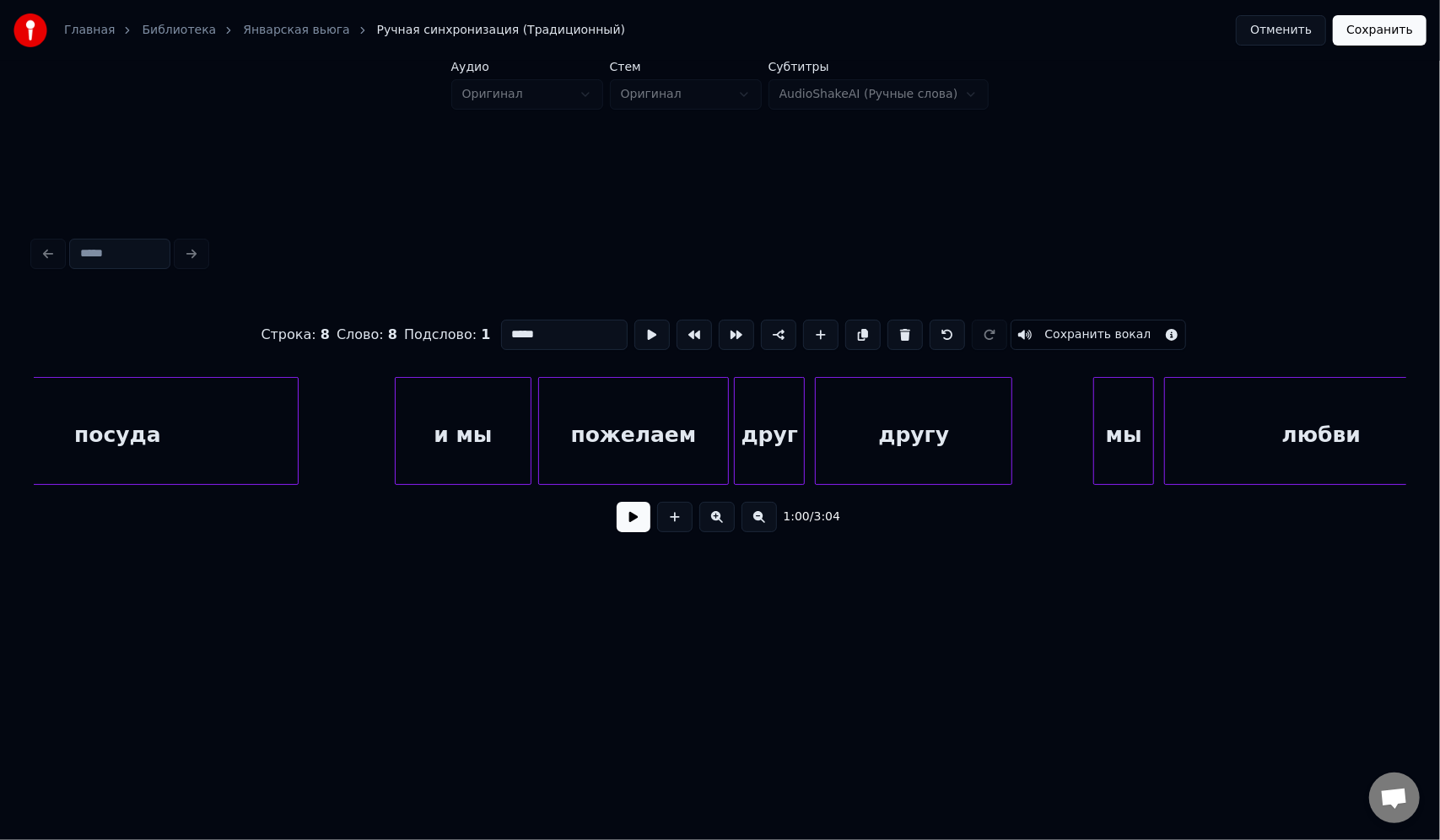
click at [447, 448] on div "и мы" at bounding box center [462, 435] width 134 height 114
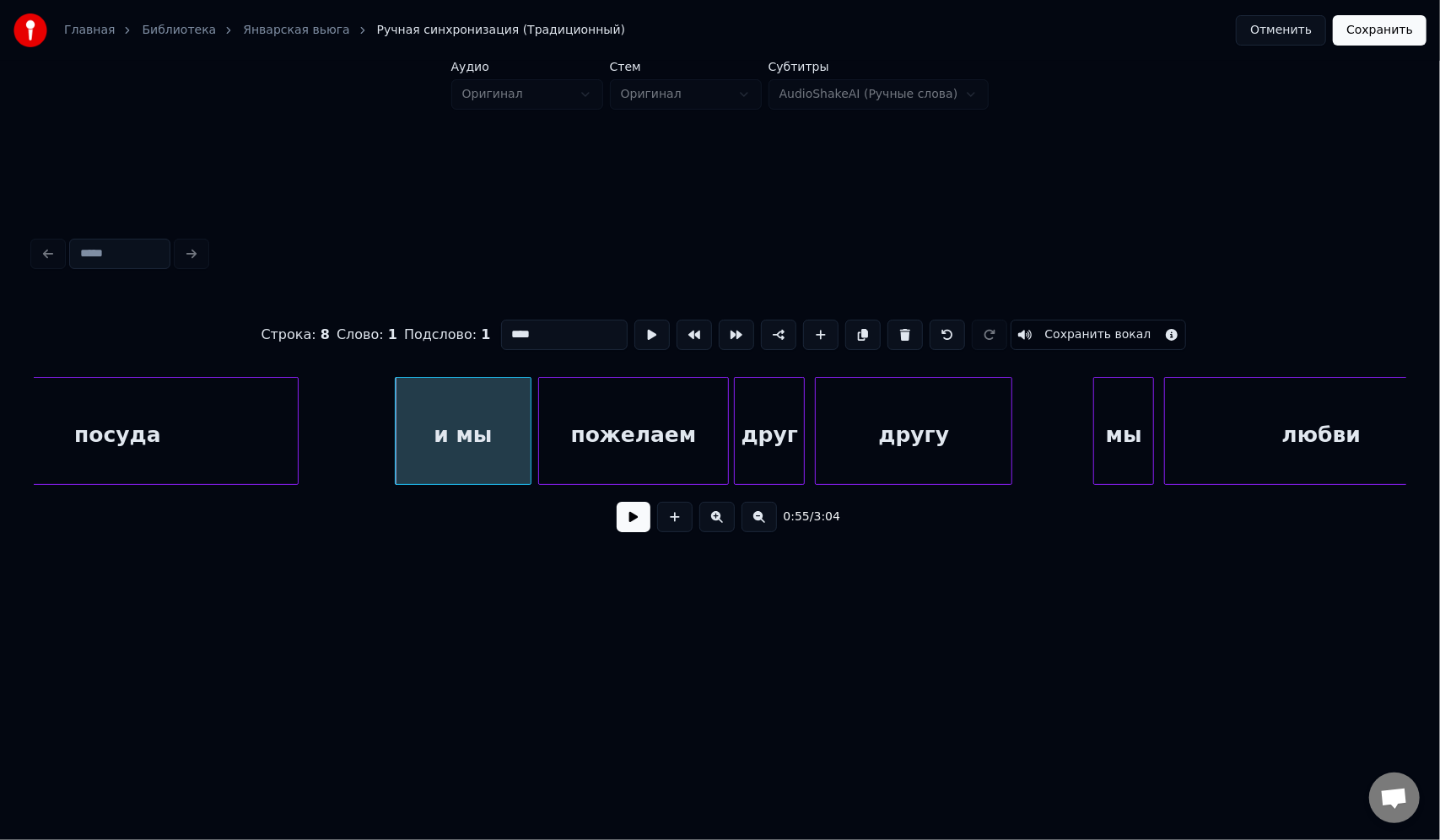
drag, startPoint x: 538, startPoint y: 330, endPoint x: 512, endPoint y: 330, distance: 26.0
click at [512, 330] on input "****" at bounding box center [565, 335] width 127 height 30
click at [489, 396] on div at bounding box center [488, 431] width 5 height 107
click at [498, 389] on div at bounding box center [500, 431] width 5 height 107
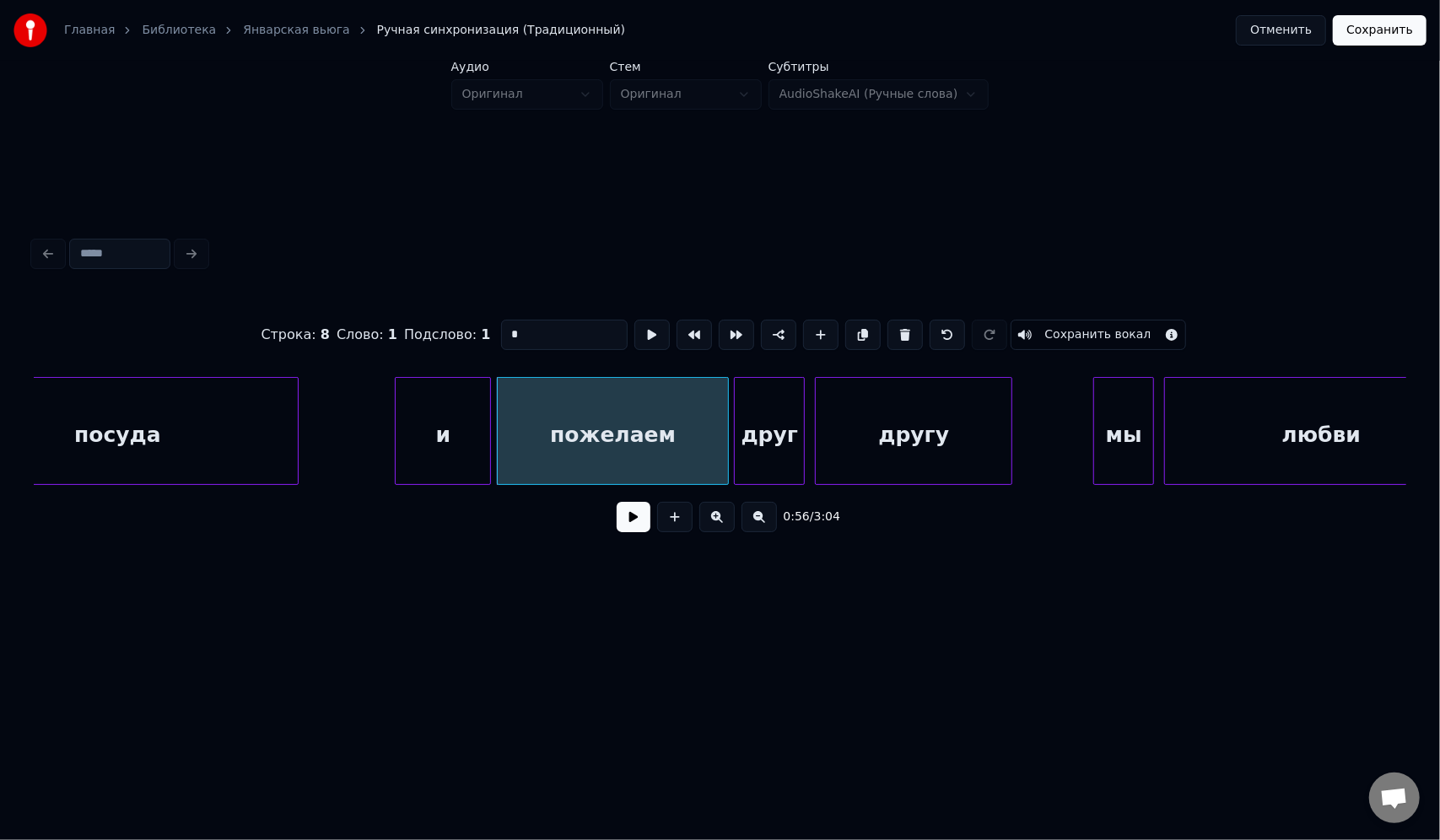
type input "*"
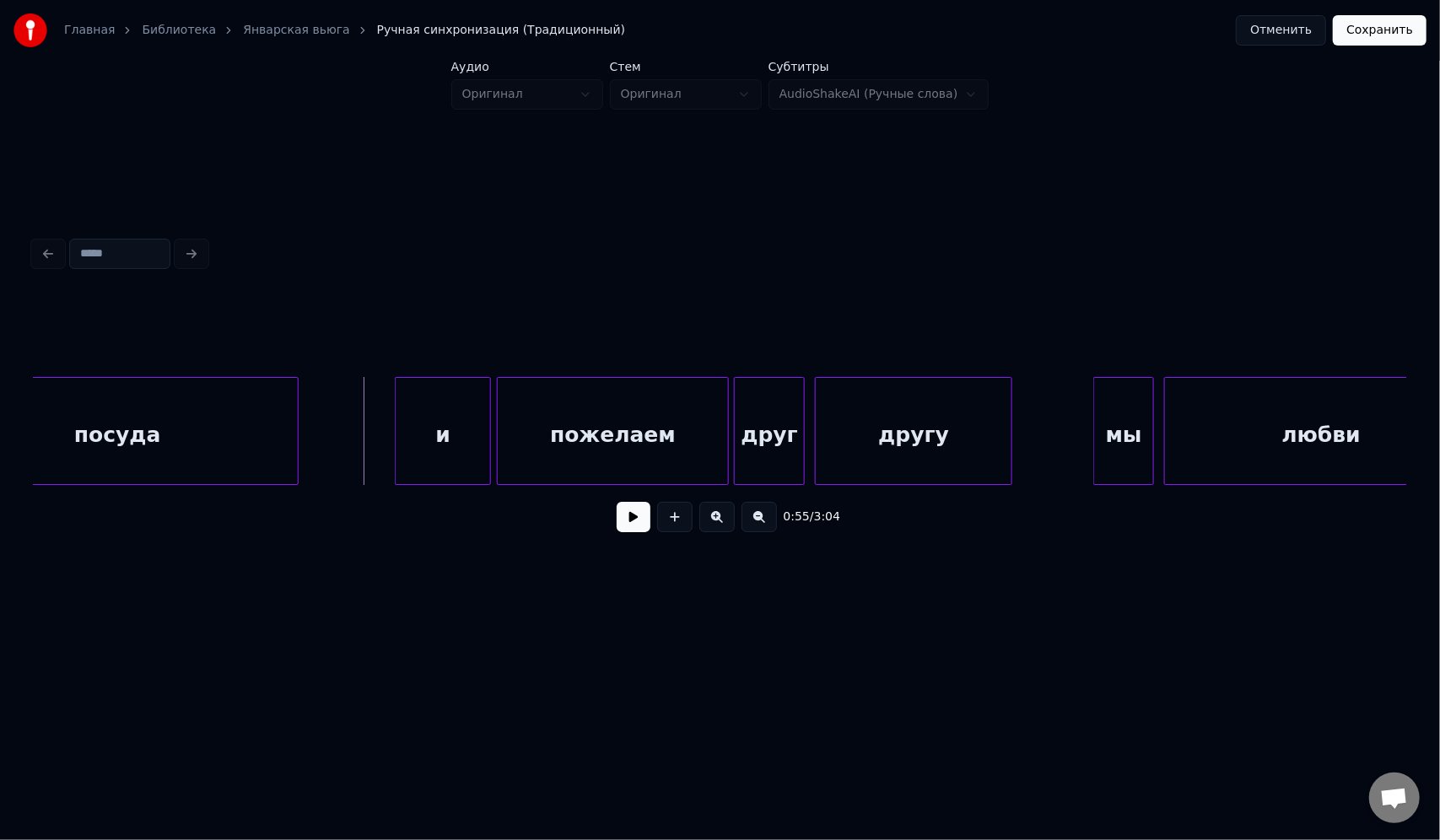
click at [628, 532] on button at bounding box center [633, 517] width 33 height 30
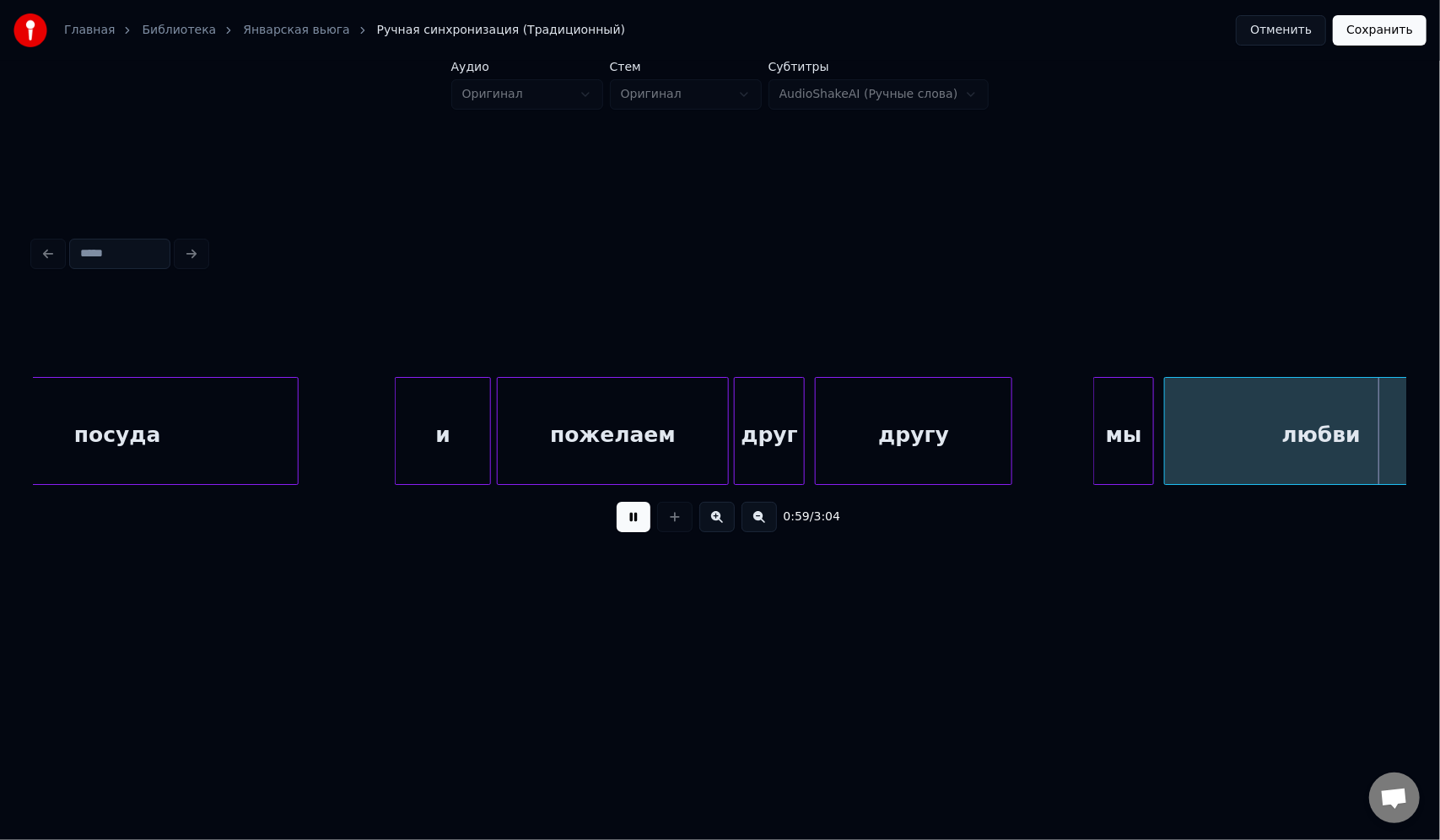
scroll to position [0, 15086]
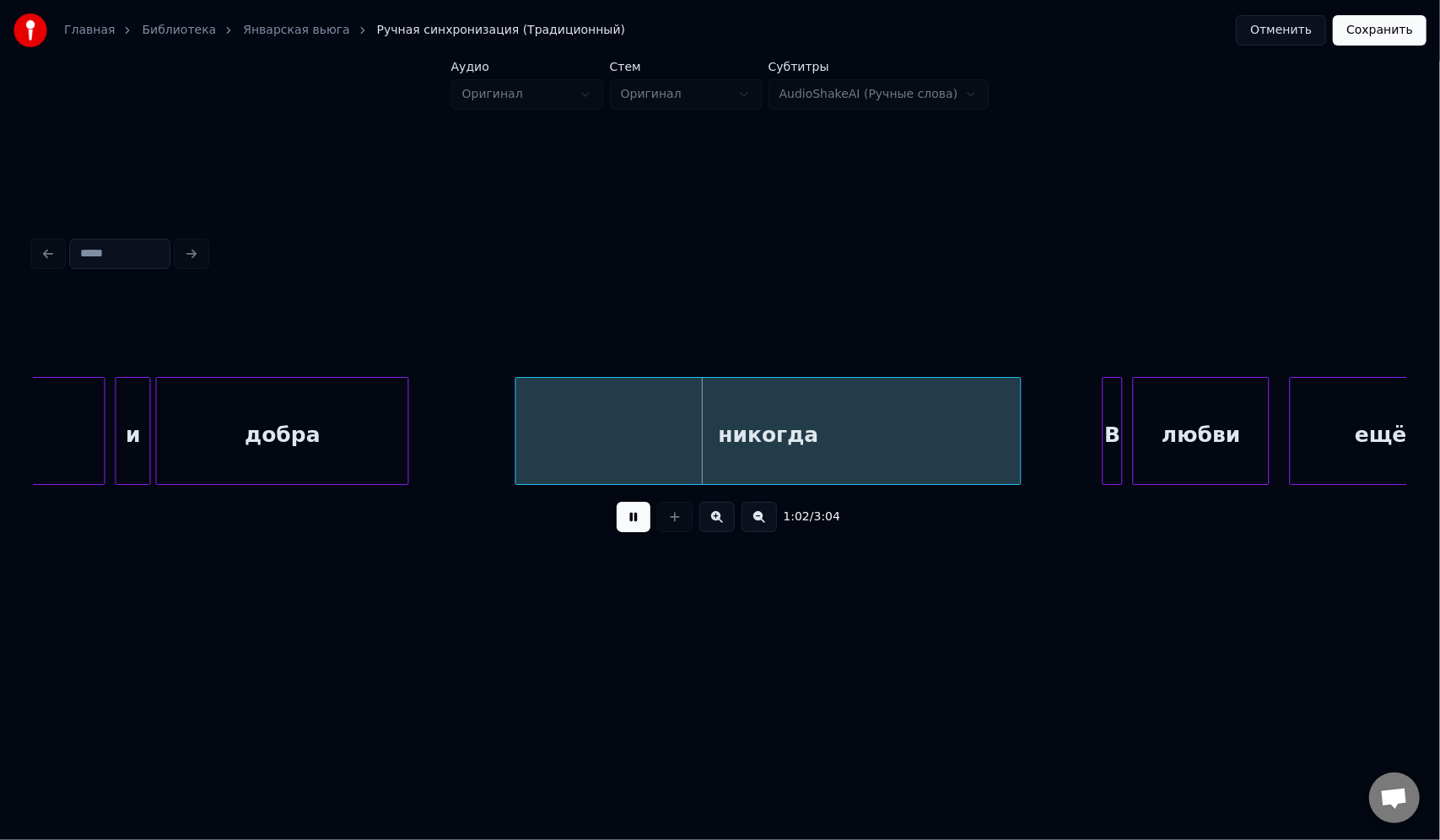
click at [629, 532] on button at bounding box center [633, 517] width 33 height 30
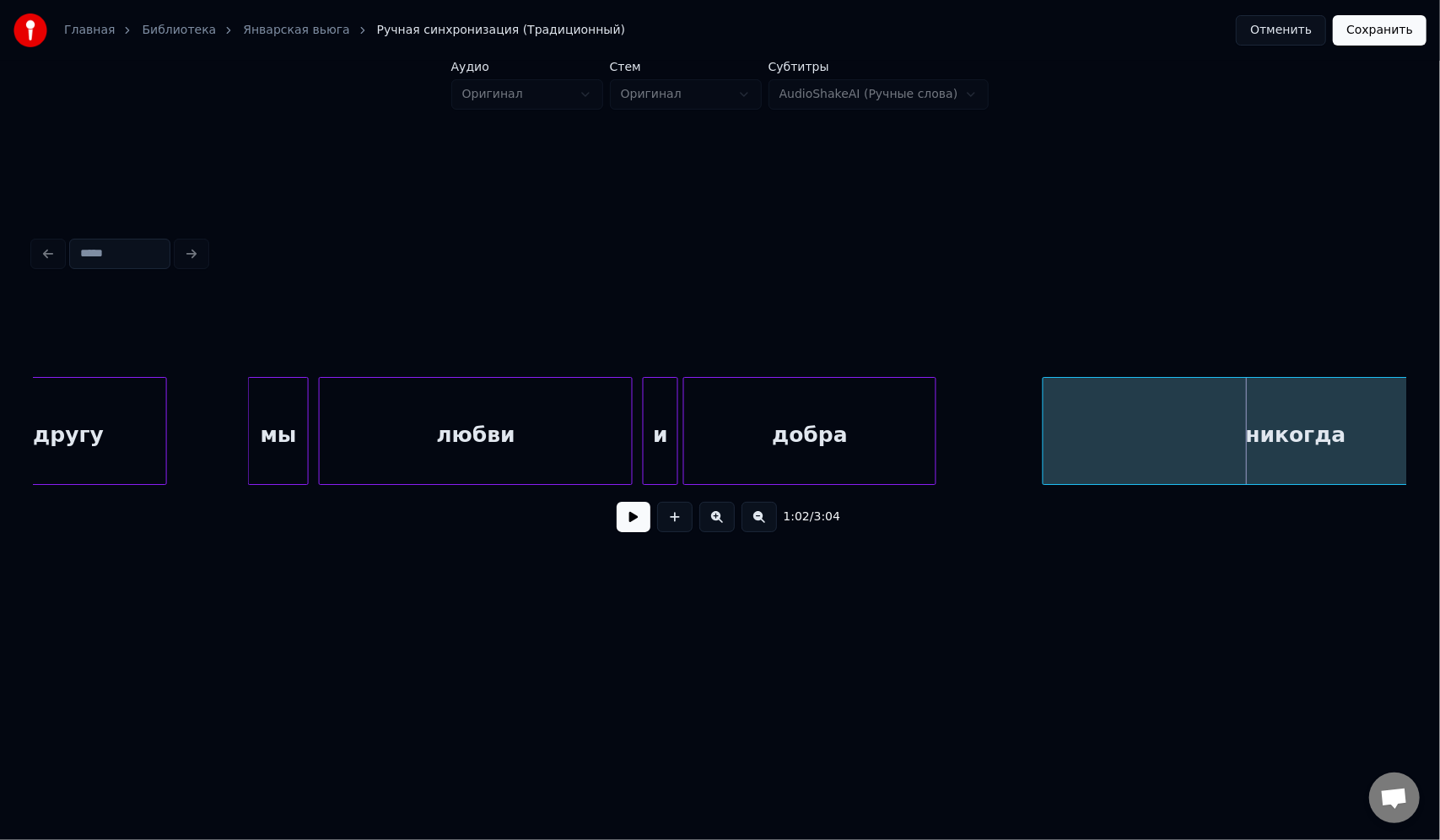
scroll to position [0, 14579]
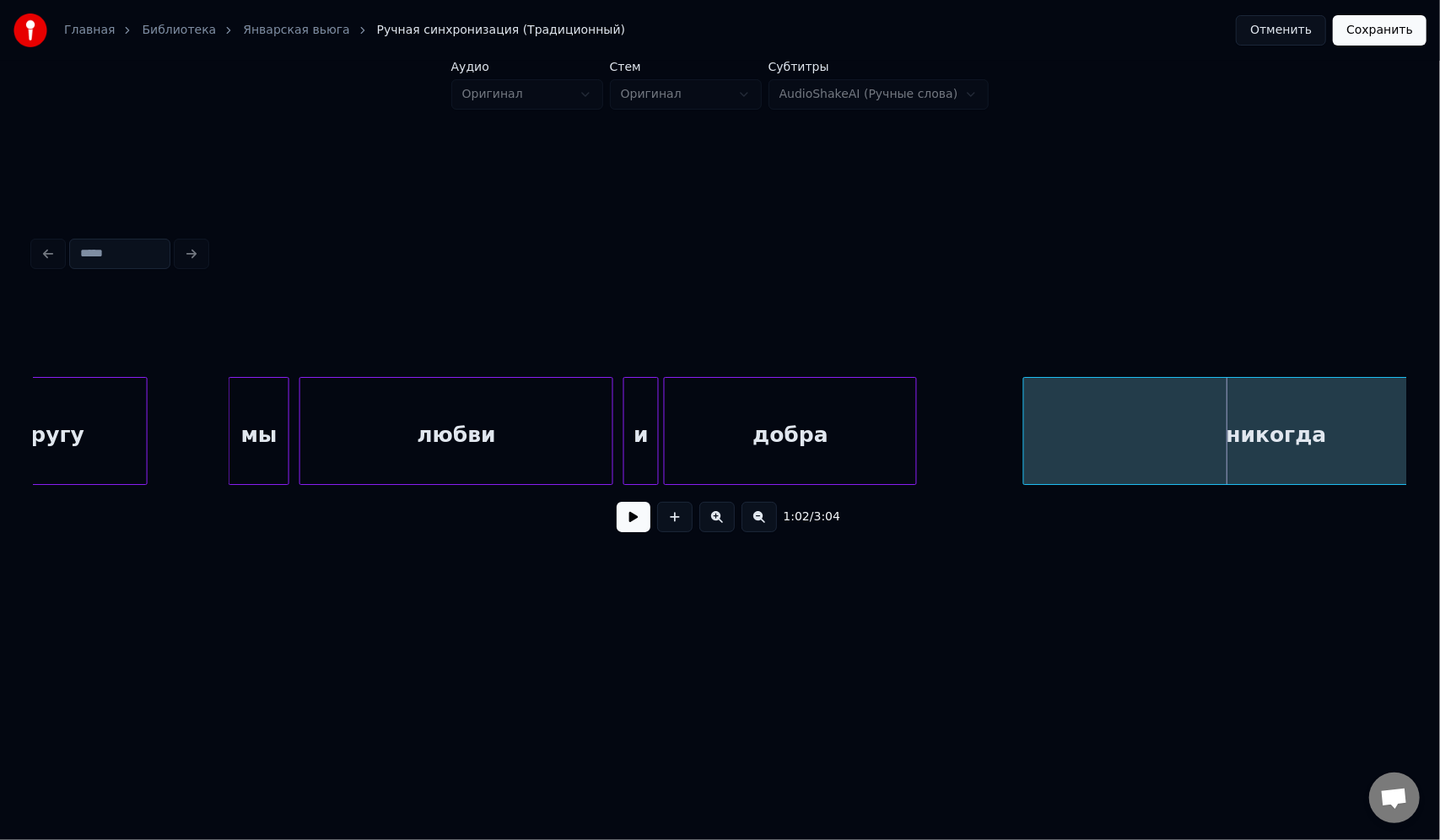
click at [469, 431] on div "любви" at bounding box center [456, 435] width 312 height 114
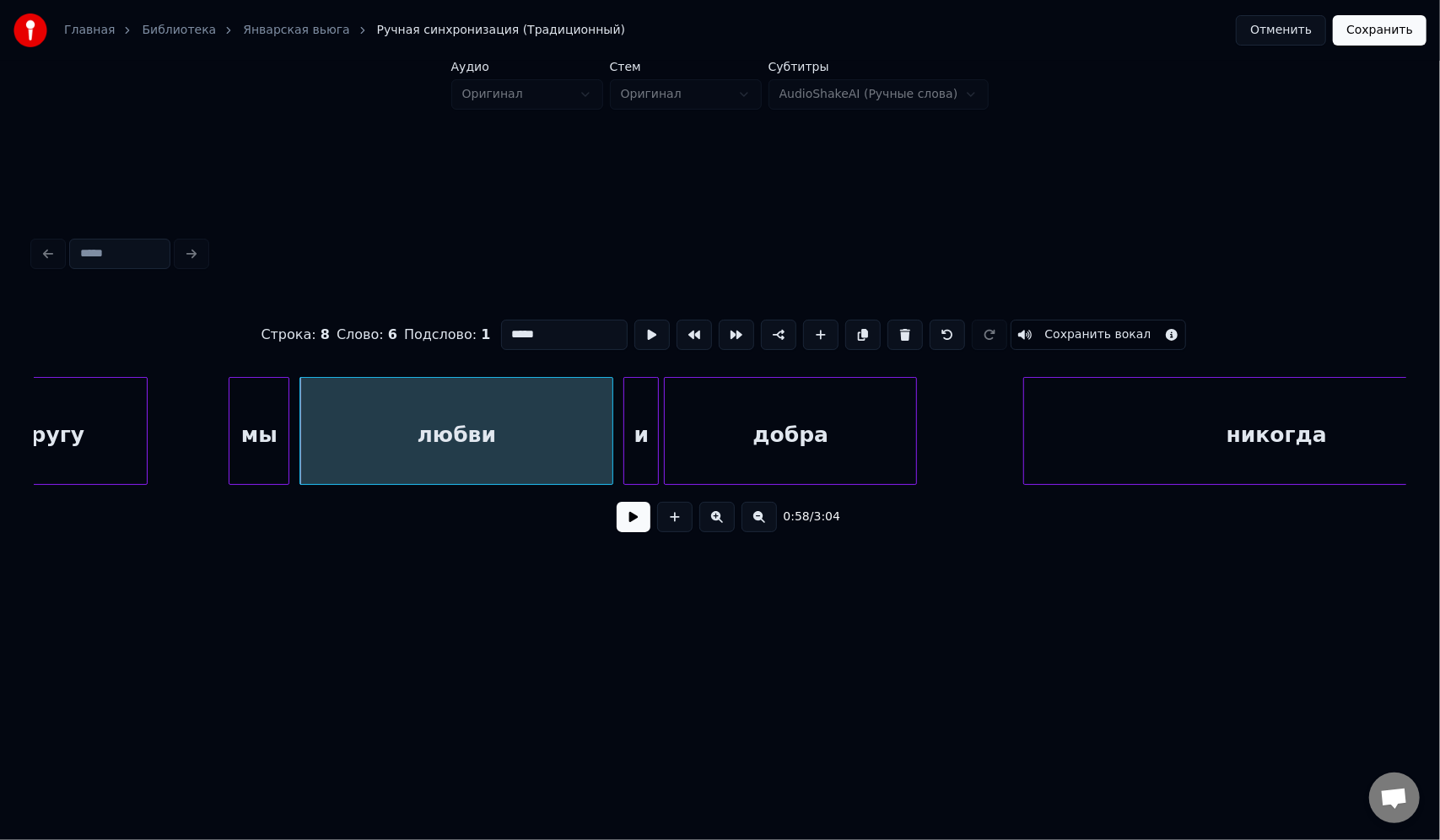
drag, startPoint x: 558, startPoint y: 328, endPoint x: 456, endPoint y: 328, distance: 102.0
click at [456, 328] on div "Строка : 8 Слово : 6 Подслово : 1 ***** Сохранить вокал" at bounding box center [720, 335] width 1372 height 85
click at [645, 439] on div "и" at bounding box center [641, 435] width 33 height 114
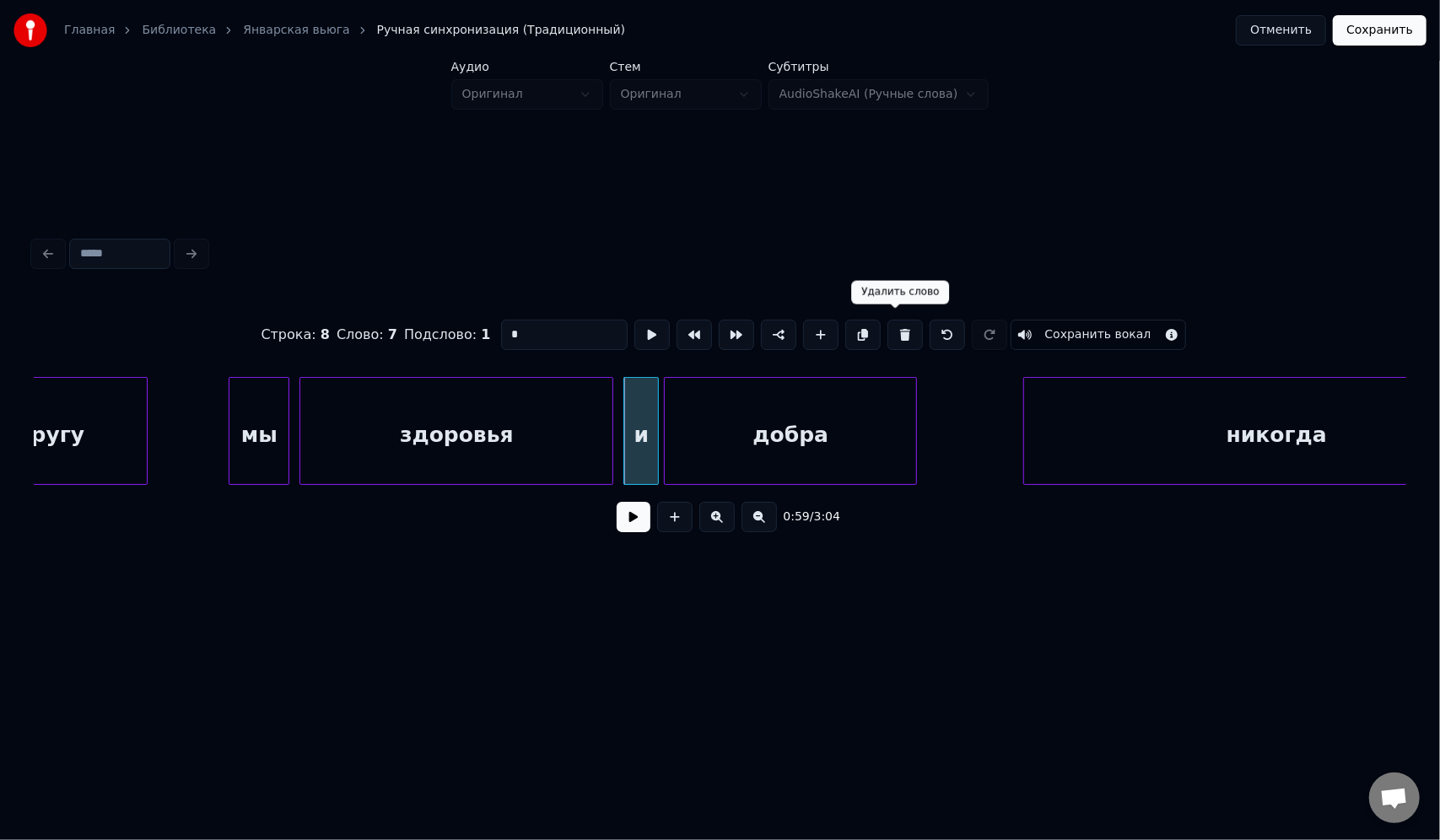
click at [900, 330] on button at bounding box center [905, 335] width 35 height 30
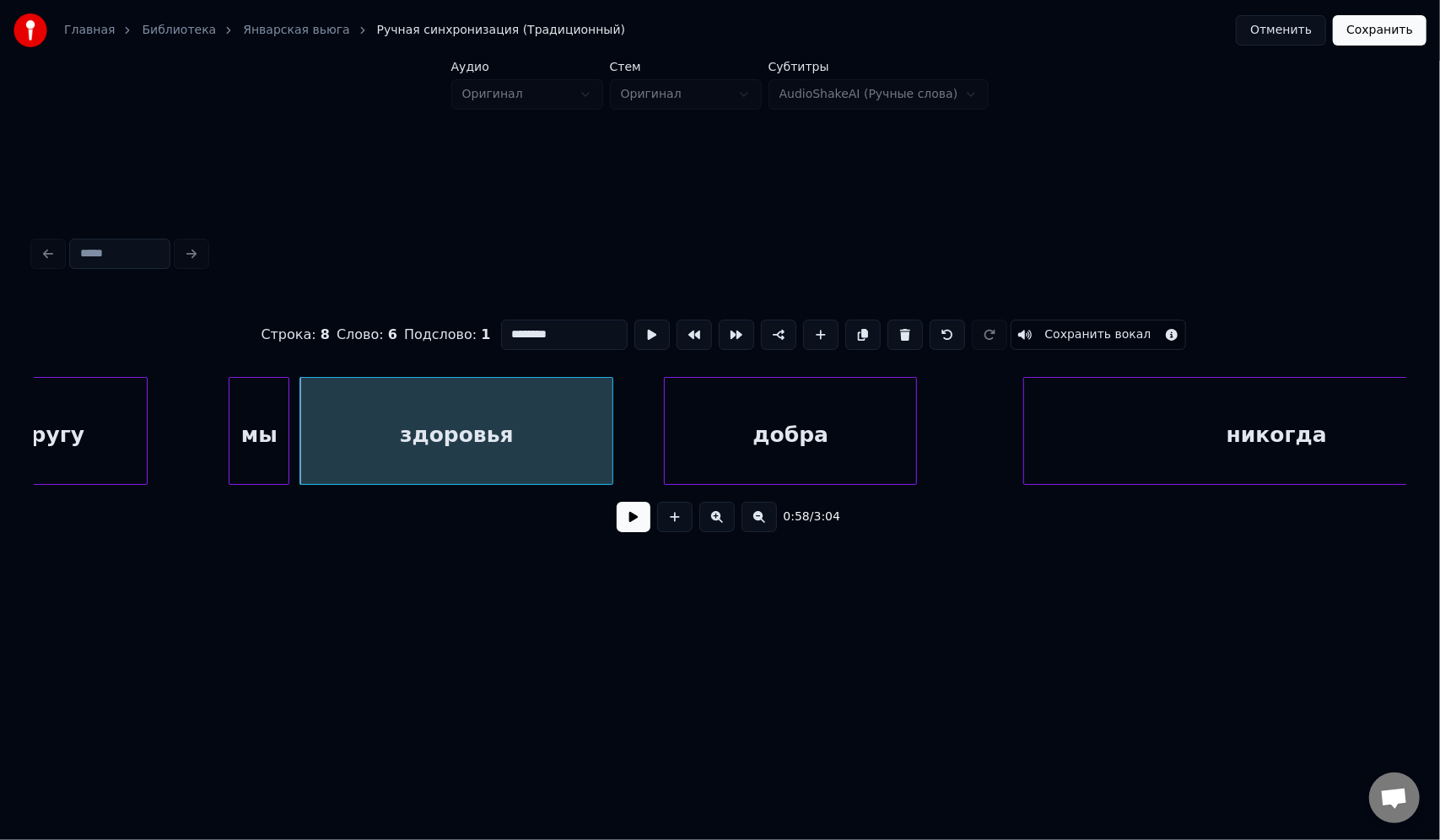
click at [671, 417] on div "добра" at bounding box center [790, 435] width 251 height 114
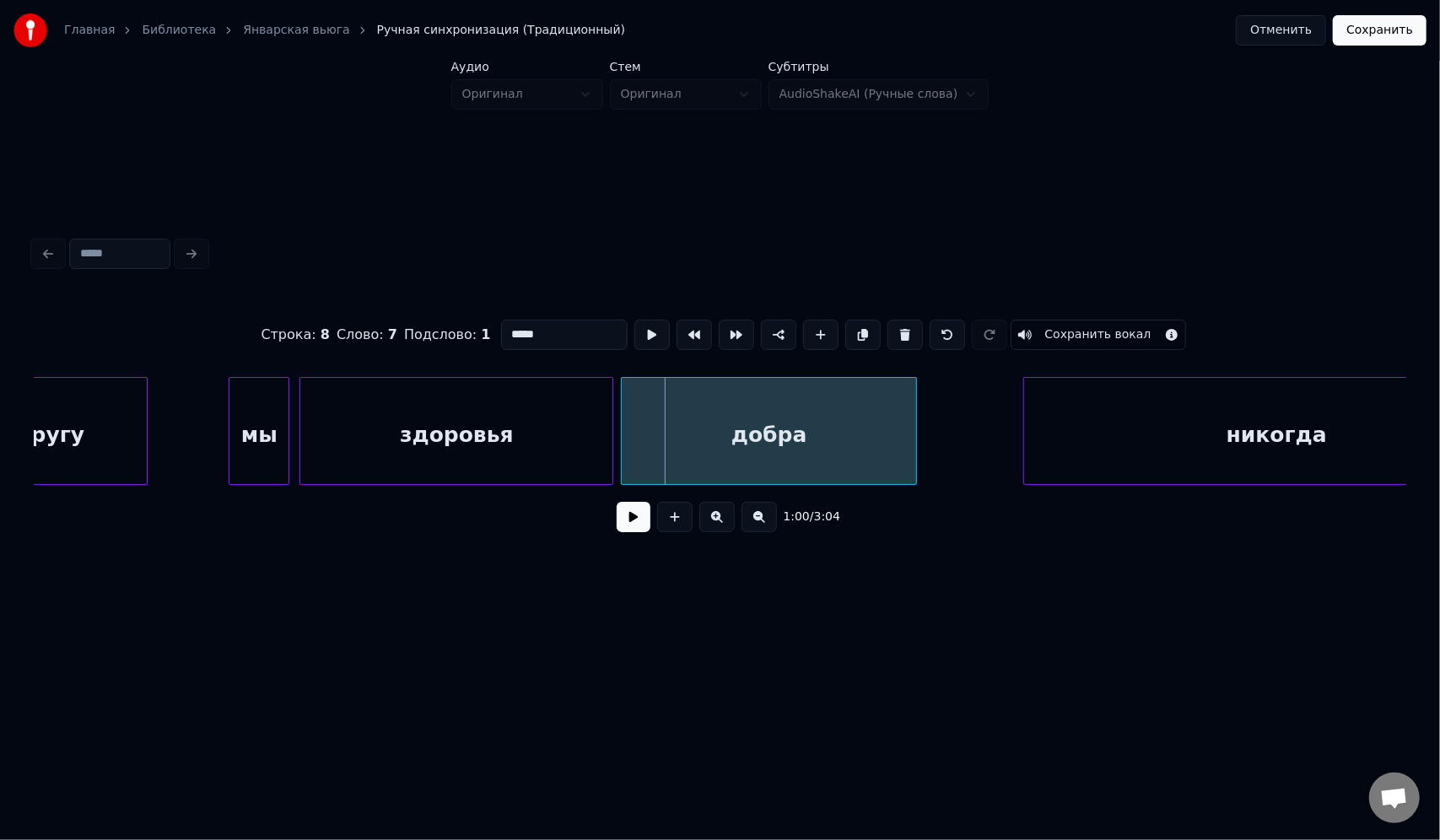
click at [626, 409] on div at bounding box center [624, 431] width 5 height 107
drag, startPoint x: 560, startPoint y: 332, endPoint x: 484, endPoint y: 334, distance: 76.0
click at [484, 334] on div "Строка : 8 Слово : 7 Подслово : 1 ***** Сохранить вокал" at bounding box center [720, 335] width 1372 height 85
click at [502, 431] on div "здоровья" at bounding box center [456, 435] width 312 height 114
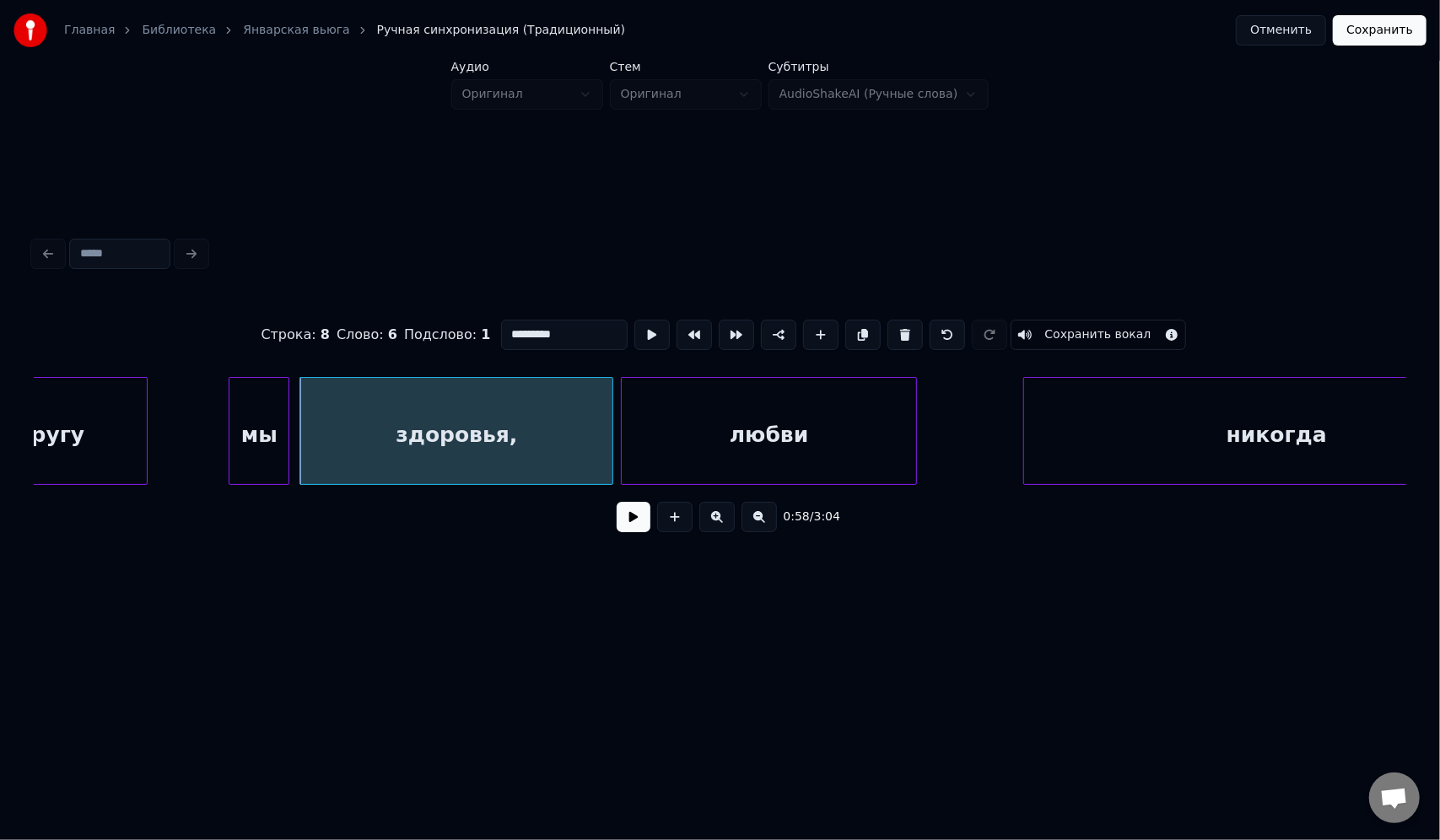
click at [1122, 412] on div "никогда" at bounding box center [1276, 435] width 505 height 114
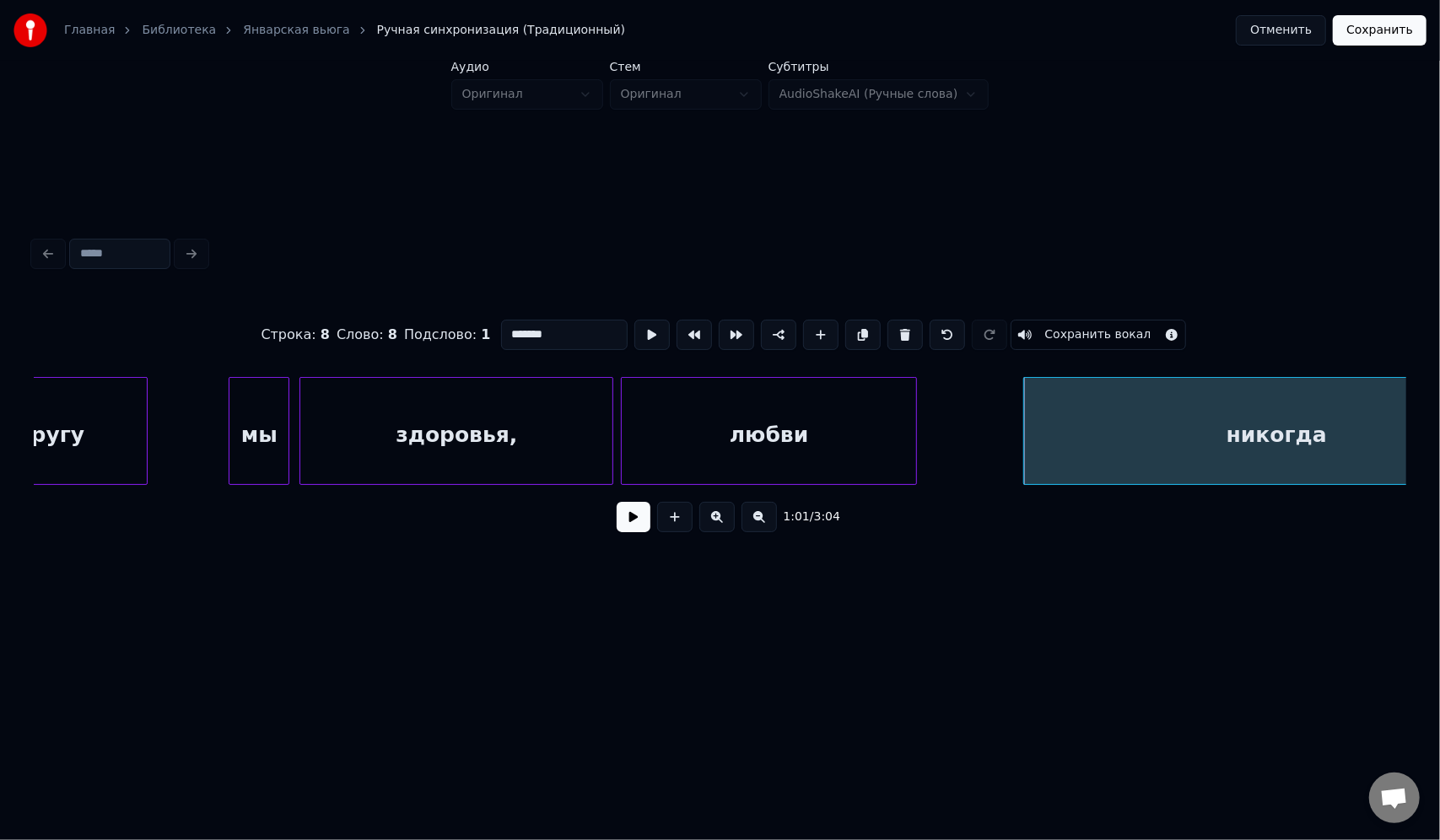
drag, startPoint x: 561, startPoint y: 328, endPoint x: 449, endPoint y: 319, distance: 112.4
click at [449, 319] on div "Строка : 8 Слово : 8 Подслово : 1 ******* Сохранить вокал" at bounding box center [720, 335] width 1372 height 85
type input "*******"
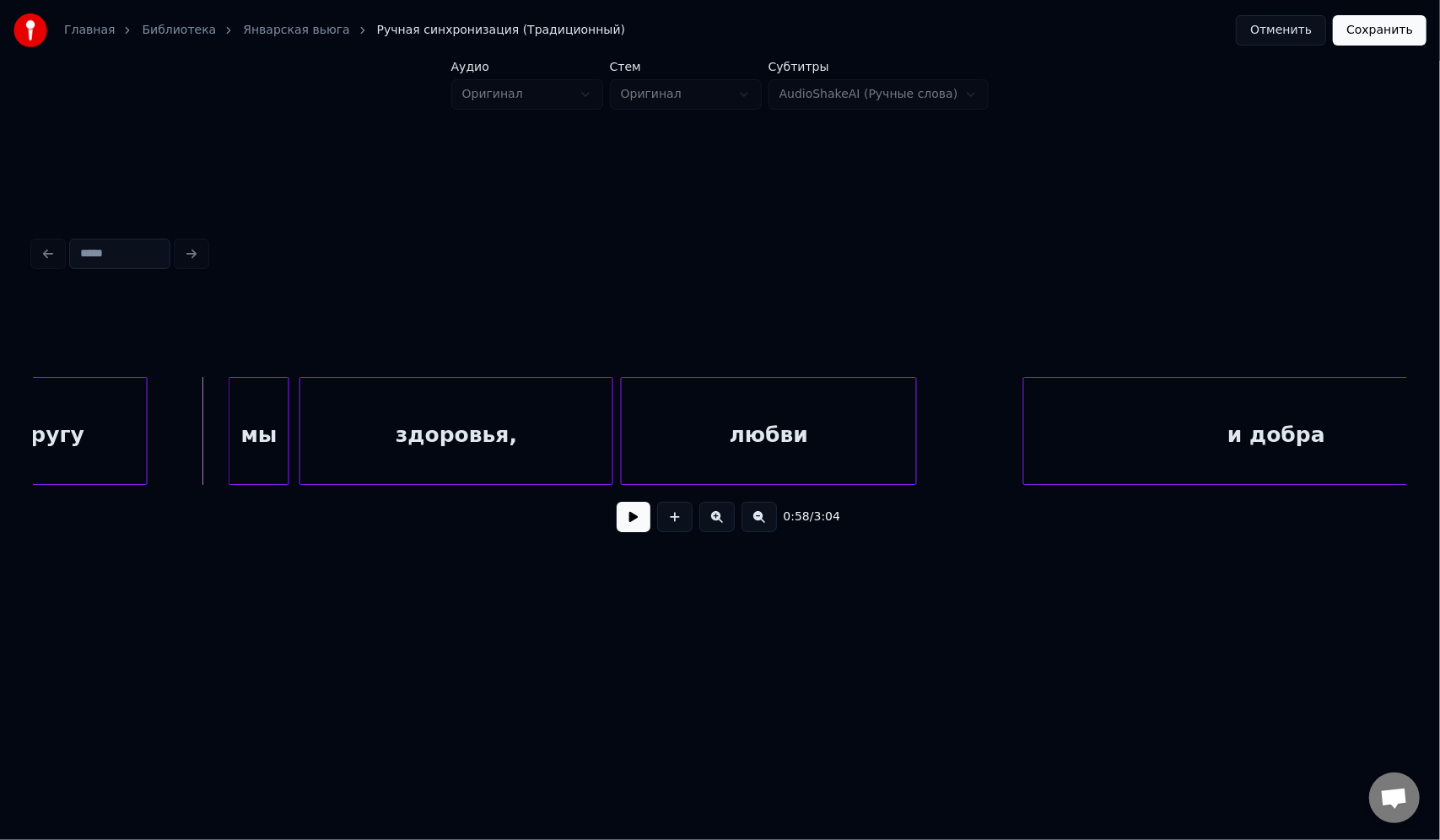
click at [638, 521] on button at bounding box center [633, 517] width 33 height 30
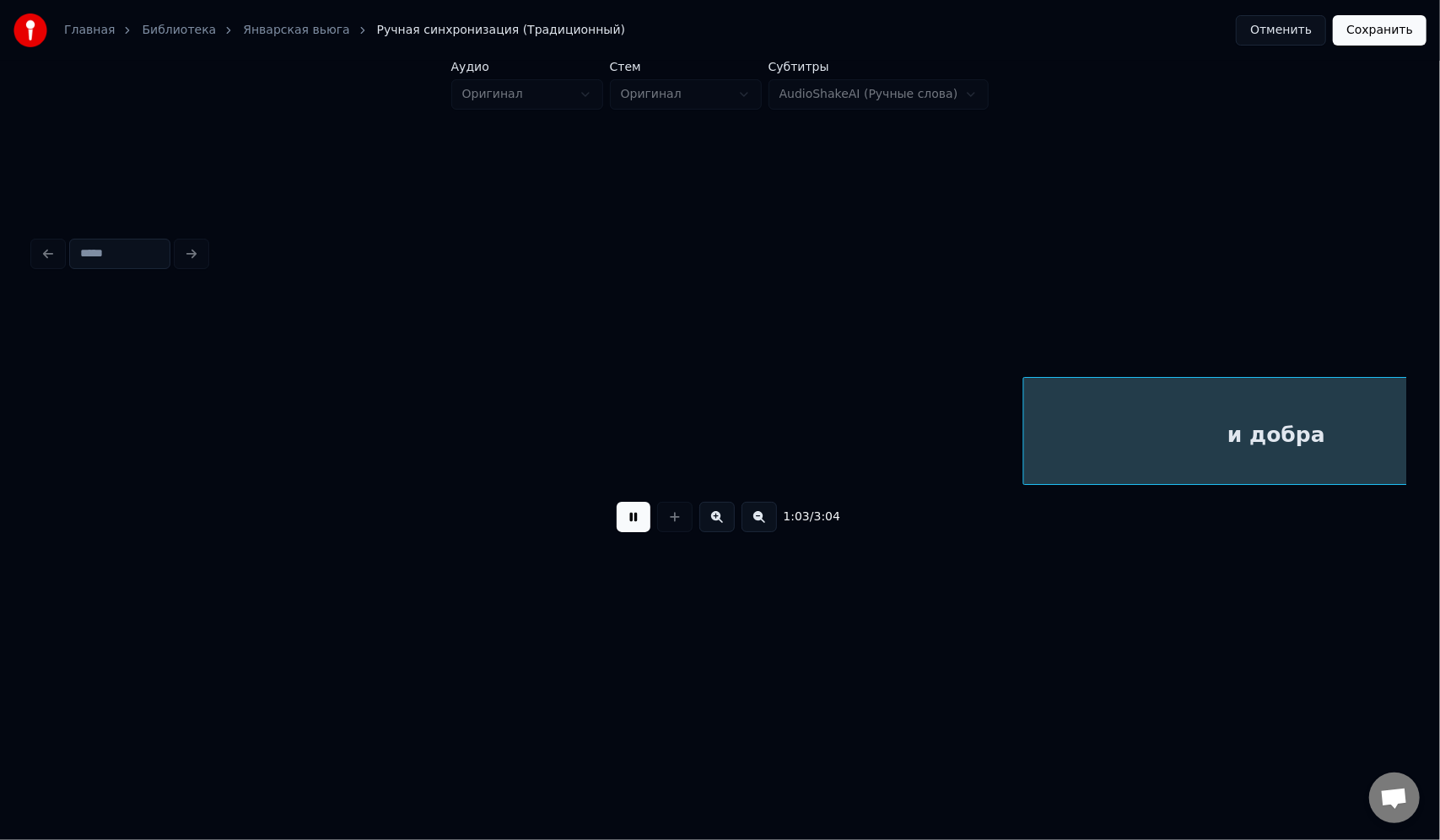
scroll to position [0, 15952]
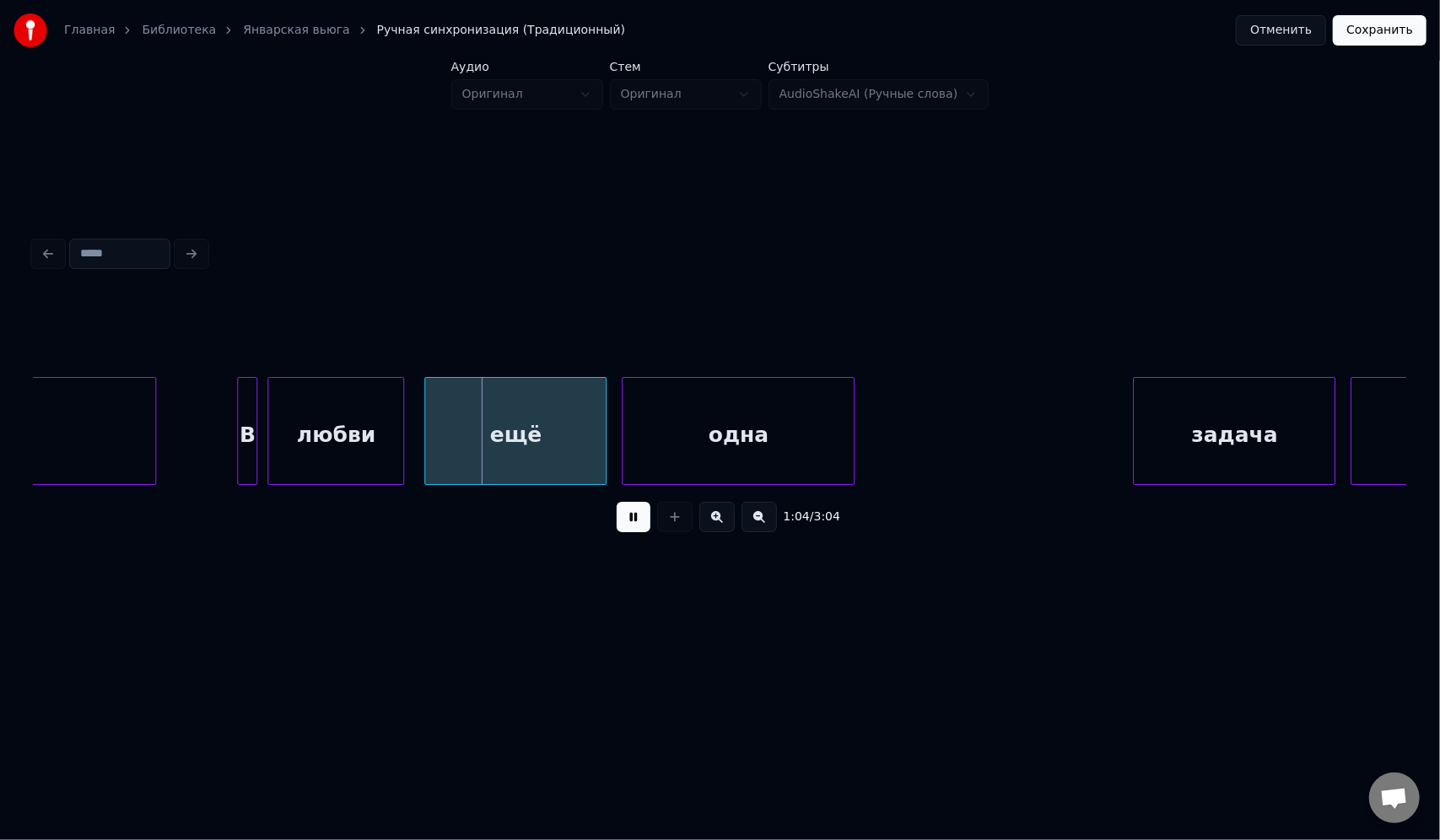
click at [617, 502] on button at bounding box center [633, 517] width 33 height 30
click at [242, 432] on div at bounding box center [240, 431] width 5 height 107
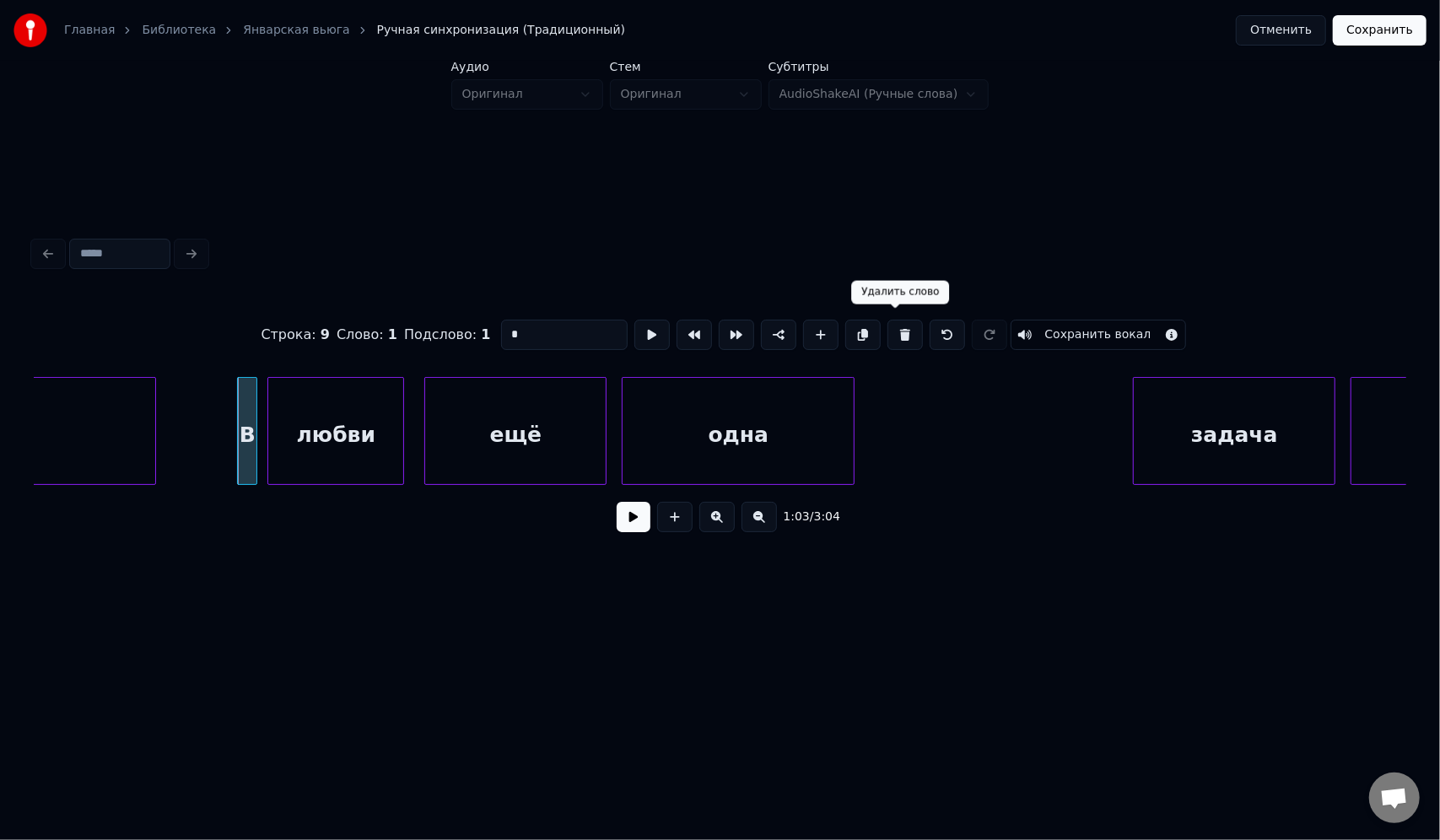
click at [888, 329] on button at bounding box center [905, 335] width 35 height 30
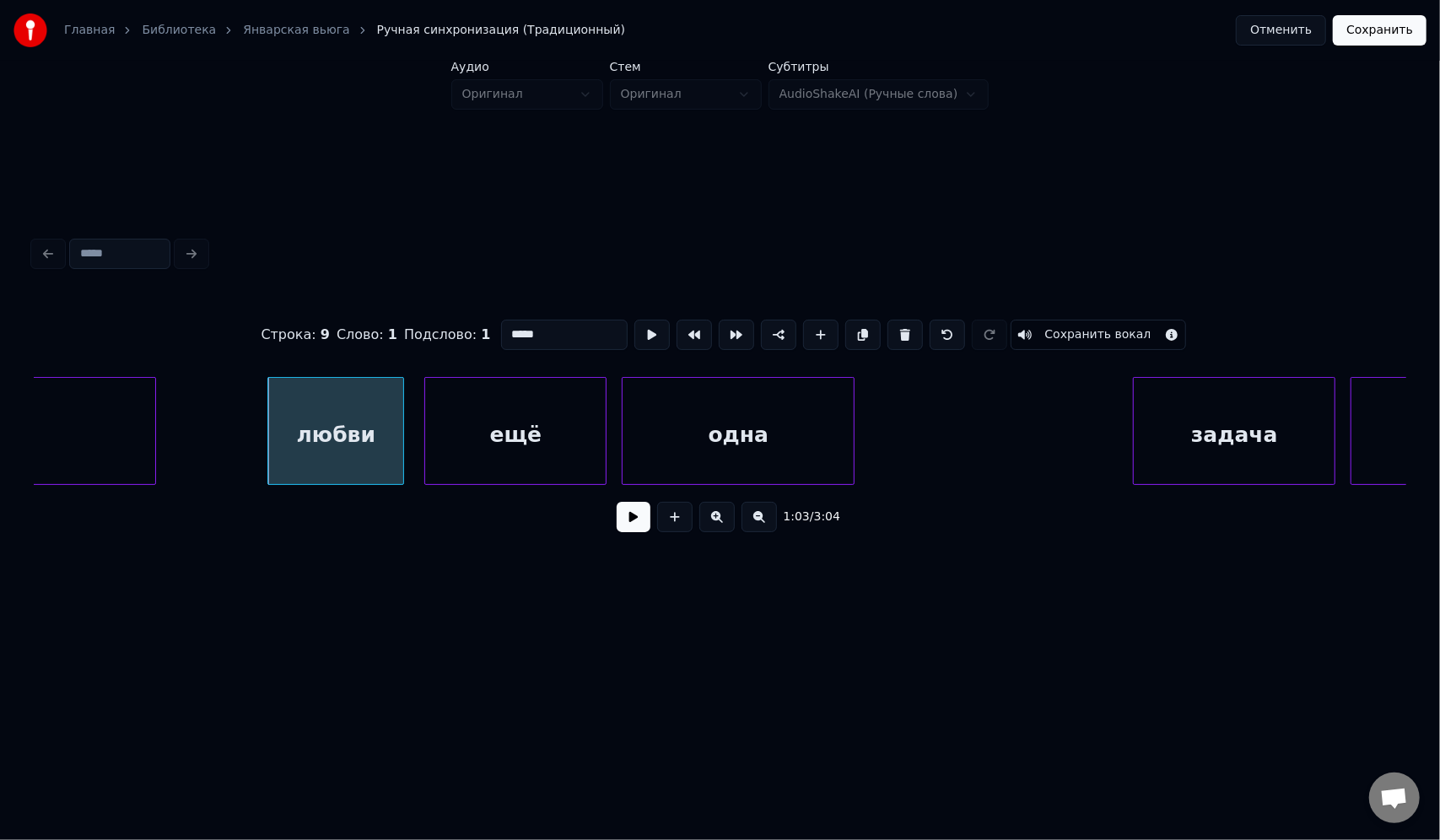
click at [346, 435] on div "любви" at bounding box center [336, 435] width 135 height 114
click at [897, 330] on button at bounding box center [905, 335] width 35 height 30
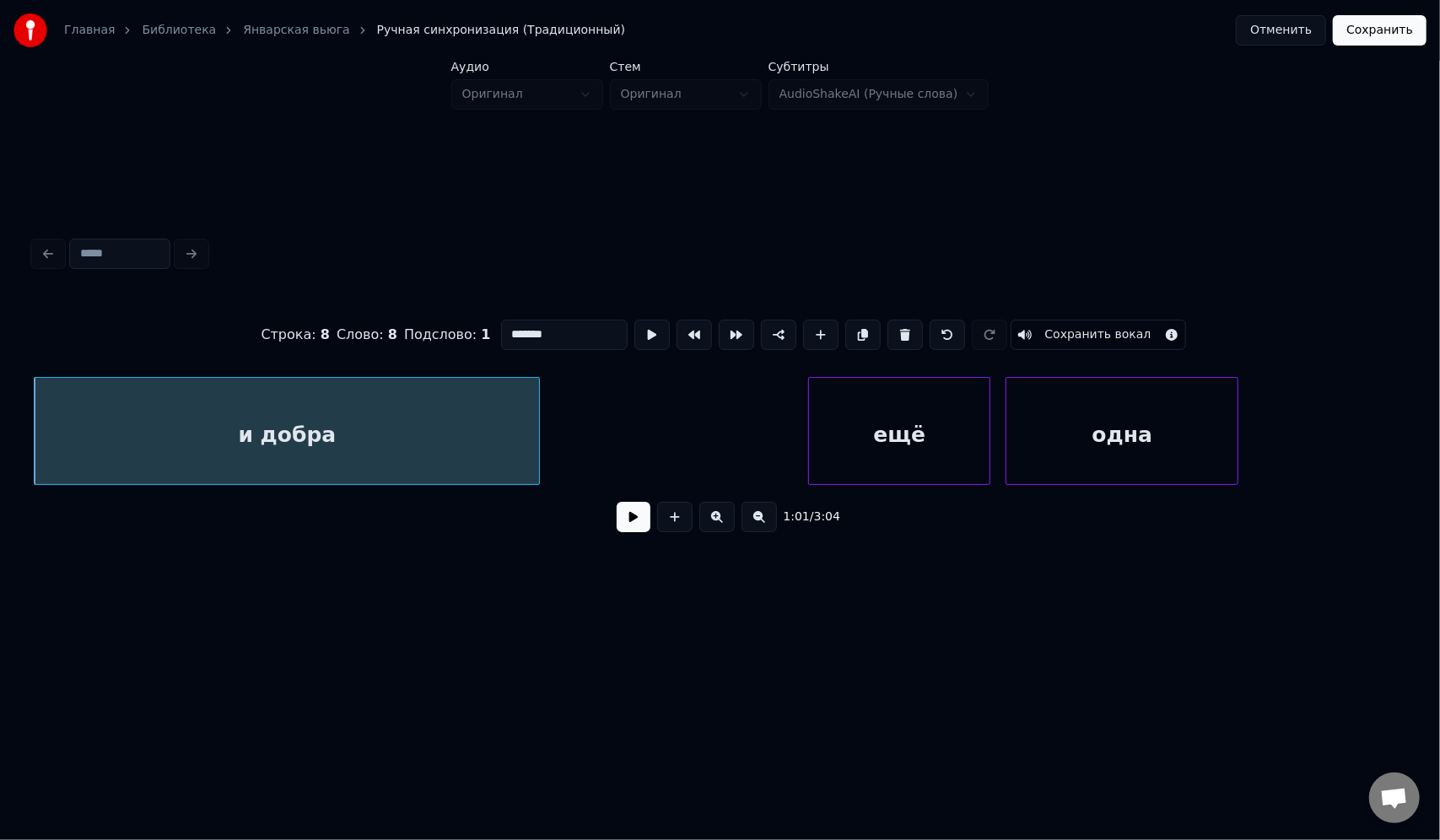
click at [871, 424] on div "ещё" at bounding box center [898, 435] width 181 height 114
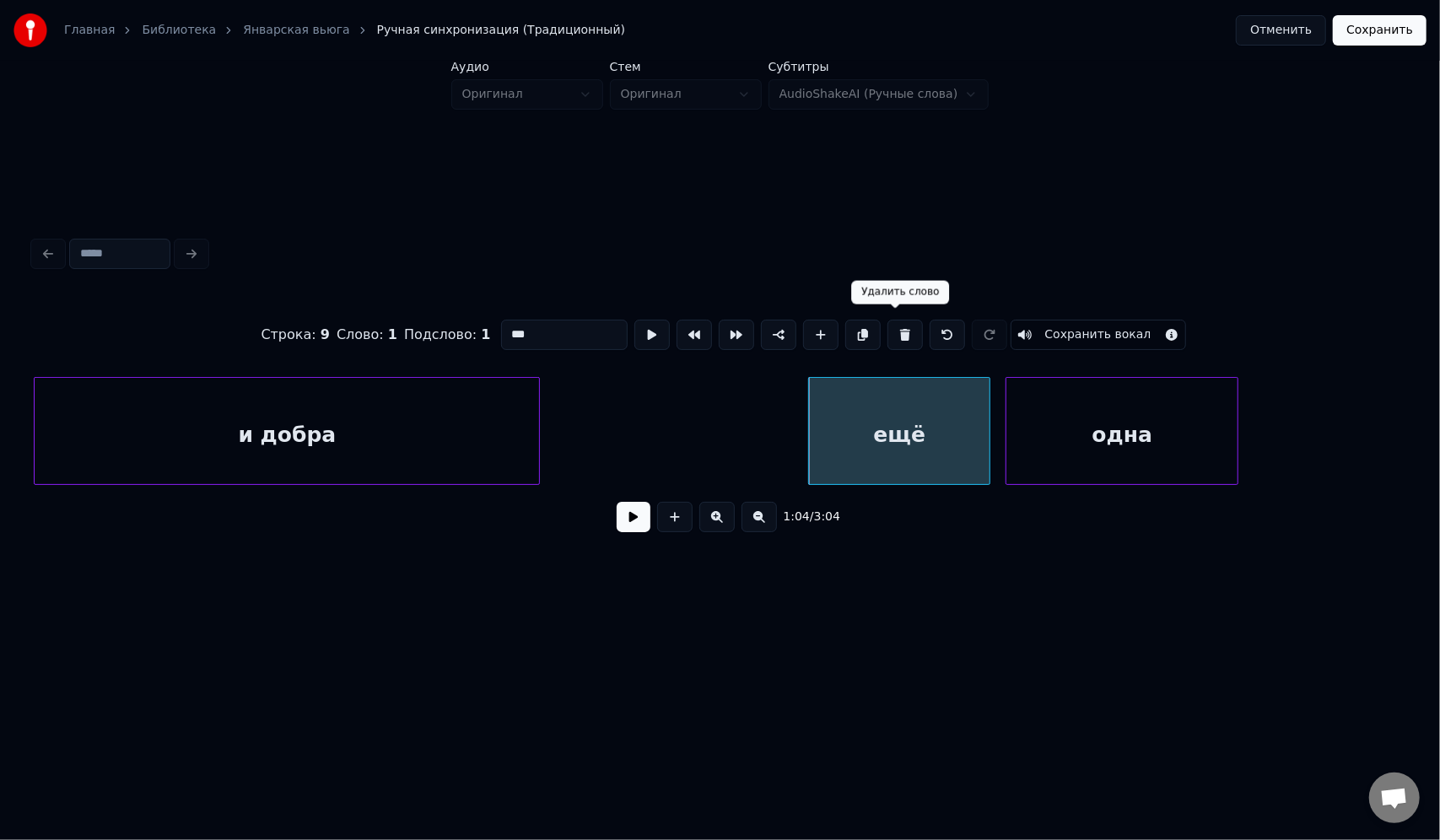
click at [899, 332] on button at bounding box center [905, 335] width 35 height 30
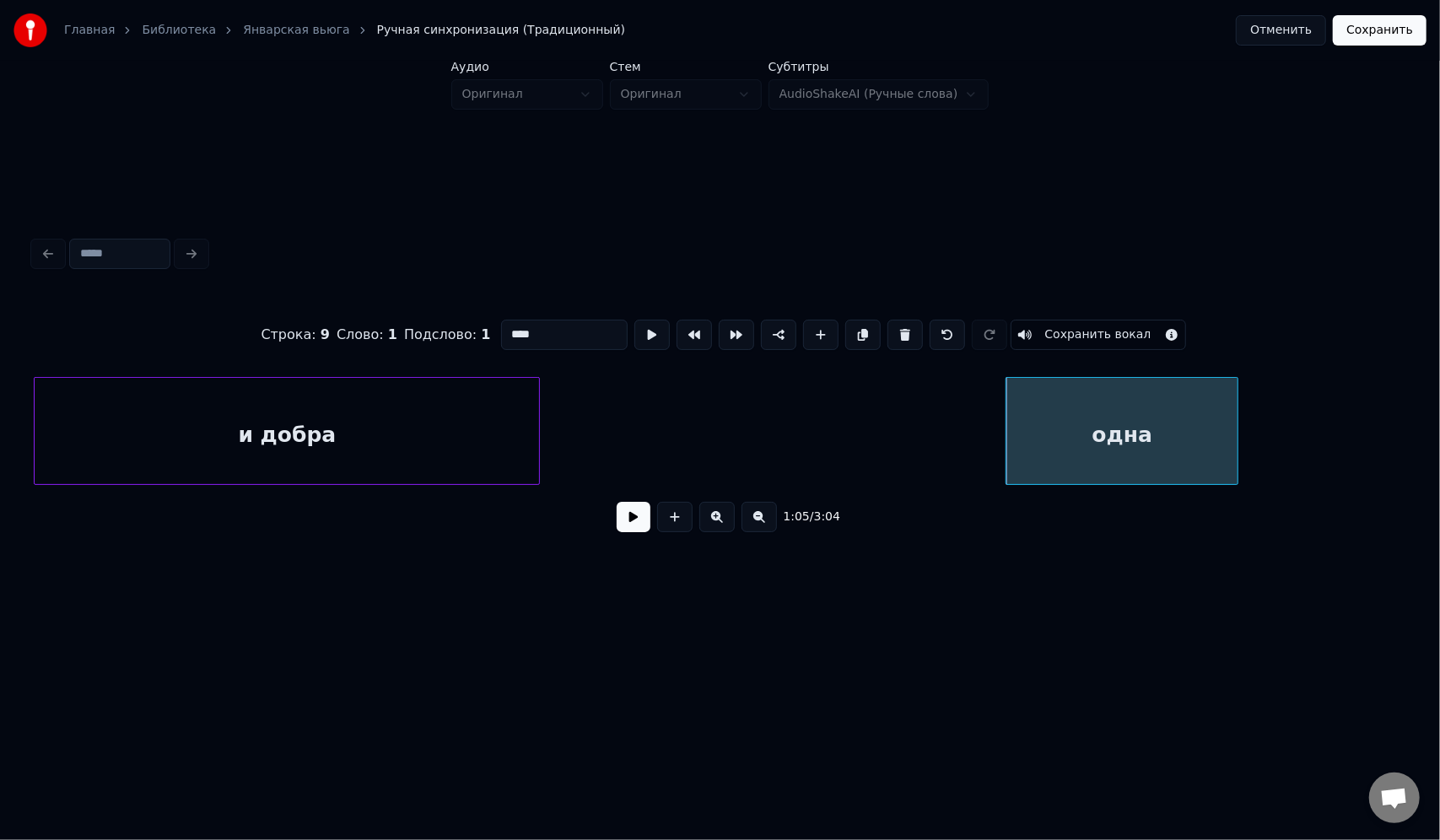
click at [1056, 414] on div "одна" at bounding box center [1122, 435] width 231 height 114
click at [857, 329] on button at bounding box center [863, 335] width 35 height 30
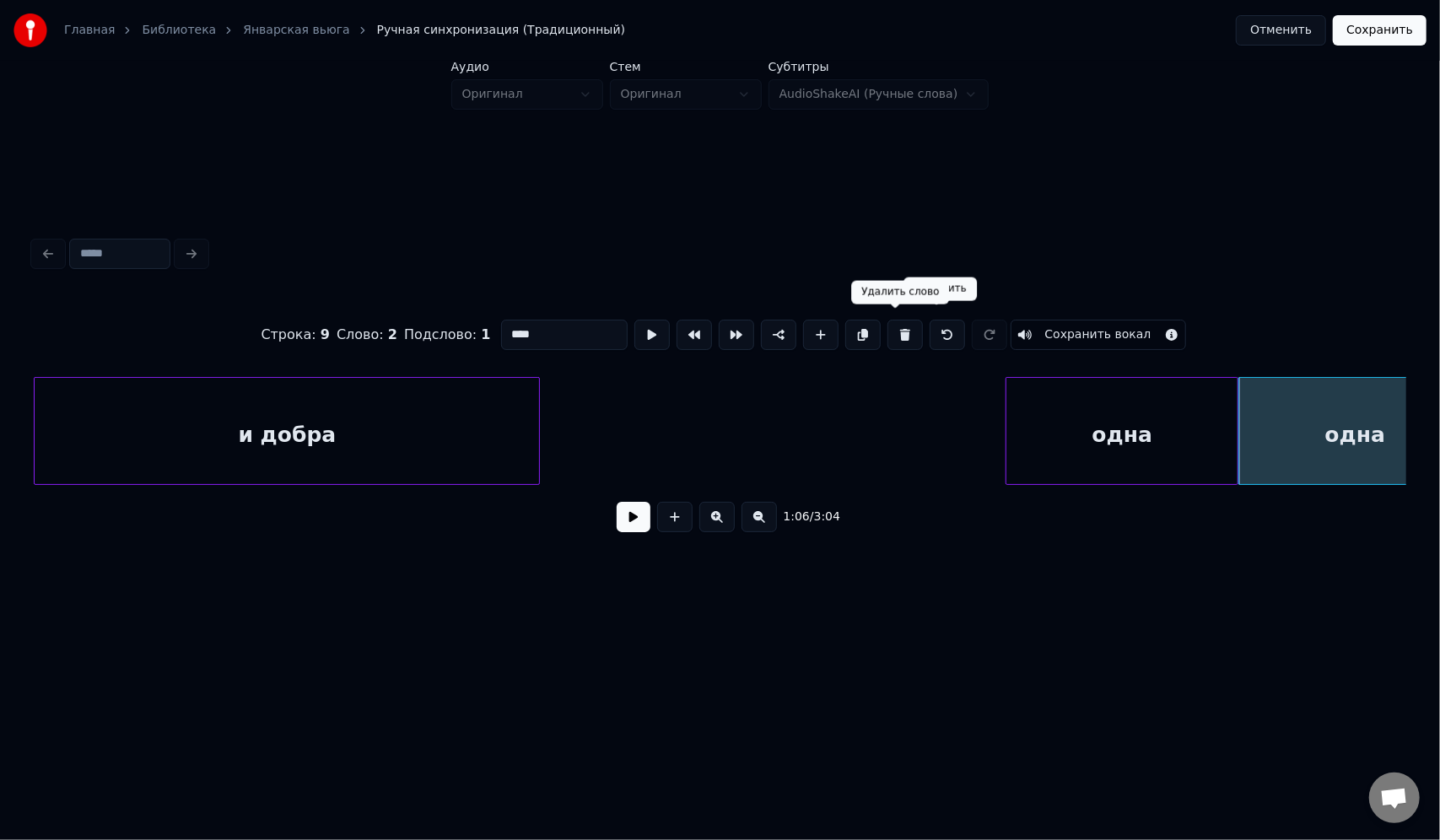
click at [888, 328] on button at bounding box center [905, 335] width 35 height 30
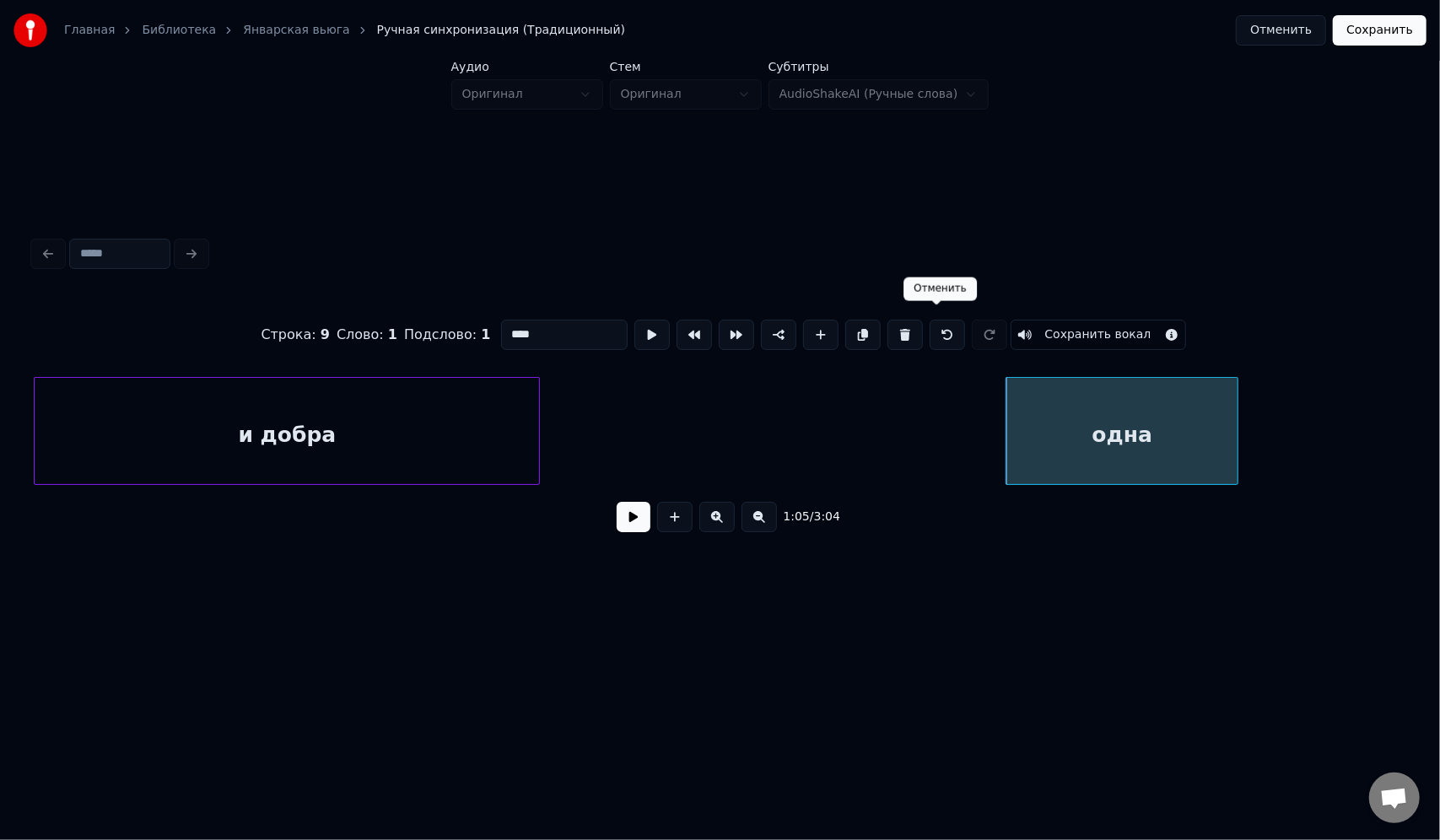
click at [1060, 399] on div "одна" at bounding box center [1122, 435] width 231 height 114
click at [890, 328] on button at bounding box center [905, 335] width 35 height 30
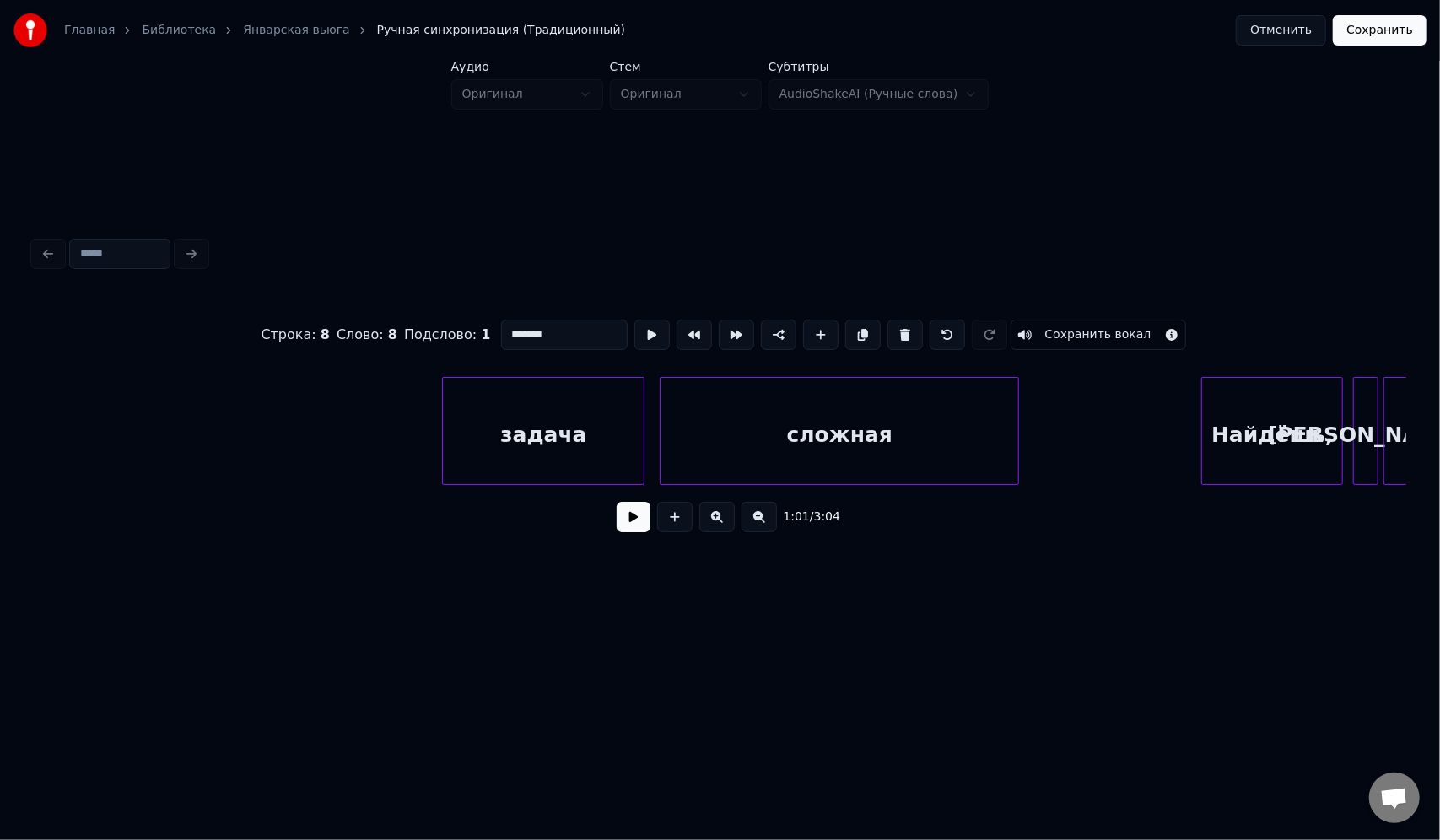
scroll to position [0, 16681]
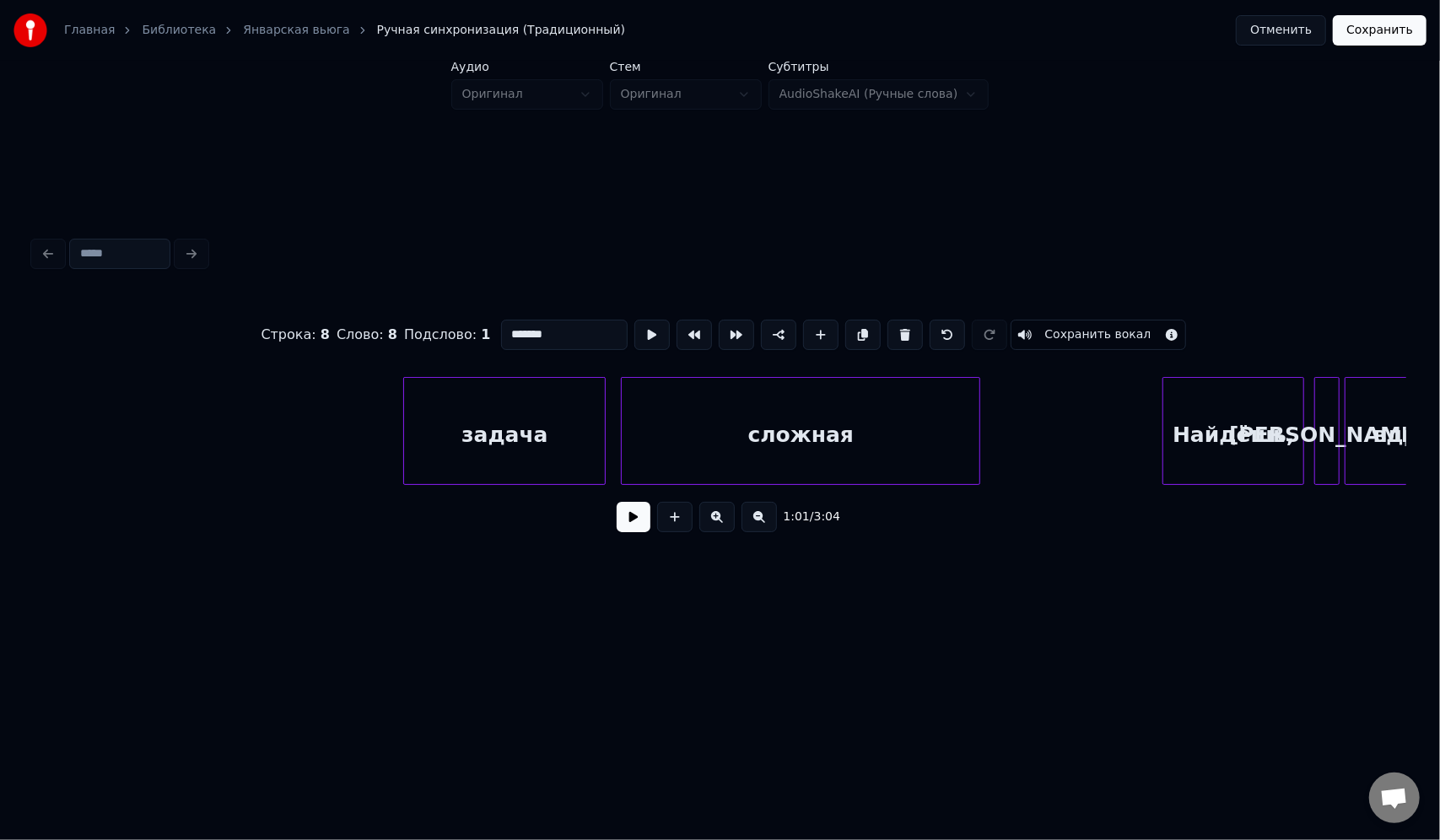
click at [548, 430] on div "задача" at bounding box center [505, 435] width 201 height 114
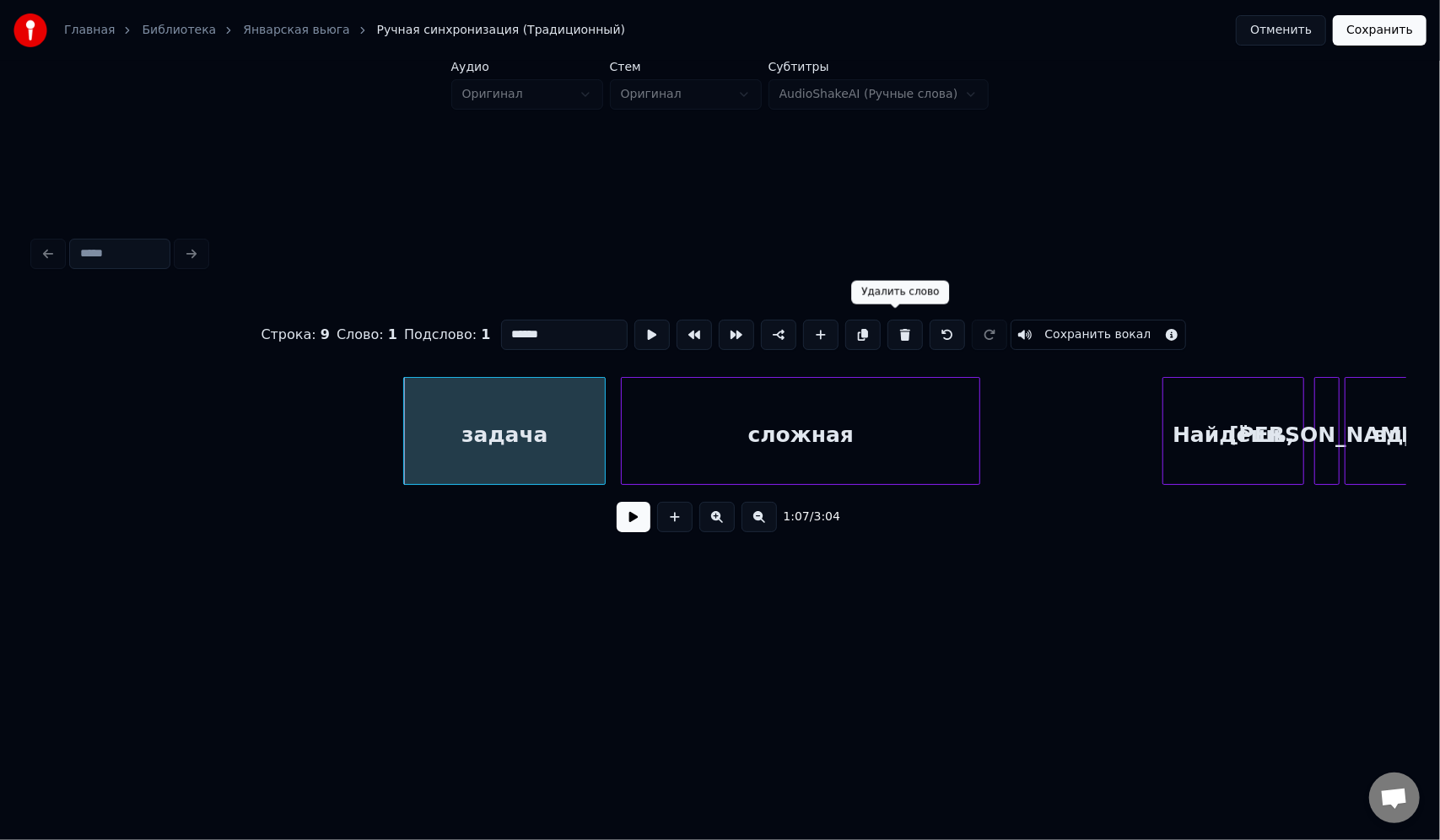
click at [893, 329] on button at bounding box center [905, 335] width 35 height 30
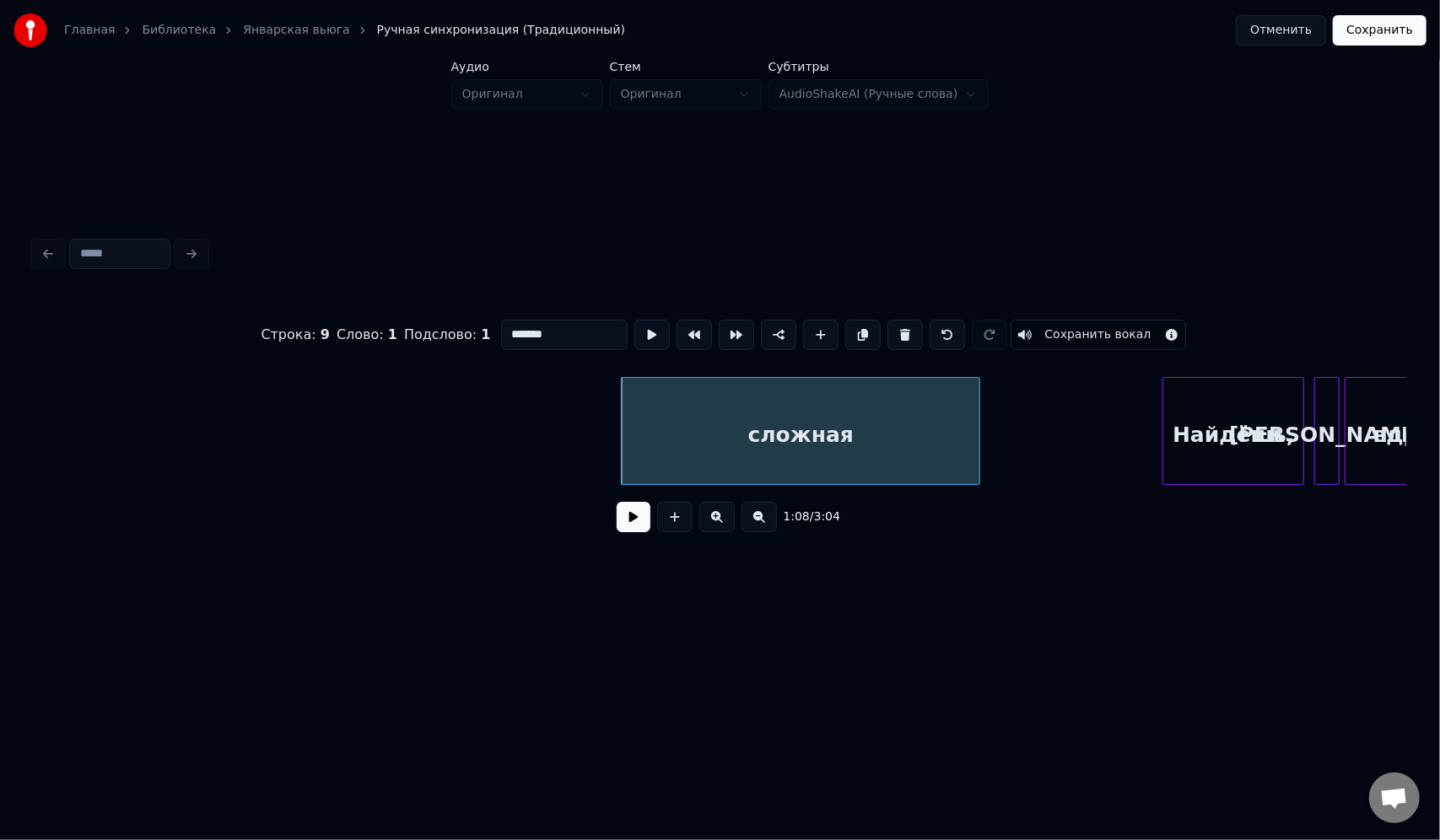
click at [788, 389] on div "сложная" at bounding box center [801, 435] width 358 height 114
click at [904, 332] on button at bounding box center [905, 335] width 35 height 30
type input "********"
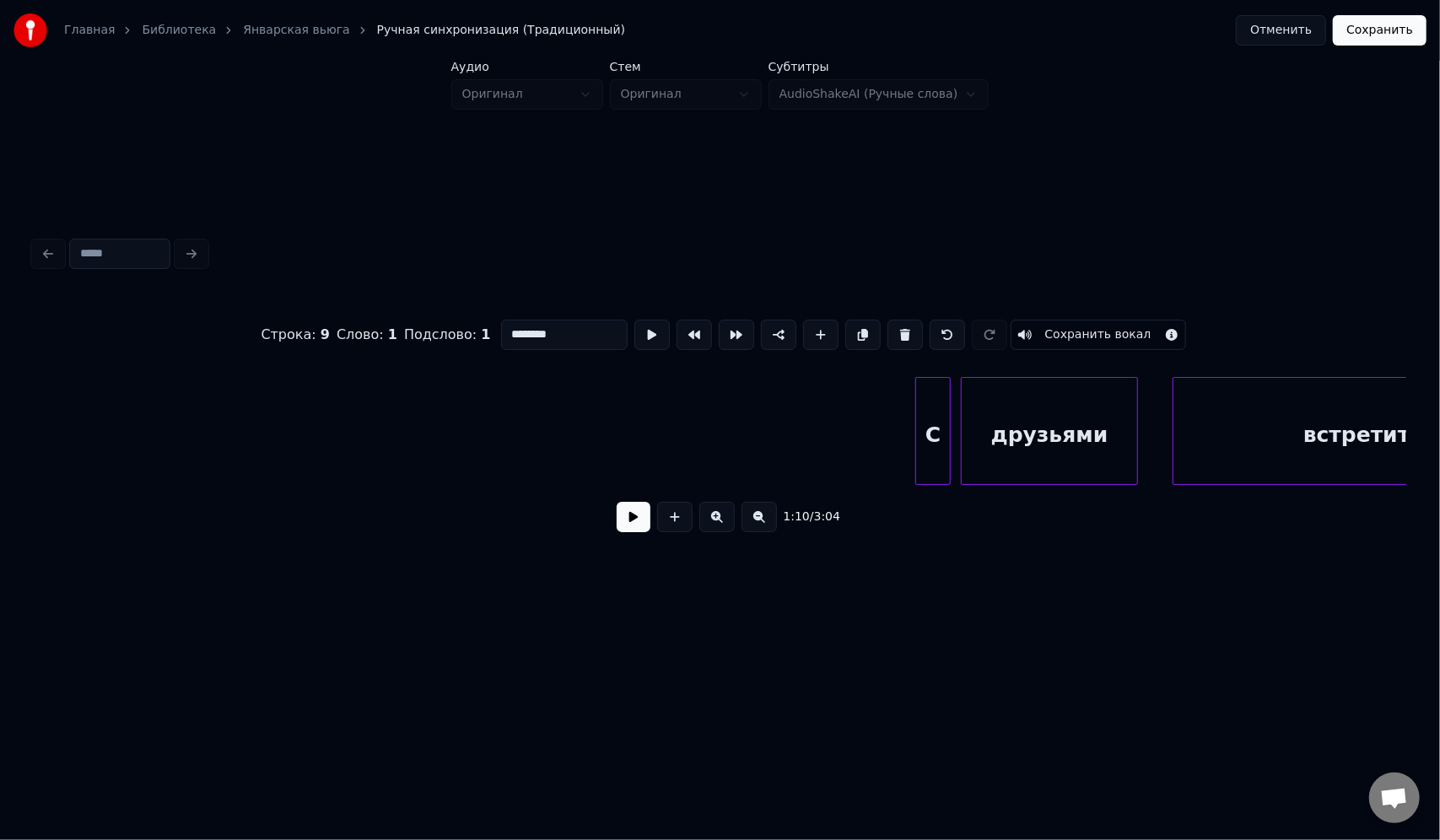
scroll to position [0, 1582]
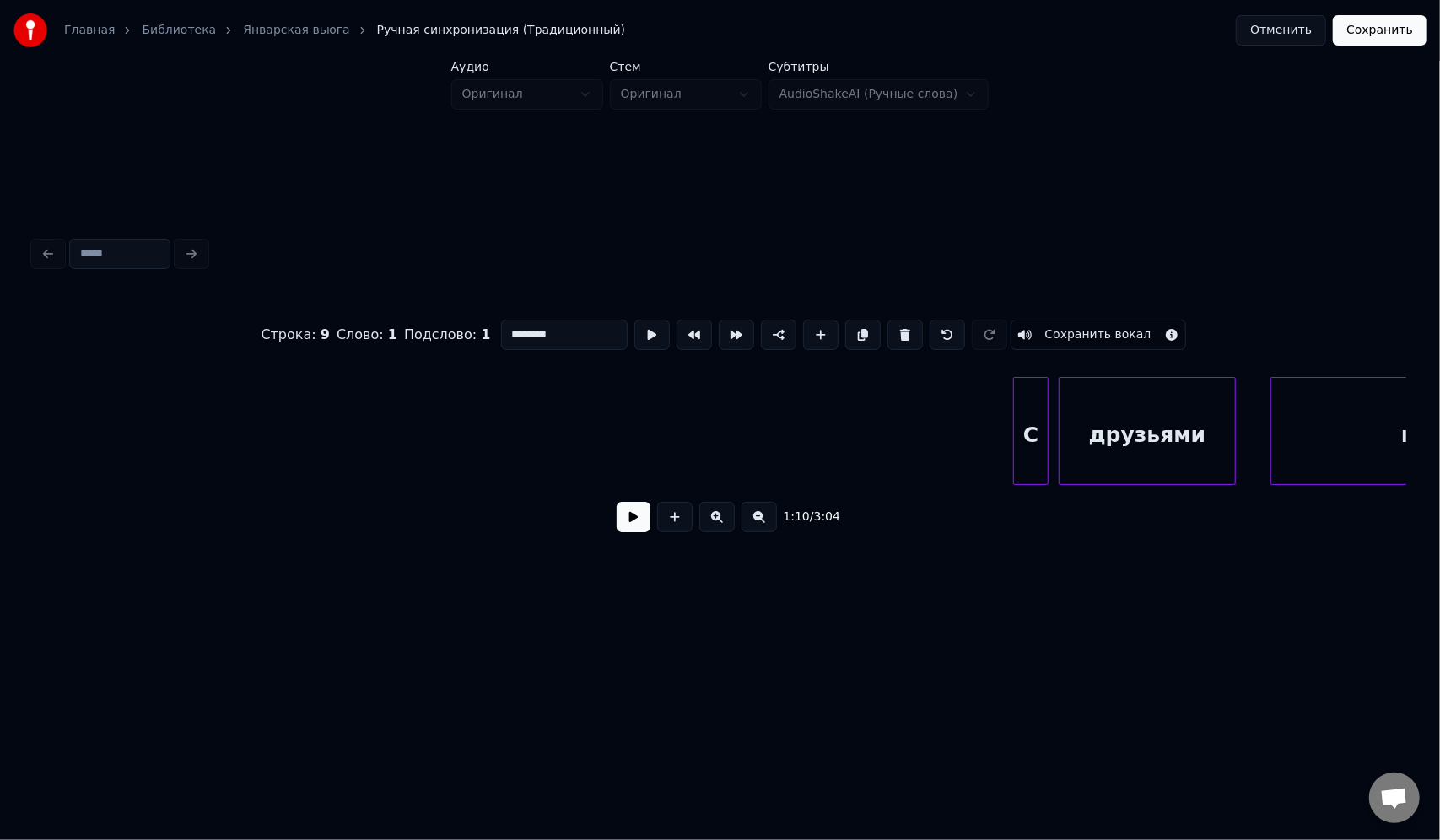
click at [1407, 31] on button "Сохранить" at bounding box center [1379, 30] width 93 height 30
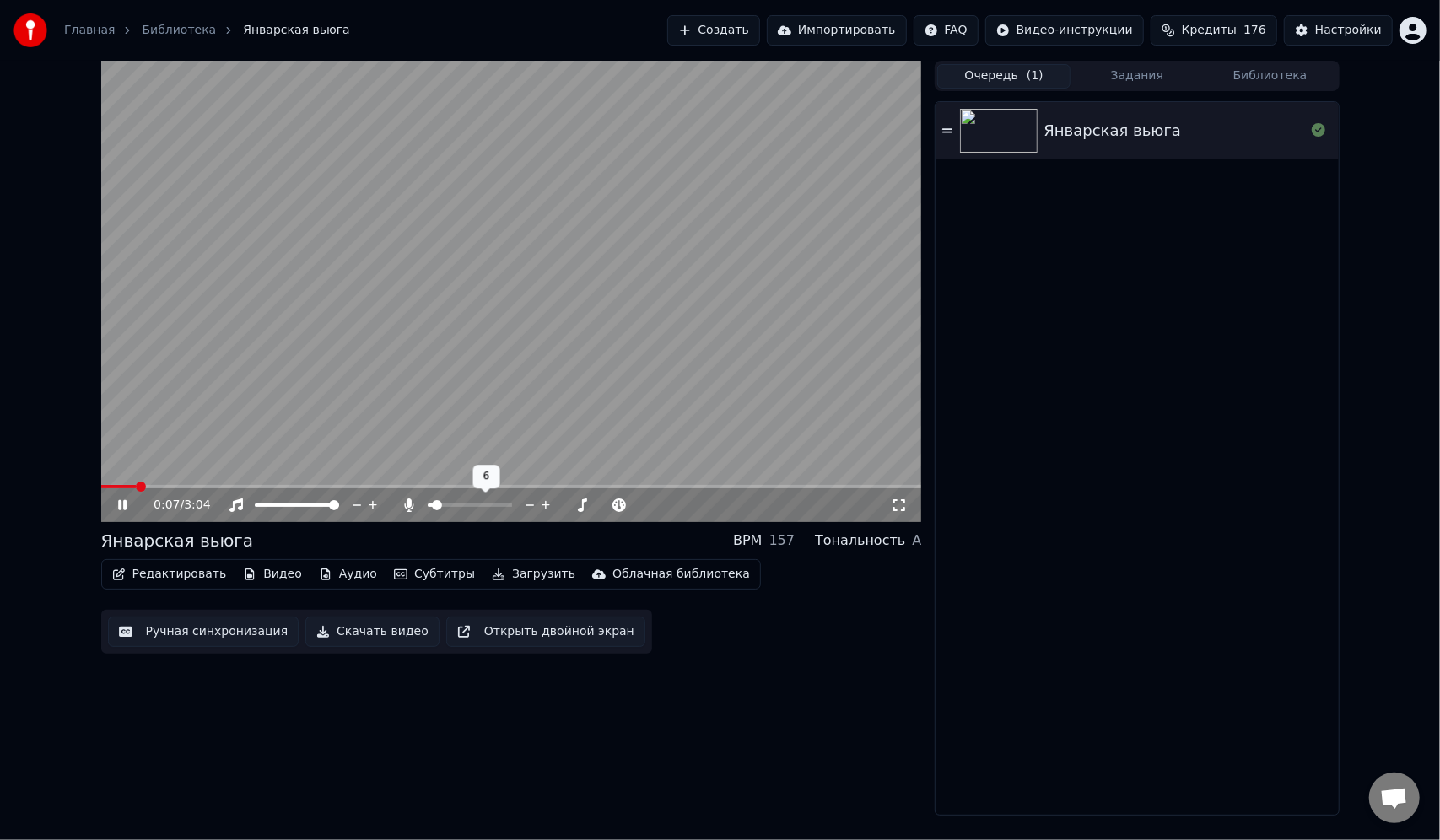
click at [432, 505] on span at bounding box center [436, 505] width 10 height 10
click at [155, 576] on button "Редактировать" at bounding box center [170, 574] width 129 height 24
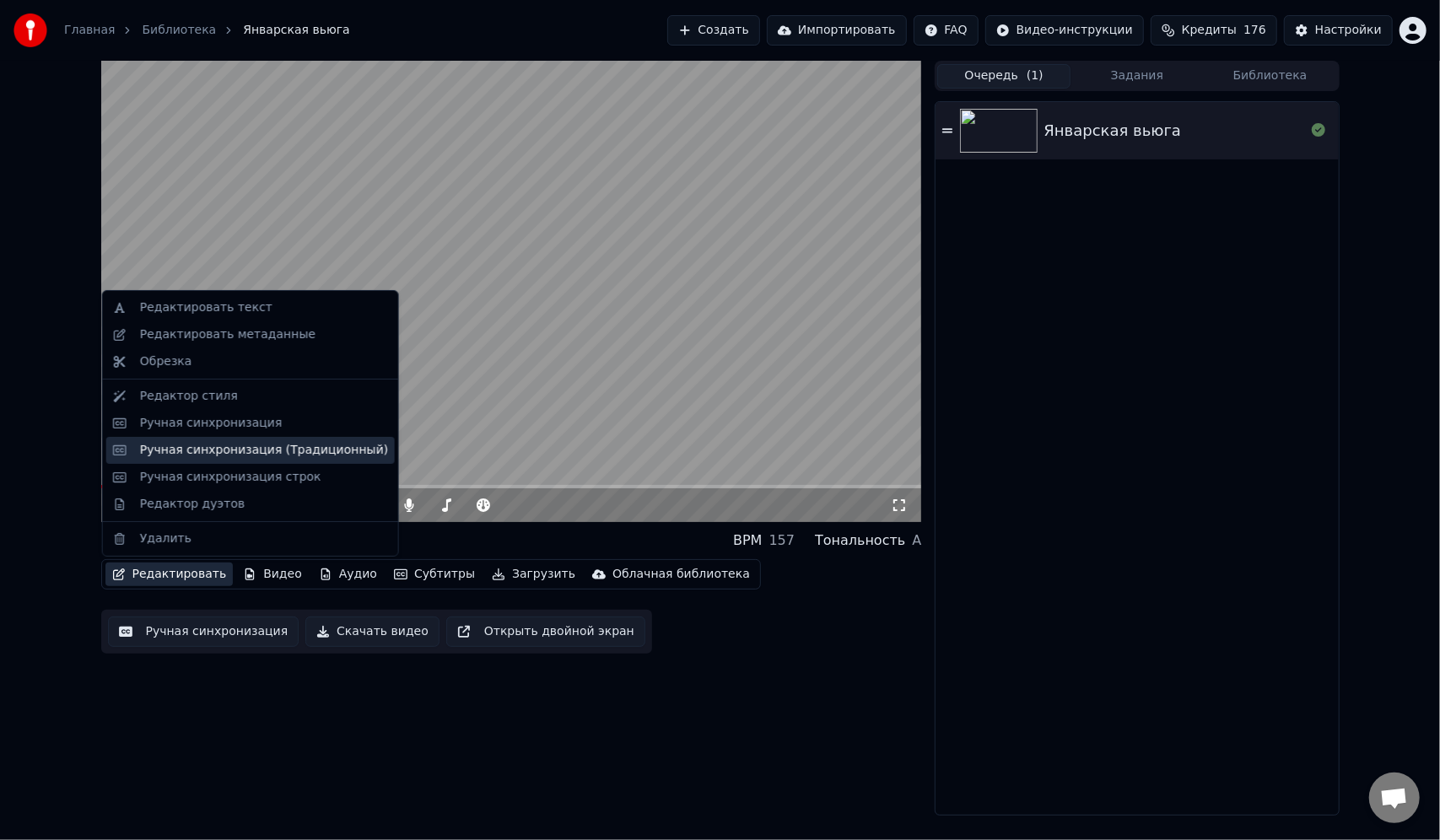
click at [245, 456] on div "Ручная синхронизация (Традиционный)" at bounding box center [264, 450] width 248 height 17
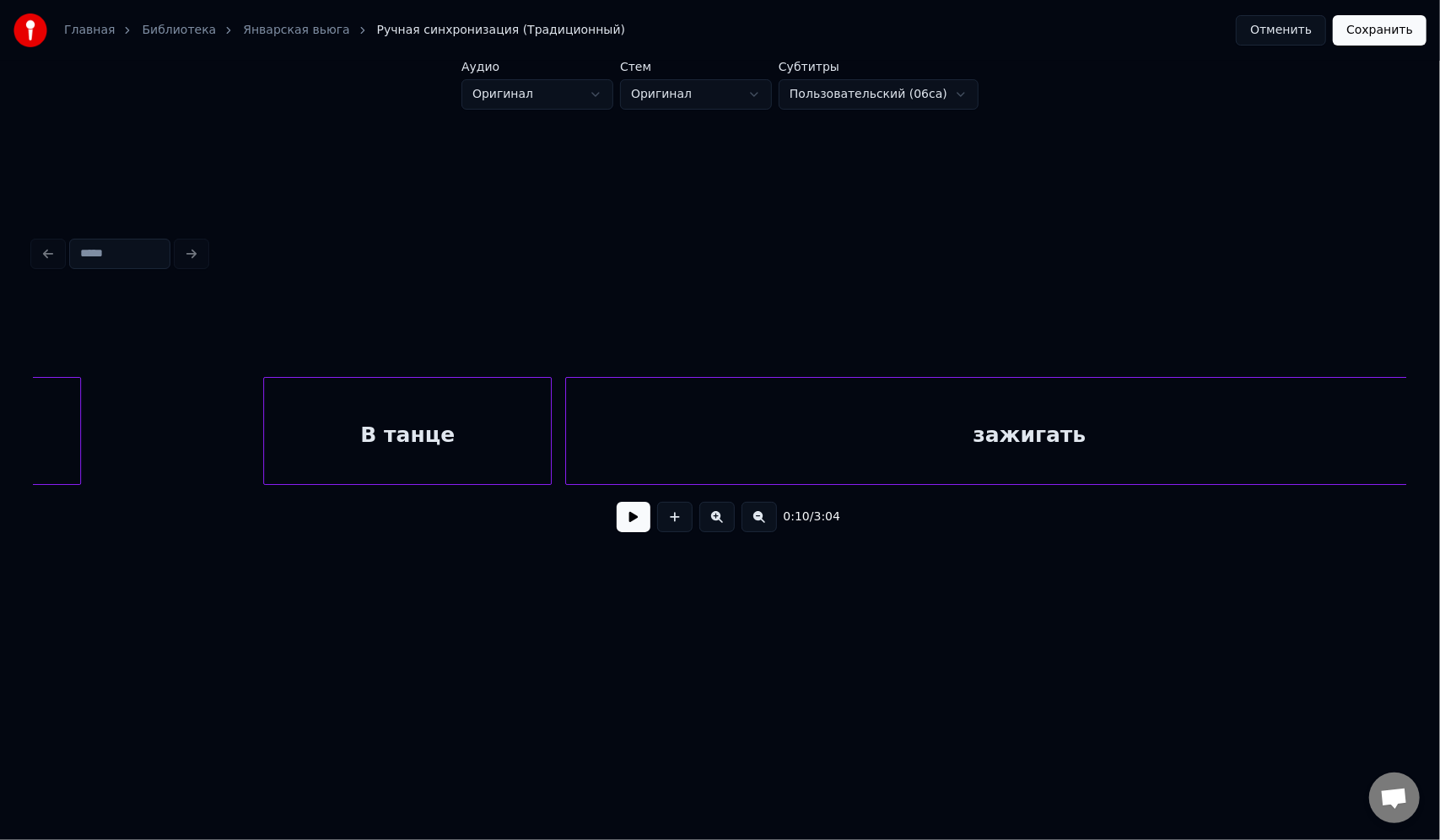
scroll to position [0, 7815]
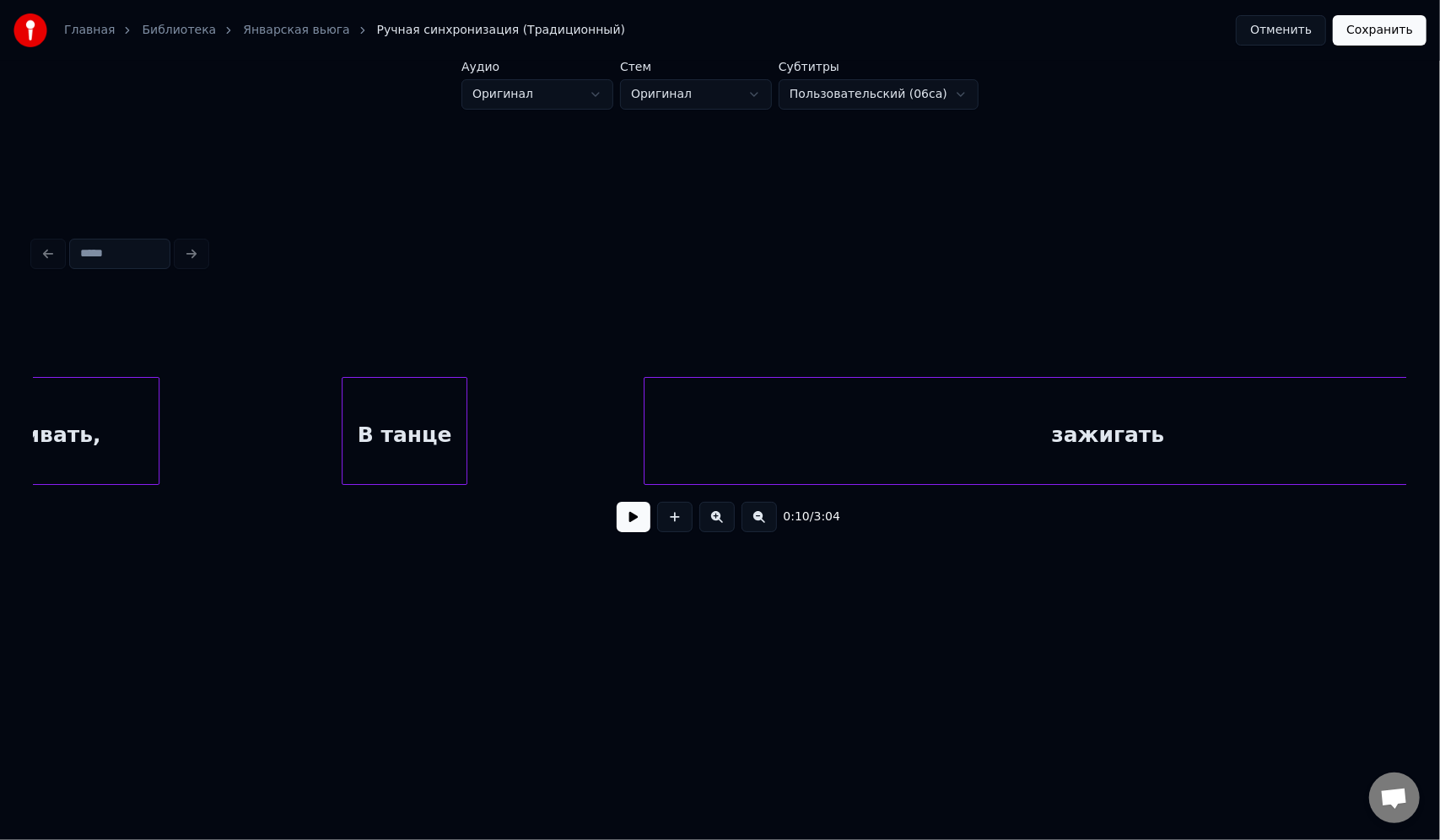
click at [464, 407] on div at bounding box center [464, 431] width 5 height 107
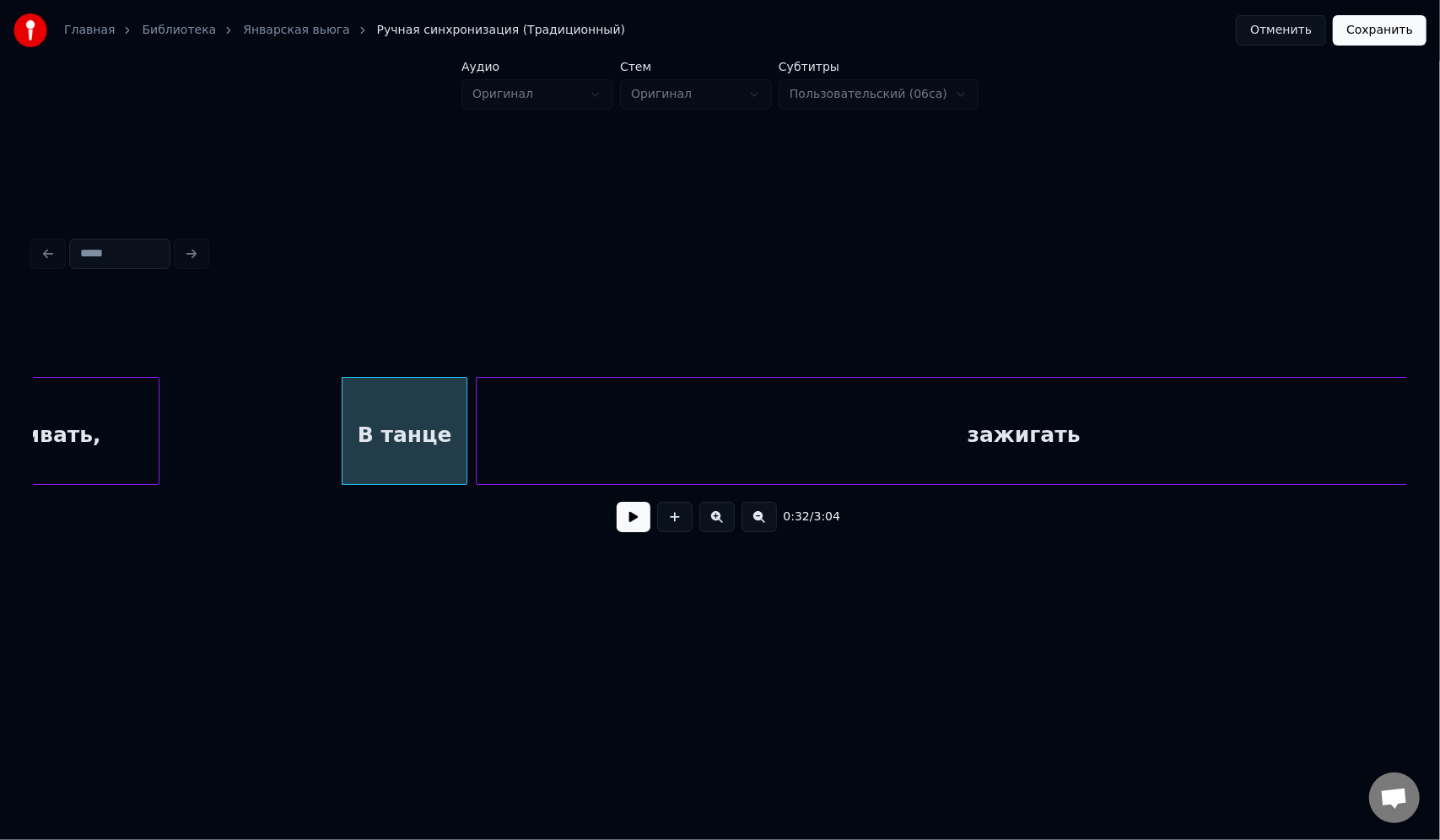
click at [476, 399] on div at bounding box center [479, 431] width 5 height 107
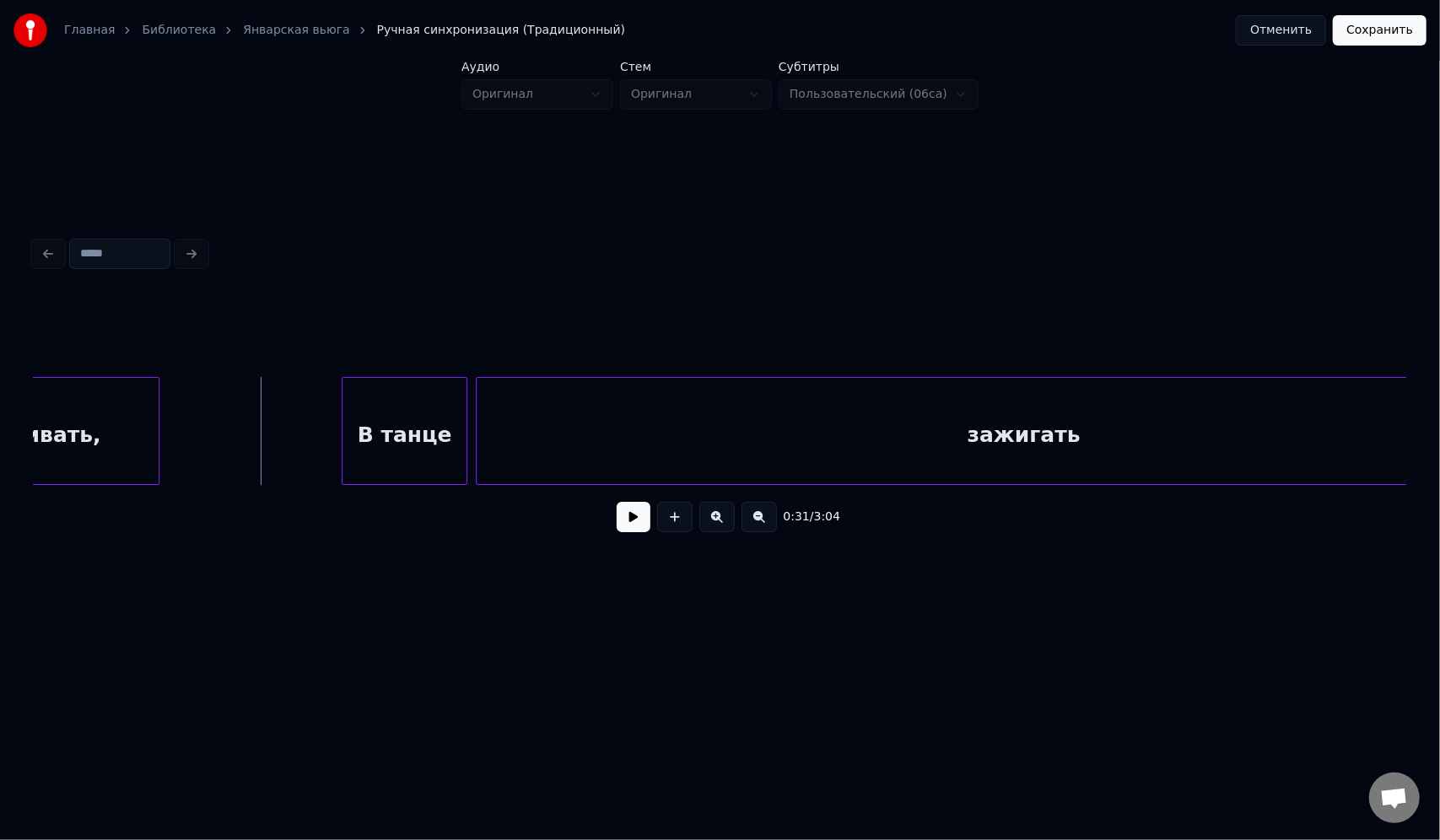
click at [638, 524] on button at bounding box center [633, 517] width 33 height 30
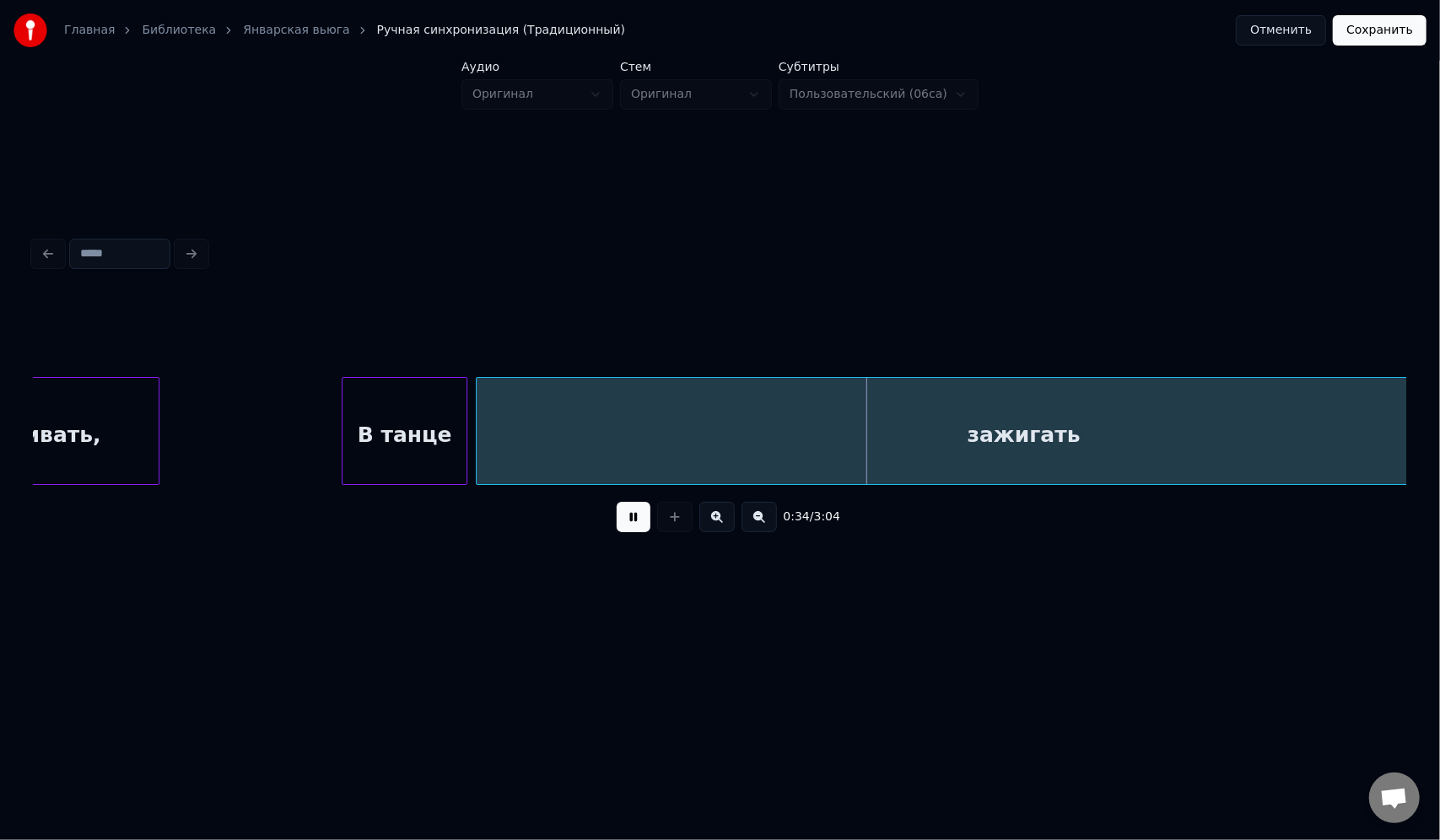
click at [636, 524] on button at bounding box center [633, 517] width 33 height 30
click at [431, 394] on div at bounding box center [432, 431] width 5 height 107
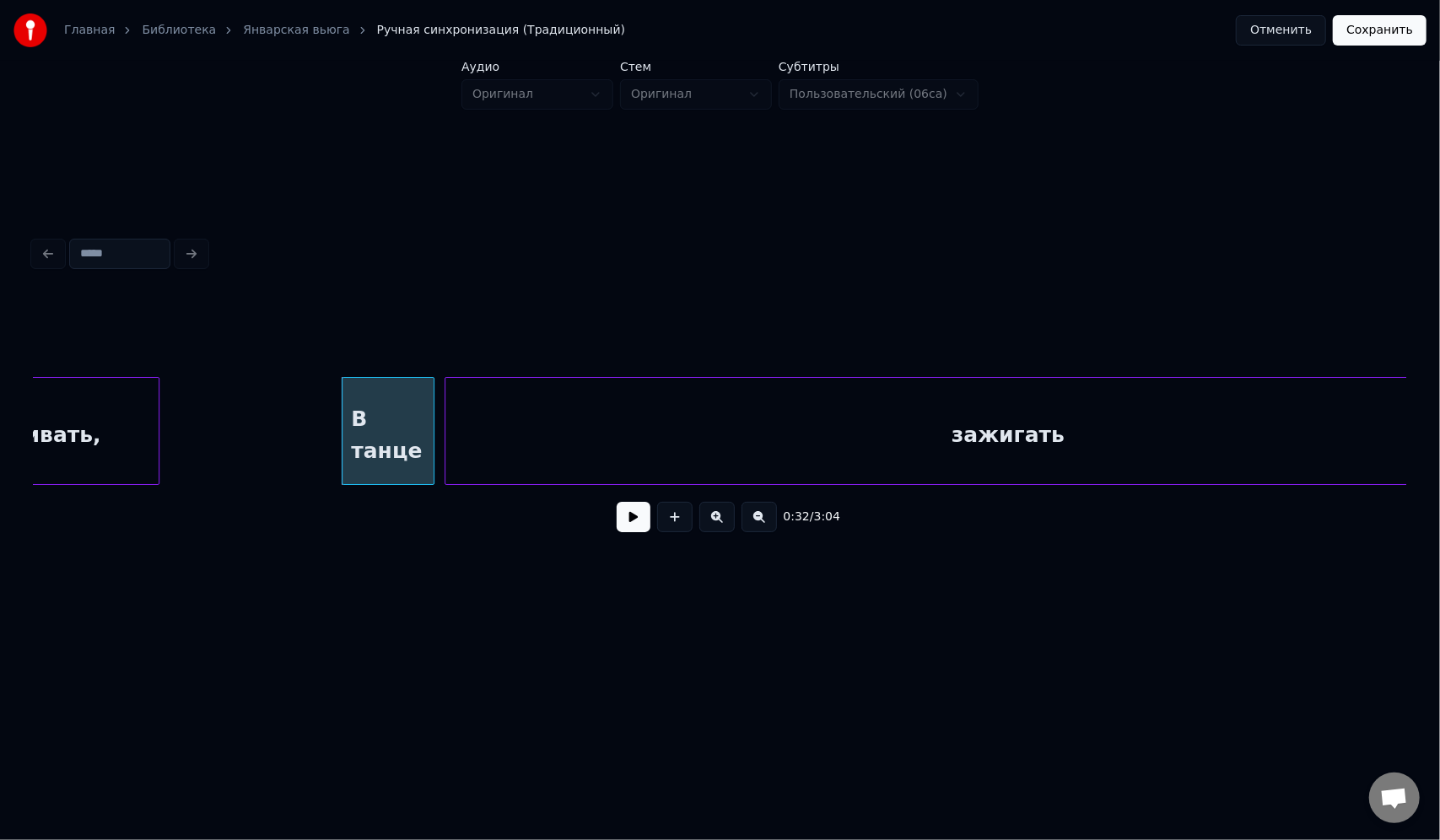
click at [446, 391] on div at bounding box center [448, 431] width 5 height 107
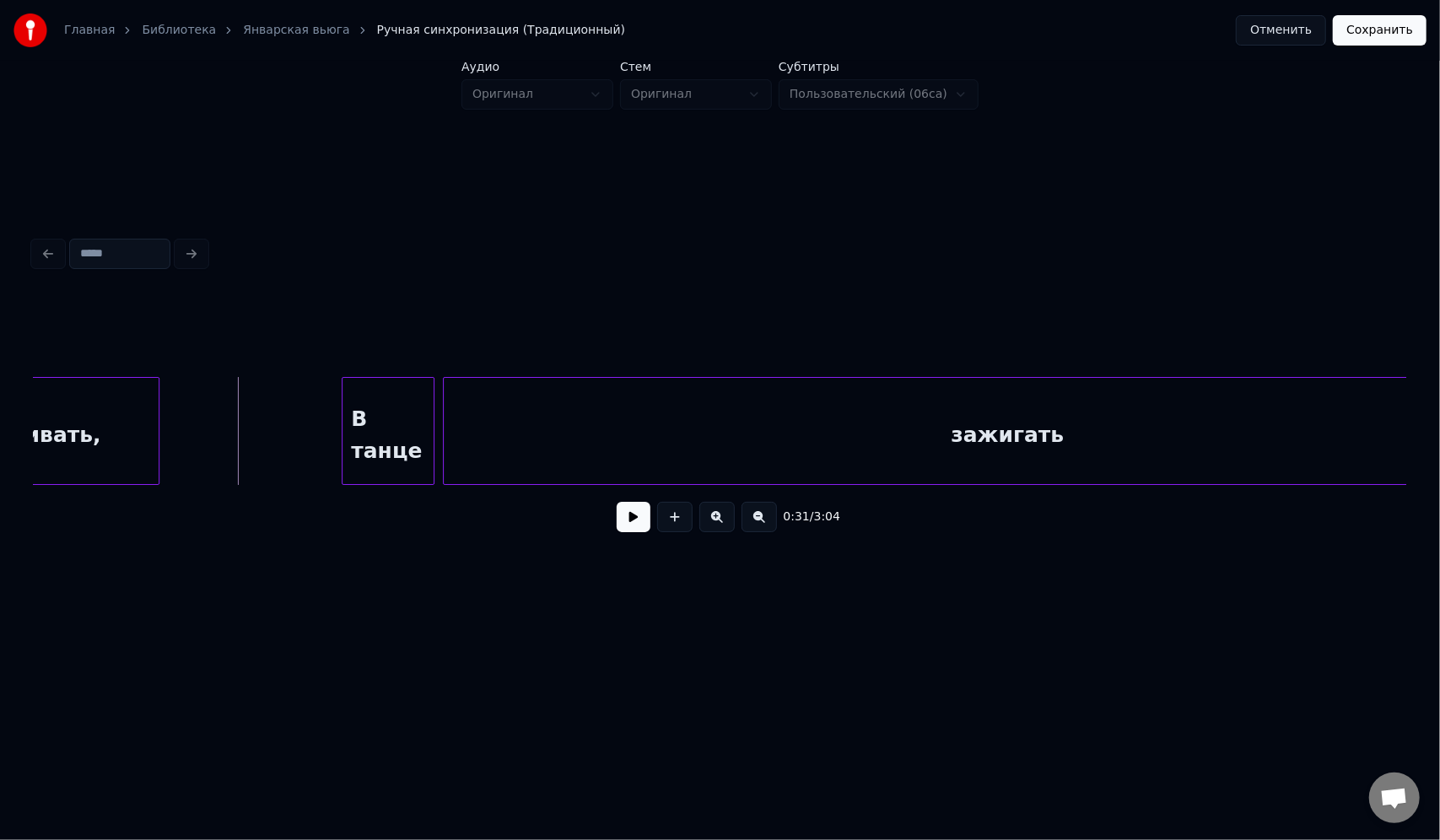
click at [628, 529] on button at bounding box center [633, 517] width 33 height 30
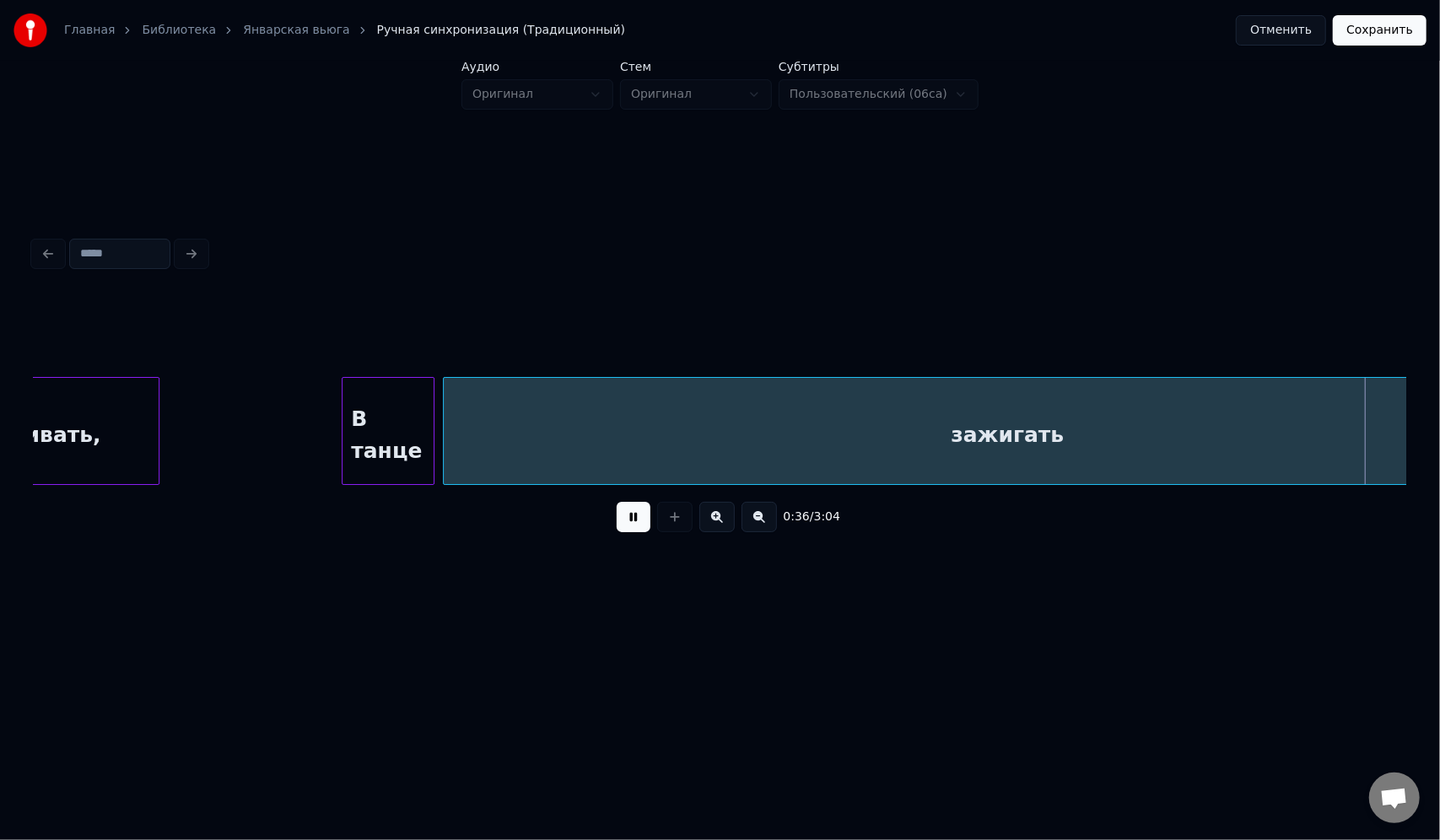
scroll to position [0, 9188]
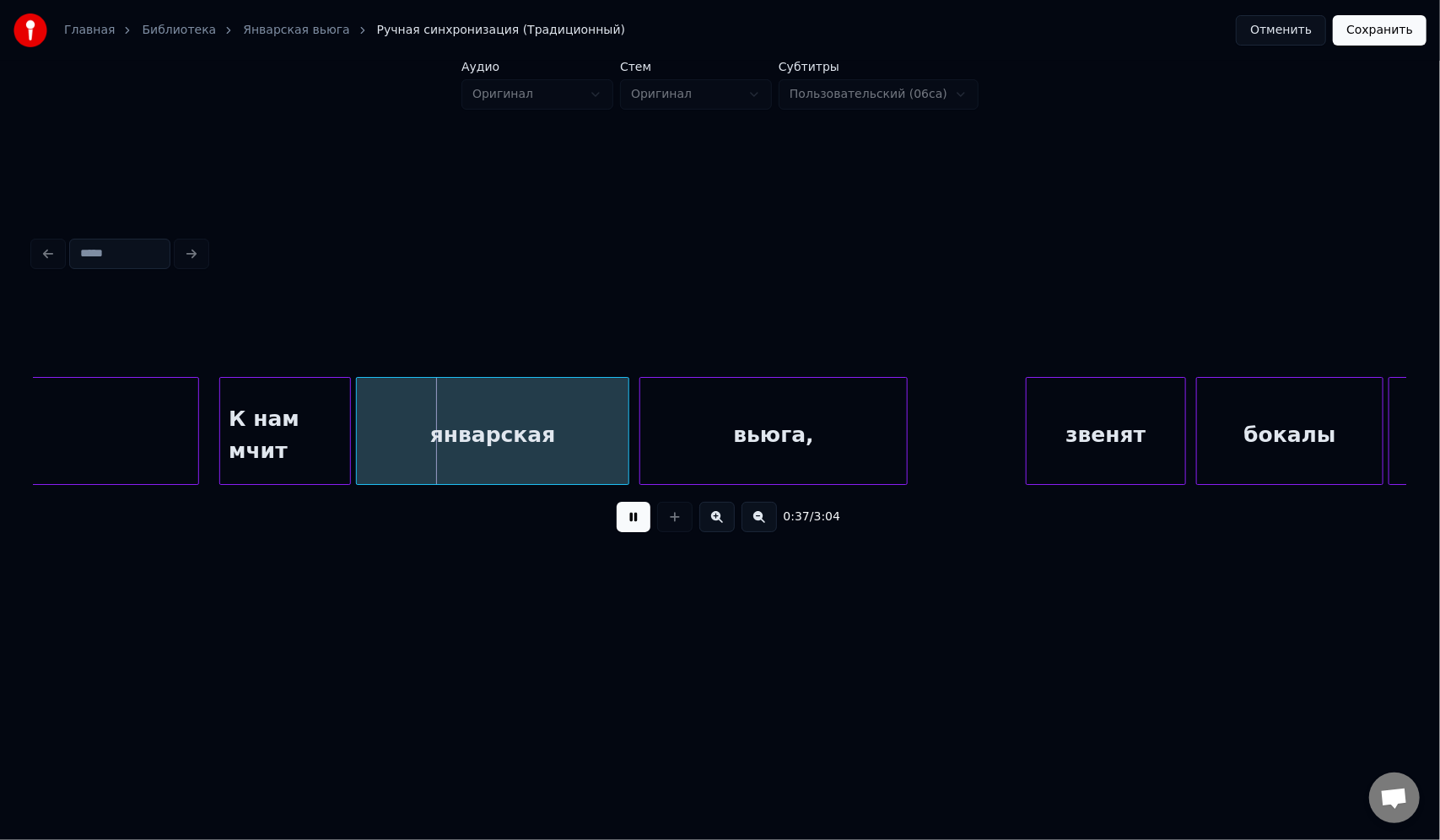
click at [632, 523] on button at bounding box center [633, 517] width 33 height 30
click at [1371, 27] on button "Сохранить" at bounding box center [1379, 30] width 93 height 30
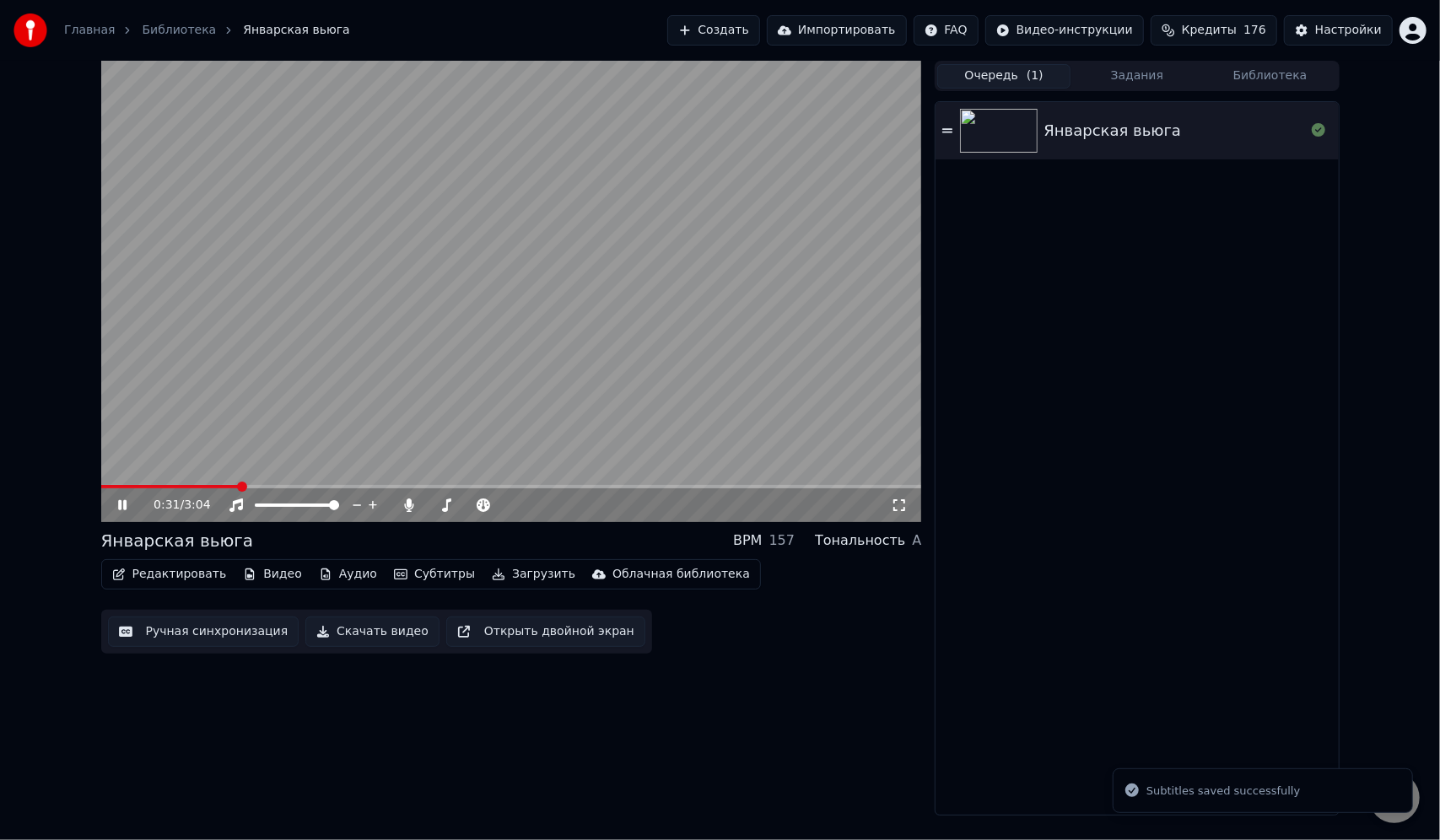
click at [237, 487] on span at bounding box center [512, 487] width 821 height 4
click at [219, 486] on span at bounding box center [176, 487] width 150 height 4
click at [122, 504] on icon at bounding box center [134, 505] width 40 height 13
click at [122, 504] on icon at bounding box center [122, 505] width 10 height 11
click at [118, 506] on icon at bounding box center [122, 505] width 9 height 10
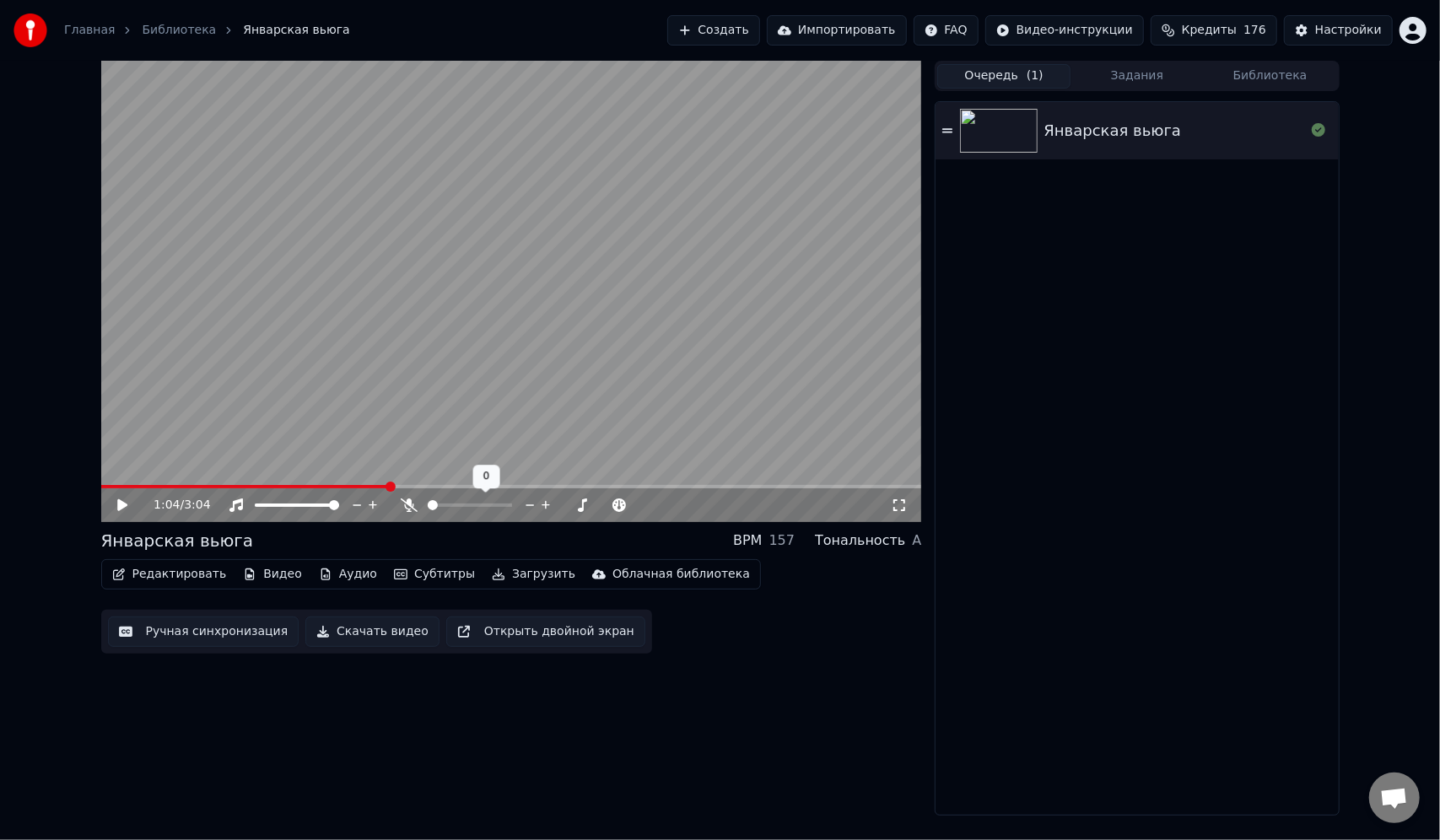
click at [428, 503] on span at bounding box center [432, 505] width 10 height 10
click at [363, 630] on button "Скачать видео" at bounding box center [373, 631] width 134 height 30
